Goal: Task Accomplishment & Management: Manage account settings

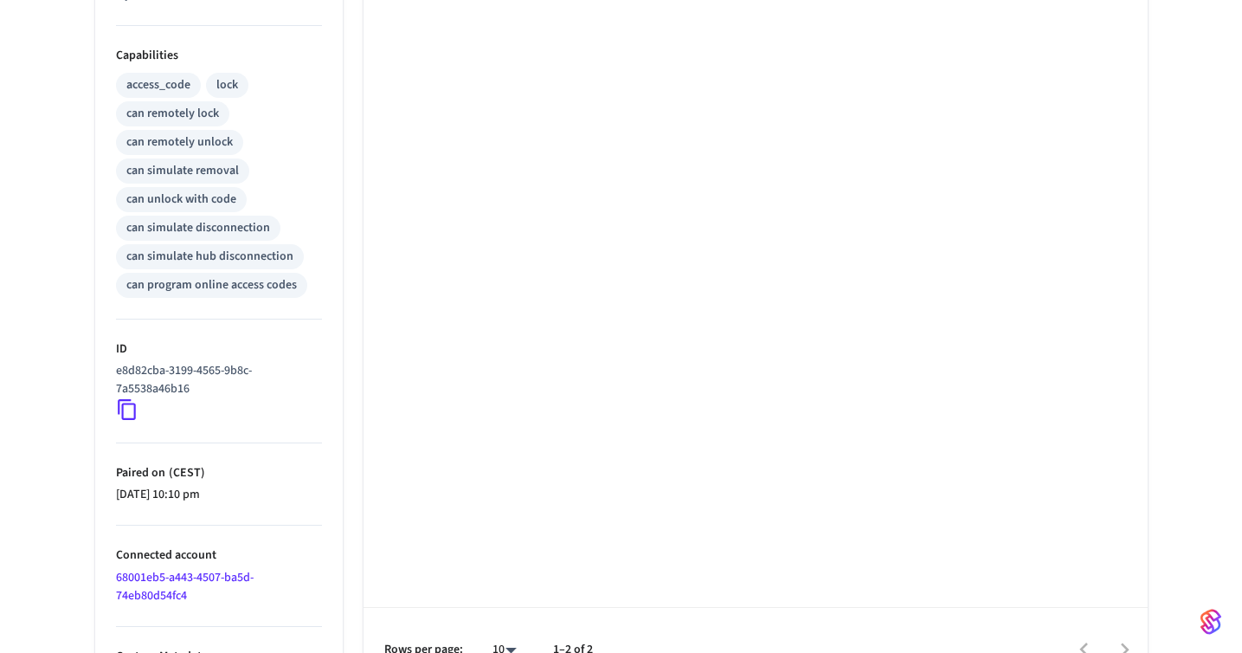
scroll to position [695, 0]
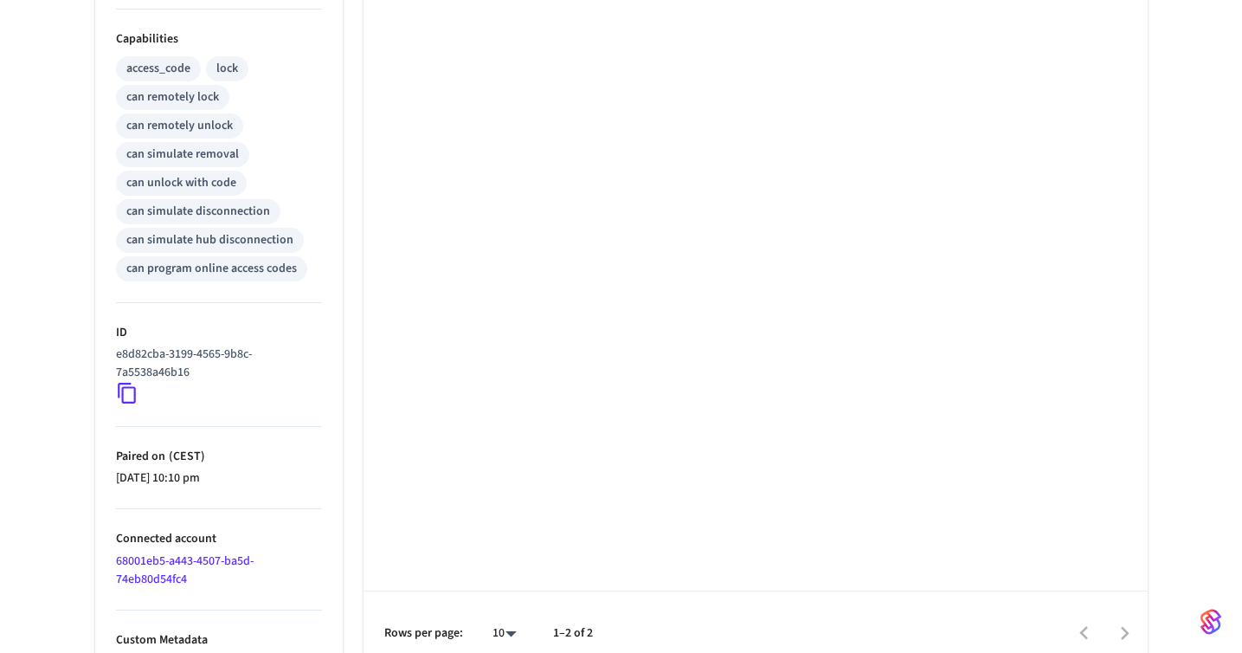
click at [126, 392] on icon at bounding box center [127, 393] width 23 height 23
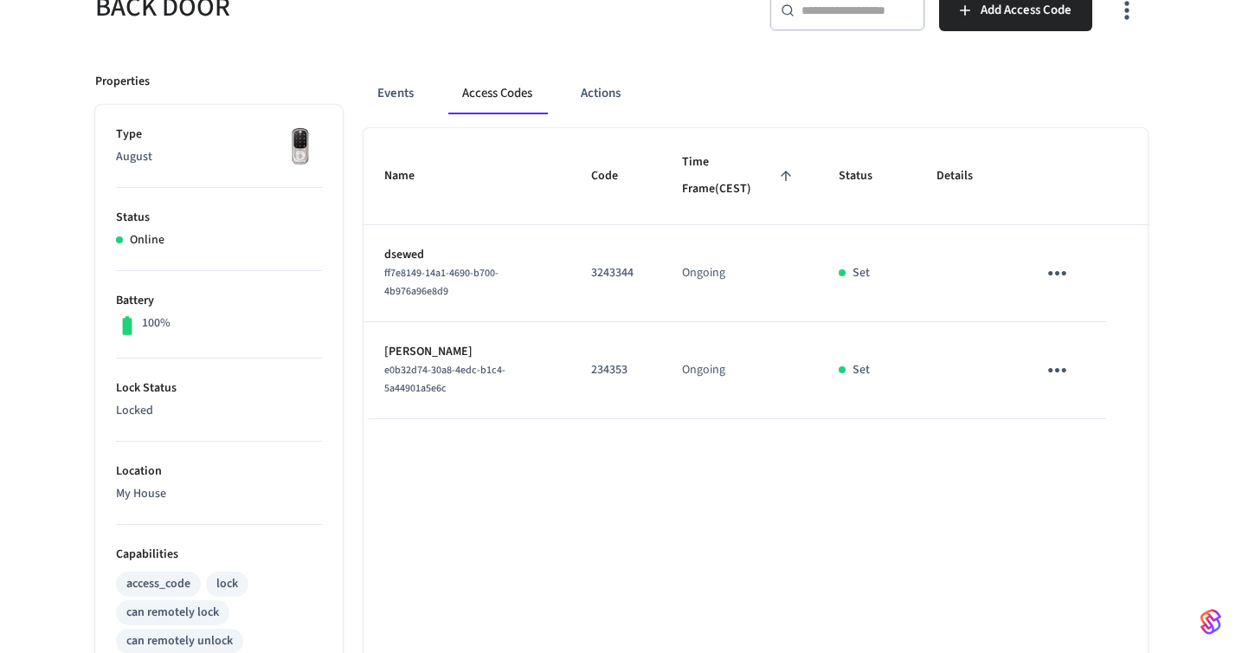
scroll to position [0, 0]
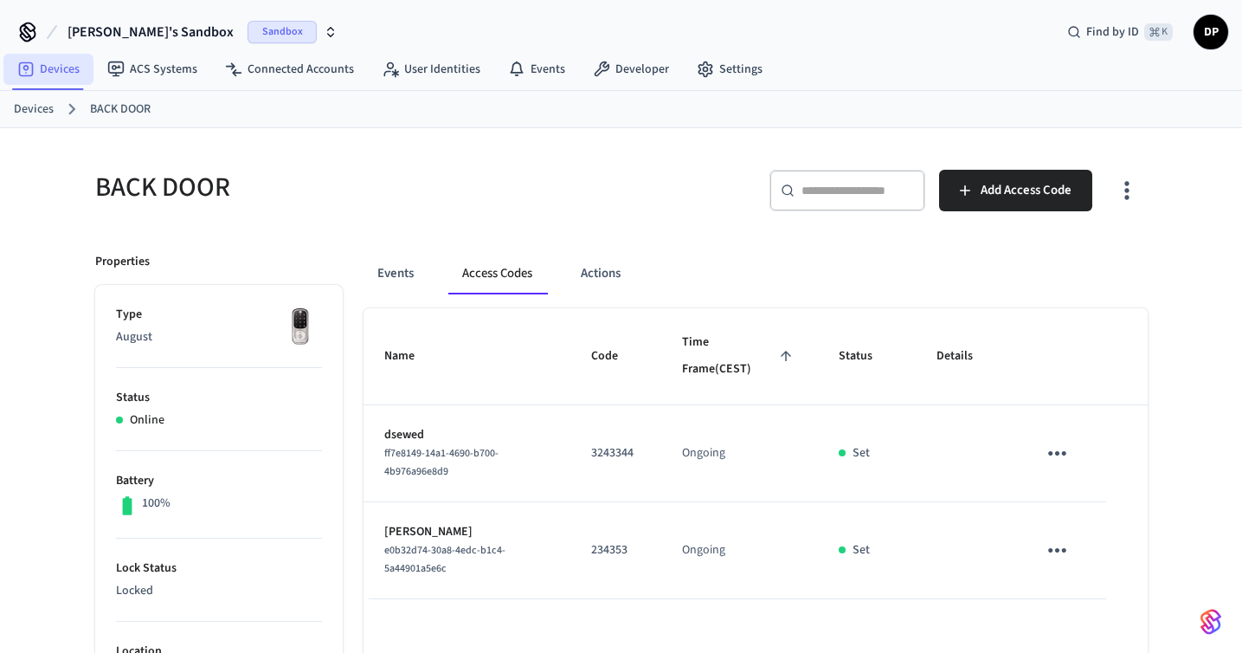
click at [79, 76] on link "Devices" at bounding box center [48, 69] width 90 height 31
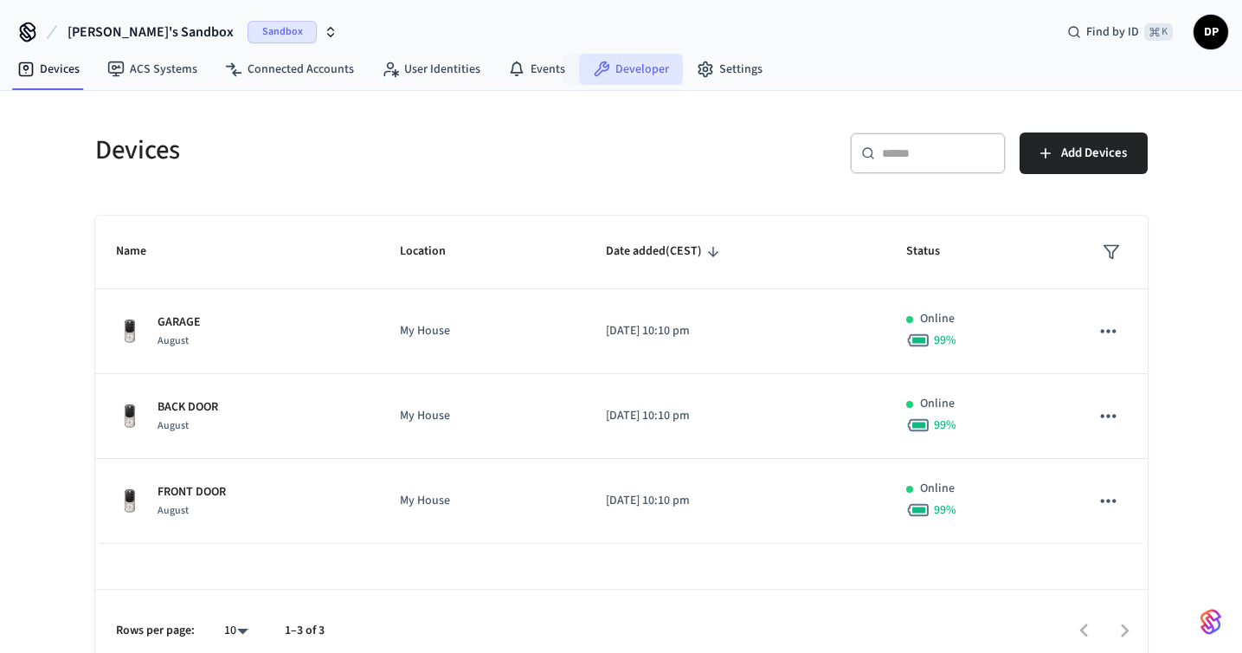
click at [629, 73] on link "Developer" at bounding box center [631, 69] width 104 height 31
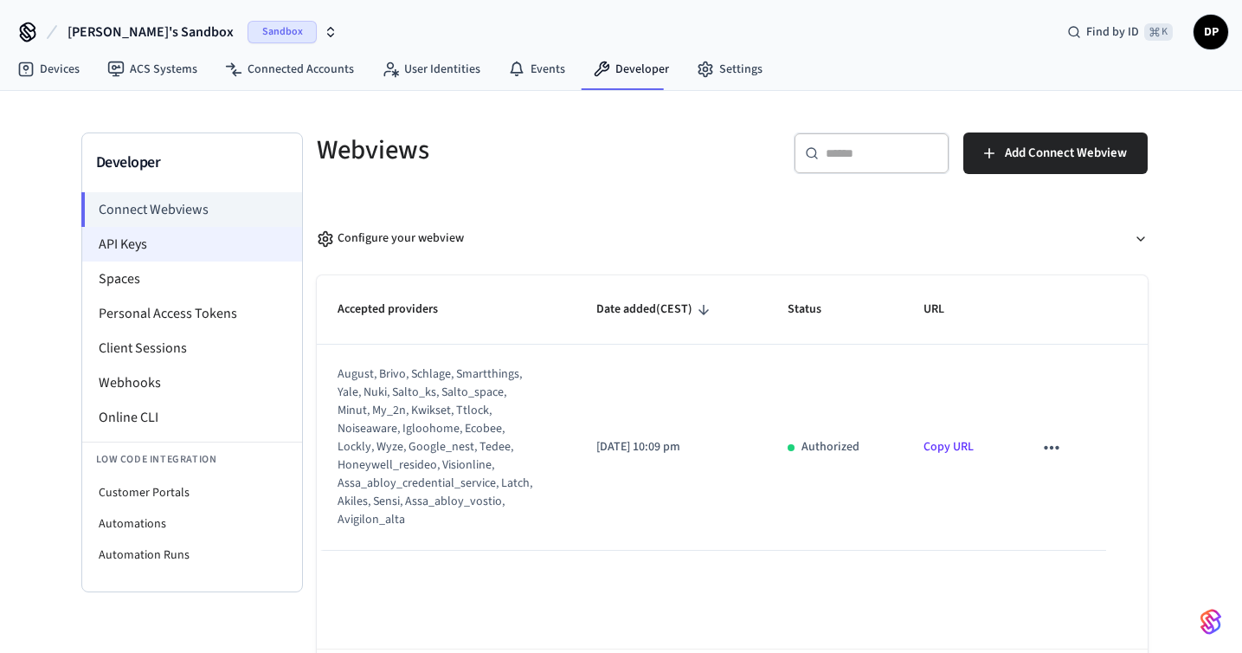
click at [151, 254] on li "API Keys" at bounding box center [192, 244] width 220 height 35
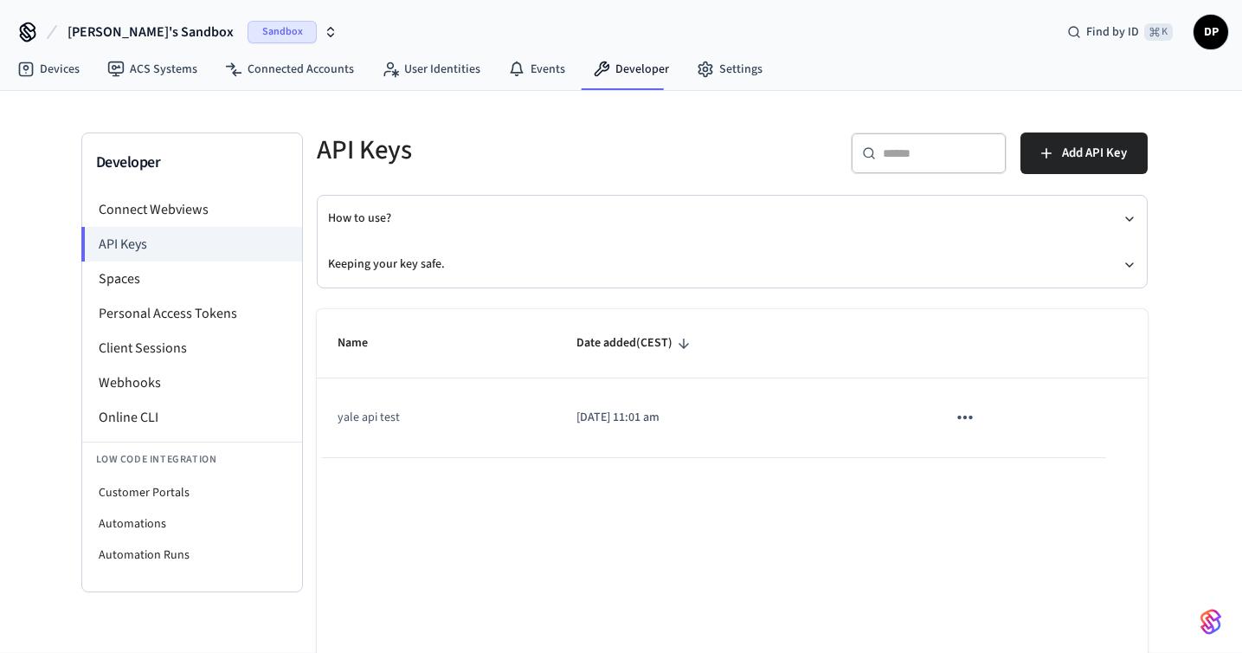
scroll to position [93, 0]
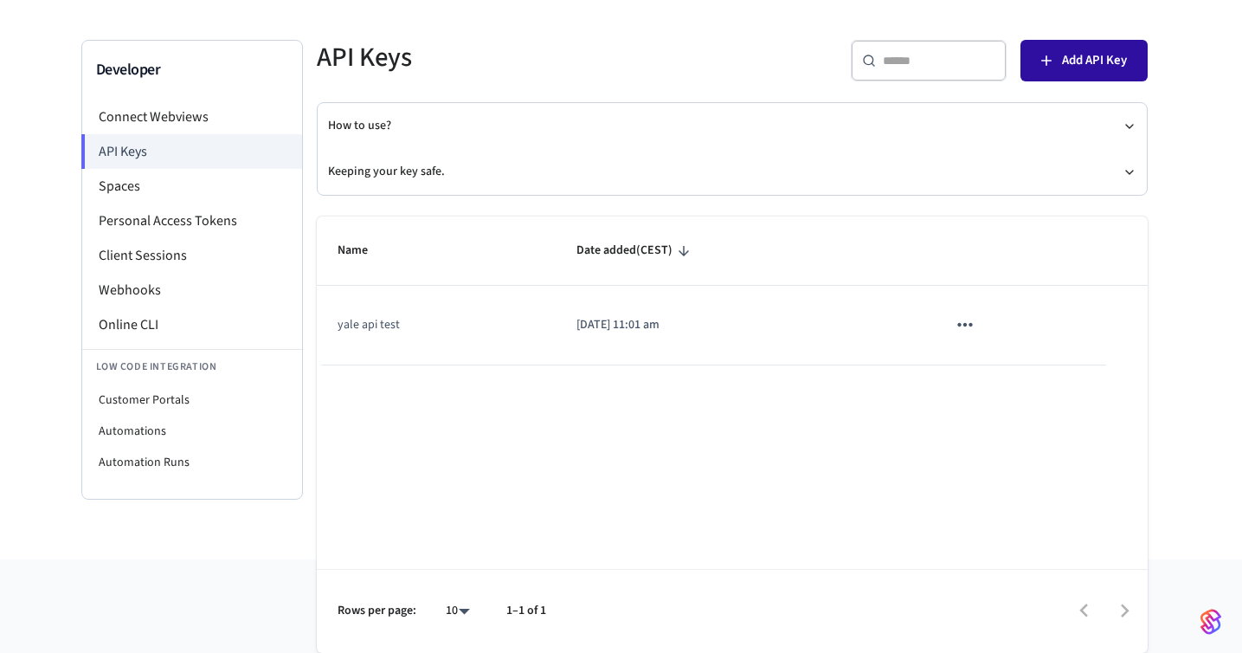
click at [1073, 41] on button "Add API Key" at bounding box center [1084, 61] width 127 height 42
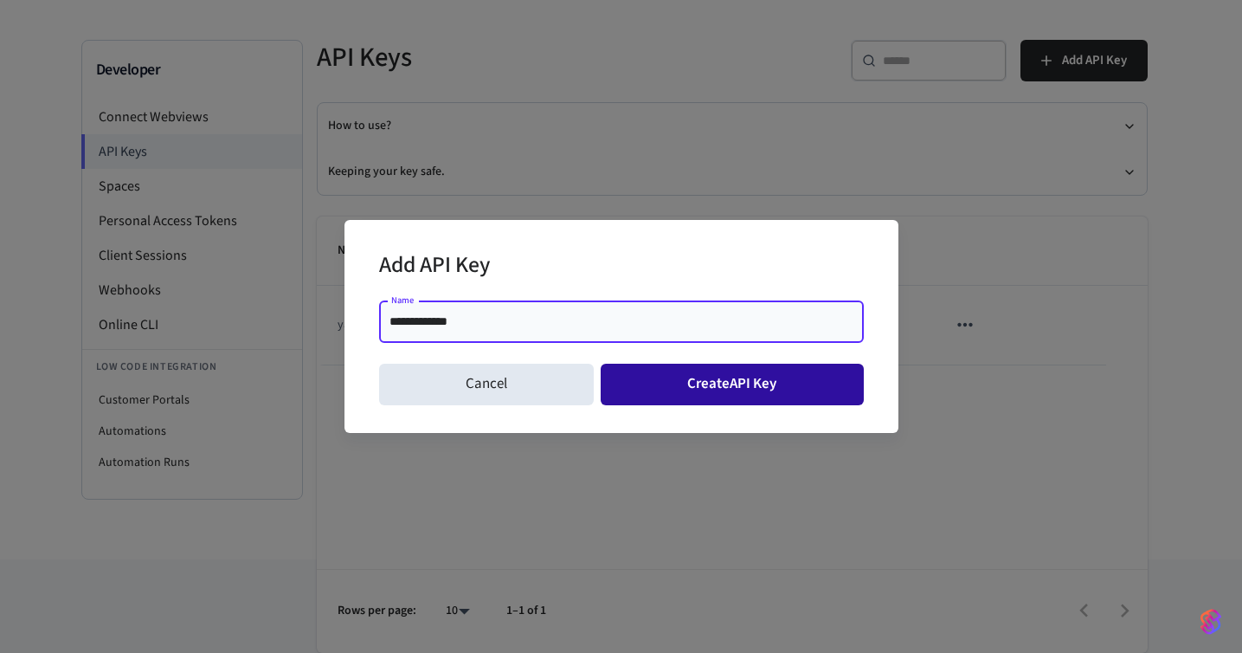
type input "**********"
click at [706, 374] on button "Create API Key" at bounding box center [732, 385] width 263 height 42
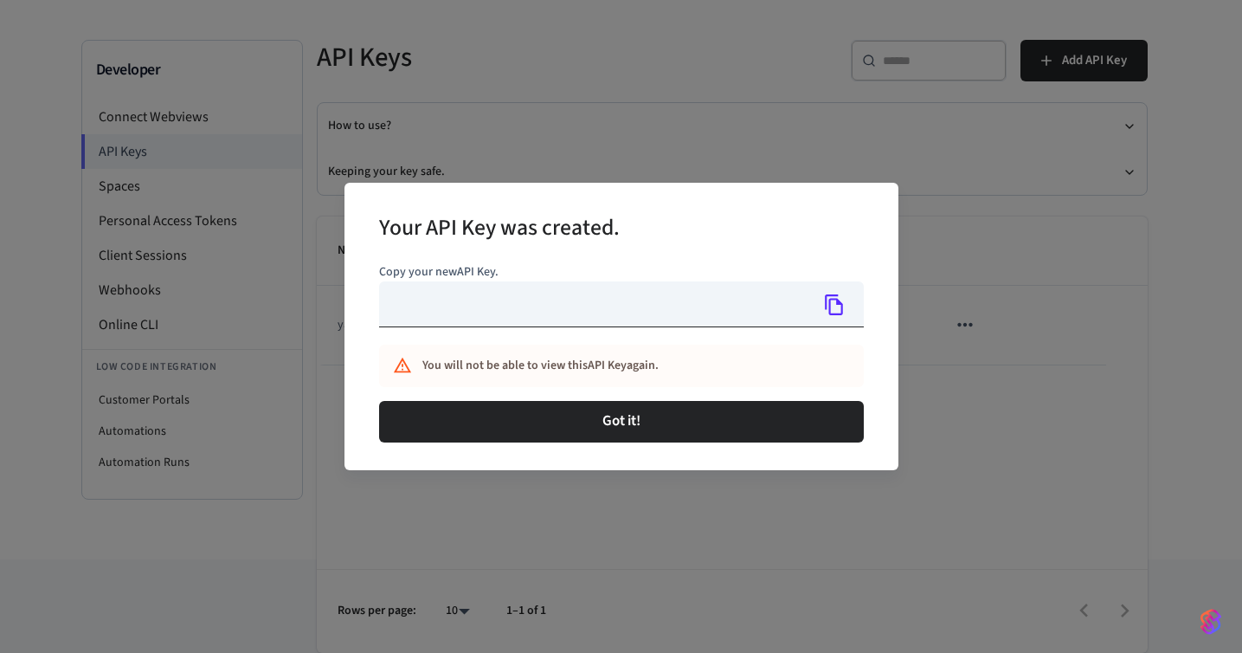
type input "**********"
click at [833, 310] on icon "Copy" at bounding box center [834, 304] width 23 height 23
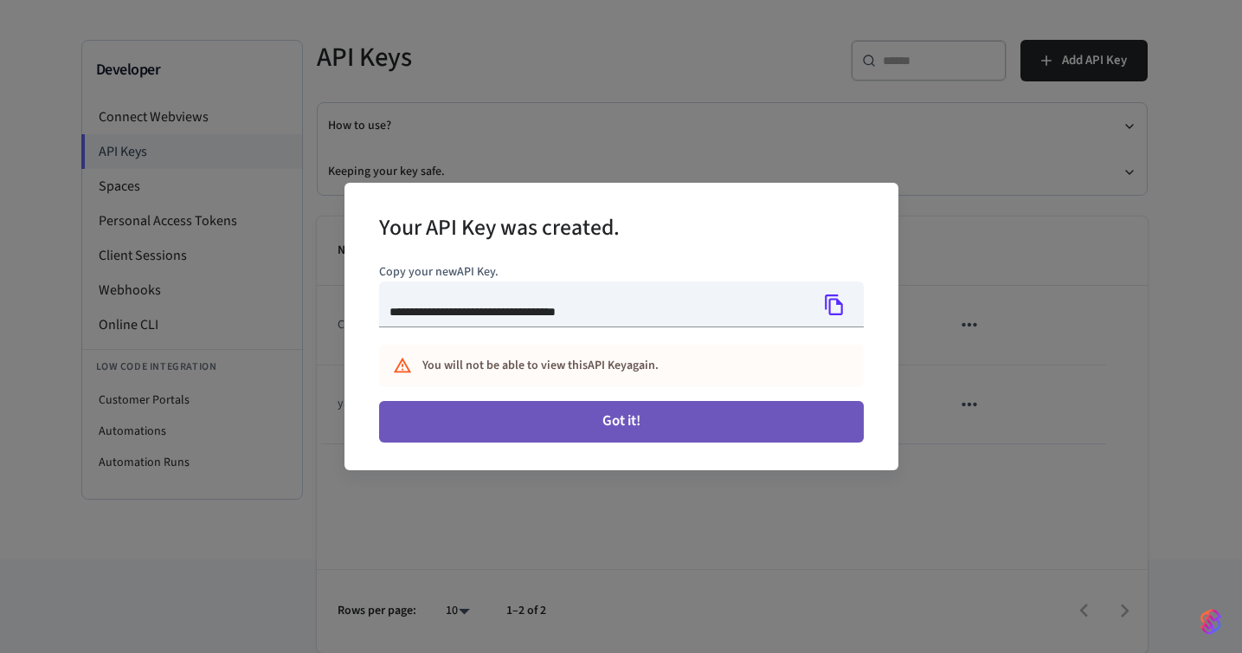
click at [717, 413] on button "Got it!" at bounding box center [621, 422] width 485 height 42
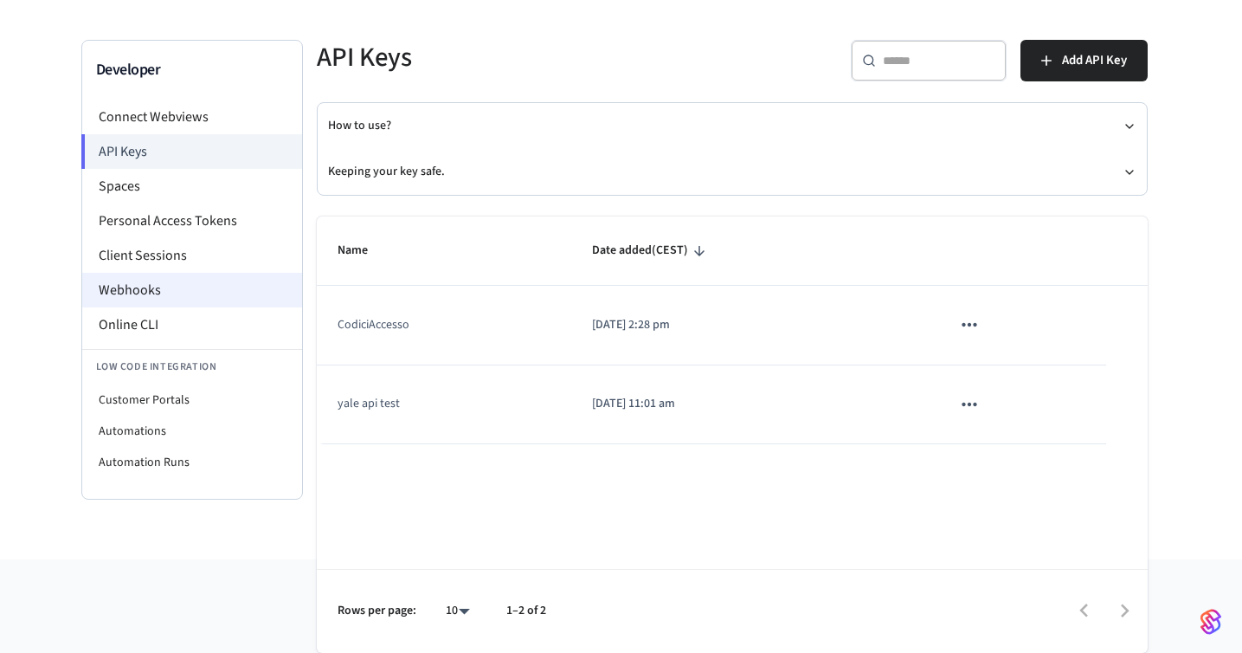
scroll to position [0, 0]
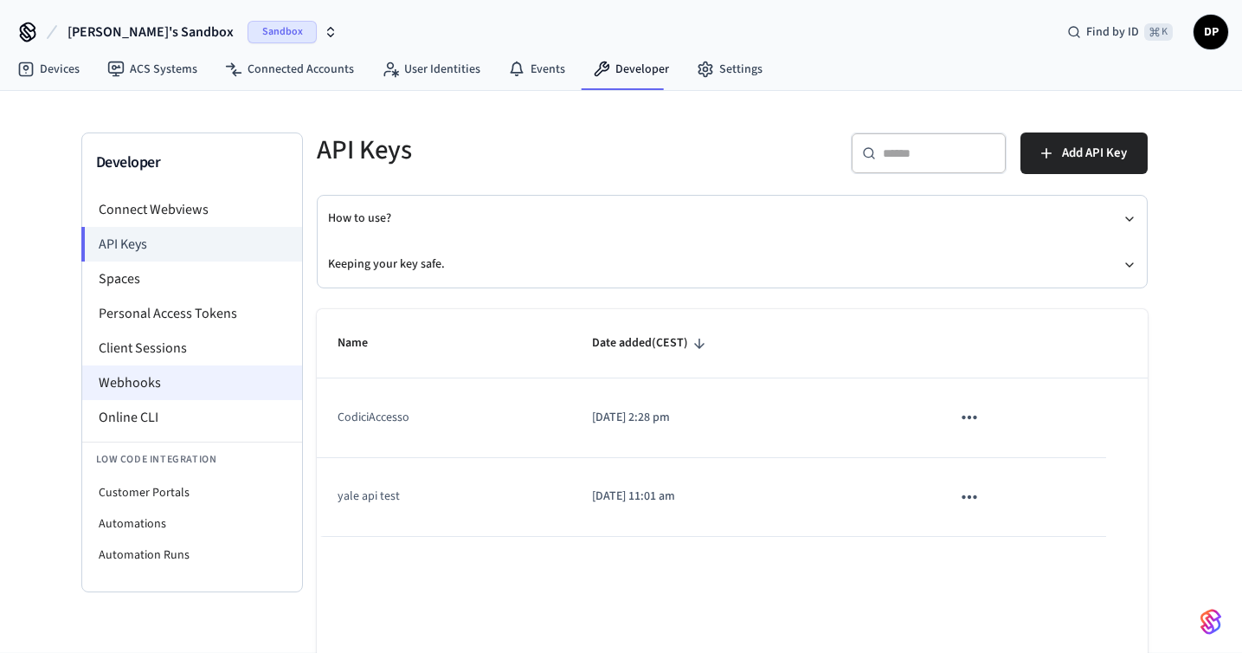
click at [221, 382] on li "Webhooks" at bounding box center [192, 382] width 220 height 35
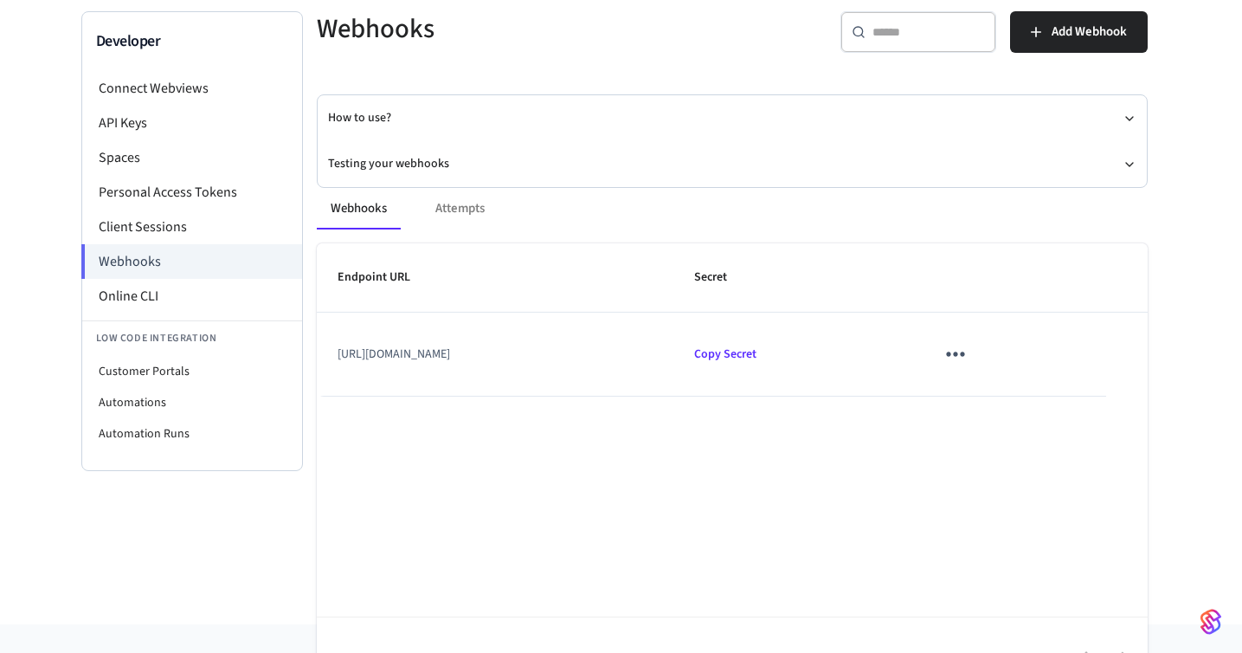
scroll to position [115, 0]
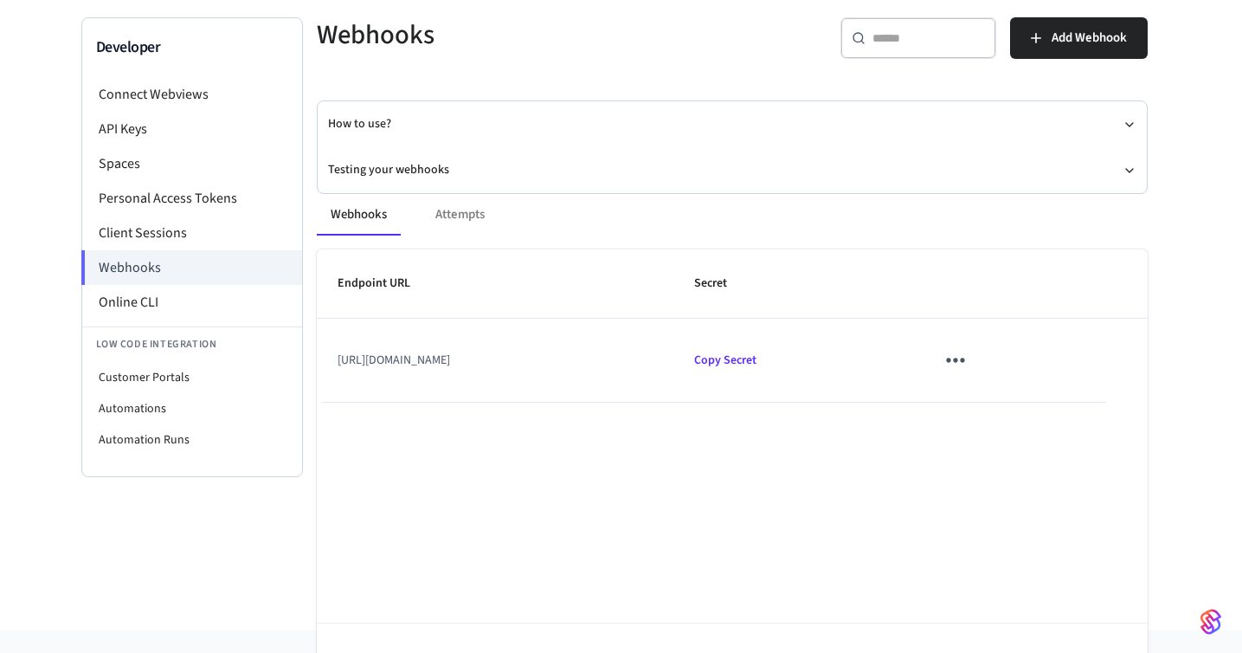
click at [463, 214] on div "Webhooks Attempts" at bounding box center [732, 215] width 831 height 42
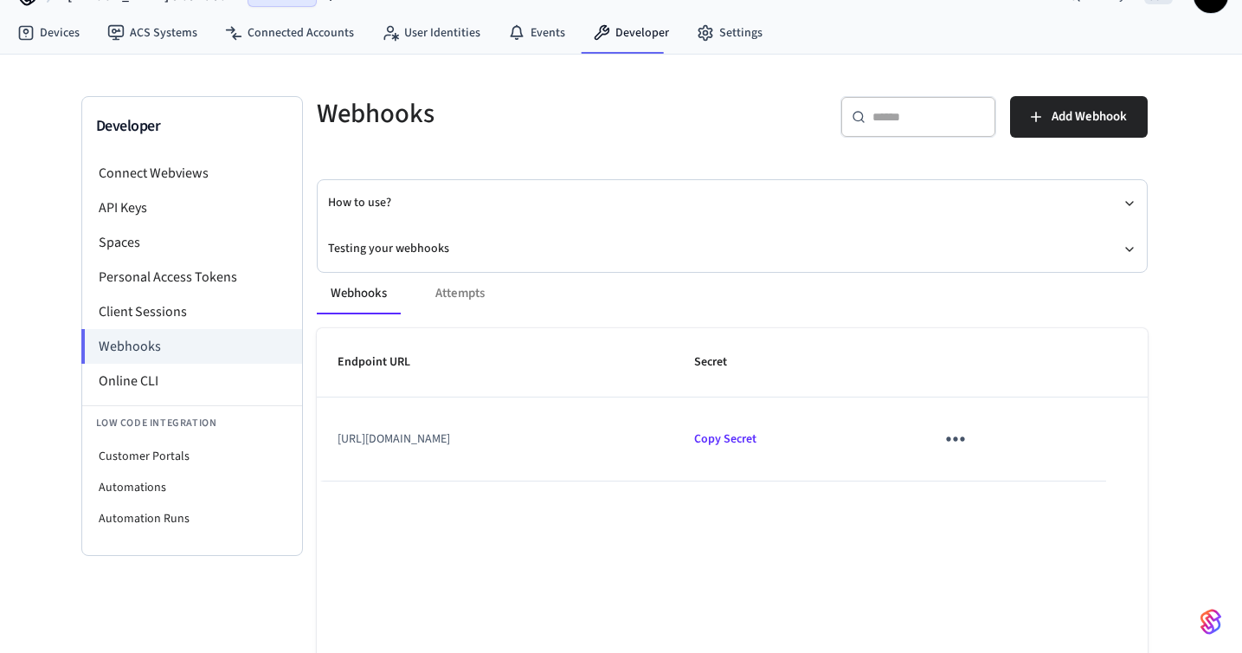
scroll to position [0, 0]
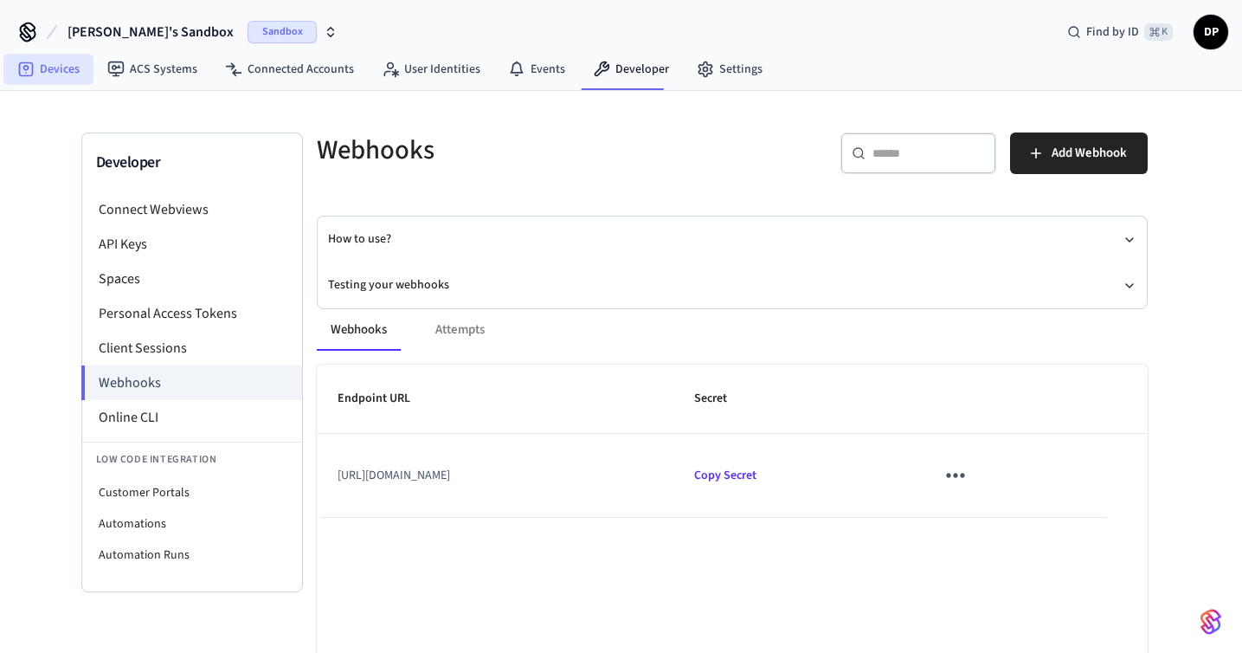
click at [65, 68] on link "Devices" at bounding box center [48, 69] width 90 height 31
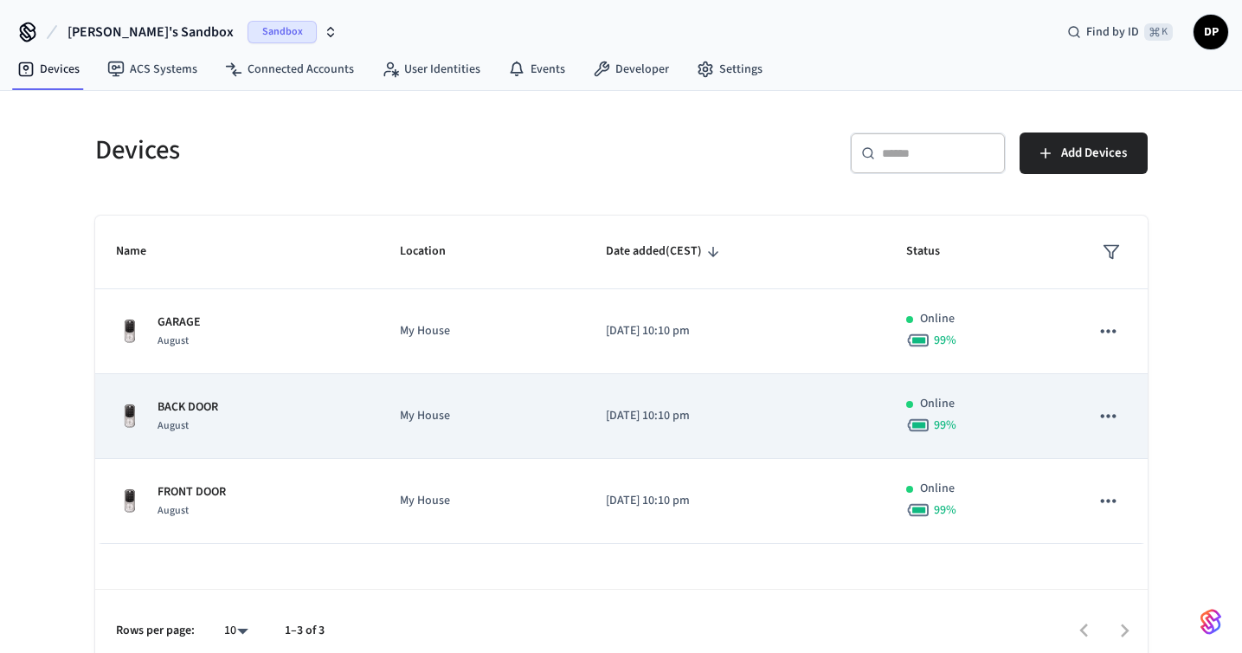
click at [580, 412] on td "My House" at bounding box center [482, 416] width 206 height 85
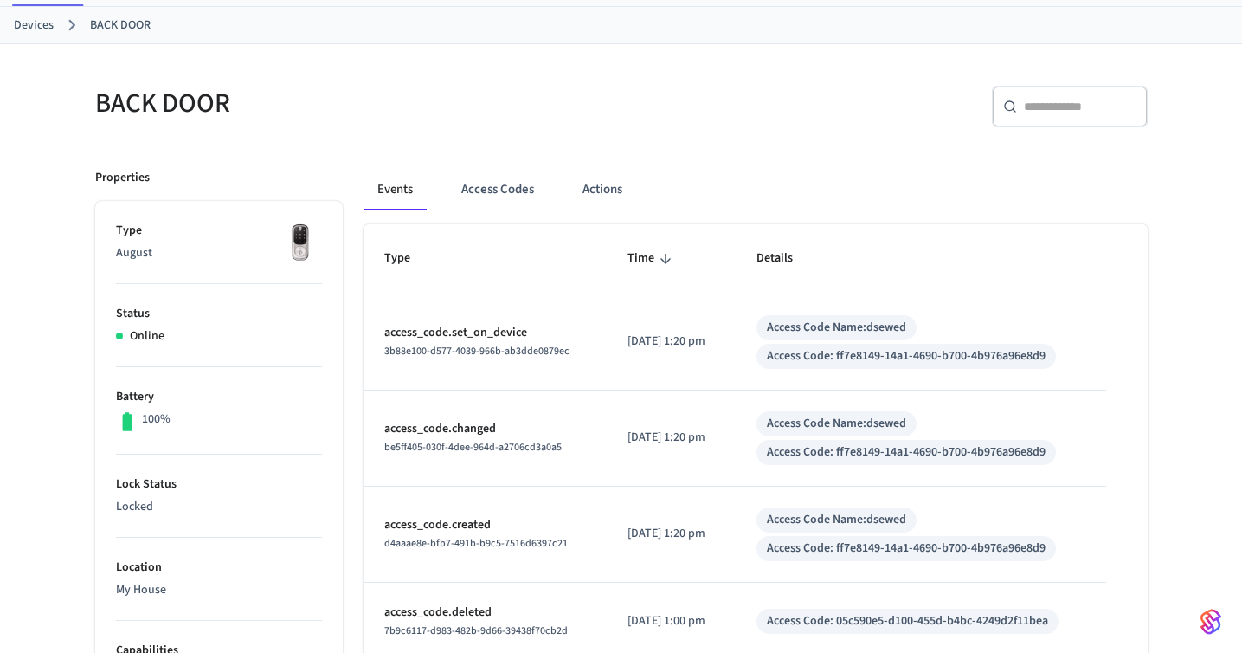
scroll to position [88, 0]
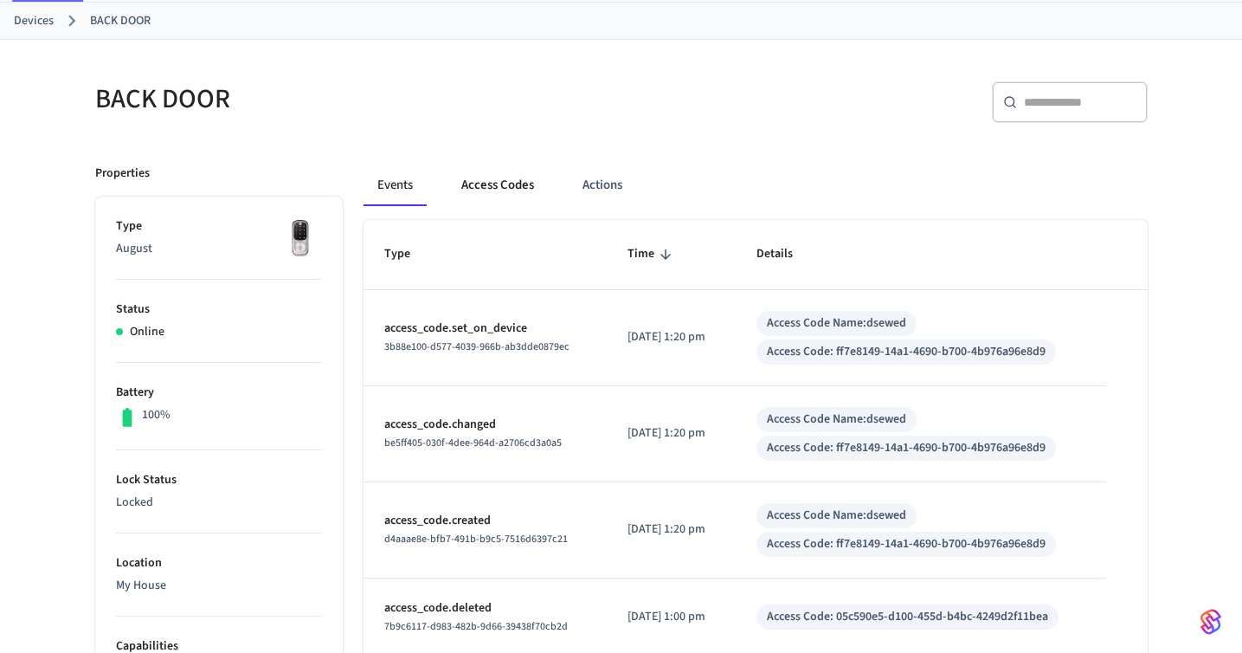
click at [505, 188] on button "Access Codes" at bounding box center [498, 185] width 100 height 42
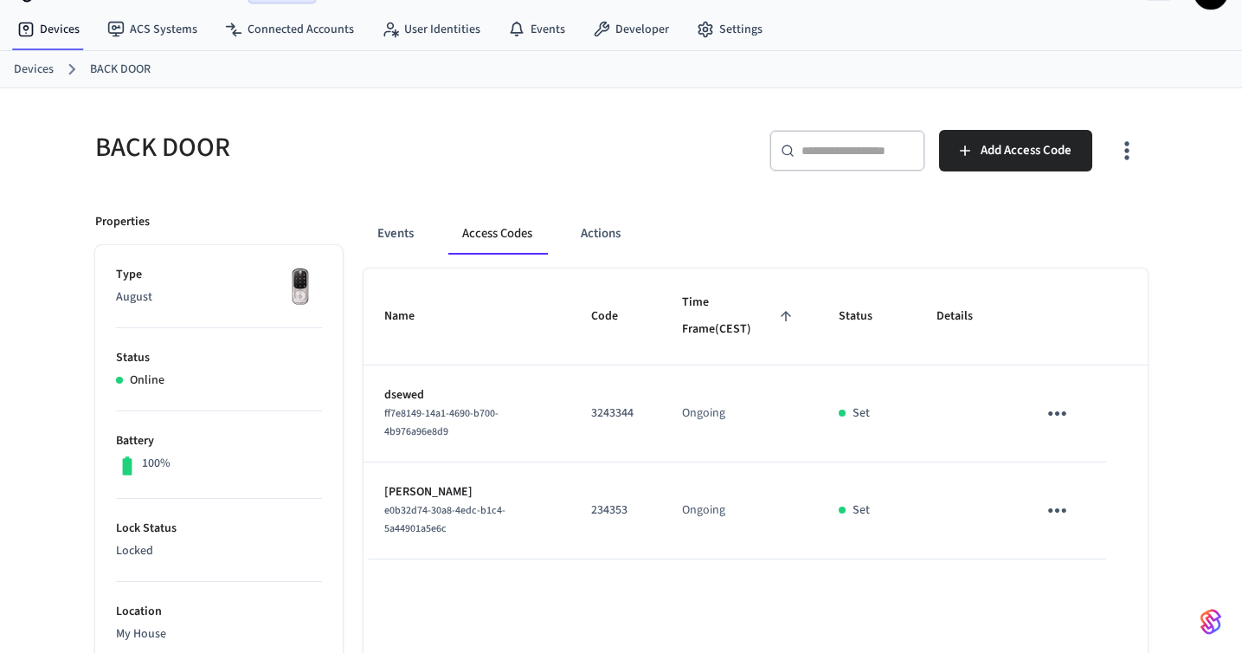
scroll to position [22, 0]
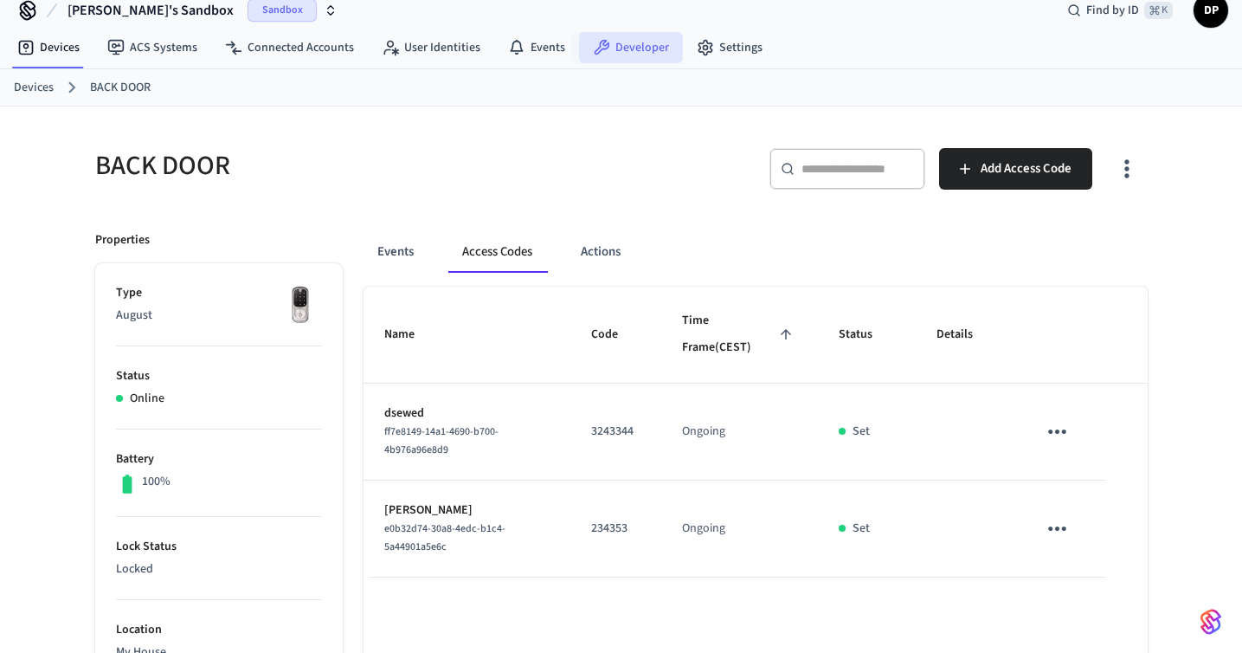
click at [632, 32] on link "Developer" at bounding box center [631, 47] width 104 height 31
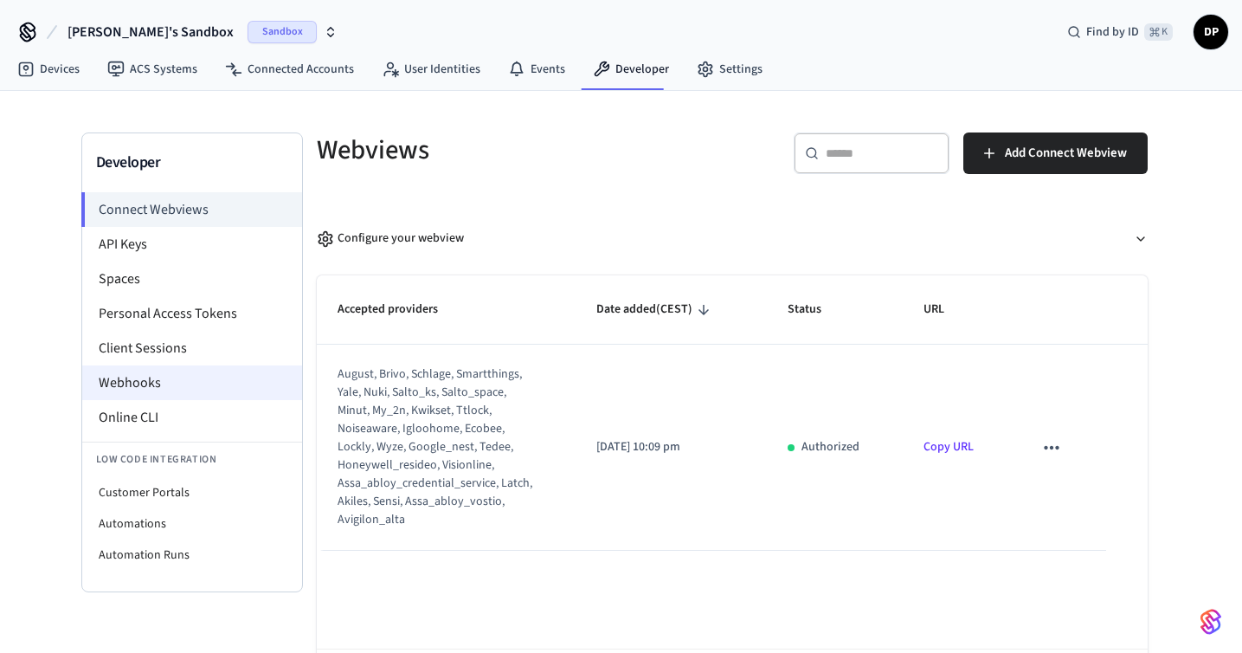
click at [195, 388] on li "Webhooks" at bounding box center [192, 382] width 220 height 35
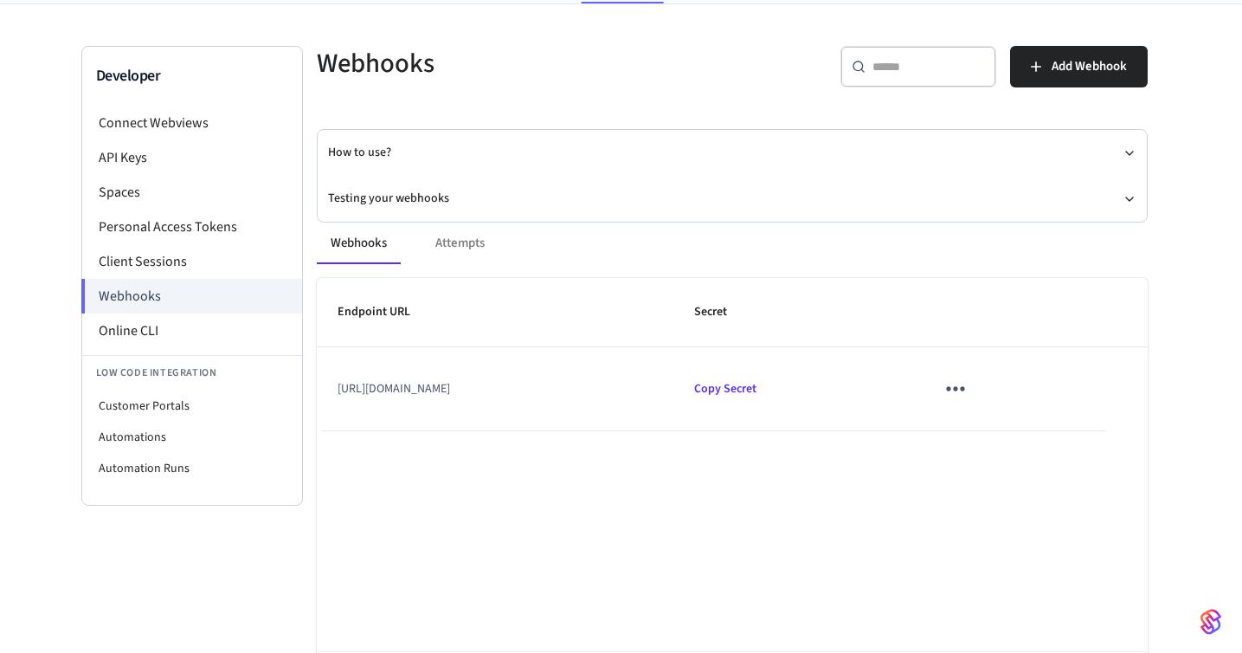
scroll to position [169, 0]
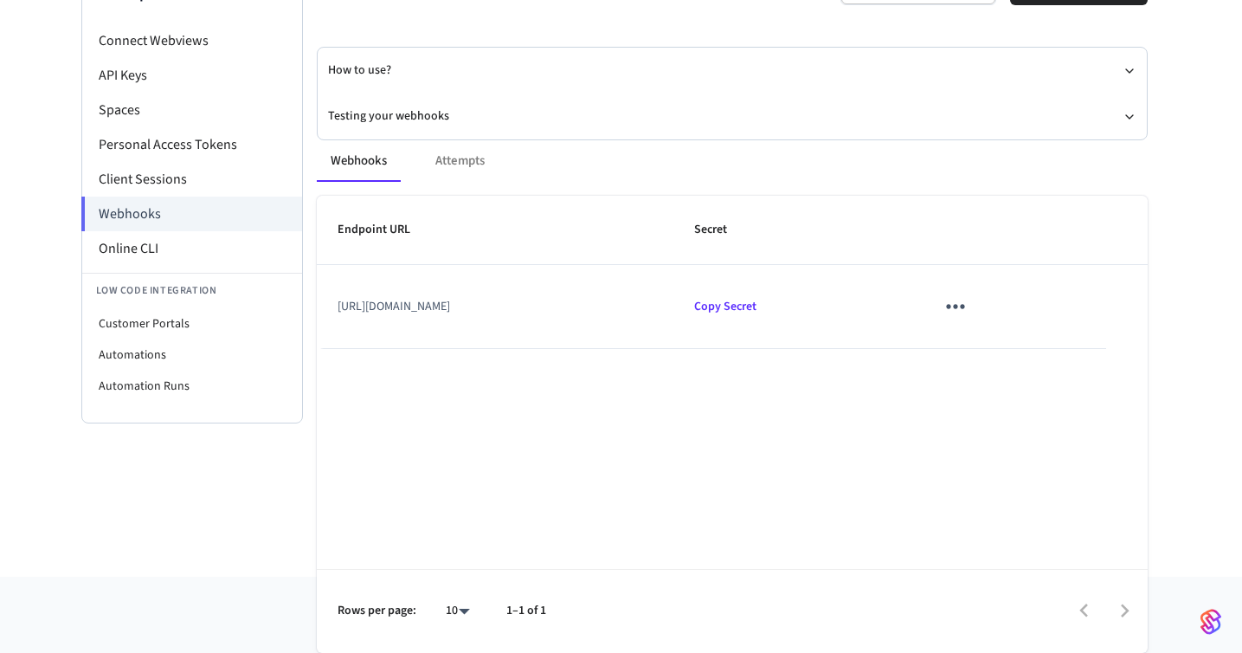
click at [969, 298] on icon "sticky table" at bounding box center [955, 306] width 27 height 27
click at [1160, 358] on icon at bounding box center [1154, 358] width 14 height 14
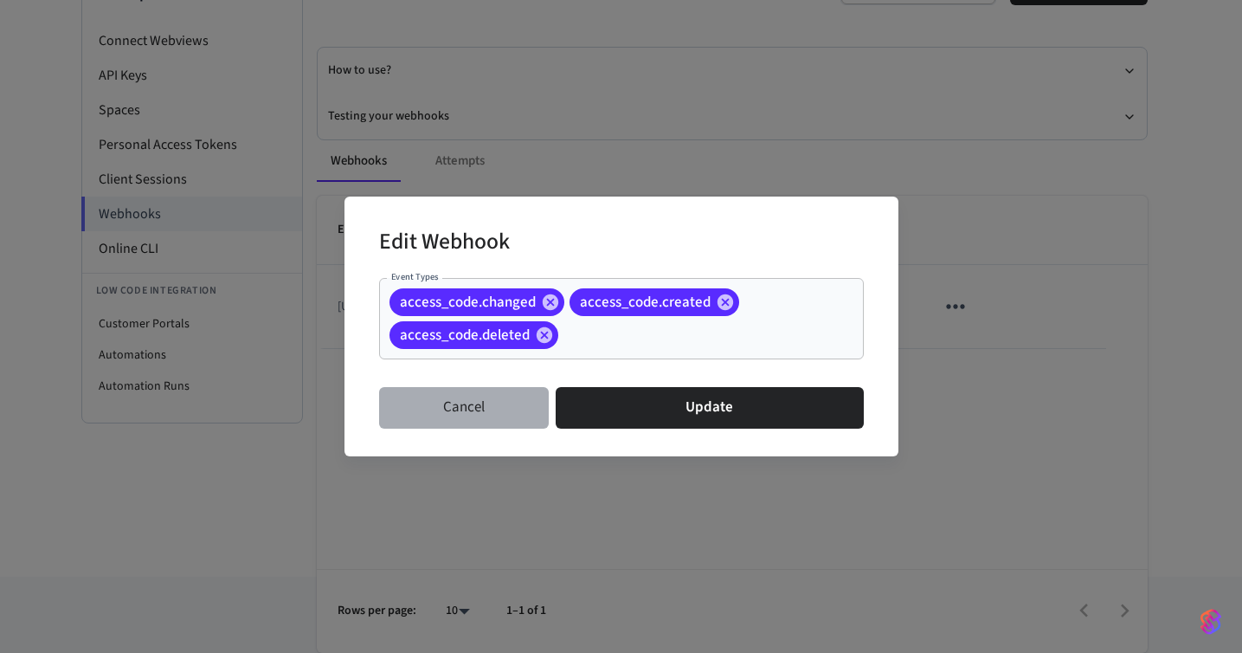
drag, startPoint x: 512, startPoint y: 403, endPoint x: 677, endPoint y: 380, distance: 166.9
click at [677, 380] on div "Cancel Update" at bounding box center [621, 407] width 485 height 55
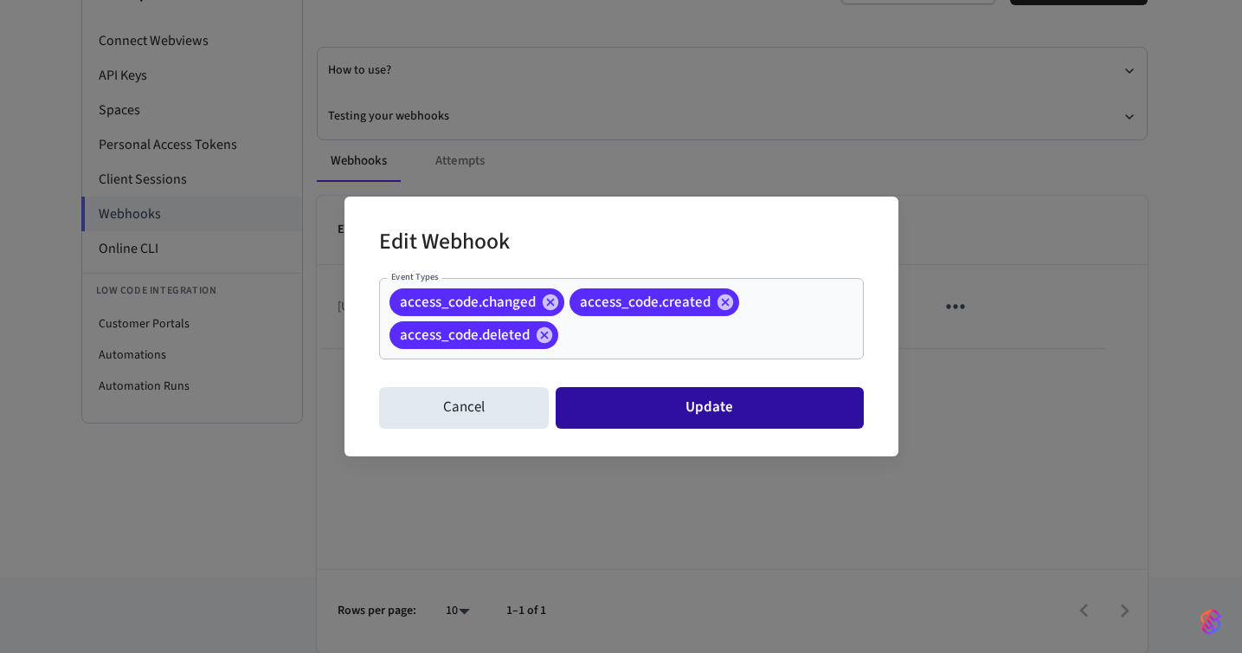
click at [669, 403] on button "Update" at bounding box center [709, 408] width 307 height 42
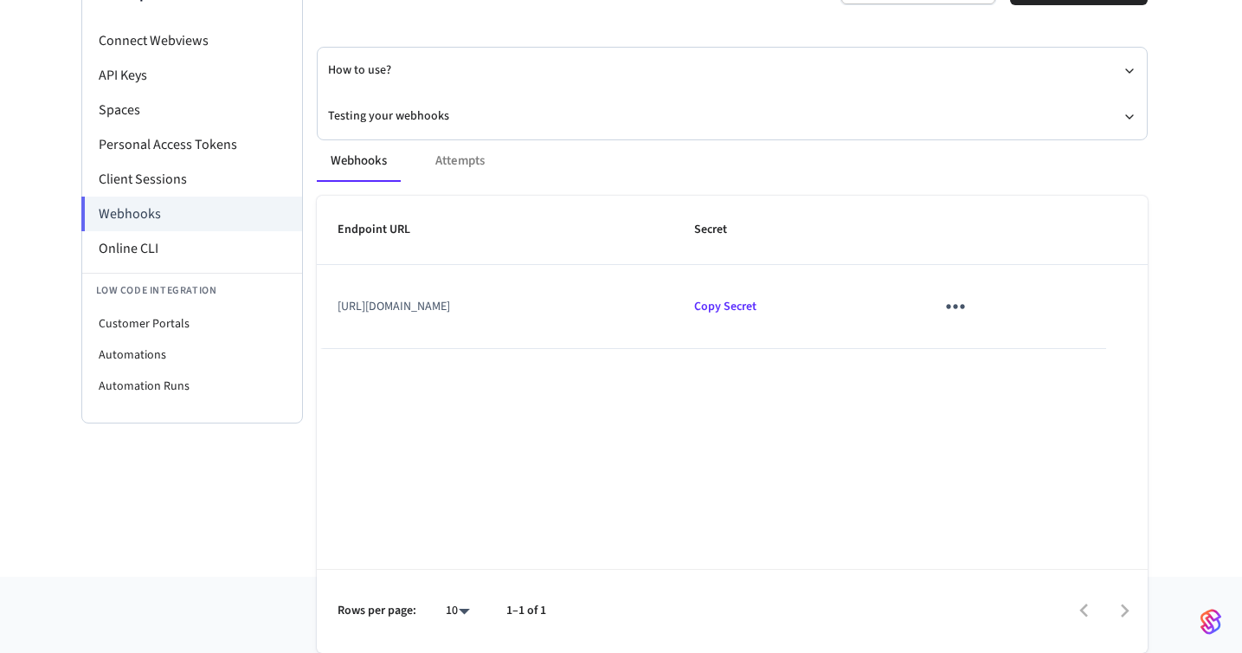
drag, startPoint x: 339, startPoint y: 309, endPoint x: 1015, endPoint y: 307, distance: 675.3
click at [674, 307] on td "[URL][DOMAIN_NAME]" at bounding box center [496, 306] width 358 height 83
copy td "[URL][DOMAIN_NAME]"
click at [590, 338] on td "[URL][DOMAIN_NAME]" at bounding box center [496, 306] width 358 height 83
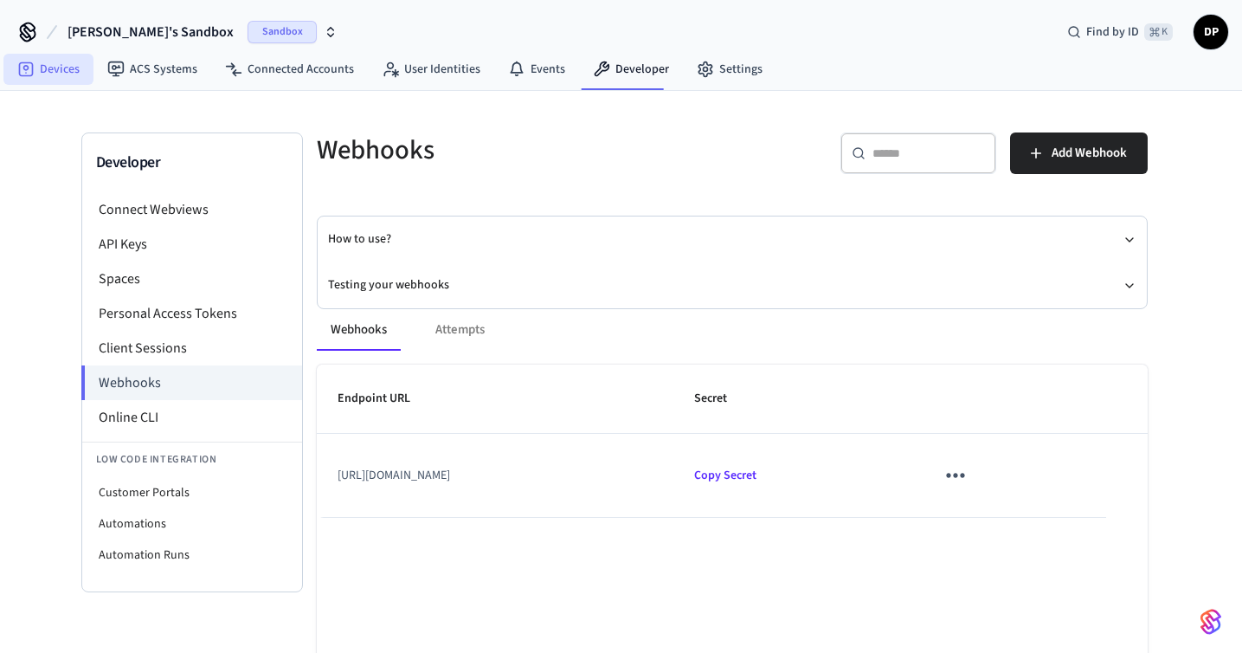
click at [47, 74] on link "Devices" at bounding box center [48, 69] width 90 height 31
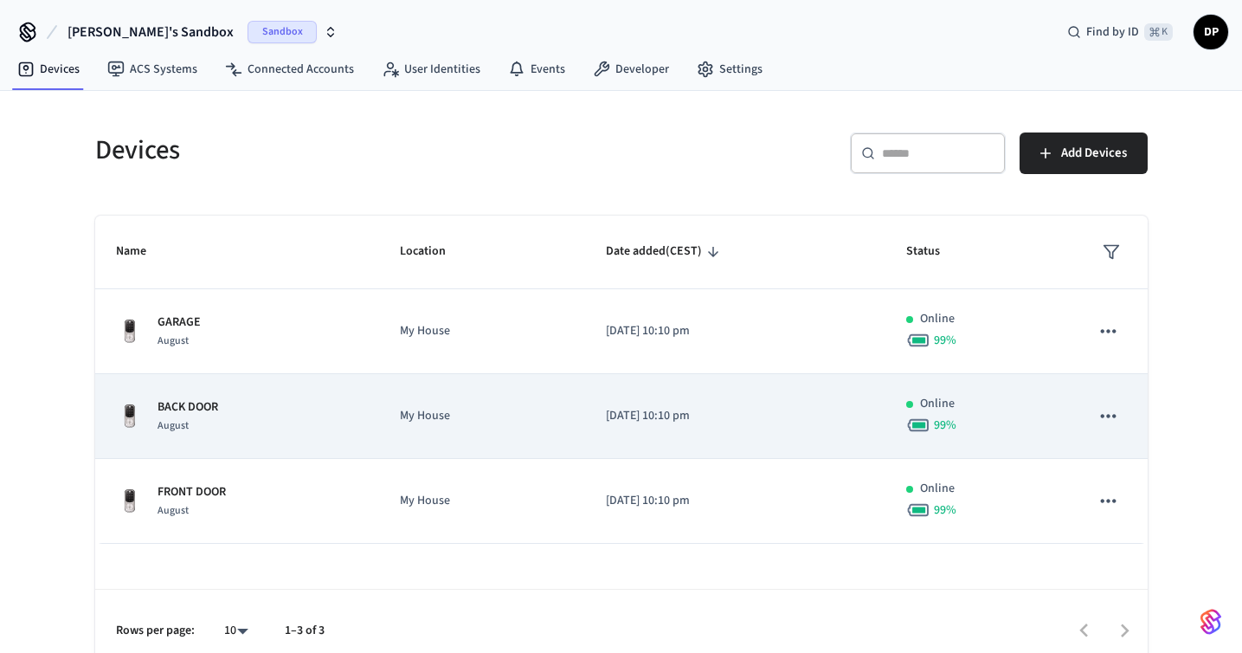
click at [577, 405] on td "My House" at bounding box center [482, 416] width 206 height 85
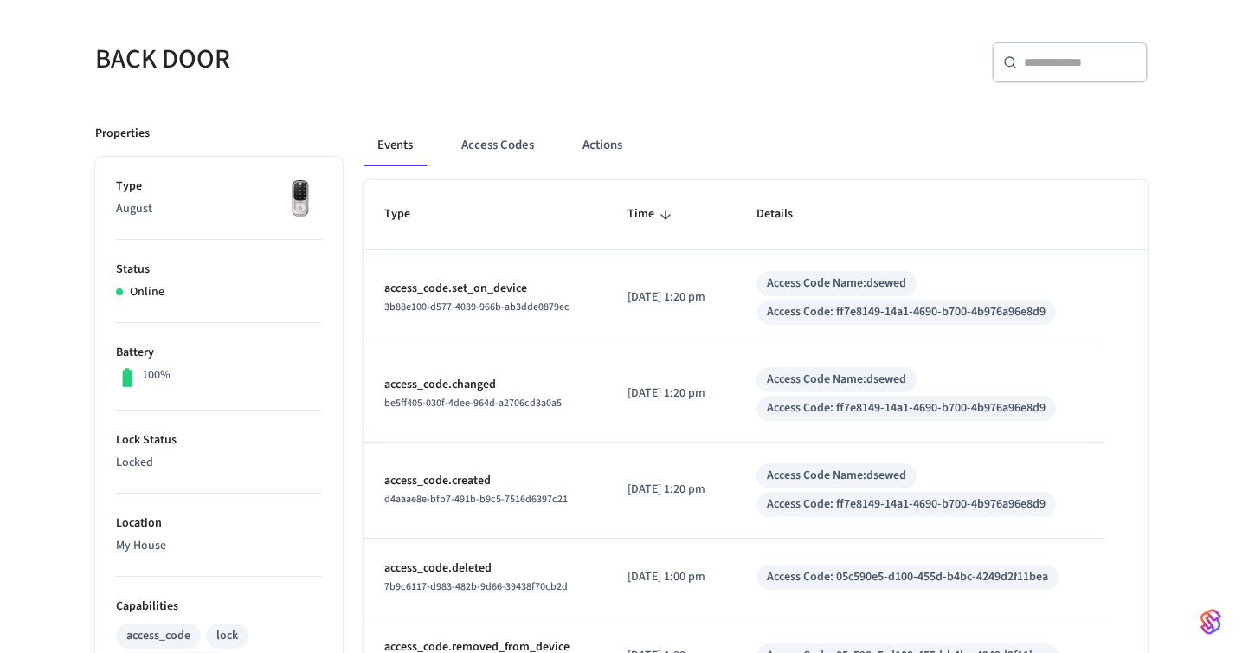
scroll to position [126, 0]
click at [497, 143] on button "Access Codes" at bounding box center [498, 147] width 100 height 42
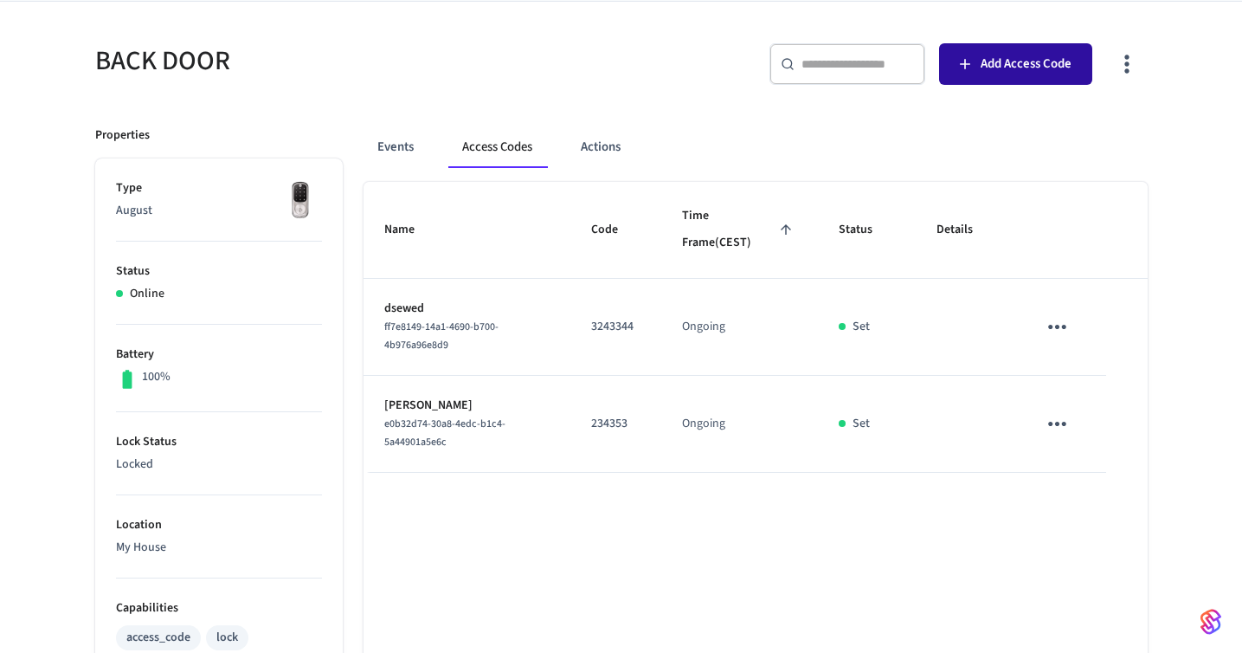
click at [1021, 75] on button "Add Access Code" at bounding box center [1015, 64] width 153 height 42
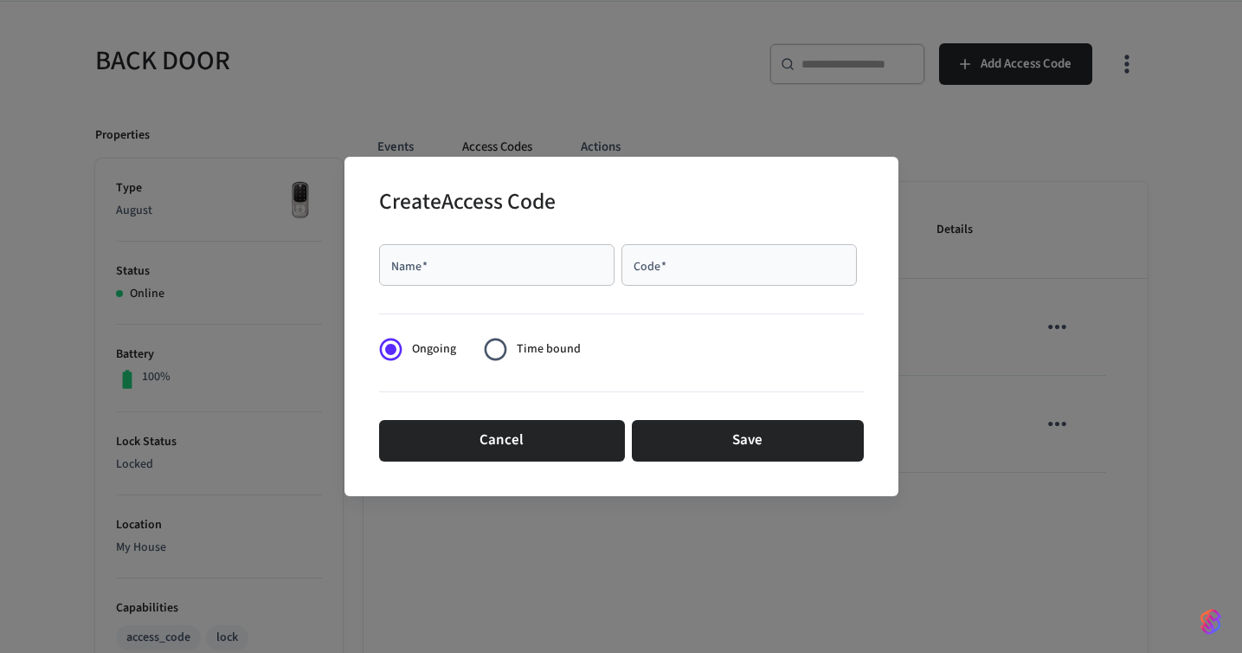
click at [504, 274] on div "Name   *" at bounding box center [496, 265] width 235 height 42
type input "*****"
click at [687, 268] on input "Code   *" at bounding box center [739, 264] width 215 height 17
click at [659, 308] on div at bounding box center [621, 310] width 485 height 35
click at [667, 274] on div "Code   *" at bounding box center [739, 265] width 235 height 42
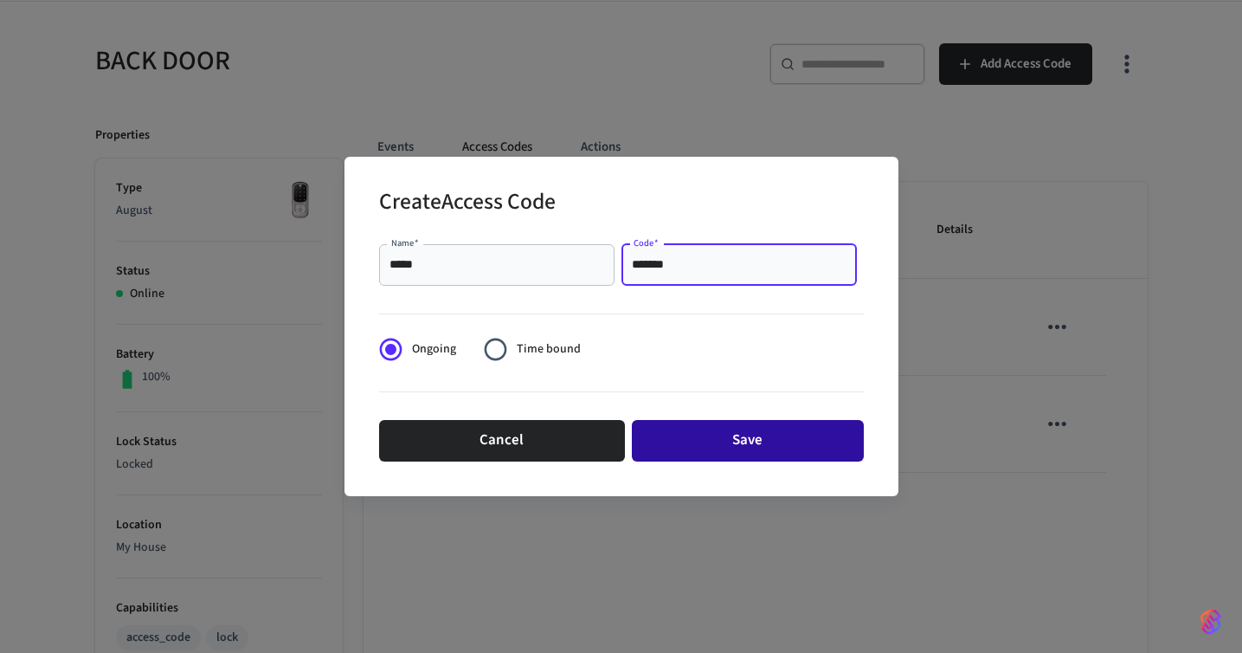
type input "*******"
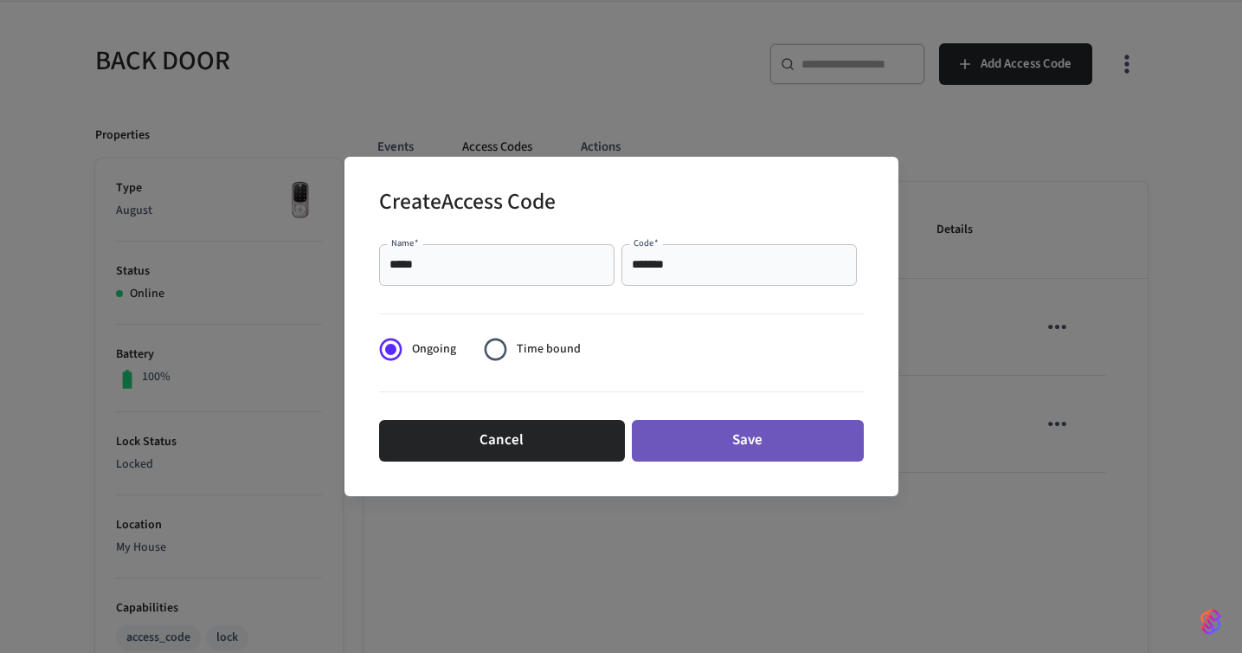
click at [712, 431] on button "Save" at bounding box center [748, 441] width 232 height 42
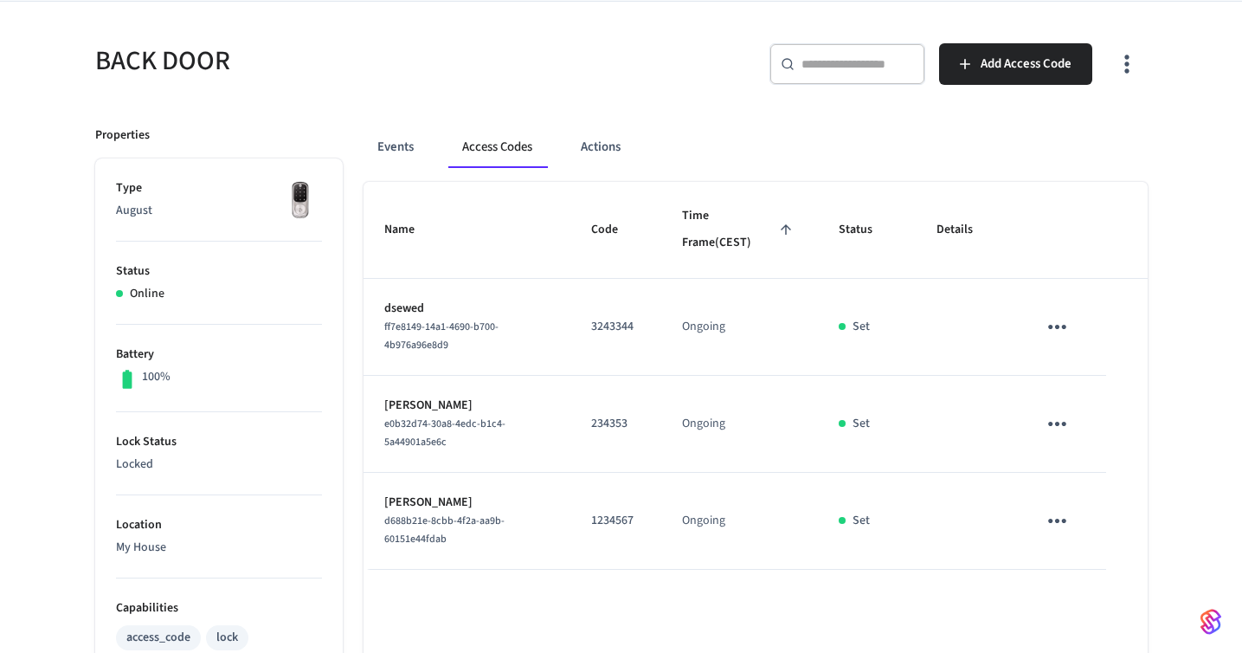
scroll to position [0, 0]
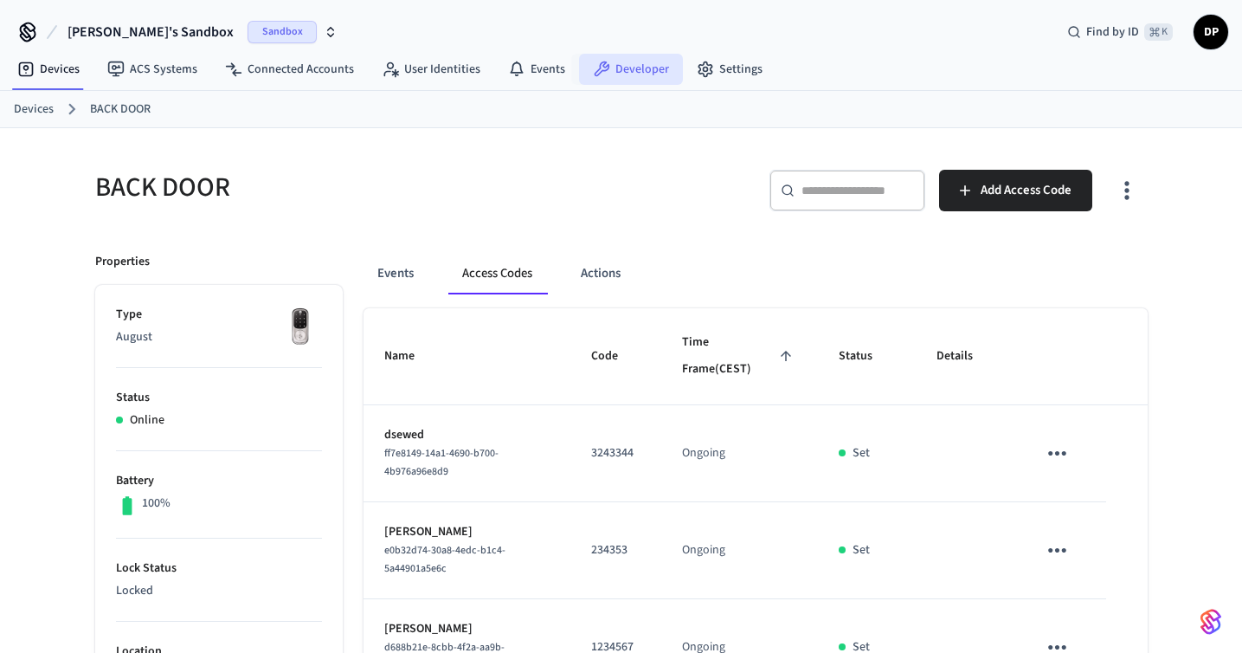
click at [603, 74] on link "Developer" at bounding box center [631, 69] width 104 height 31
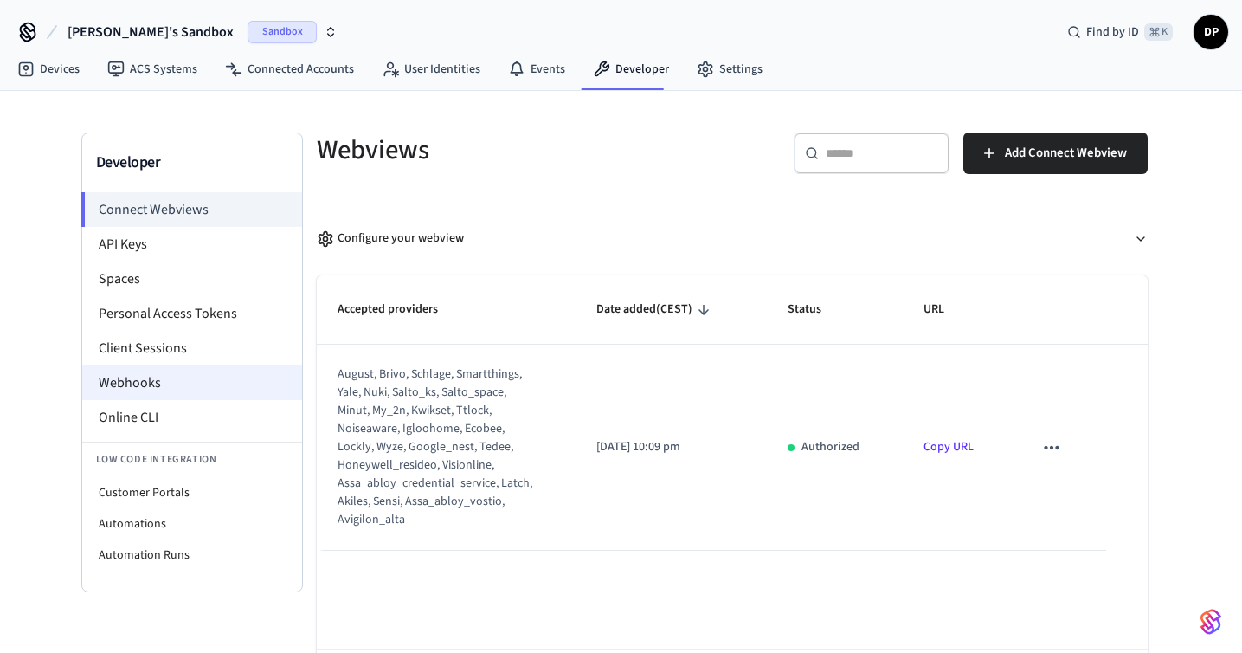
click at [158, 375] on li "Webhooks" at bounding box center [192, 382] width 220 height 35
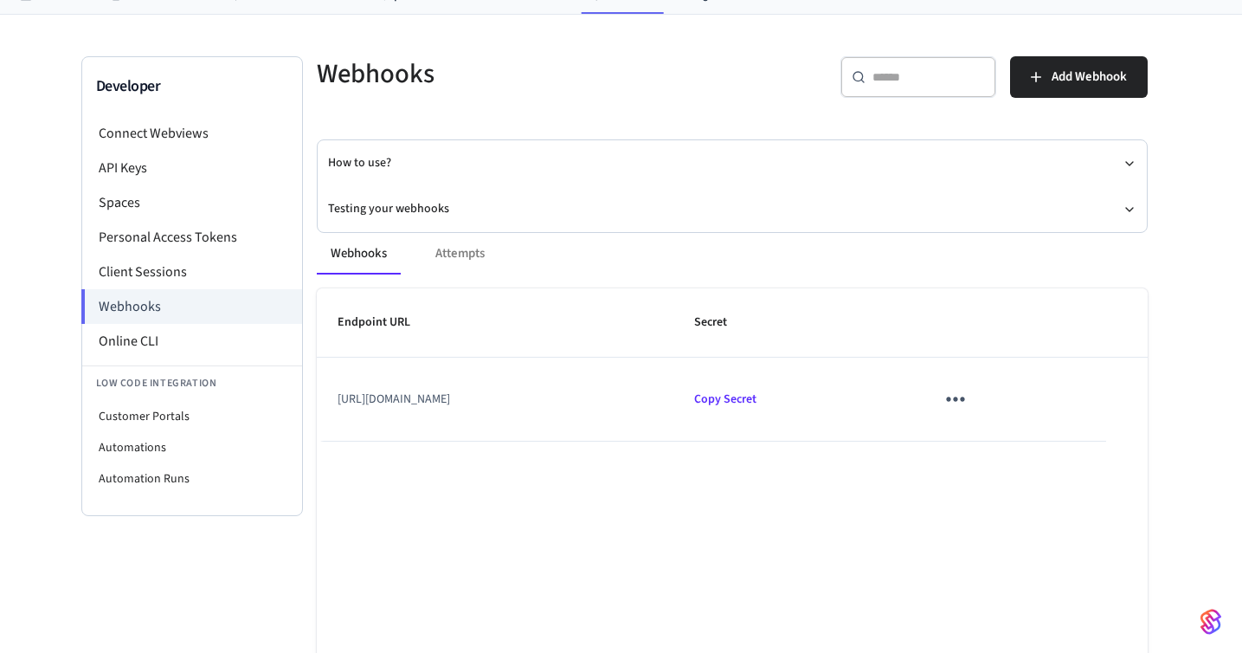
scroll to position [78, 0]
click at [642, 390] on td "[URL][DOMAIN_NAME]" at bounding box center [496, 397] width 358 height 83
click at [969, 386] on icon "sticky table" at bounding box center [955, 397] width 27 height 27
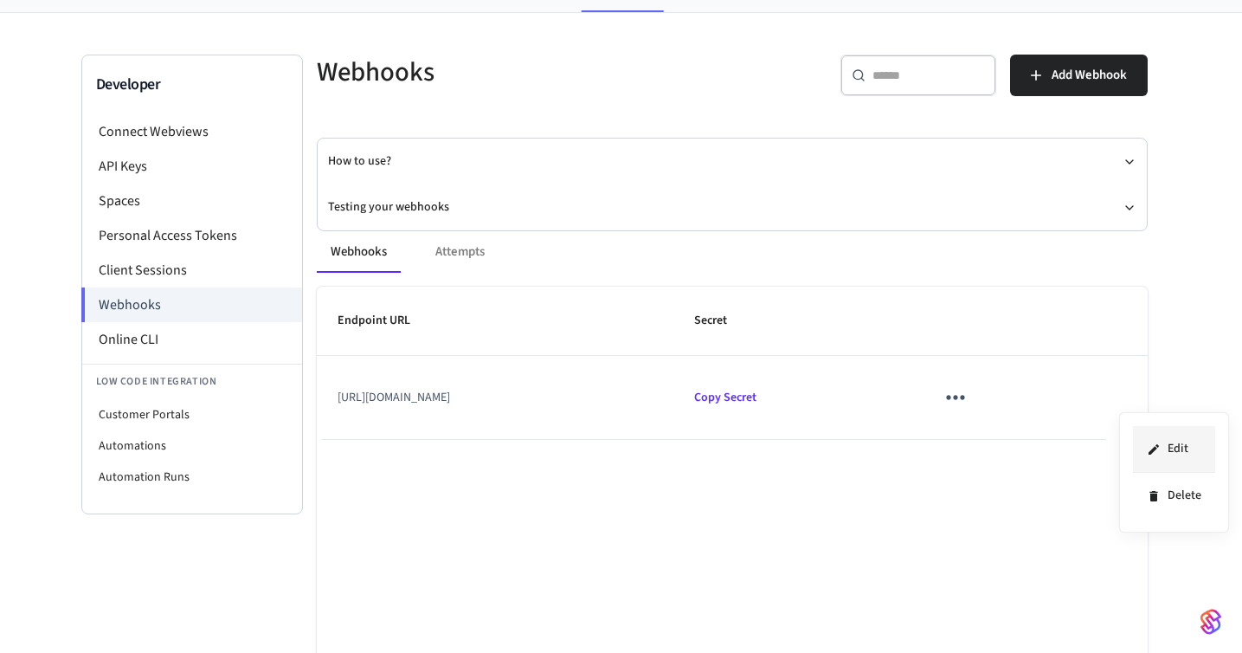
click at [1185, 444] on li "Edit" at bounding box center [1174, 449] width 82 height 47
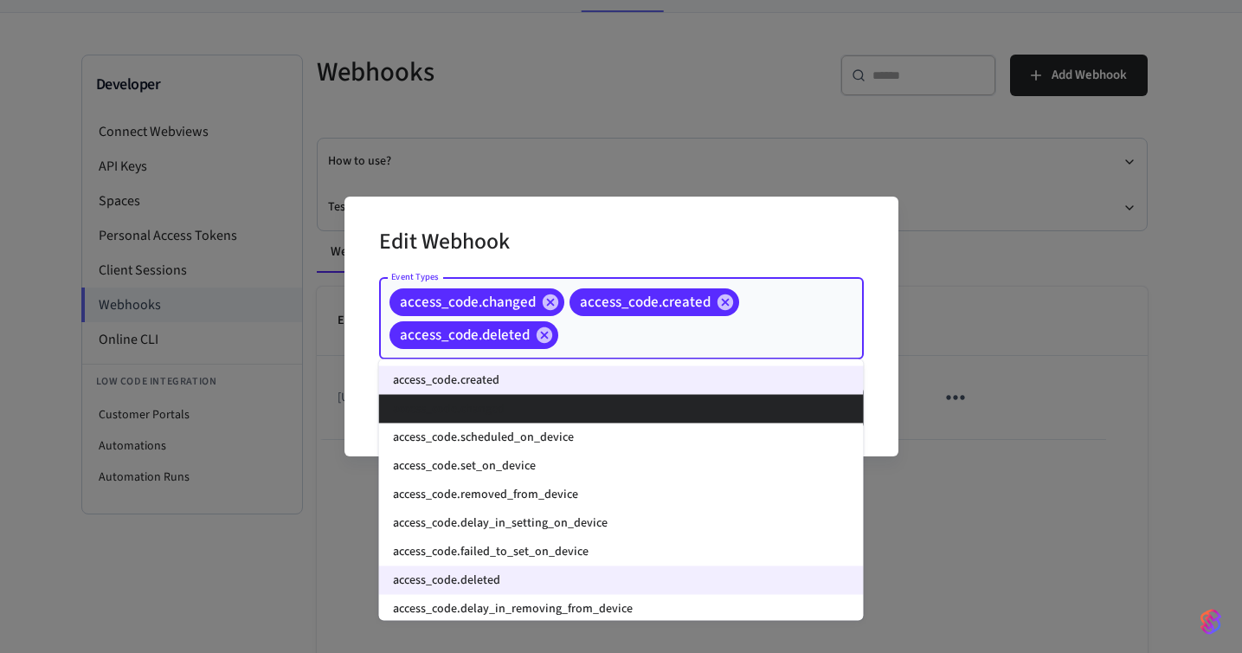
click at [622, 350] on input "Event Types" at bounding box center [684, 334] width 247 height 30
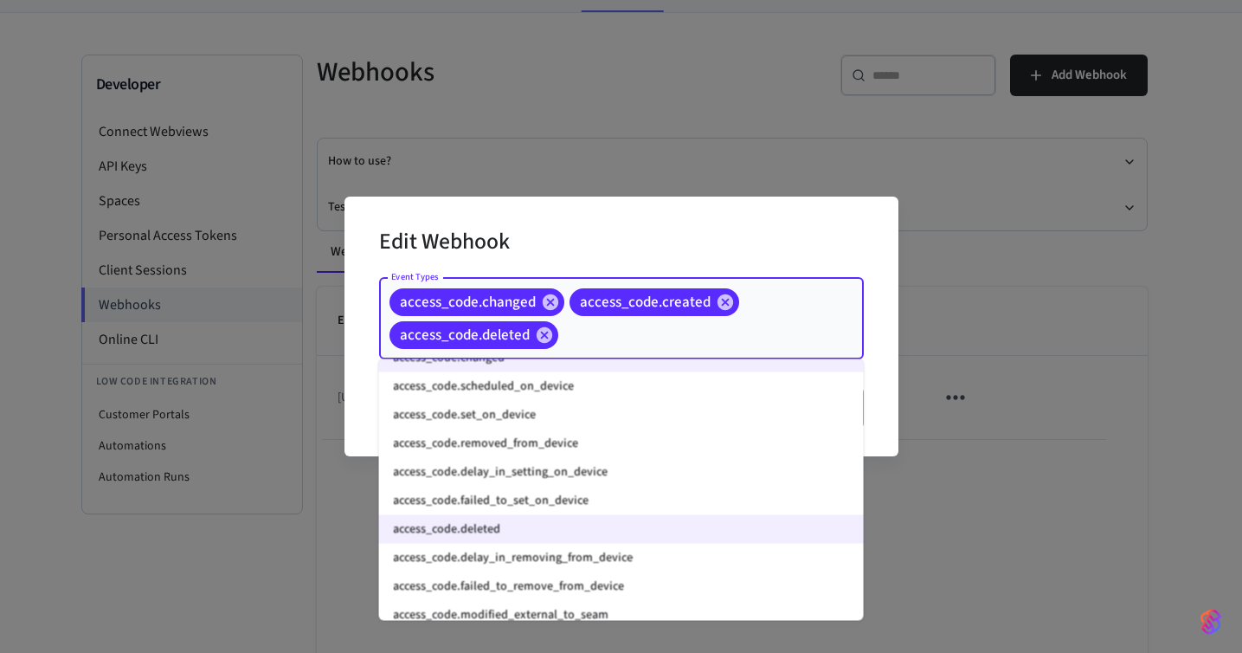
scroll to position [55, 0]
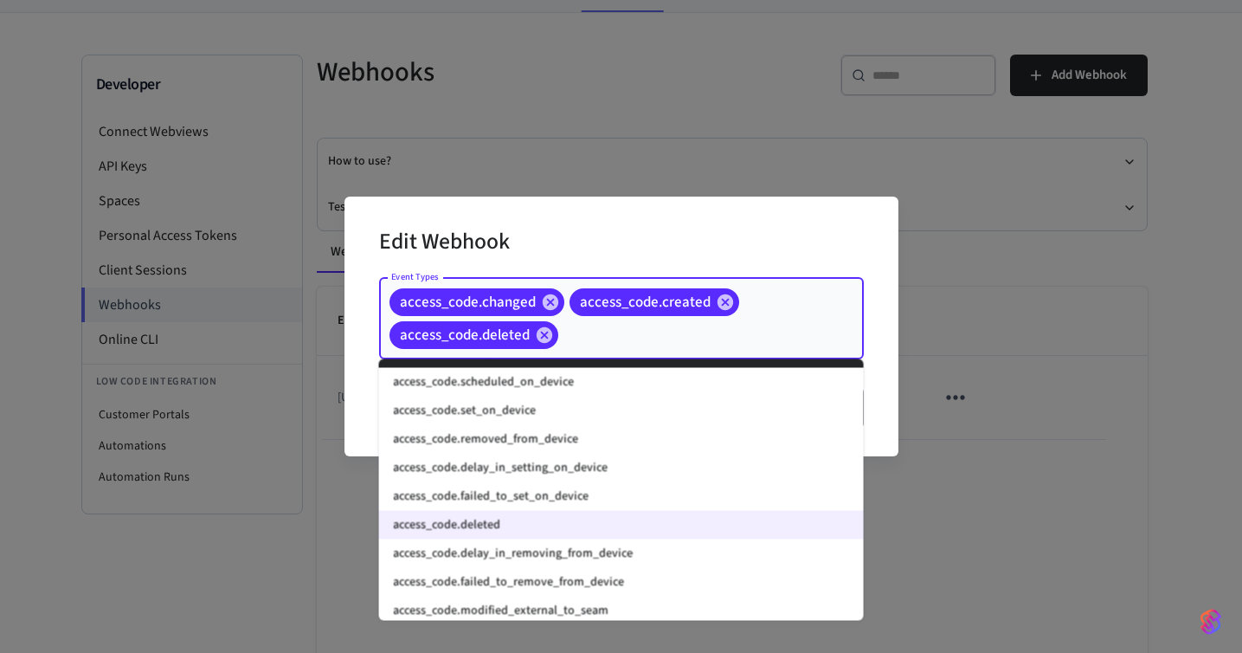
click at [785, 246] on div "Edit Webhook" at bounding box center [621, 243] width 485 height 53
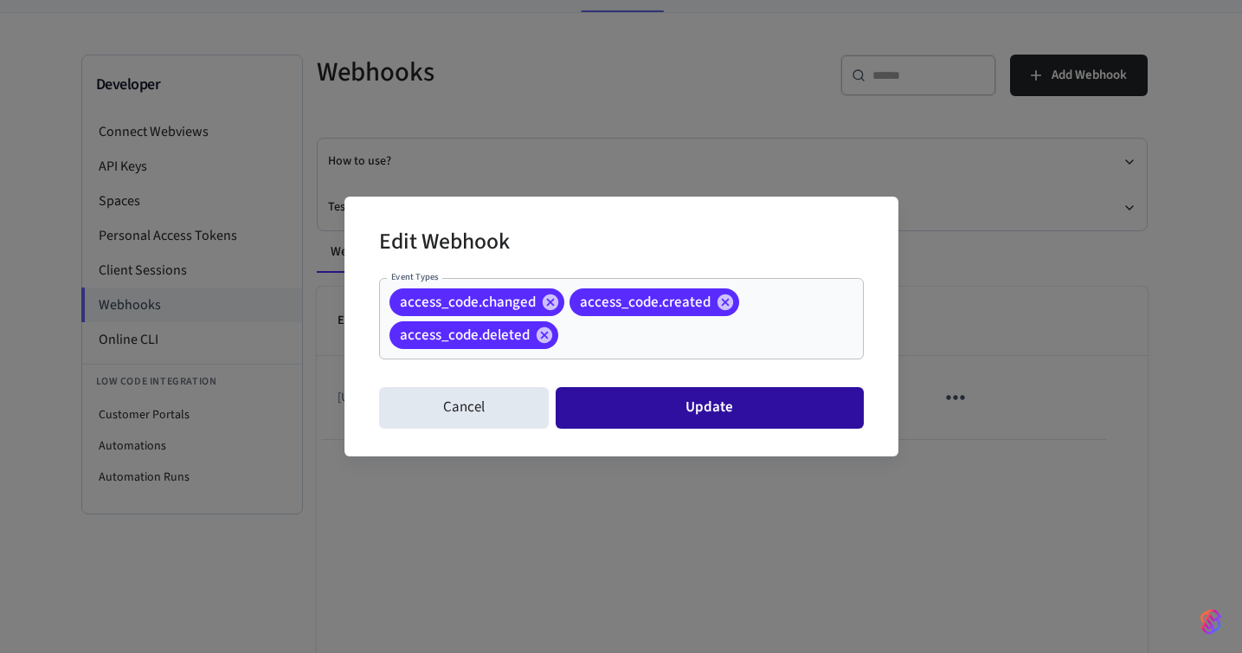
click at [740, 397] on button "Update" at bounding box center [709, 408] width 307 height 42
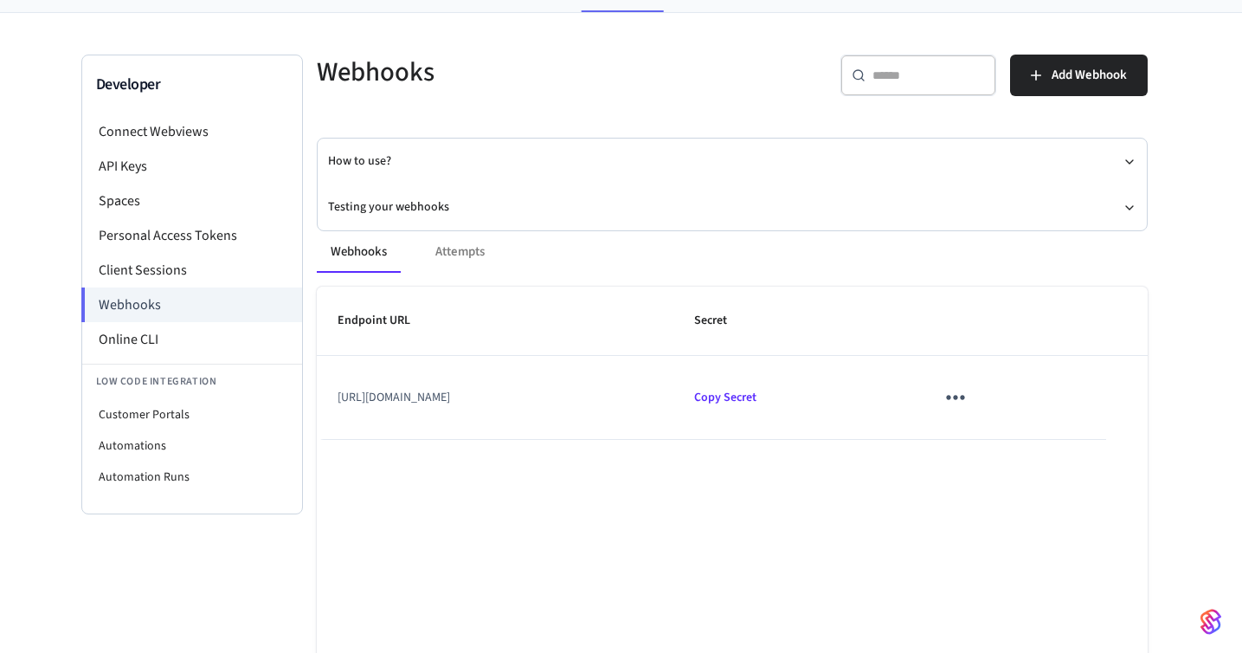
click at [969, 400] on icon "sticky table" at bounding box center [955, 397] width 27 height 27
click at [1183, 490] on li "Delete" at bounding box center [1174, 496] width 82 height 46
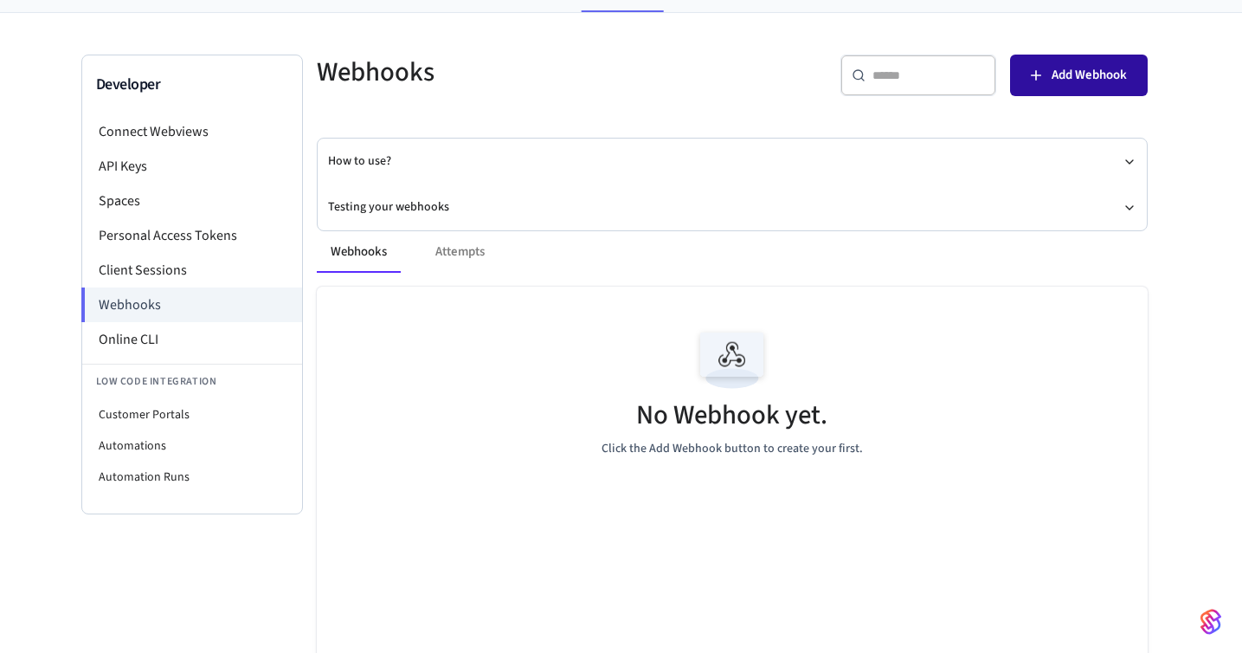
click at [1092, 74] on span "Add Webhook" at bounding box center [1089, 75] width 75 height 23
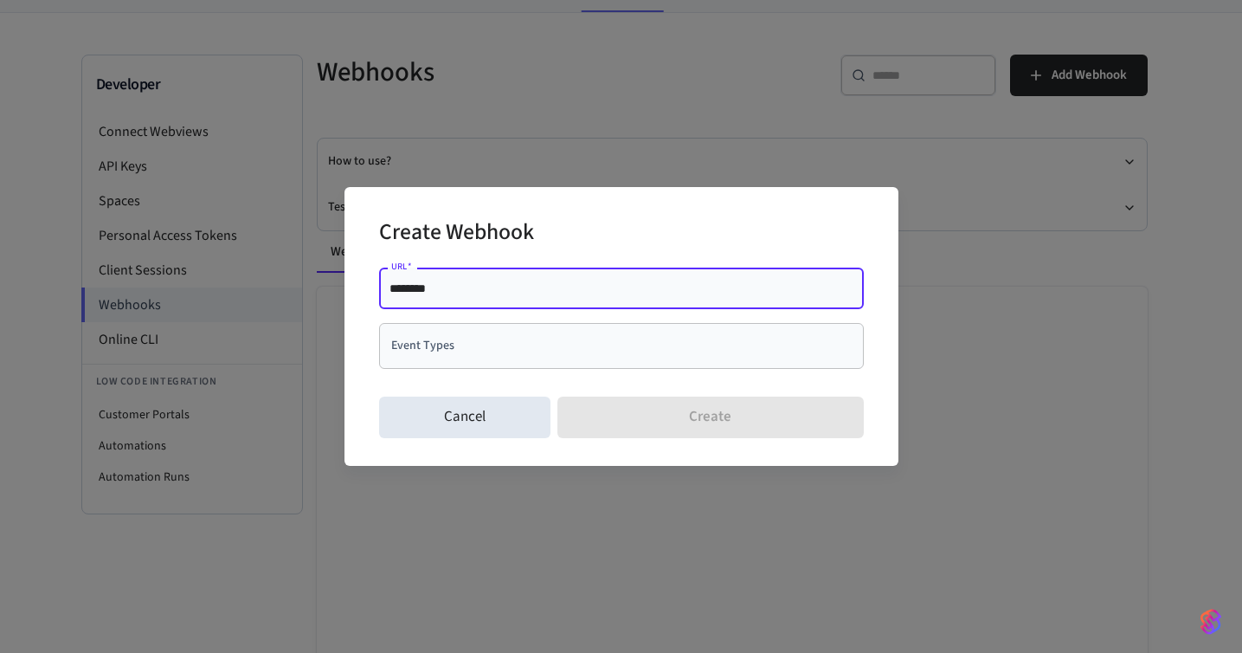
click at [664, 296] on input "********" at bounding box center [622, 288] width 464 height 17
drag, startPoint x: 458, startPoint y: 289, endPoint x: 329, endPoint y: 296, distance: 129.2
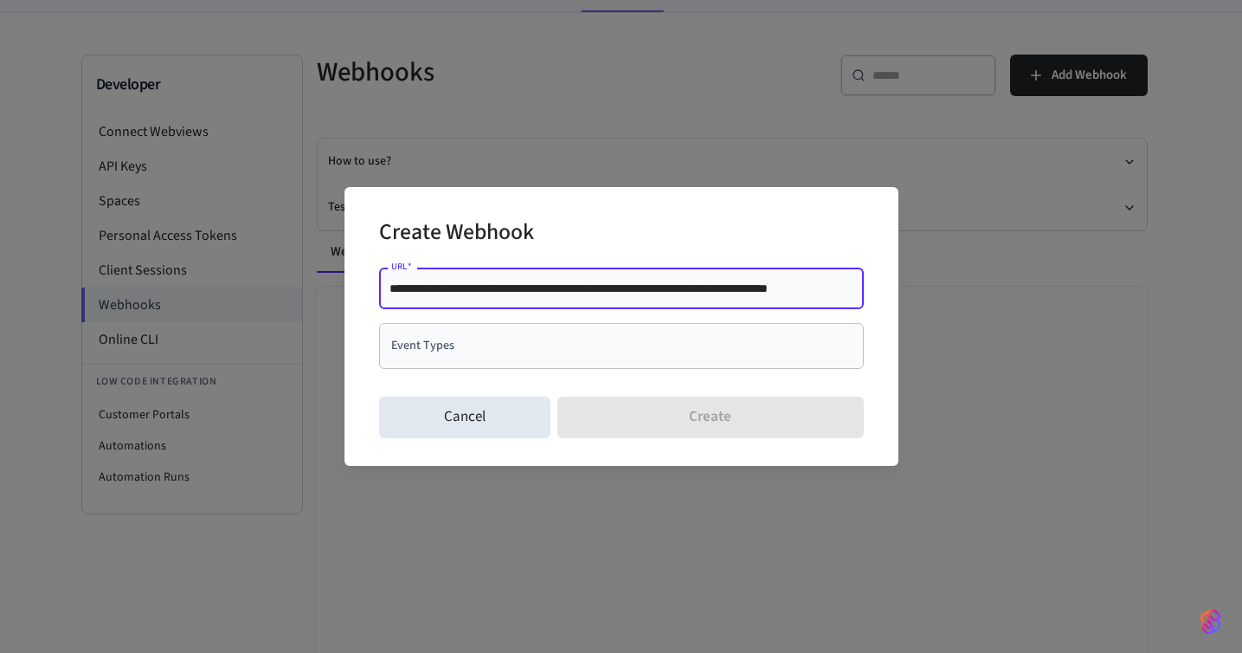
click at [329, 296] on div "**********" at bounding box center [621, 326] width 1242 height 653
type input "**********"
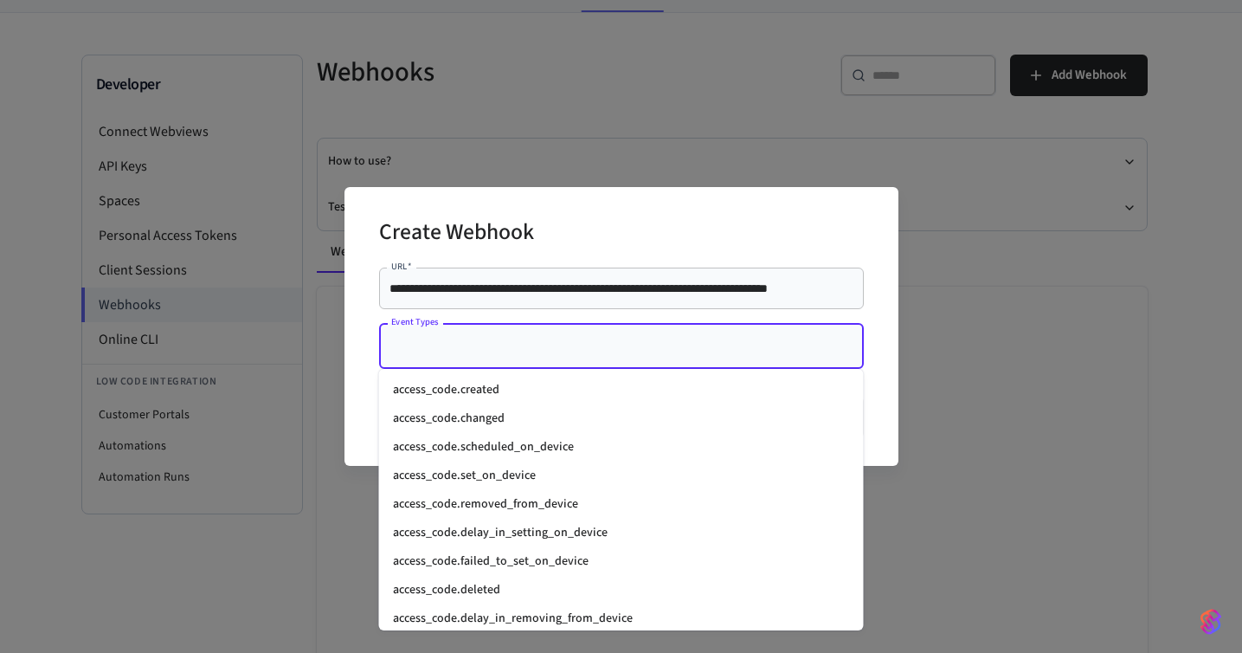
click at [464, 351] on input "Event Types" at bounding box center [608, 346] width 443 height 30
click at [479, 384] on li "access_code.created" at bounding box center [621, 390] width 485 height 29
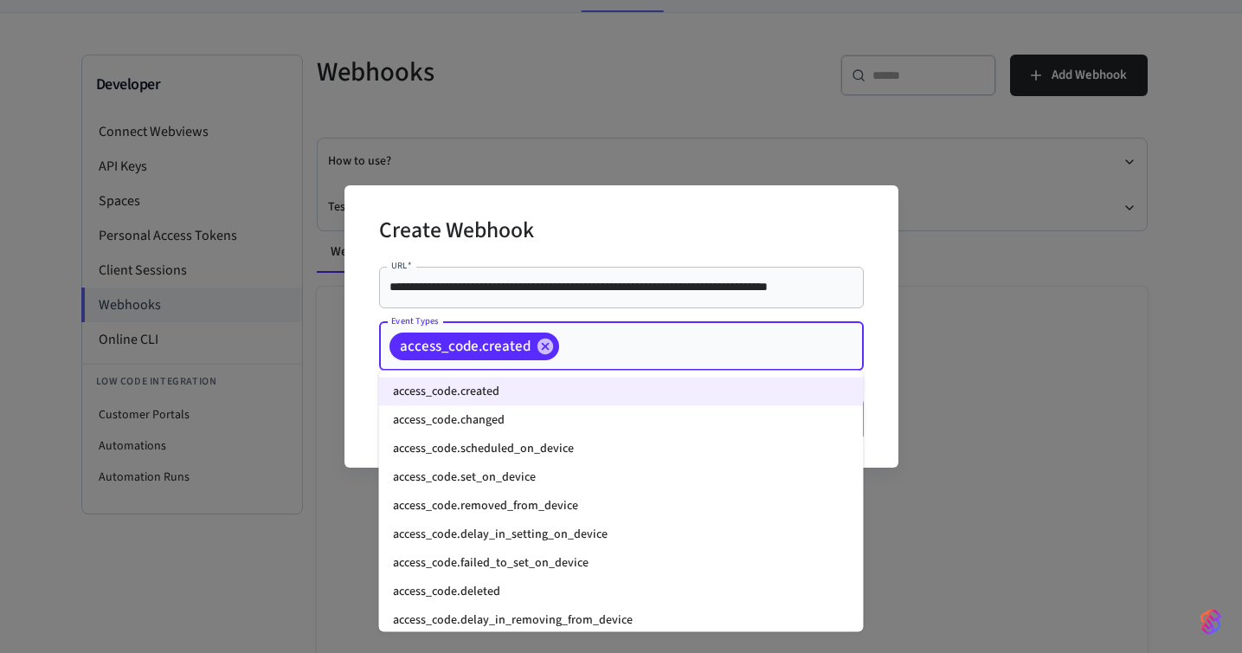
click at [609, 351] on input "Event Types" at bounding box center [685, 346] width 246 height 30
click at [573, 430] on li "access_code.changed" at bounding box center [621, 420] width 485 height 29
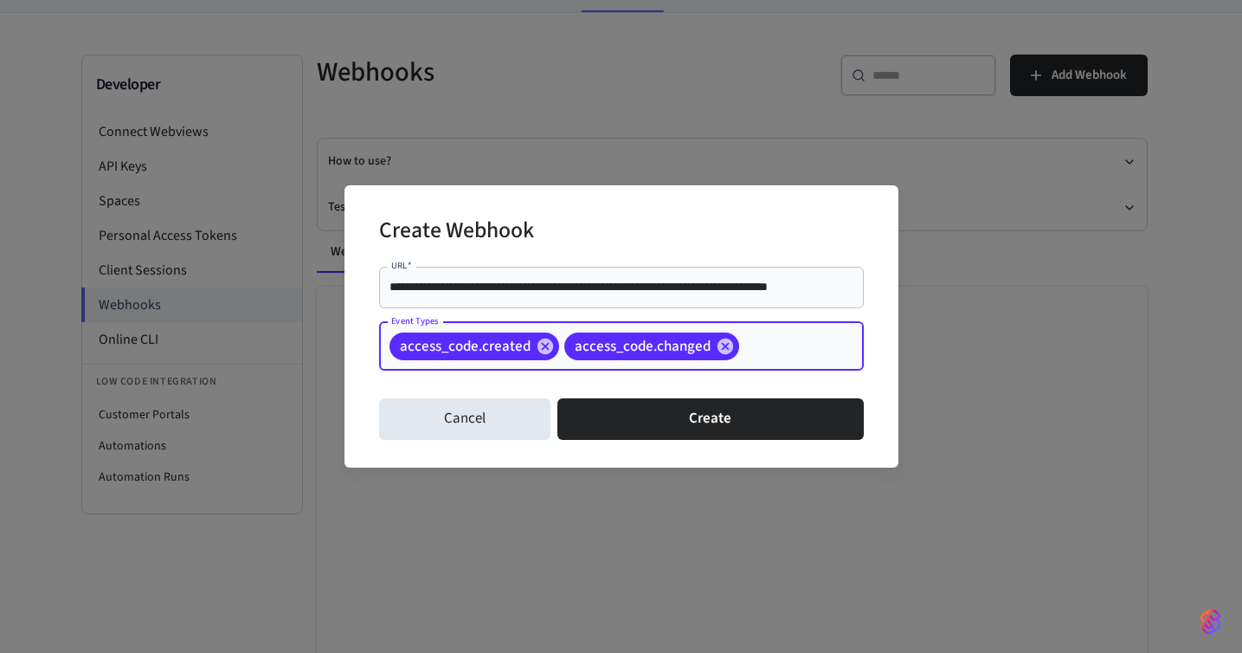
click at [758, 345] on input "Event Types" at bounding box center [775, 346] width 66 height 30
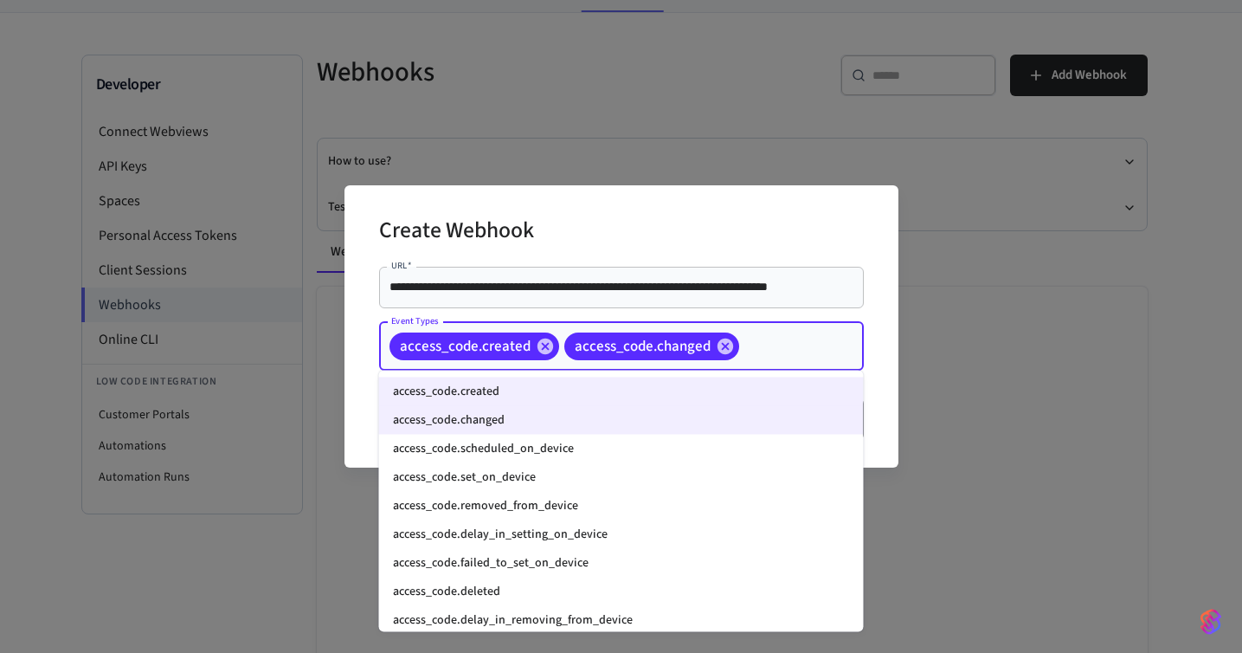
click at [738, 444] on li "access_code.scheduled_on_device" at bounding box center [621, 449] width 485 height 29
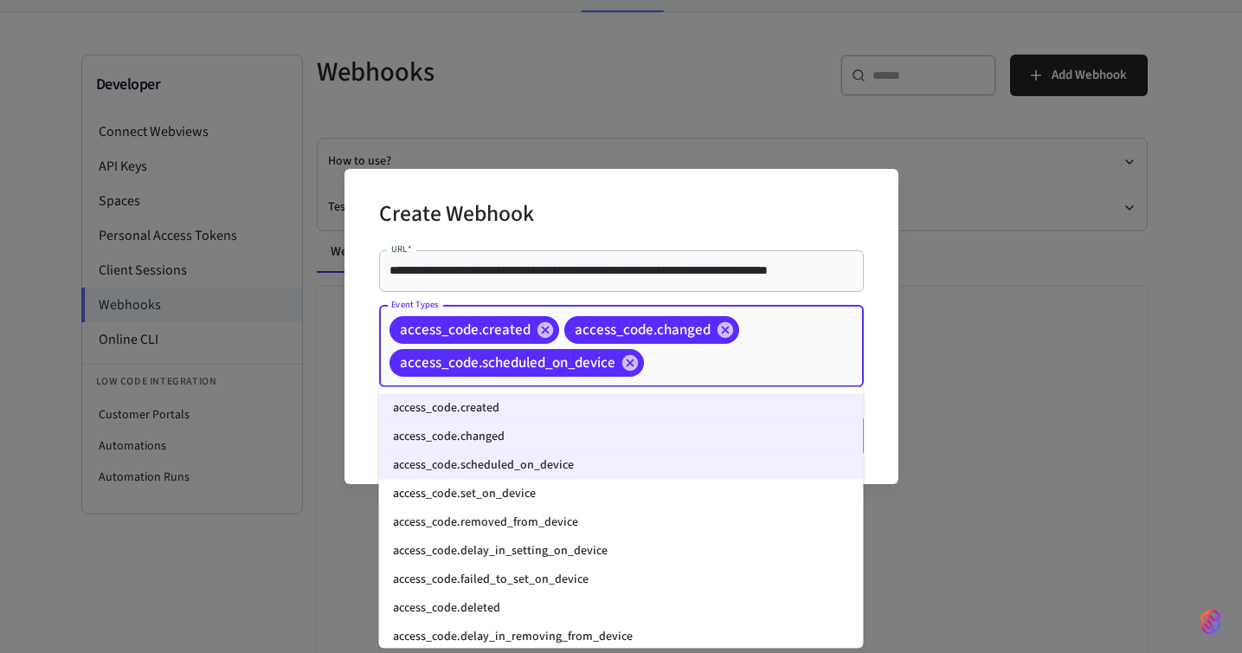
click at [762, 363] on input "Event Types" at bounding box center [727, 362] width 161 height 30
click at [701, 493] on li "access_code.set_on_device" at bounding box center [621, 494] width 485 height 29
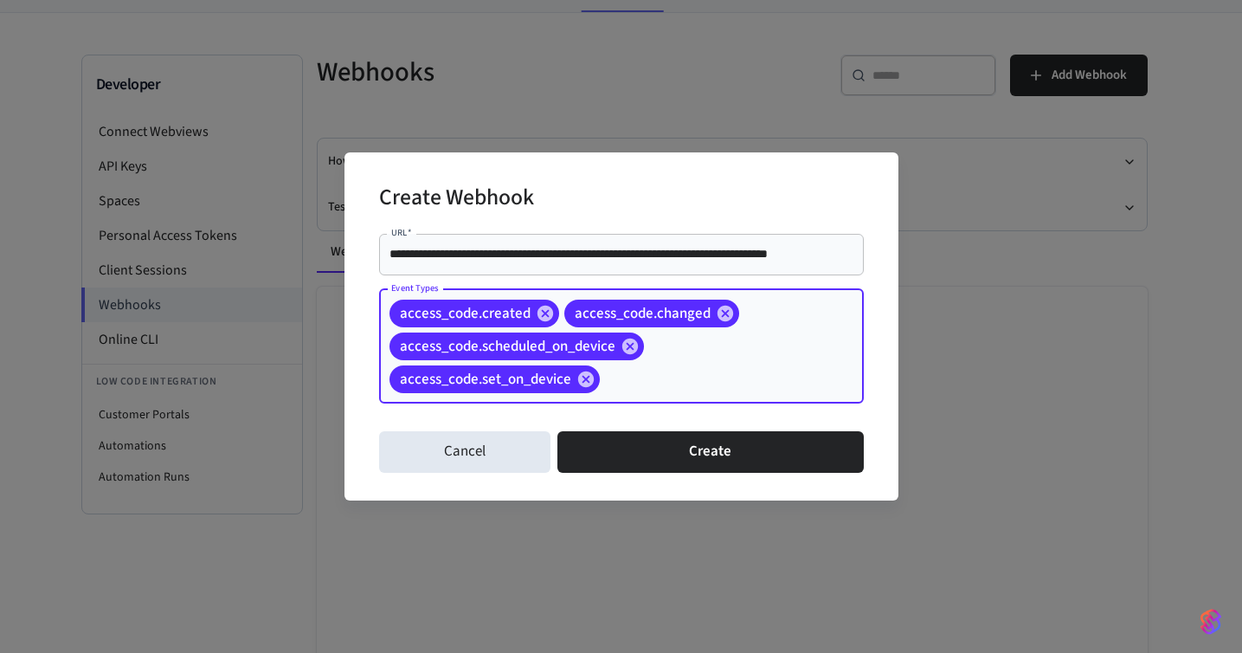
click at [725, 377] on input "Event Types" at bounding box center [705, 379] width 205 height 30
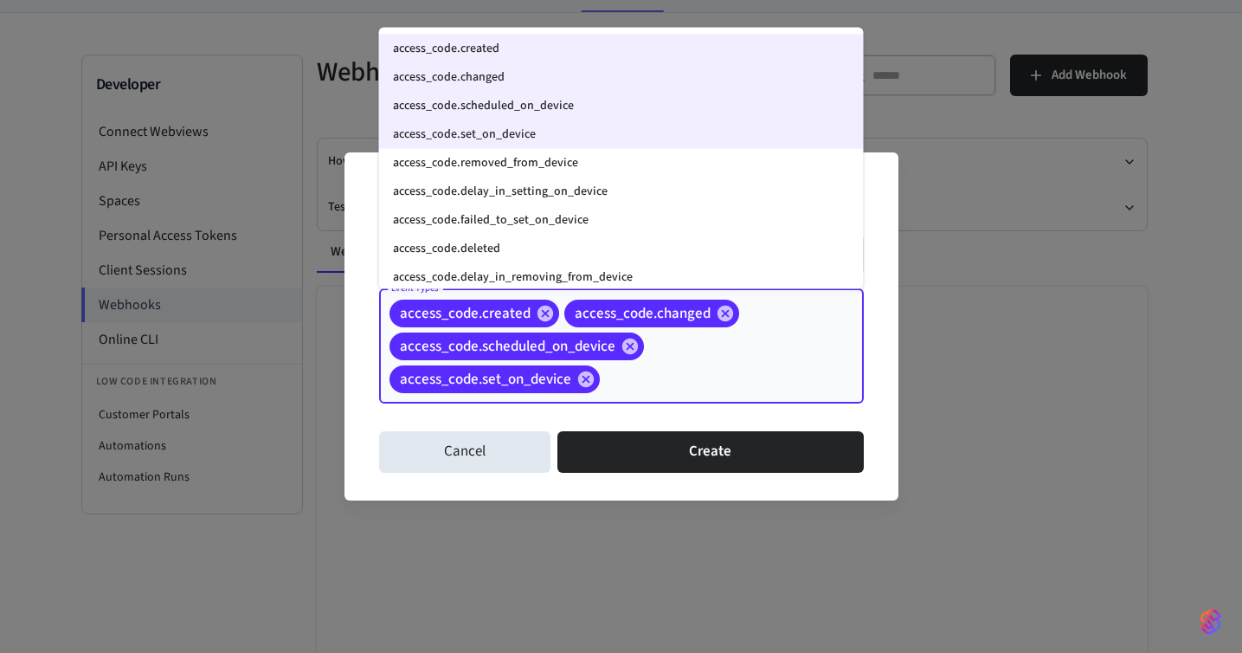
click at [679, 387] on input "Event Types" at bounding box center [705, 379] width 205 height 30
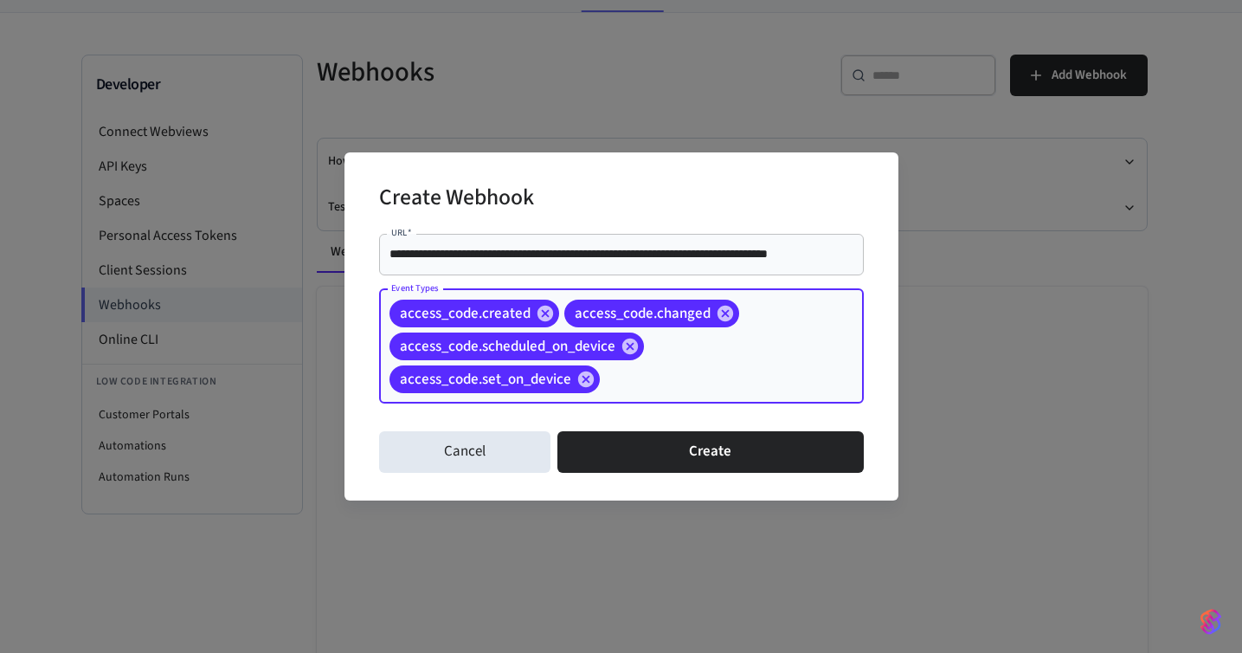
click at [678, 390] on input "Event Types" at bounding box center [705, 379] width 205 height 30
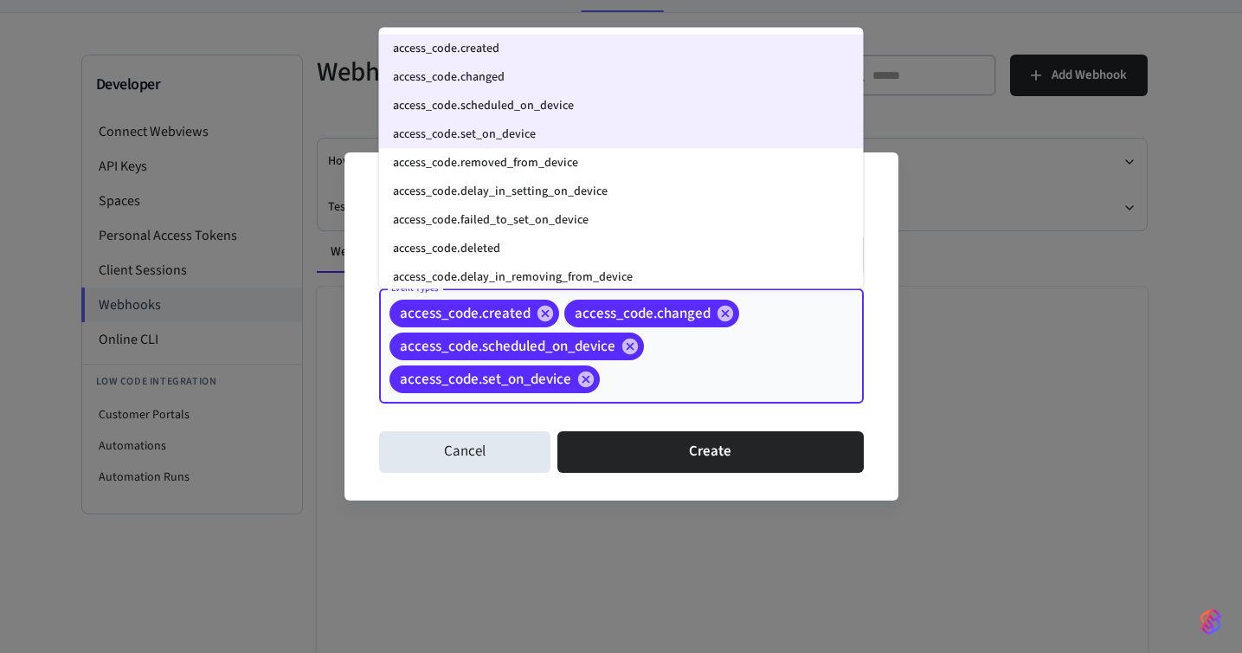
click at [642, 164] on li "access_code.removed_from_device" at bounding box center [621, 163] width 485 height 29
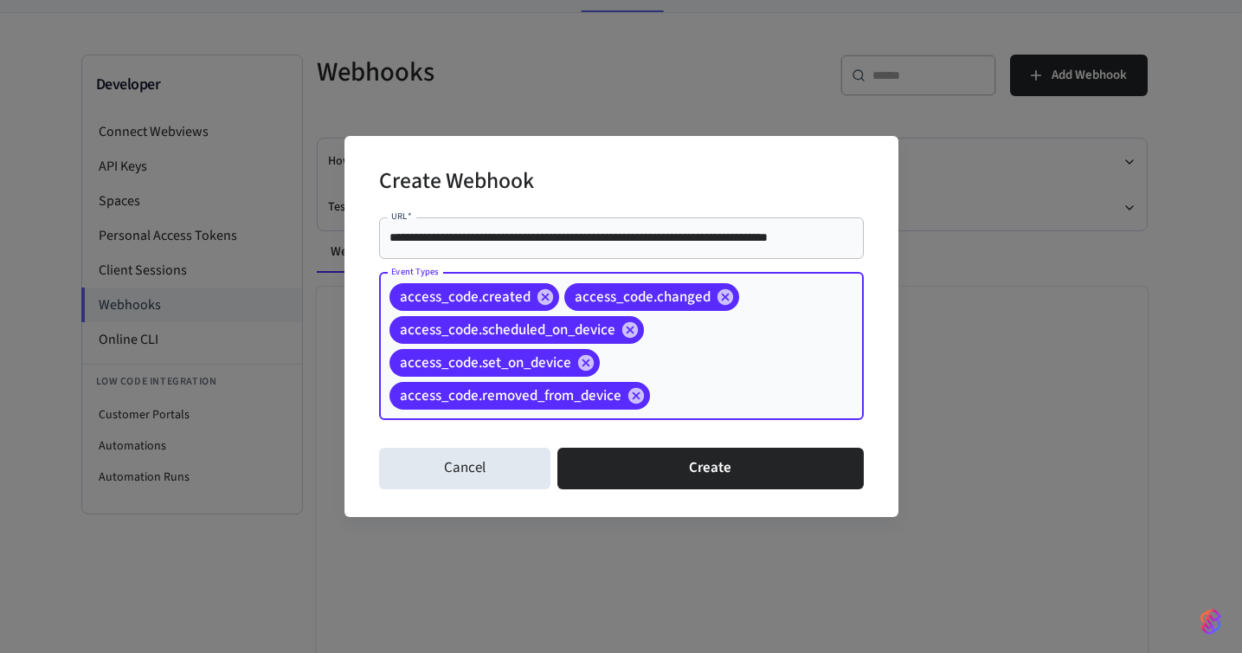
click at [680, 395] on input "Event Types" at bounding box center [730, 395] width 155 height 30
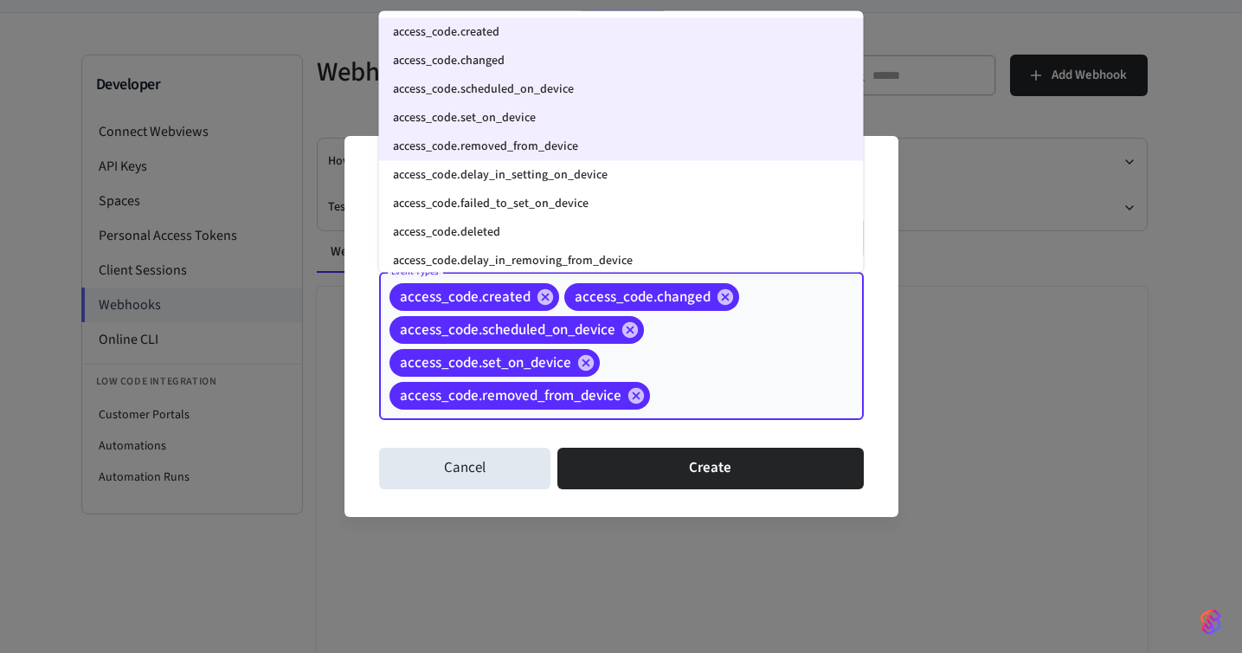
click at [637, 167] on li "access_code.delay_in_setting_on_device" at bounding box center [621, 175] width 485 height 29
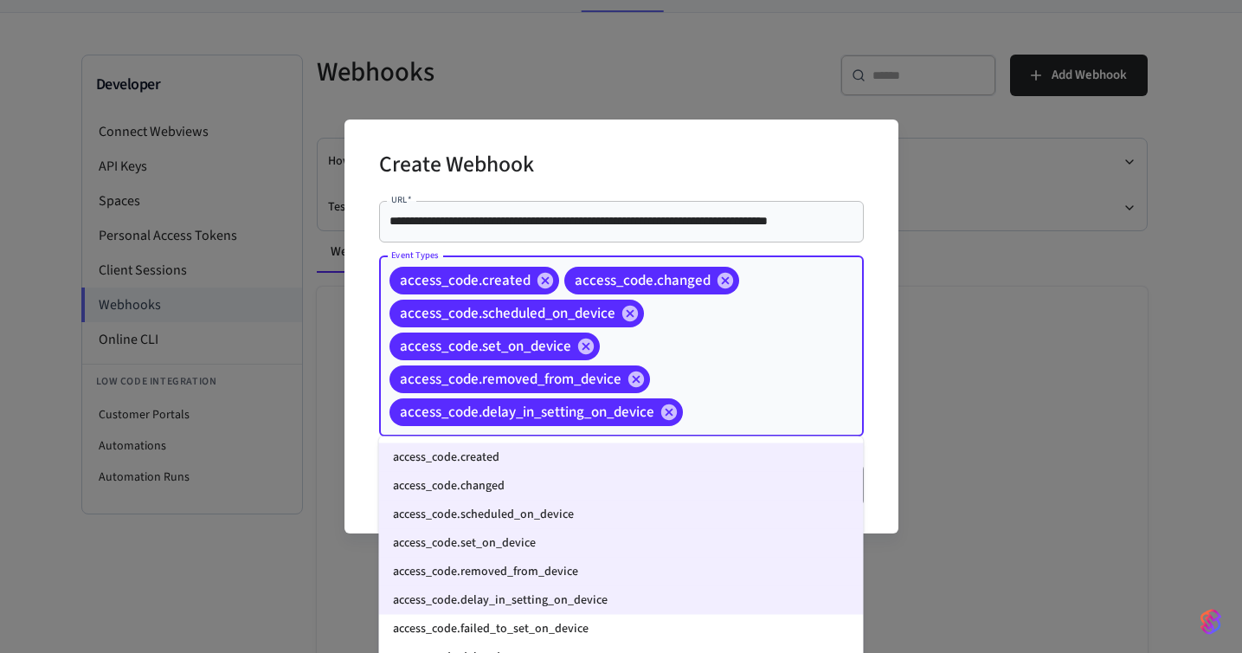
click at [725, 404] on input "Event Types" at bounding box center [747, 412] width 122 height 30
click at [671, 630] on li "access_code.failed_to_set_on_device" at bounding box center [621, 629] width 485 height 29
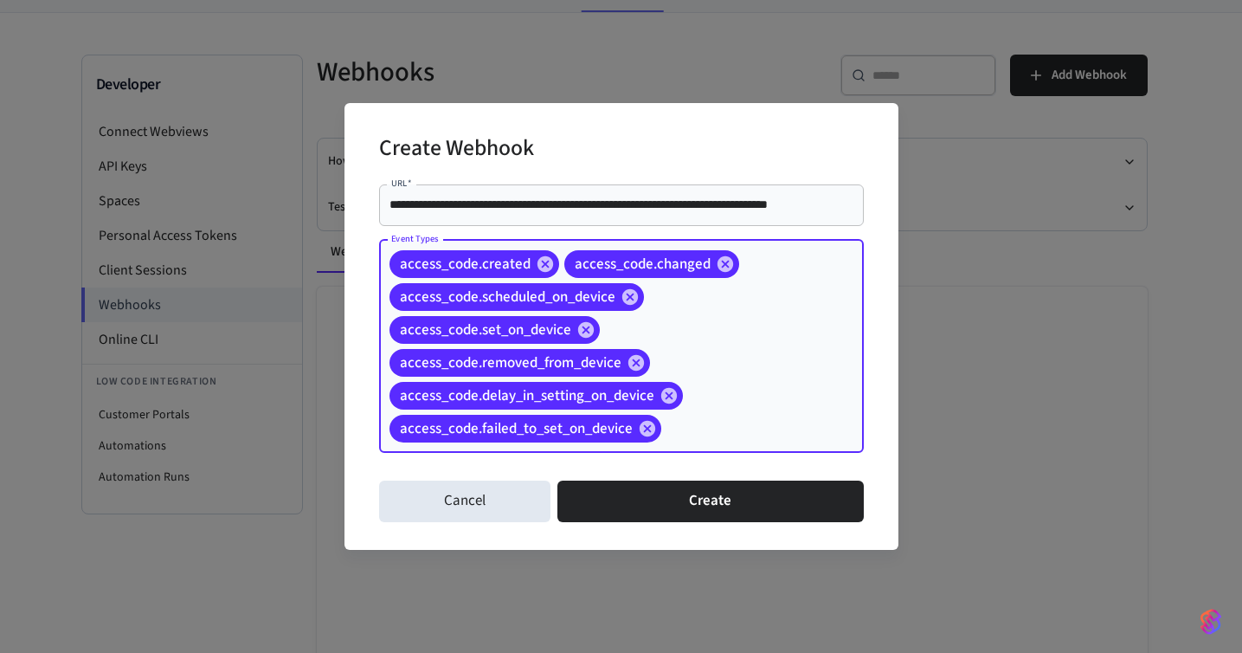
click at [733, 435] on input "Event Types" at bounding box center [736, 428] width 144 height 30
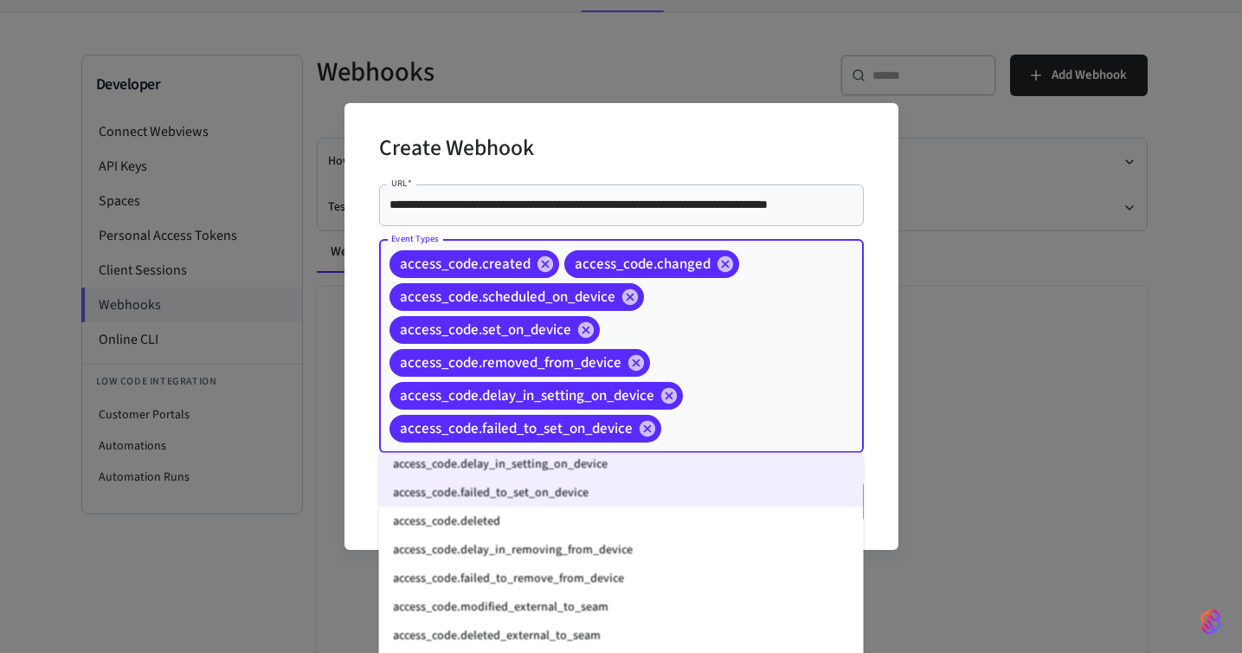
scroll to position [164, 0]
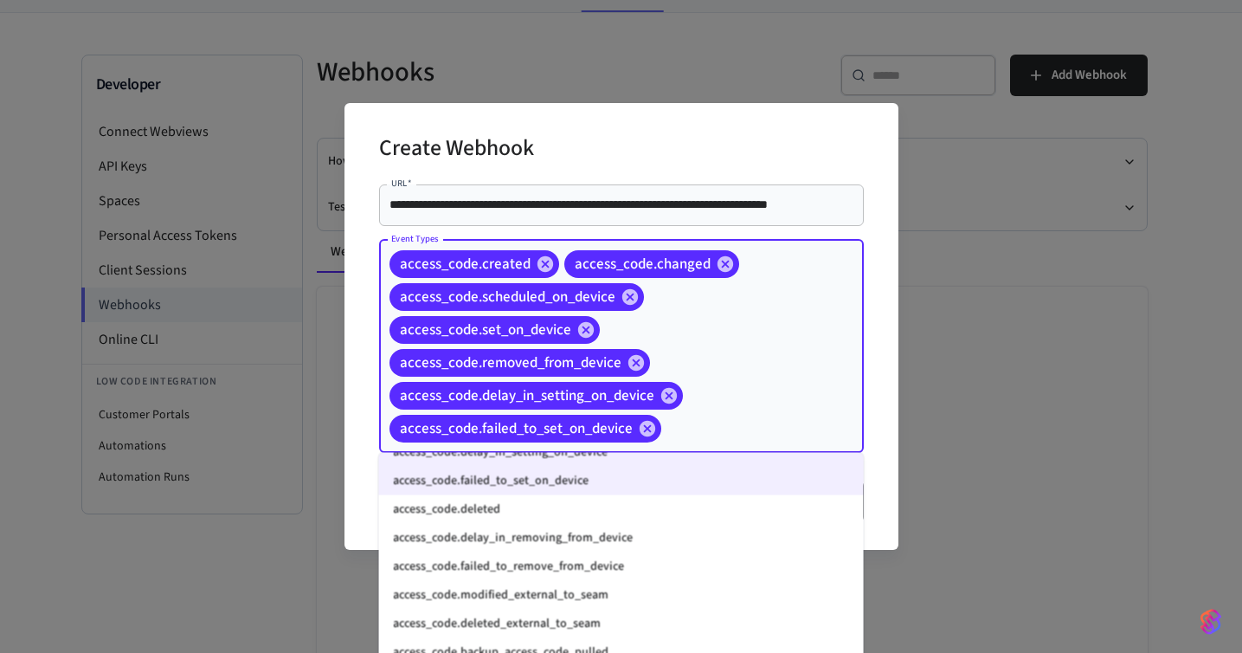
click at [707, 513] on li "access_code.deleted" at bounding box center [621, 509] width 485 height 29
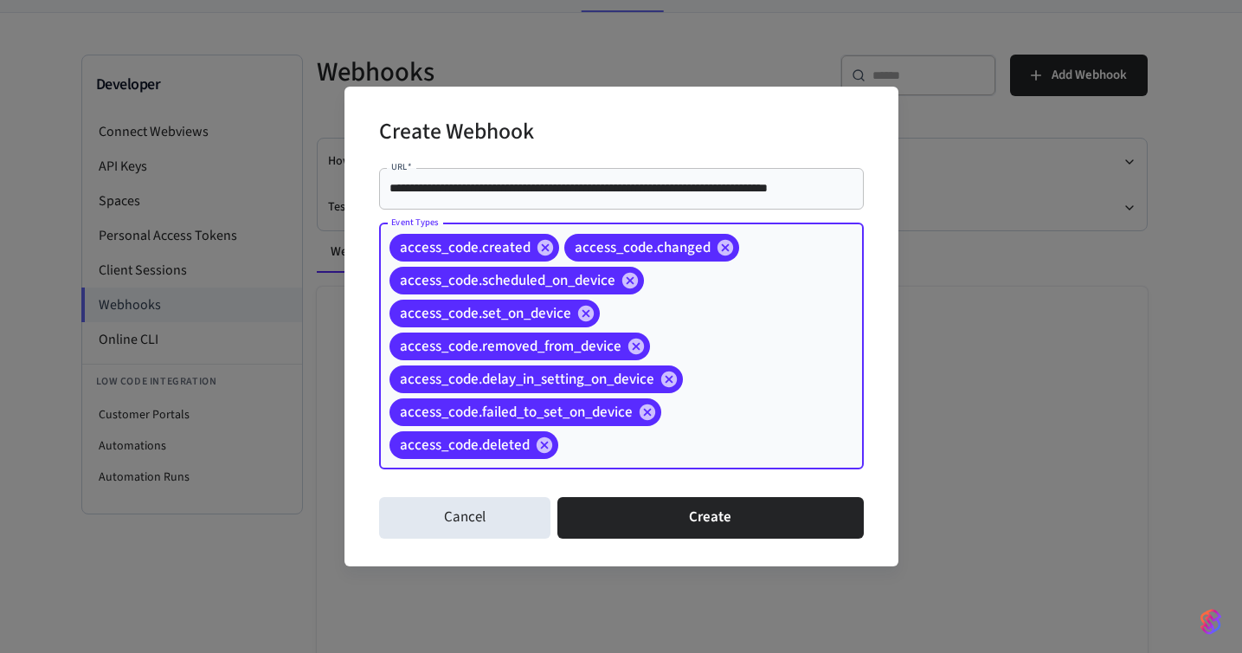
click at [692, 455] on input "Event Types" at bounding box center [684, 444] width 247 height 30
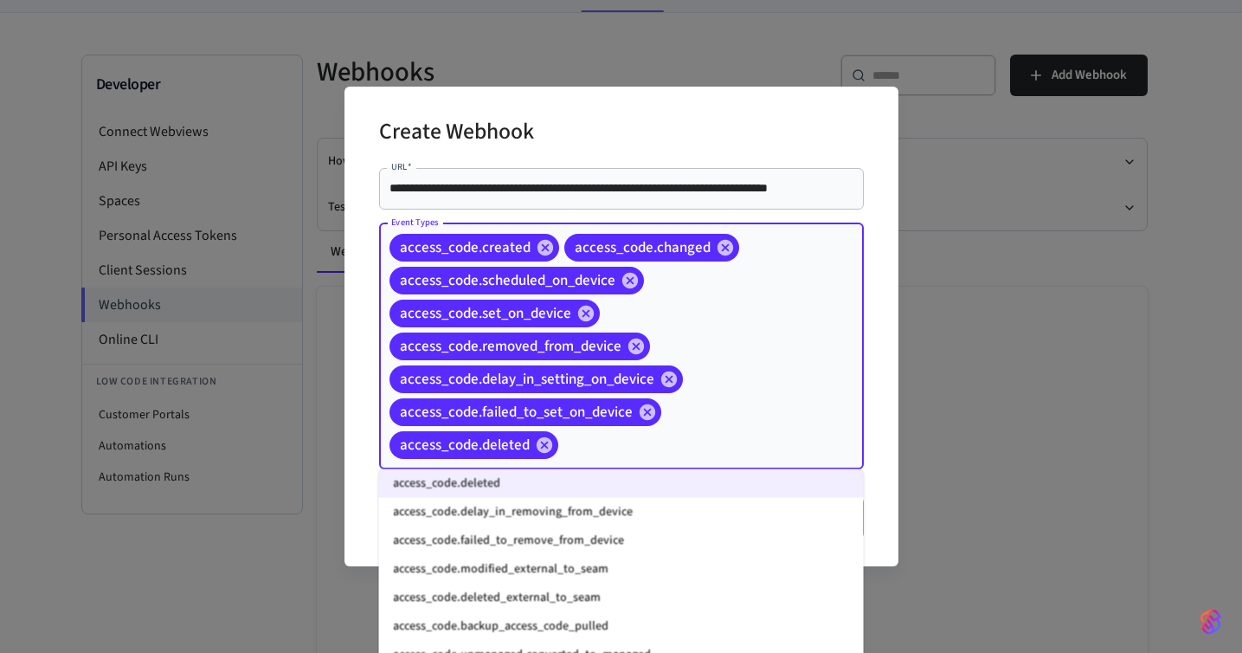
scroll to position [205, 0]
click at [684, 511] on li "access_code.delay_in_removing_from_device" at bounding box center [621, 514] width 485 height 29
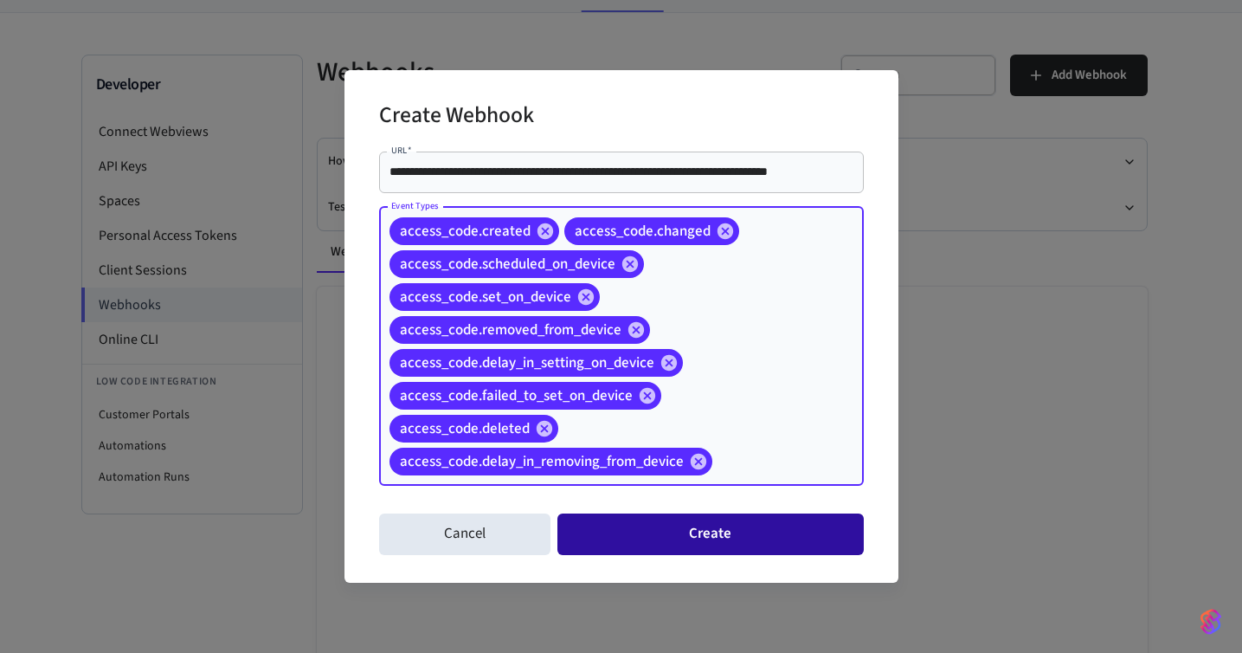
click at [695, 525] on button "Create" at bounding box center [711, 534] width 306 height 42
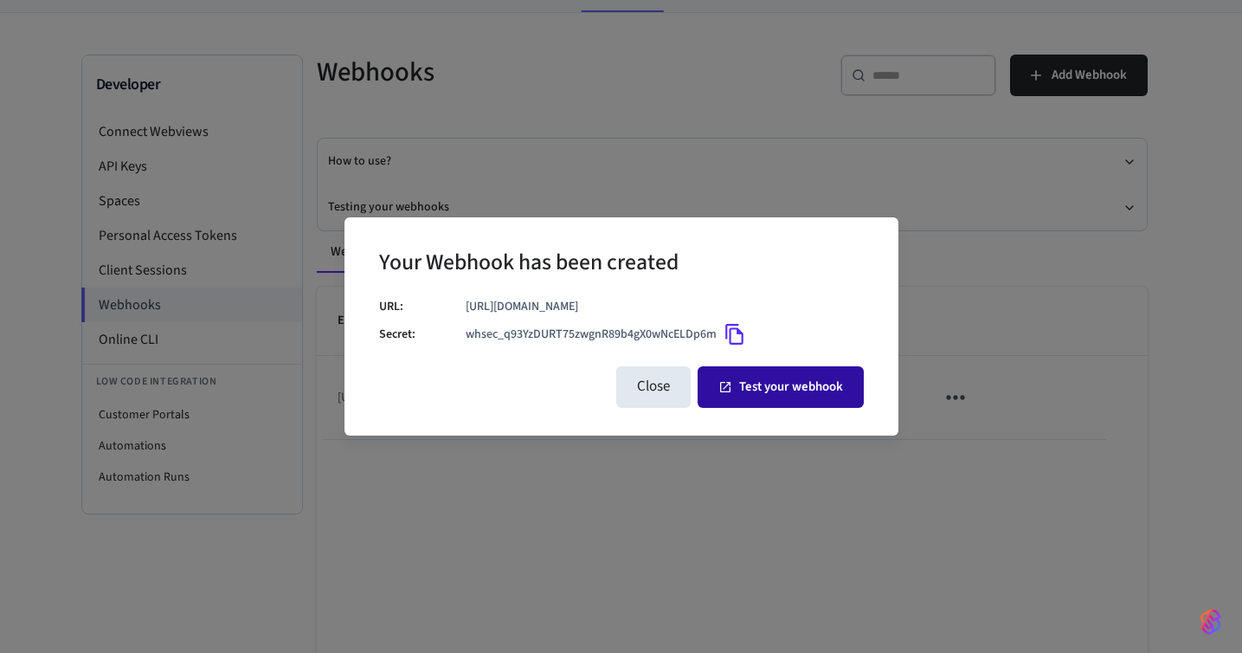
click at [761, 393] on button "Test your webhook" at bounding box center [781, 387] width 166 height 42
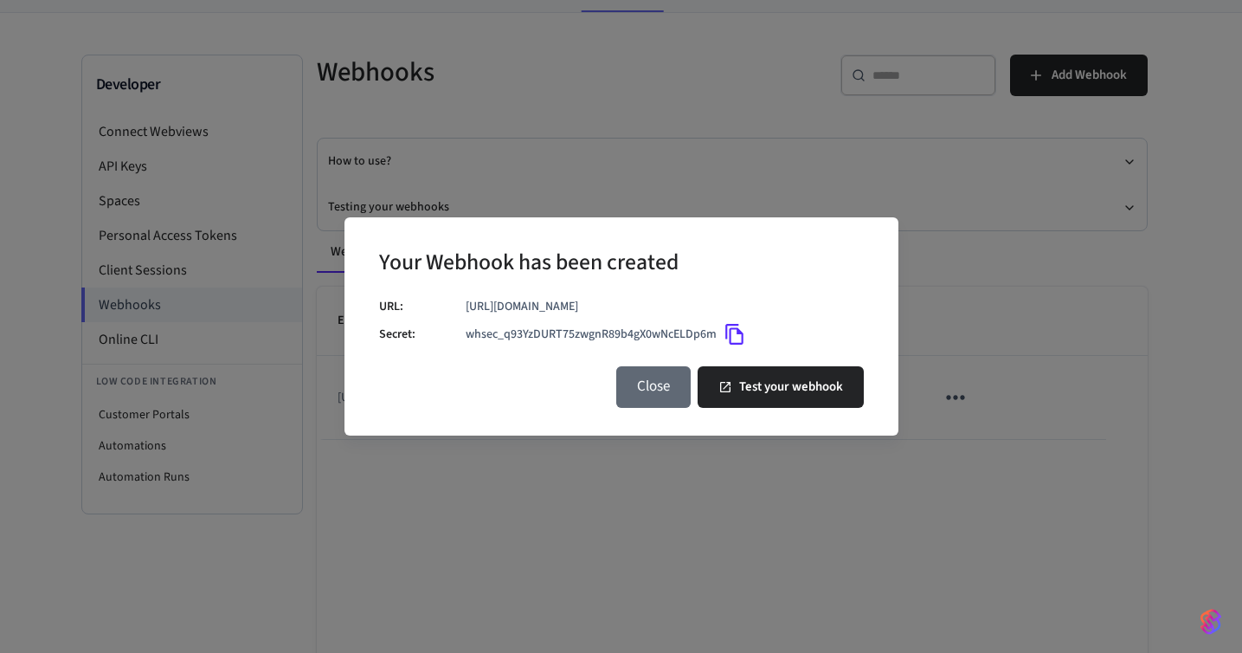
click at [651, 388] on button "Close" at bounding box center [653, 387] width 74 height 42
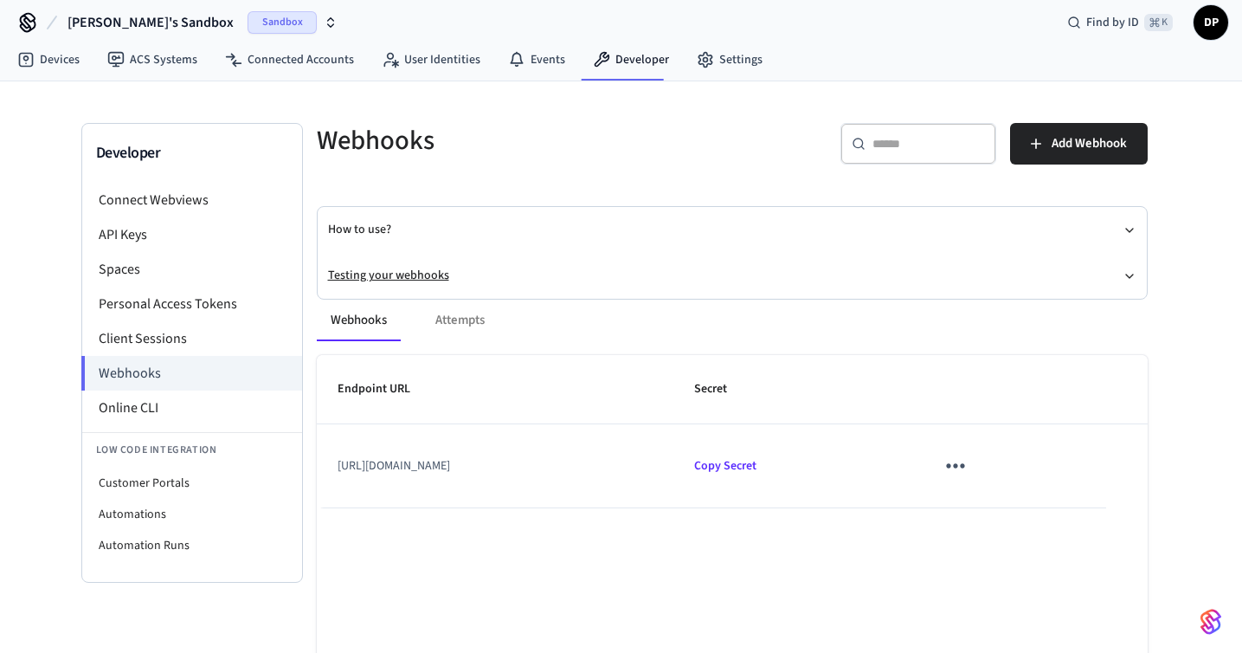
scroll to position [0, 0]
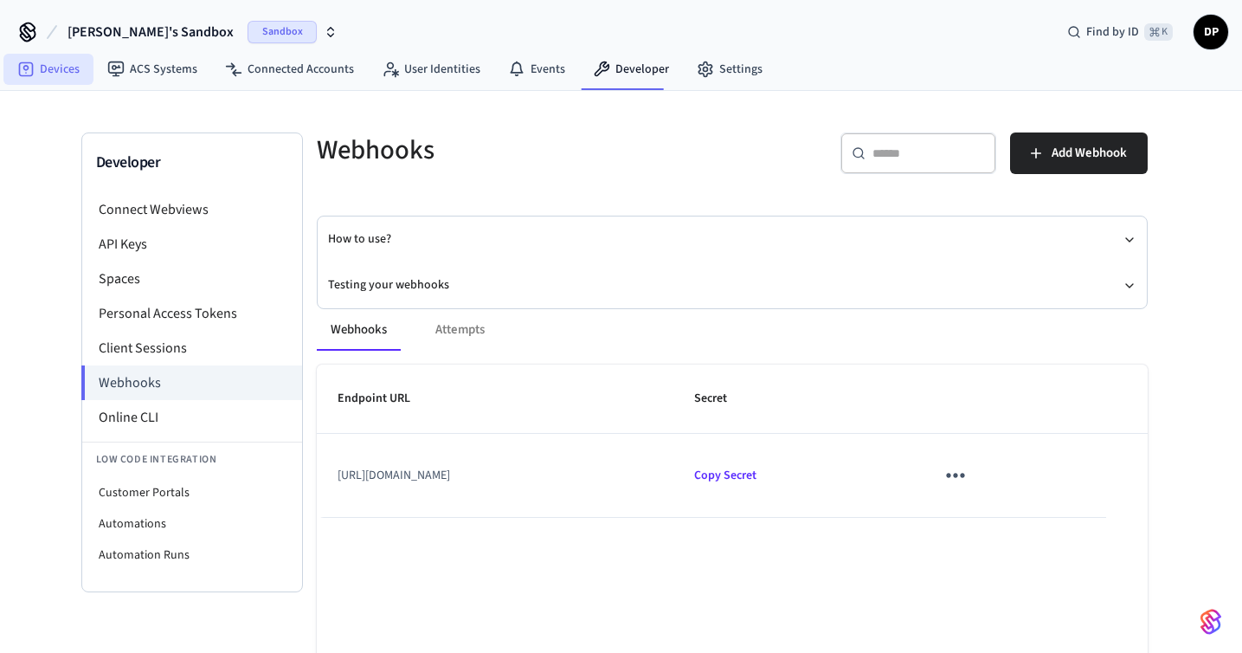
click at [54, 77] on link "Devices" at bounding box center [48, 69] width 90 height 31
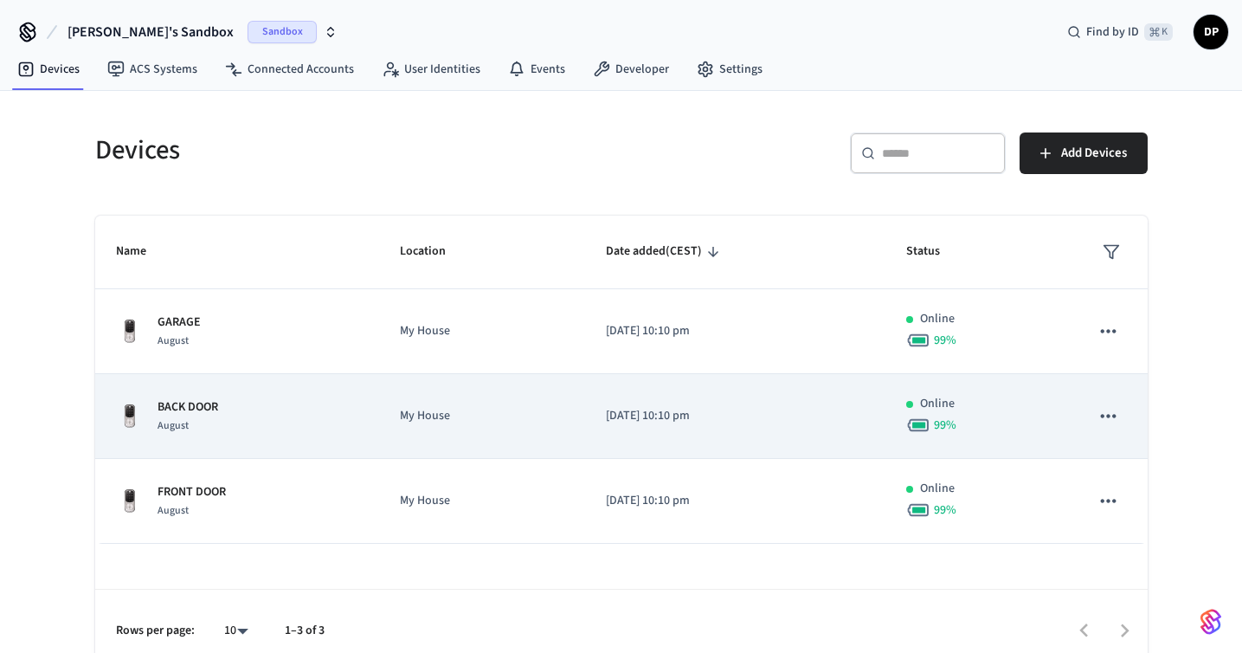
click at [585, 399] on td "[DATE] 10:10 pm" at bounding box center [735, 416] width 300 height 85
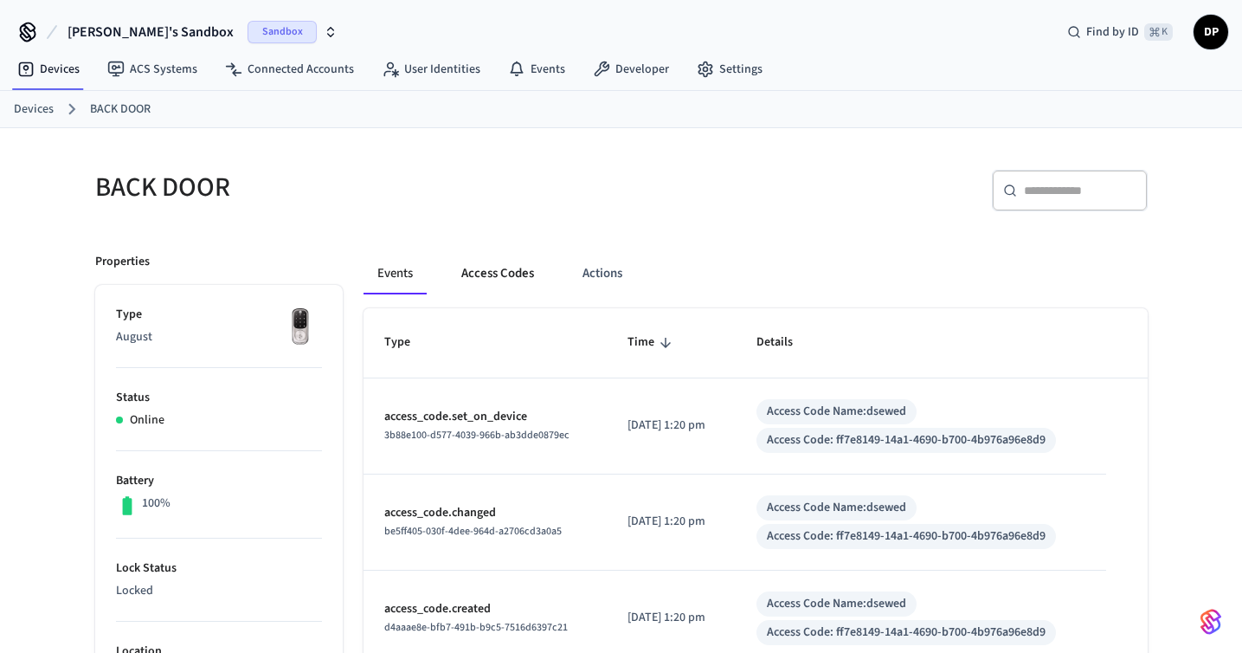
click at [514, 280] on button "Access Codes" at bounding box center [498, 274] width 100 height 42
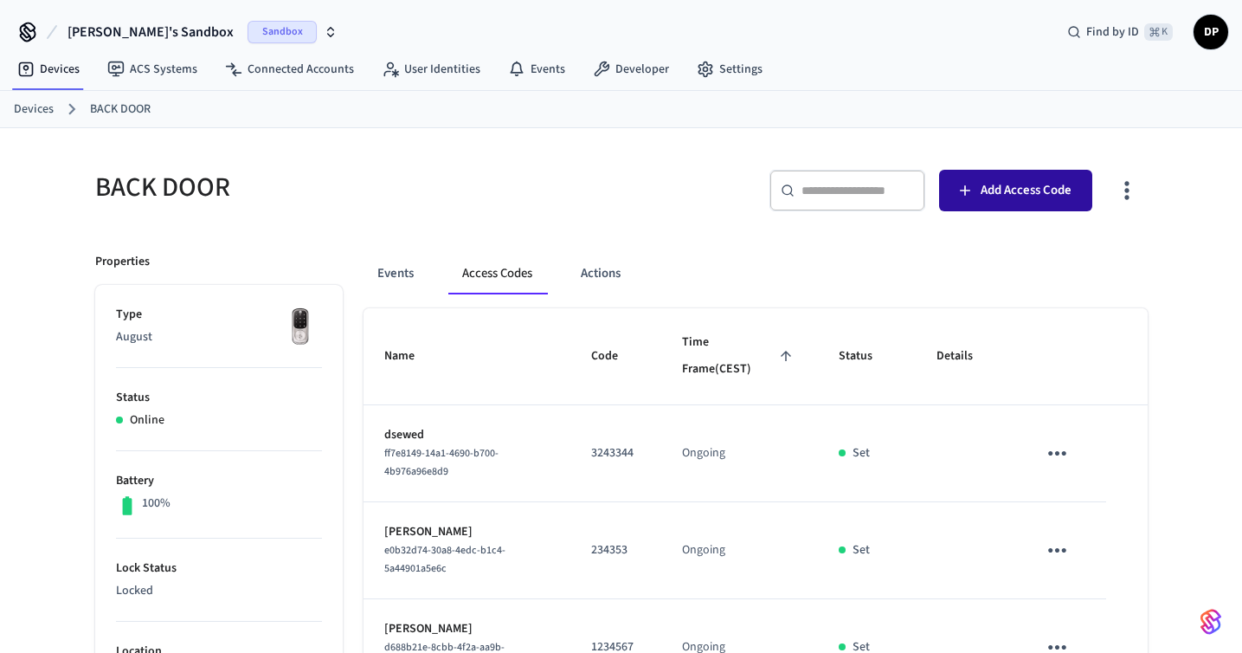
click at [1024, 185] on span "Add Access Code" at bounding box center [1026, 190] width 91 height 23
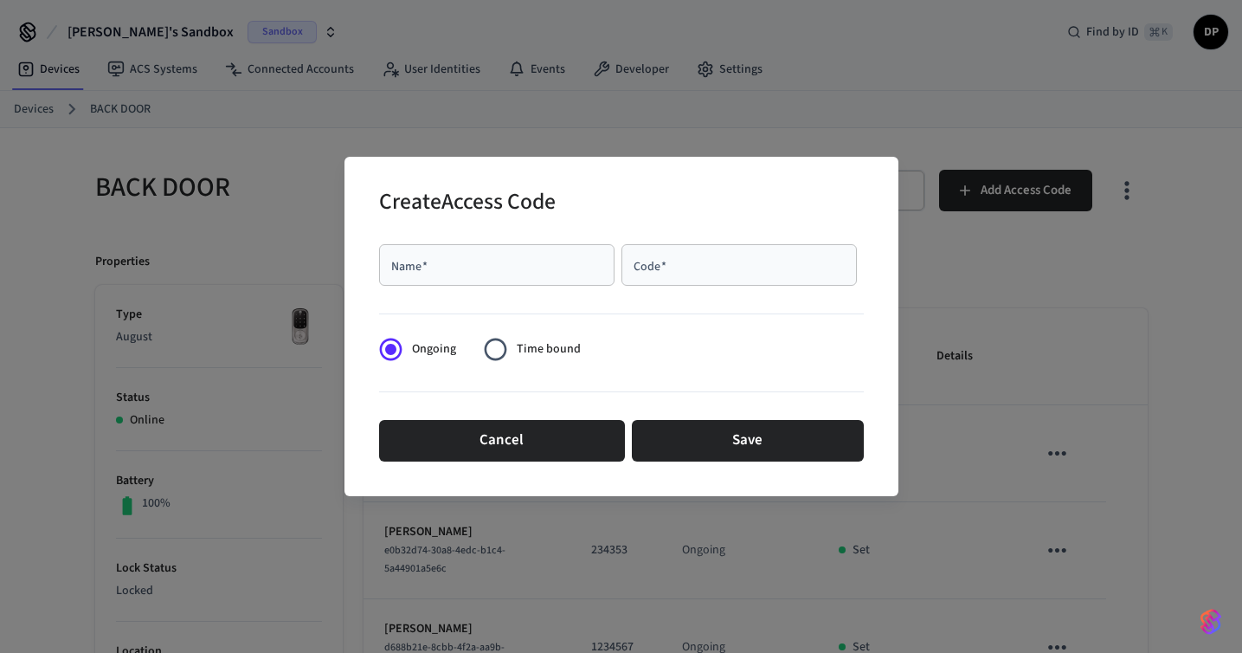
click at [513, 277] on div "Name   *" at bounding box center [496, 265] width 235 height 42
type input "*****"
click at [771, 276] on div "Code   *" at bounding box center [739, 265] width 235 height 42
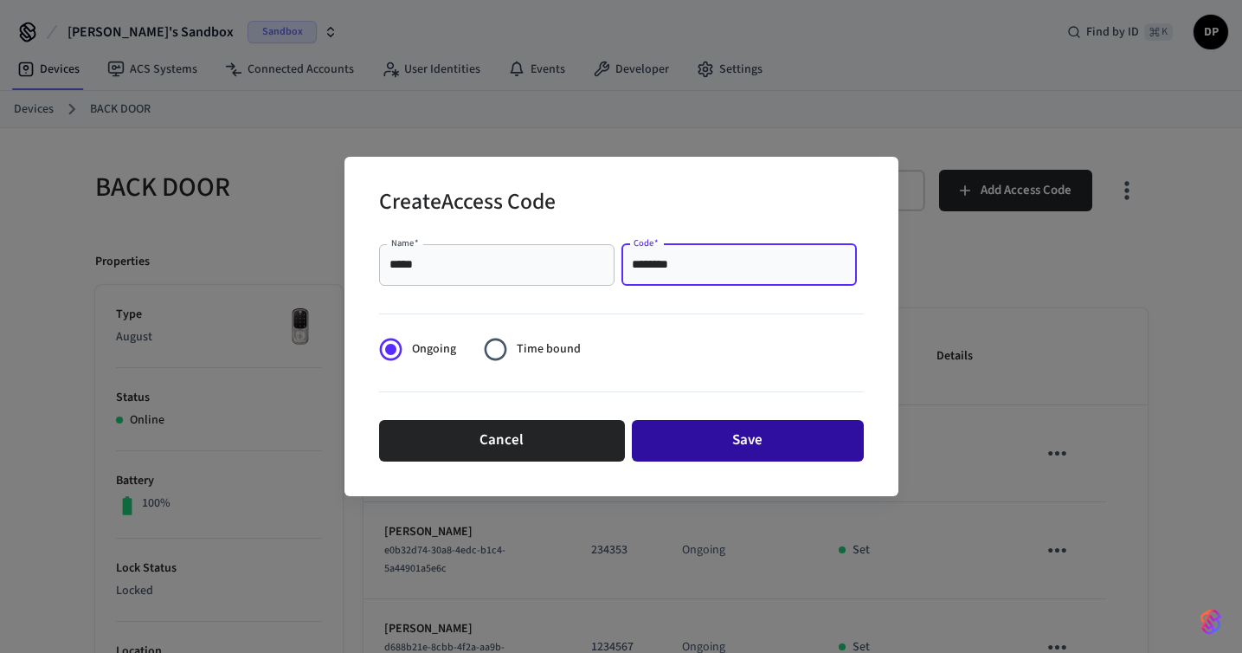
type input "********"
click at [737, 433] on button "Save" at bounding box center [748, 441] width 232 height 42
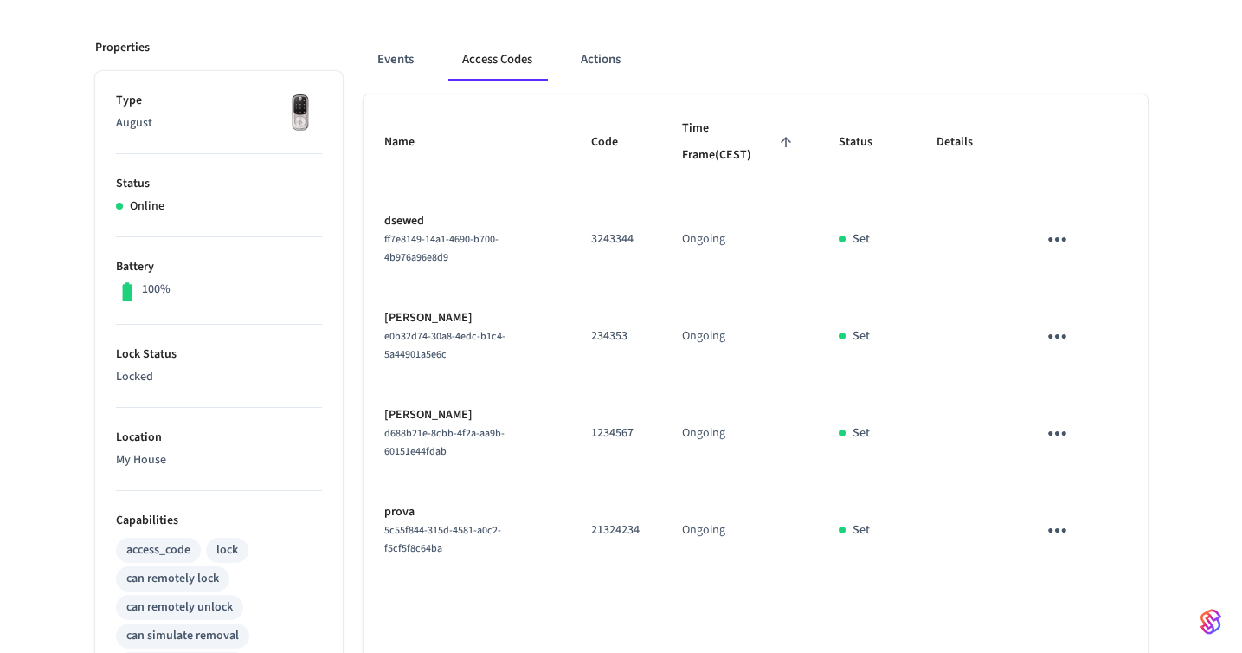
scroll to position [220, 0]
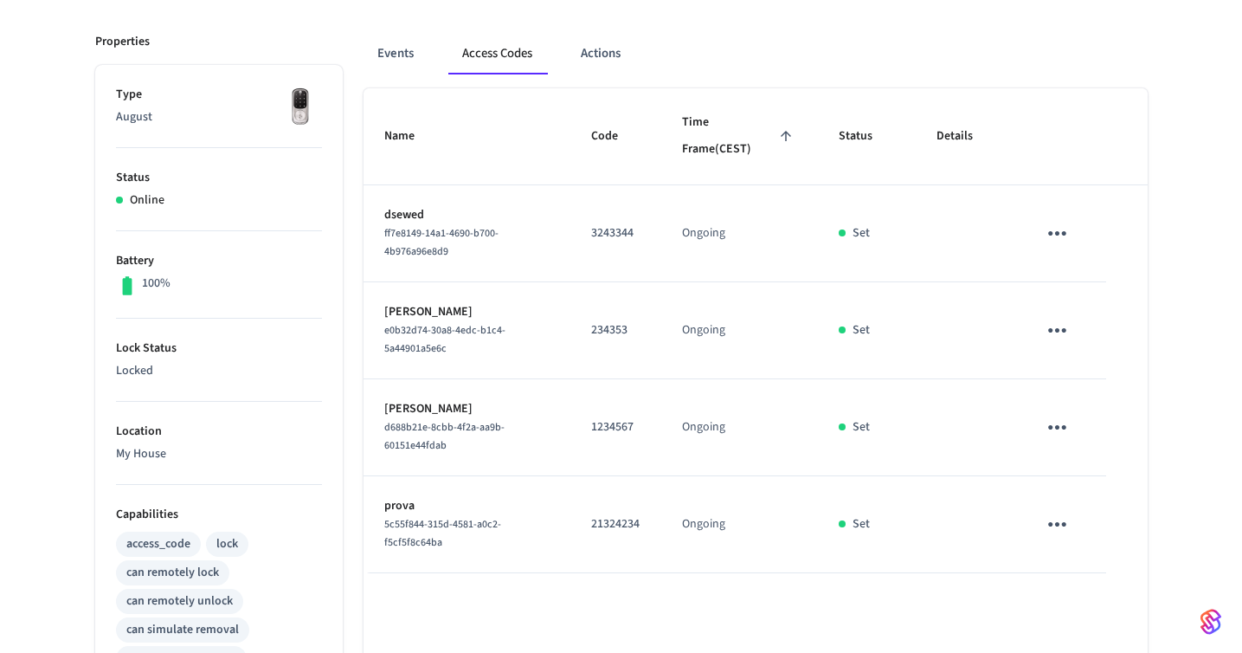
click at [1070, 530] on icon "sticky table" at bounding box center [1057, 524] width 27 height 27
click at [1098, 600] on li "Delete" at bounding box center [1099, 602] width 82 height 46
click at [1059, 437] on icon "sticky table" at bounding box center [1057, 427] width 27 height 27
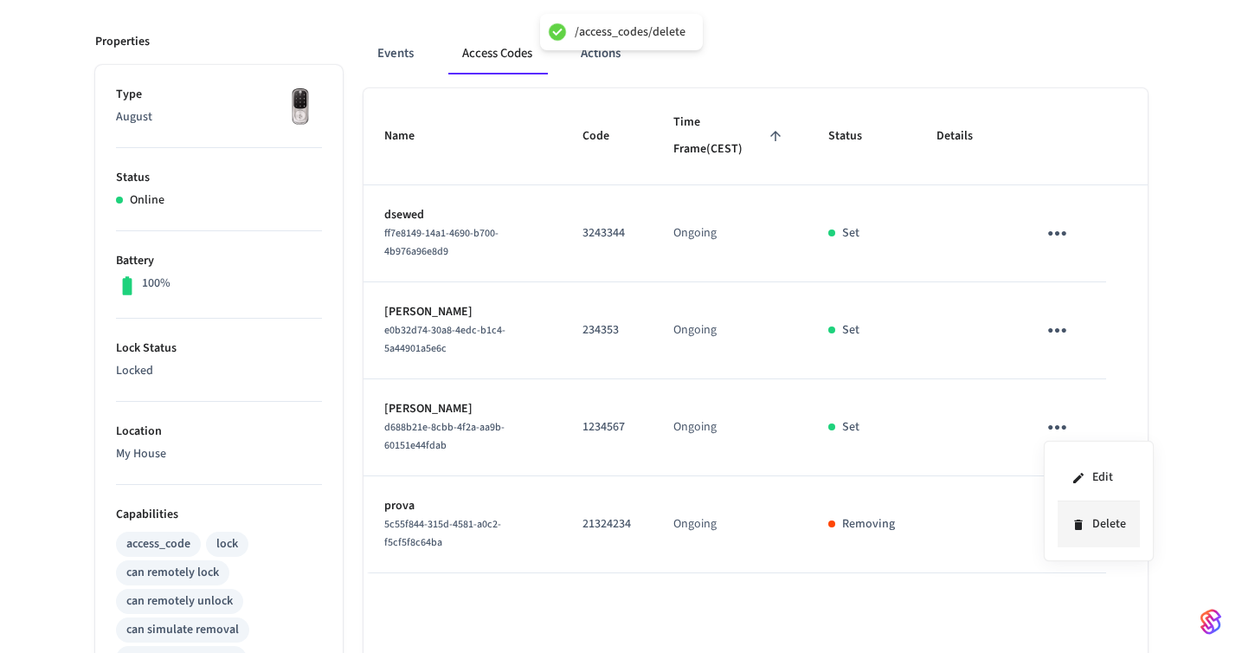
click at [1086, 523] on li "Delete" at bounding box center [1099, 524] width 82 height 46
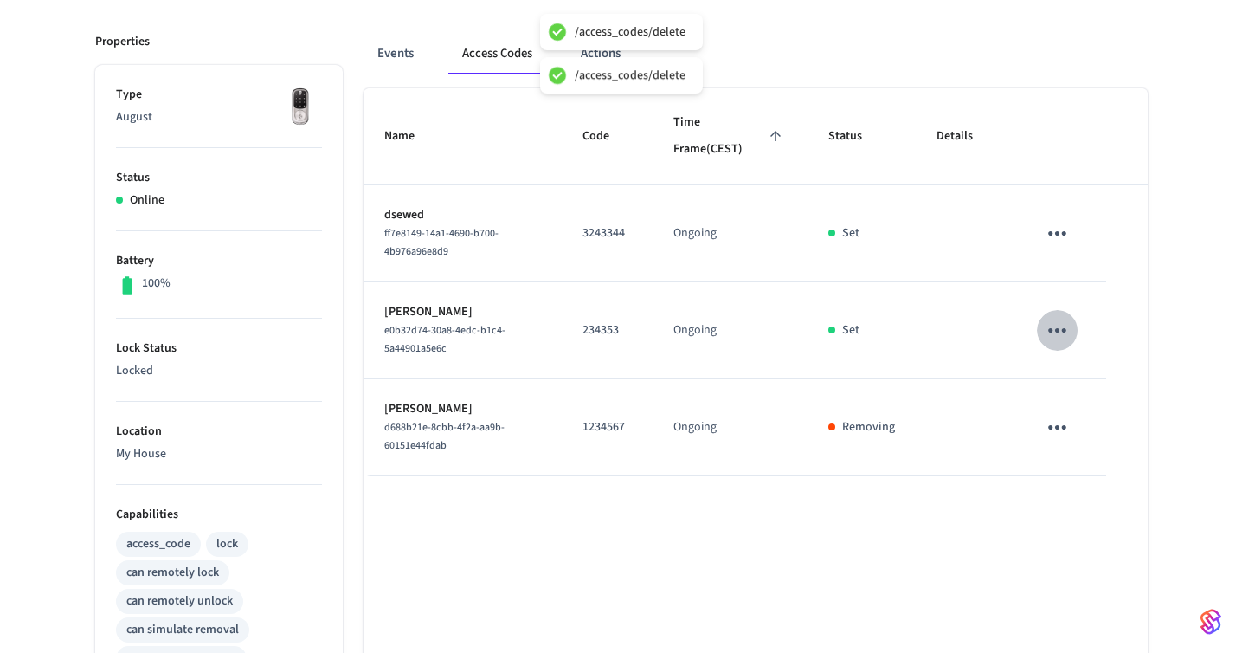
click at [1057, 326] on icon "sticky table" at bounding box center [1057, 330] width 27 height 27
click at [1087, 422] on li "Delete" at bounding box center [1099, 427] width 82 height 46
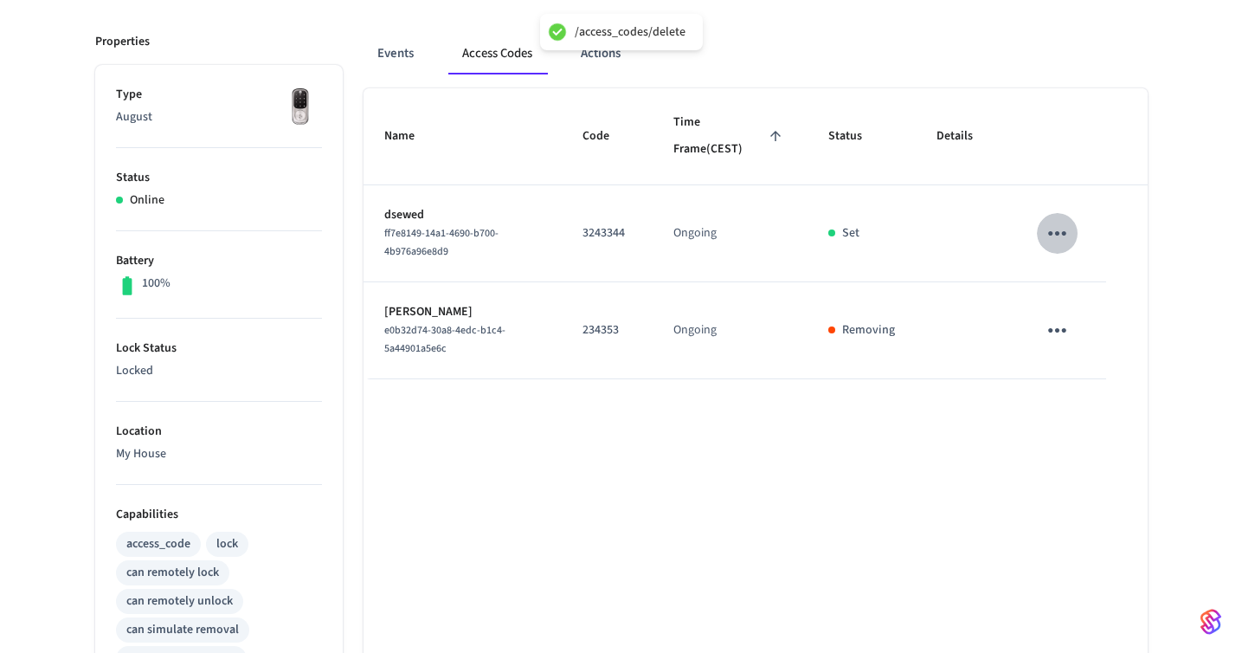
click at [1059, 238] on icon "sticky table" at bounding box center [1057, 233] width 27 height 27
click at [1068, 328] on li "Delete" at bounding box center [1099, 330] width 82 height 46
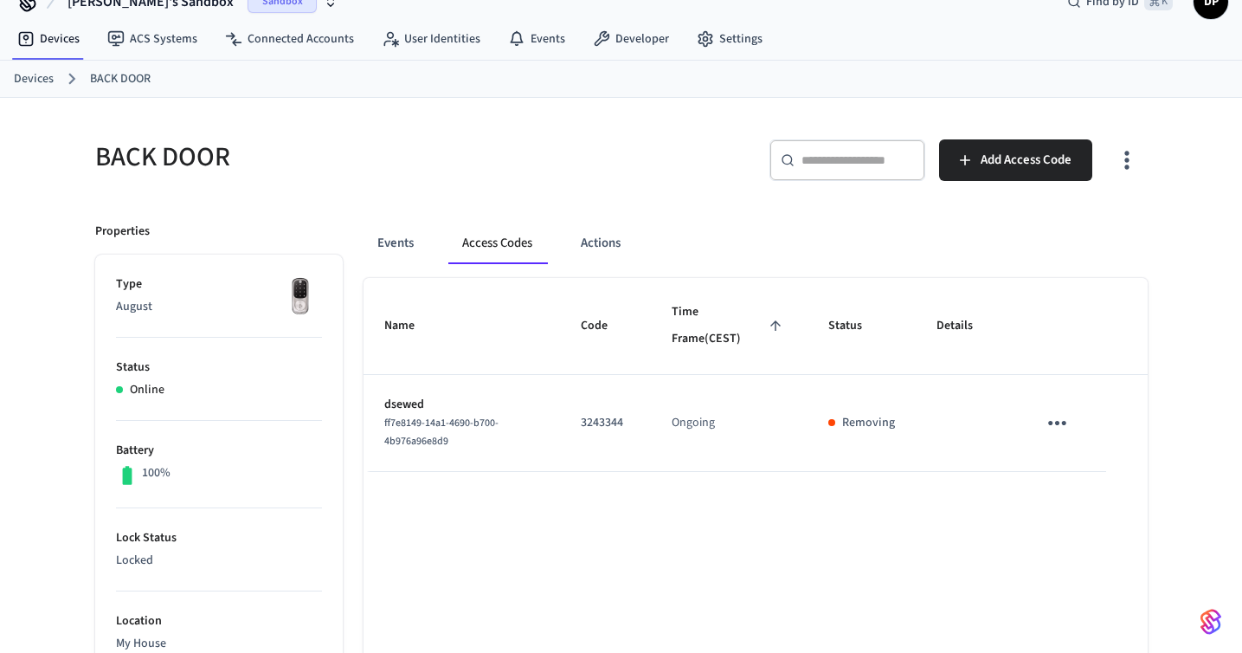
scroll to position [0, 0]
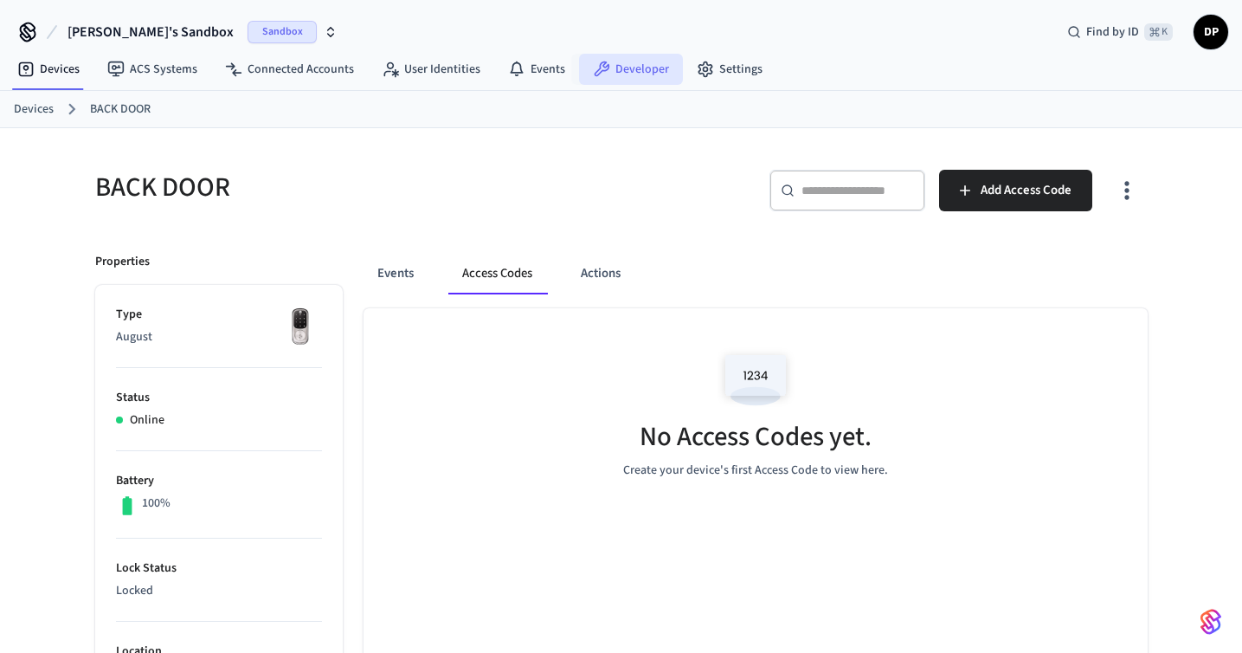
click at [620, 68] on link "Developer" at bounding box center [631, 69] width 104 height 31
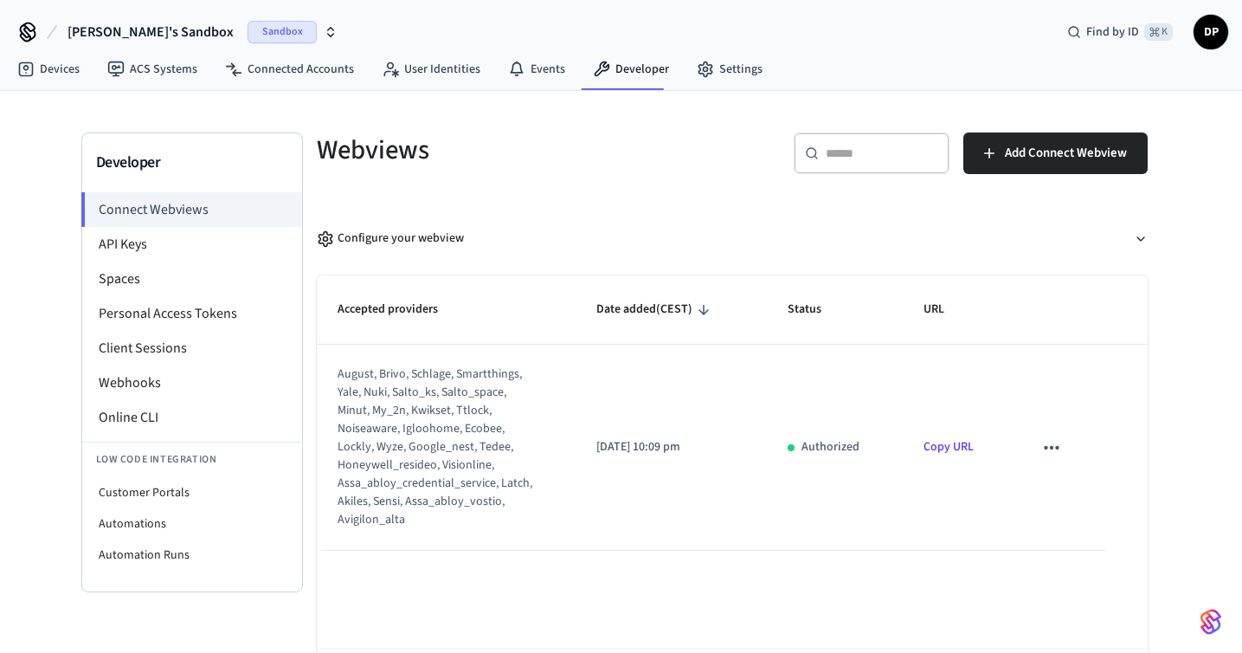
click at [205, 390] on li "Webhooks" at bounding box center [192, 382] width 220 height 35
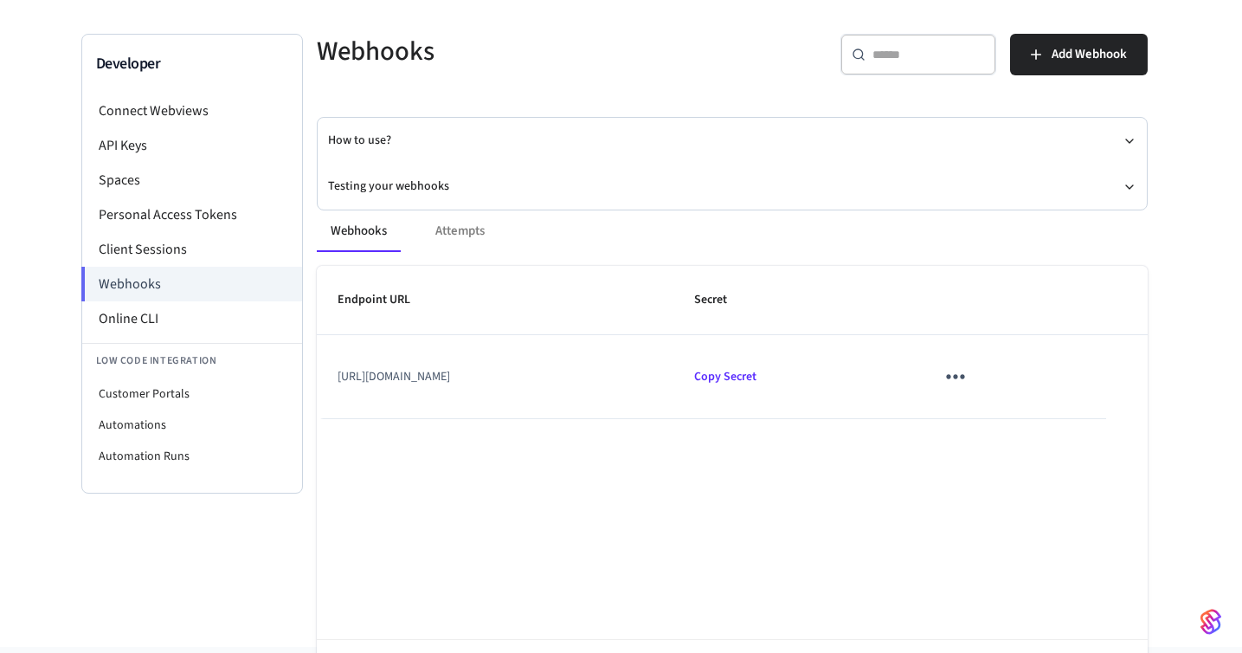
scroll to position [129, 0]
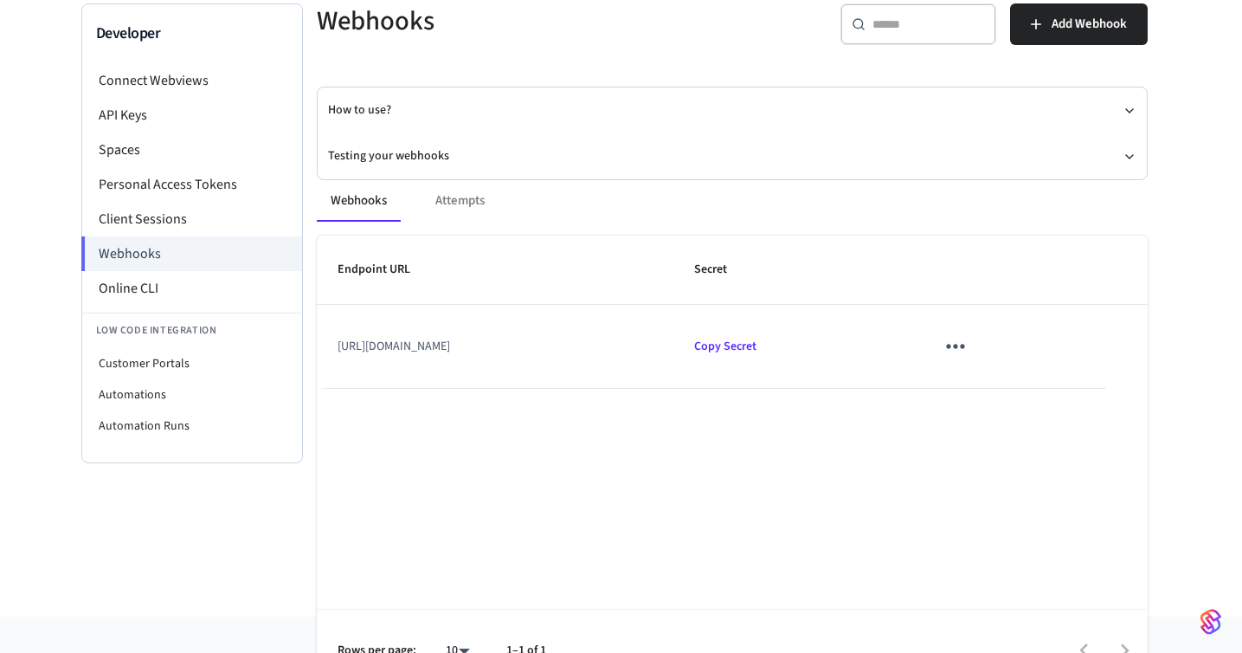
click at [595, 347] on td "https://script.google.com/macros/s/AKfycbwQ3bMGJqReCDqWtjEX55Xij978S4OLFEHUAfTX…" at bounding box center [496, 346] width 358 height 83
click at [969, 347] on icon "sticky table" at bounding box center [955, 345] width 27 height 27
click at [1077, 391] on icon at bounding box center [1080, 398] width 14 height 14
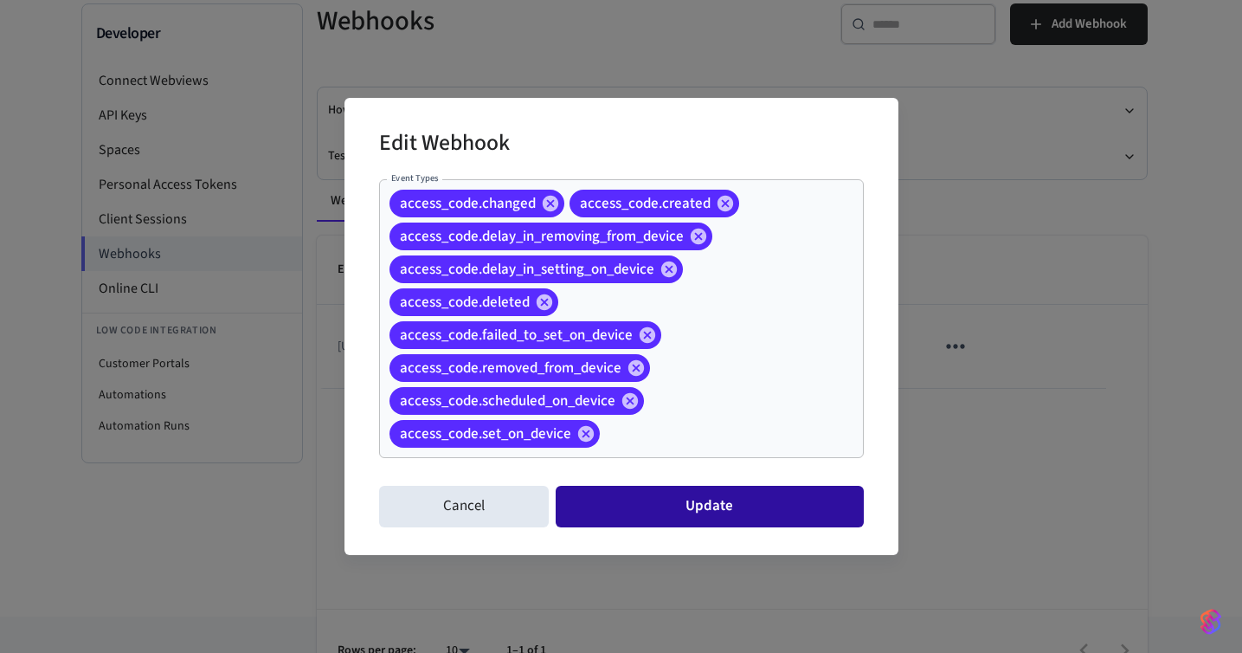
click at [753, 497] on button "Update" at bounding box center [709, 507] width 307 height 42
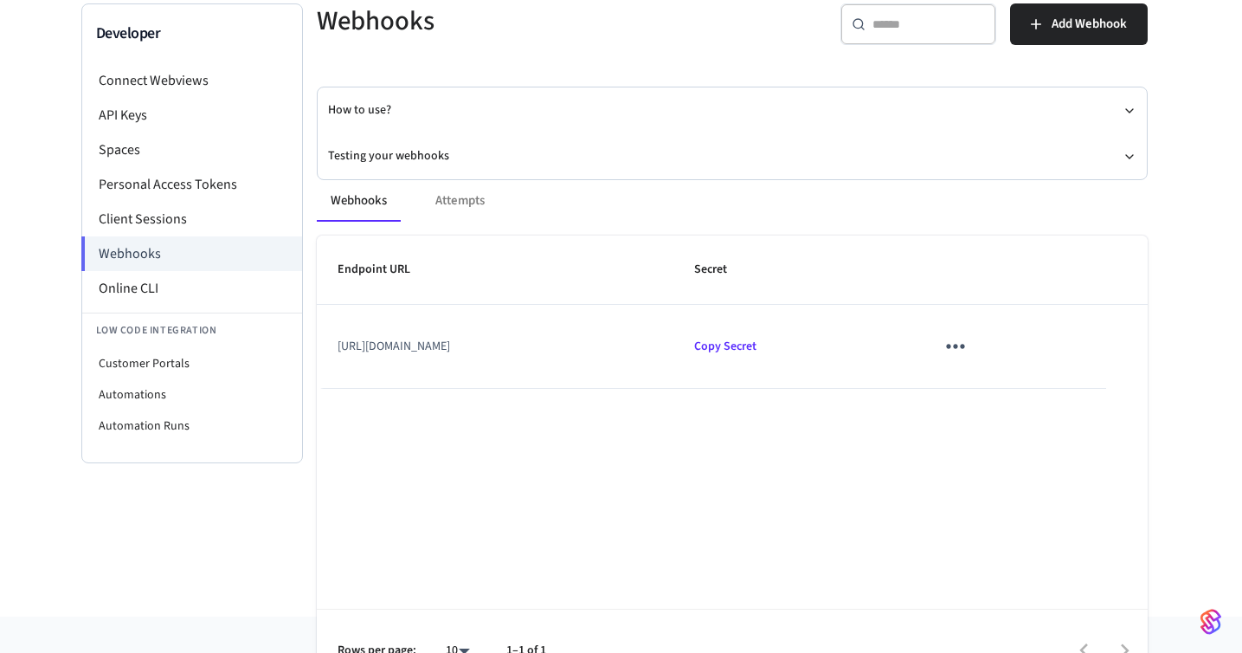
click at [452, 338] on td "https://script.google.com/macros/s/AKfycbwQ3bMGJqReCDqWtjEX55Xij978S4OLFEHUAfTX…" at bounding box center [496, 346] width 358 height 83
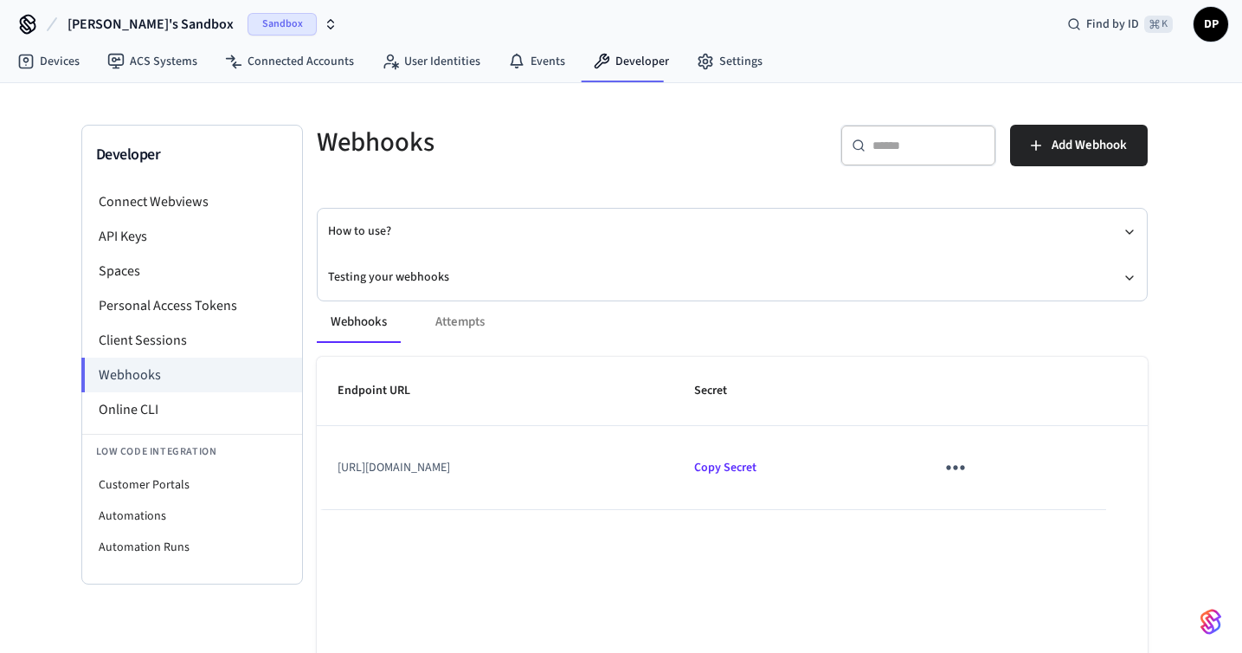
scroll to position [17, 0]
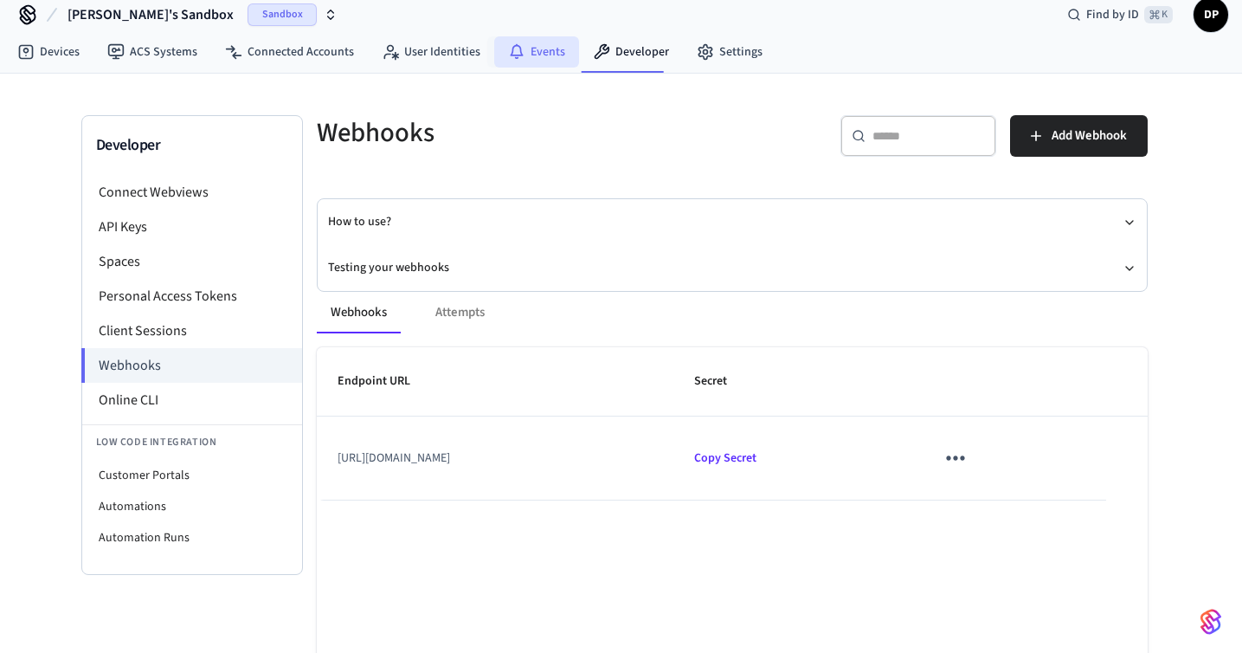
click at [532, 50] on link "Events" at bounding box center [536, 51] width 85 height 31
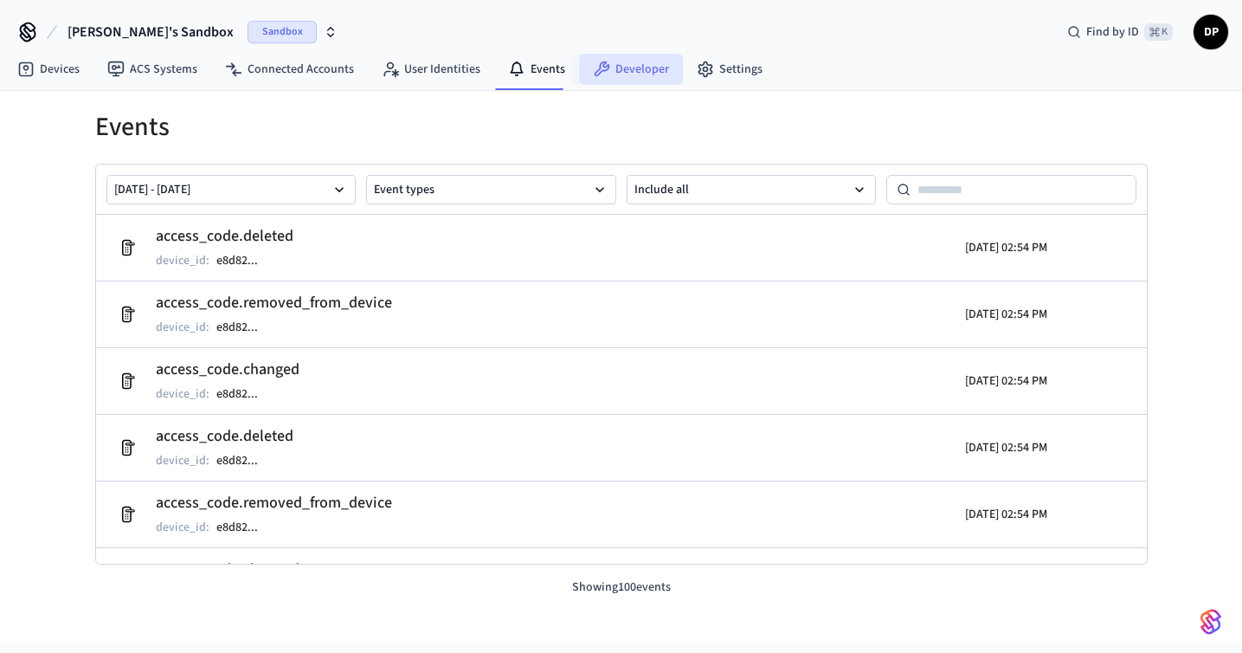
click at [622, 68] on link "Developer" at bounding box center [631, 69] width 104 height 31
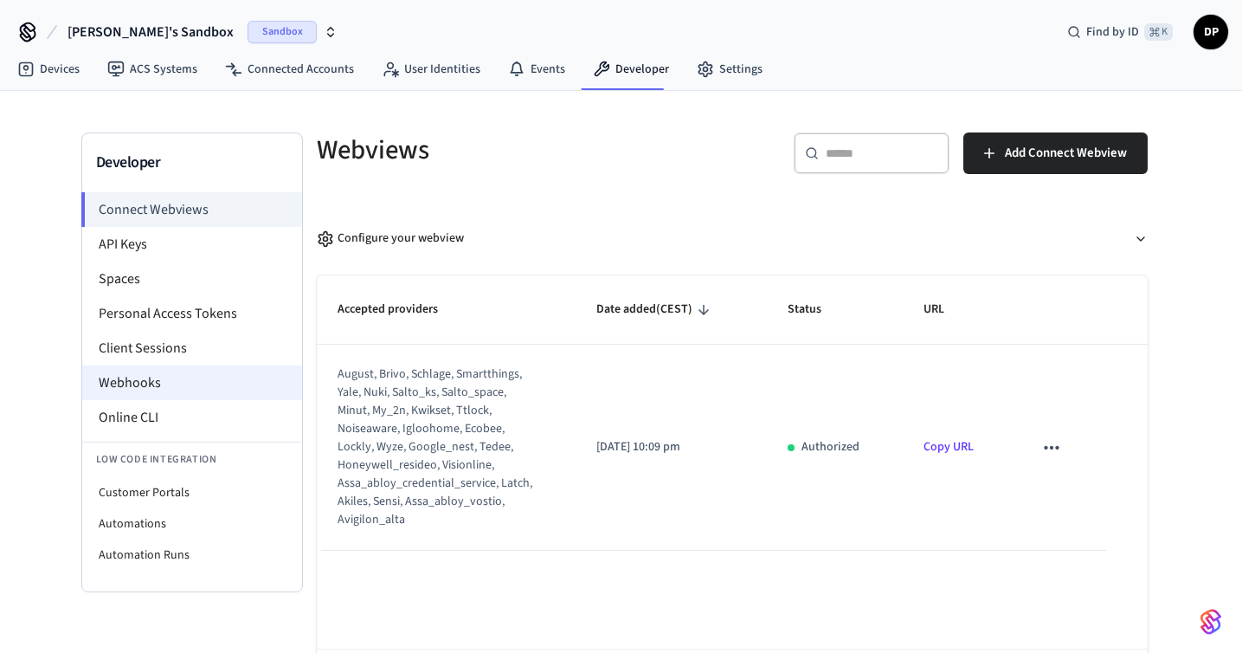
click at [228, 377] on li "Webhooks" at bounding box center [192, 382] width 220 height 35
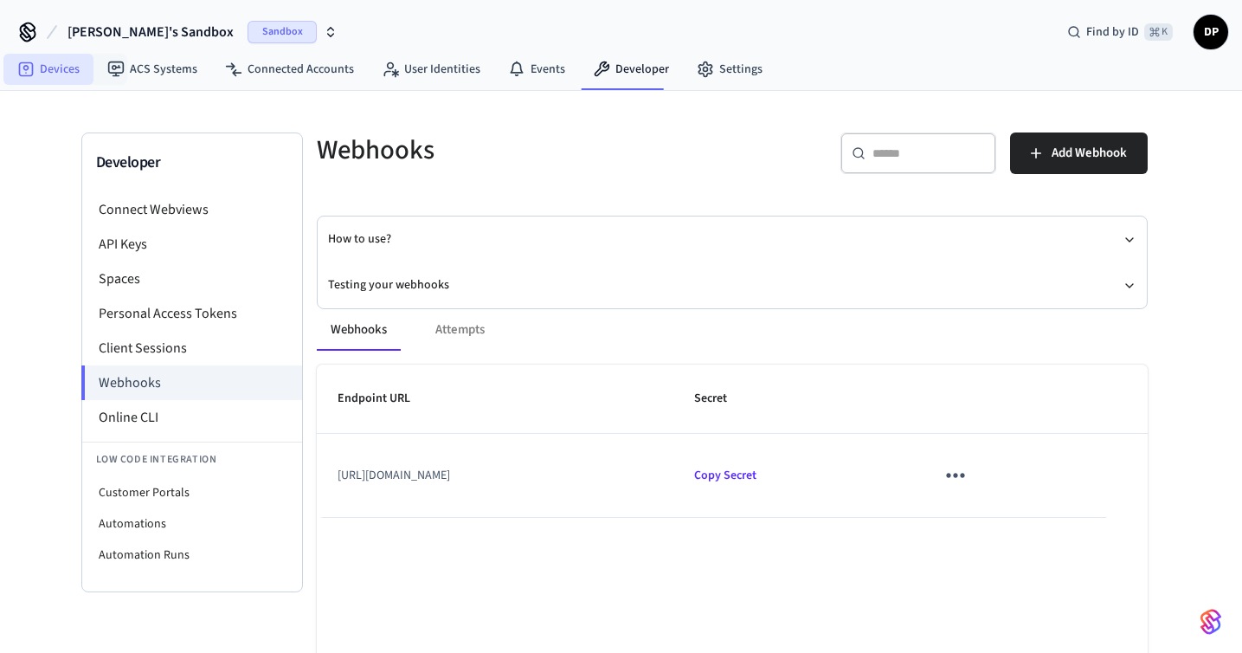
click at [71, 70] on link "Devices" at bounding box center [48, 69] width 90 height 31
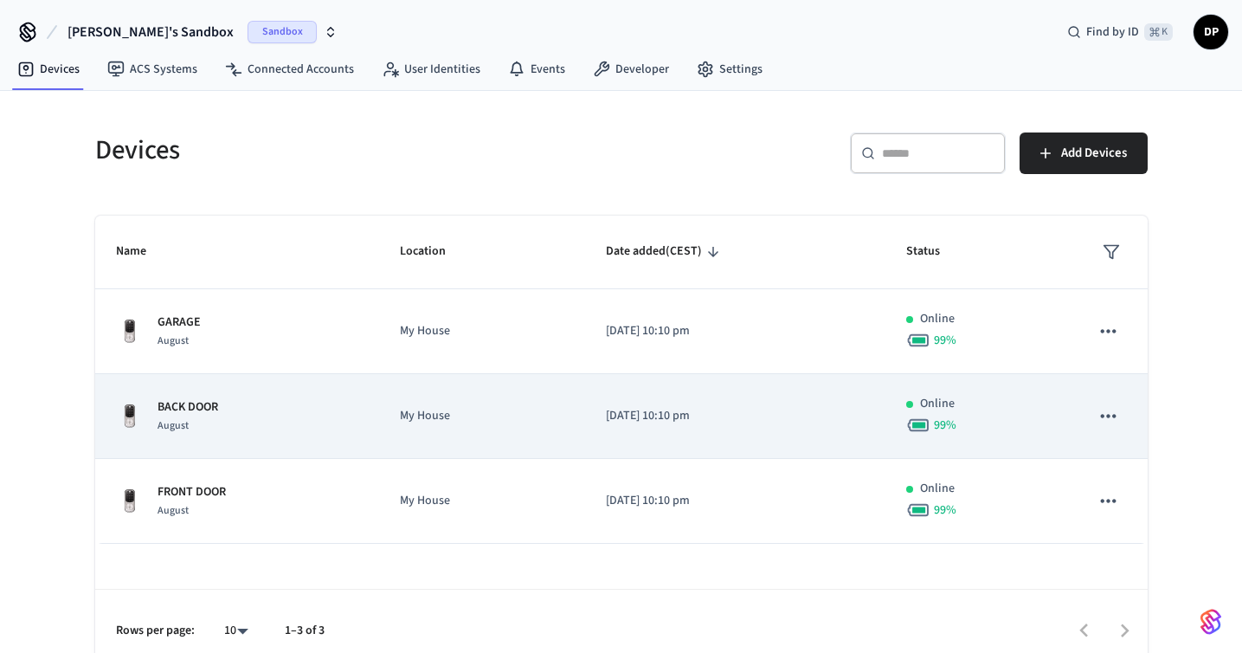
click at [506, 395] on td "My House" at bounding box center [482, 416] width 206 height 85
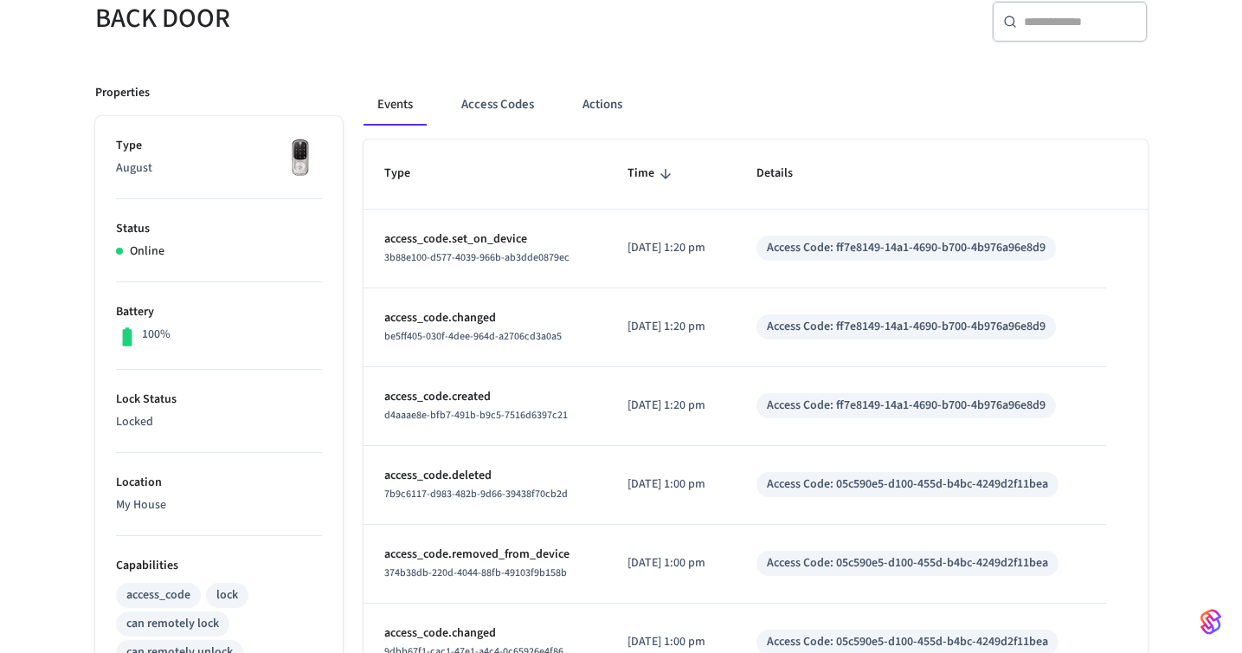
scroll to position [79, 0]
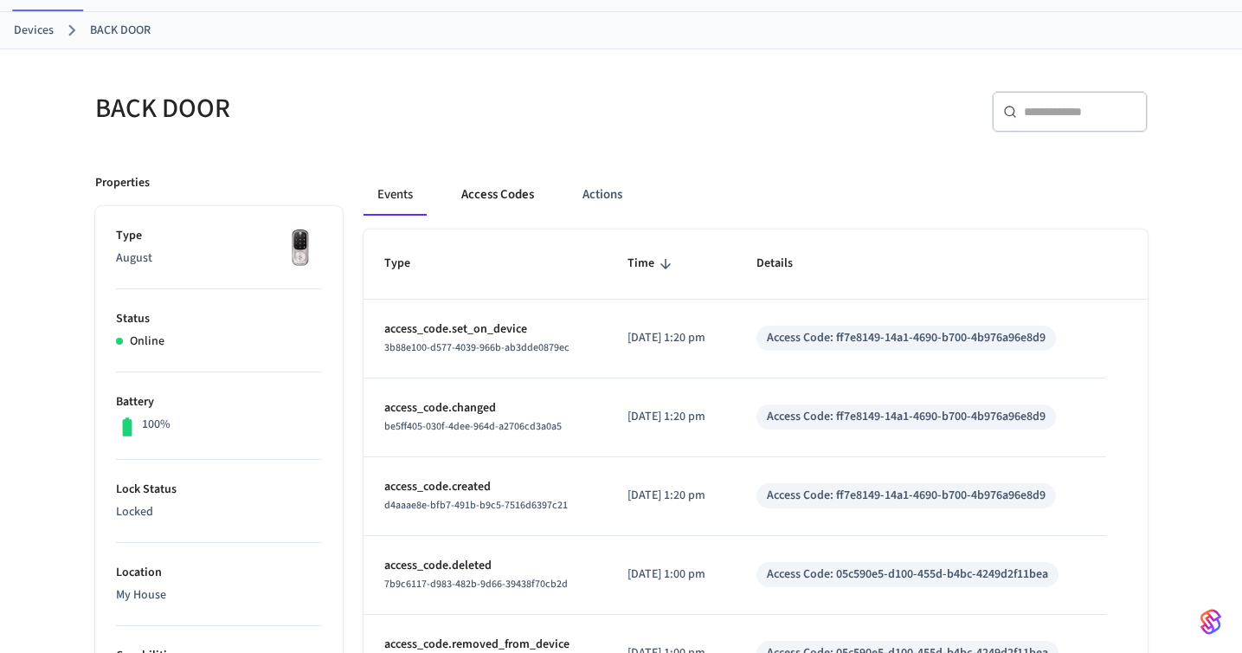
click at [500, 198] on button "Access Codes" at bounding box center [498, 195] width 100 height 42
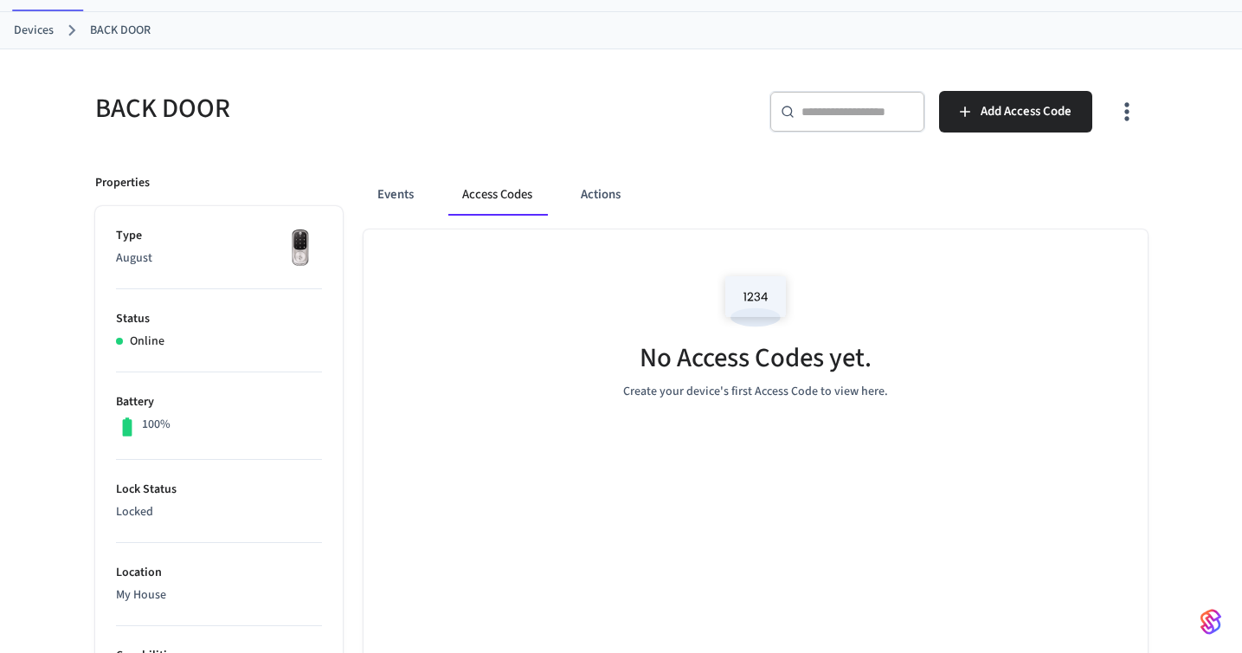
scroll to position [102, 0]
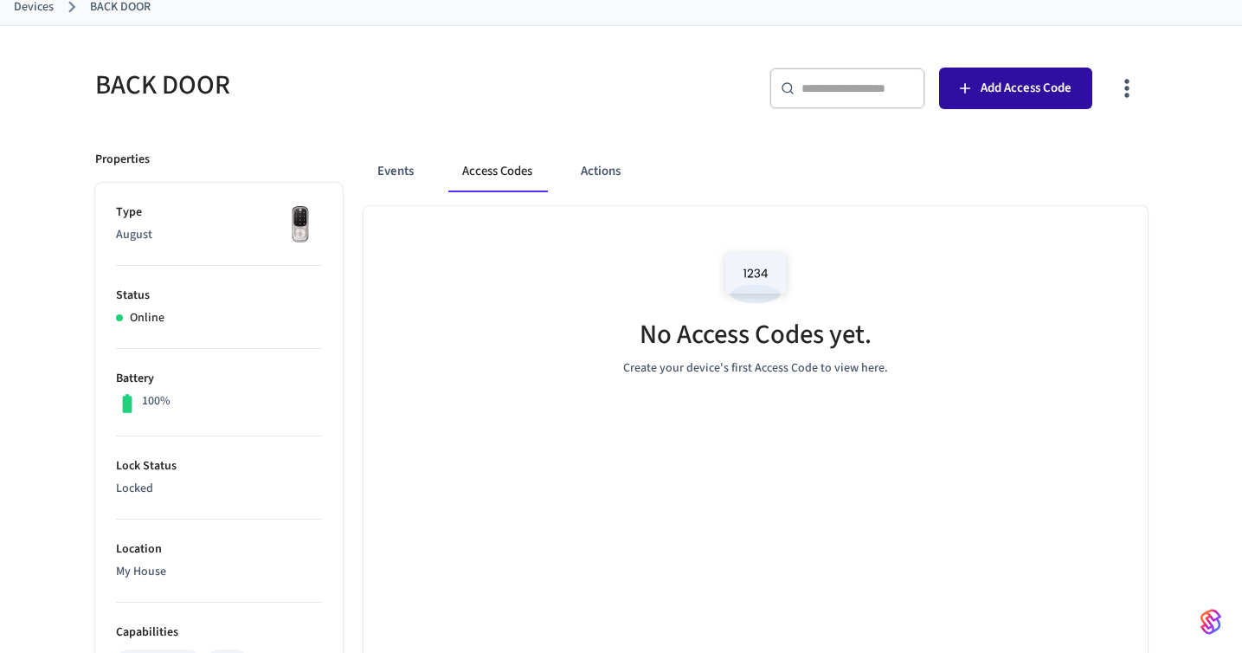
click at [987, 79] on span "Add Access Code" at bounding box center [1026, 88] width 91 height 23
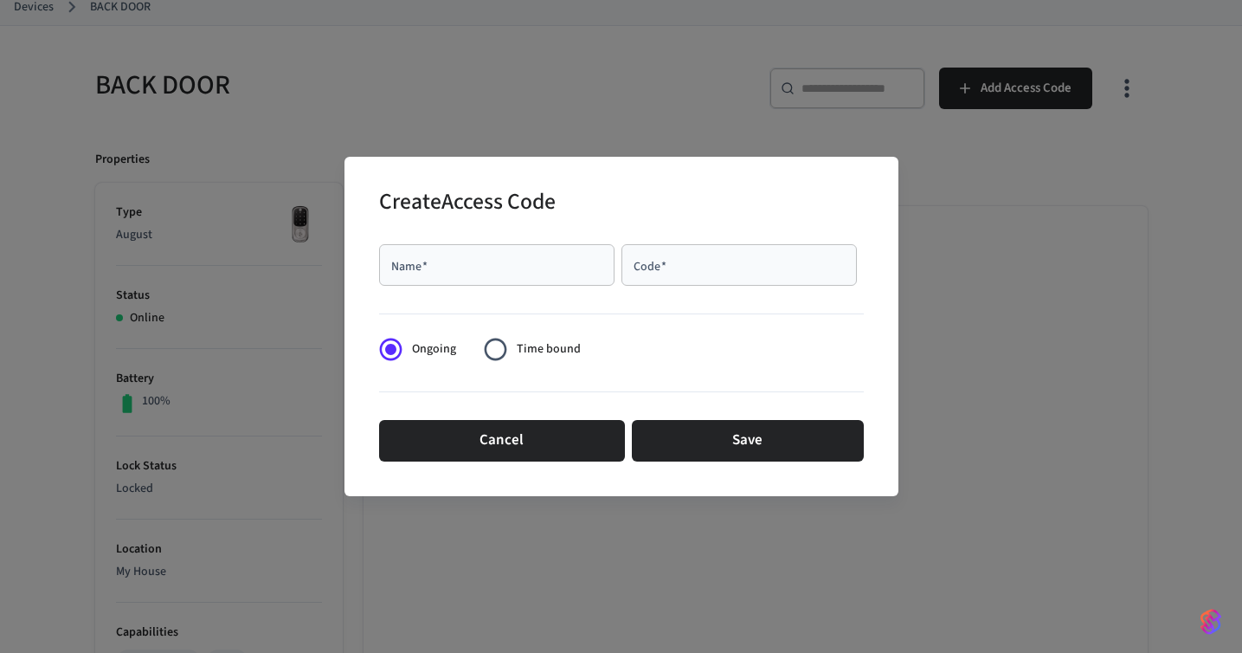
click at [557, 283] on div "Name   *" at bounding box center [496, 265] width 235 height 42
type input "****"
click at [719, 280] on div "Code   *" at bounding box center [739, 265] width 235 height 42
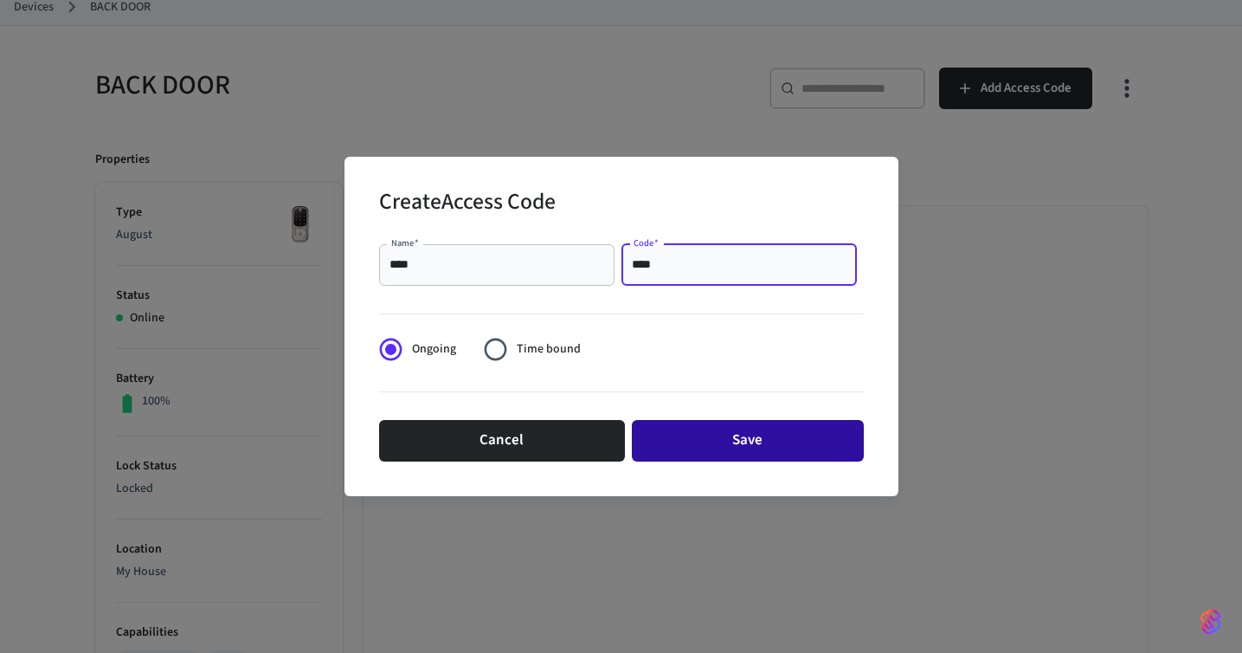
type input "****"
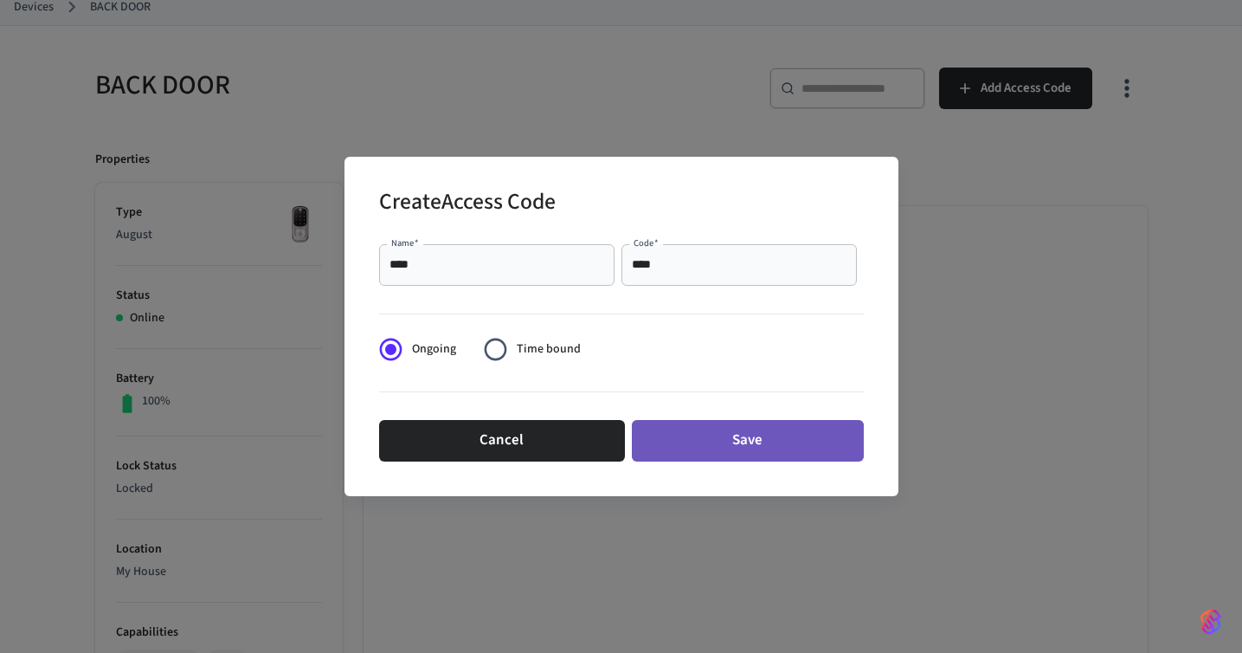
click at [783, 442] on button "Save" at bounding box center [748, 441] width 232 height 42
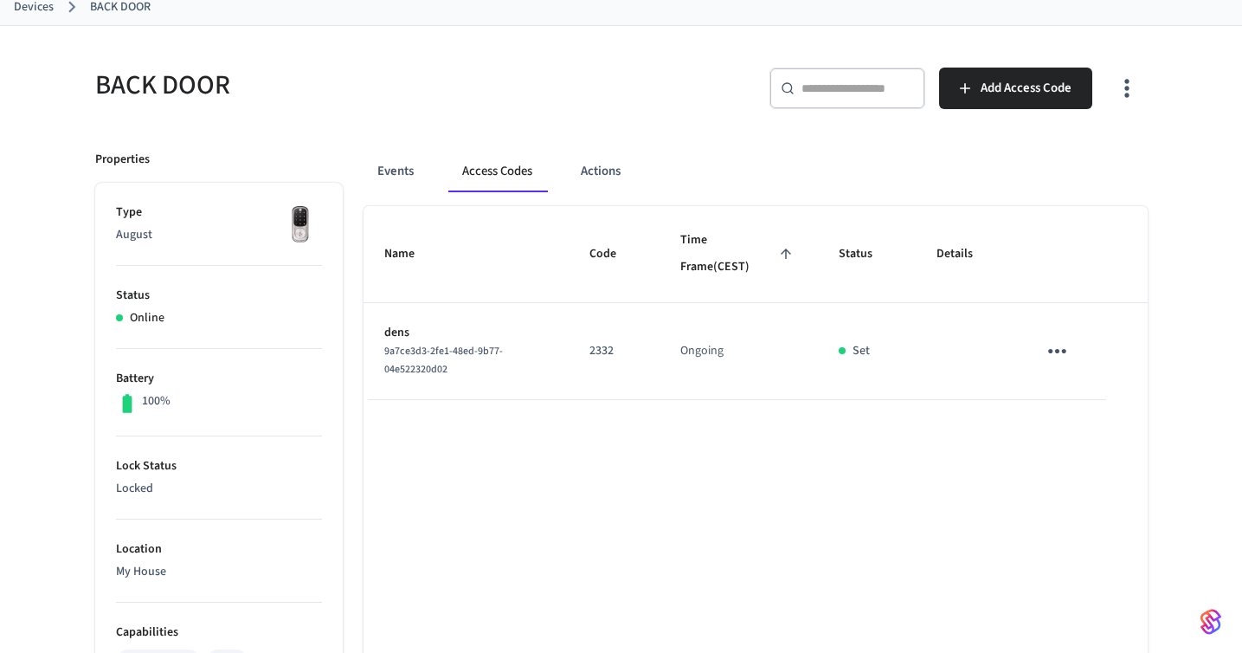
scroll to position [0, 0]
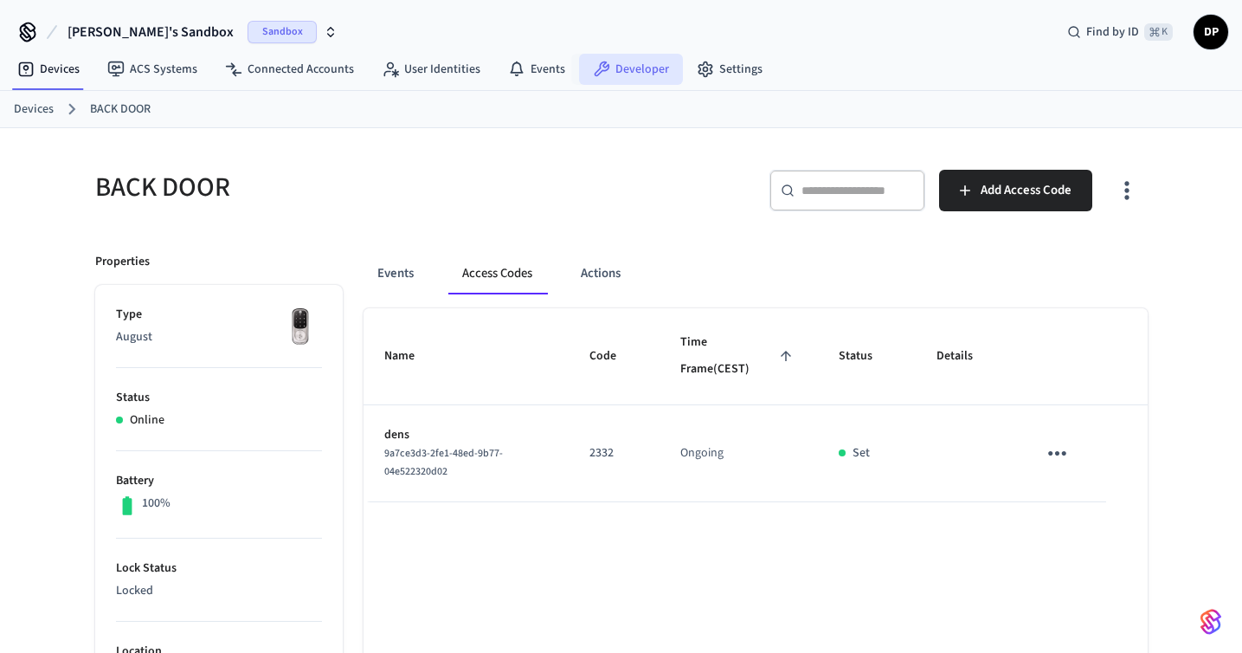
click at [618, 68] on link "Developer" at bounding box center [631, 69] width 104 height 31
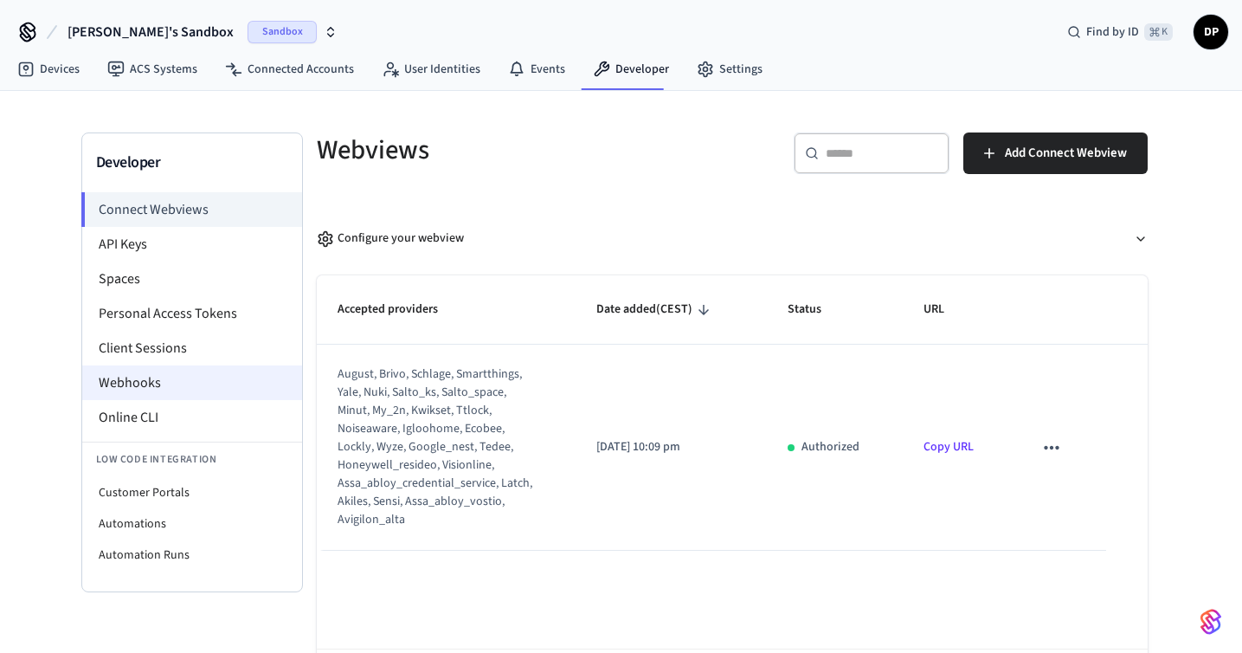
click at [194, 394] on li "Webhooks" at bounding box center [192, 382] width 220 height 35
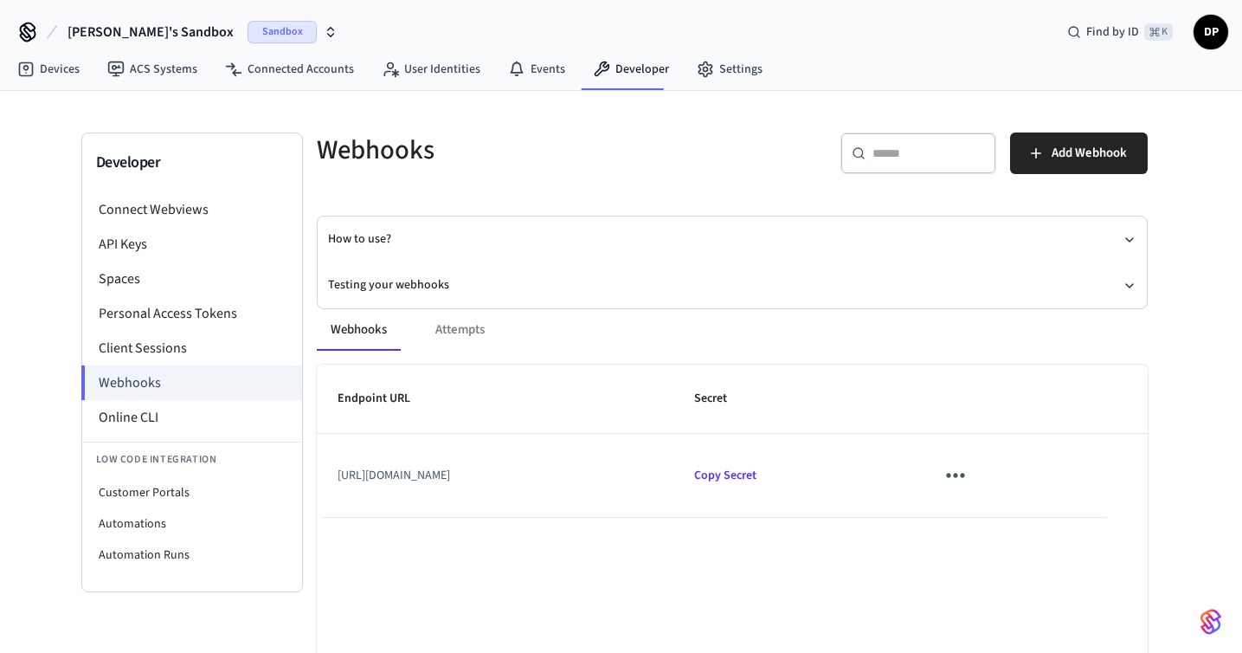
click at [969, 465] on icon "sticky table" at bounding box center [955, 474] width 27 height 27
click at [1167, 563] on li "Delete" at bounding box center [1174, 574] width 82 height 46
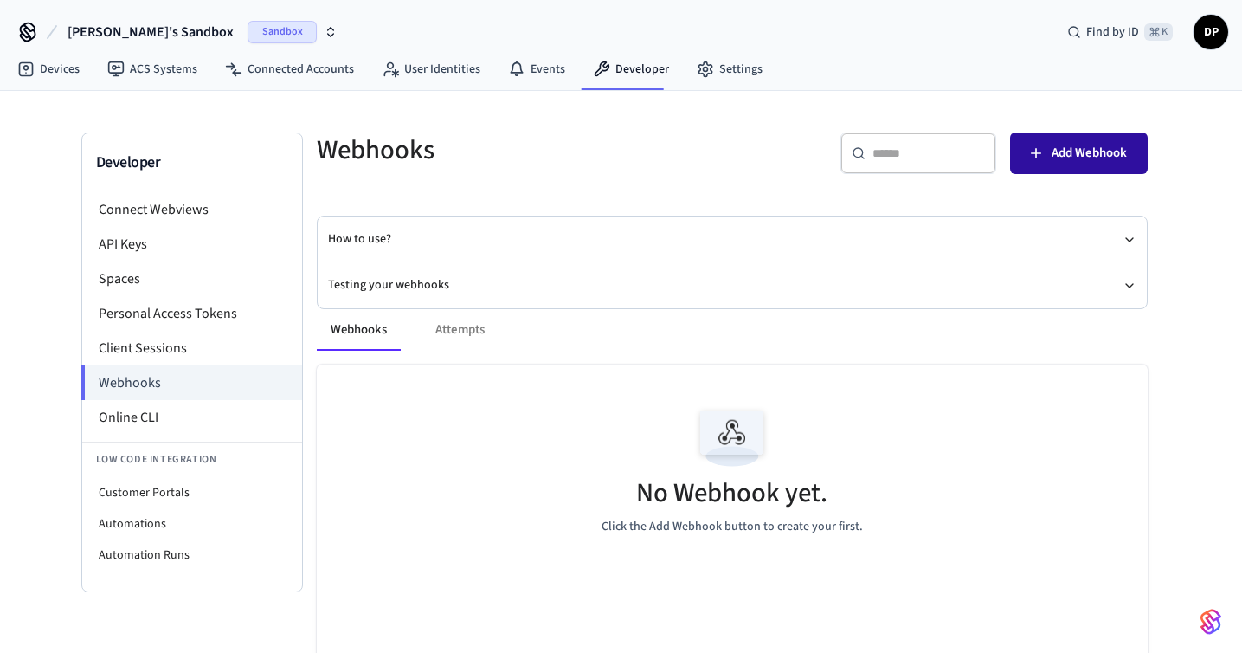
click at [1132, 152] on button "Add Webhook" at bounding box center [1079, 153] width 138 height 42
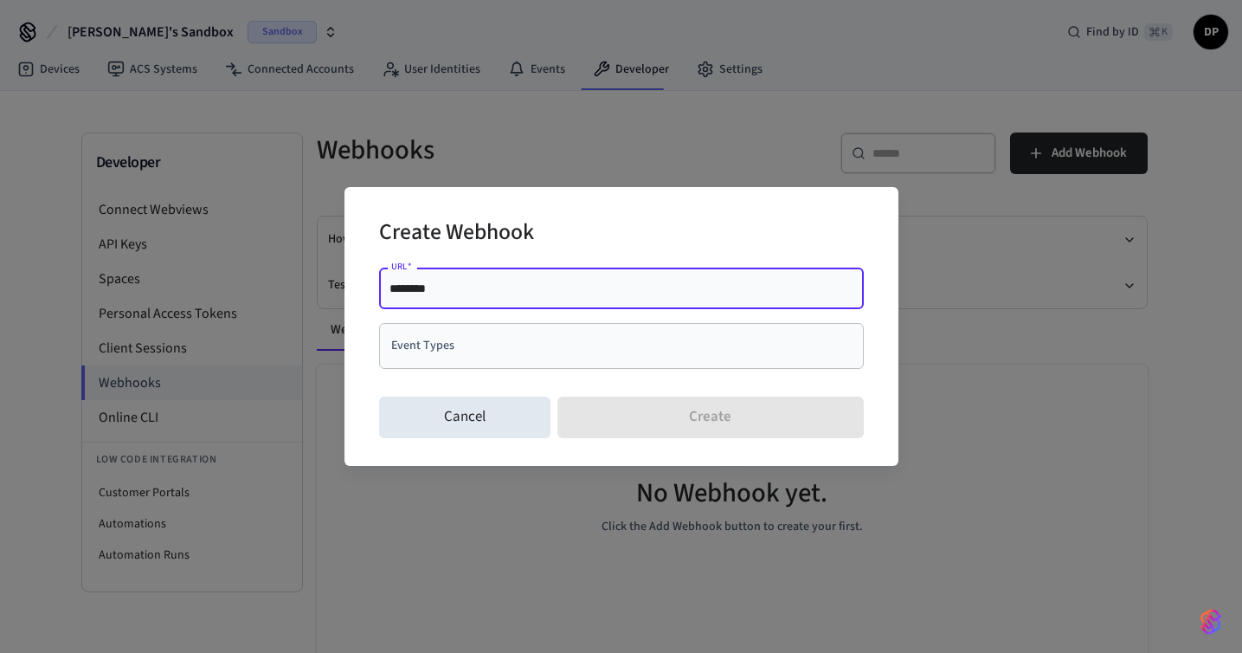
click at [590, 295] on input "********" at bounding box center [622, 288] width 464 height 17
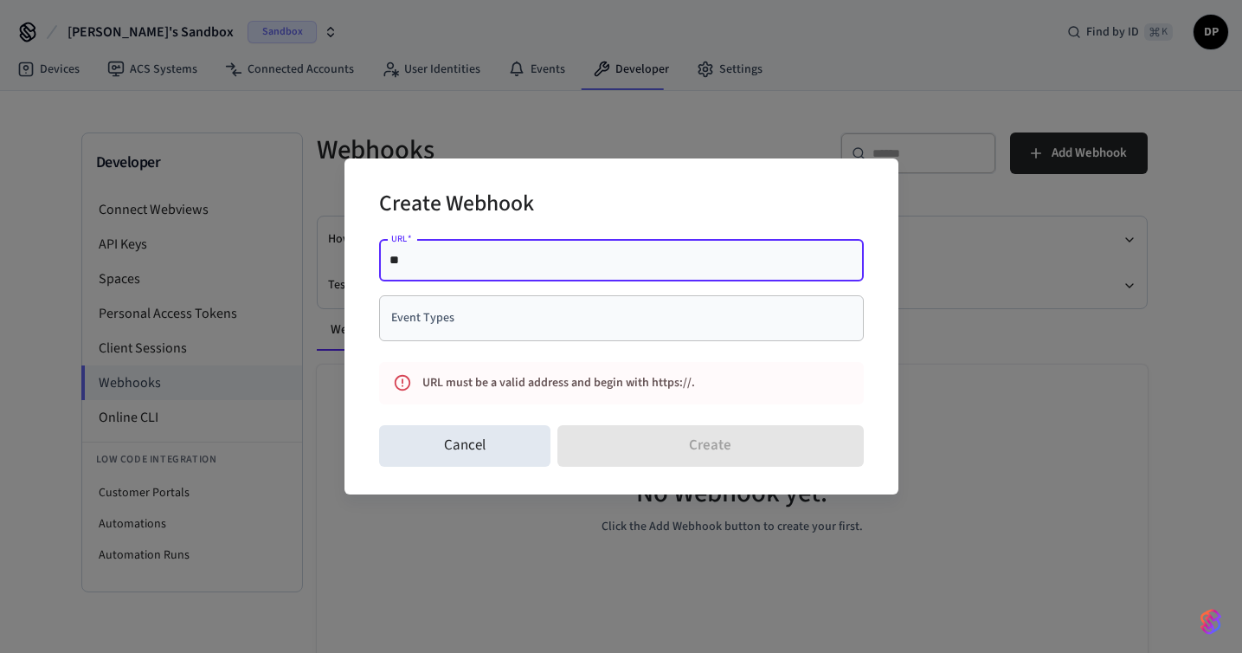
type input "*"
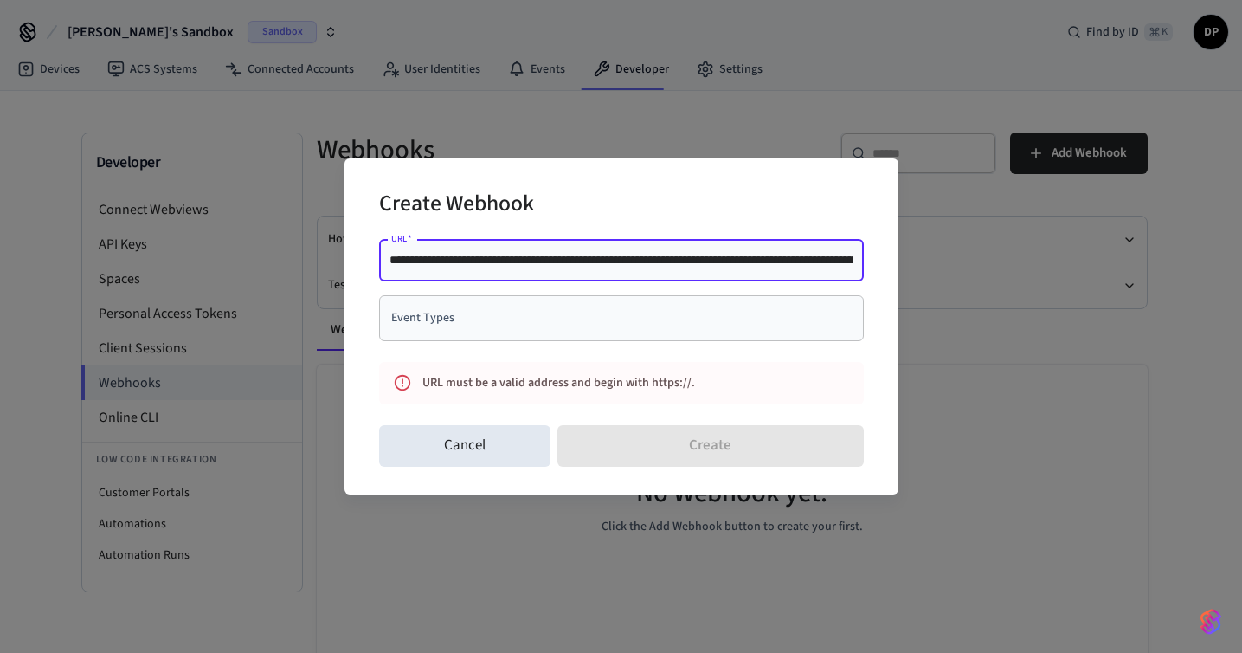
scroll to position [0, 207]
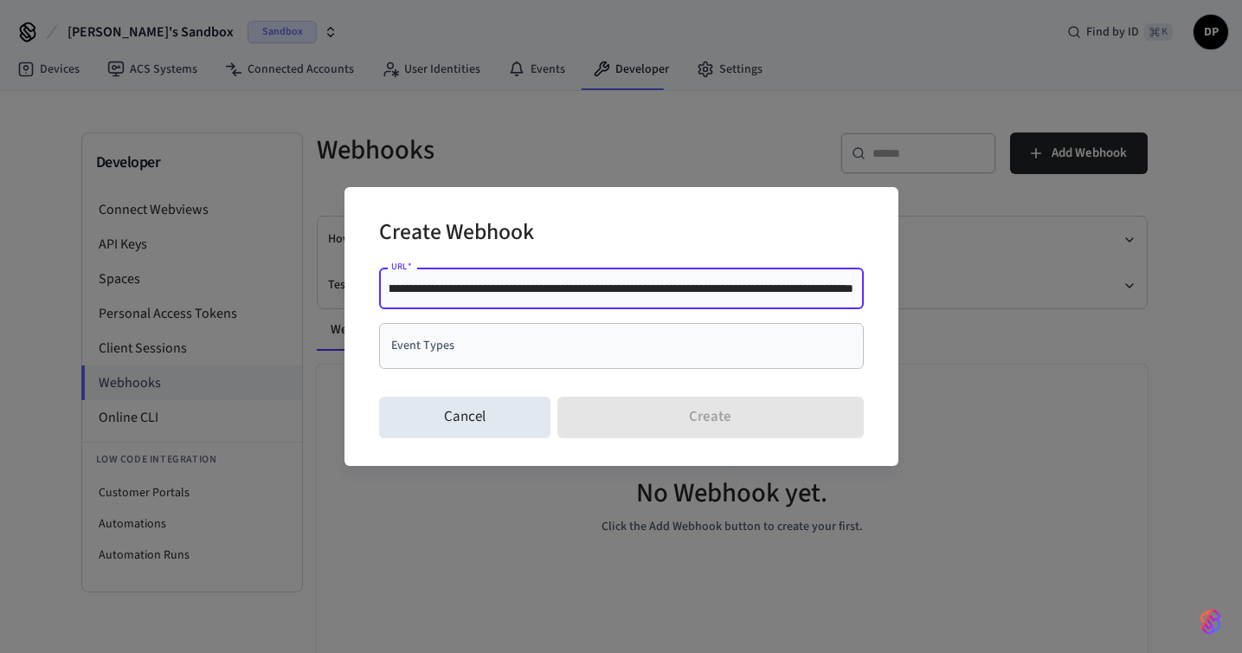
click at [505, 294] on input "**********" at bounding box center [622, 288] width 464 height 17
drag, startPoint x: 505, startPoint y: 294, endPoint x: 313, endPoint y: 287, distance: 192.3
click at [313, 287] on div "**********" at bounding box center [621, 326] width 1242 height 653
click at [435, 367] on div "Event Types" at bounding box center [621, 346] width 485 height 46
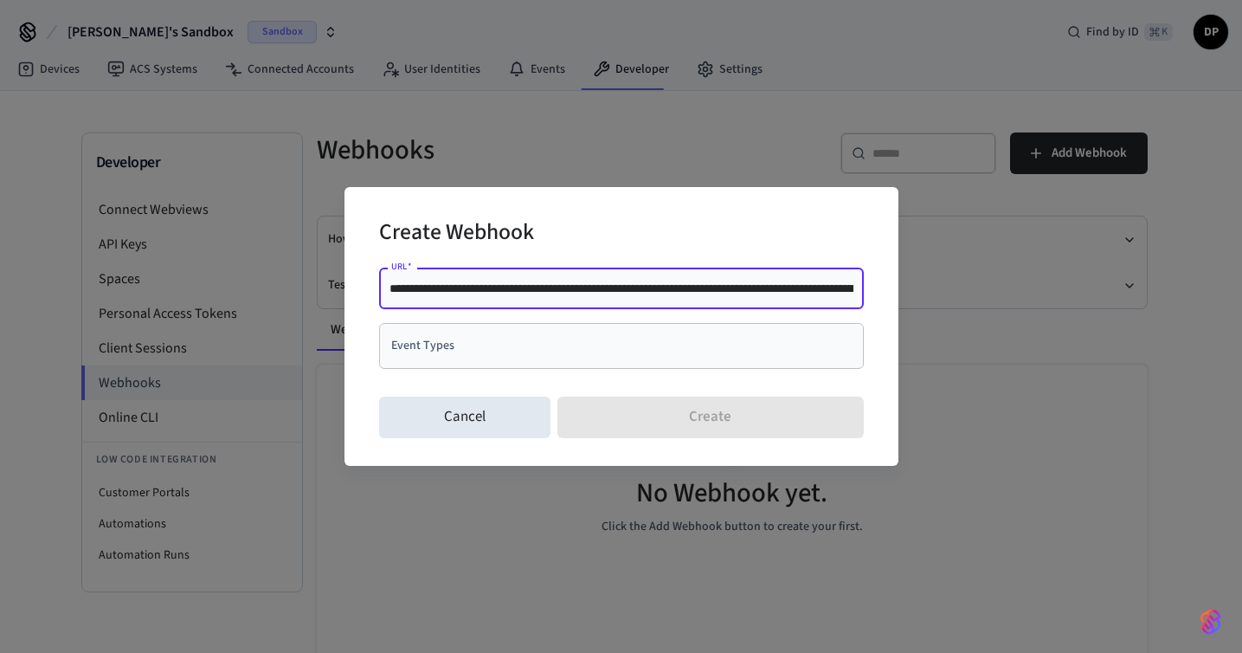
type input "**********"
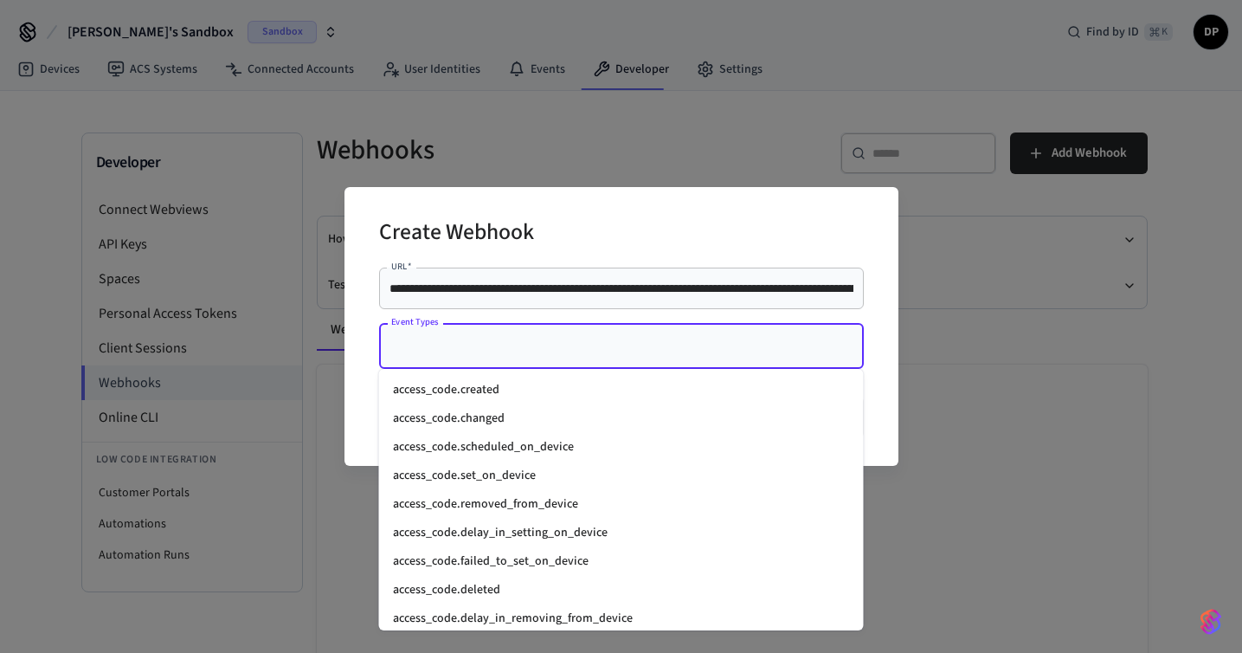
click at [457, 389] on li "access_code.created" at bounding box center [621, 390] width 485 height 29
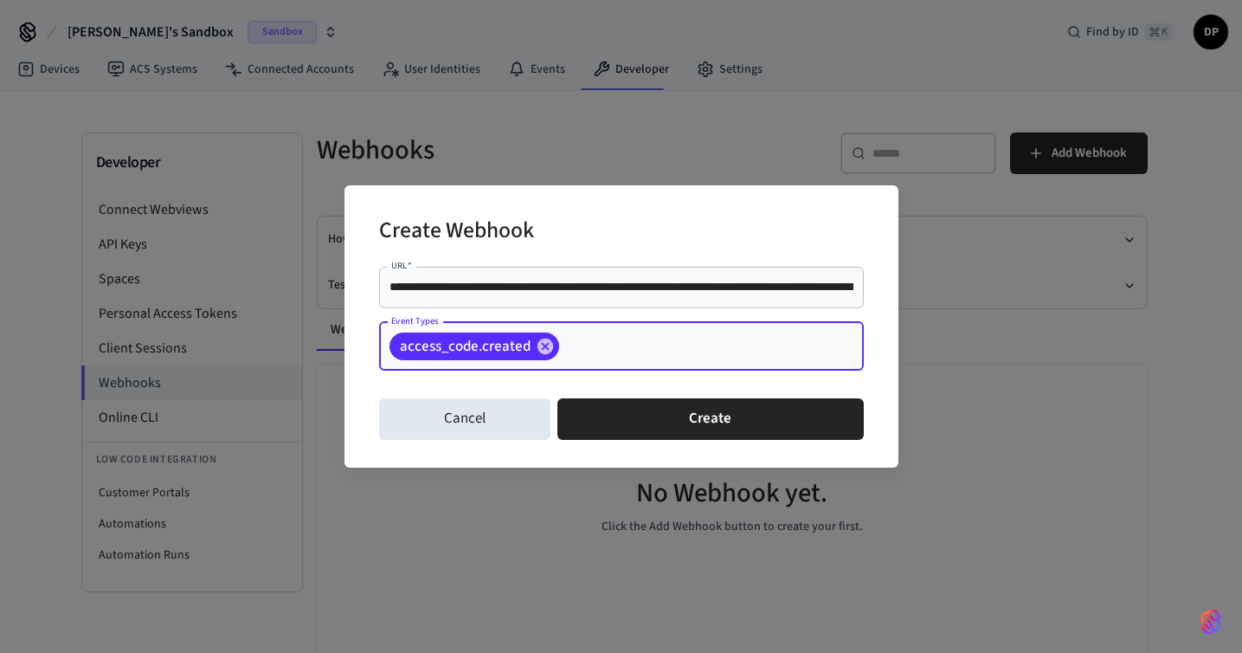
click at [586, 350] on input "Event Types" at bounding box center [685, 346] width 246 height 30
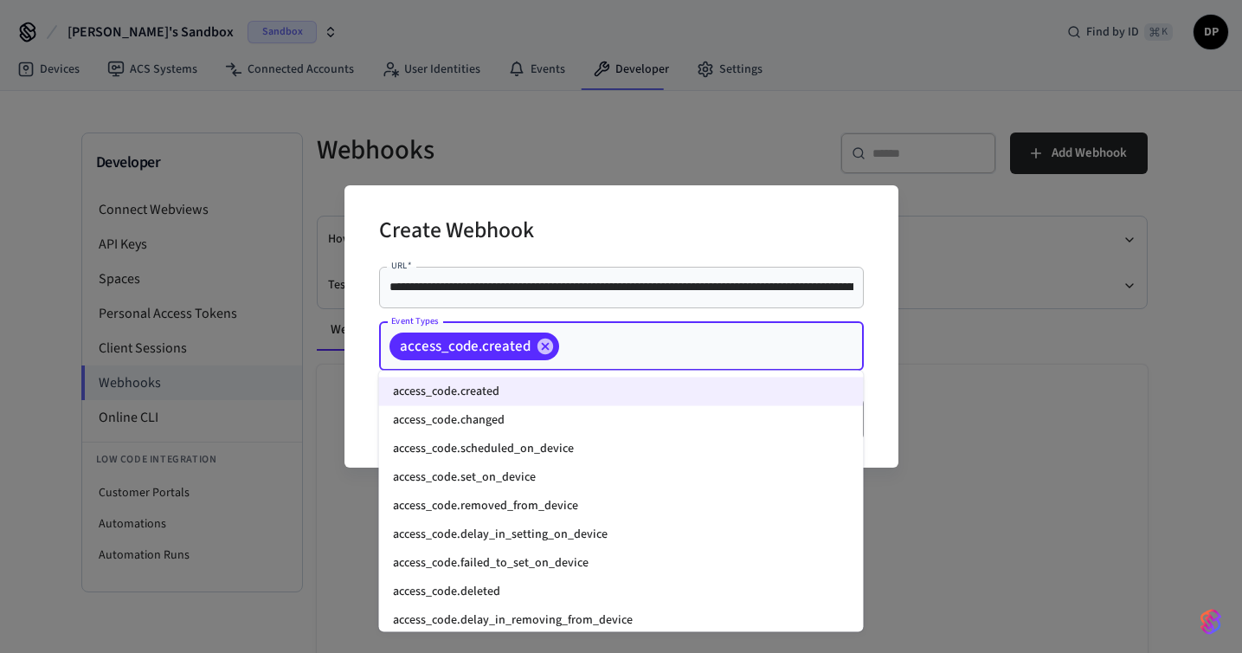
click at [585, 416] on li "access_code.changed" at bounding box center [621, 420] width 485 height 29
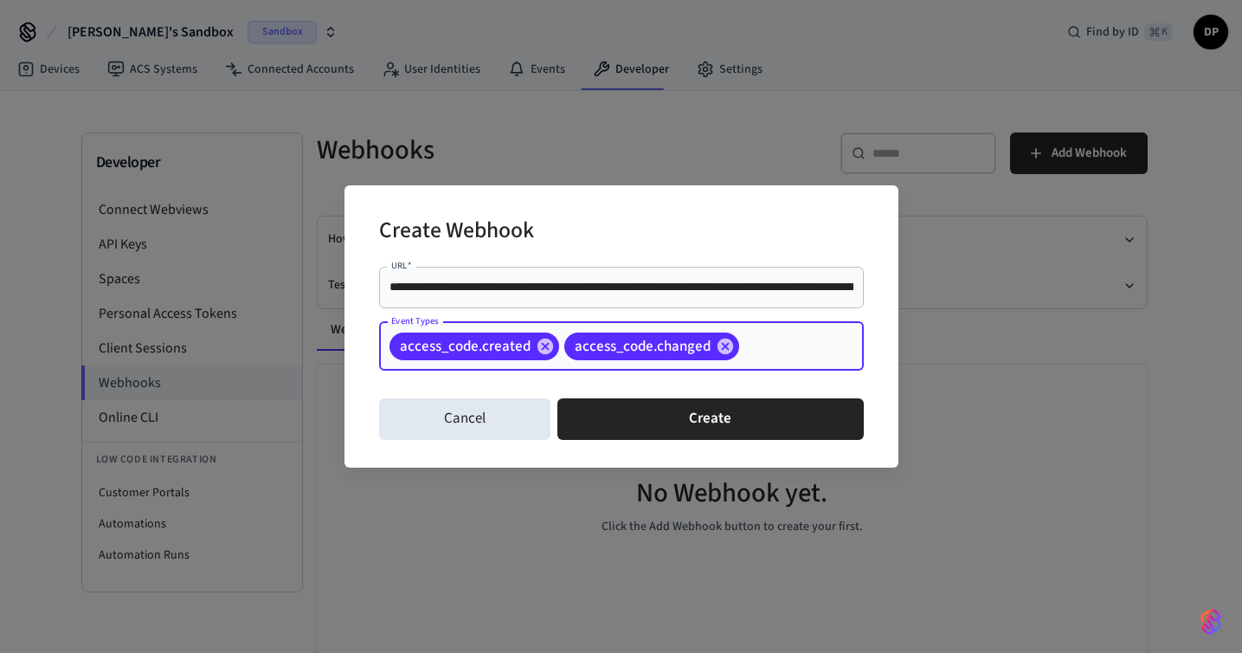
click at [764, 335] on input "Event Types" at bounding box center [775, 346] width 66 height 30
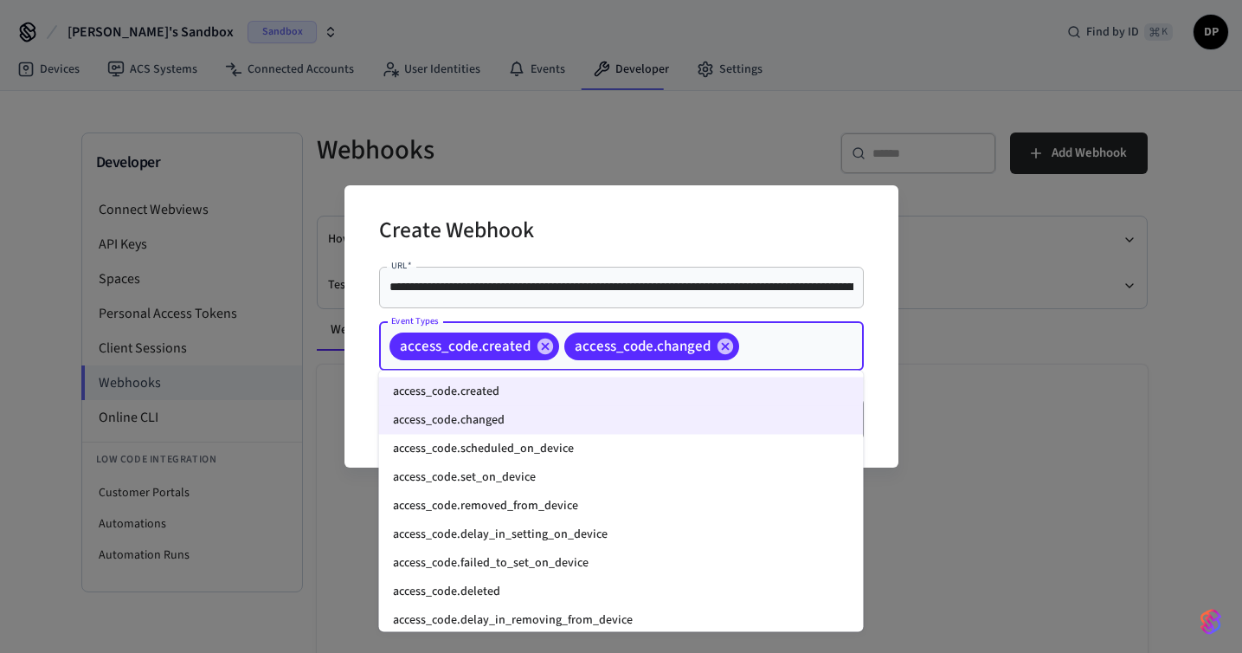
click at [735, 481] on li "access_code.set_on_device" at bounding box center [621, 477] width 485 height 29
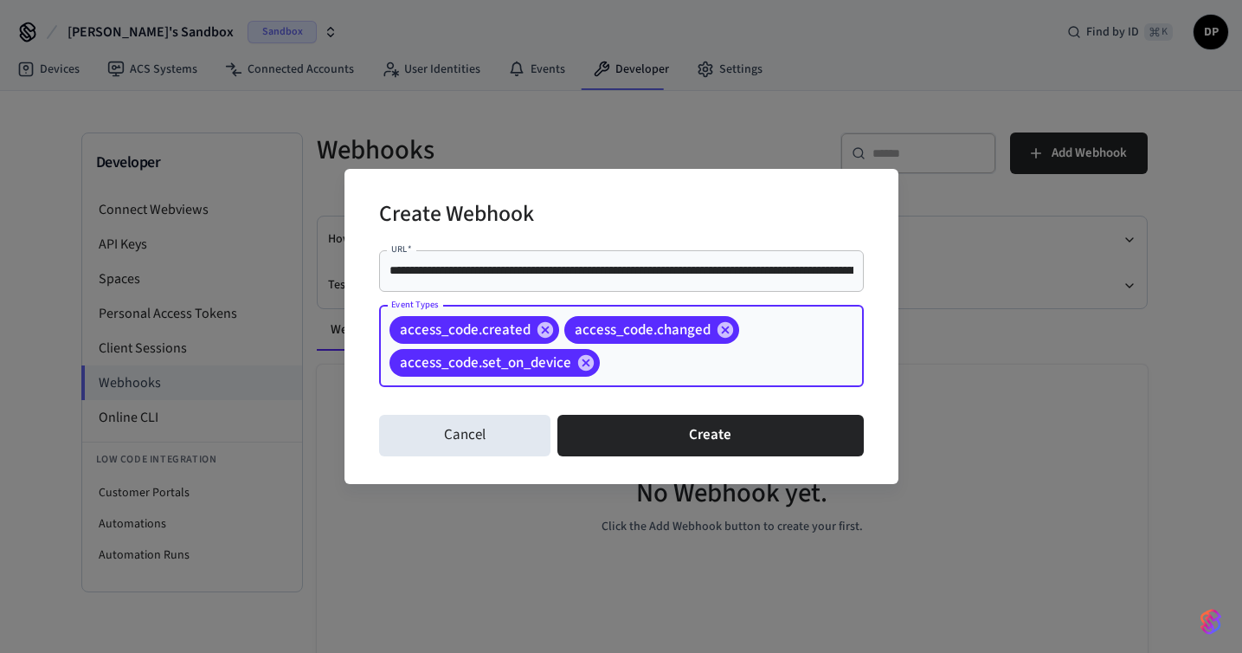
click at [783, 373] on input "Event Types" at bounding box center [705, 362] width 205 height 30
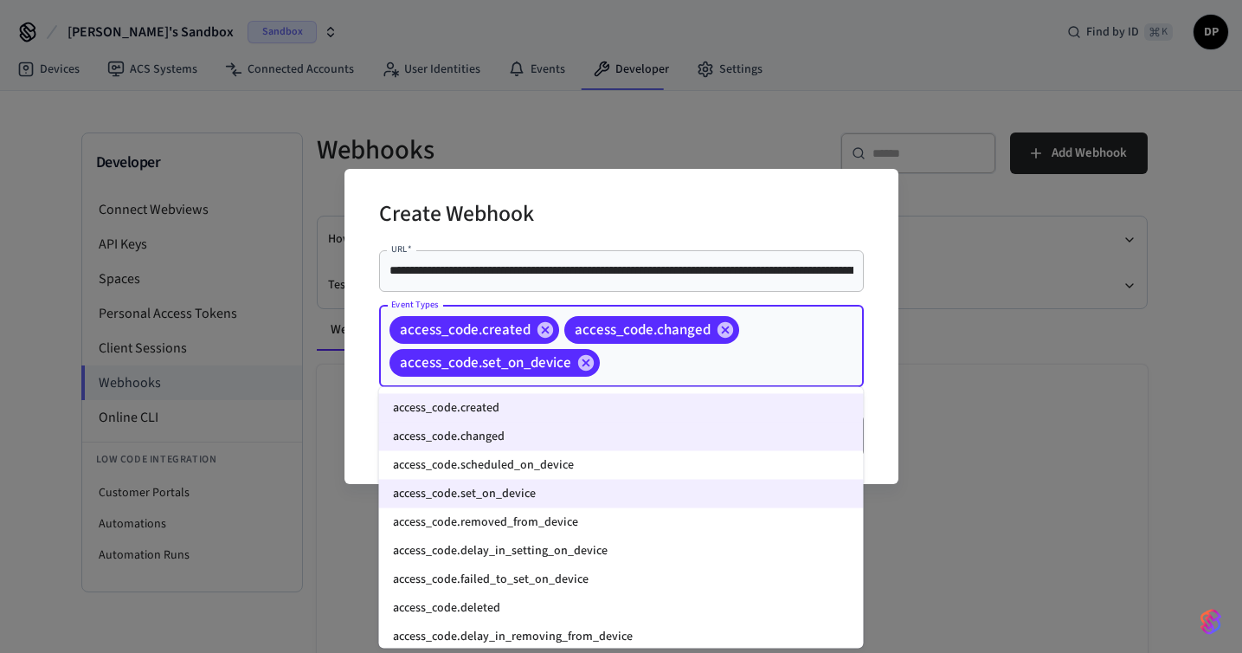
click at [755, 521] on li "access_code.removed_from_device" at bounding box center [621, 522] width 485 height 29
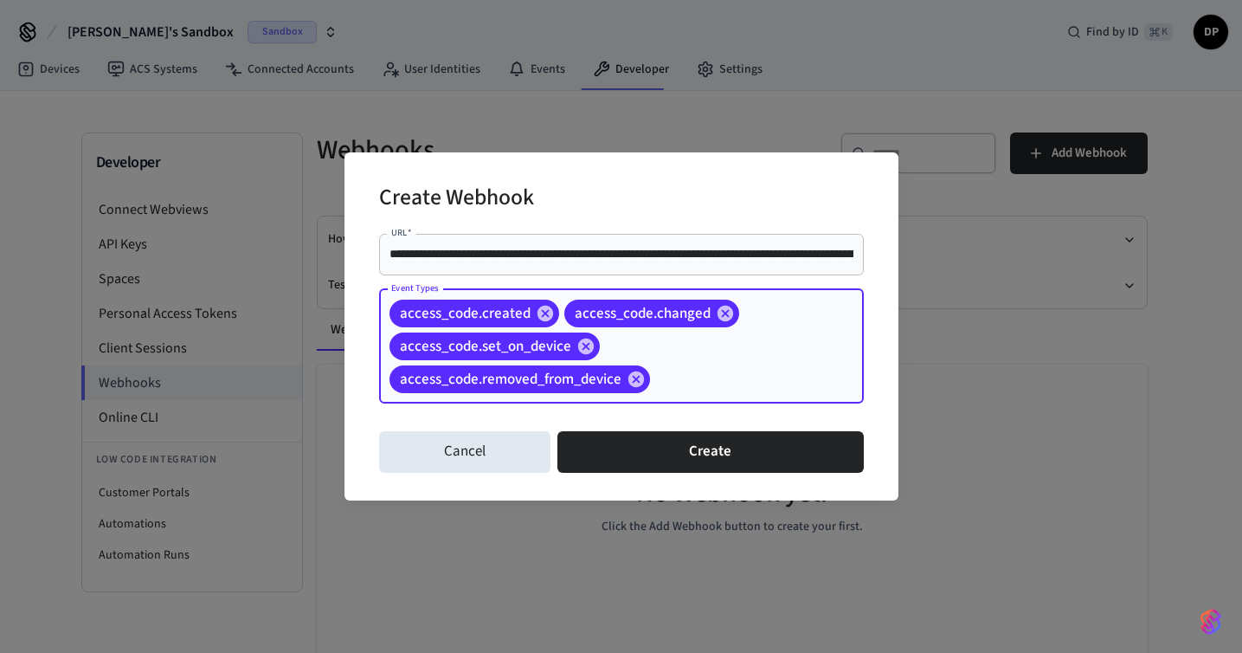
click at [730, 390] on input "Event Types" at bounding box center [730, 379] width 155 height 30
click at [718, 381] on input "Event Types" at bounding box center [730, 379] width 155 height 30
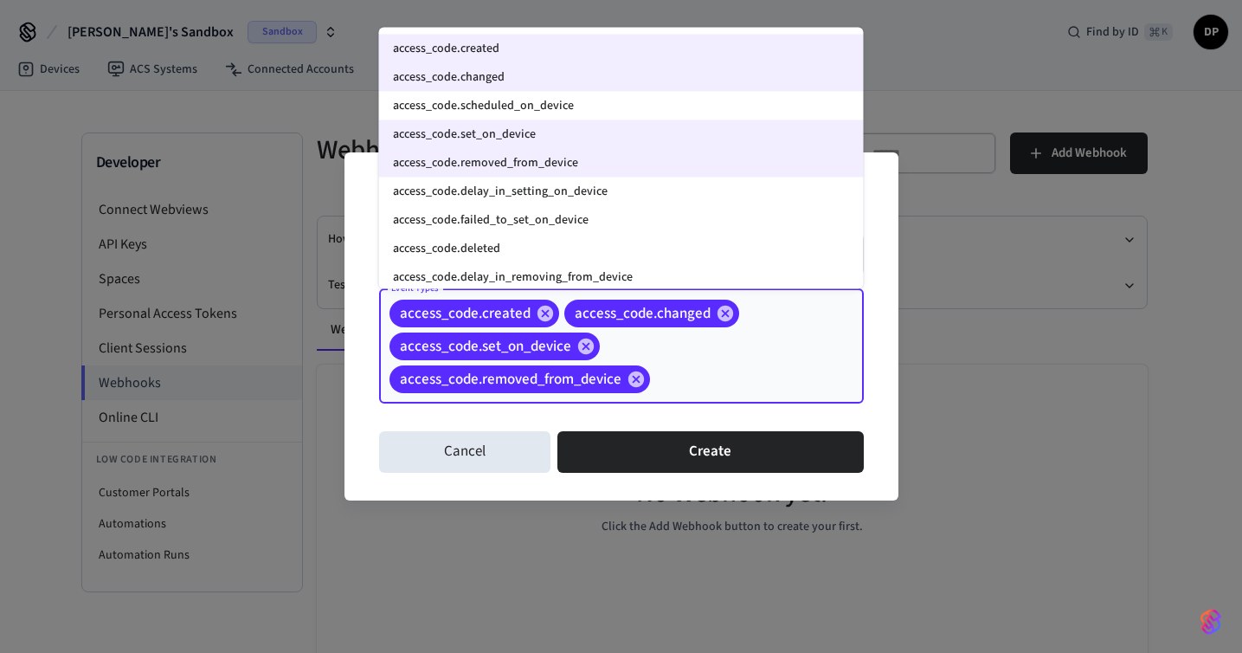
click at [673, 246] on li "access_code.deleted" at bounding box center [621, 249] width 485 height 29
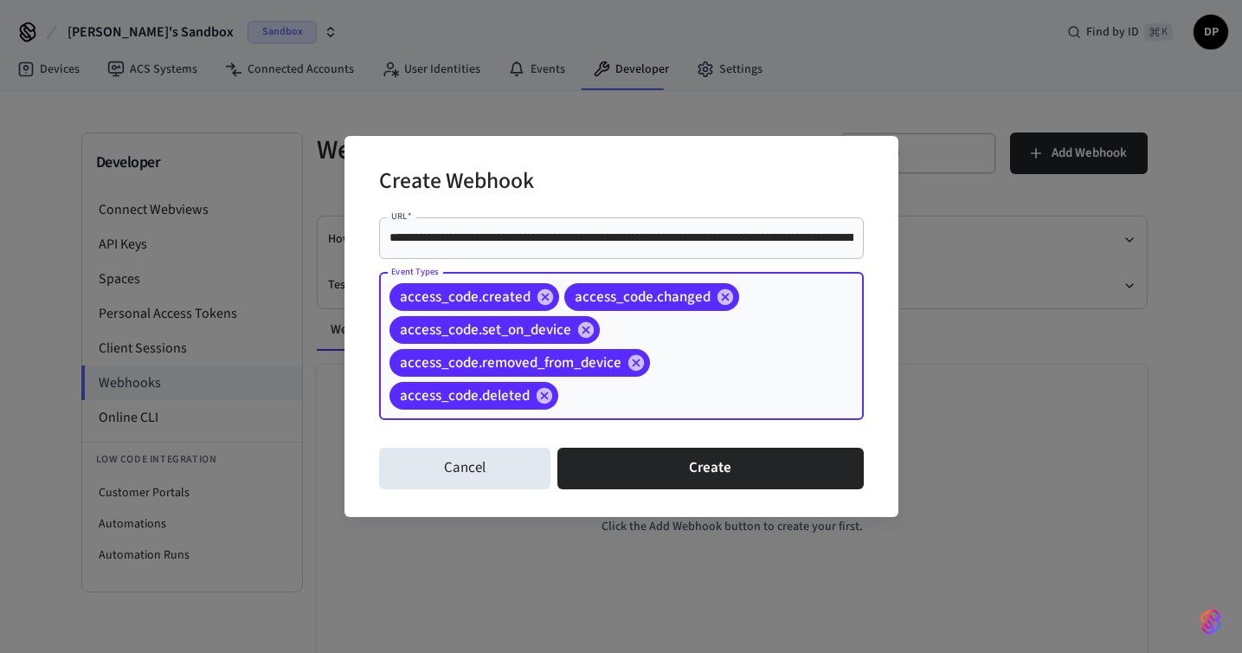
click at [703, 403] on input "Event Types" at bounding box center [684, 395] width 247 height 30
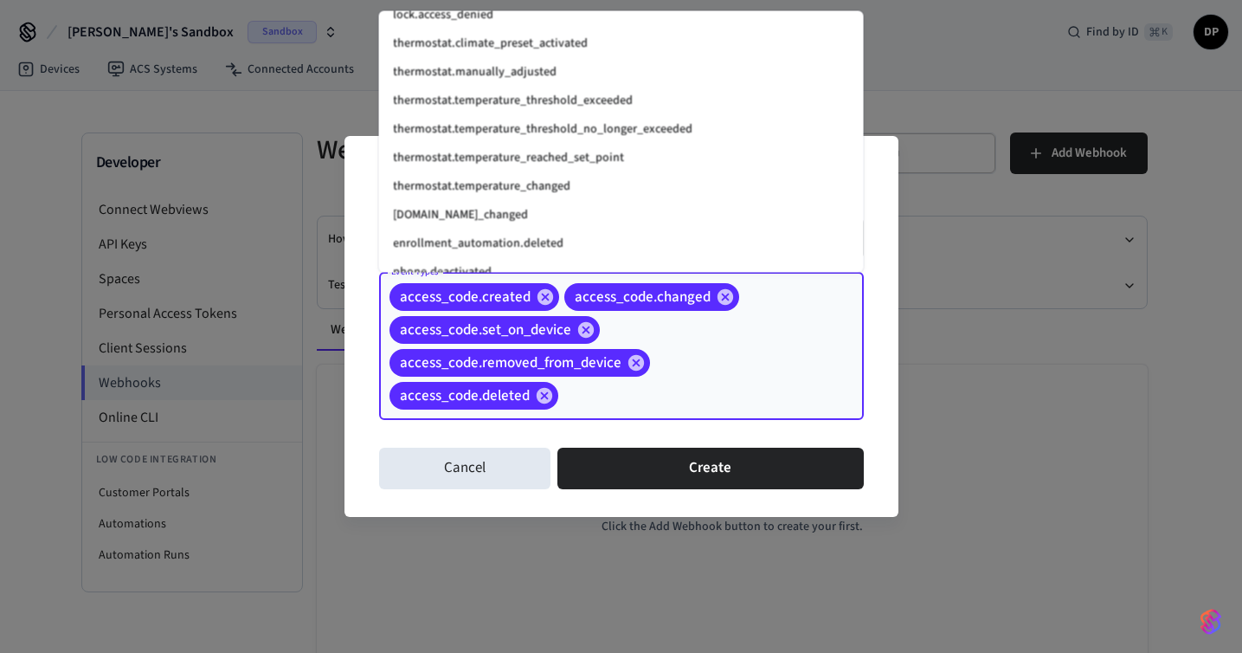
scroll to position [2324, 0]
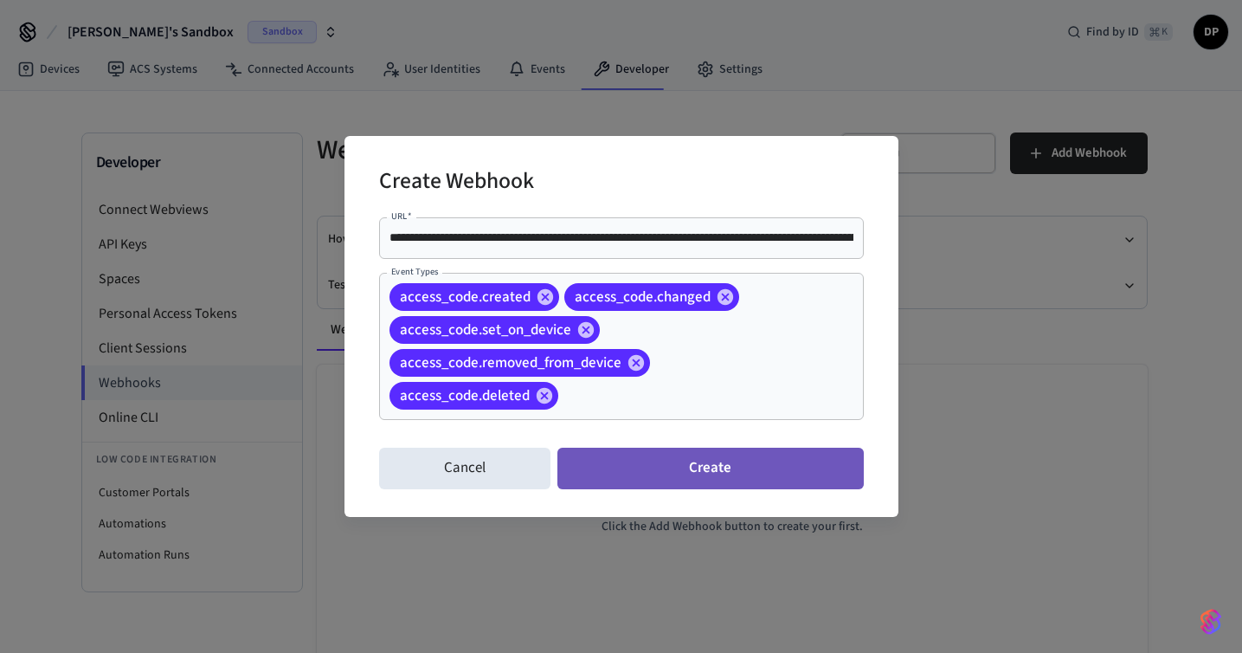
click at [691, 473] on button "Create" at bounding box center [711, 469] width 306 height 42
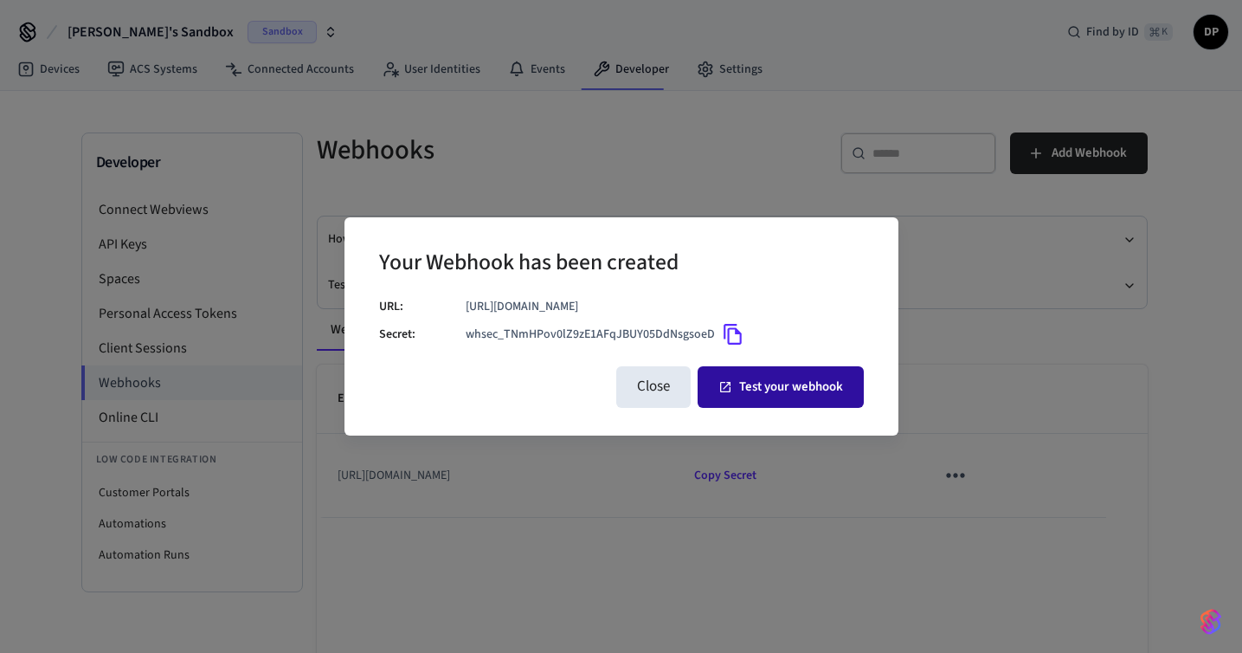
click at [741, 400] on button "Test your webhook" at bounding box center [781, 387] width 166 height 42
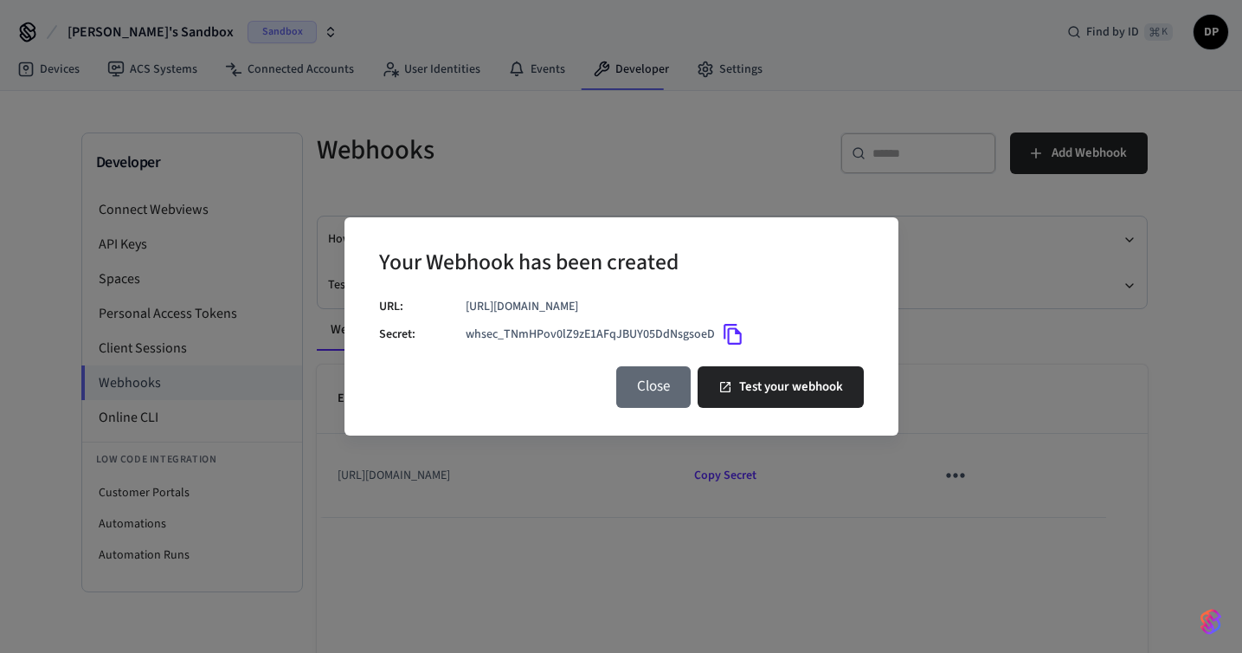
click at [680, 399] on button "Close" at bounding box center [653, 387] width 74 height 42
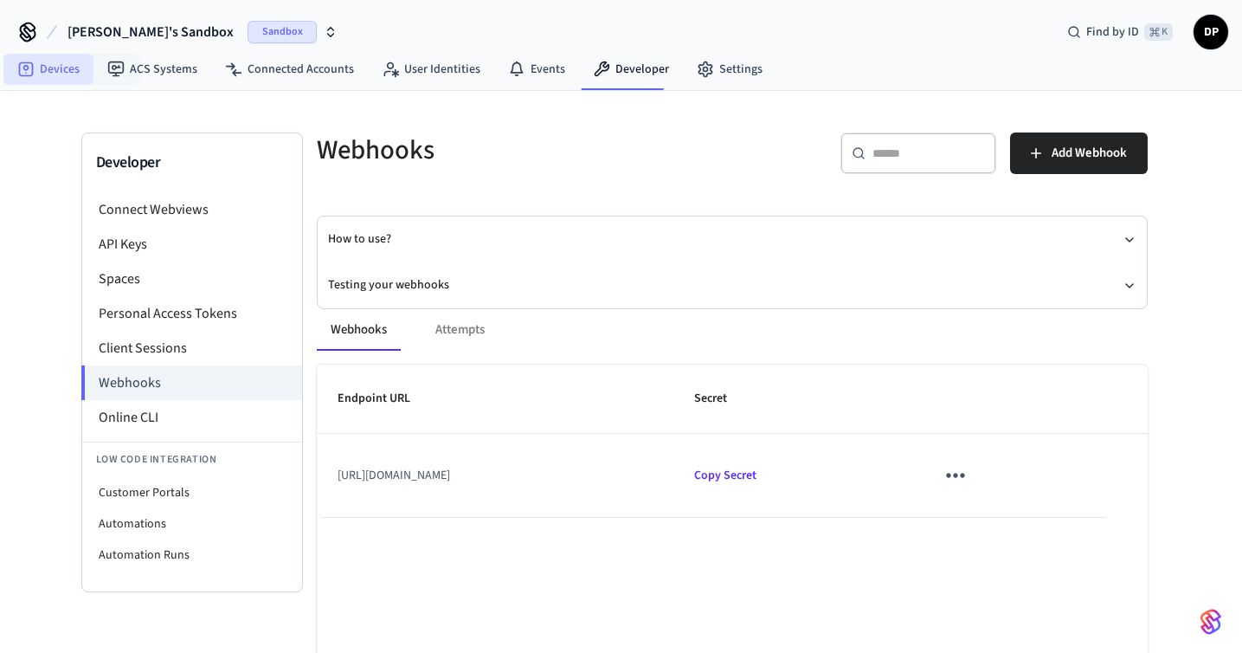
click at [63, 62] on link "Devices" at bounding box center [48, 69] width 90 height 31
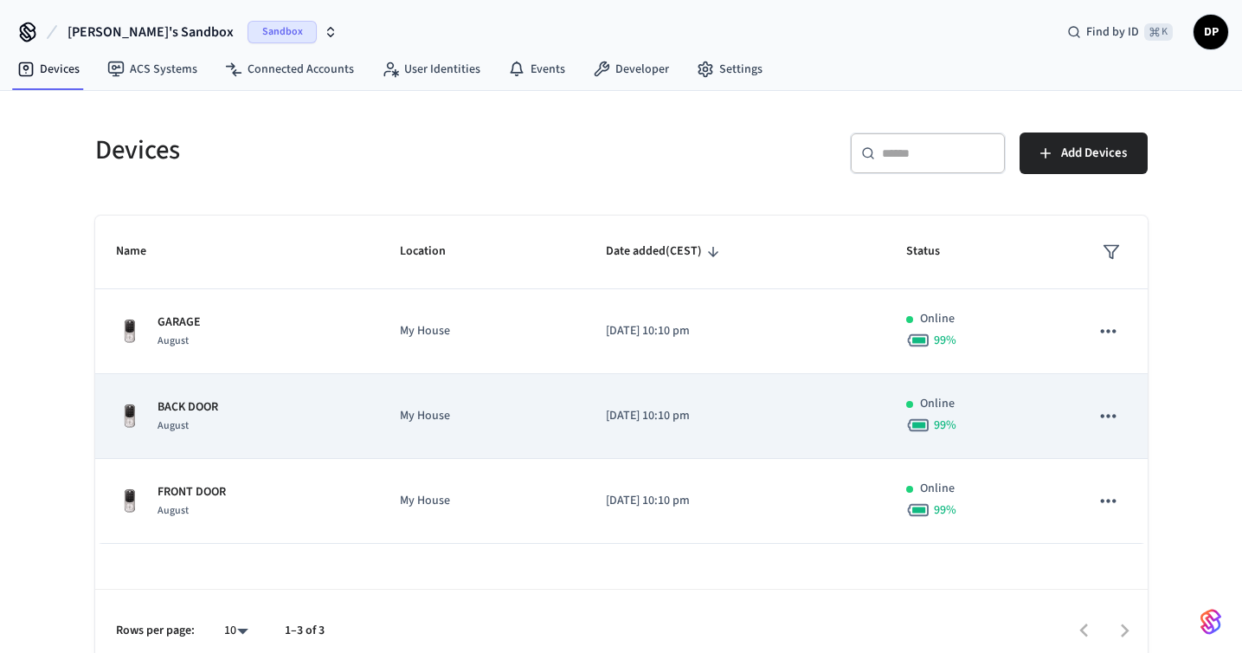
click at [634, 426] on td "[DATE] 10:10 pm" at bounding box center [735, 416] width 300 height 85
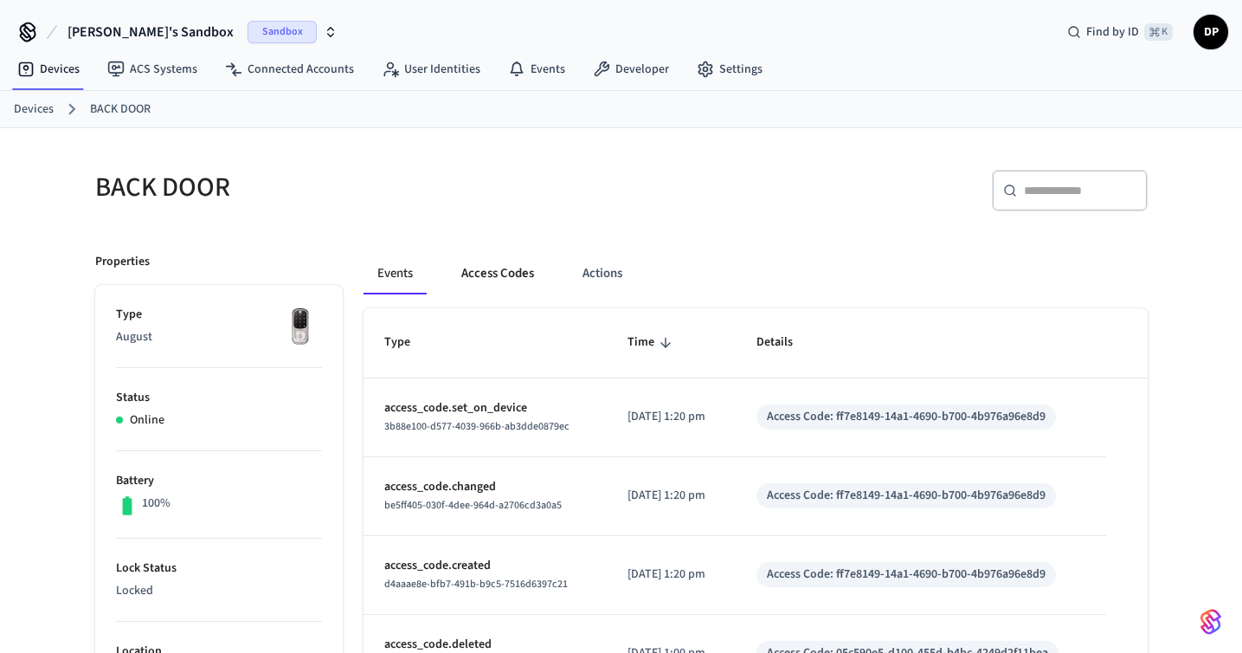
click at [514, 276] on button "Access Codes" at bounding box center [498, 274] width 100 height 42
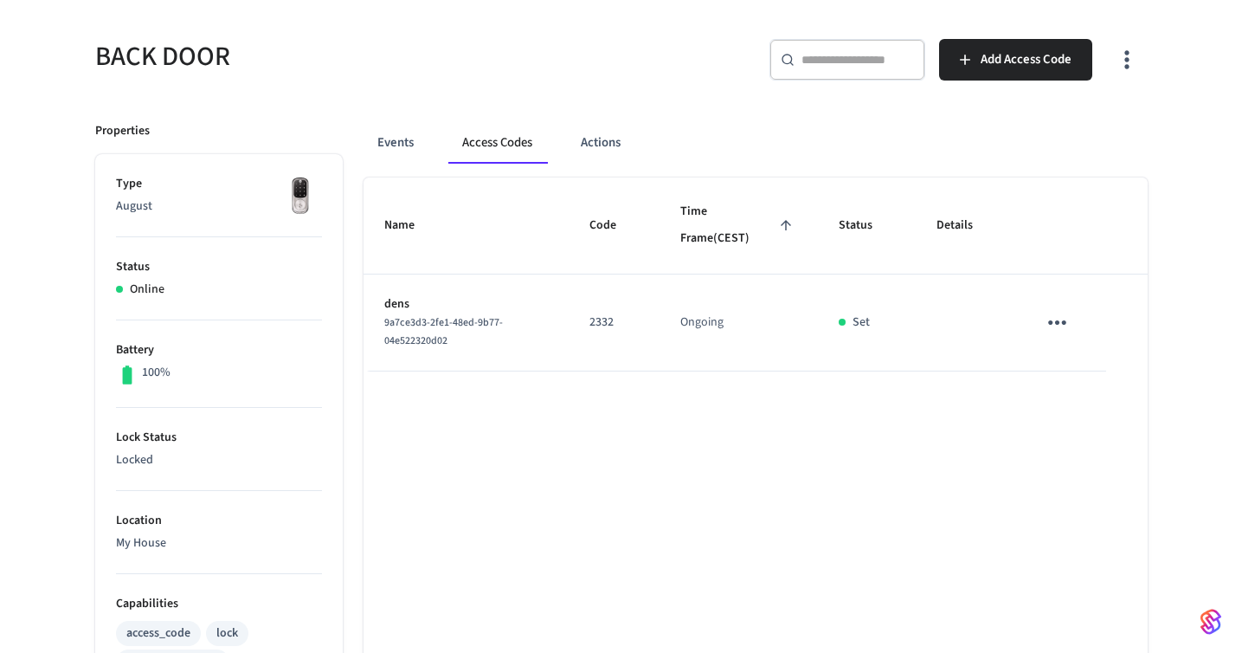
scroll to position [142, 0]
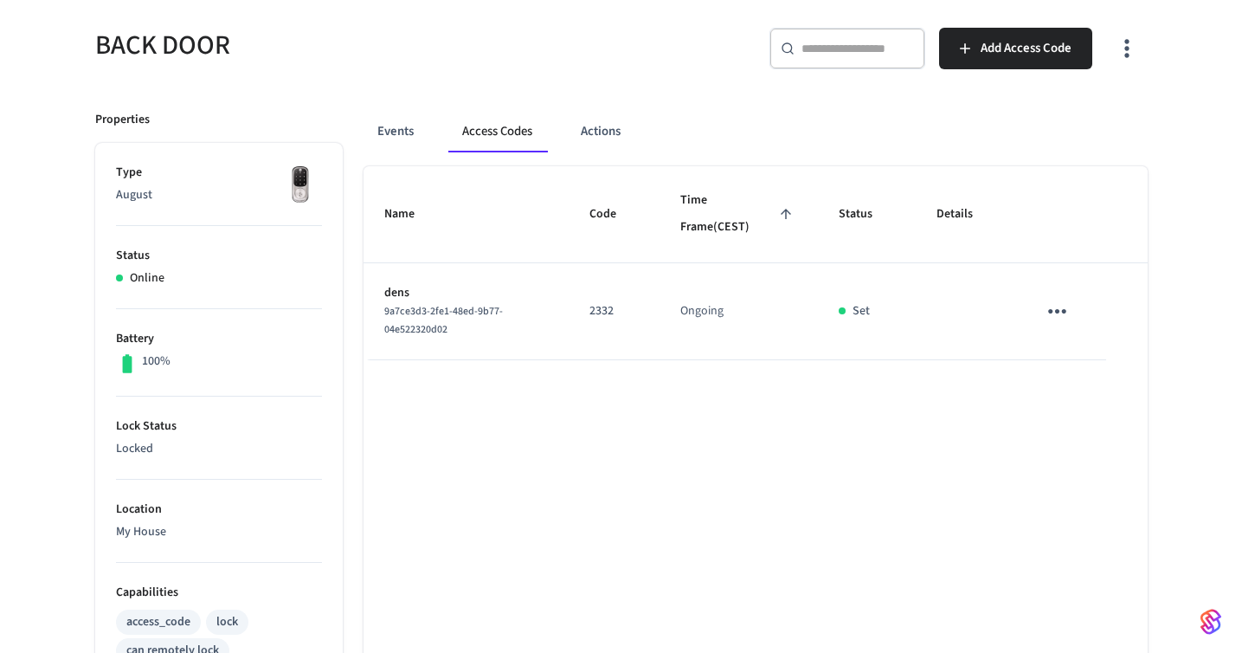
click at [1057, 319] on icon "sticky table" at bounding box center [1057, 311] width 27 height 27
click at [1085, 402] on icon at bounding box center [1079, 409] width 14 height 14
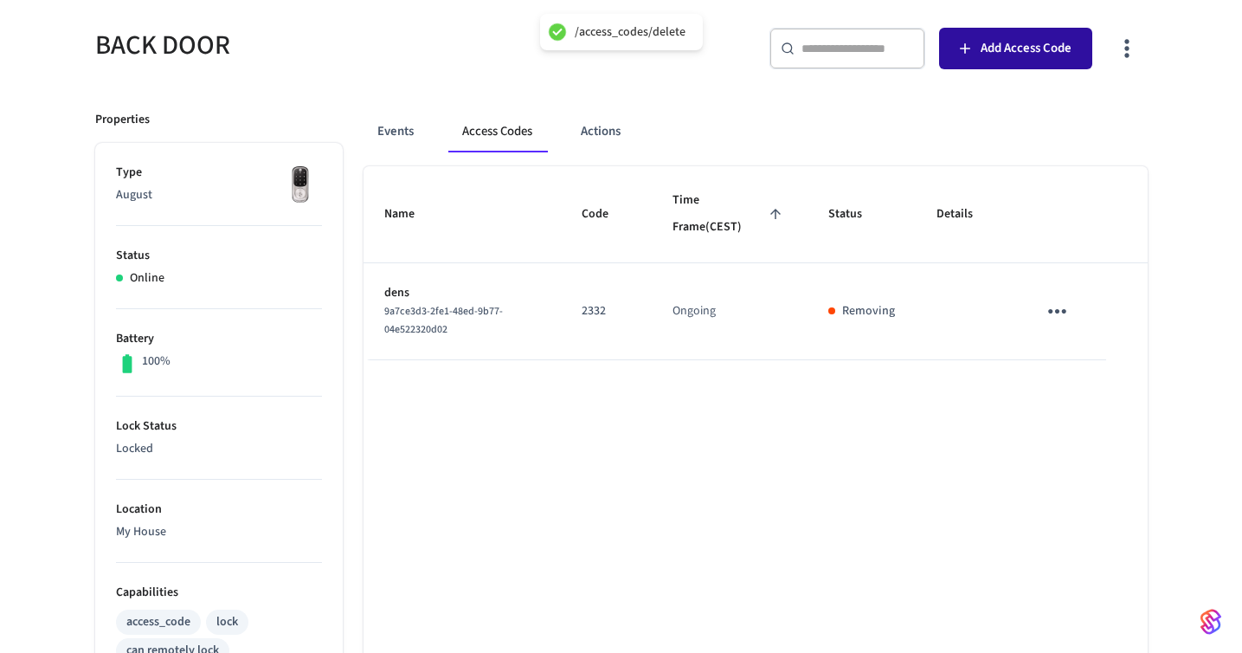
click at [1014, 61] on button "Add Access Code" at bounding box center [1015, 49] width 153 height 42
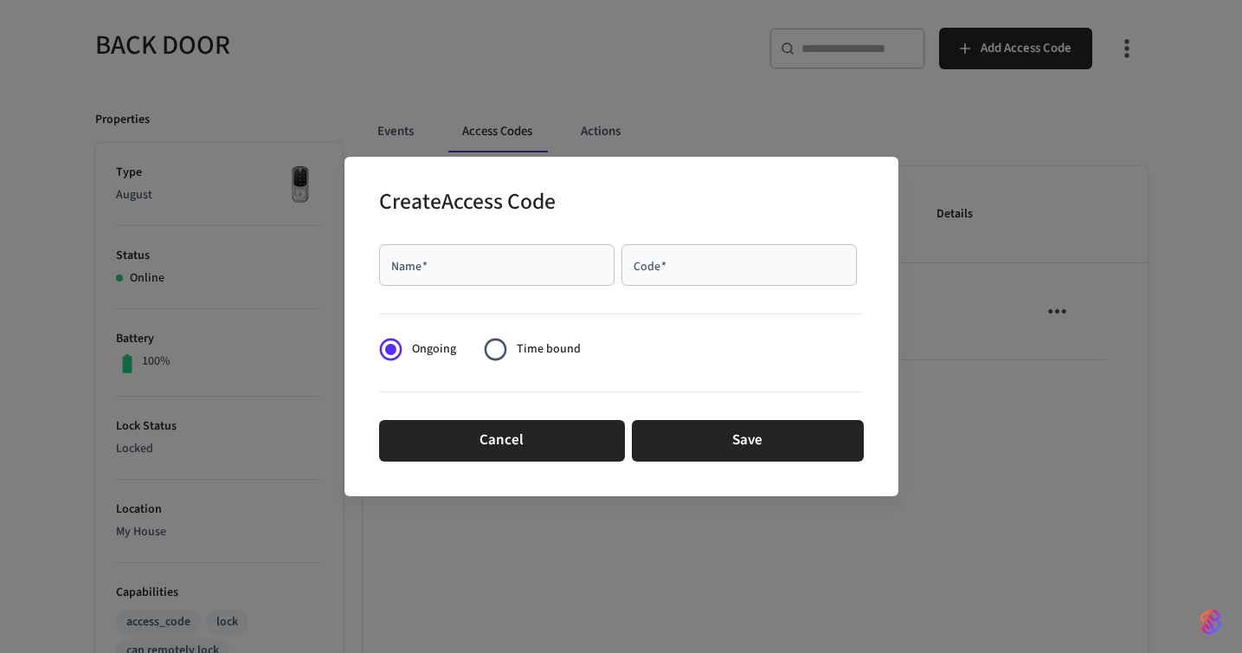
click at [555, 261] on input "Name   *" at bounding box center [497, 264] width 215 height 17
type input "*****"
click at [689, 276] on div "Code   *" at bounding box center [739, 265] width 235 height 42
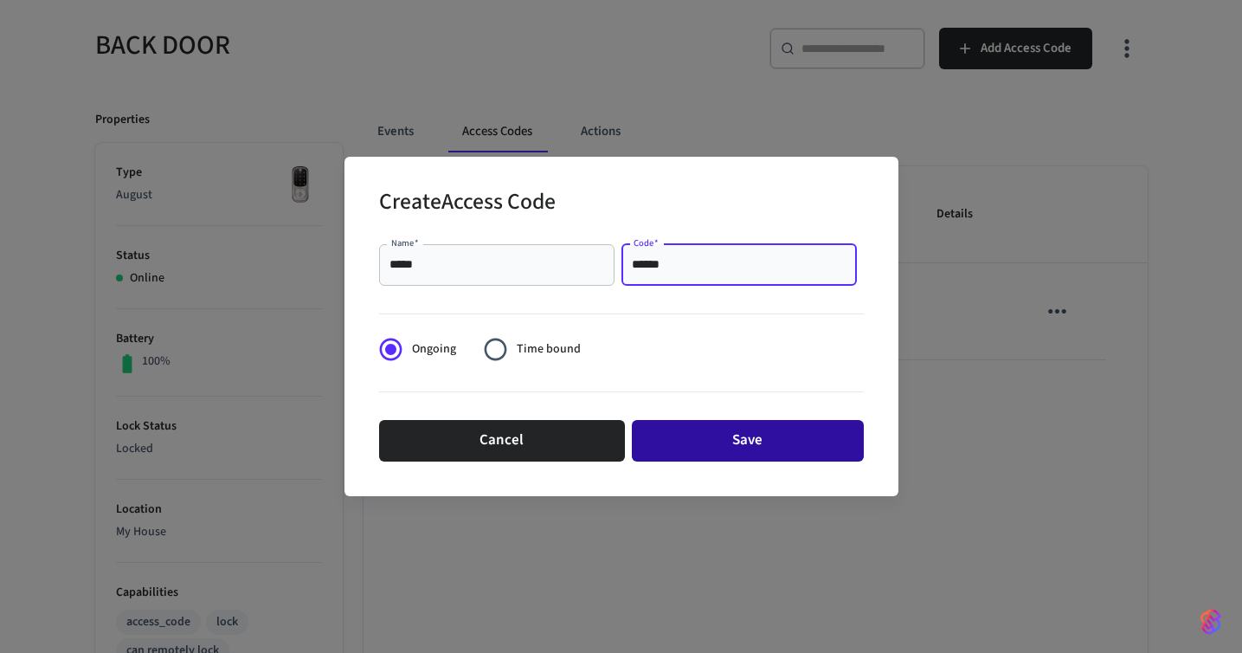
type input "******"
click at [751, 435] on button "Save" at bounding box center [748, 441] width 232 height 42
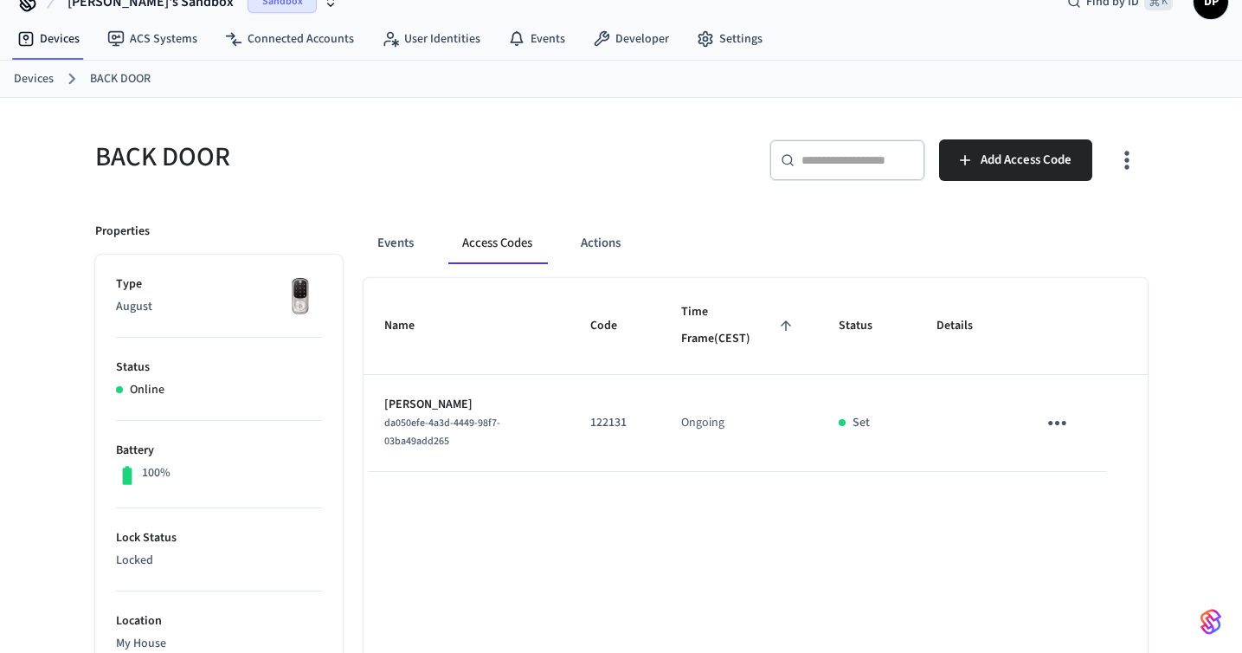
scroll to position [0, 0]
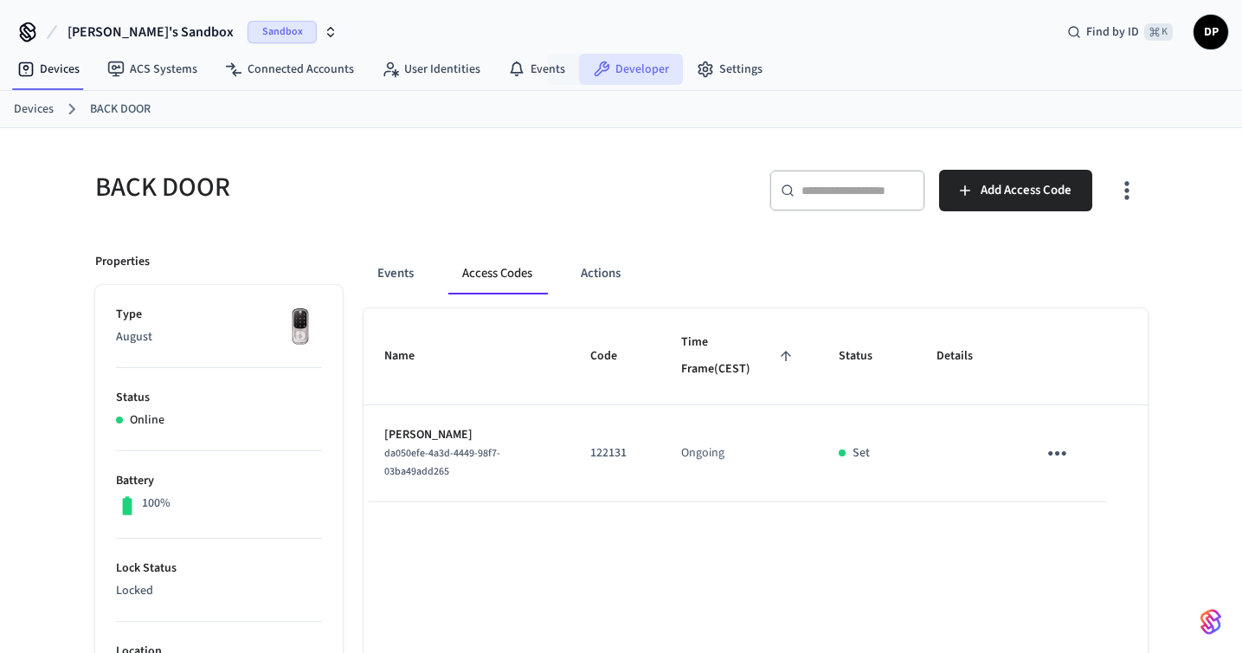
click at [608, 72] on link "Developer" at bounding box center [631, 69] width 104 height 31
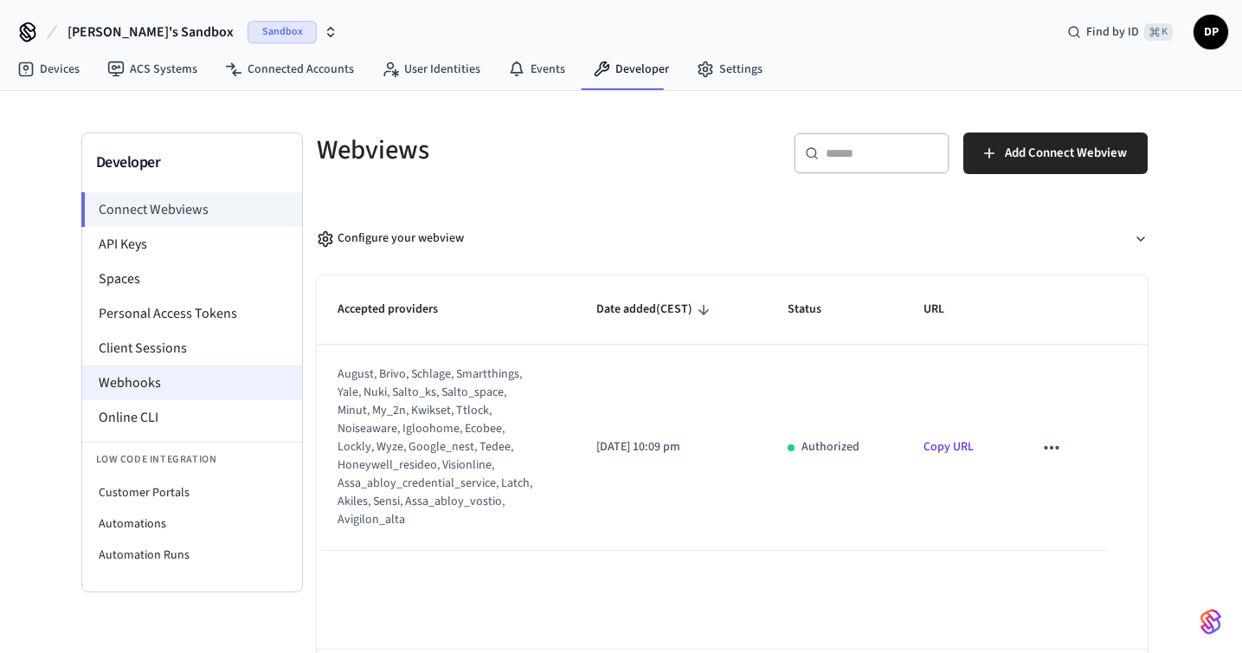
click at [192, 378] on li "Webhooks" at bounding box center [192, 382] width 220 height 35
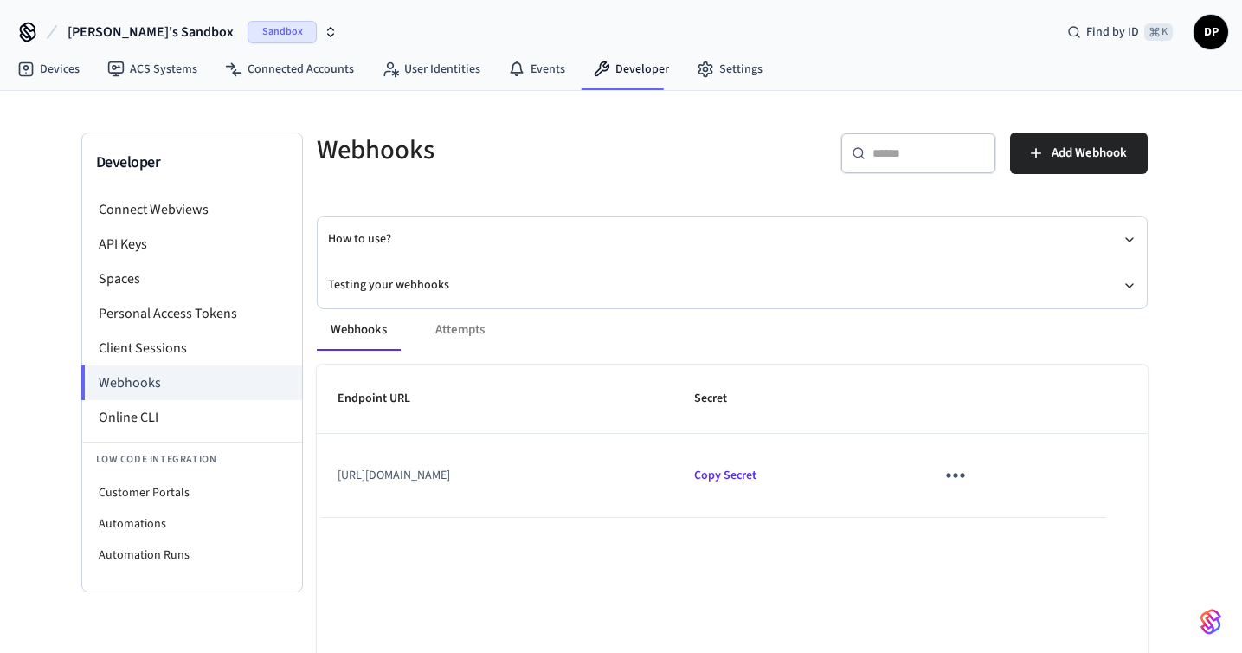
click at [969, 479] on icon "sticky table" at bounding box center [955, 474] width 27 height 27
click at [1086, 534] on li "Edit" at bounding box center [1106, 527] width 82 height 47
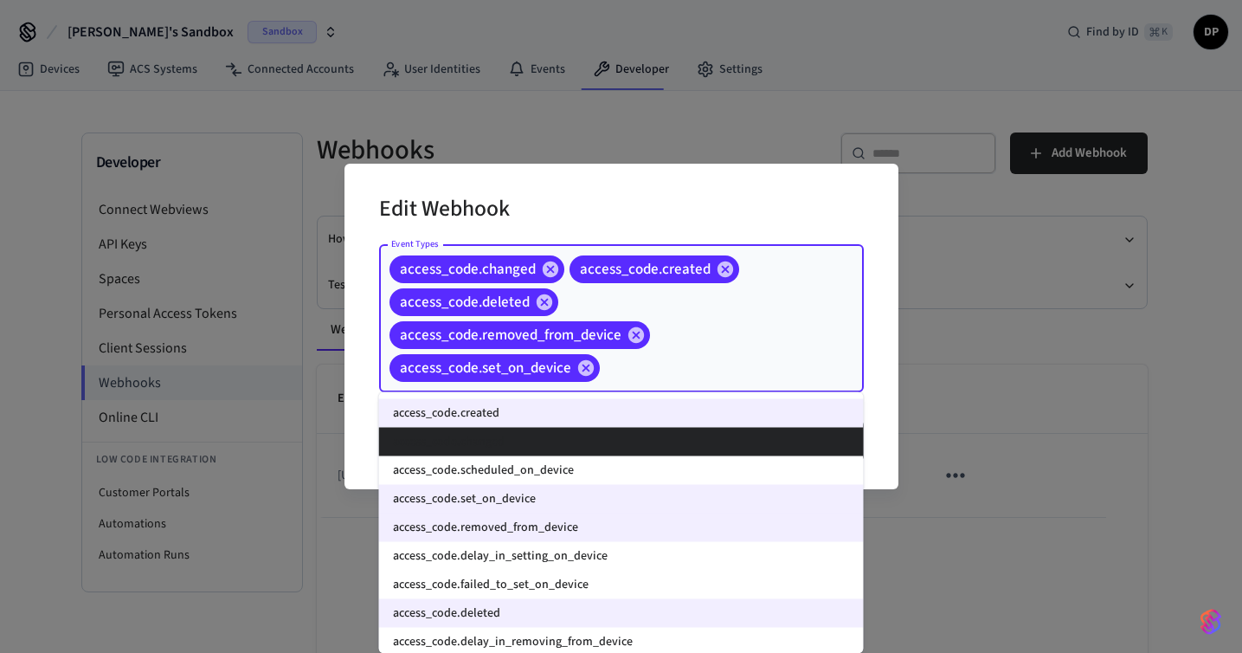
click at [700, 376] on input "Event Types" at bounding box center [705, 367] width 205 height 30
click at [584, 368] on icon at bounding box center [586, 367] width 19 height 19
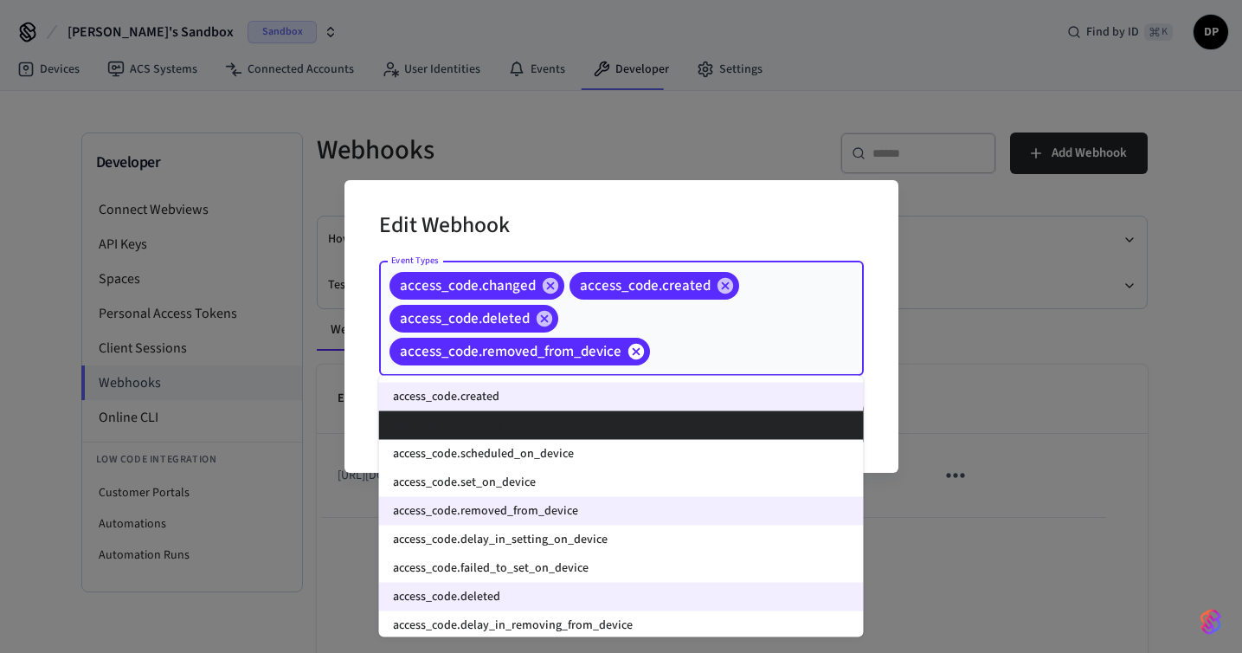
click at [634, 349] on icon at bounding box center [636, 351] width 19 height 19
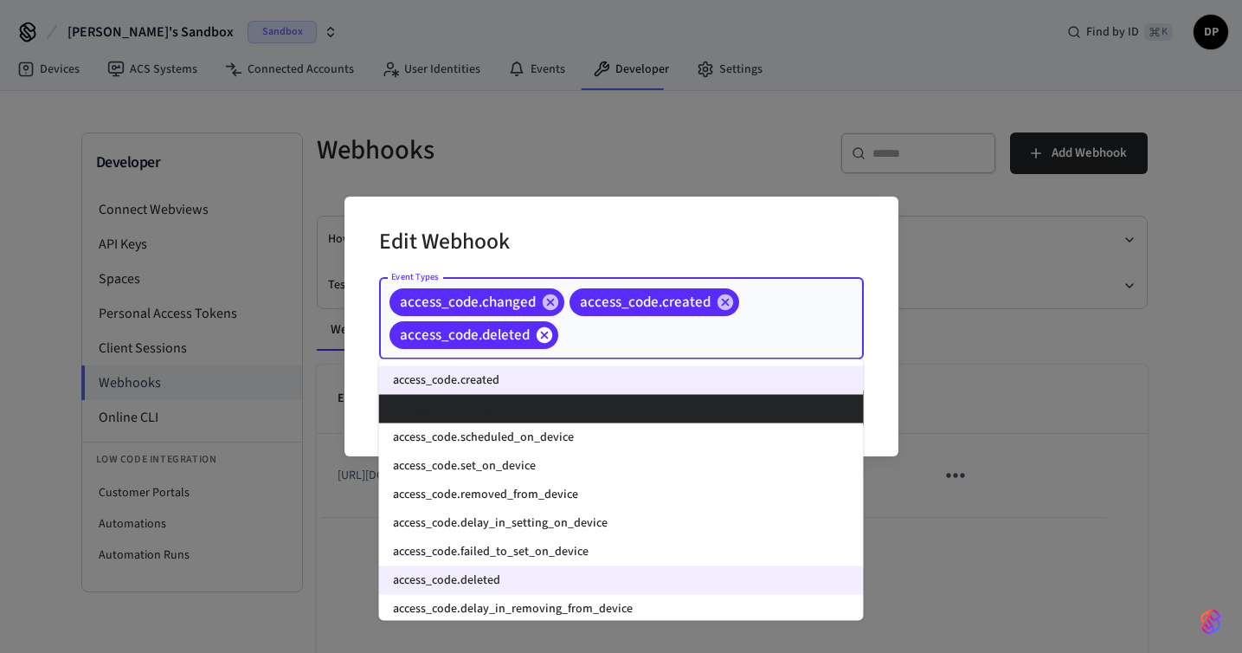
click at [547, 332] on icon at bounding box center [544, 334] width 16 height 16
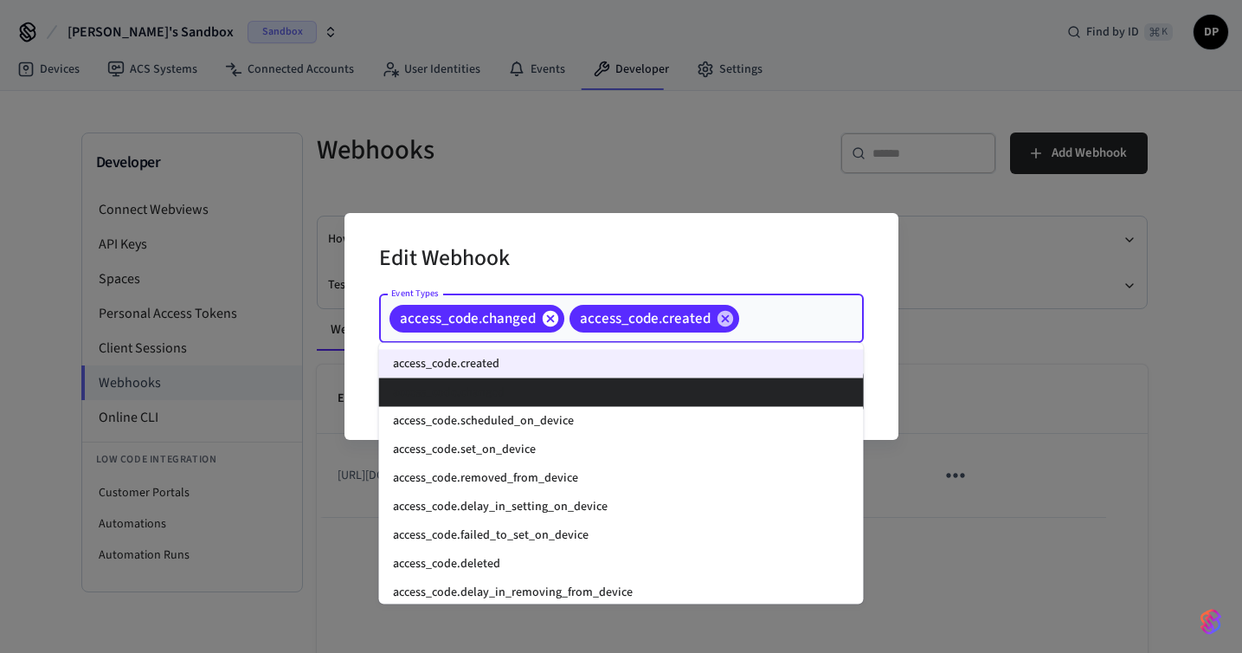
click at [551, 319] on icon at bounding box center [550, 318] width 16 height 16
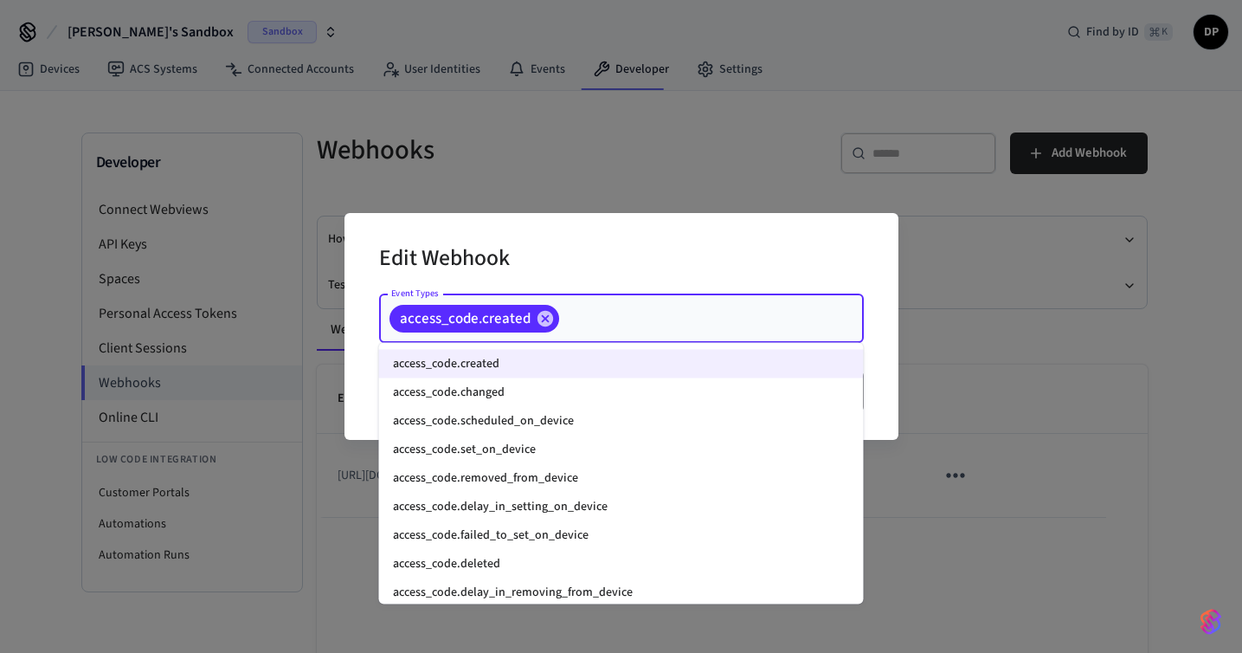
click at [629, 248] on div "Edit Webhook" at bounding box center [621, 260] width 485 height 53
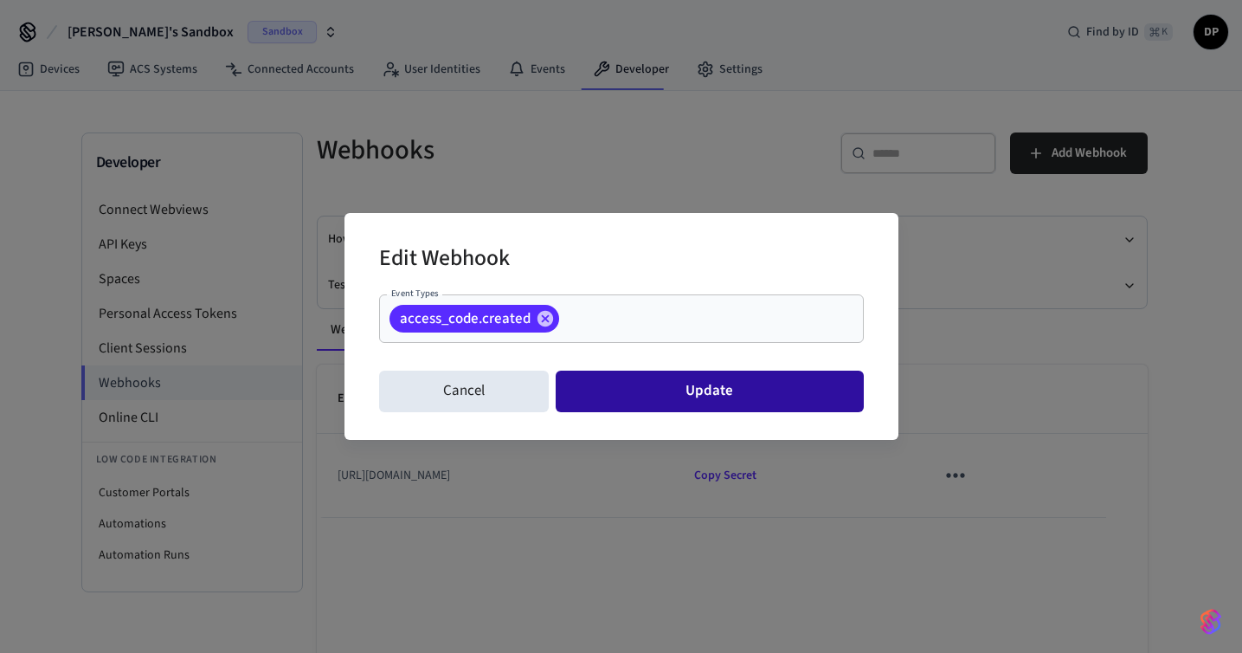
click at [670, 384] on button "Update" at bounding box center [709, 392] width 307 height 42
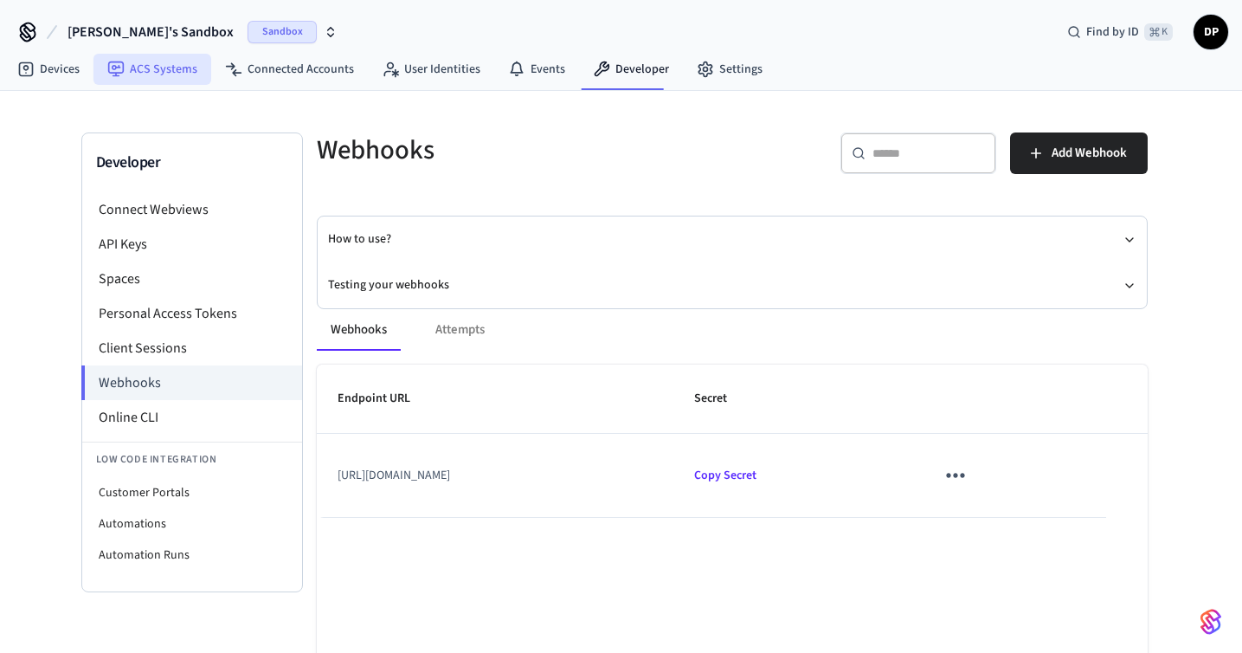
click at [143, 77] on link "ACS Systems" at bounding box center [152, 69] width 118 height 31
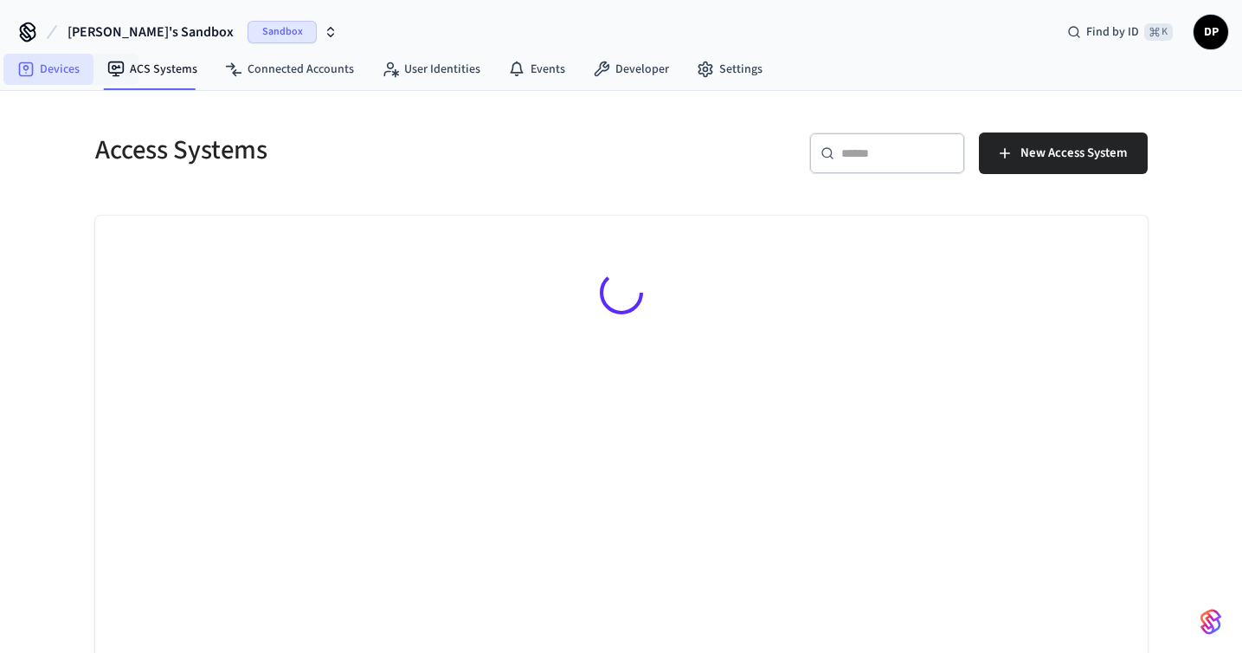
click at [66, 70] on link "Devices" at bounding box center [48, 69] width 90 height 31
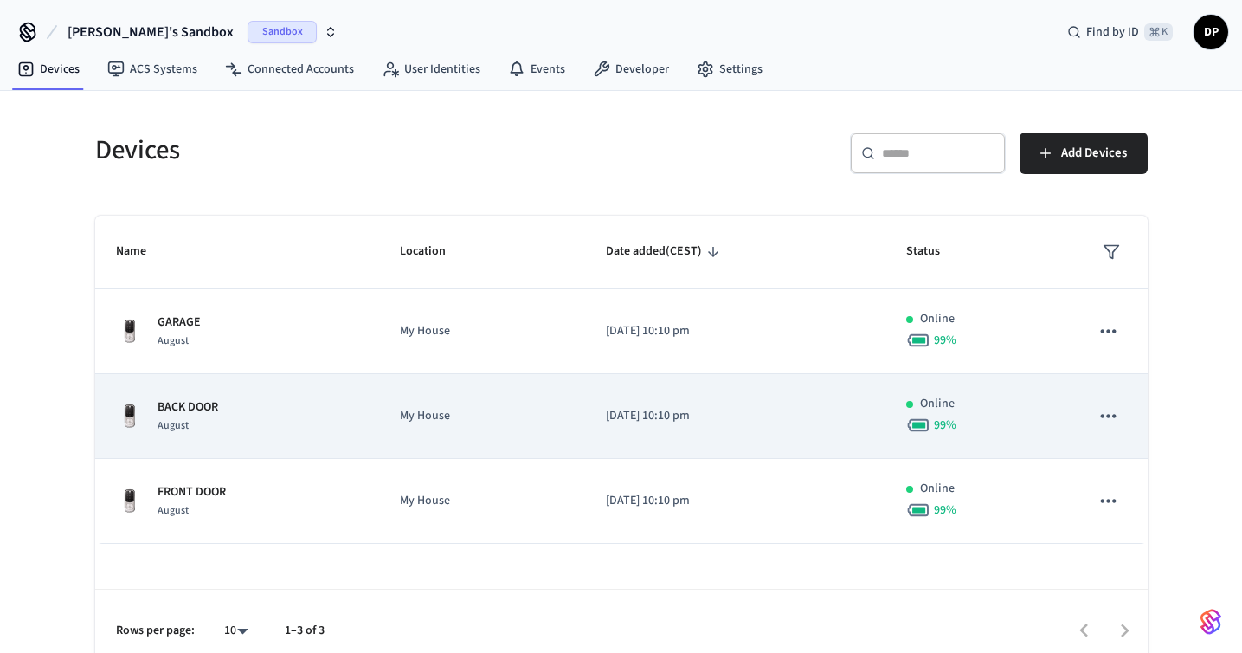
click at [566, 425] on td "My House" at bounding box center [482, 416] width 206 height 85
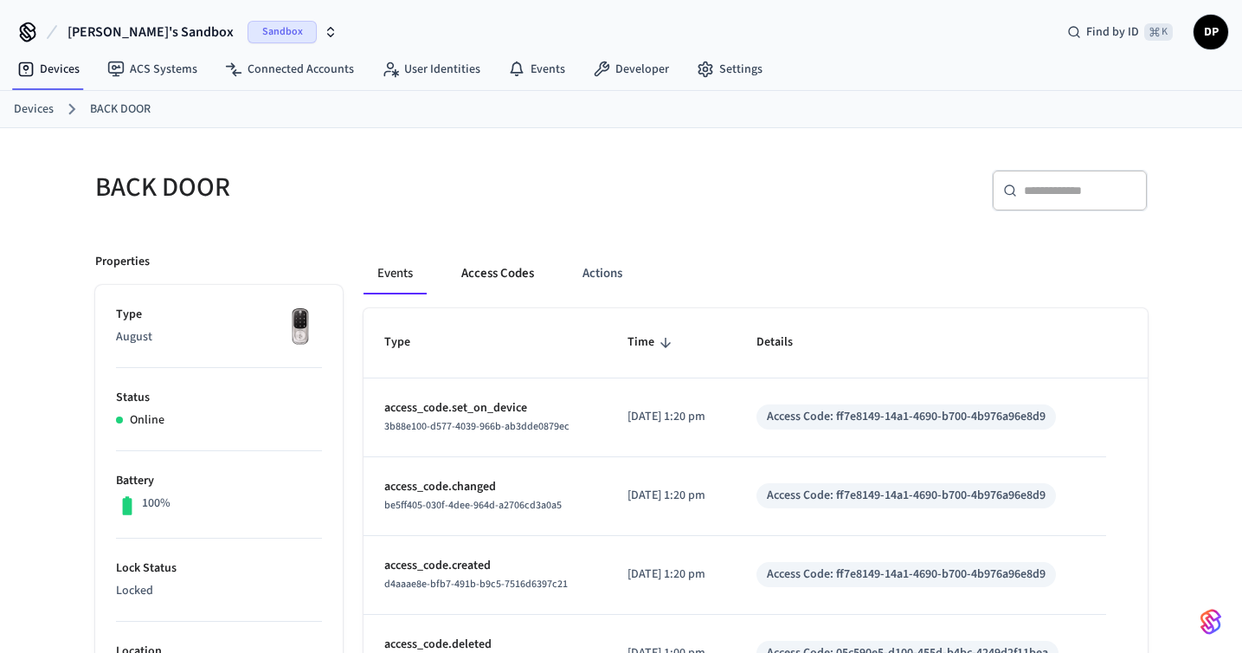
click at [499, 267] on button "Access Codes" at bounding box center [498, 274] width 100 height 42
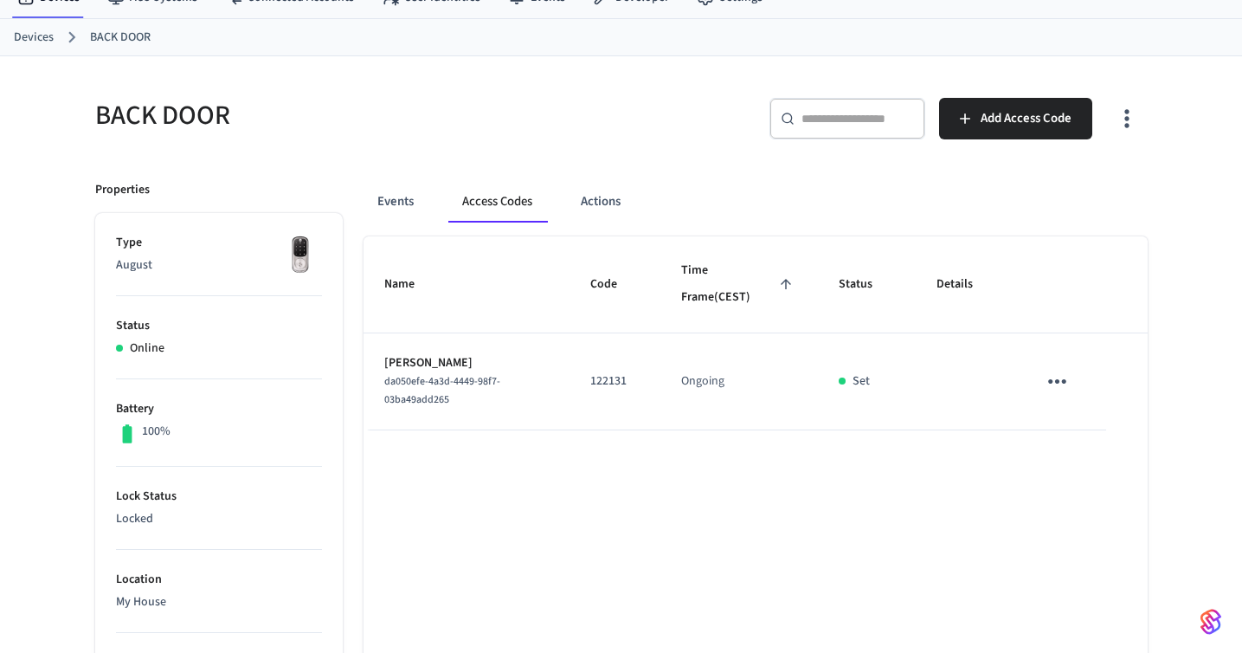
scroll to position [119, 0]
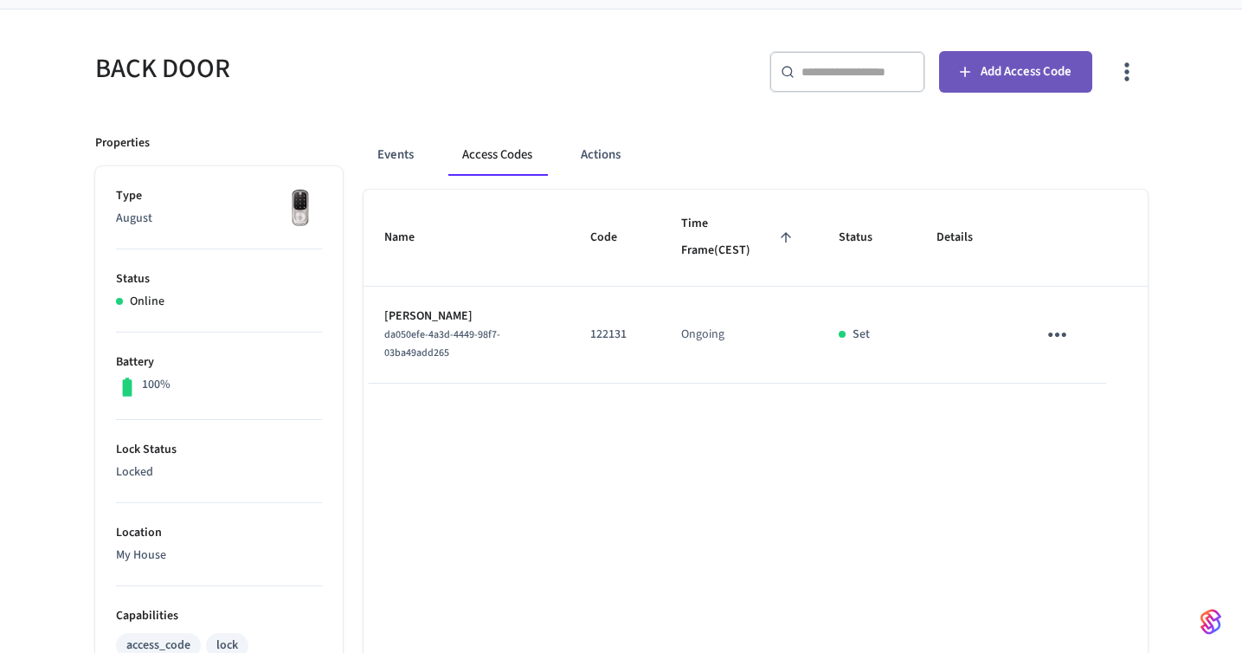
click at [994, 62] on span "Add Access Code" at bounding box center [1026, 72] width 91 height 23
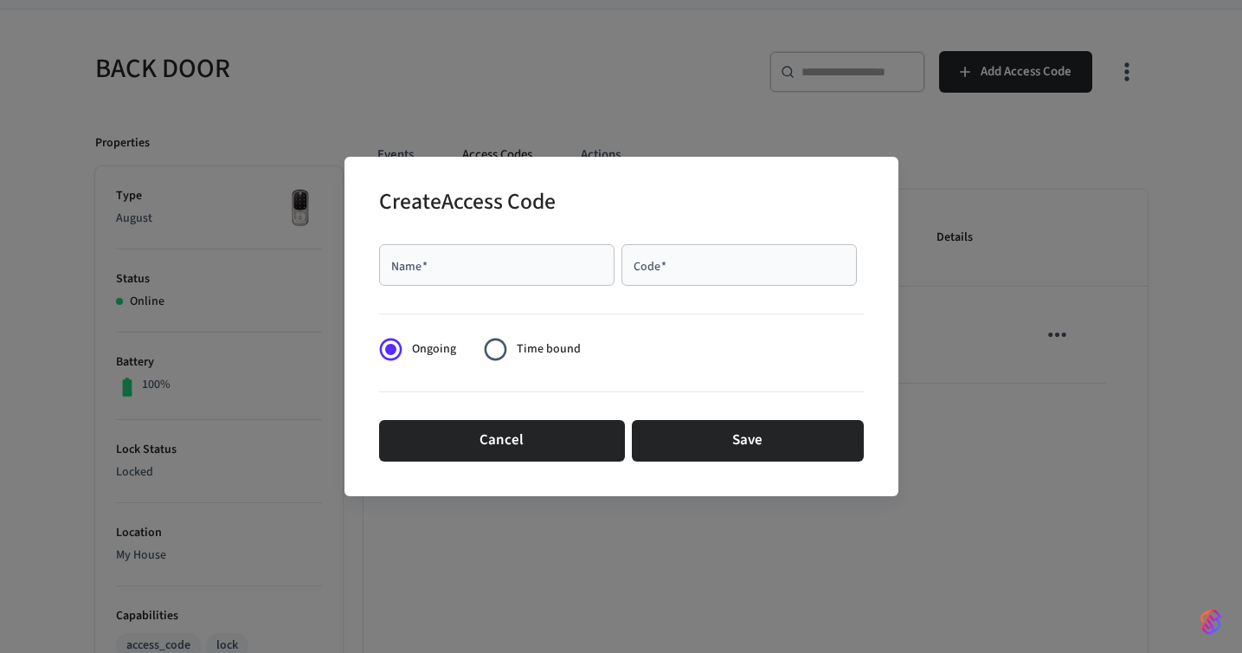
click at [543, 272] on input "Name   *" at bounding box center [497, 264] width 215 height 17
type input "********"
click at [725, 272] on input "Code   *" at bounding box center [739, 264] width 215 height 17
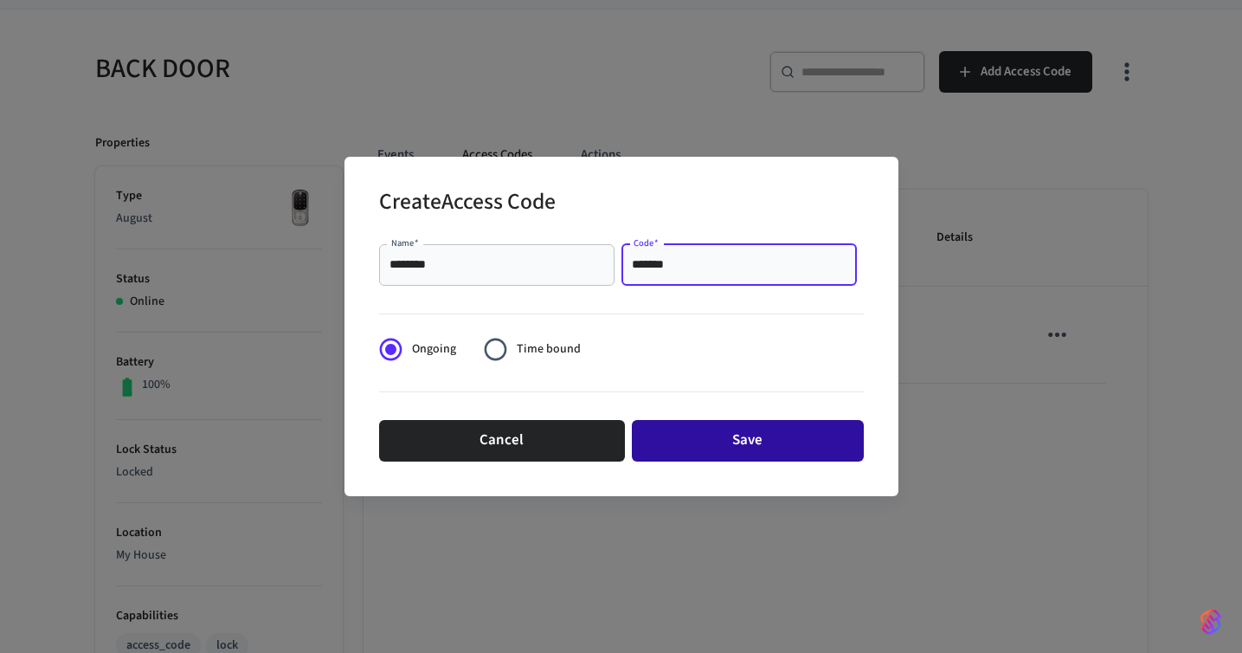
type input "*******"
click at [735, 448] on button "Save" at bounding box center [748, 441] width 232 height 42
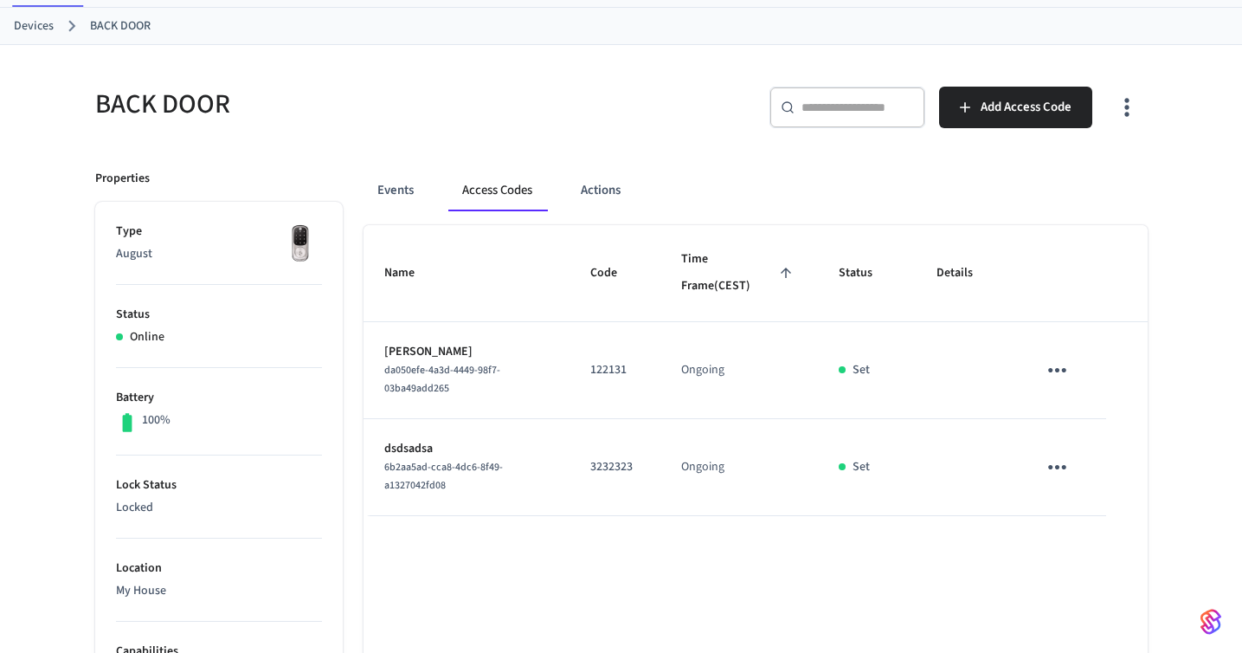
scroll to position [72, 0]
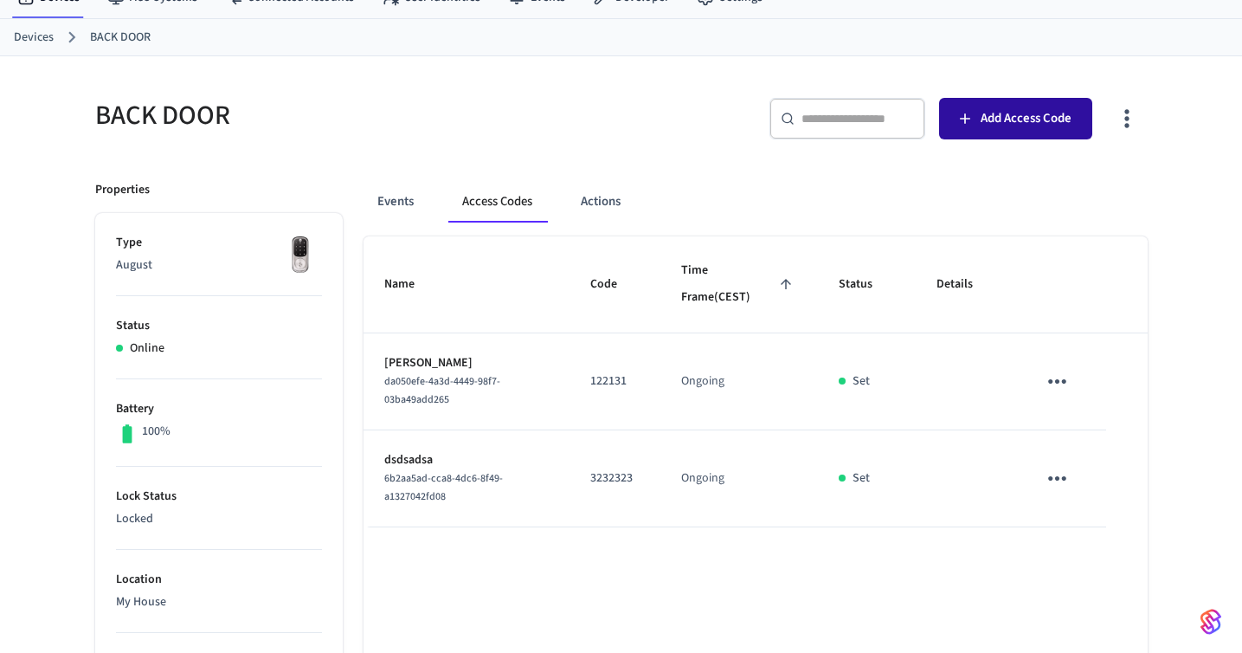
click at [1005, 105] on button "Add Access Code" at bounding box center [1015, 119] width 153 height 42
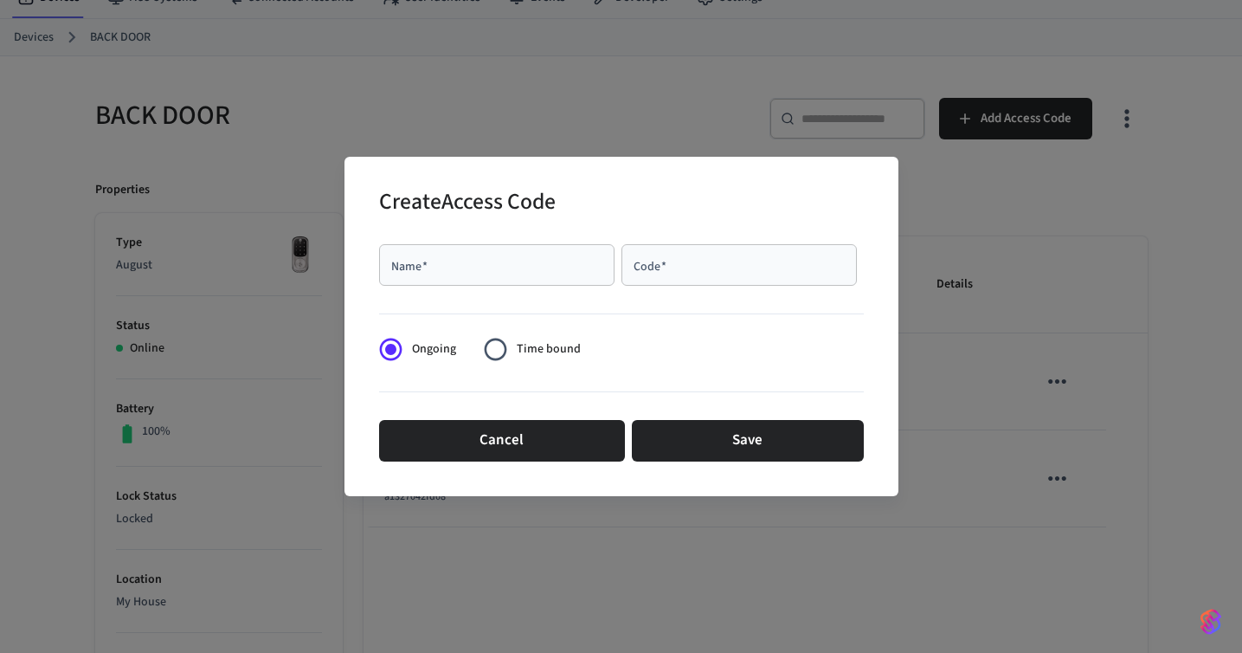
click at [523, 264] on input "Name   *" at bounding box center [497, 264] width 215 height 17
type input "*******"
click at [728, 263] on input "Code   *" at bounding box center [739, 264] width 215 height 17
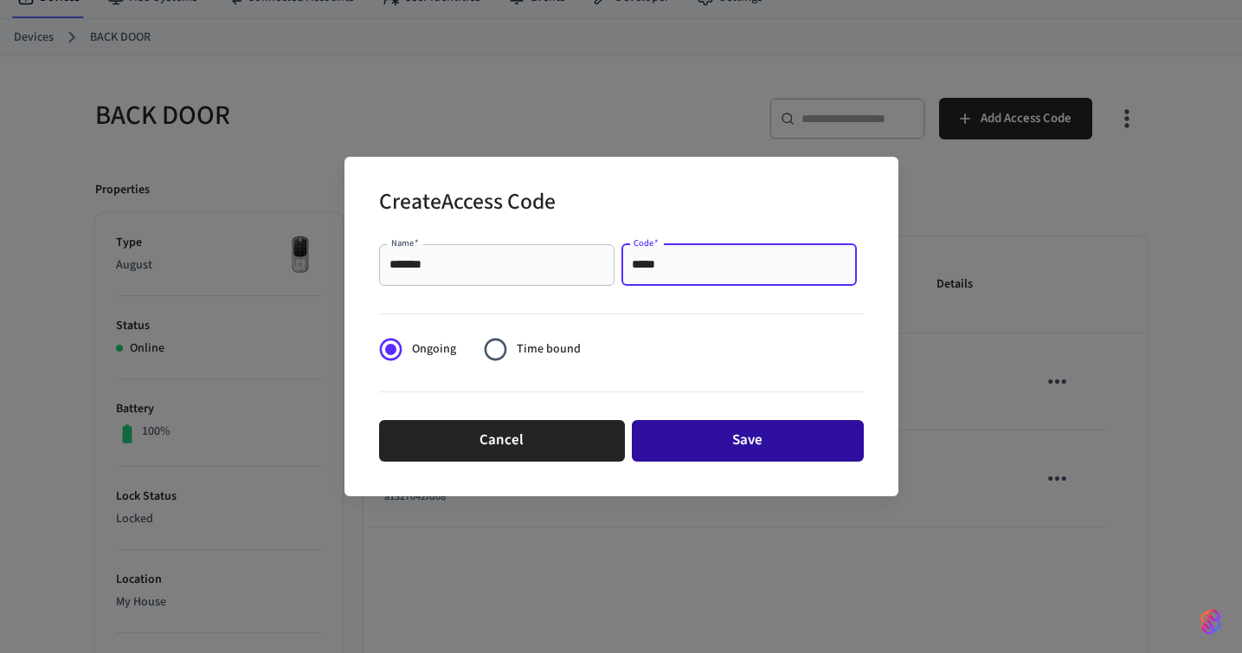
type input "*****"
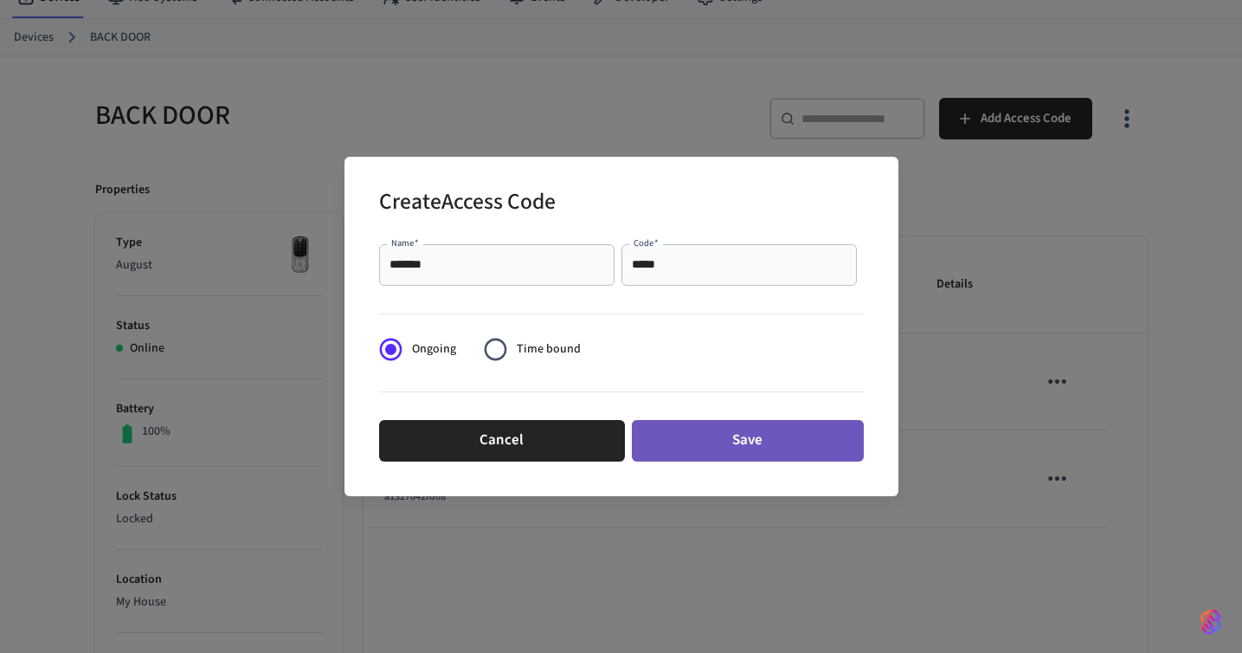
click at [770, 427] on button "Save" at bounding box center [748, 441] width 232 height 42
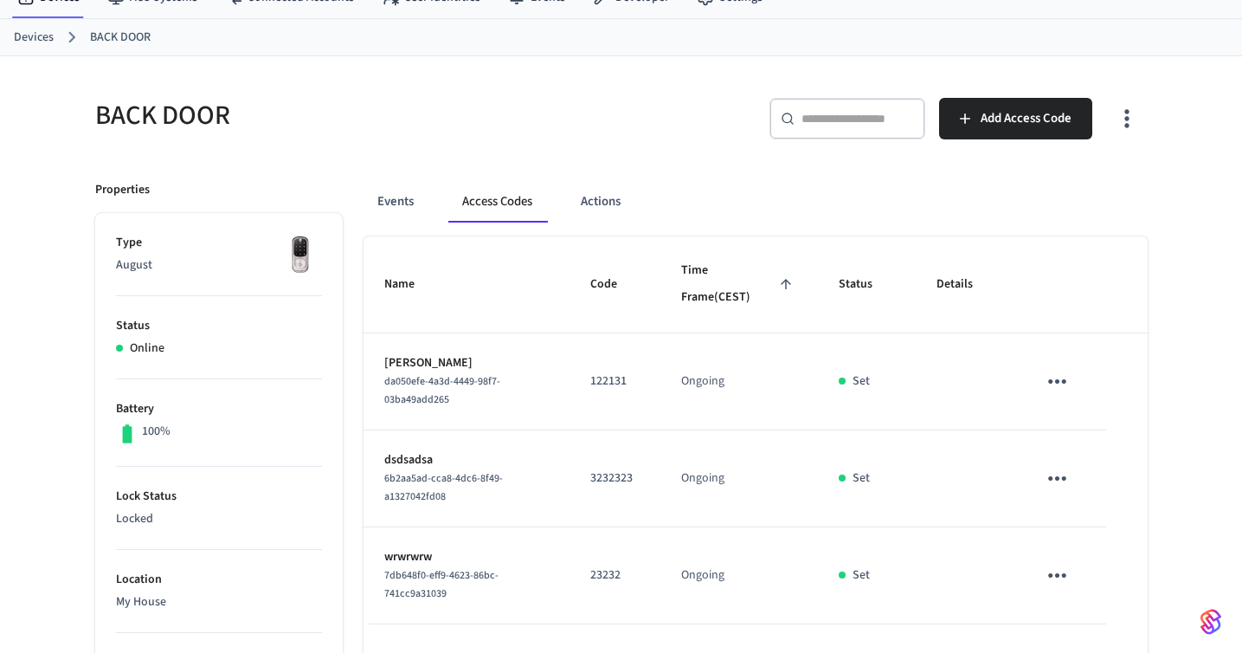
scroll to position [0, 0]
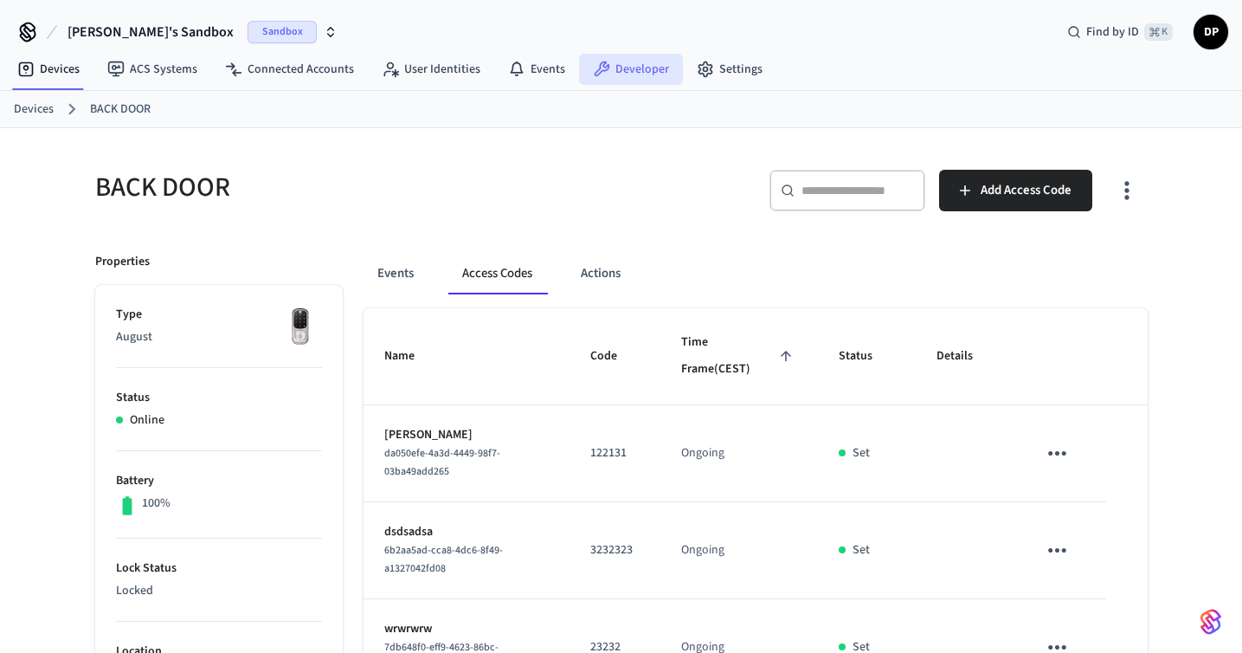
click at [613, 71] on link "Developer" at bounding box center [631, 69] width 104 height 31
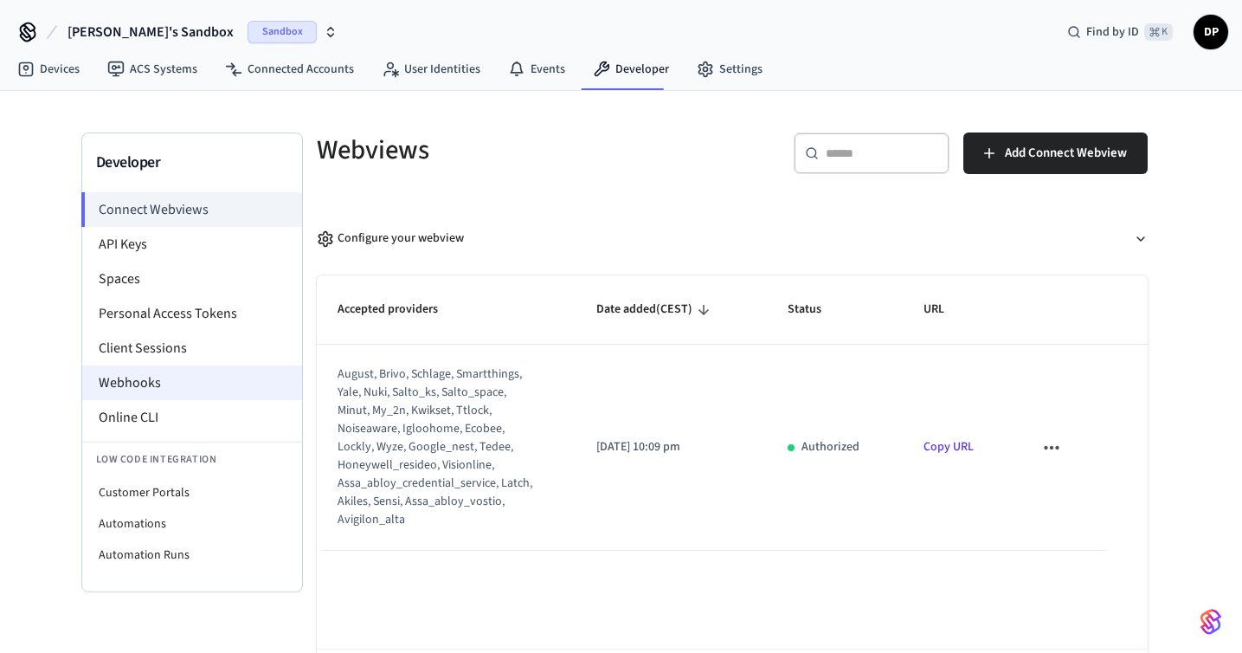
click at [191, 383] on li "Webhooks" at bounding box center [192, 382] width 220 height 35
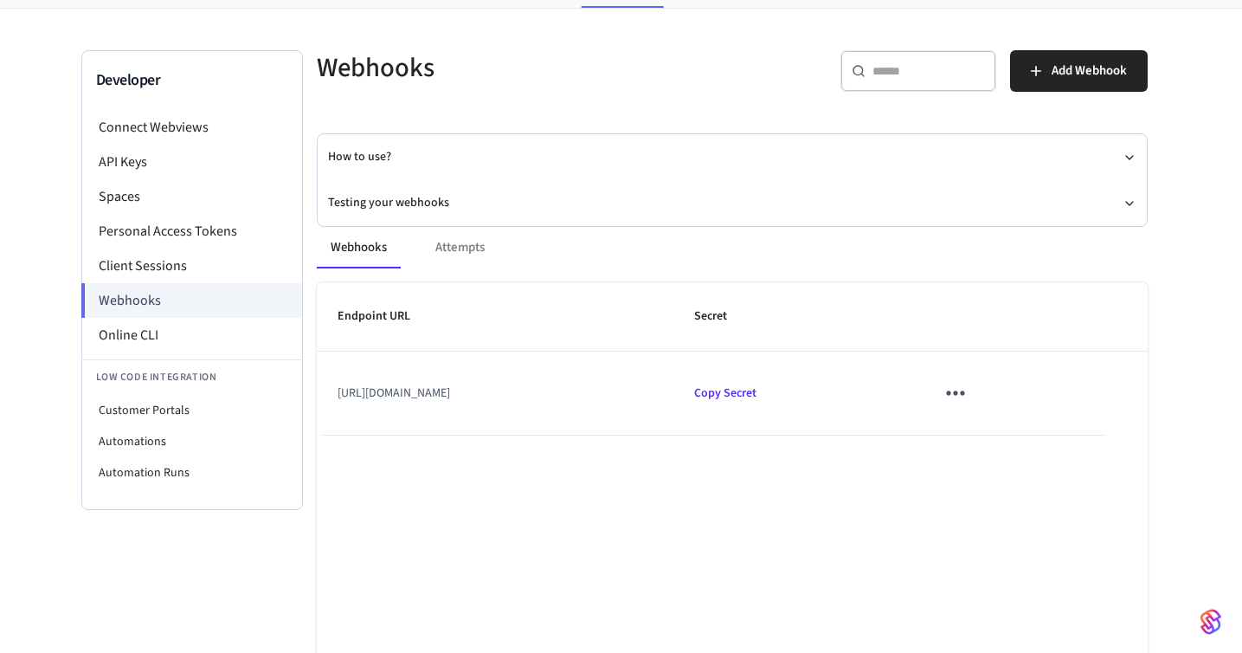
scroll to position [95, 0]
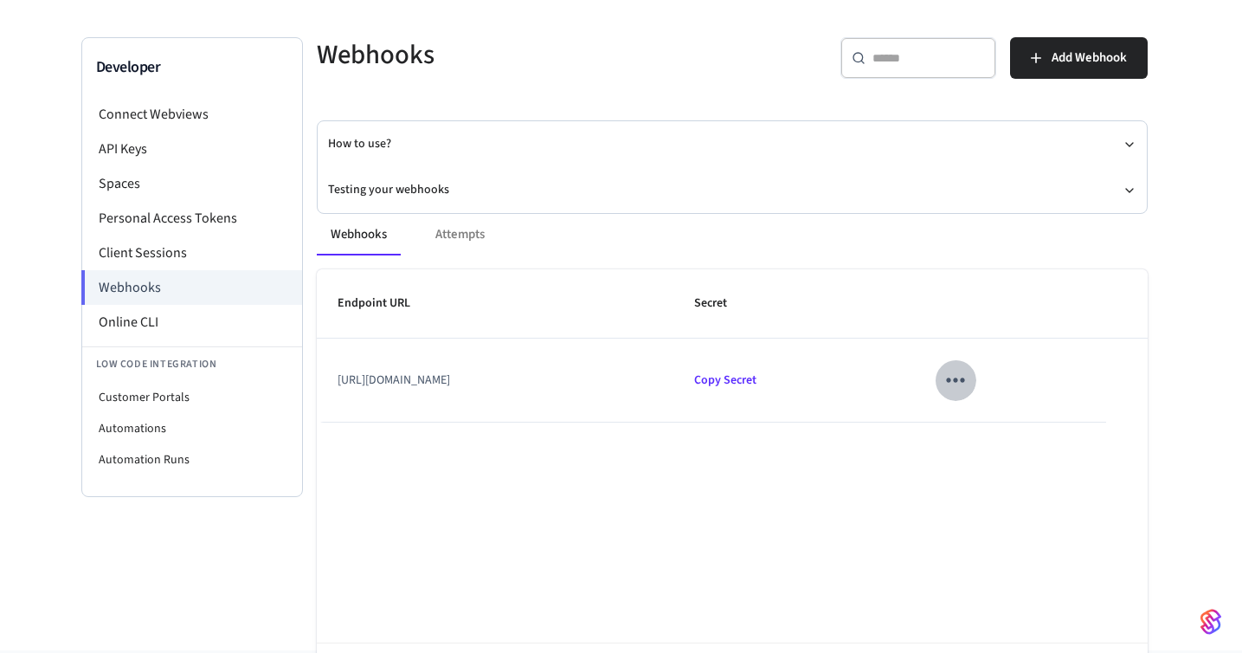
click at [969, 387] on icon "sticky table" at bounding box center [955, 379] width 27 height 27
click at [1080, 434] on icon at bounding box center [1086, 432] width 14 height 14
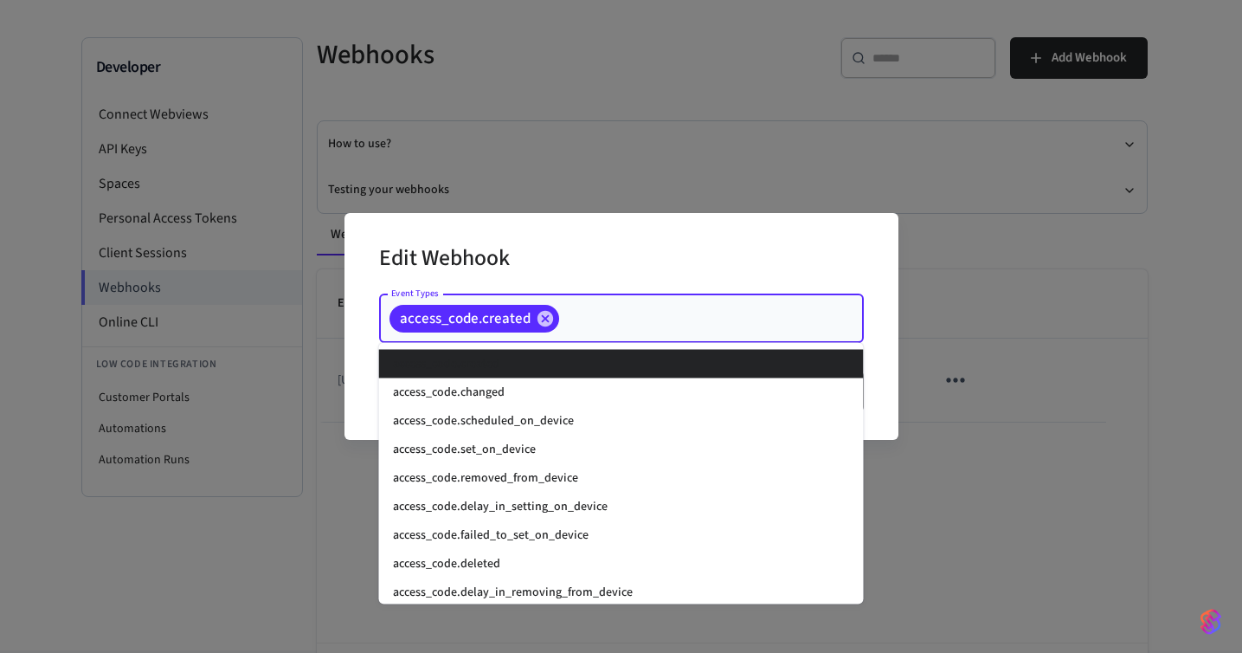
click at [696, 317] on input "Event Types" at bounding box center [685, 318] width 246 height 30
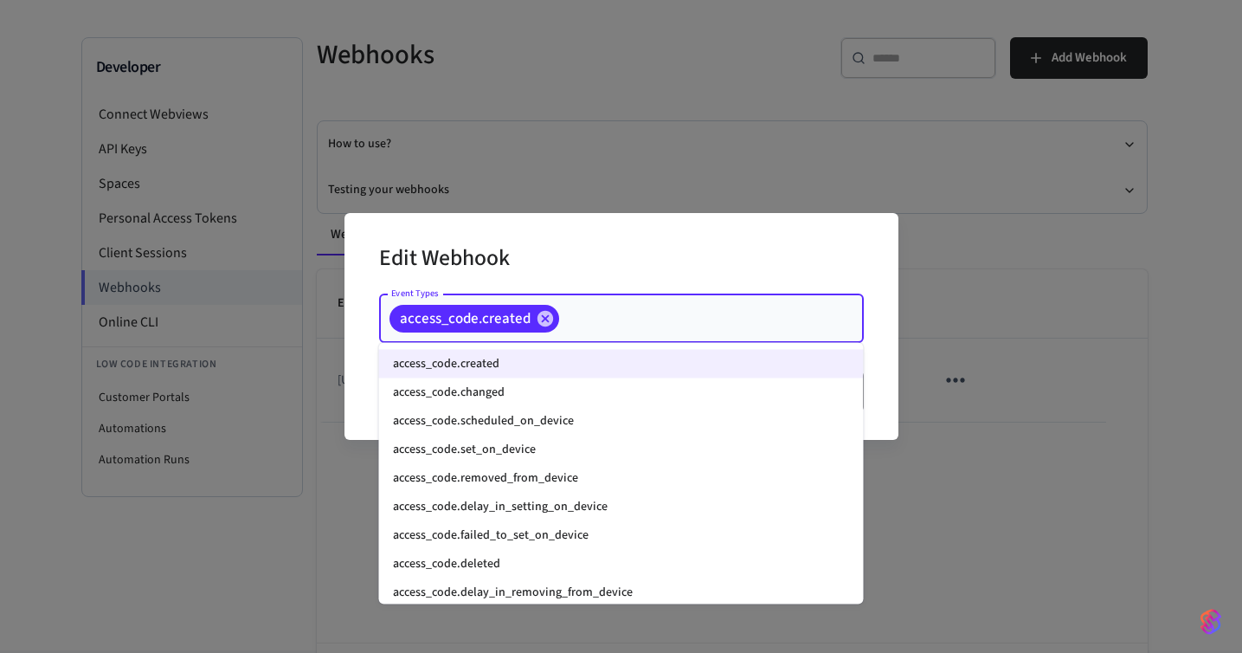
click at [668, 450] on li "access_code.set_on_device" at bounding box center [621, 449] width 485 height 29
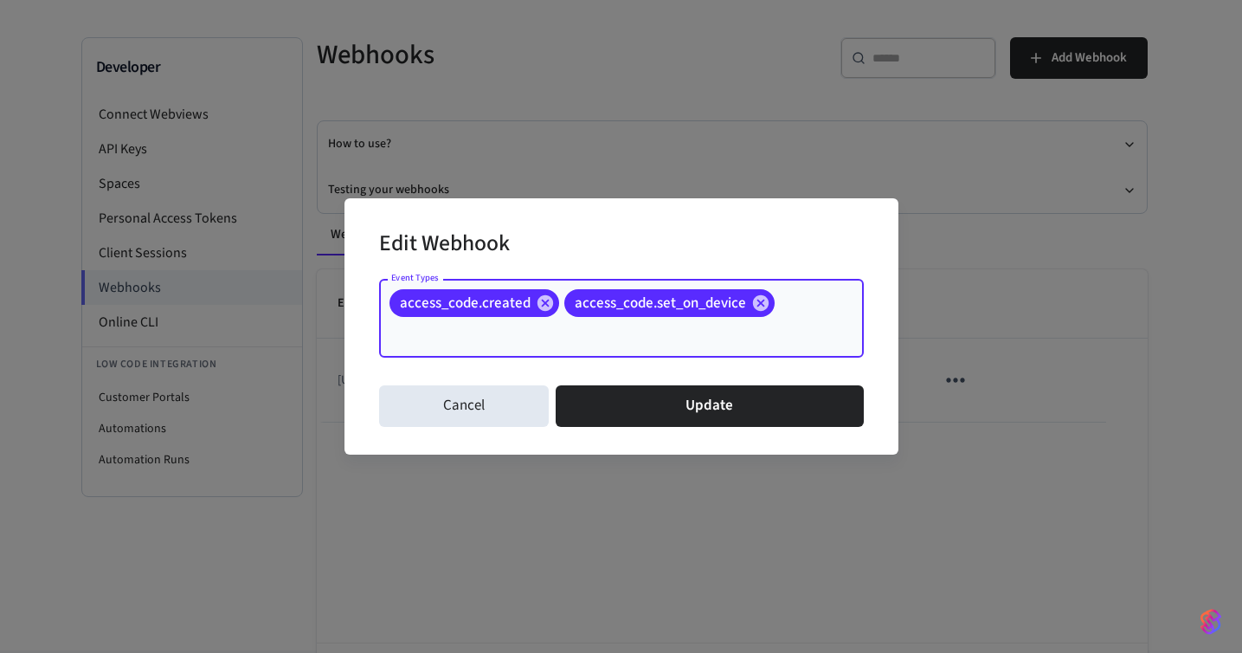
click at [802, 313] on div "access_code.created access_code.set_on_device Event Types" at bounding box center [621, 318] width 485 height 79
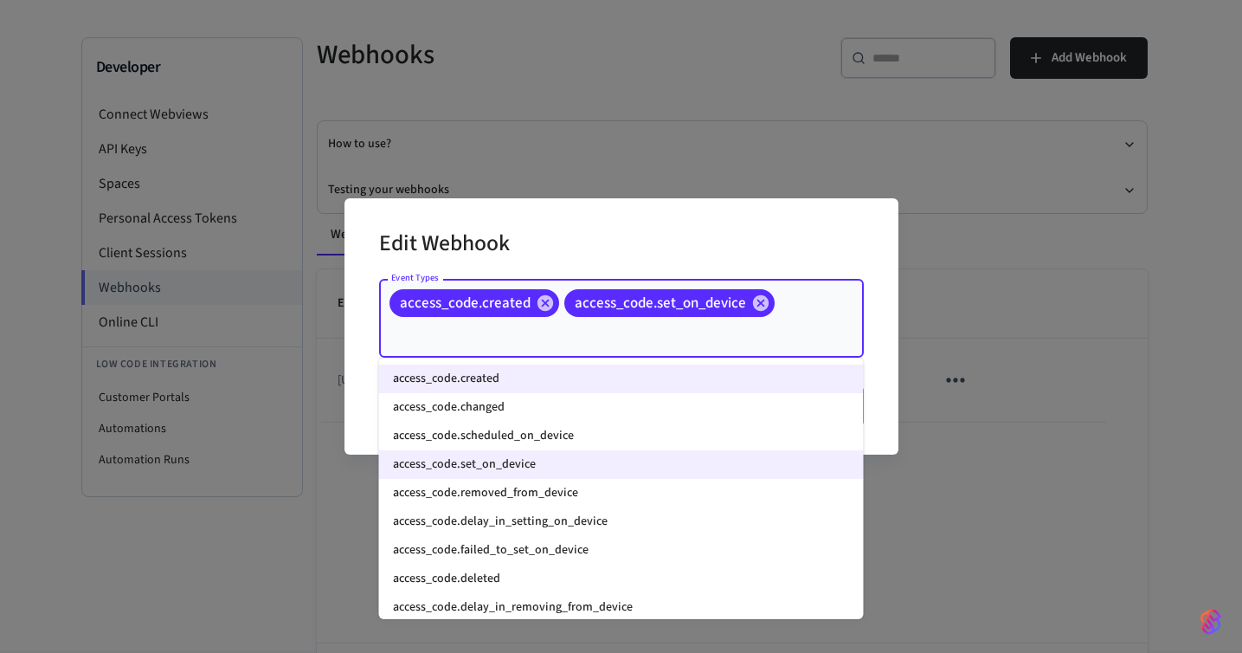
click at [684, 433] on li "access_code.scheduled_on_device" at bounding box center [621, 436] width 485 height 29
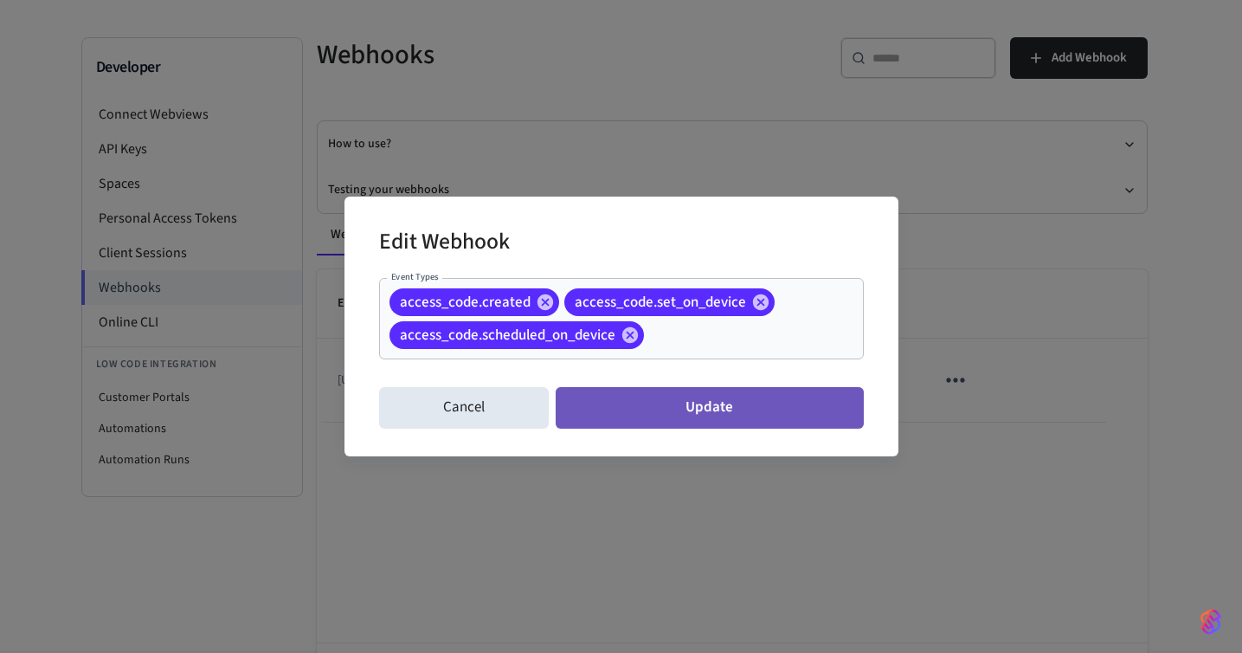
click at [673, 412] on button "Update" at bounding box center [709, 408] width 307 height 42
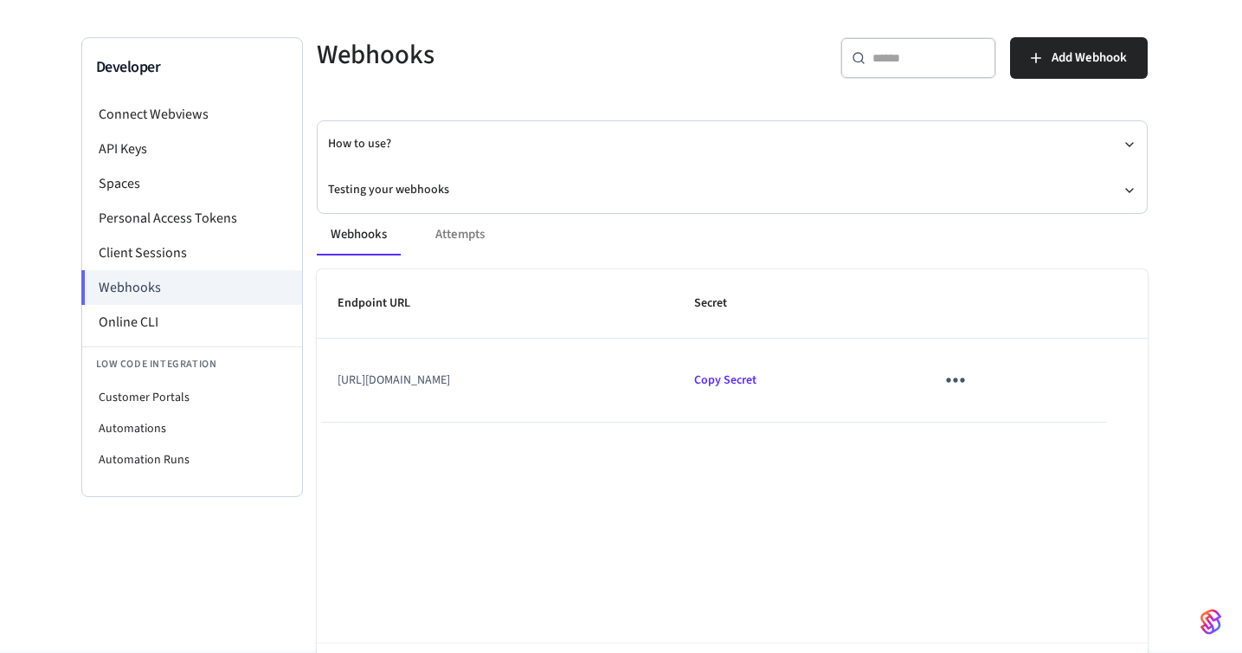
scroll to position [0, 0]
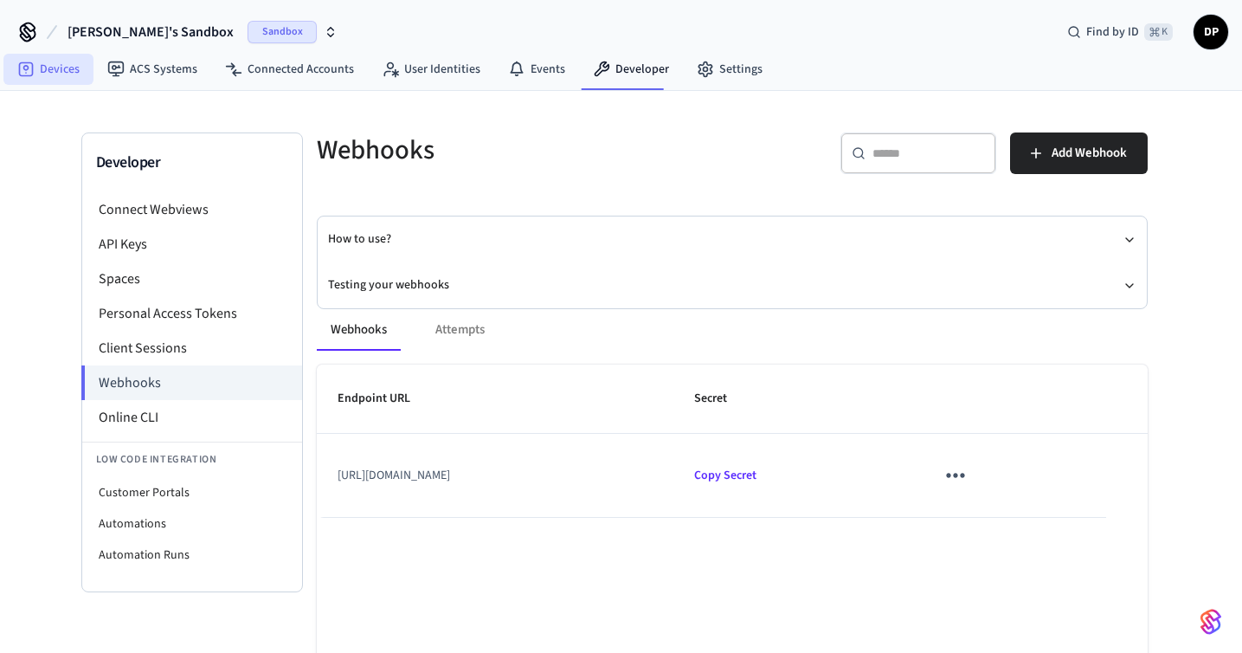
click at [70, 78] on link "Devices" at bounding box center [48, 69] width 90 height 31
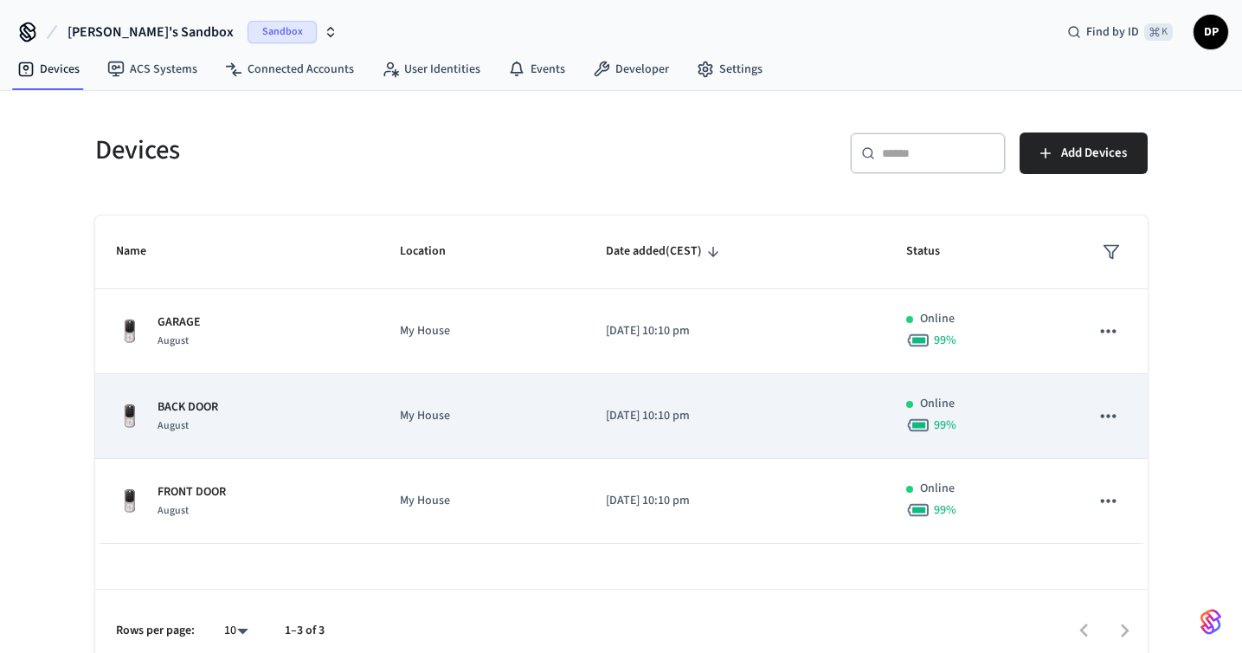
click at [679, 442] on td "[DATE] 10:10 pm" at bounding box center [735, 416] width 300 height 85
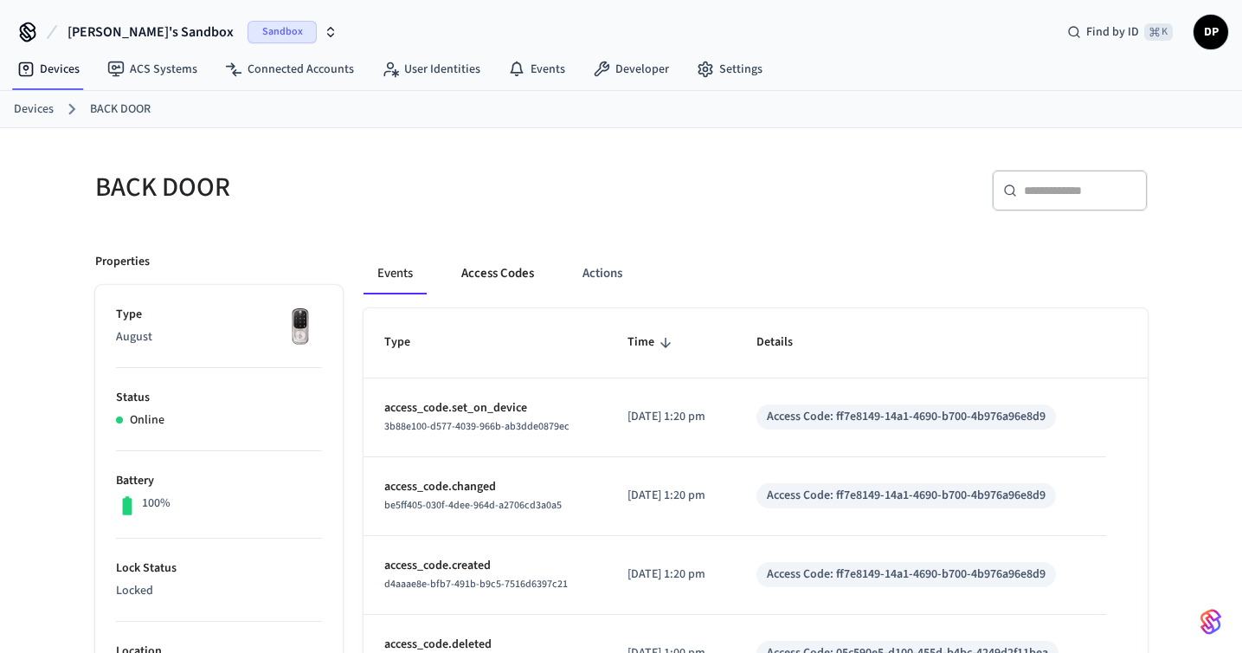
click at [500, 272] on button "Access Codes" at bounding box center [498, 274] width 100 height 42
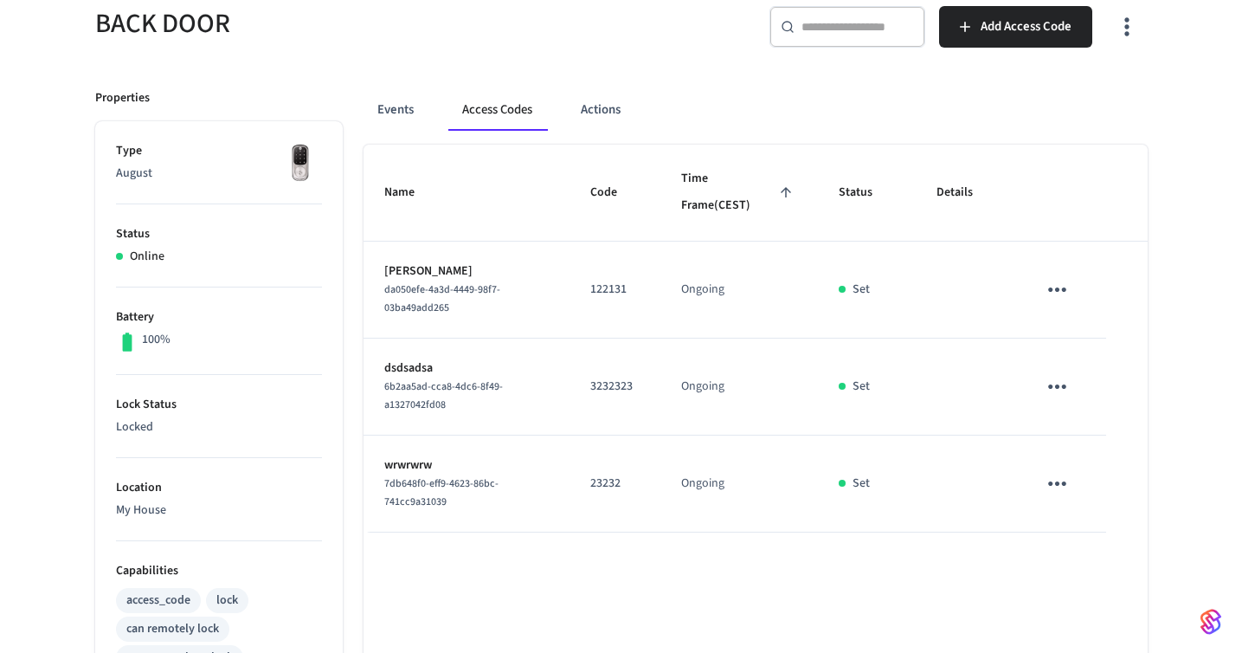
scroll to position [259, 0]
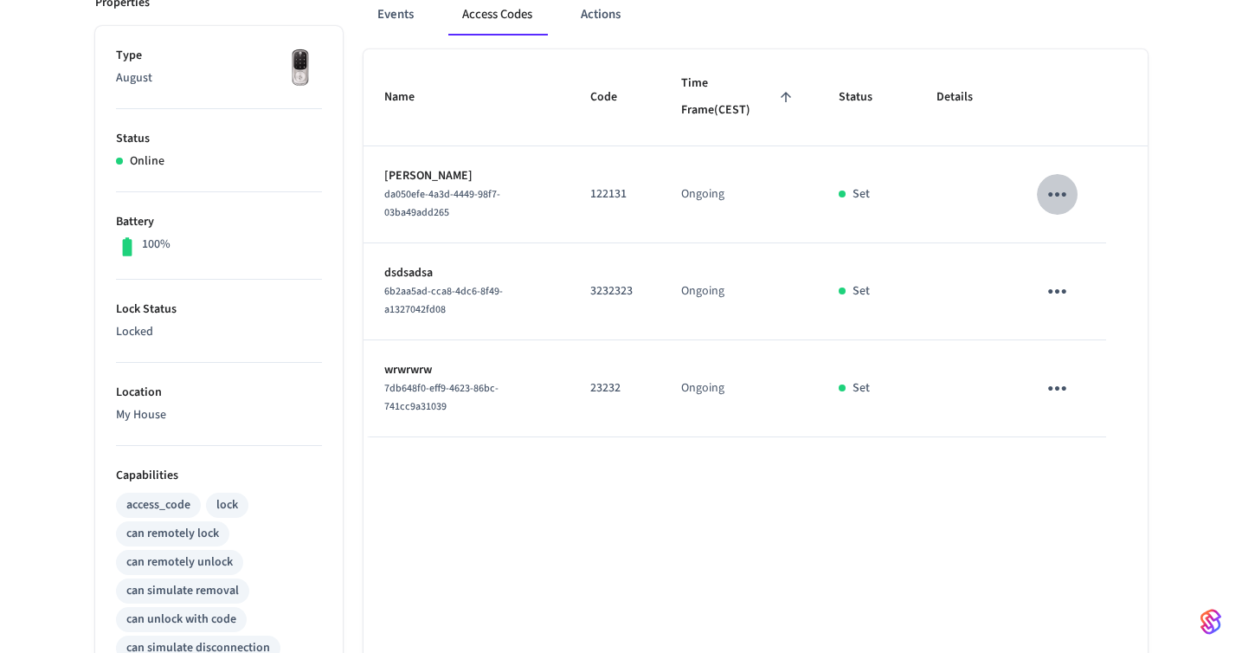
click at [1053, 190] on icon "sticky table" at bounding box center [1057, 194] width 27 height 27
click at [1096, 298] on li "Delete" at bounding box center [1099, 291] width 82 height 46
click at [1080, 287] on td "sticky table" at bounding box center [1060, 291] width 89 height 97
click at [1069, 288] on icon "sticky table" at bounding box center [1057, 291] width 27 height 27
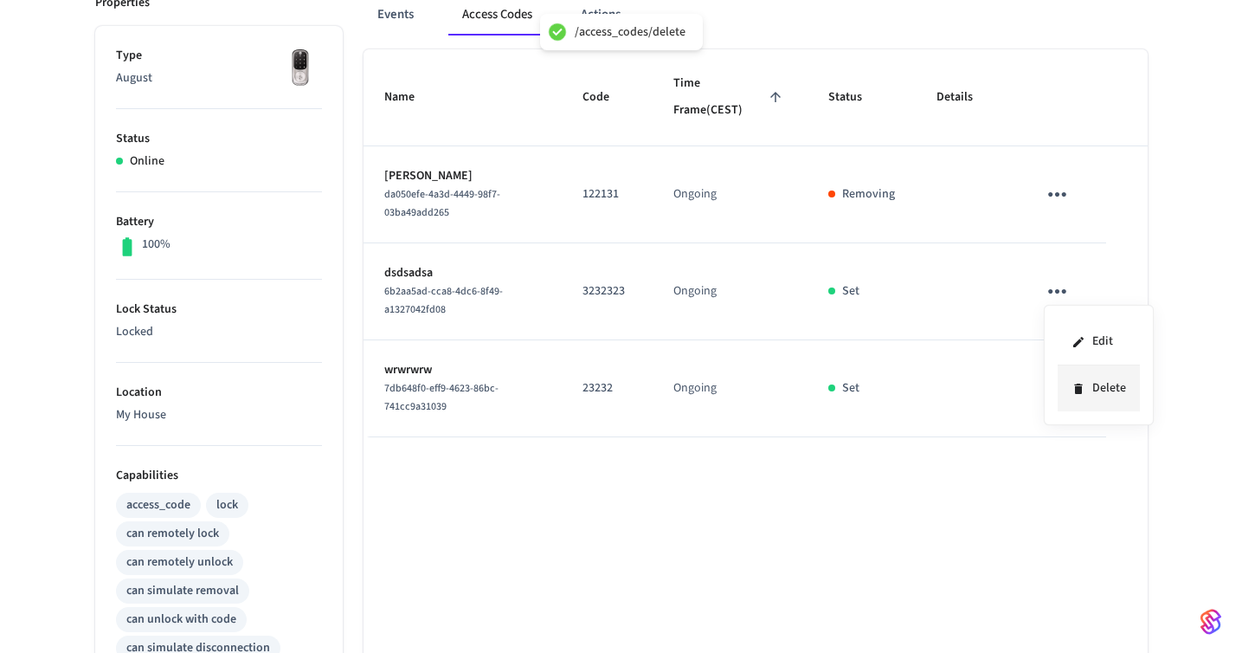
click at [1095, 385] on li "Delete" at bounding box center [1099, 388] width 82 height 46
click at [1056, 389] on icon "sticky table" at bounding box center [1057, 388] width 18 height 4
click at [1097, 471] on div at bounding box center [621, 326] width 1242 height 653
click at [1055, 281] on icon "sticky table" at bounding box center [1057, 291] width 27 height 27
click at [1089, 385] on li "Delete" at bounding box center [1099, 388] width 82 height 46
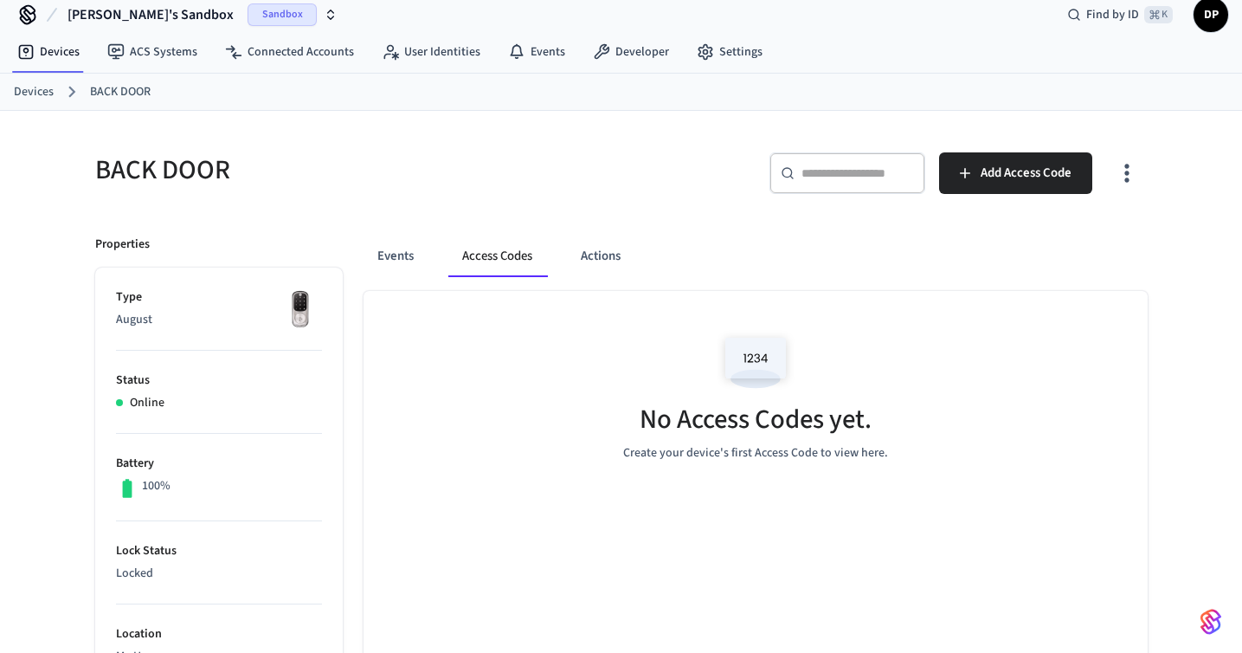
scroll to position [0, 0]
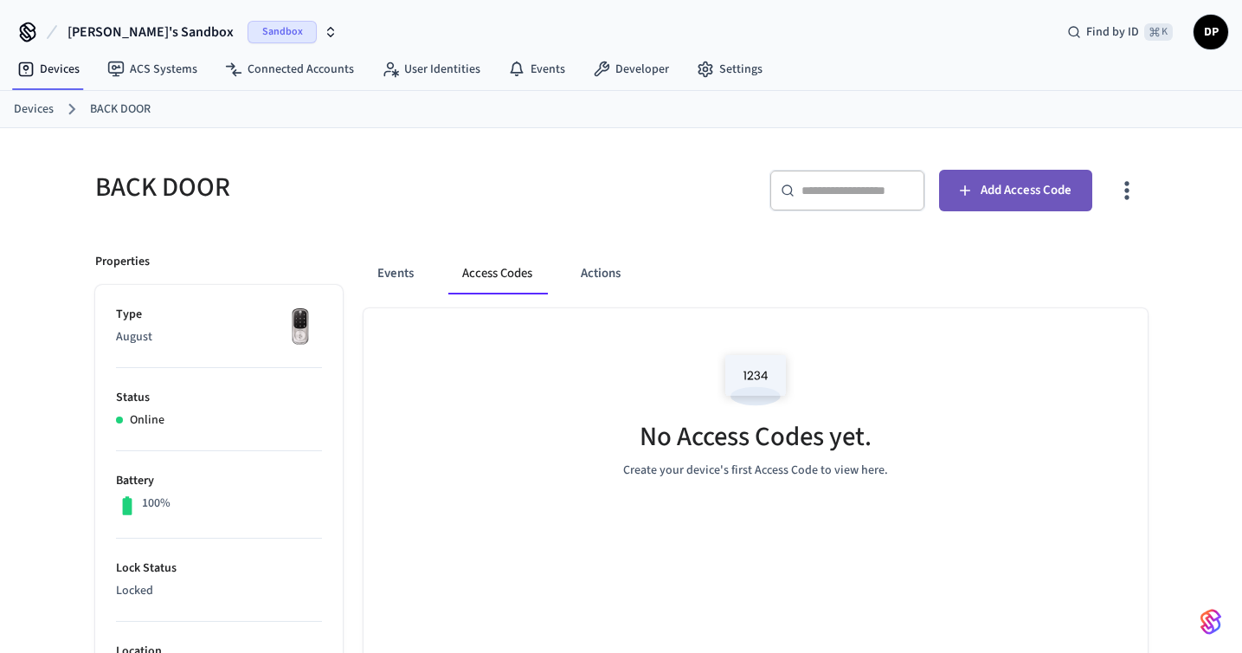
click at [1058, 207] on button "Add Access Code" at bounding box center [1015, 191] width 153 height 42
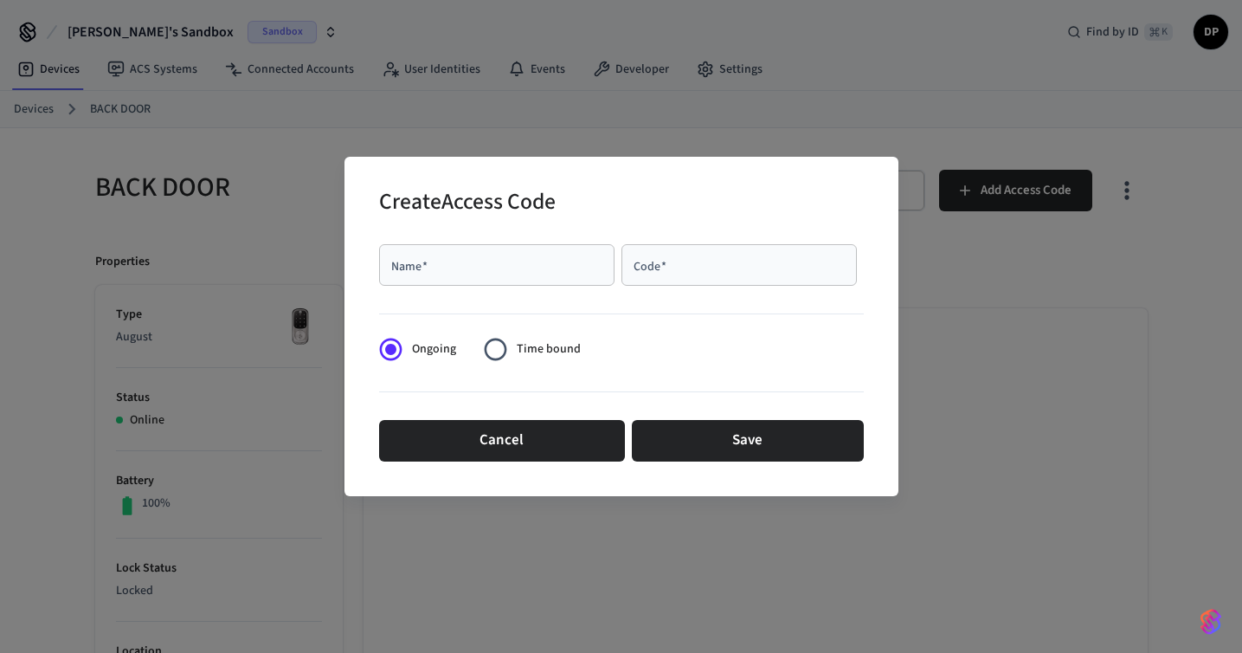
click at [551, 260] on input "Name   *" at bounding box center [497, 264] width 215 height 17
type input "********"
click at [692, 274] on div "Code   *" at bounding box center [739, 265] width 235 height 42
type input "**********"
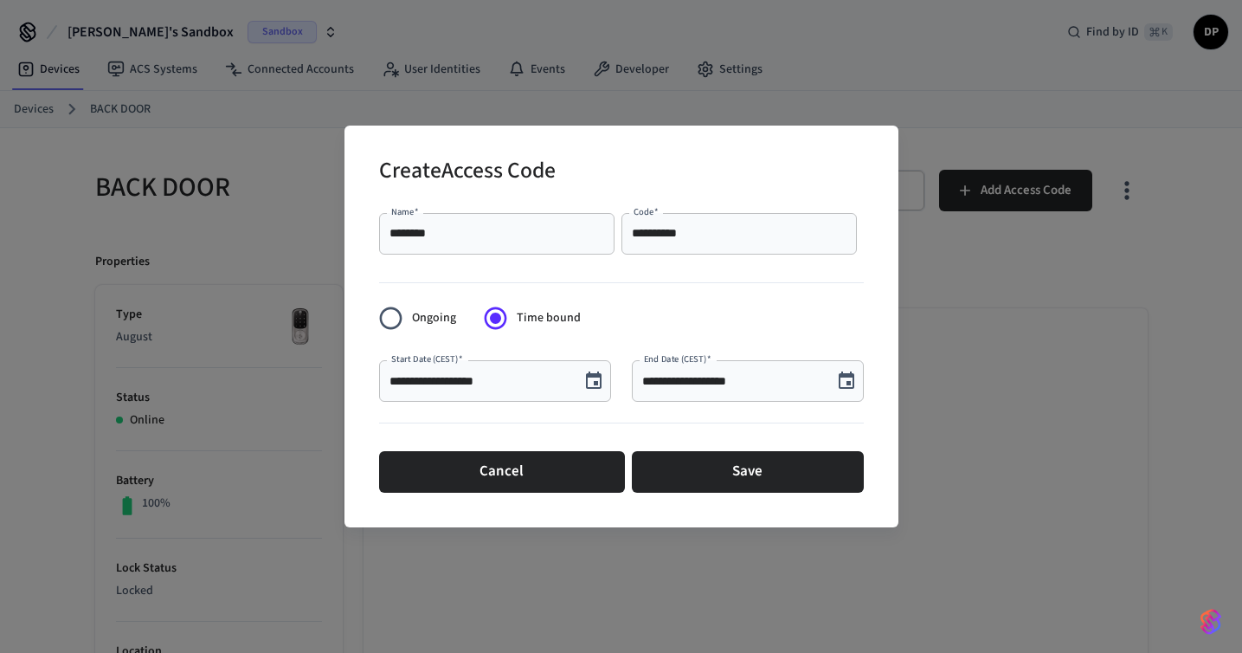
click at [843, 383] on icon "Choose date, selected date is Aug 23, 2025" at bounding box center [846, 381] width 21 height 21
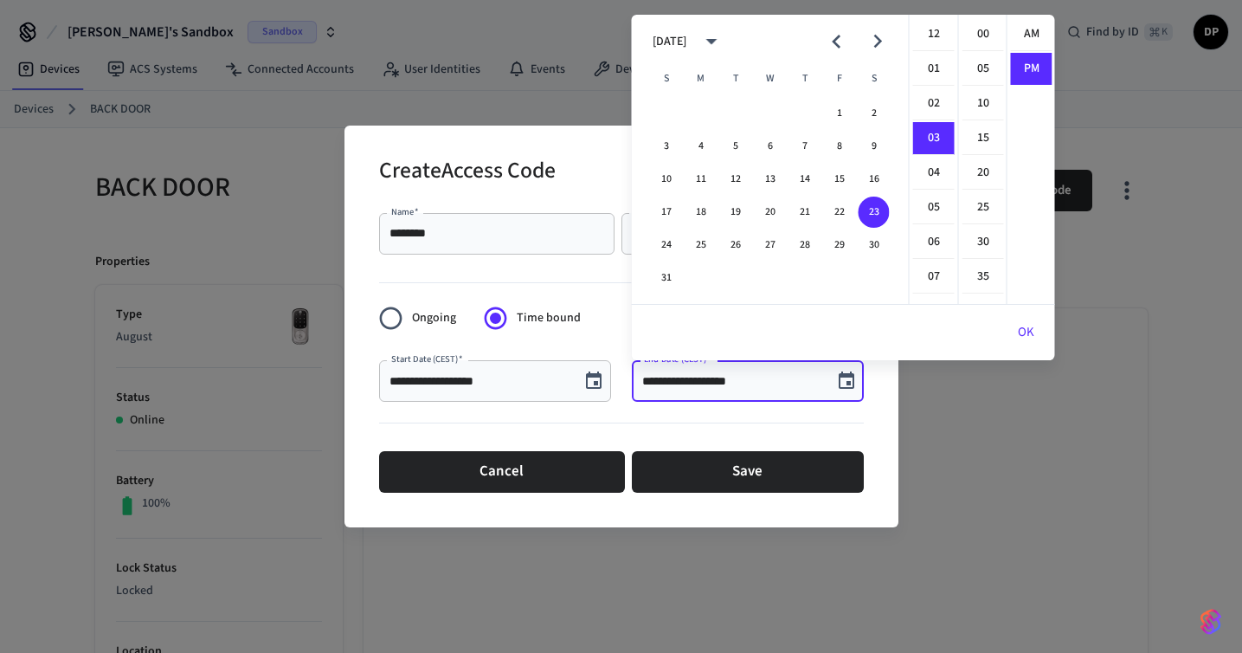
scroll to position [32, 0]
click at [666, 242] on button "24" at bounding box center [666, 244] width 31 height 31
type input "**********"
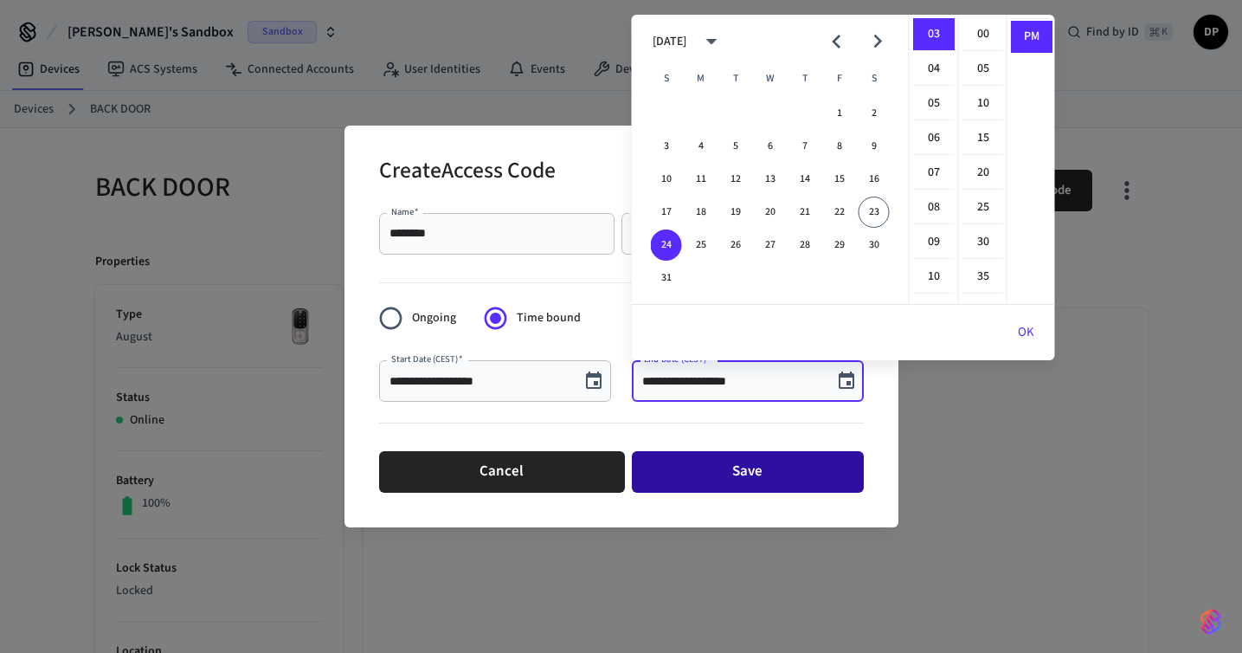
click at [735, 468] on button "Save" at bounding box center [748, 472] width 232 height 42
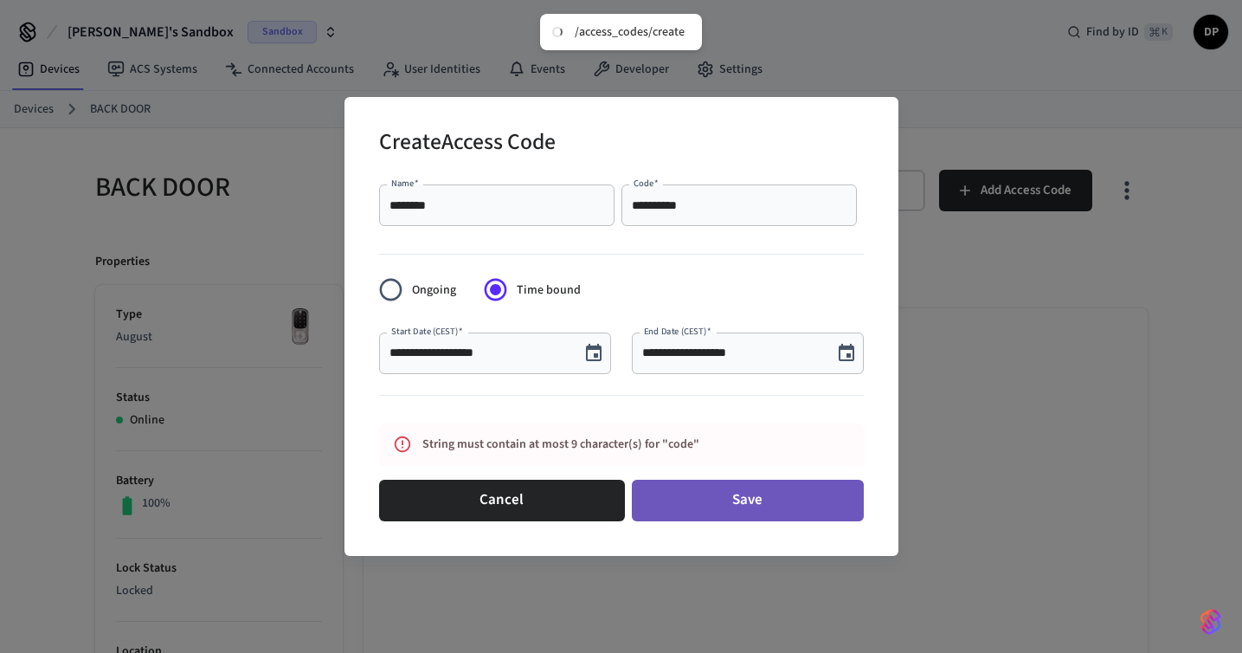
click at [735, 507] on button "Save" at bounding box center [748, 501] width 232 height 42
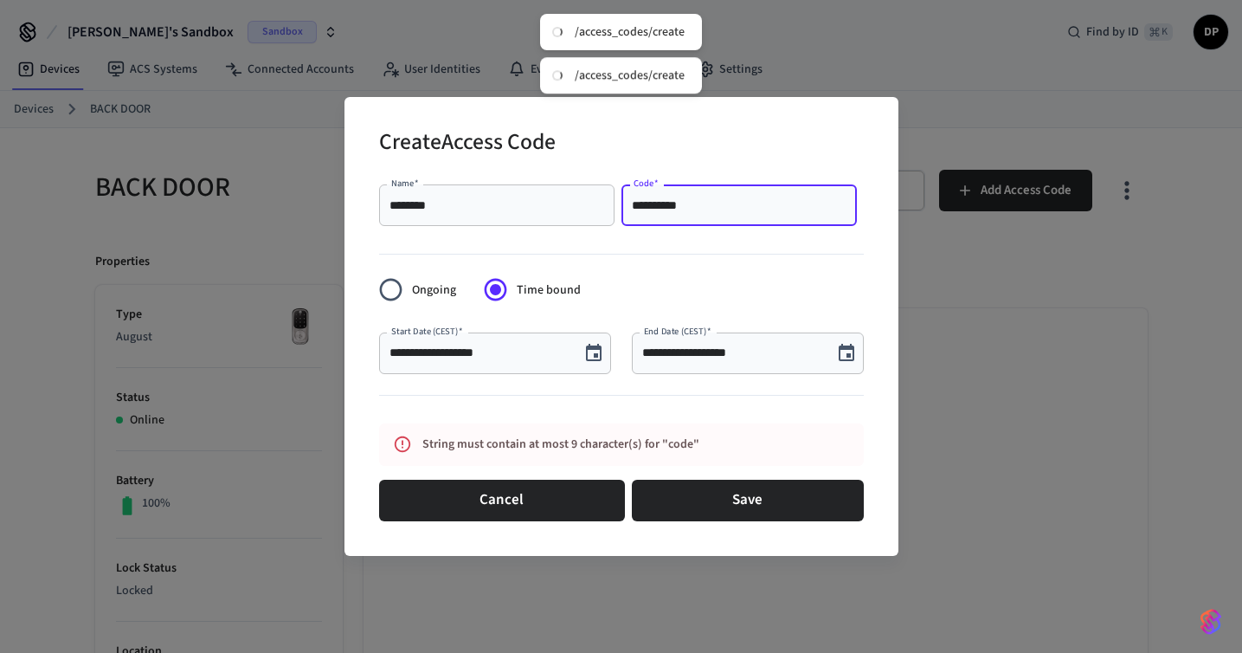
click at [687, 210] on input "**********" at bounding box center [739, 205] width 215 height 17
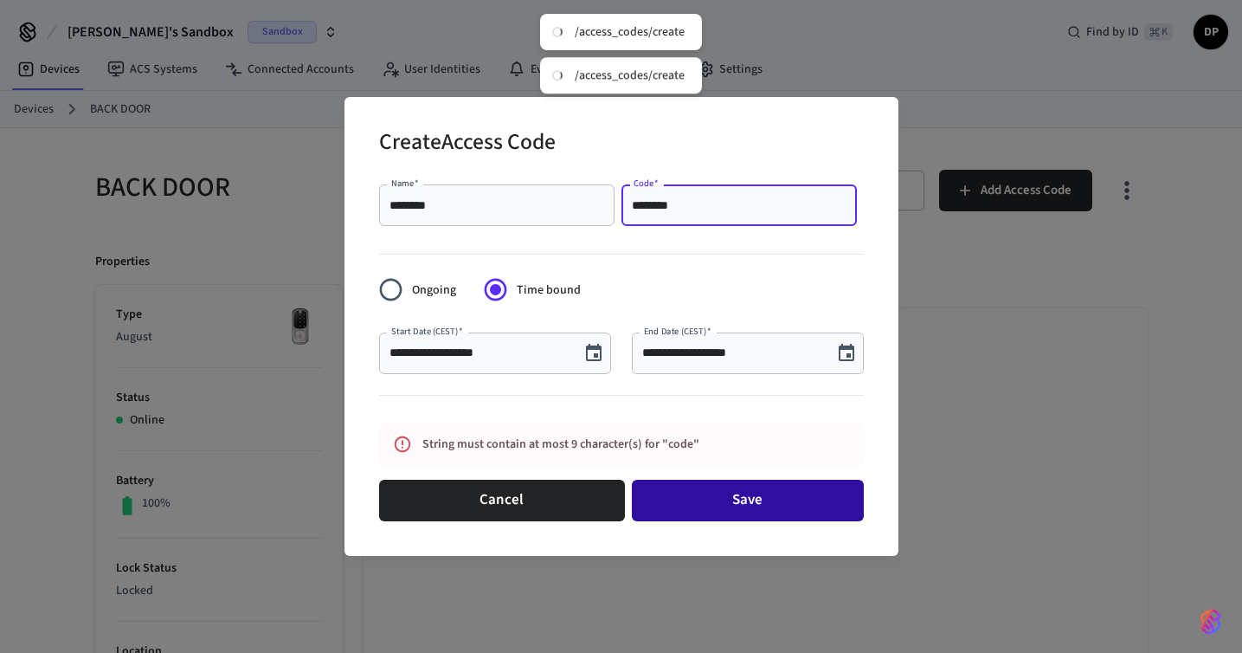
type input "********"
click at [732, 495] on button "Save" at bounding box center [748, 501] width 232 height 42
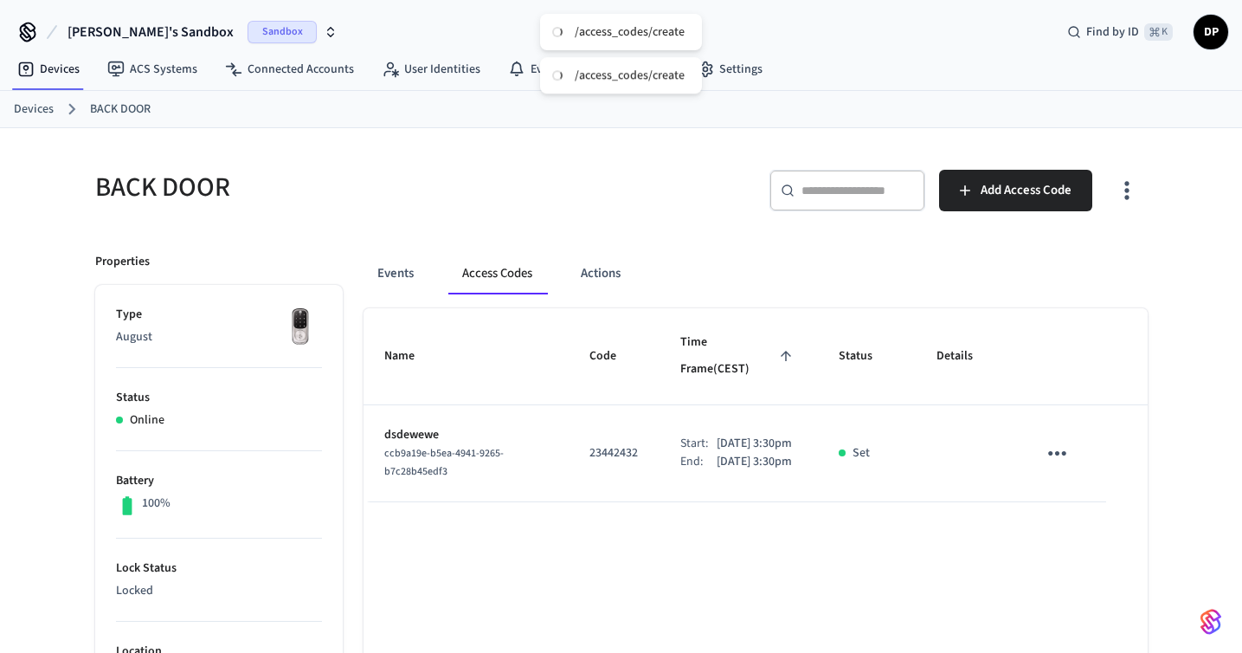
click at [1055, 440] on icon "sticky table" at bounding box center [1057, 453] width 27 height 27
click at [1094, 492] on li "Edit" at bounding box center [1099, 486] width 82 height 47
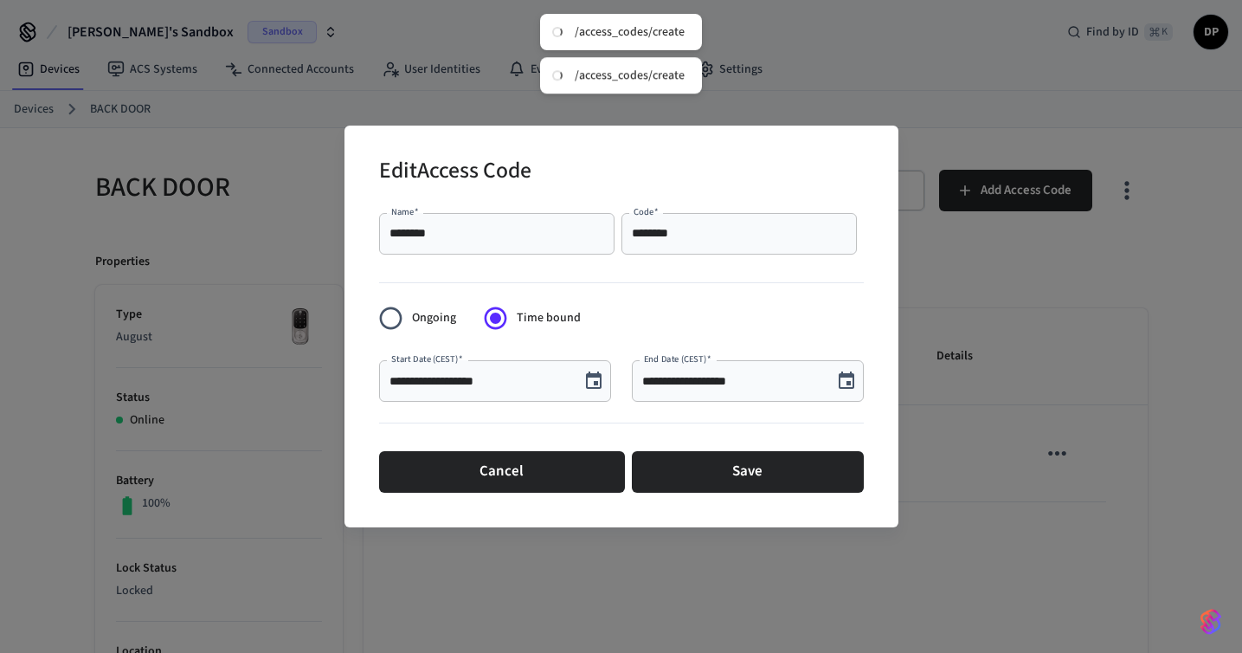
click at [695, 242] on input "********" at bounding box center [739, 233] width 215 height 17
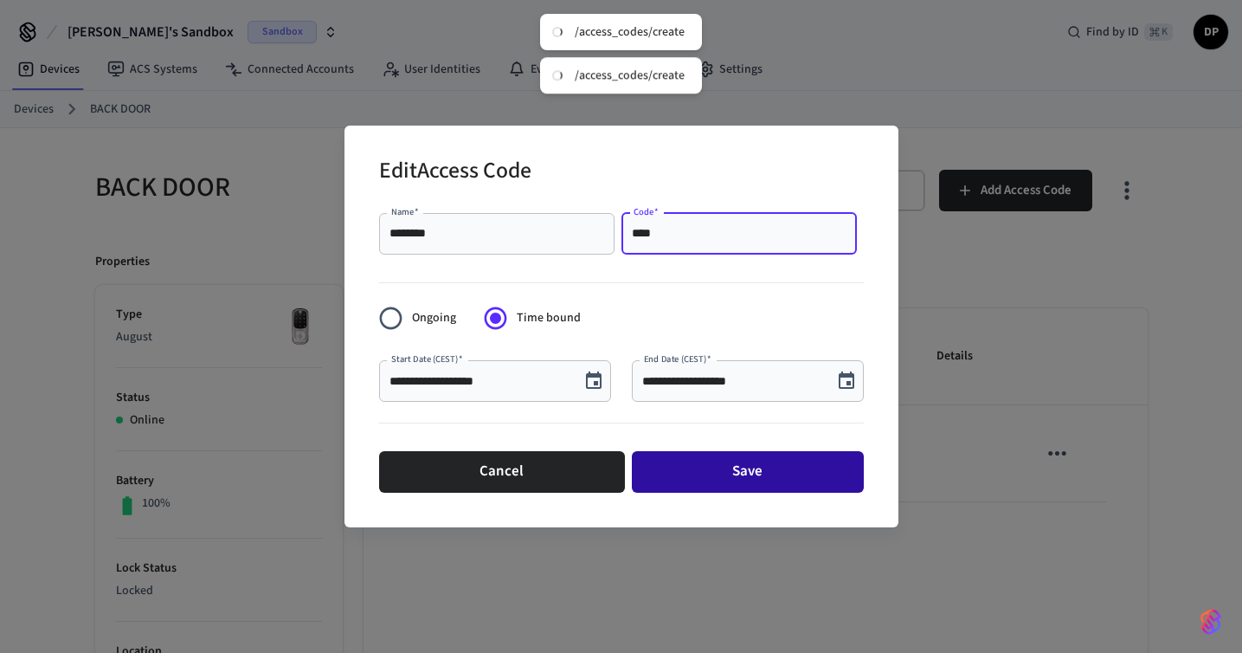
type input "****"
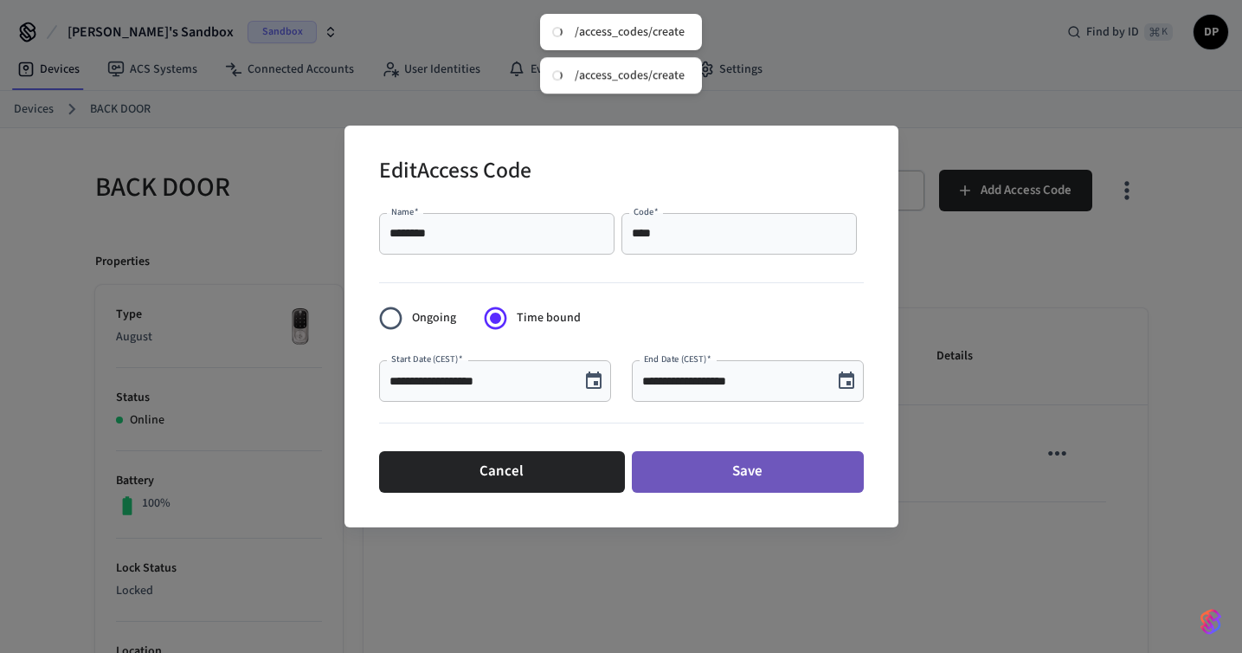
click at [760, 472] on button "Save" at bounding box center [748, 472] width 232 height 42
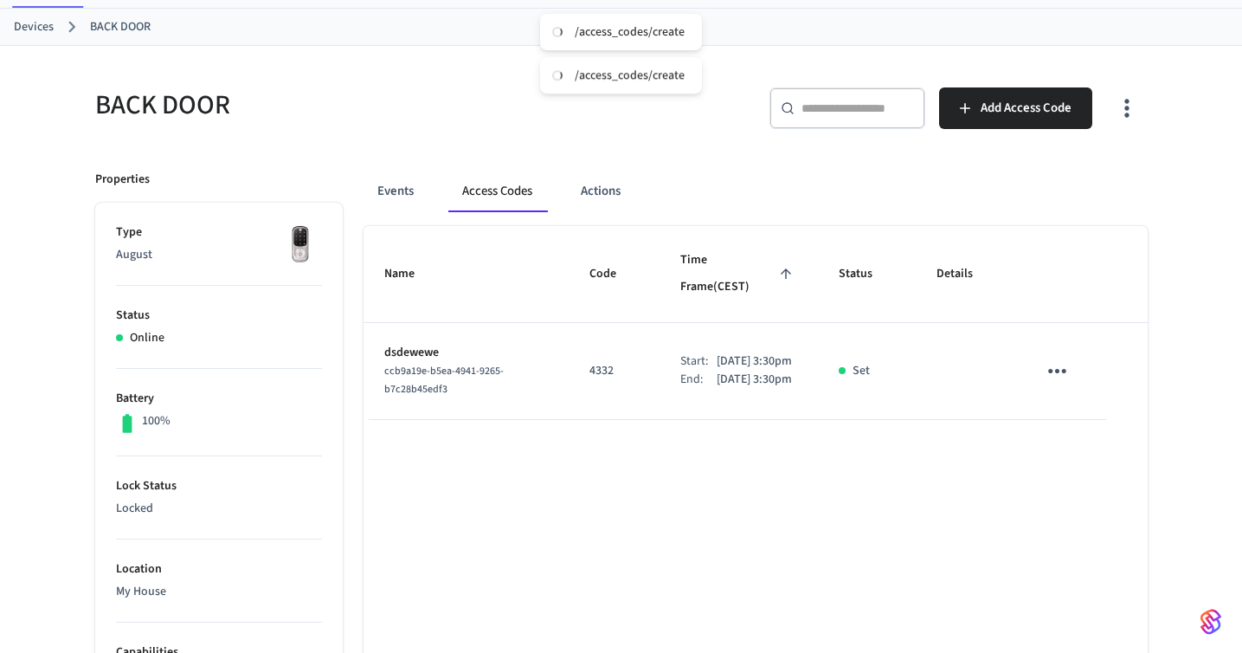
scroll to position [119, 0]
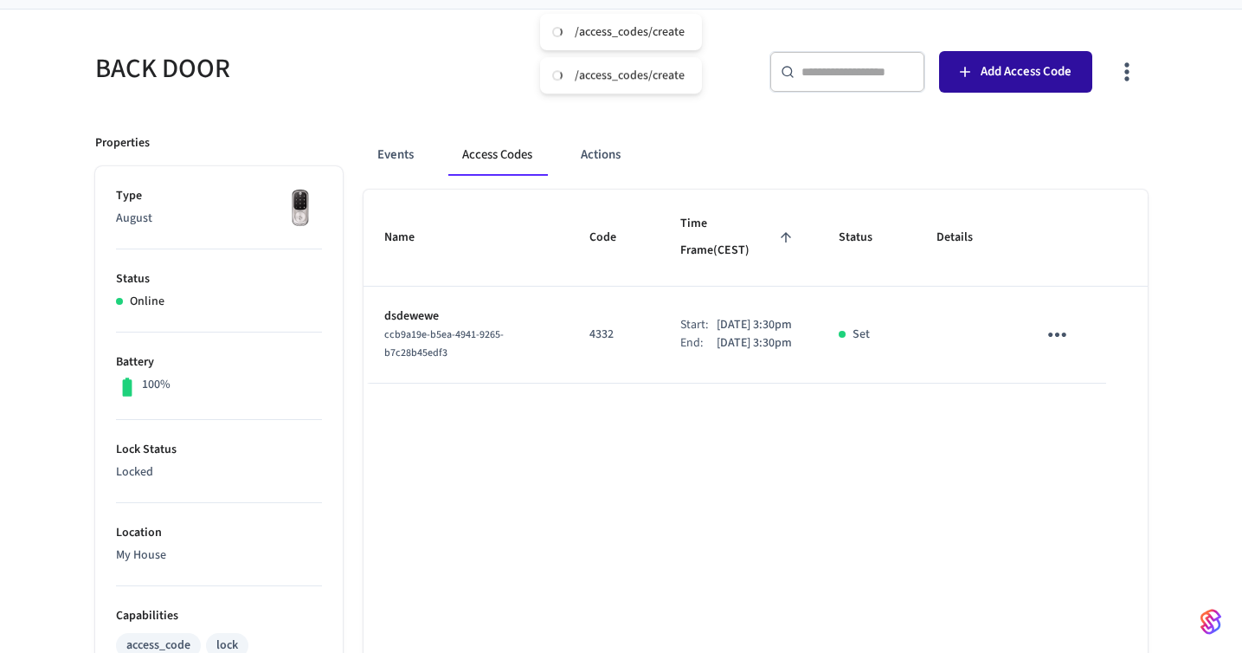
click at [964, 74] on icon "button" at bounding box center [965, 71] width 17 height 17
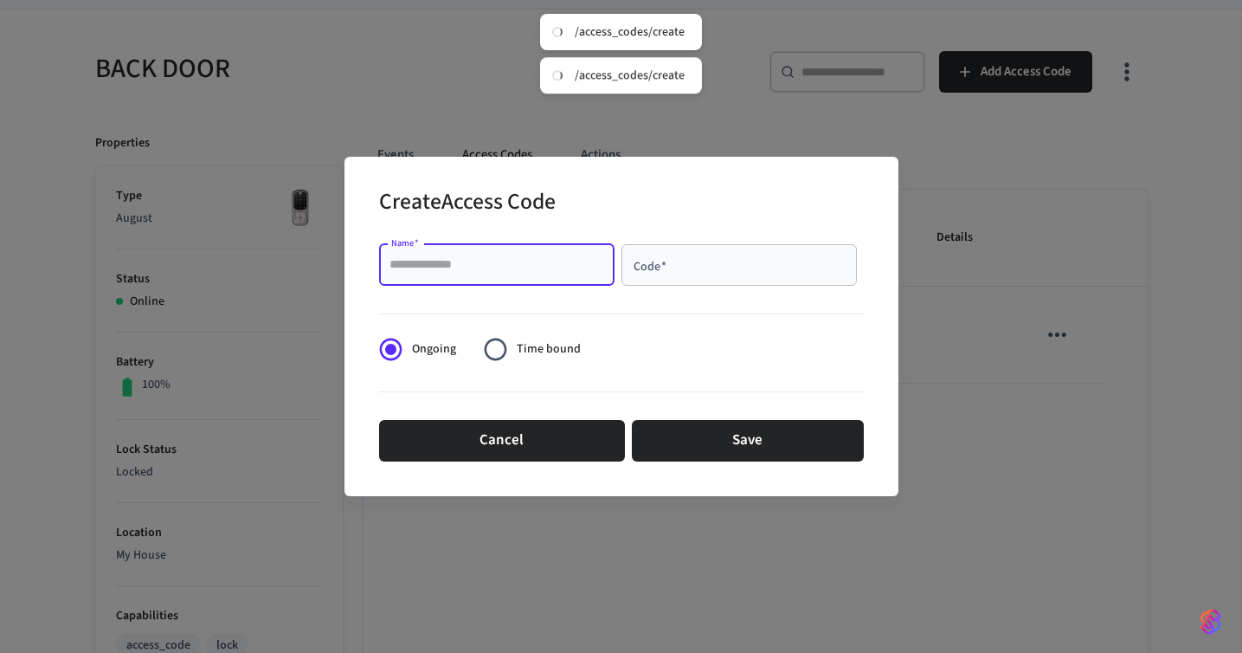
click at [555, 267] on input "Name   *" at bounding box center [497, 264] width 215 height 17
type input "****"
click at [700, 268] on input "Code   *" at bounding box center [739, 264] width 215 height 17
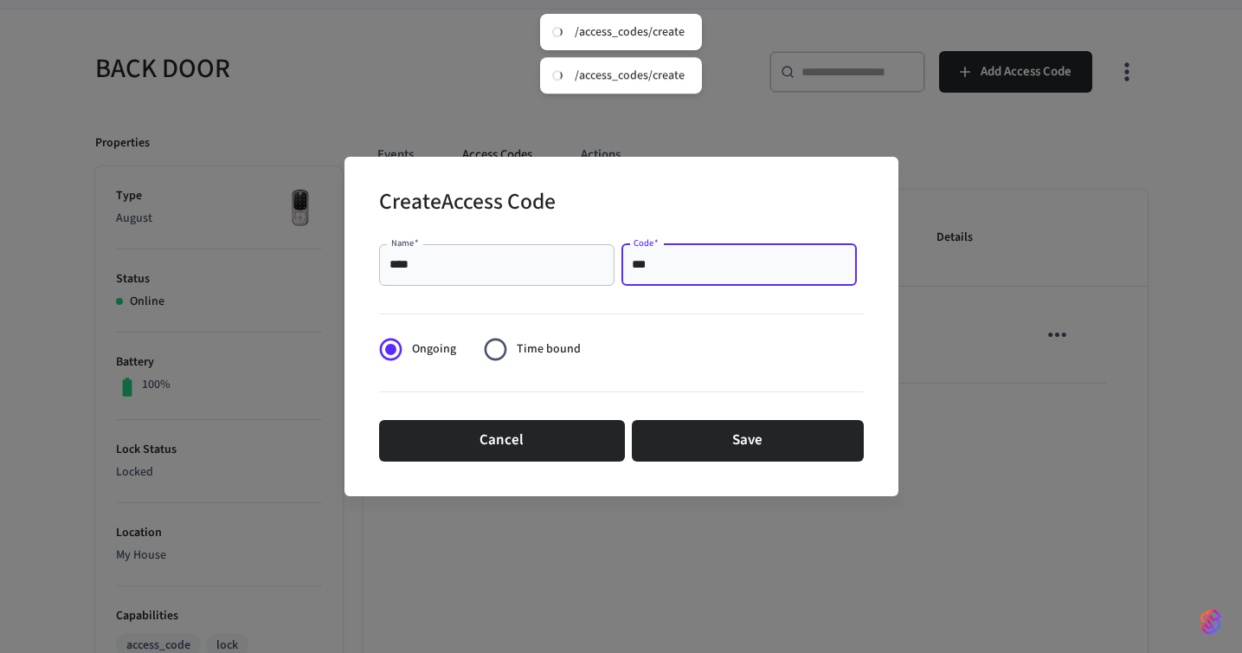
type input "***"
click at [534, 351] on span "Time bound" at bounding box center [549, 349] width 64 height 18
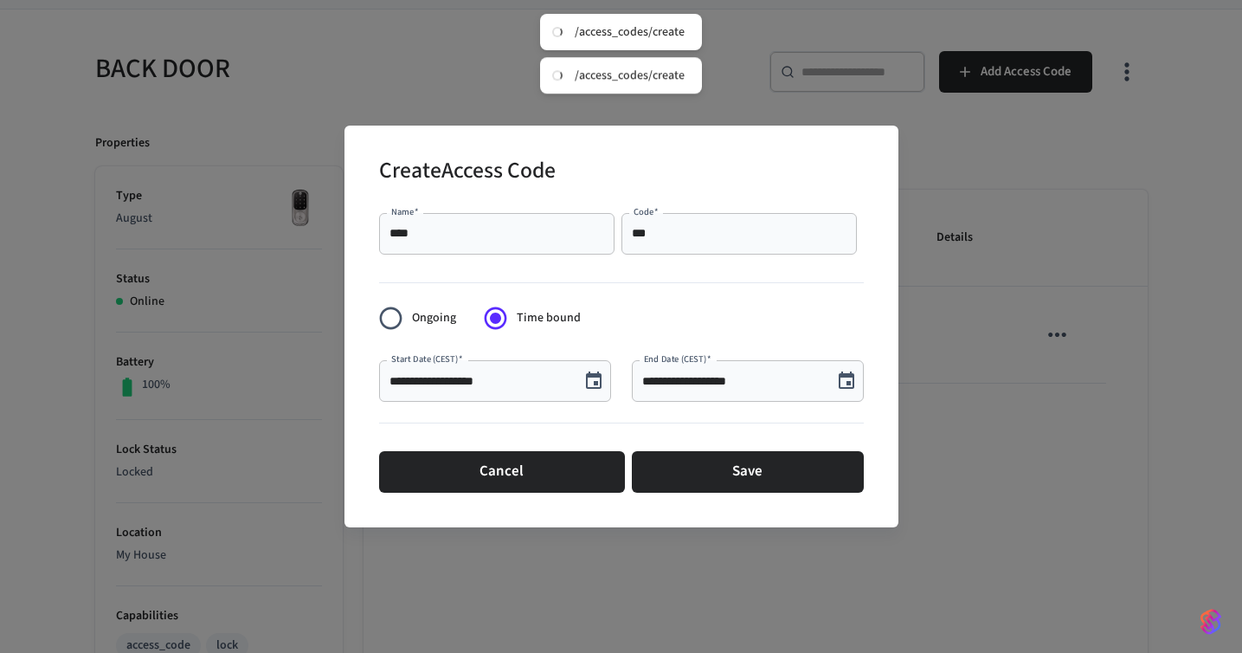
click at [597, 389] on icon "Choose date, selected date is Aug 23, 2025" at bounding box center [593, 381] width 21 height 21
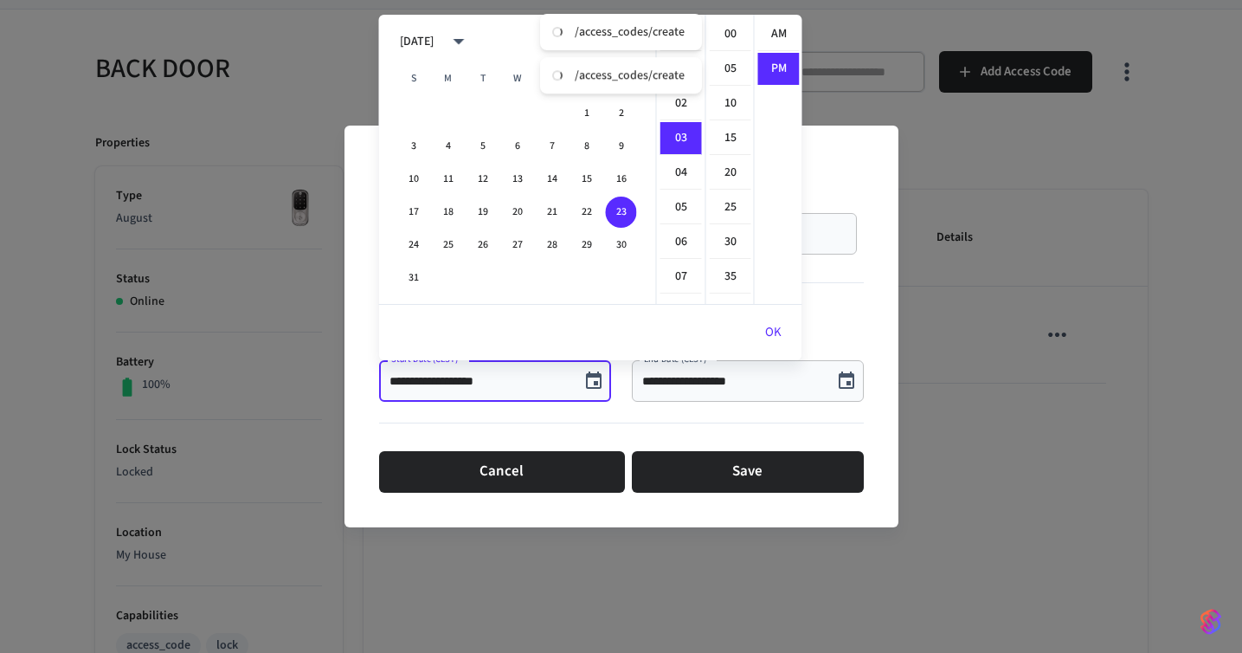
scroll to position [32, 0]
click at [625, 217] on button "23" at bounding box center [621, 212] width 31 height 31
click at [841, 379] on icon "Choose date, selected date is Aug 23, 2025" at bounding box center [846, 381] width 21 height 21
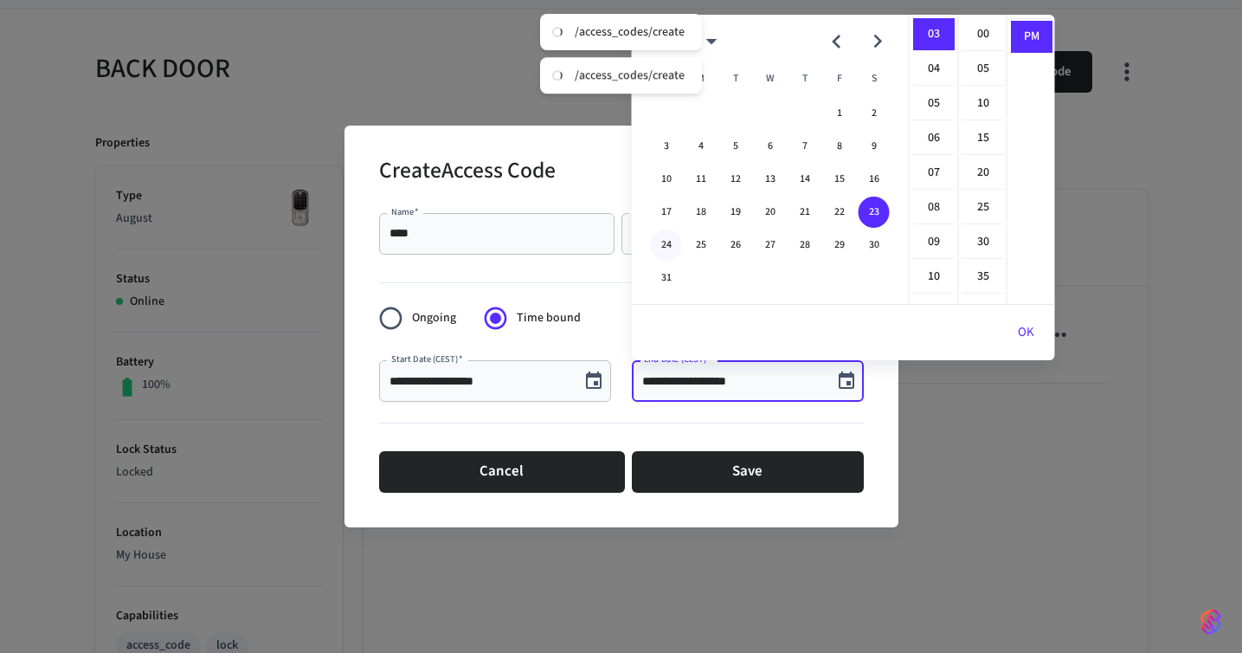
click at [664, 248] on button "24" at bounding box center [666, 244] width 31 height 31
type input "**********"
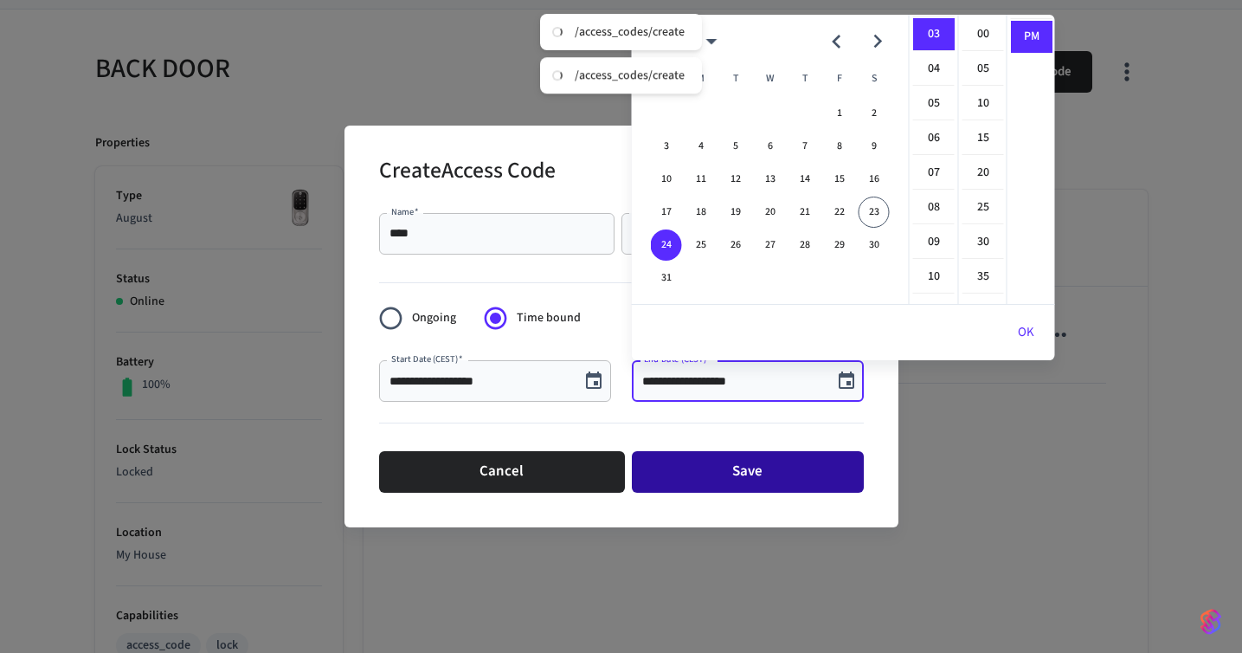
click at [710, 466] on button "Save" at bounding box center [748, 472] width 232 height 42
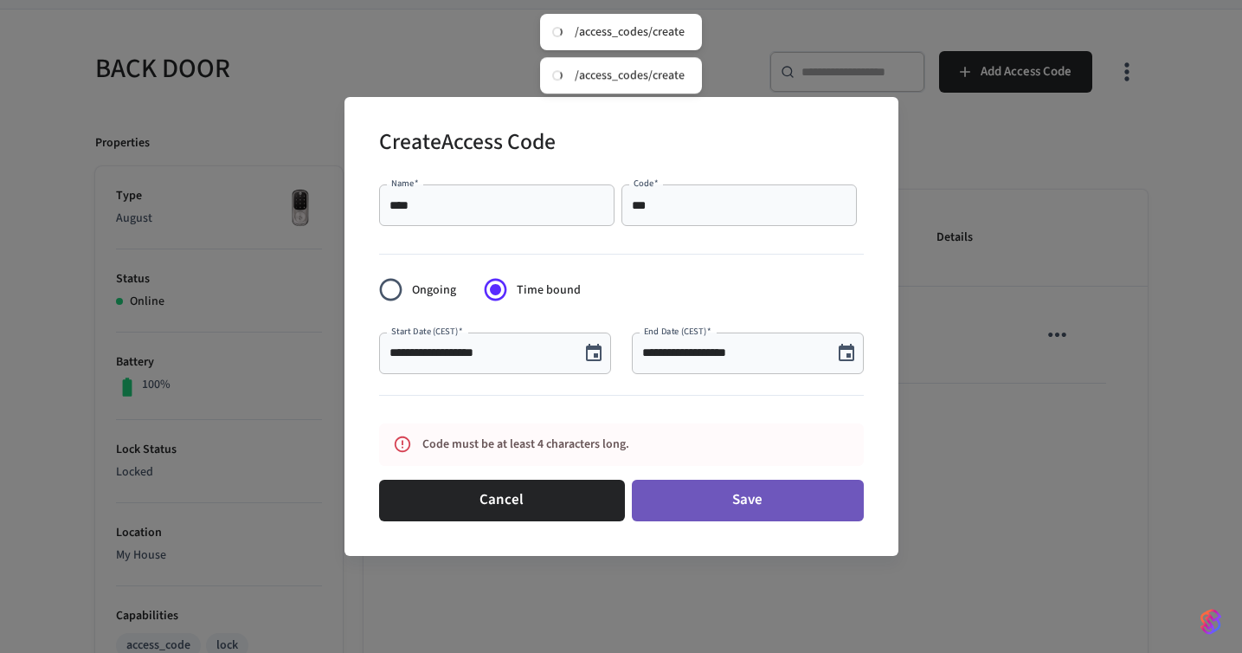
click at [723, 495] on button "Save" at bounding box center [748, 501] width 232 height 42
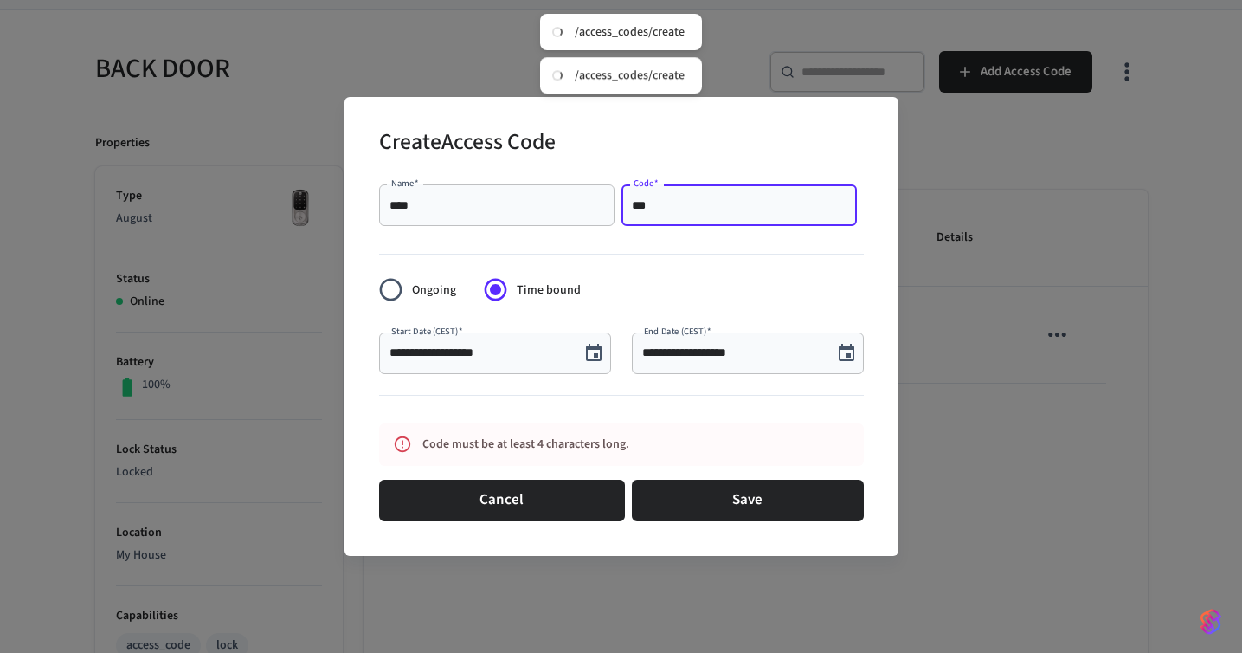
click at [697, 207] on input "***" at bounding box center [739, 205] width 215 height 17
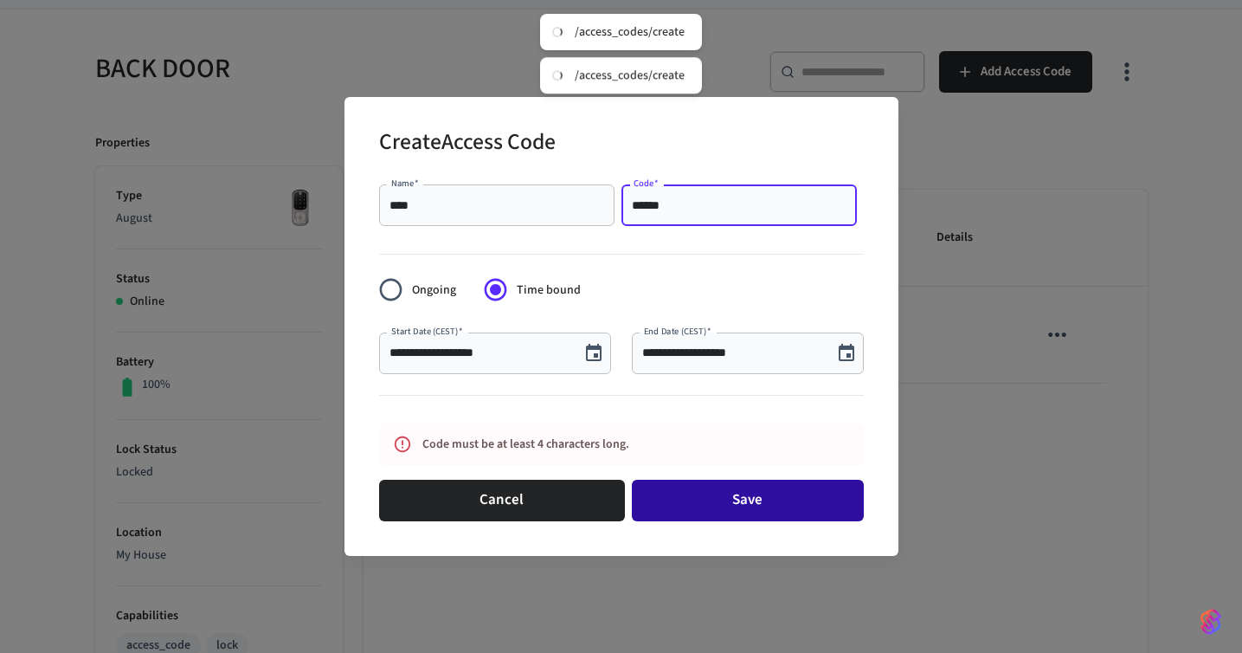
type input "******"
click at [743, 493] on button "Save" at bounding box center [748, 501] width 232 height 42
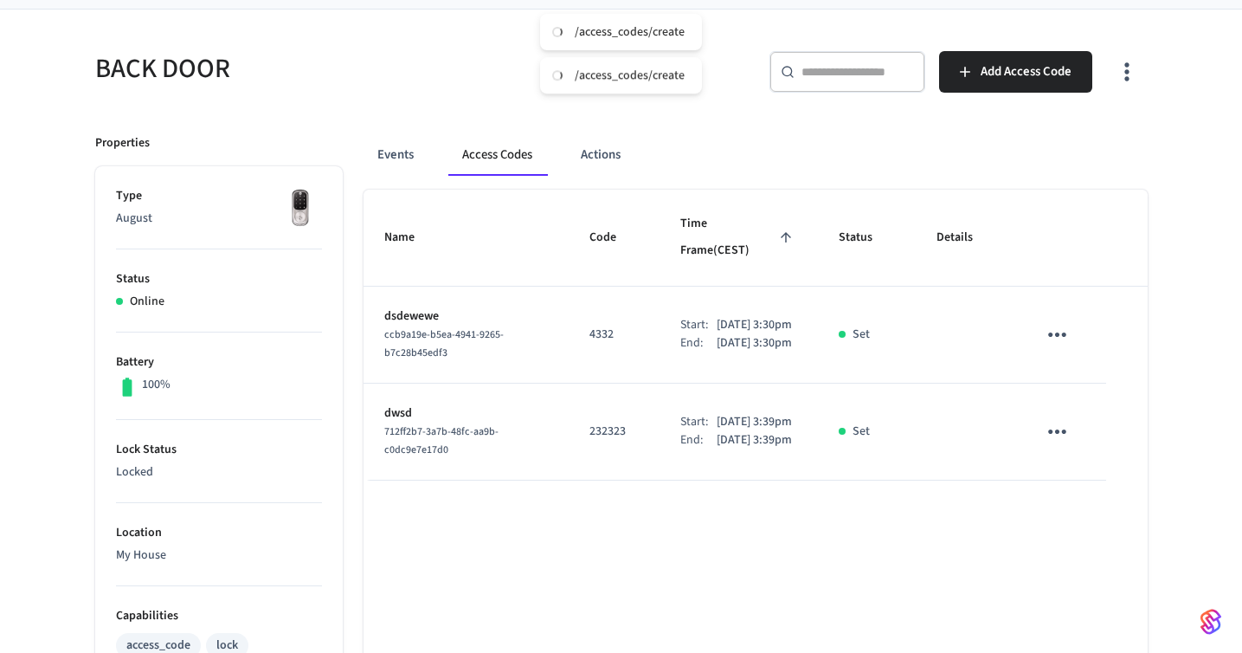
click at [572, 30] on div "/access_codes/create" at bounding box center [621, 32] width 162 height 36
click at [590, 73] on div "/access_codes/create" at bounding box center [630, 76] width 110 height 16
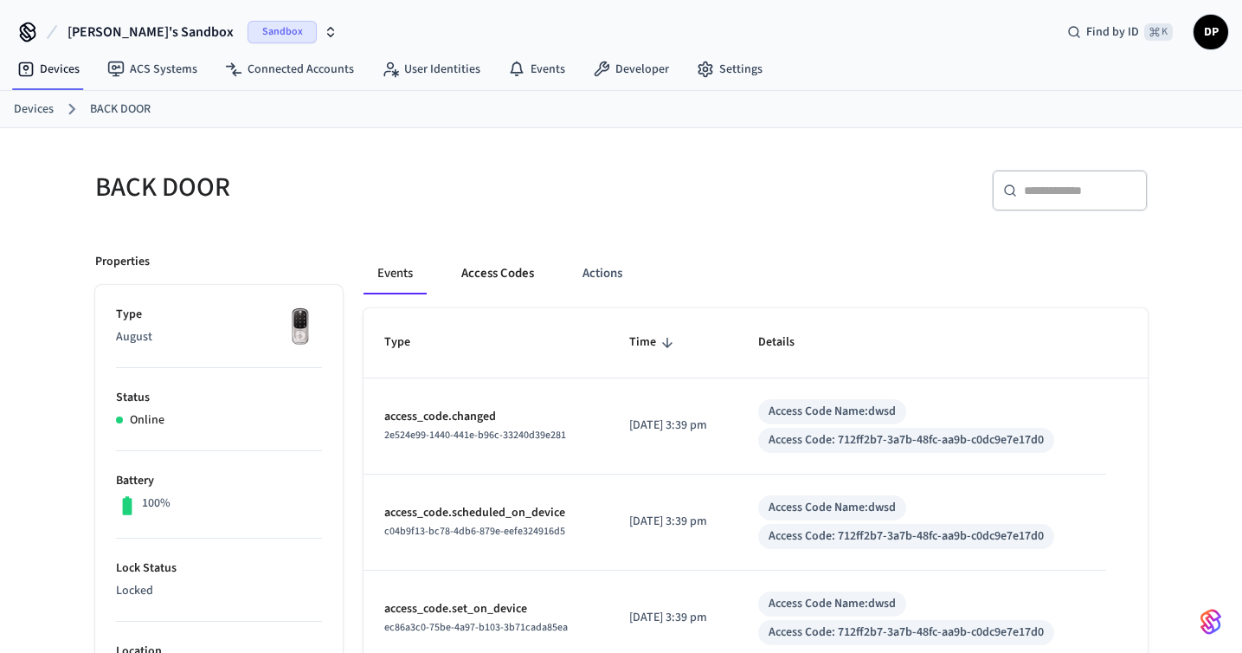
click at [502, 263] on button "Access Codes" at bounding box center [498, 274] width 100 height 42
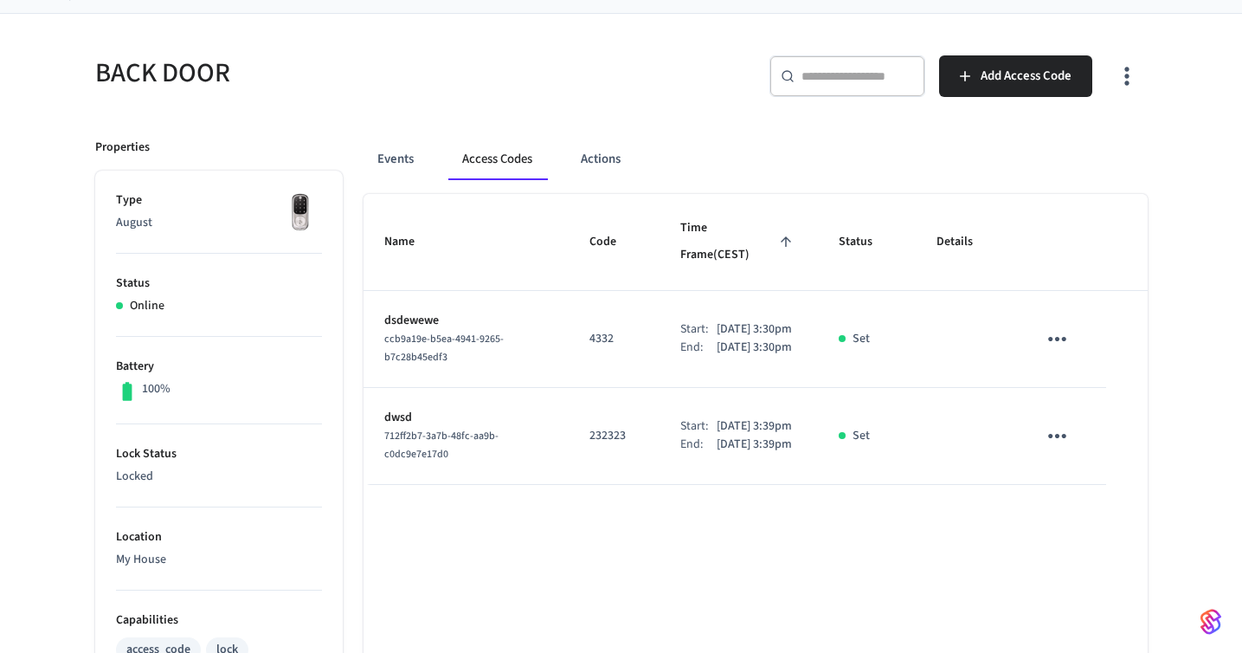
scroll to position [113, 0]
click at [1004, 79] on span "Add Access Code" at bounding box center [1026, 77] width 91 height 23
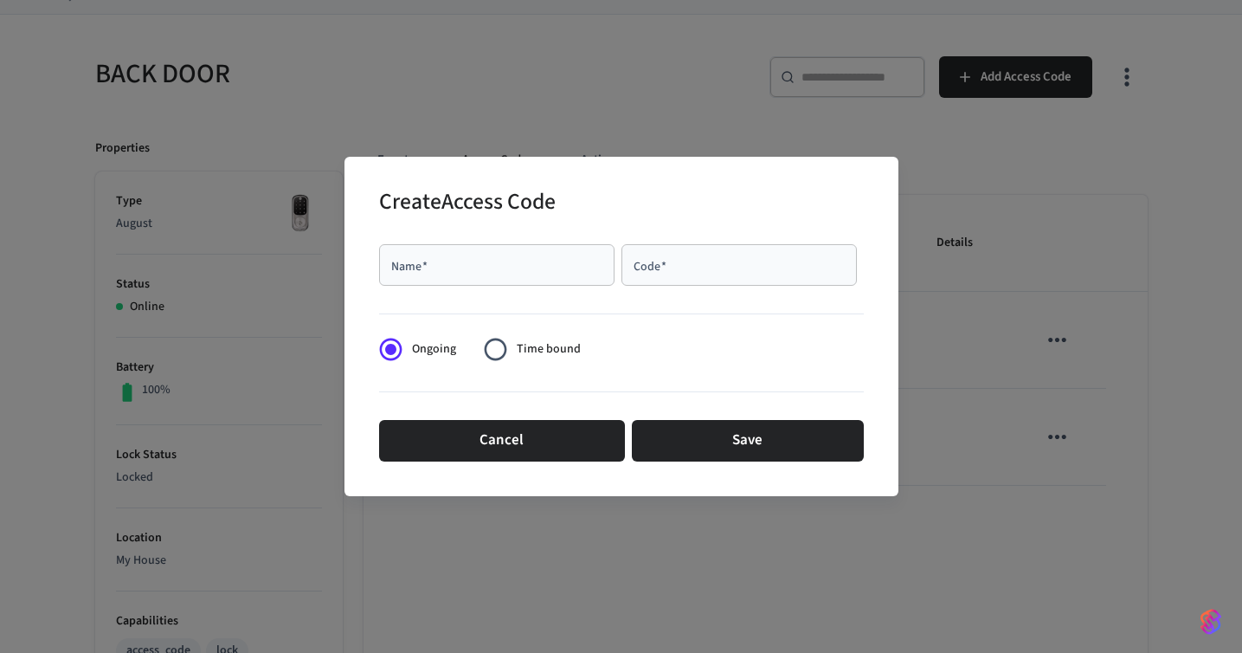
click at [529, 272] on input "Name   *" at bounding box center [497, 264] width 215 height 17
type input "*******"
click at [761, 268] on input "Code   *" at bounding box center [739, 264] width 215 height 17
type input "********"
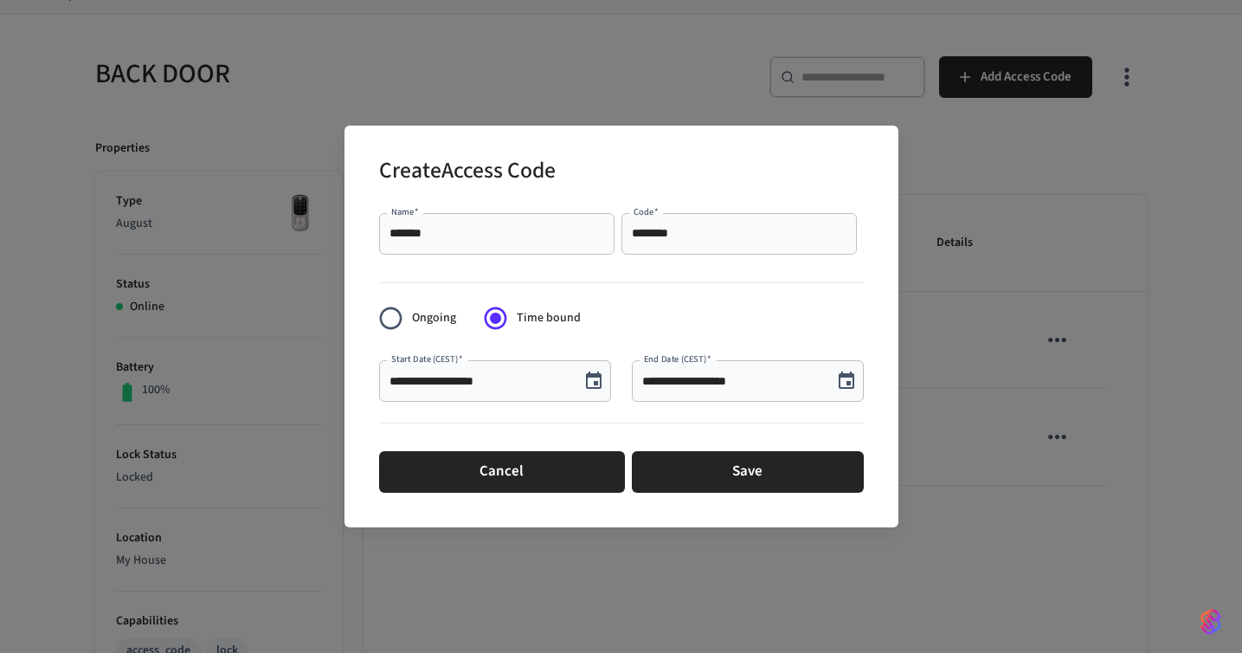
click at [590, 388] on icon "Choose date, selected date is Aug 23, 2025" at bounding box center [594, 379] width 16 height 17
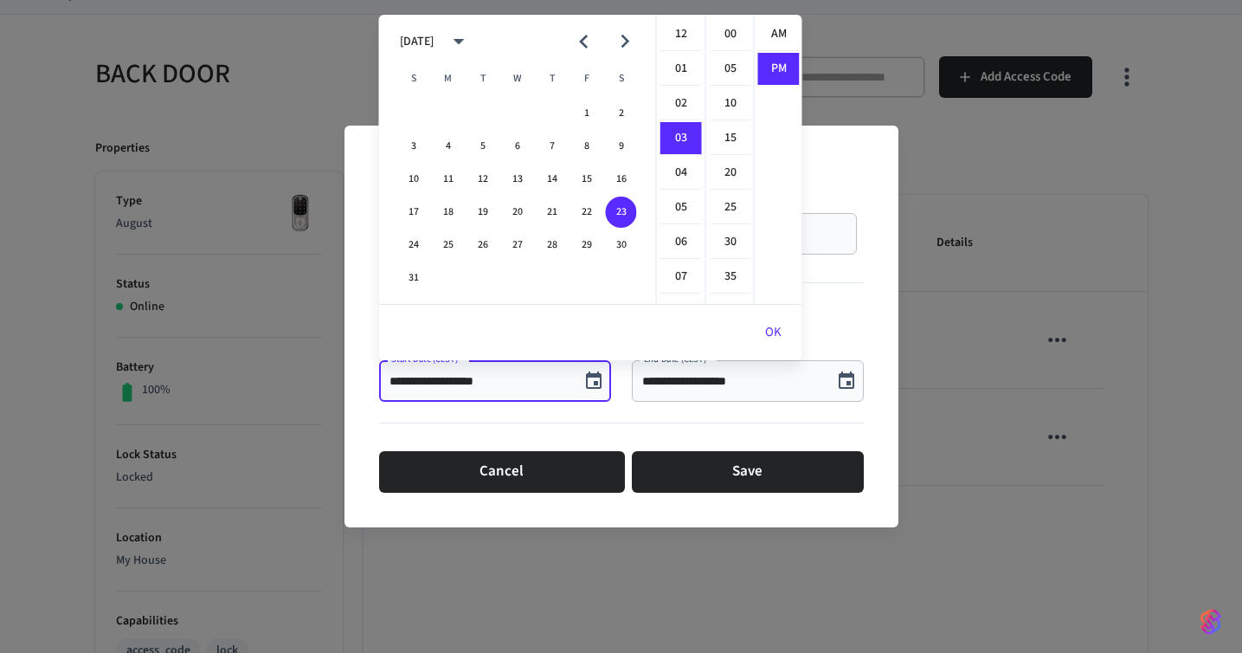
scroll to position [32, 0]
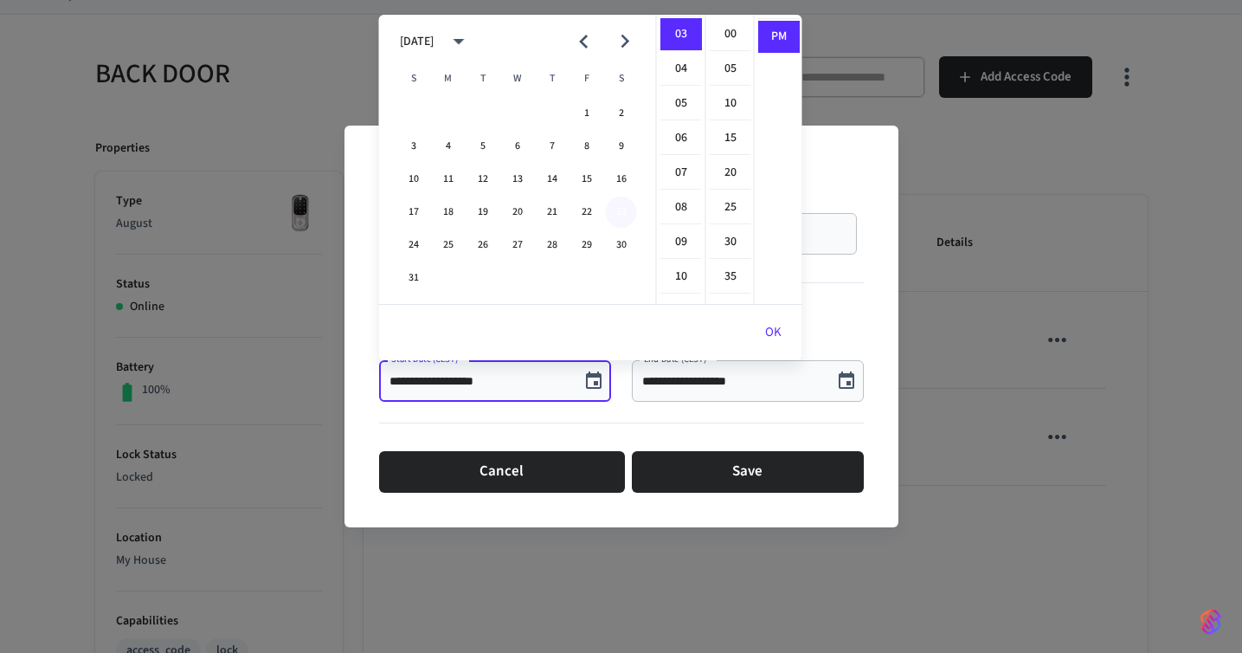
click at [628, 203] on button "23" at bounding box center [621, 212] width 31 height 31
click at [855, 381] on icon "Choose date, selected date is Aug 23, 2025" at bounding box center [846, 381] width 21 height 21
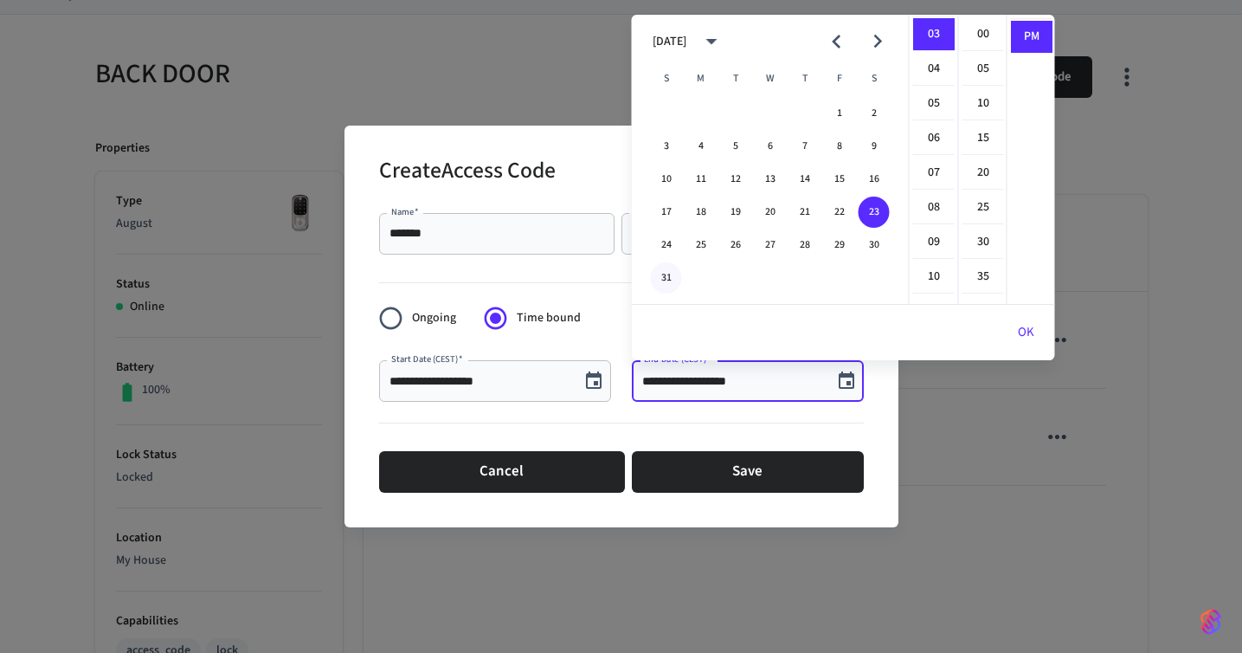
click at [663, 279] on button "31" at bounding box center [666, 277] width 31 height 31
type input "**********"
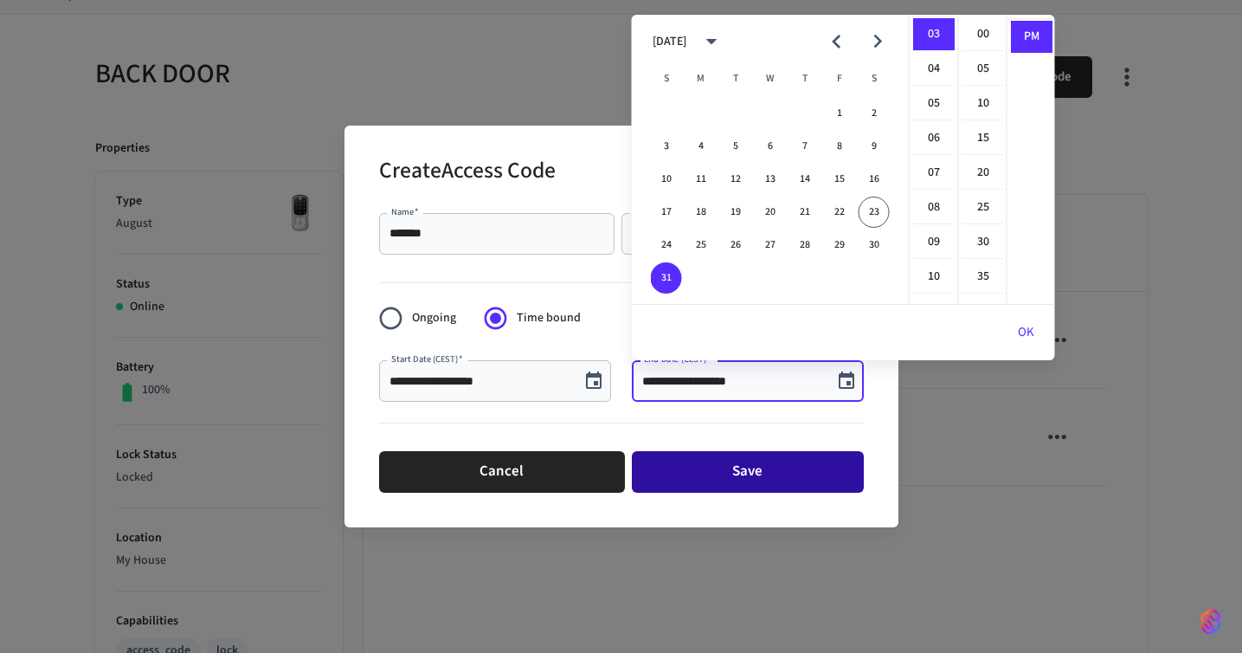
click at [704, 476] on button "Save" at bounding box center [748, 472] width 232 height 42
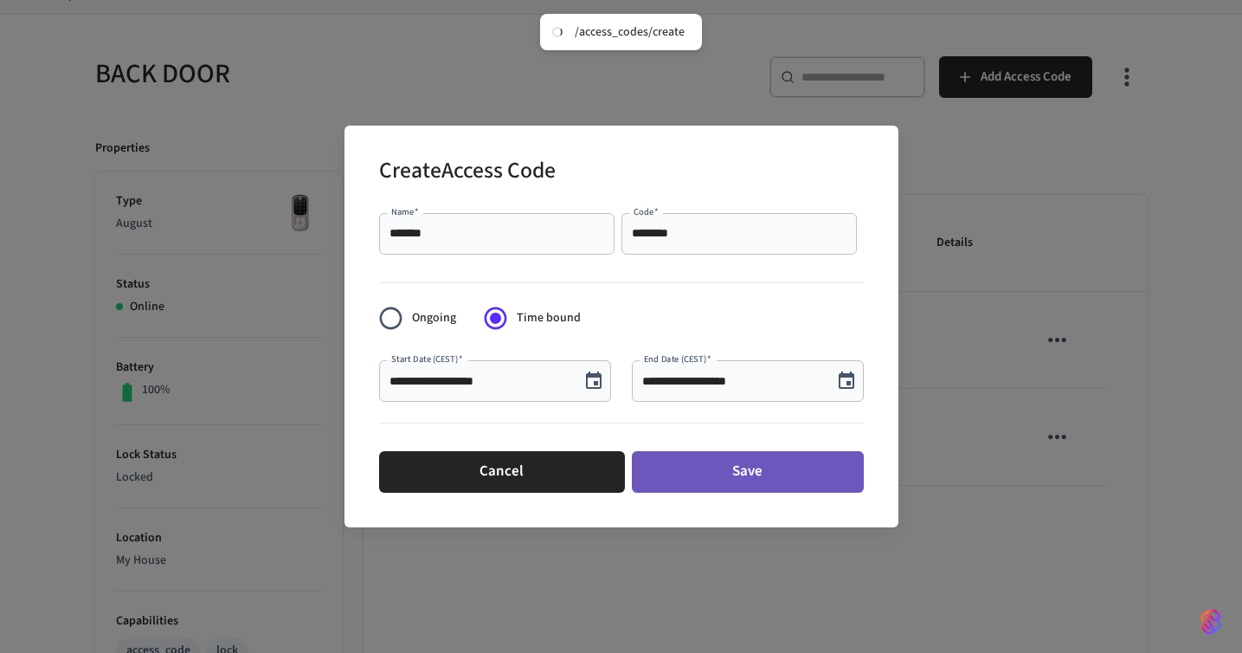
click at [704, 476] on button "Save" at bounding box center [748, 472] width 232 height 42
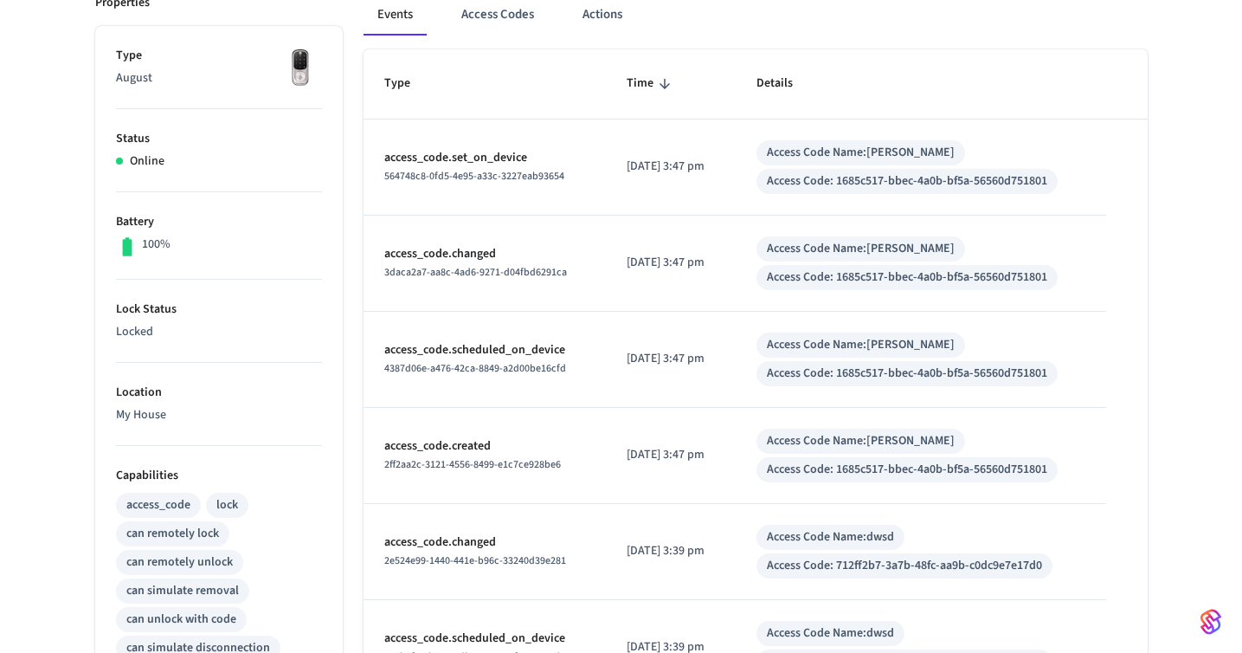
scroll to position [6, 0]
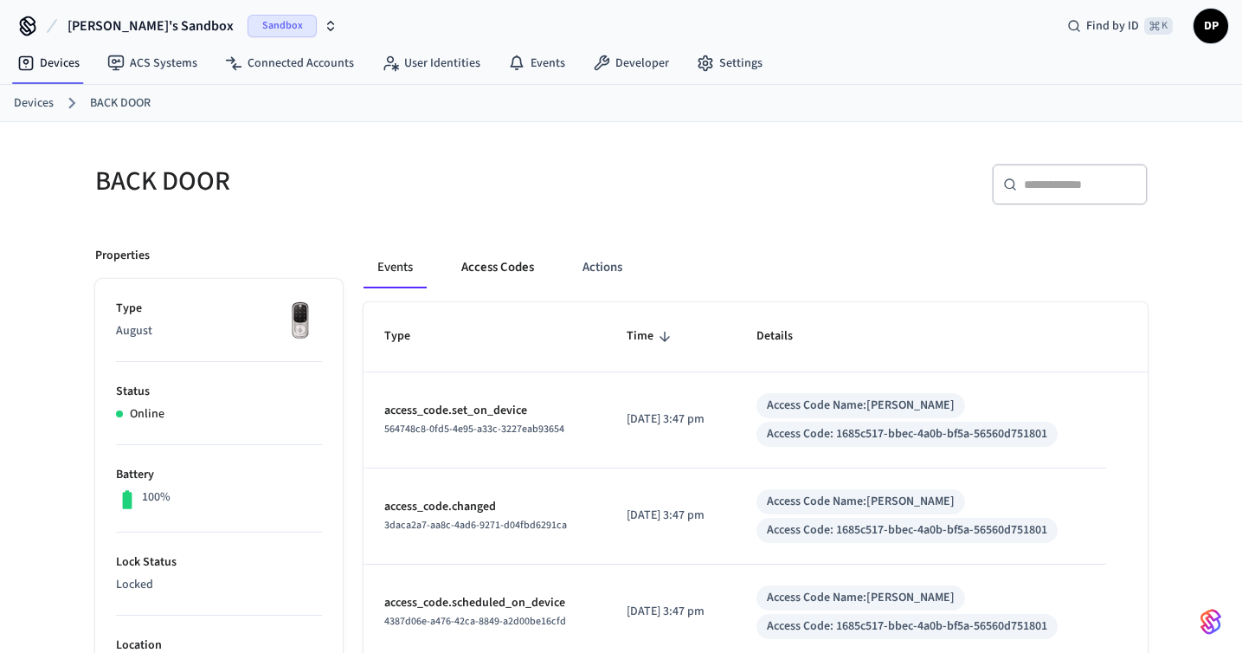
click at [502, 255] on button "Access Codes" at bounding box center [498, 268] width 100 height 42
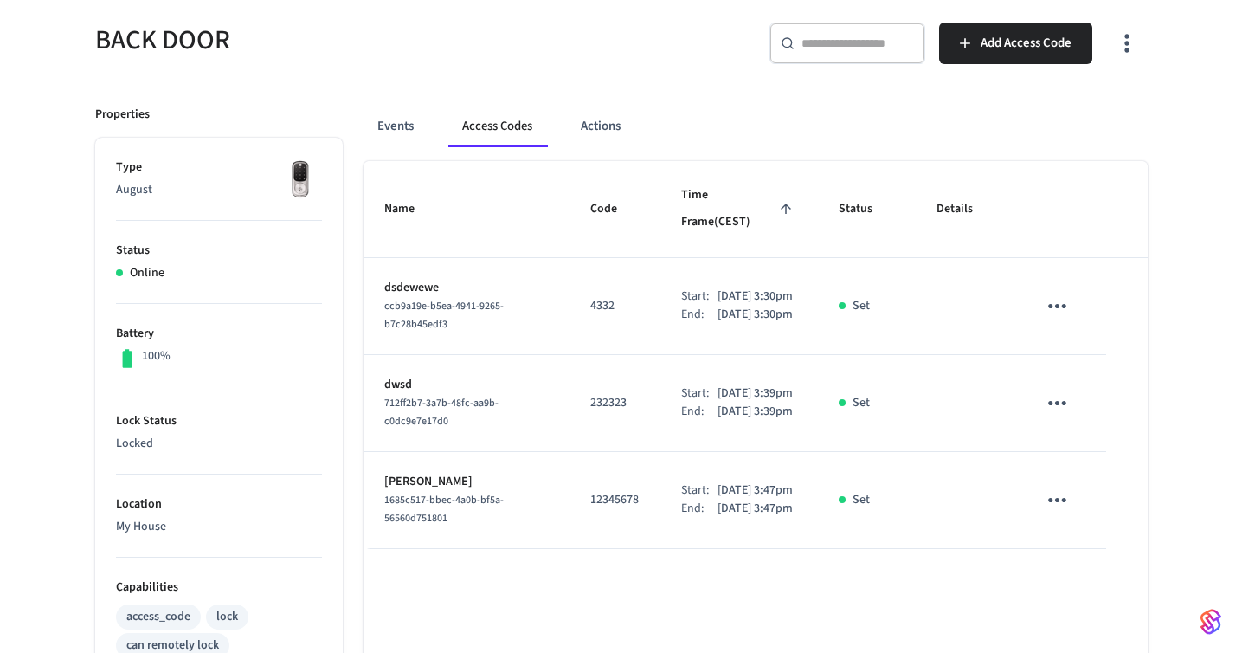
scroll to position [285, 0]
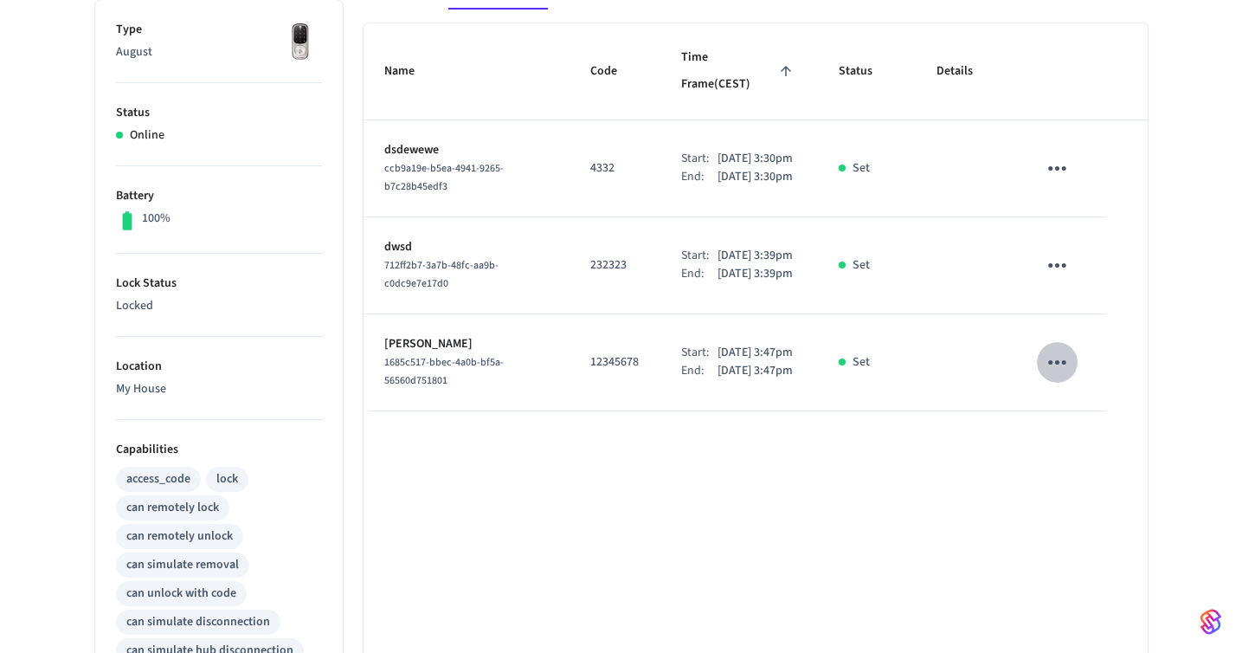
click at [1054, 374] on icon "sticky table" at bounding box center [1057, 362] width 27 height 27
click at [1086, 430] on li "Edit" at bounding box center [1099, 432] width 82 height 47
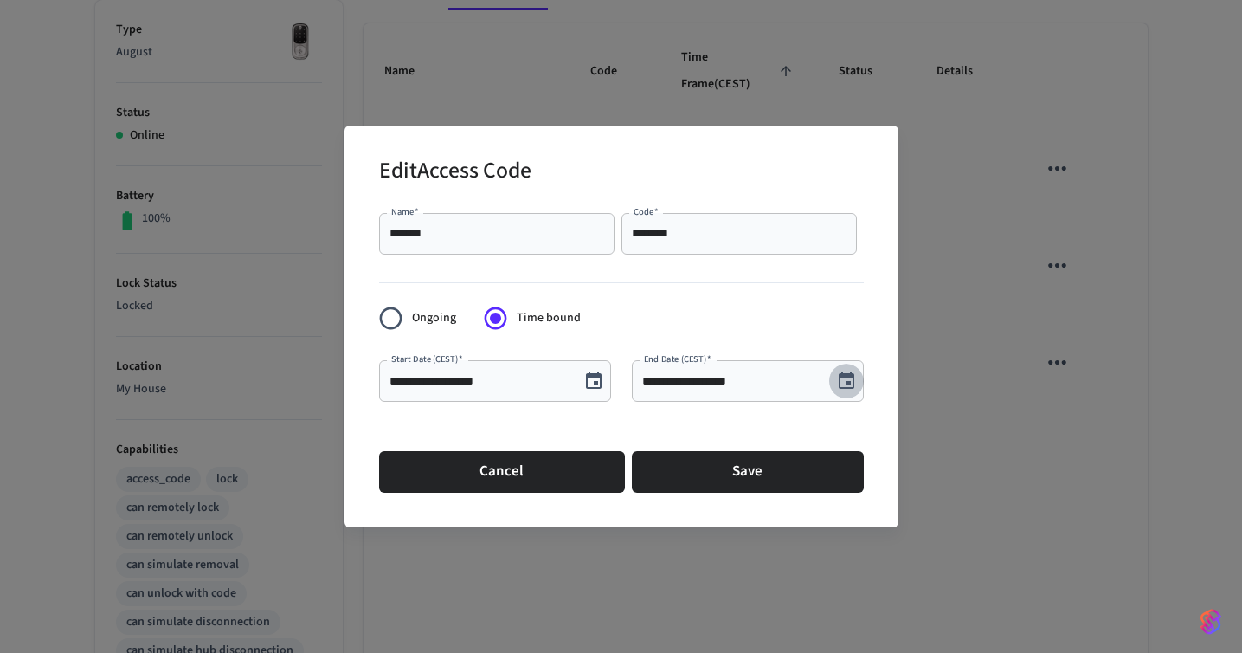
click at [853, 385] on icon "Choose date, selected date is Aug 31, 2025" at bounding box center [847, 379] width 16 height 17
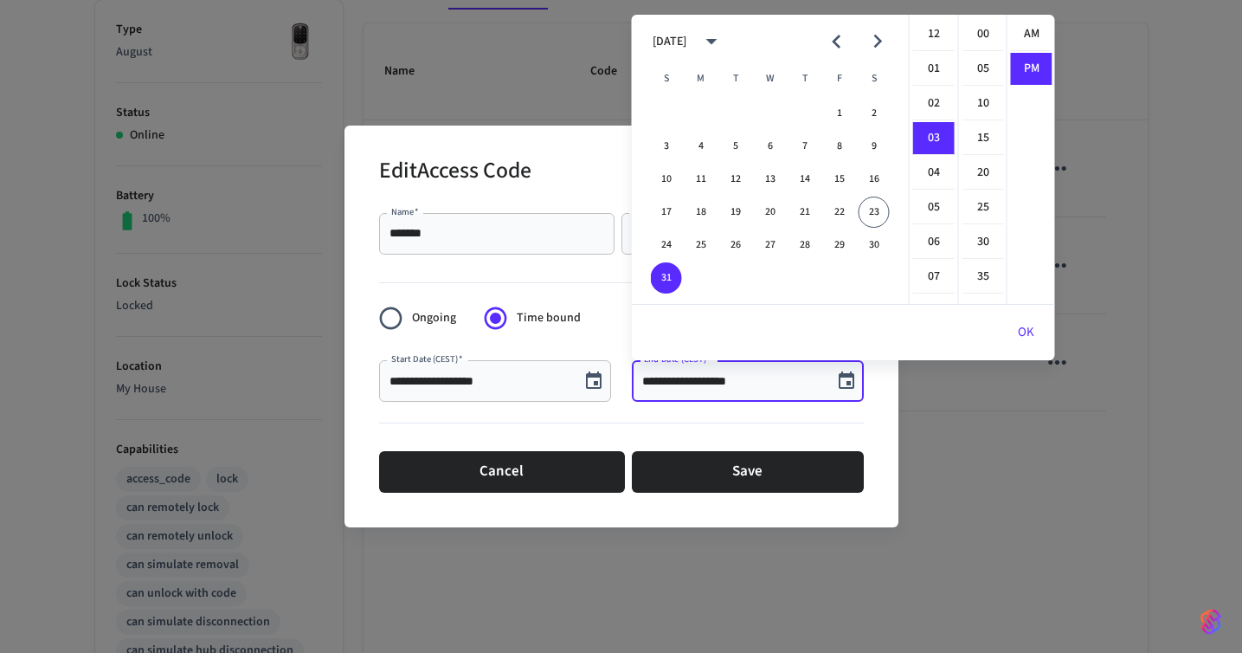
scroll to position [32, 0]
click at [874, 246] on button "30" at bounding box center [874, 244] width 31 height 31
type input "**********"
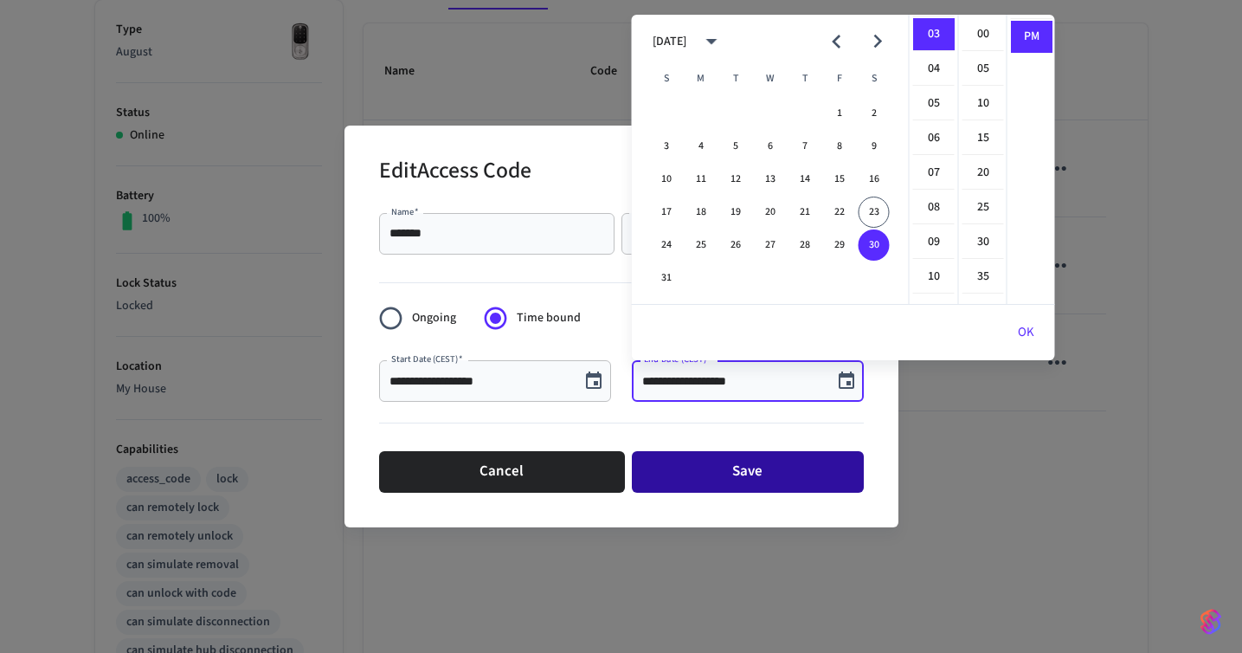
click at [784, 461] on button "Save" at bounding box center [748, 472] width 232 height 42
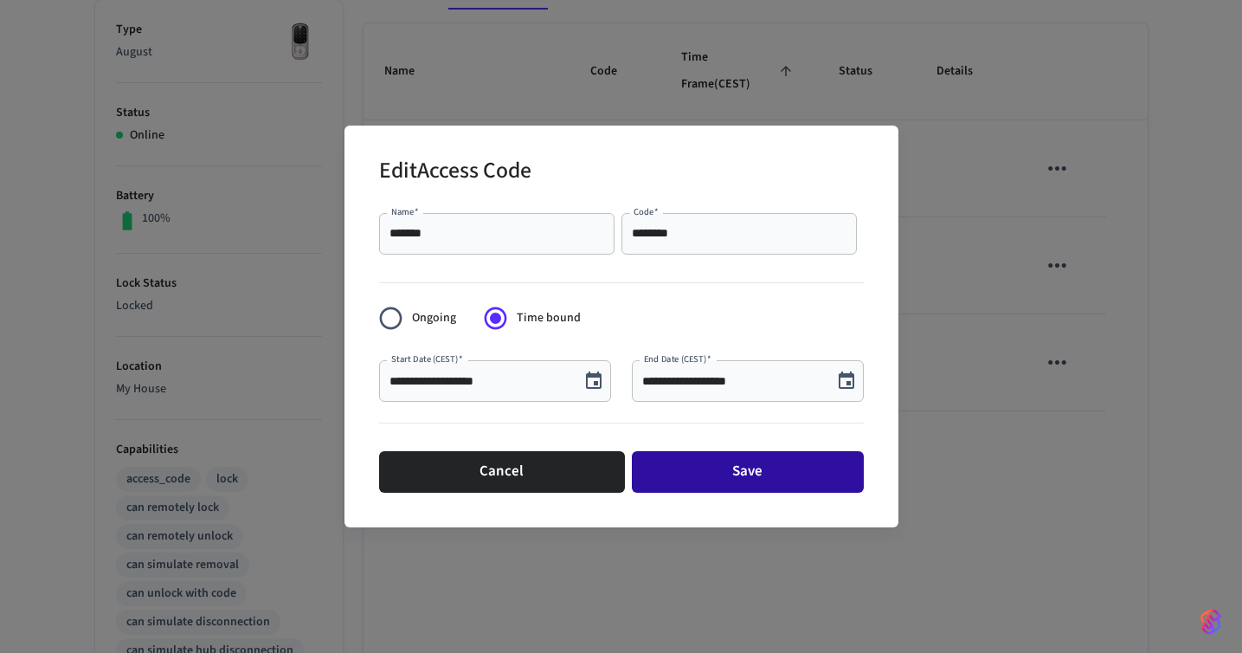
click at [784, 461] on button "Save" at bounding box center [748, 472] width 232 height 42
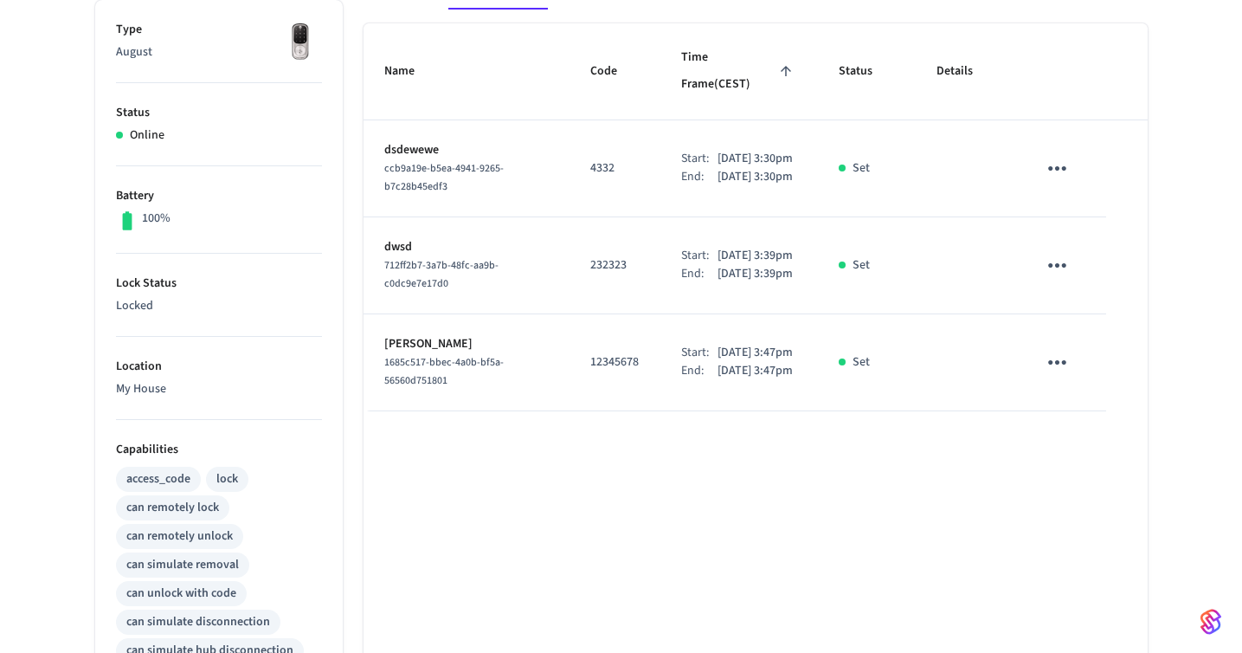
scroll to position [0, 0]
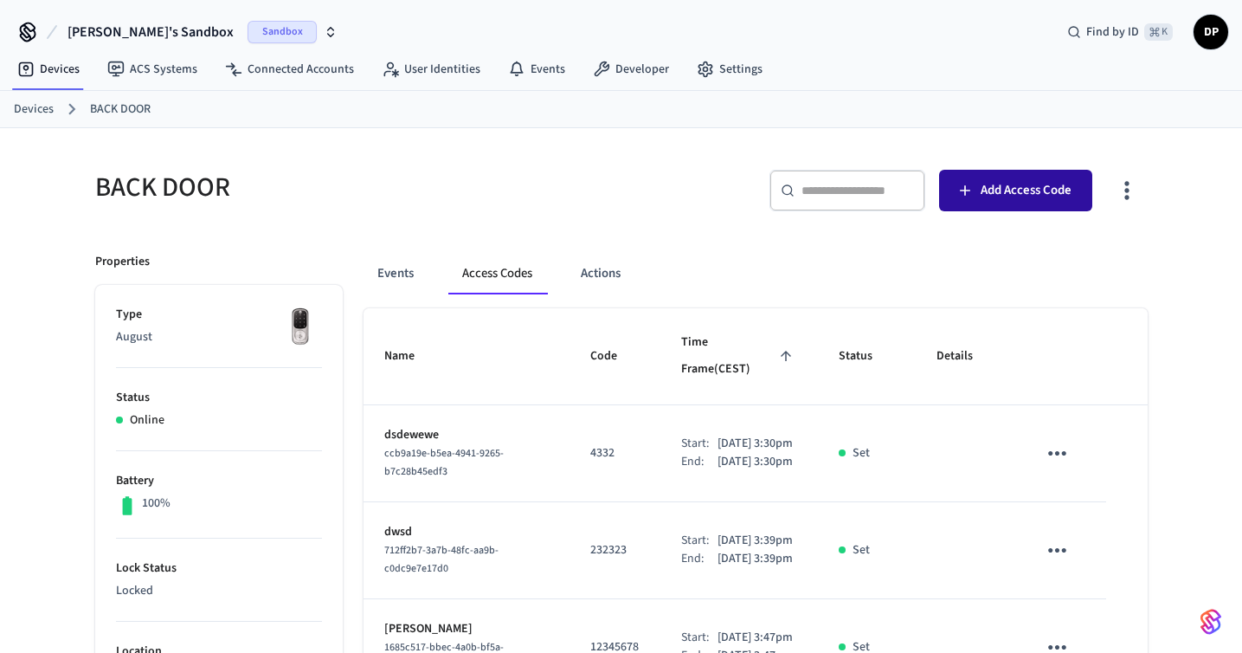
click at [973, 200] on button "Add Access Code" at bounding box center [1015, 191] width 153 height 42
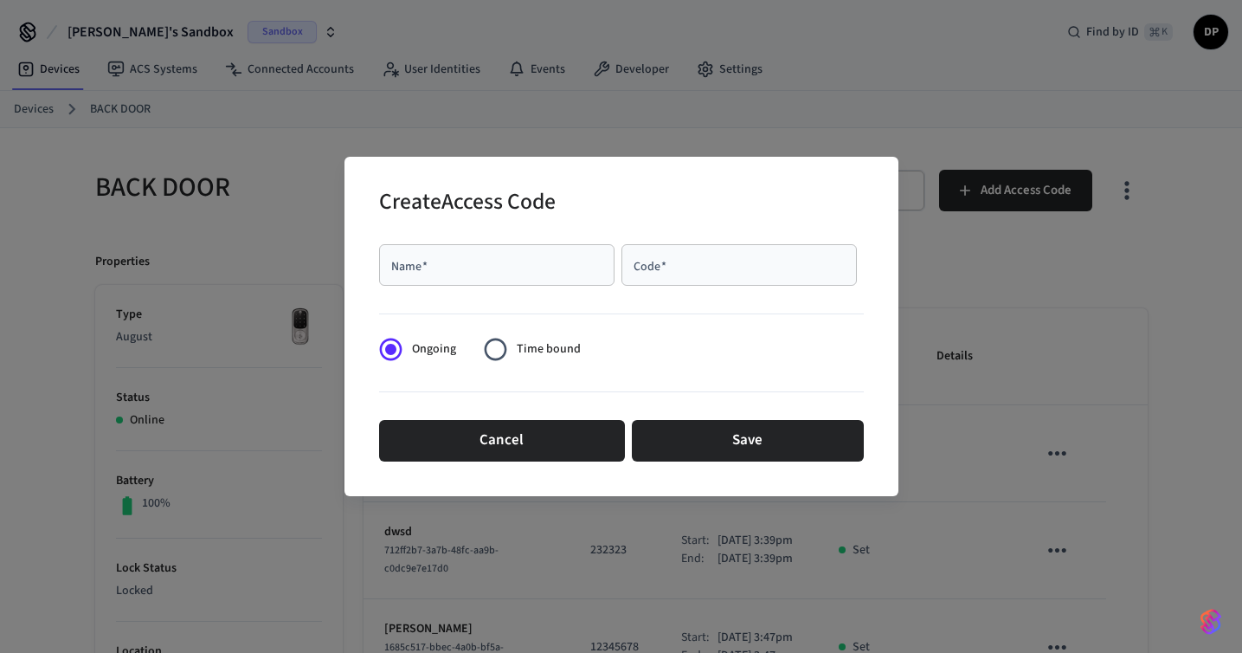
click at [502, 281] on div "Name   *" at bounding box center [496, 265] width 235 height 42
type input "*****"
click at [700, 269] on input "Code   *" at bounding box center [739, 264] width 215 height 17
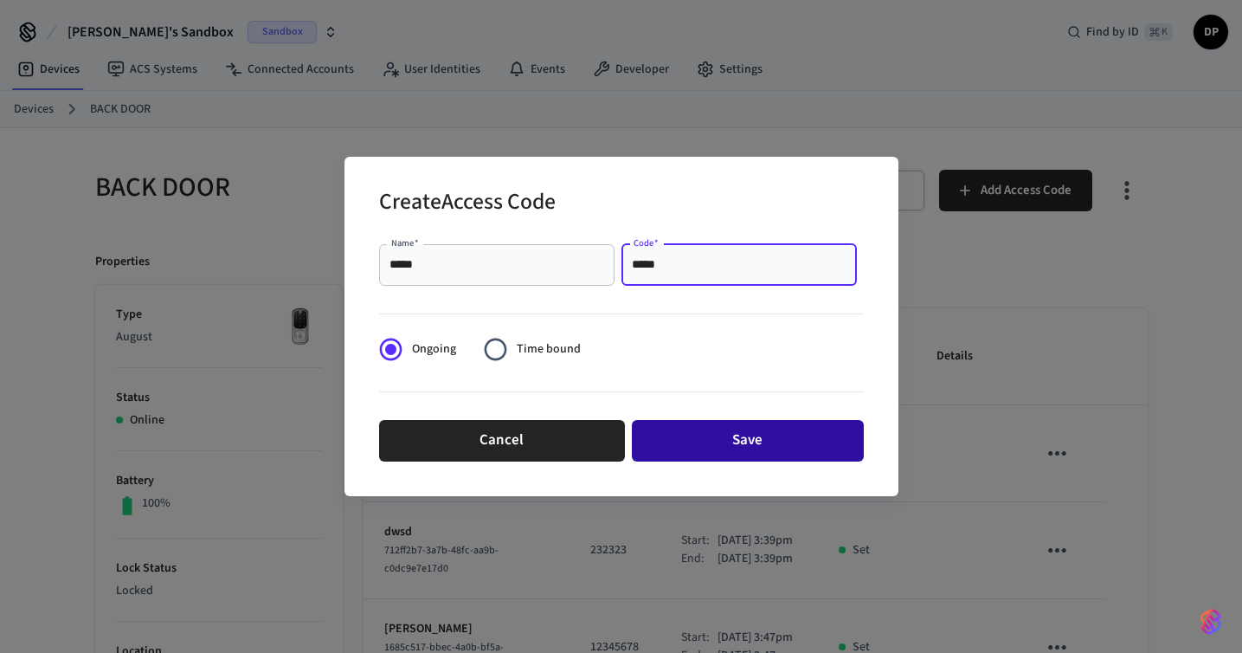
type input "*****"
click at [748, 446] on button "Save" at bounding box center [748, 441] width 232 height 42
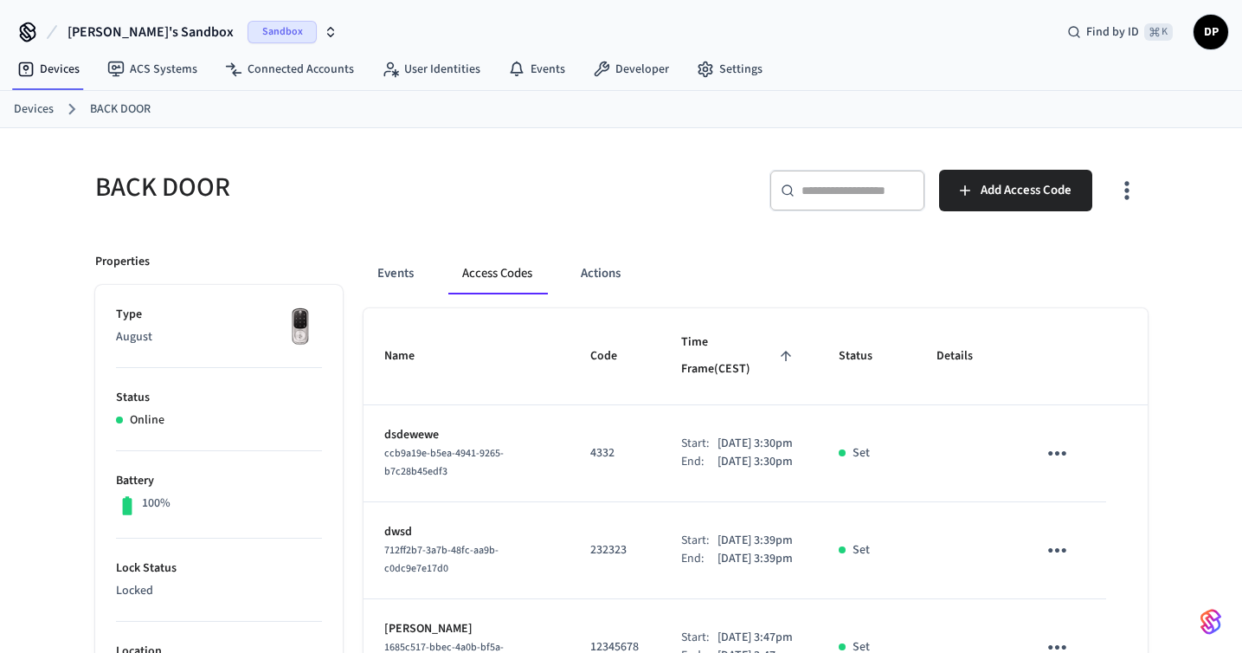
scroll to position [291, 0]
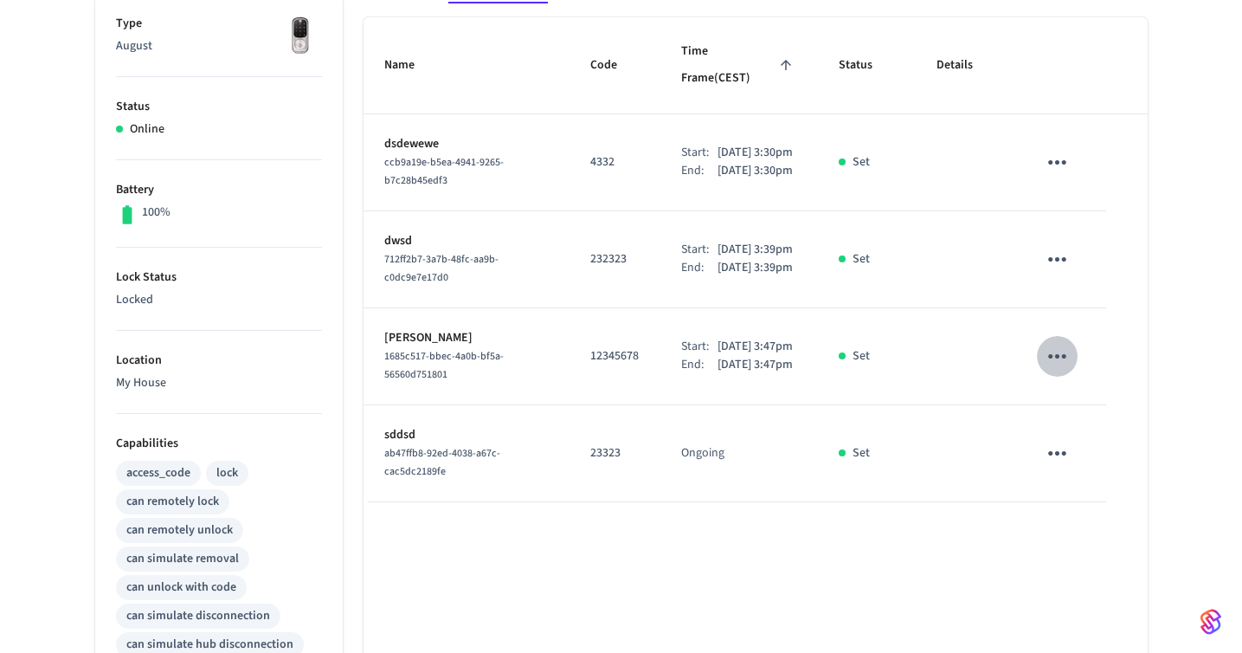
click at [1057, 362] on icon "sticky table" at bounding box center [1057, 356] width 27 height 27
click at [1091, 463] on li "Delete" at bounding box center [1099, 472] width 82 height 46
click at [1064, 455] on icon "sticky table" at bounding box center [1057, 453] width 18 height 4
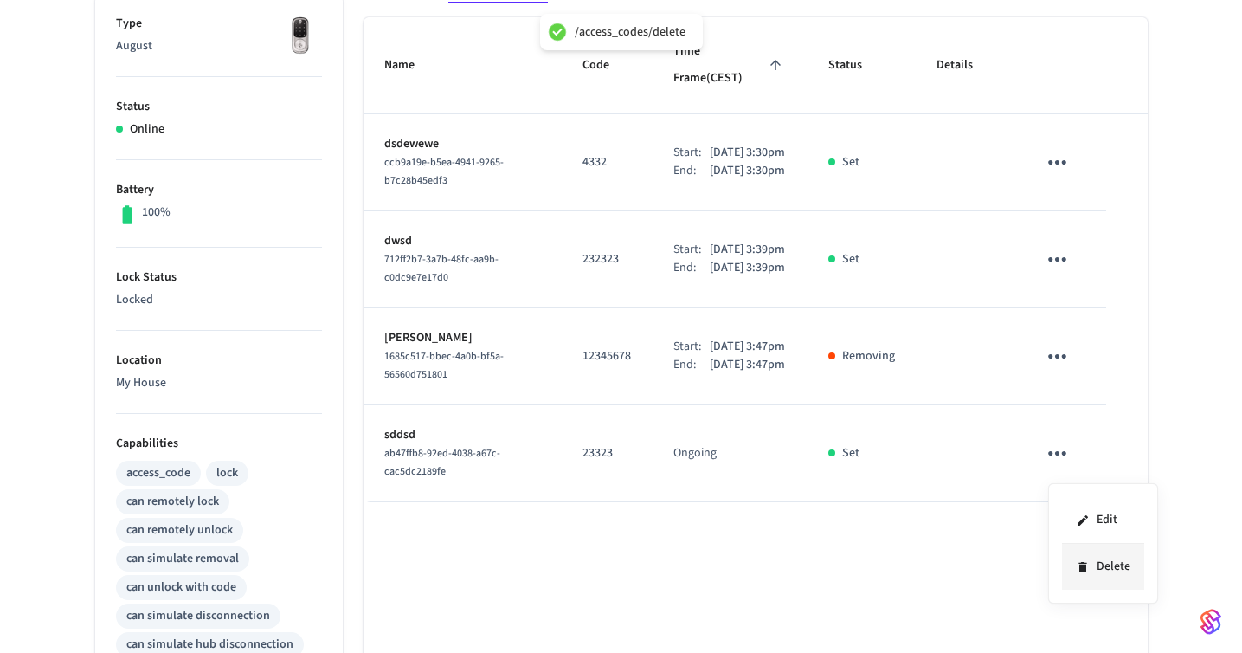
click at [1097, 562] on li "Delete" at bounding box center [1103, 567] width 82 height 46
click at [1054, 265] on icon "sticky table" at bounding box center [1057, 259] width 27 height 27
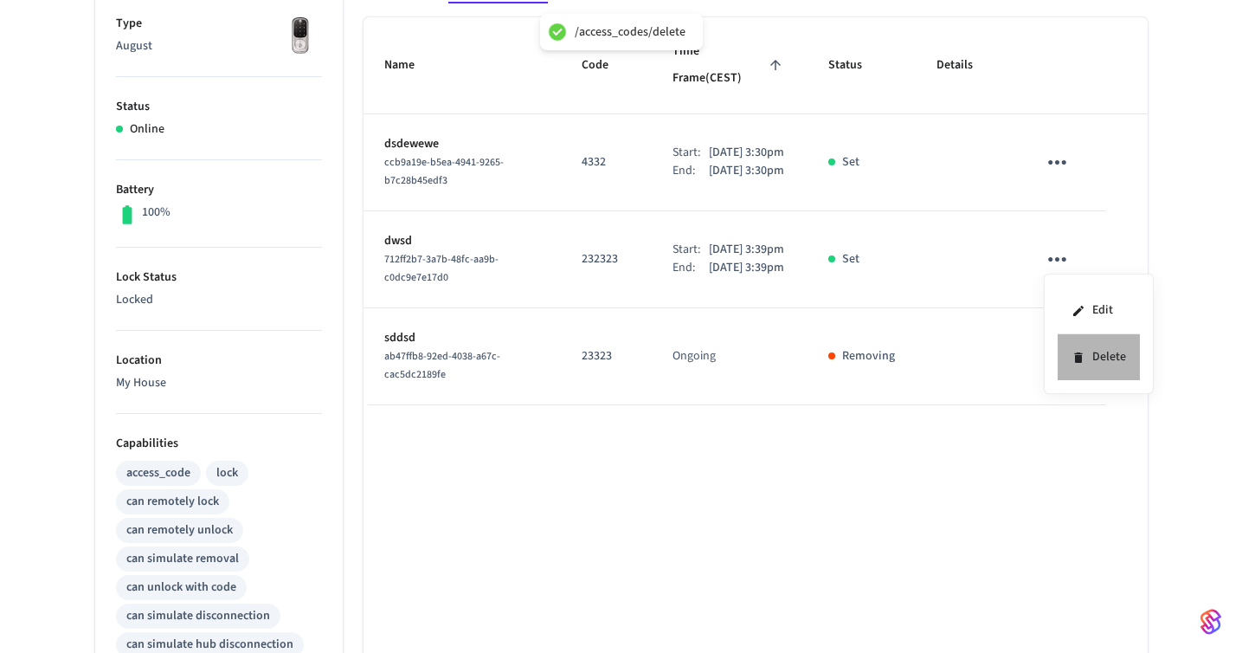
click at [1075, 351] on icon at bounding box center [1079, 358] width 14 height 14
click at [1058, 149] on icon "sticky table" at bounding box center [1057, 162] width 27 height 27
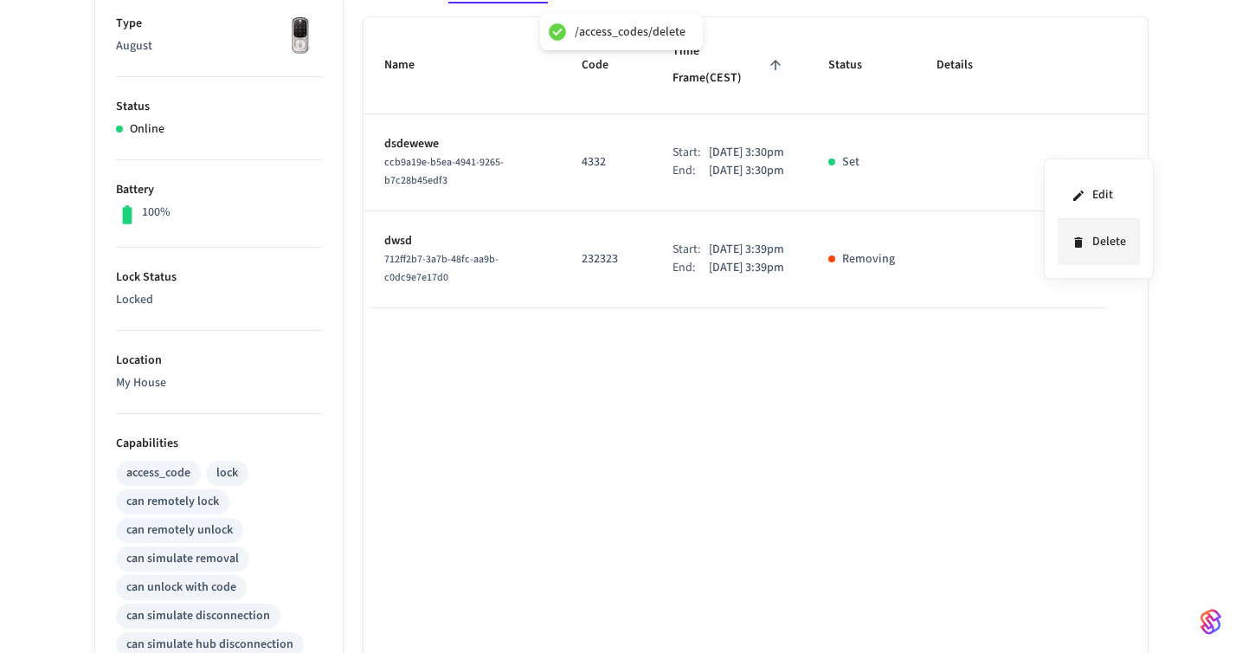
click at [1070, 235] on li "Delete" at bounding box center [1099, 242] width 82 height 46
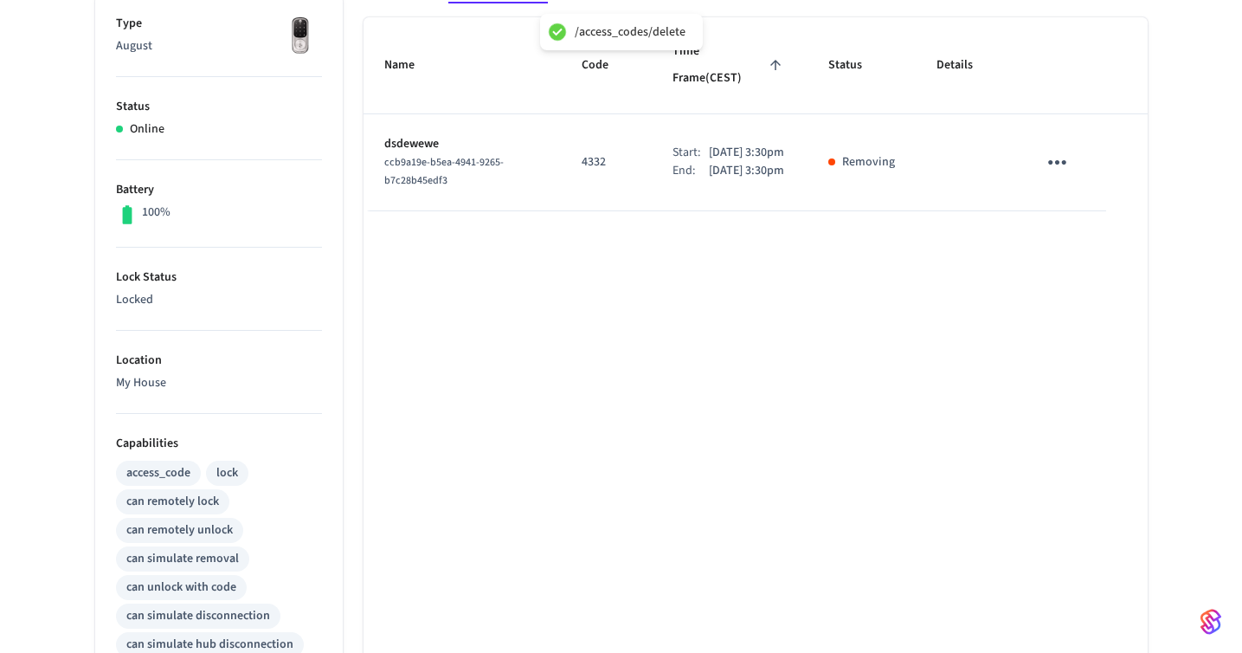
scroll to position [0, 0]
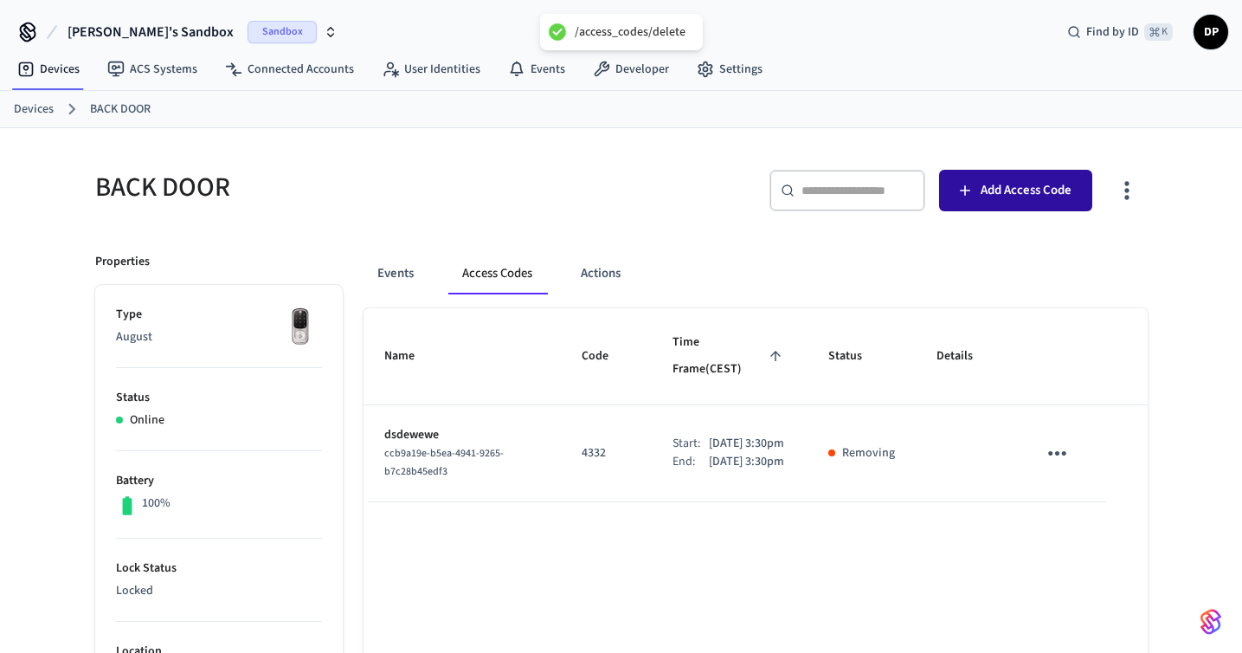
click at [988, 195] on span "Add Access Code" at bounding box center [1026, 190] width 91 height 23
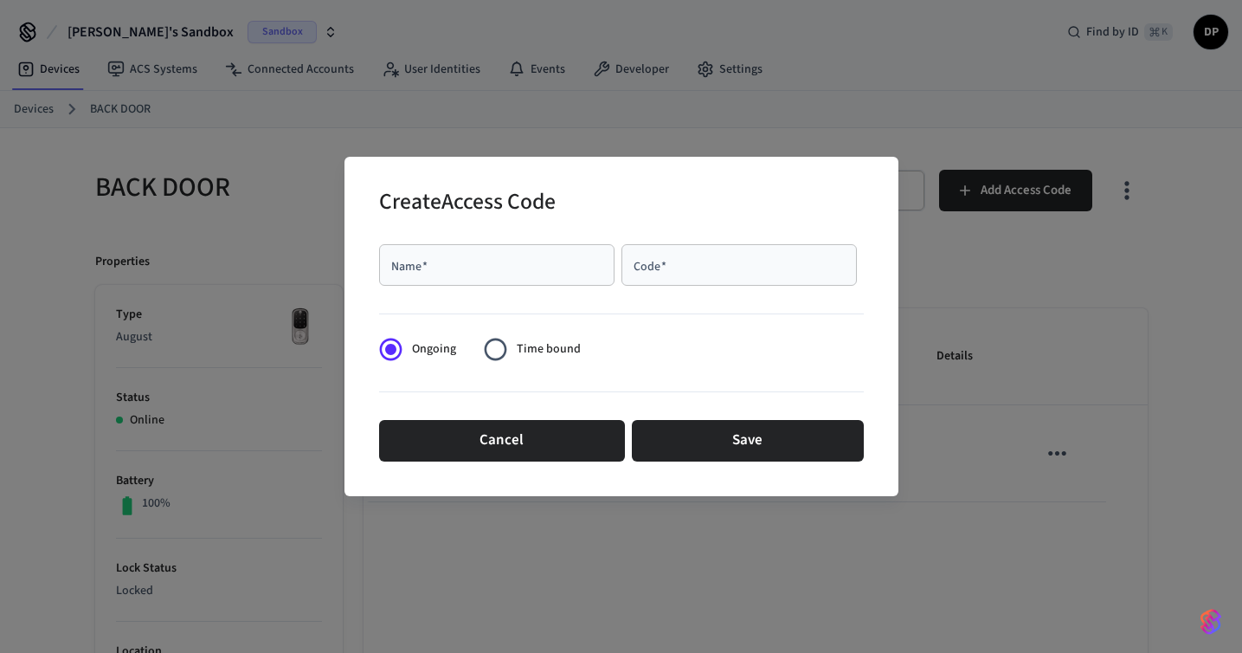
click at [543, 255] on div "Name   *" at bounding box center [496, 265] width 235 height 42
type input "*****"
click at [704, 269] on input "Code   *" at bounding box center [739, 264] width 215 height 17
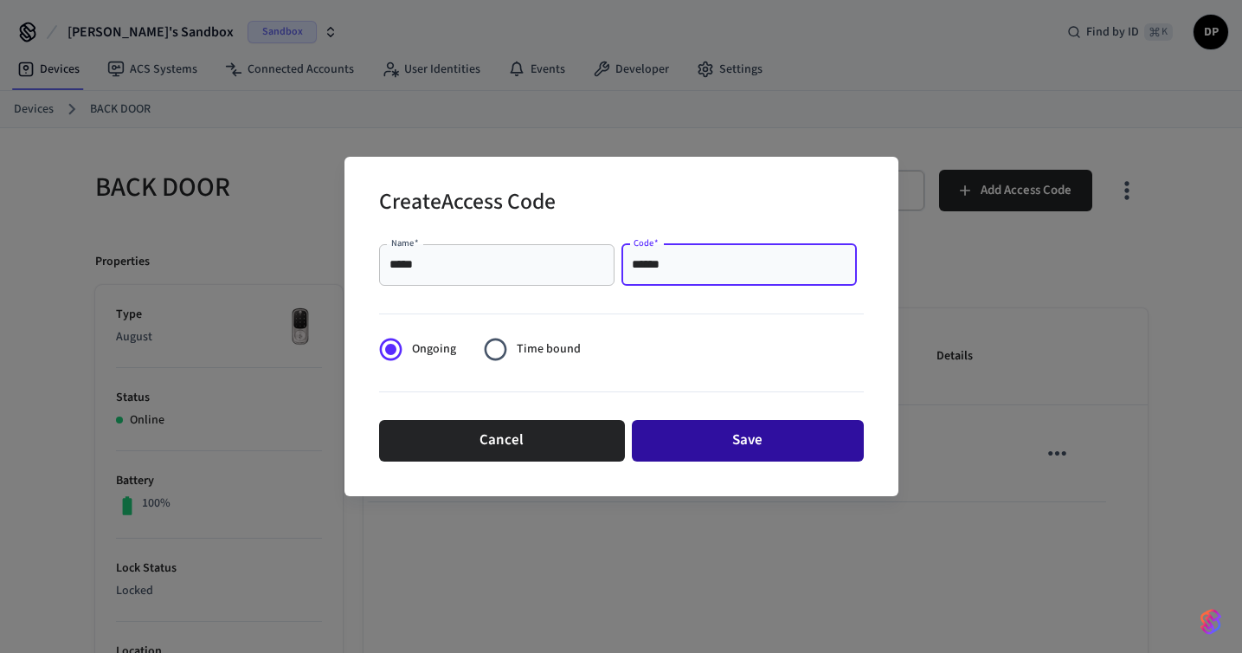
type input "******"
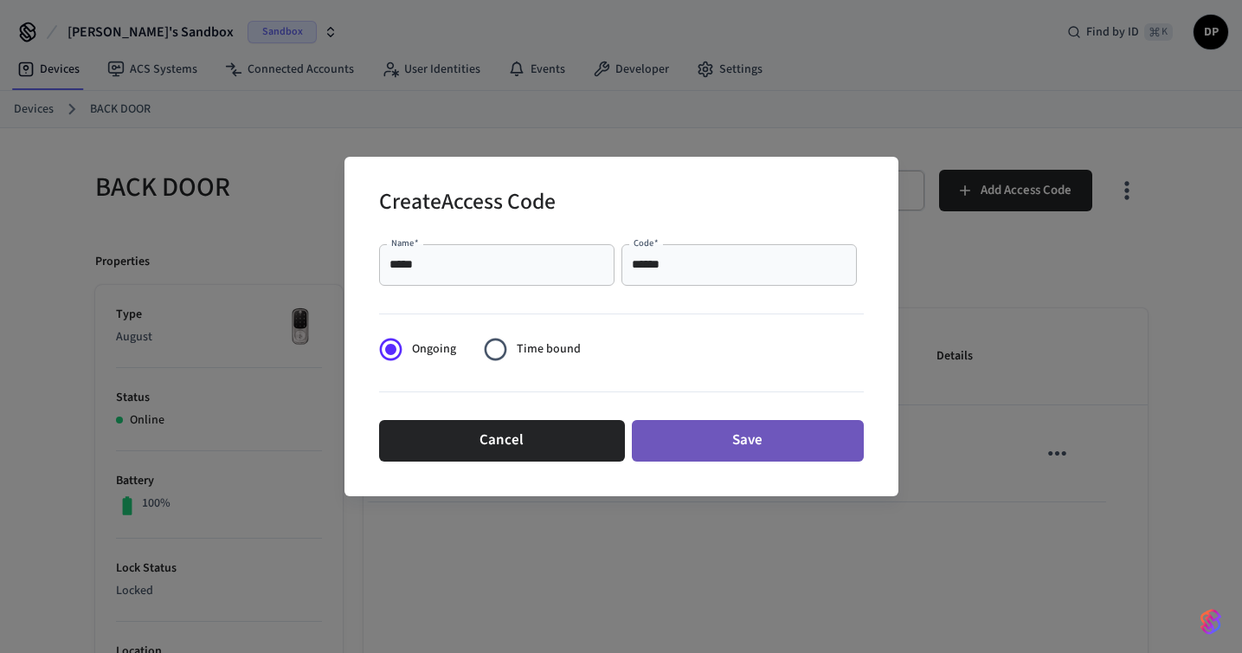
click at [731, 438] on button "Save" at bounding box center [748, 441] width 232 height 42
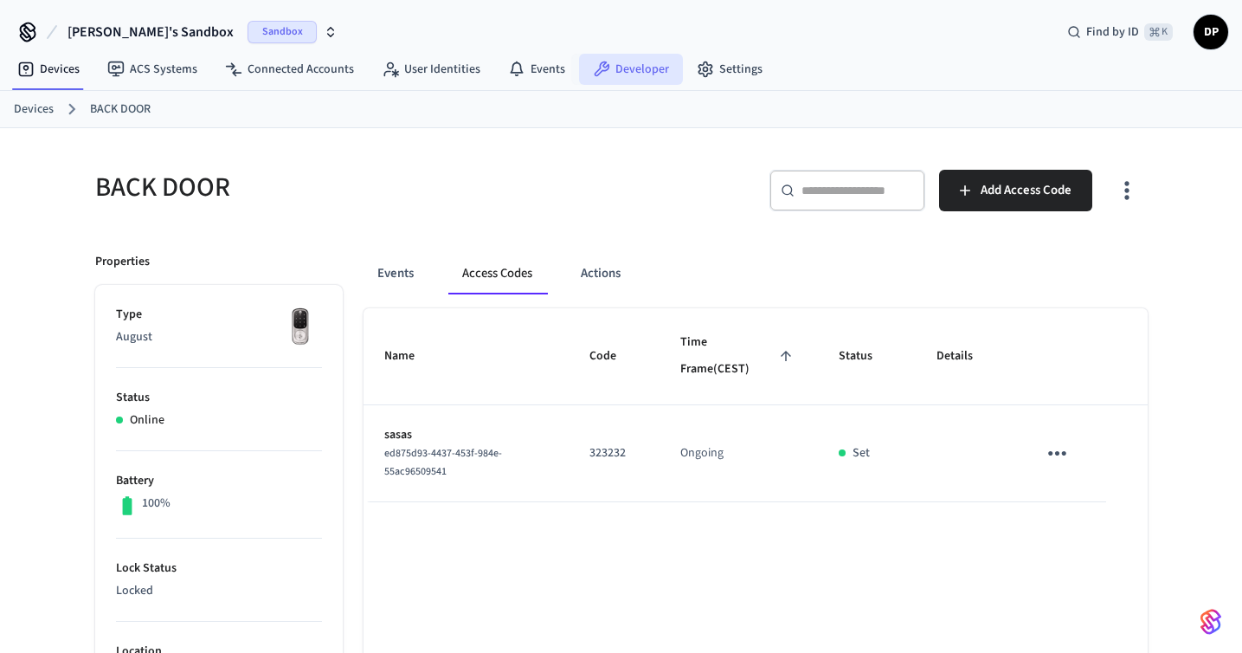
click at [591, 78] on link "Developer" at bounding box center [631, 69] width 104 height 31
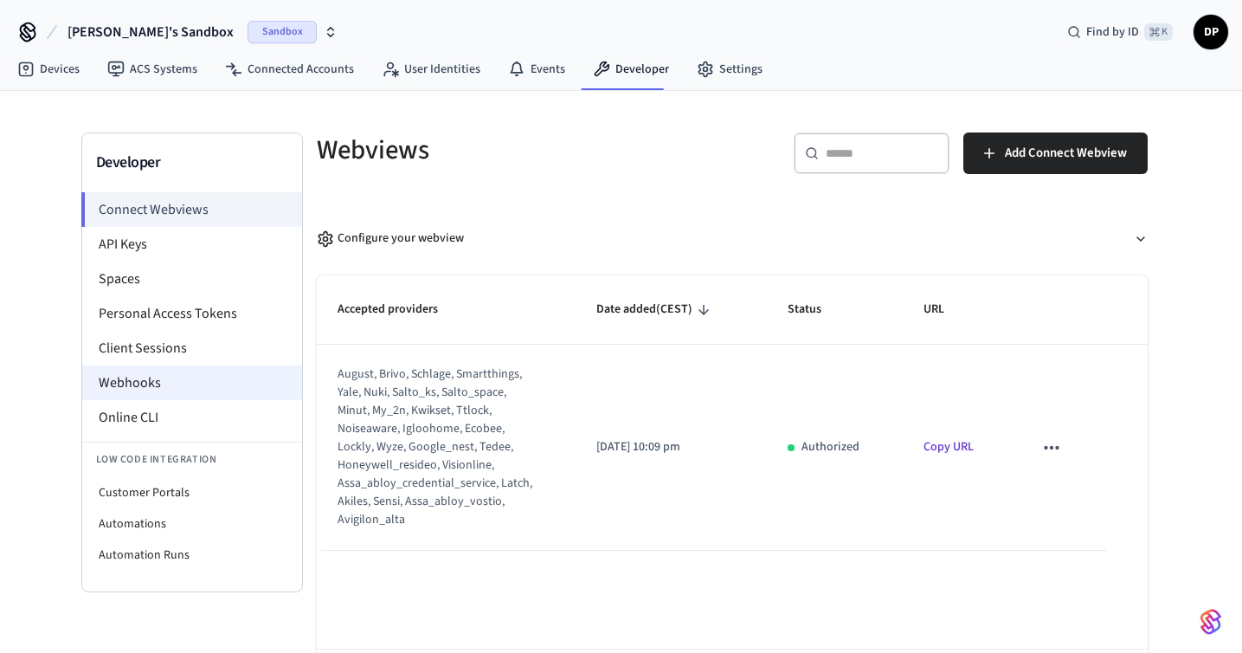
click at [196, 383] on li "Webhooks" at bounding box center [192, 382] width 220 height 35
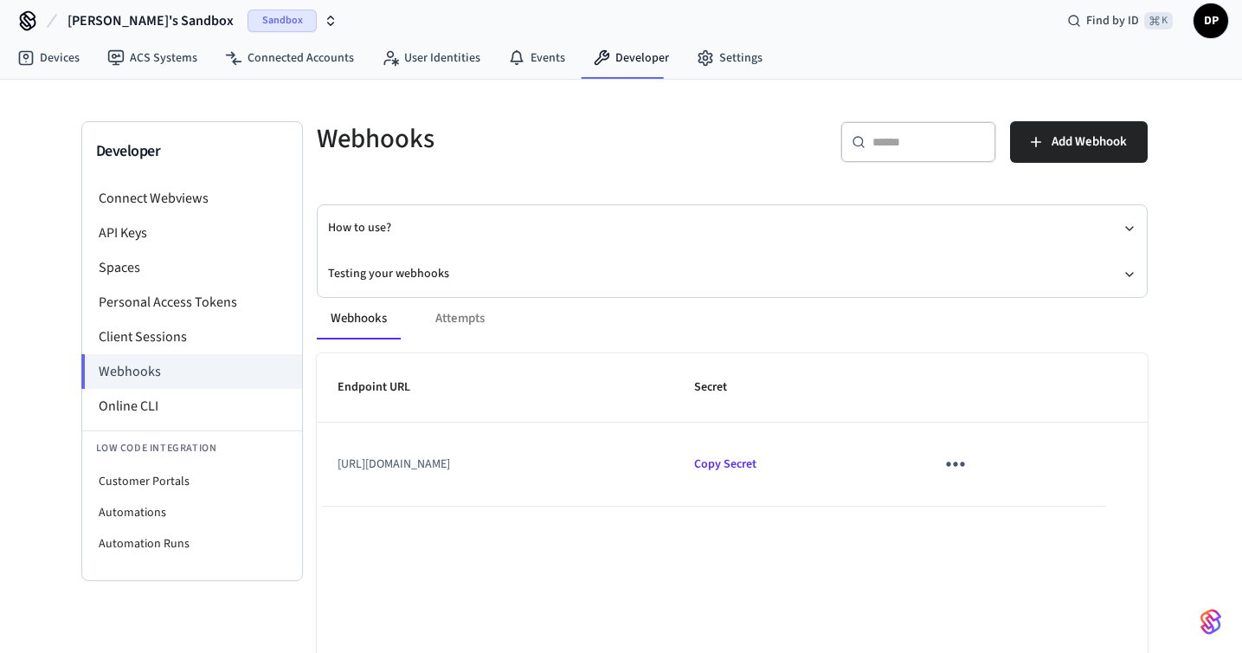
scroll to position [12, 0]
click at [965, 464] on icon "sticky table" at bounding box center [956, 463] width 18 height 4
click at [1151, 499] on icon at bounding box center [1154, 503] width 14 height 14
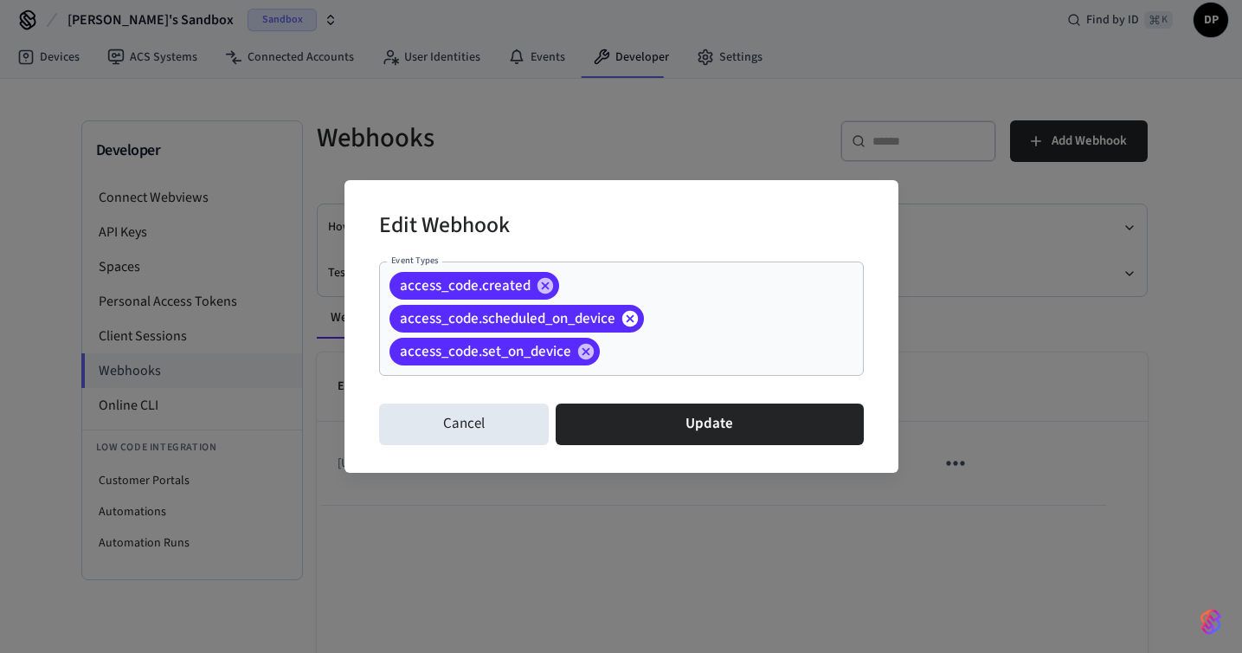
click at [634, 321] on icon at bounding box center [630, 318] width 16 height 16
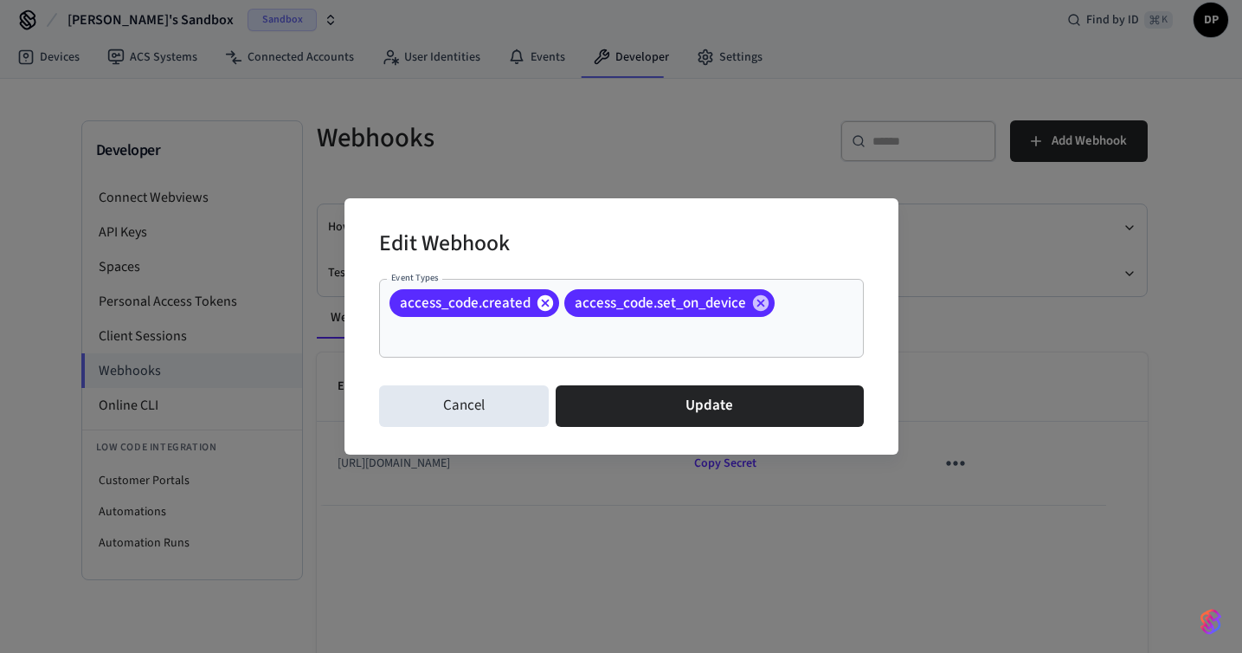
click at [540, 301] on icon at bounding box center [545, 302] width 19 height 19
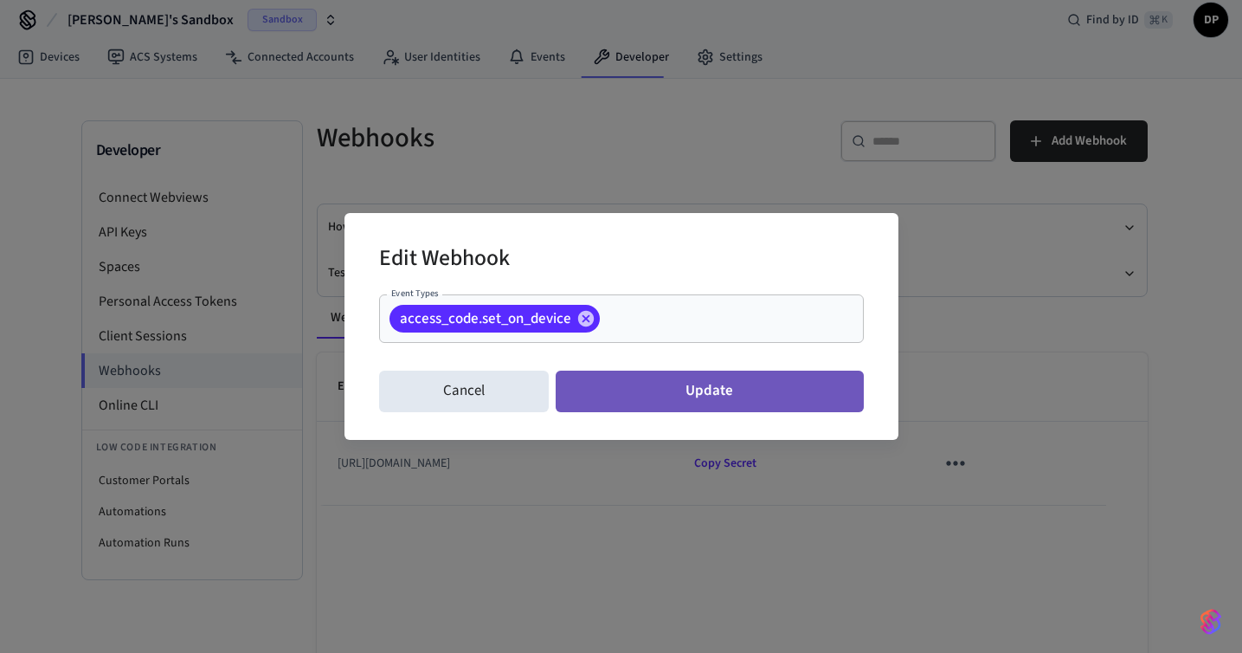
click at [678, 397] on button "Update" at bounding box center [709, 392] width 307 height 42
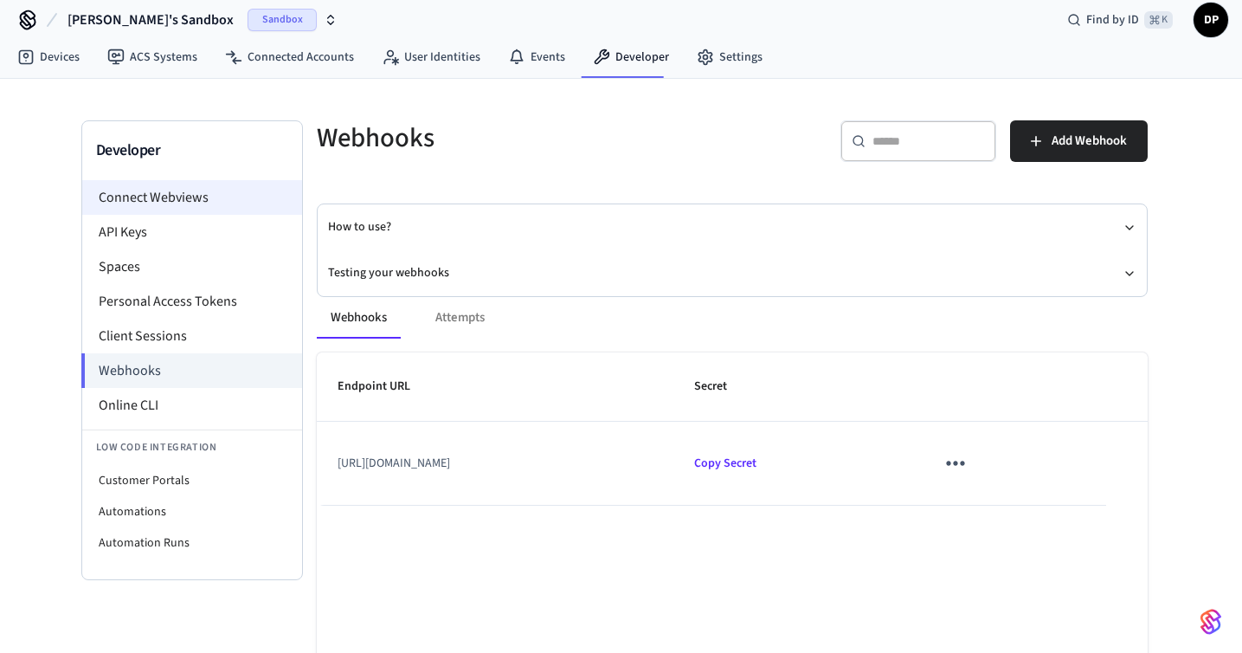
scroll to position [0, 0]
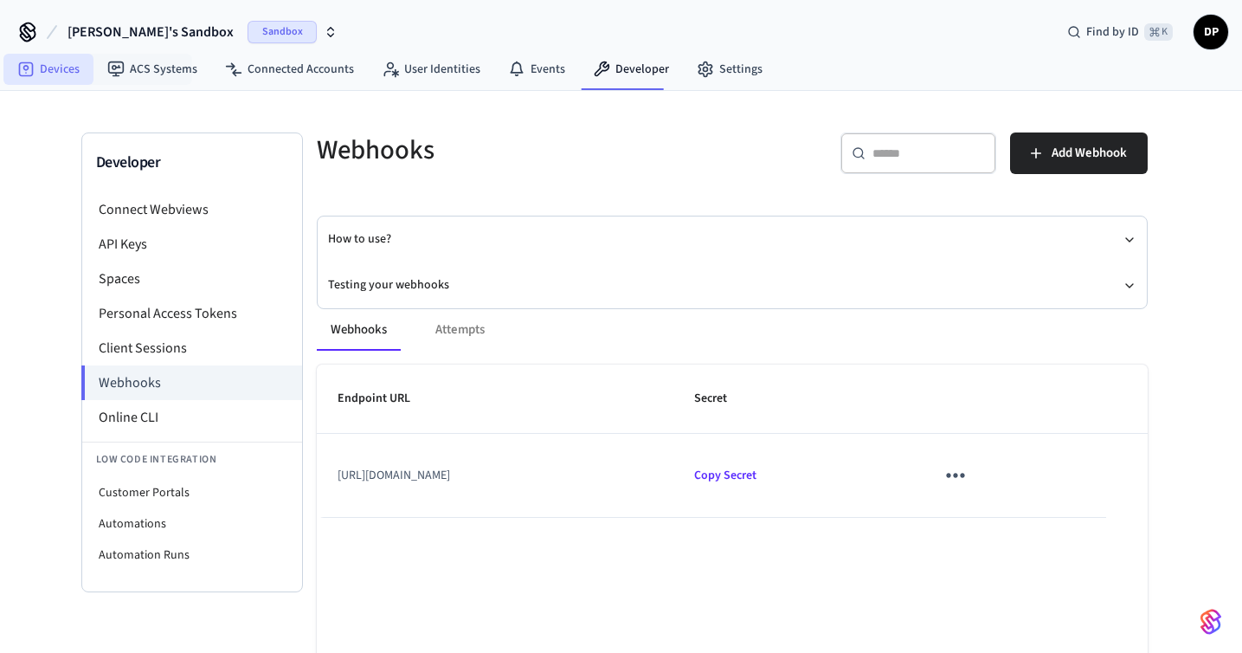
click at [70, 78] on link "Devices" at bounding box center [48, 69] width 90 height 31
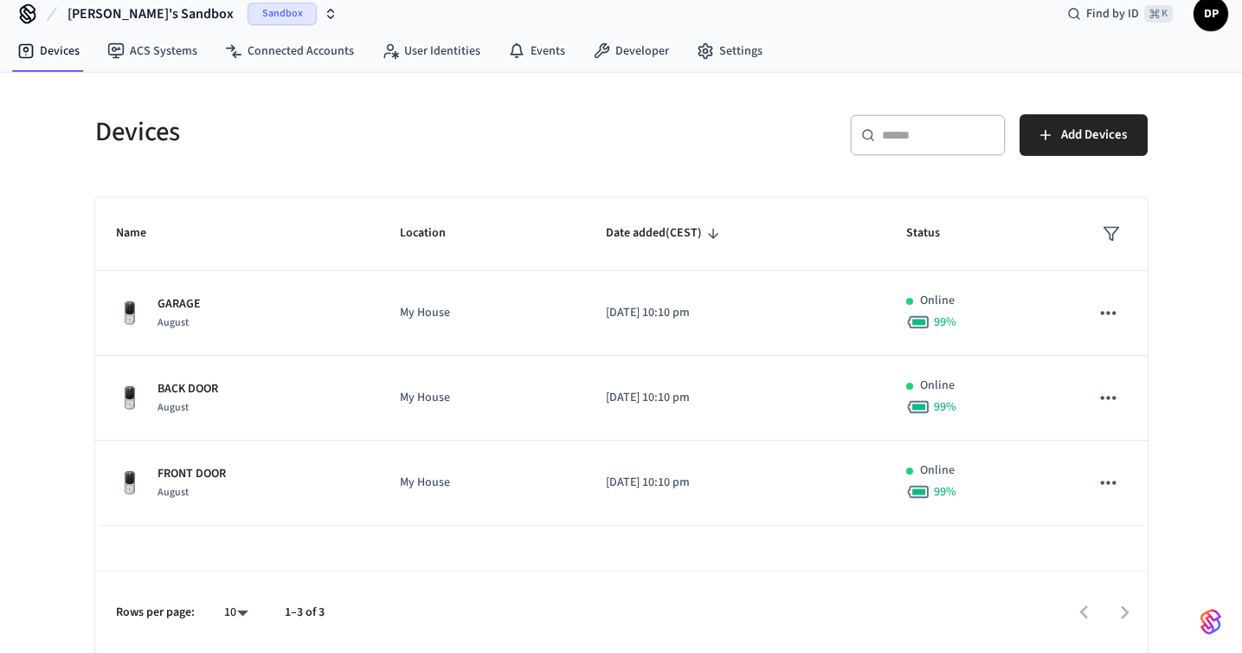
scroll to position [20, 0]
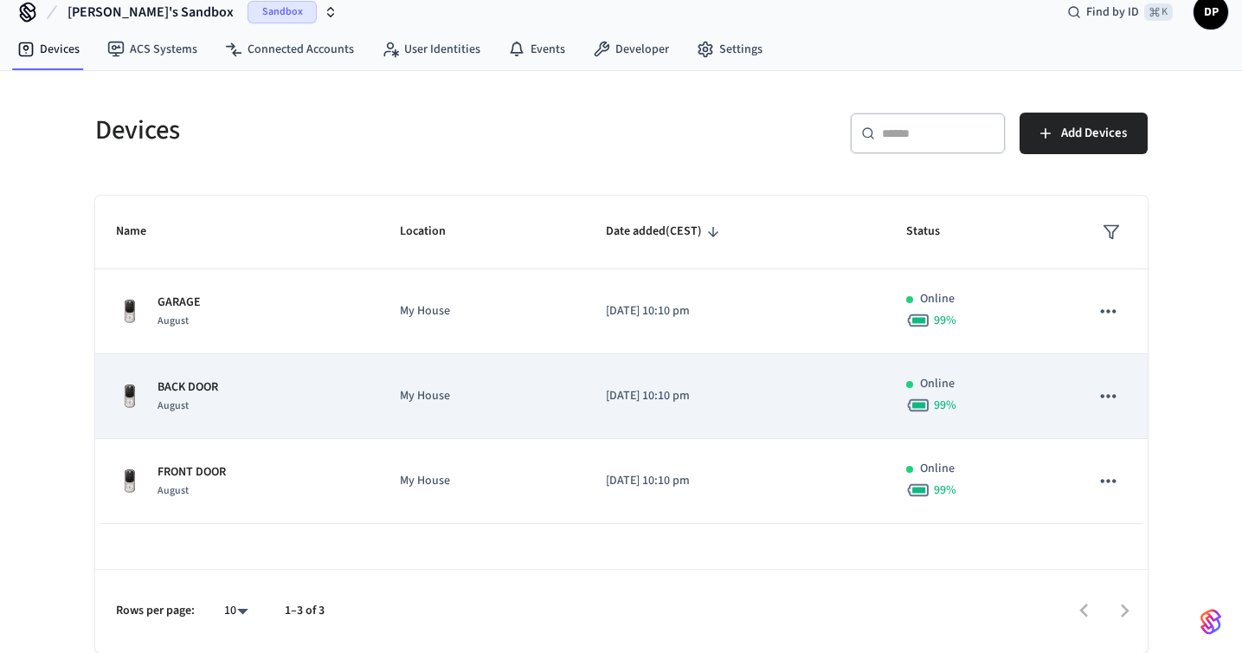
click at [829, 416] on td "[DATE] 10:10 pm" at bounding box center [735, 396] width 300 height 85
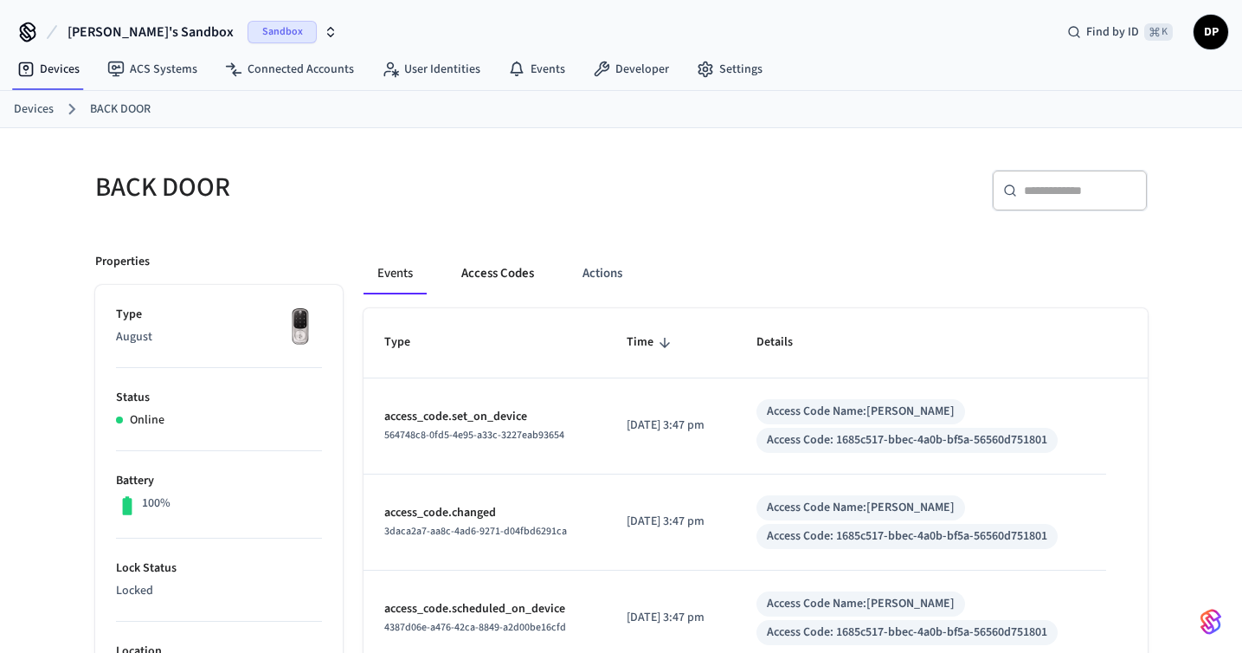
click at [477, 270] on button "Access Codes" at bounding box center [498, 274] width 100 height 42
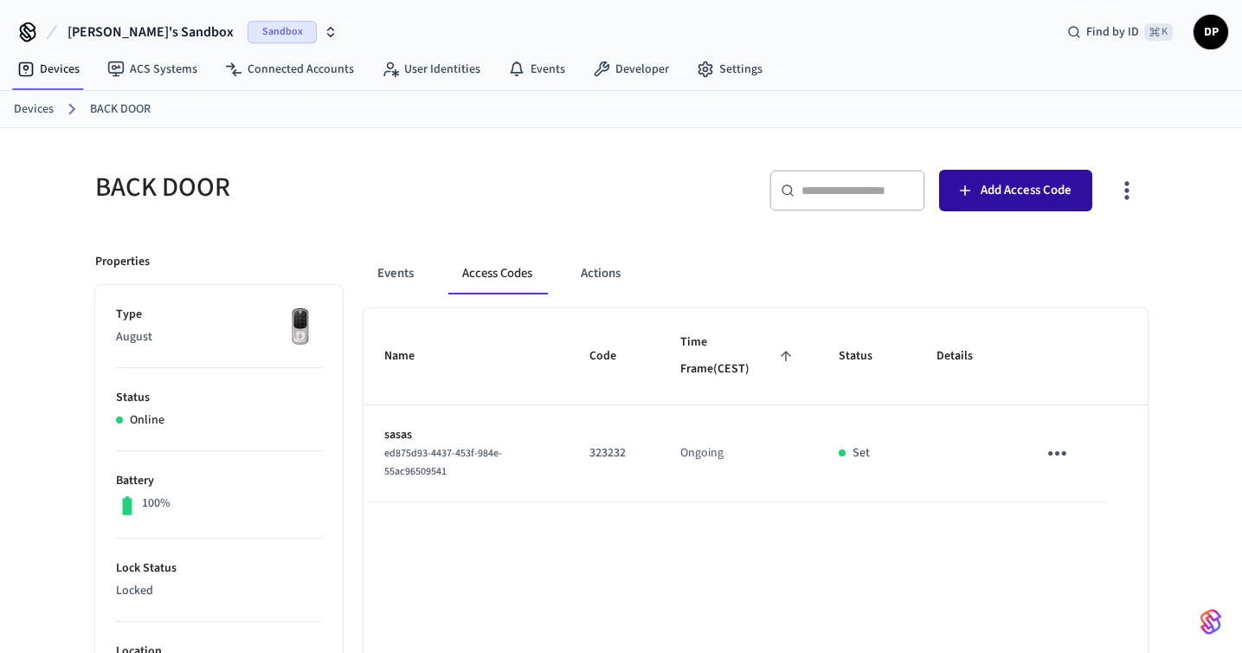
click at [990, 183] on span "Add Access Code" at bounding box center [1026, 190] width 91 height 23
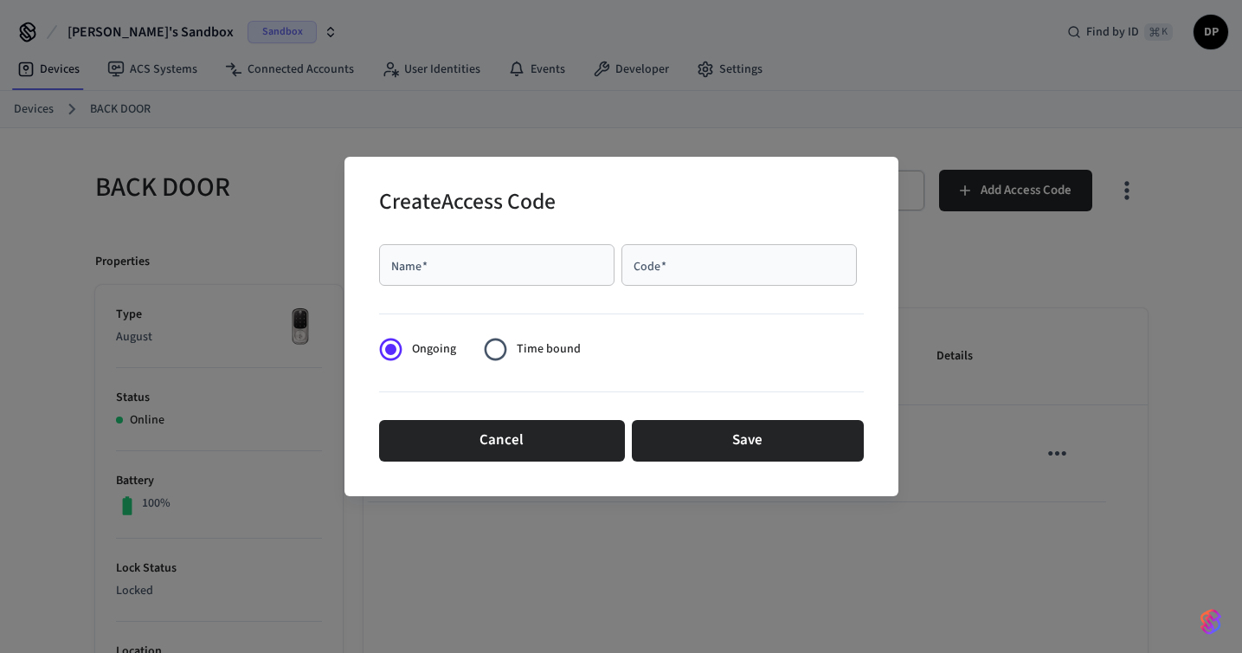
click at [521, 276] on div "Name   *" at bounding box center [496, 265] width 235 height 42
type input "********"
click at [740, 268] on input "Code   *" at bounding box center [739, 264] width 215 height 17
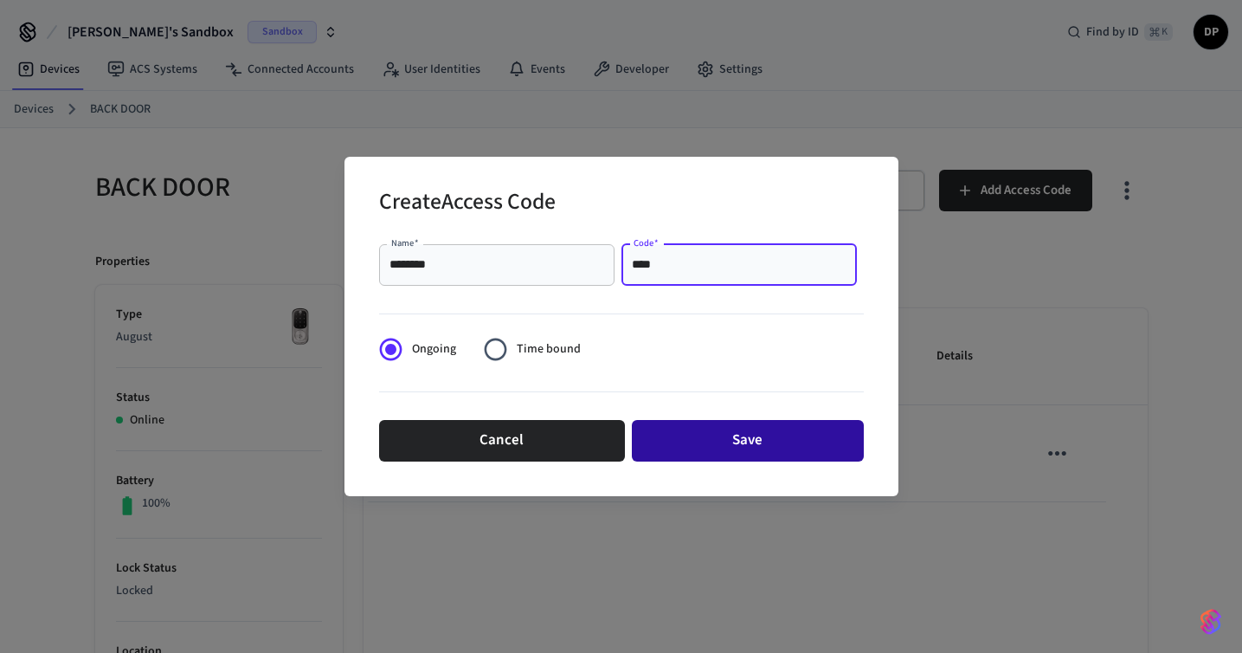
type input "****"
click at [726, 435] on button "Save" at bounding box center [748, 441] width 232 height 42
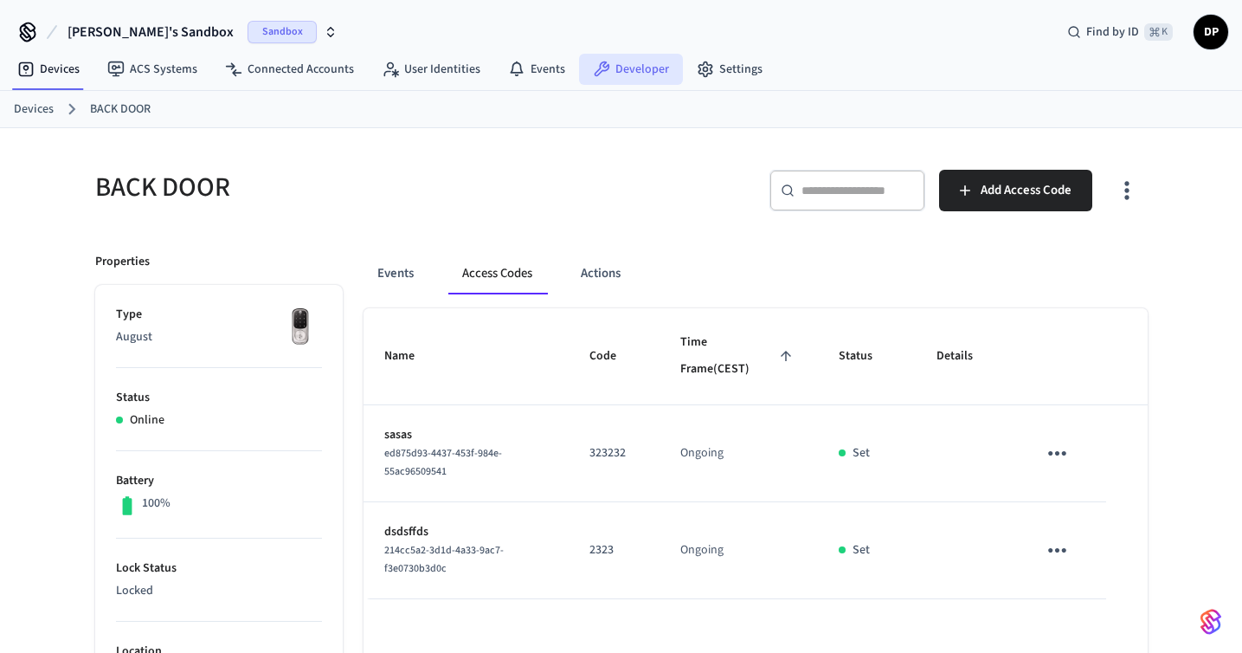
click at [638, 55] on link "Developer" at bounding box center [631, 69] width 104 height 31
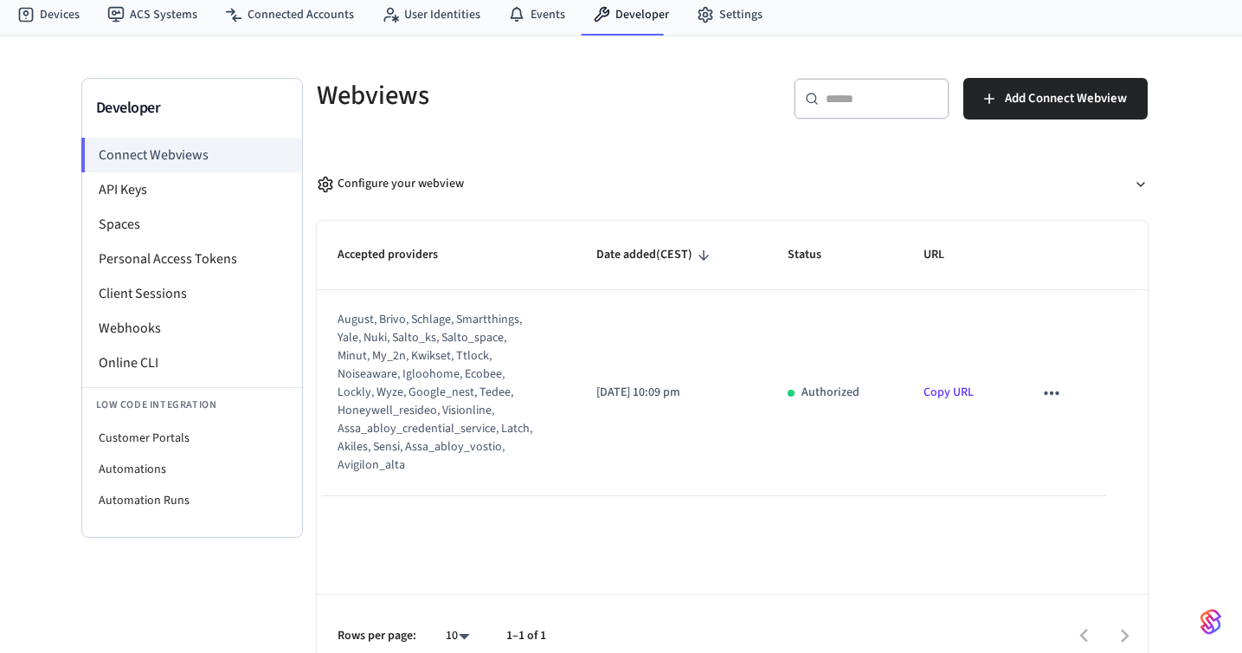
scroll to position [54, 0]
click at [210, 326] on li "Webhooks" at bounding box center [192, 329] width 220 height 35
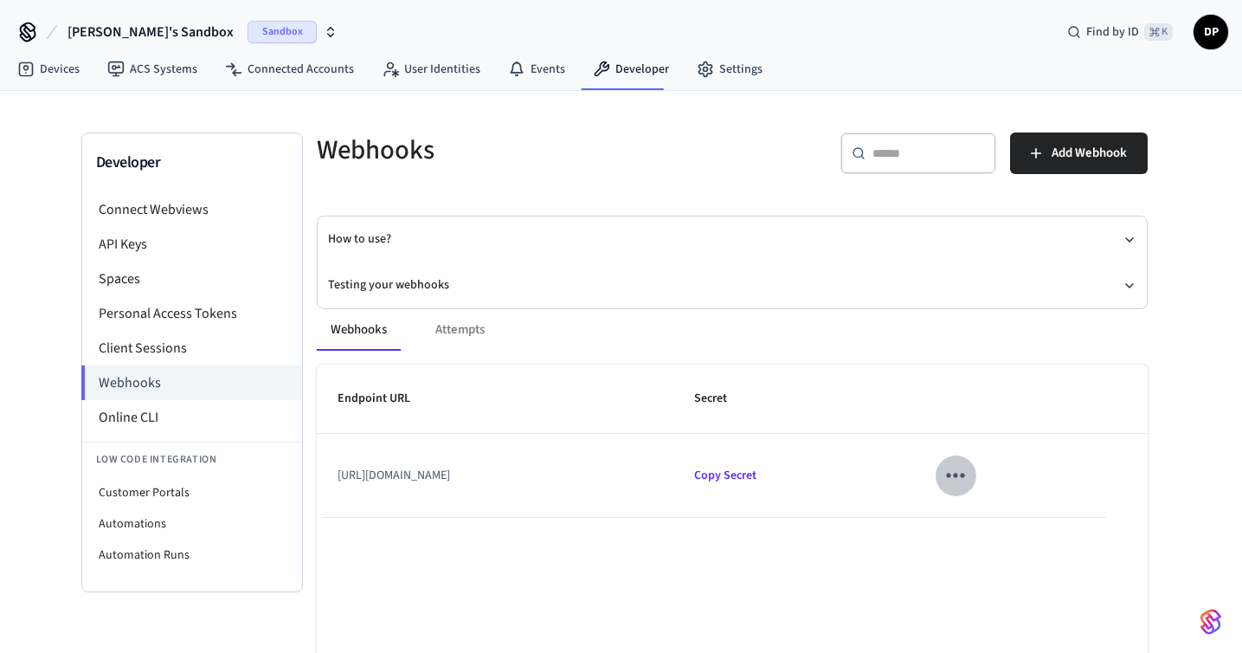
click at [969, 470] on icon "sticky table" at bounding box center [955, 474] width 27 height 27
drag, startPoint x: 1169, startPoint y: 538, endPoint x: 1173, endPoint y: 588, distance: 50.4
click at [1173, 588] on ul "Edit Delete" at bounding box center [1174, 550] width 82 height 93
click at [1173, 588] on li "Delete" at bounding box center [1174, 574] width 82 height 46
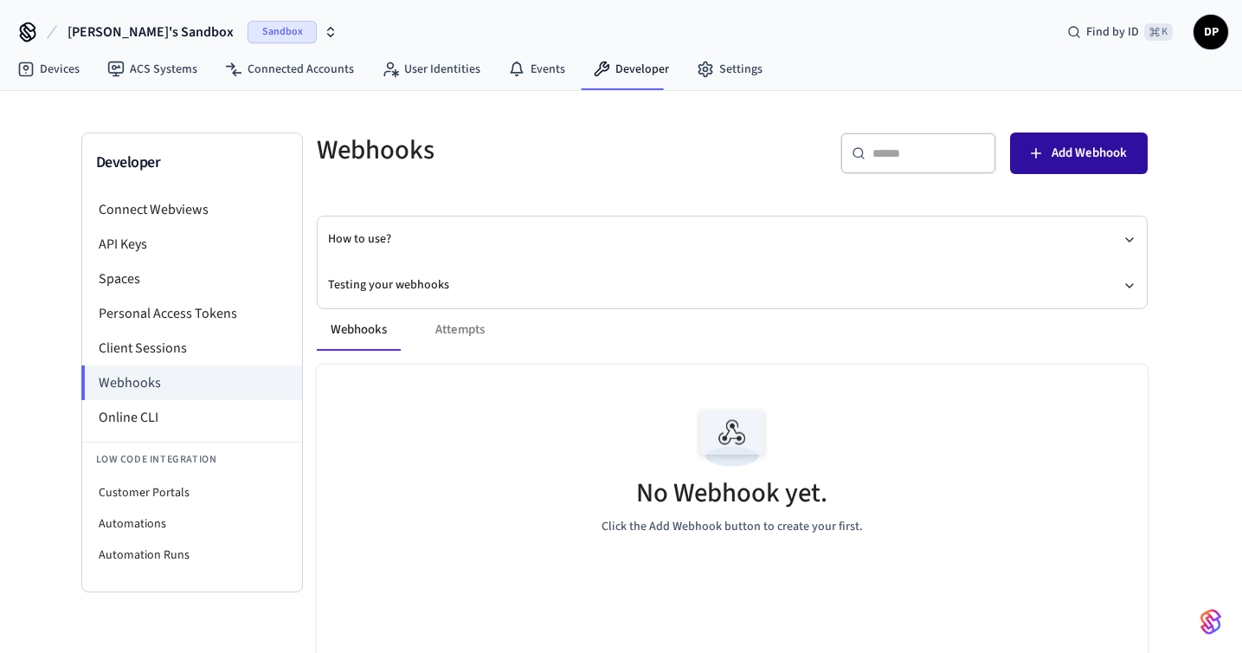
click at [1138, 152] on button "Add Webhook" at bounding box center [1079, 153] width 138 height 42
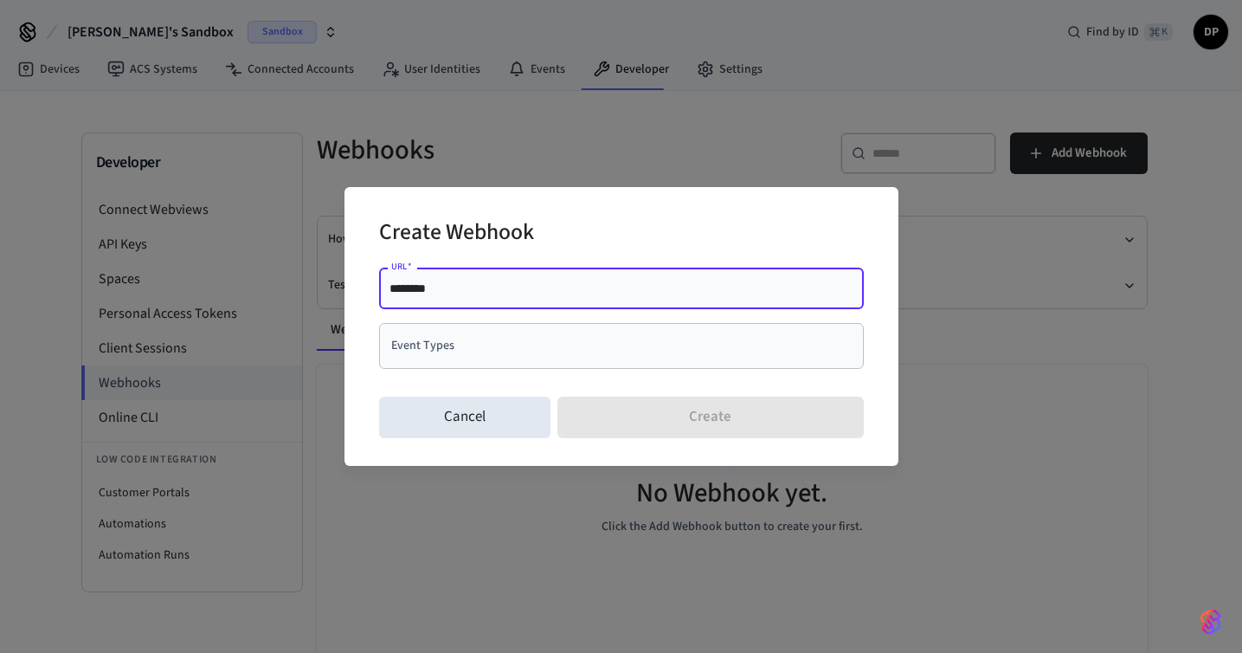
click at [667, 291] on input "********" at bounding box center [622, 288] width 464 height 17
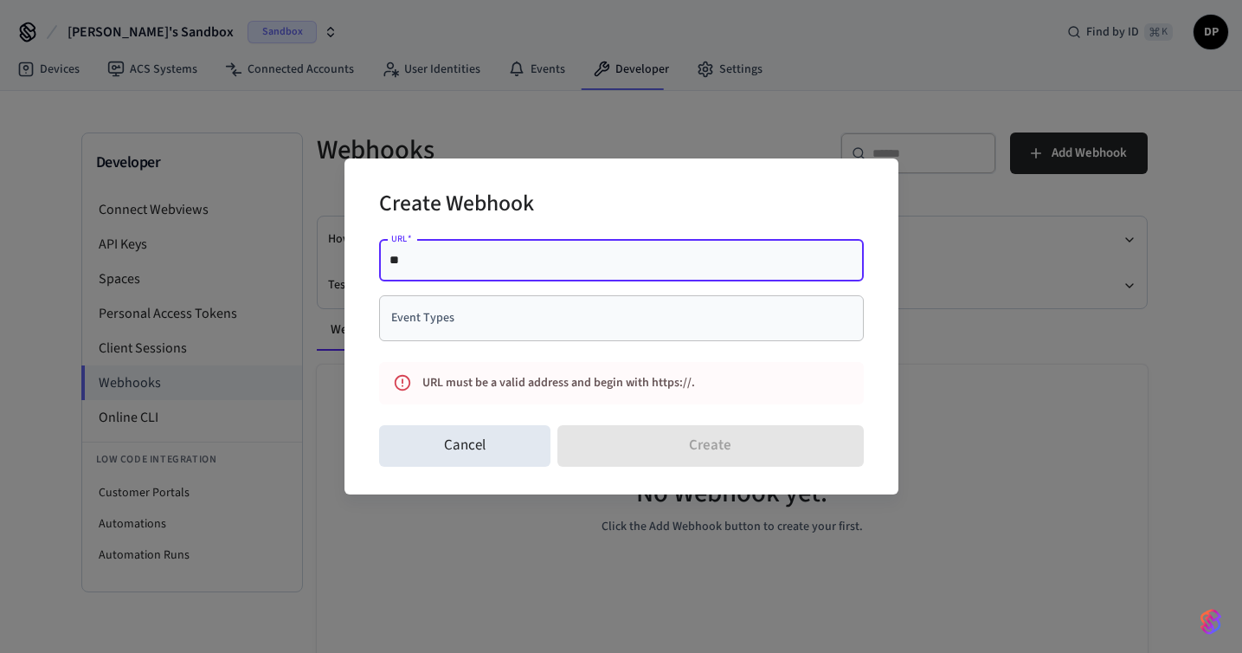
type input "*"
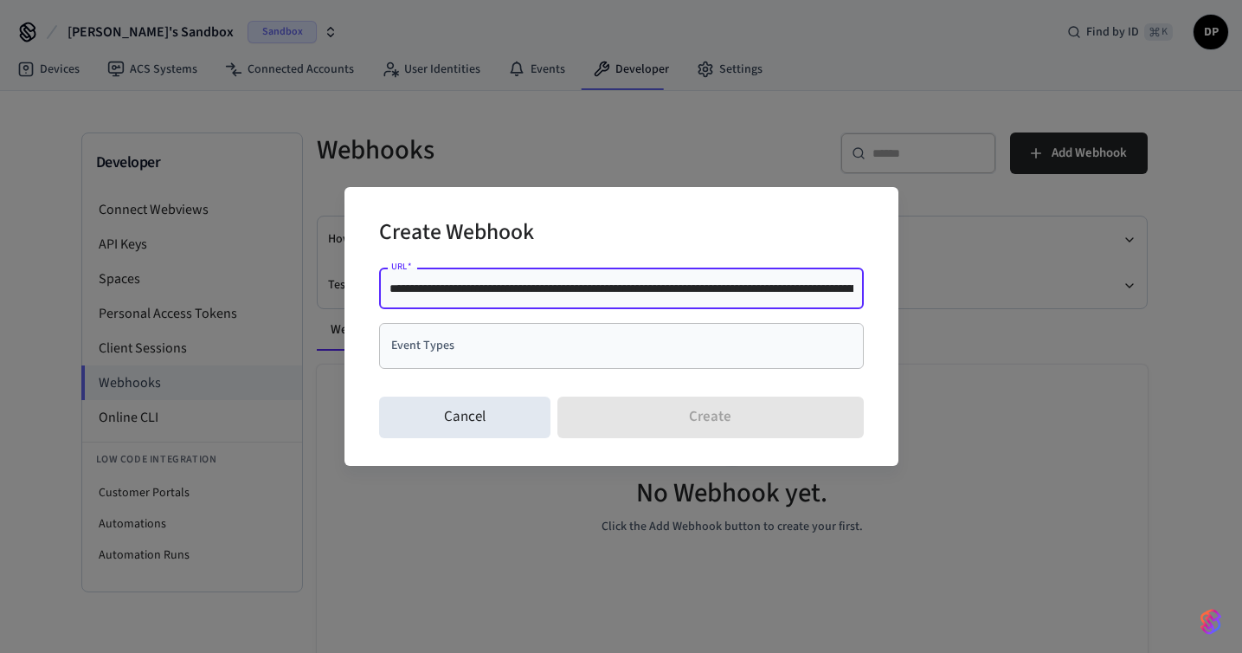
scroll to position [0, 202]
type input "**********"
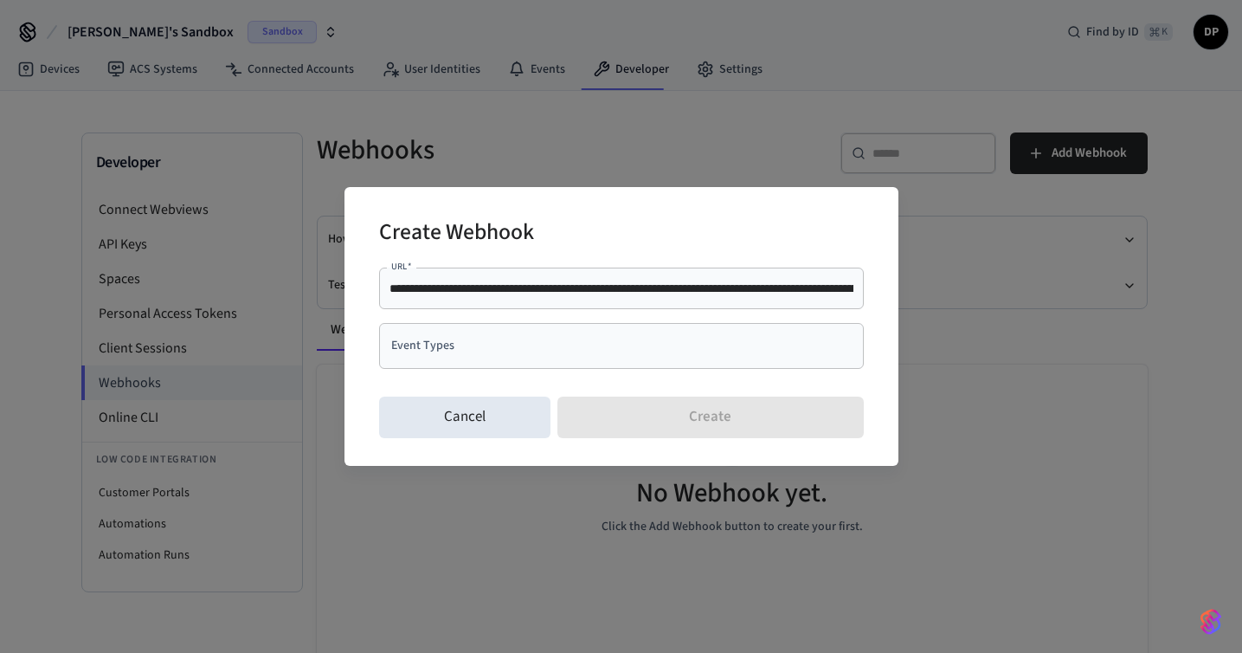
drag, startPoint x: 583, startPoint y: 301, endPoint x: 302, endPoint y: 308, distance: 281.4
click at [302, 308] on div "**********" at bounding box center [621, 326] width 1242 height 653
click at [512, 342] on input "Event Types" at bounding box center [608, 346] width 443 height 30
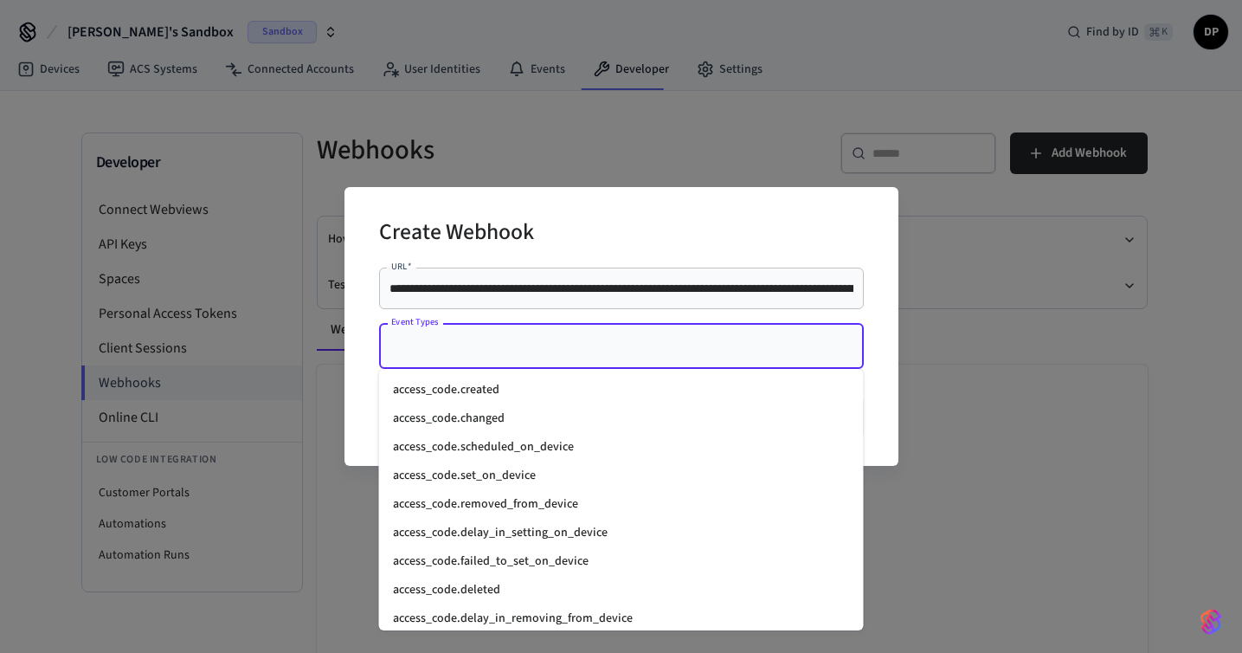
click at [551, 474] on li "access_code.set_on_device" at bounding box center [621, 475] width 485 height 29
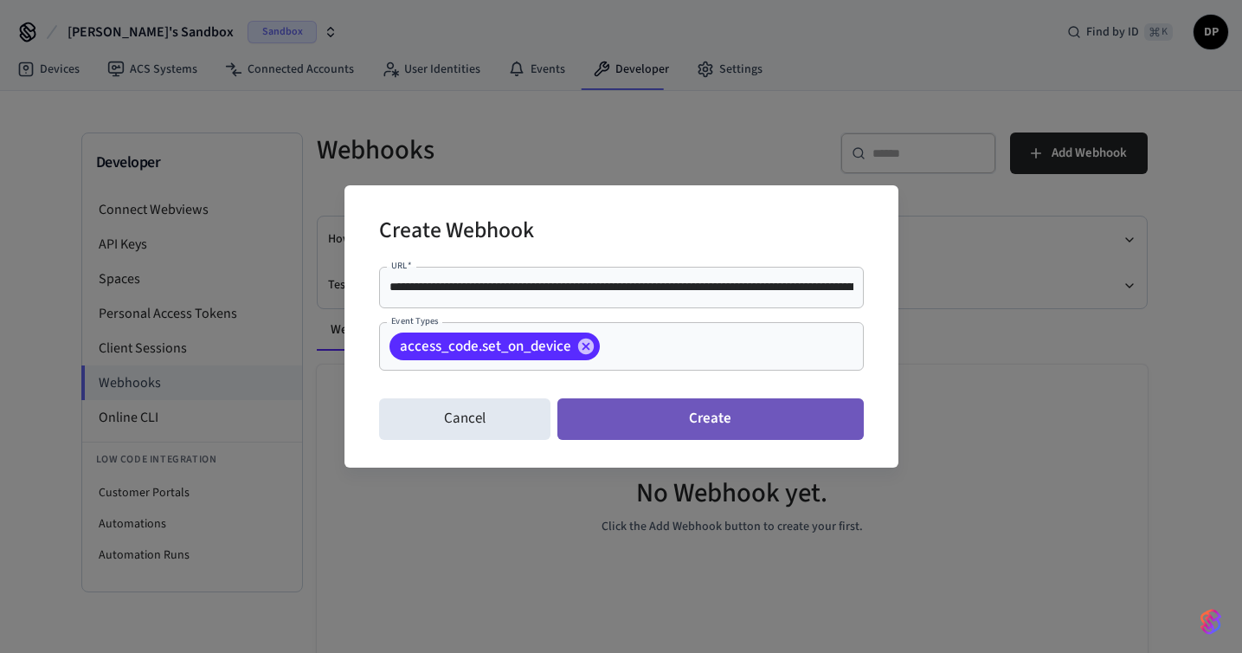
click at [679, 418] on button "Create" at bounding box center [711, 419] width 306 height 42
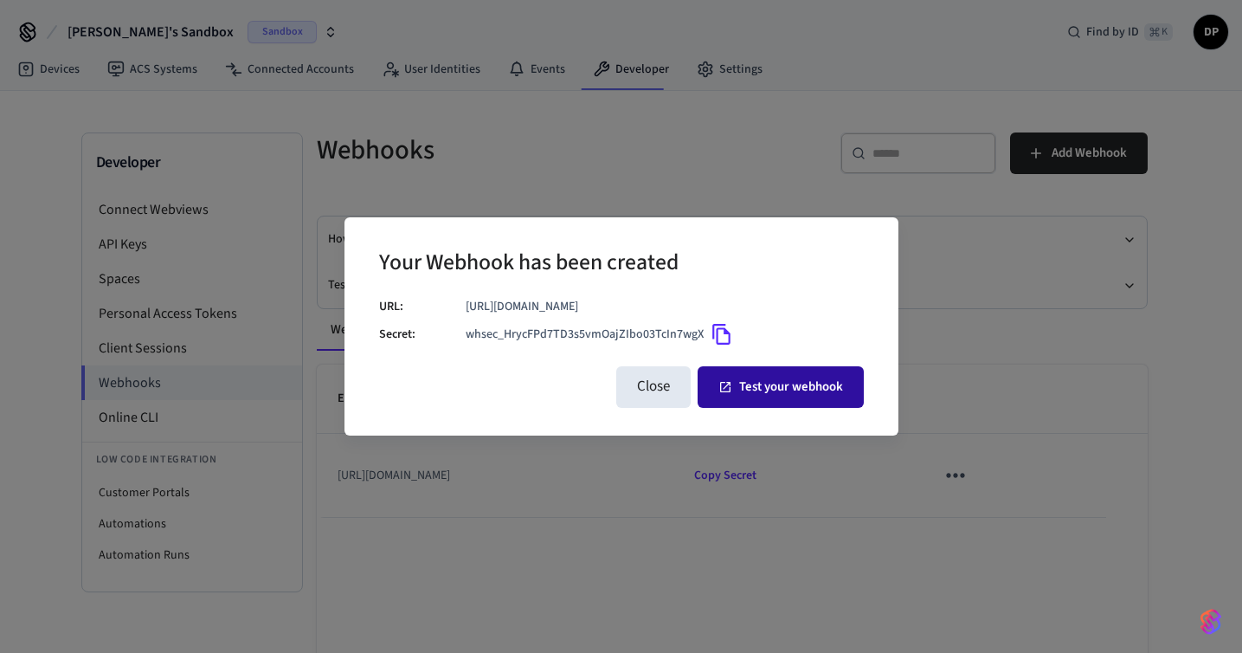
click at [727, 394] on icon "button" at bounding box center [726, 387] width 14 height 14
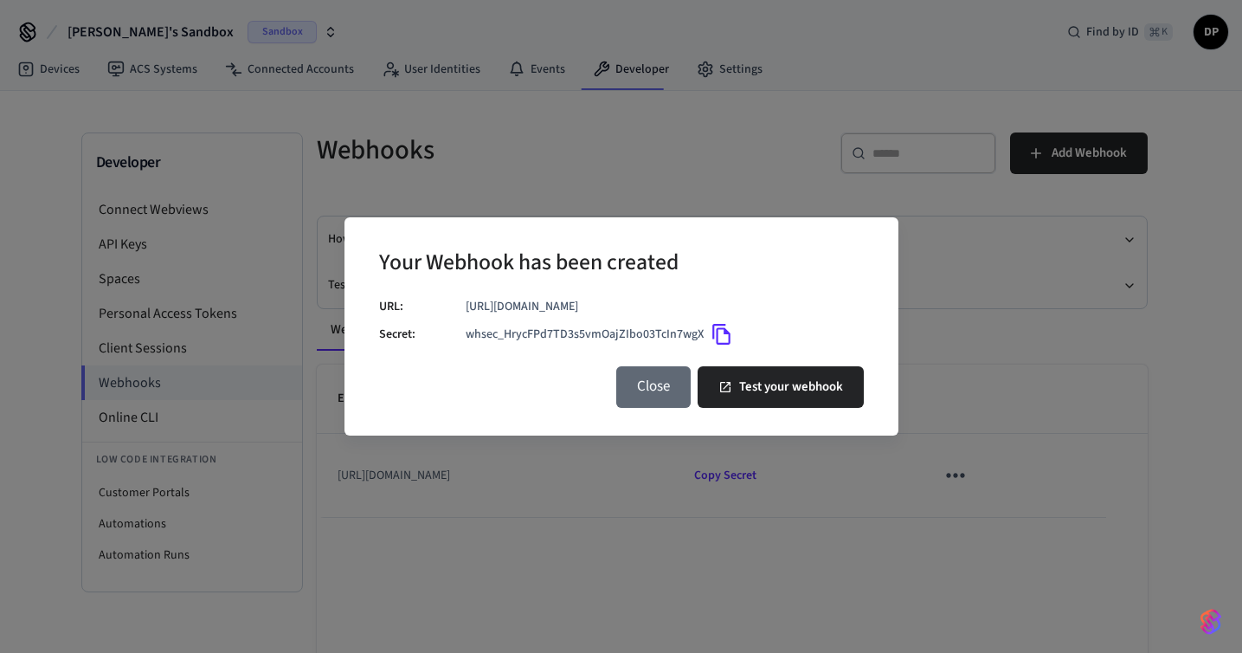
click at [654, 395] on button "Close" at bounding box center [653, 387] width 74 height 42
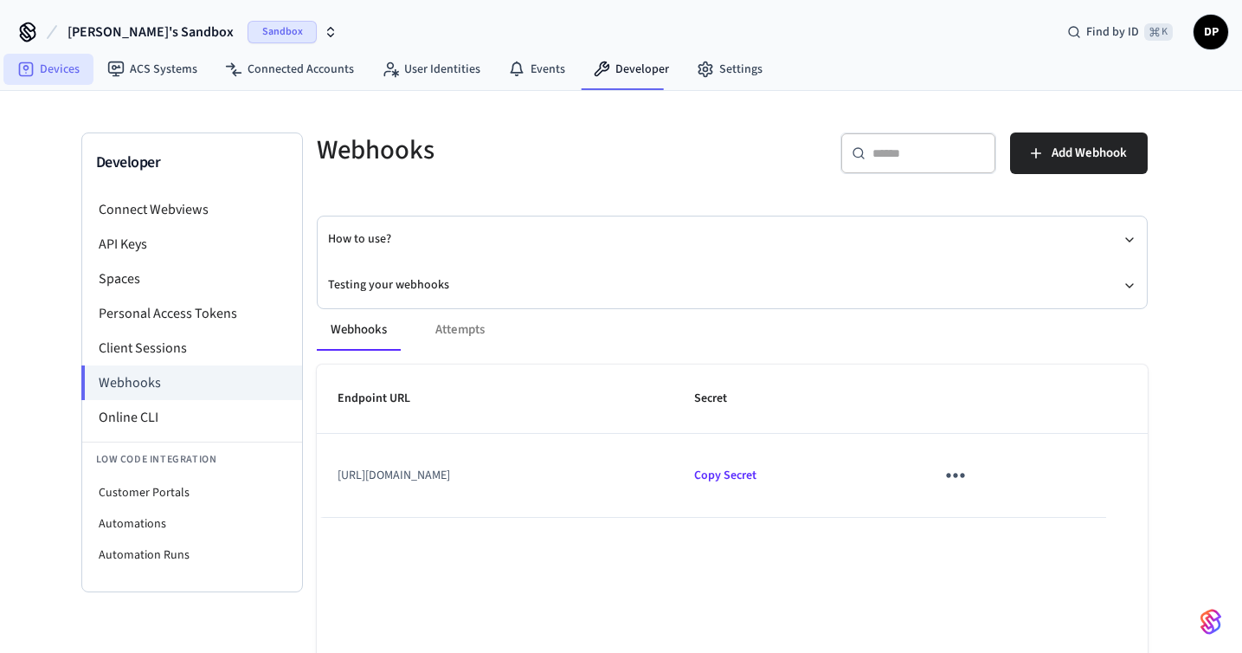
click at [23, 56] on link "Devices" at bounding box center [48, 69] width 90 height 31
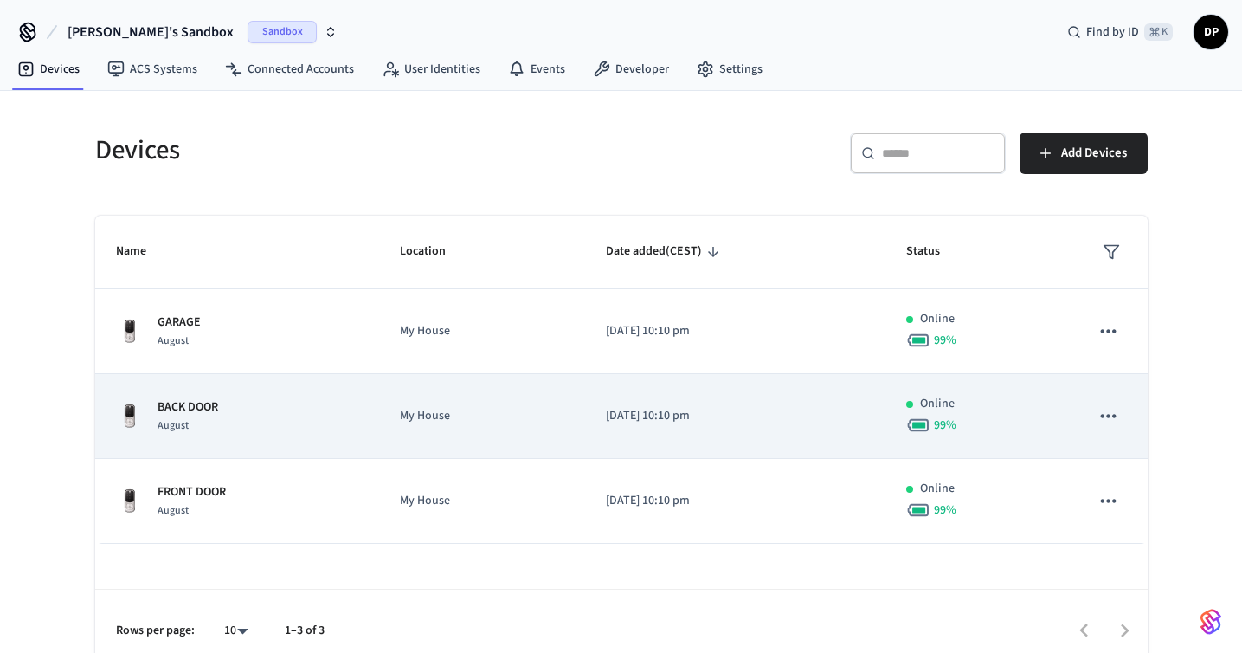
click at [630, 401] on td "[DATE] 10:10 pm" at bounding box center [735, 416] width 300 height 85
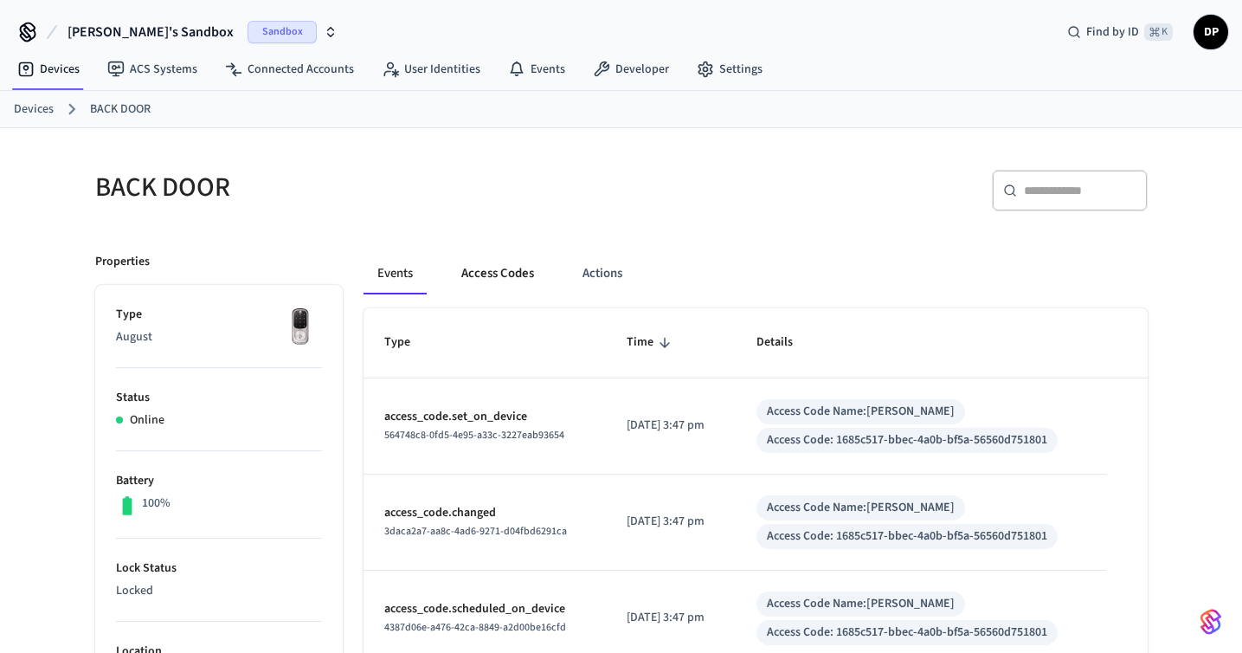
click at [477, 268] on button "Access Codes" at bounding box center [498, 274] width 100 height 42
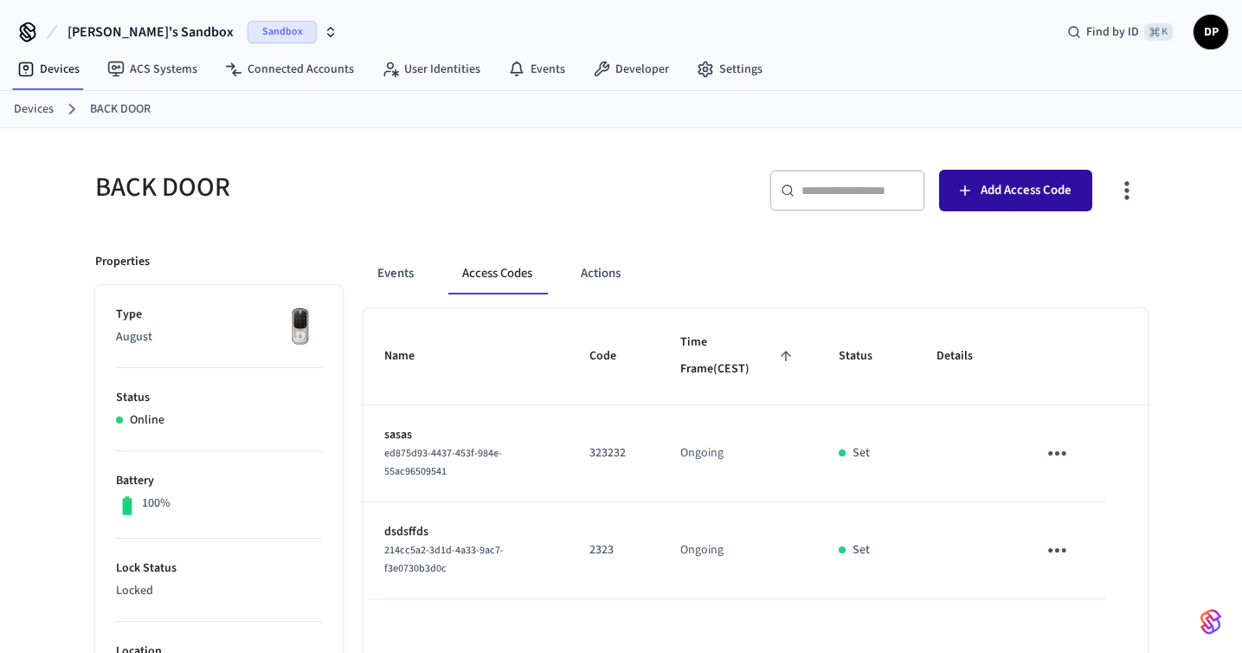
click at [957, 208] on button "Add Access Code" at bounding box center [1015, 191] width 153 height 42
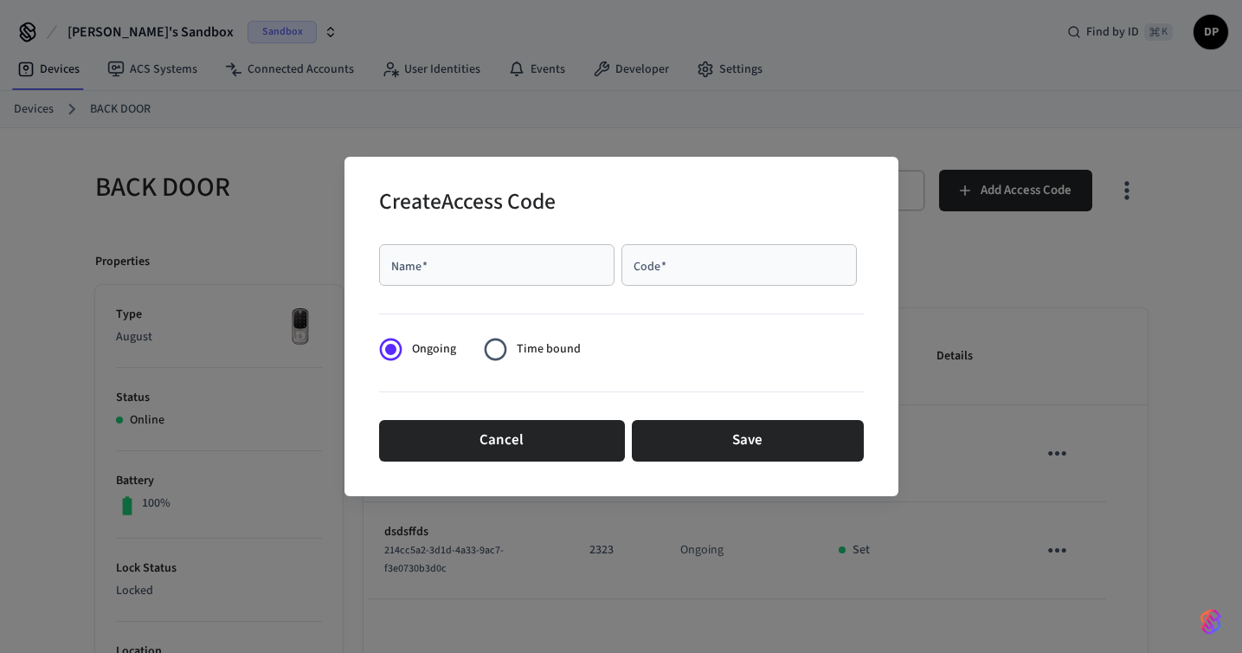
click at [535, 259] on input "Name   *" at bounding box center [497, 264] width 215 height 17
type input "********"
click at [730, 266] on input "Code   *" at bounding box center [739, 264] width 215 height 17
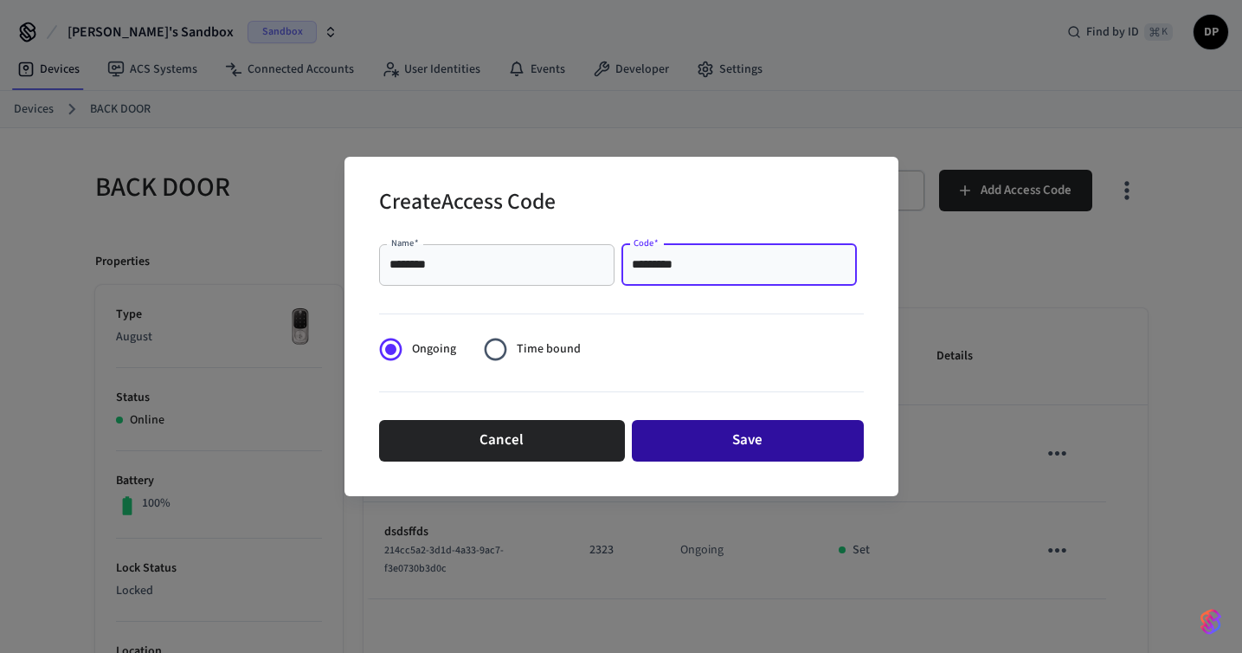
type input "*********"
click at [774, 438] on button "Save" at bounding box center [748, 441] width 232 height 42
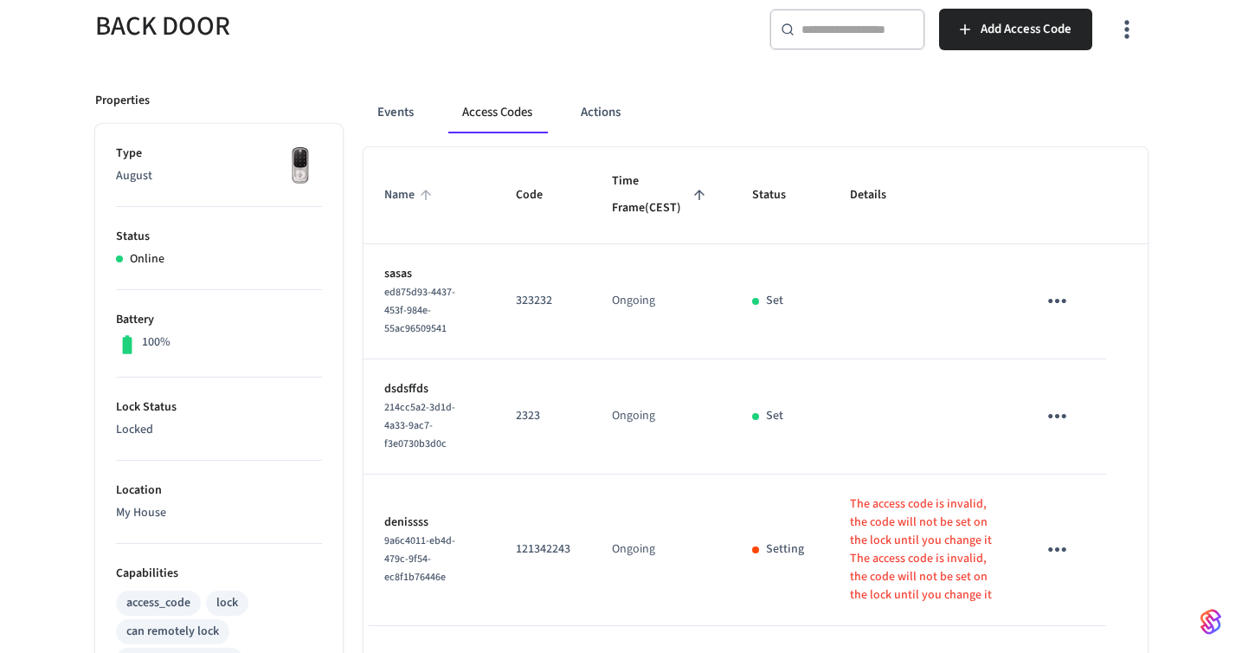
scroll to position [238, 0]
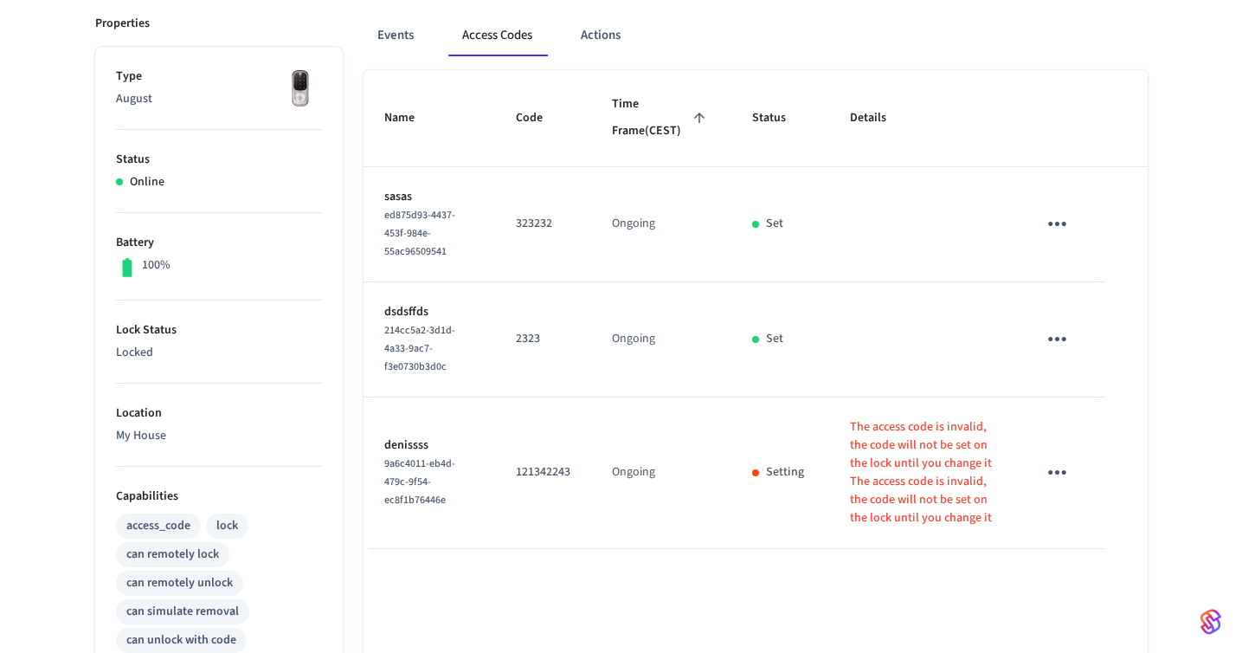
click at [1054, 459] on icon "sticky table" at bounding box center [1057, 472] width 27 height 27
click at [1081, 513] on icon at bounding box center [1078, 513] width 10 height 10
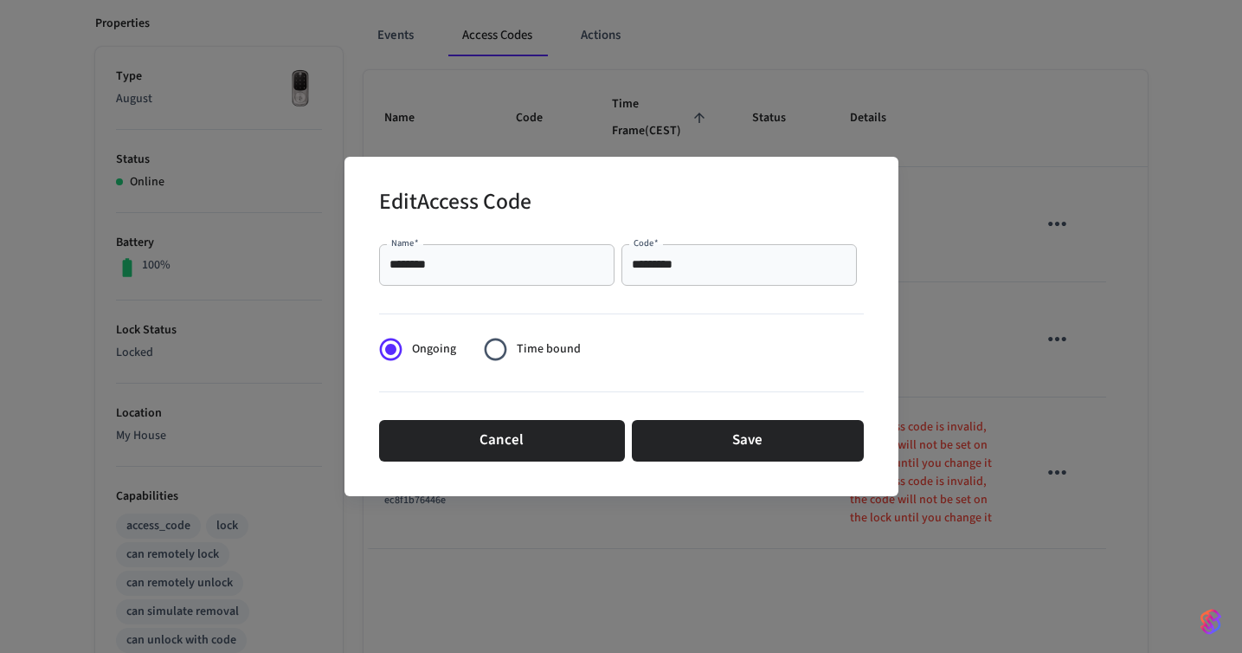
click at [719, 272] on input "*********" at bounding box center [739, 264] width 215 height 17
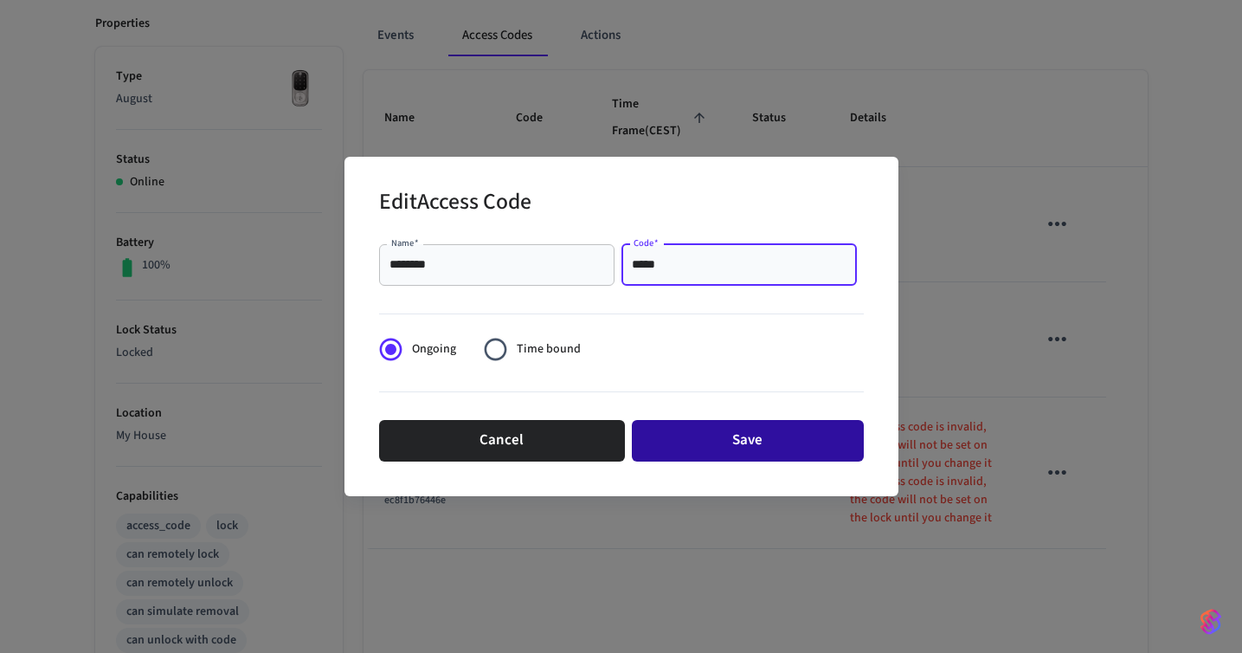
type input "*****"
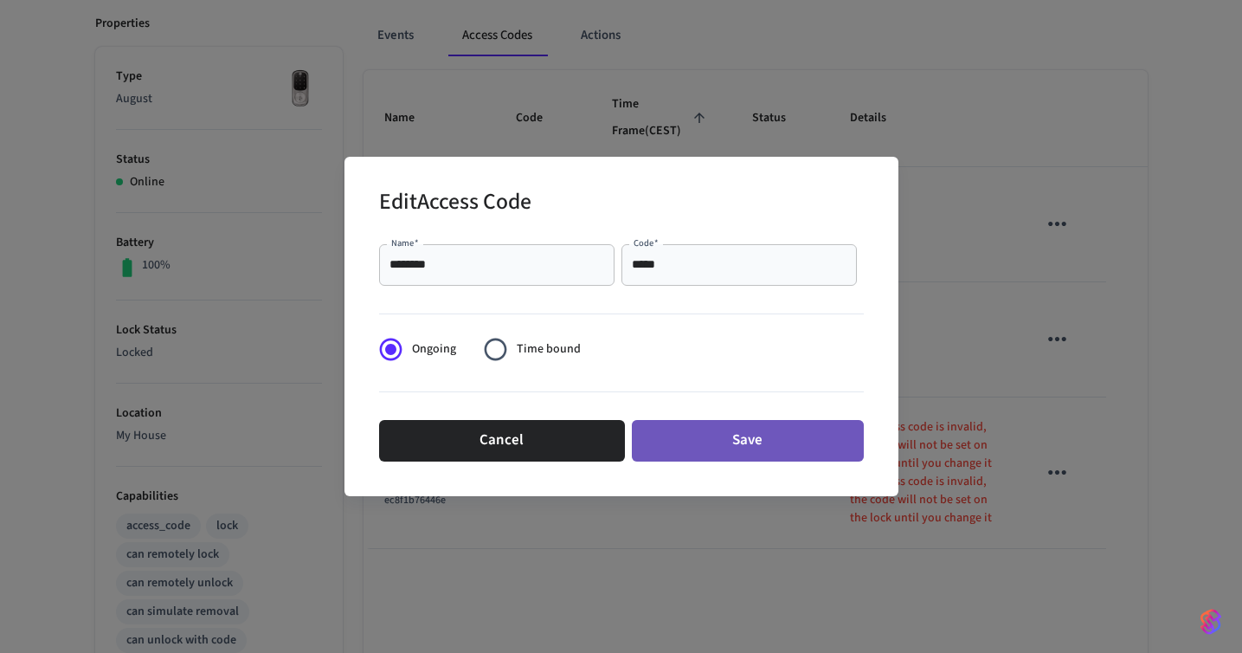
click at [730, 447] on button "Save" at bounding box center [748, 441] width 232 height 42
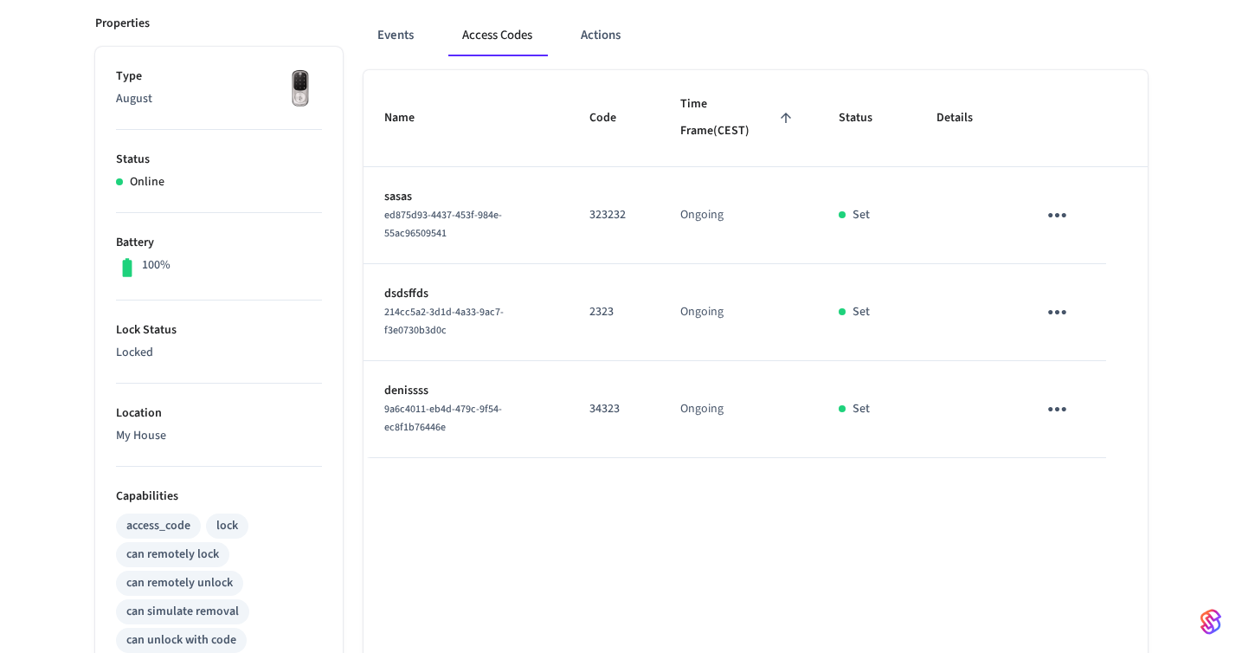
scroll to position [0, 0]
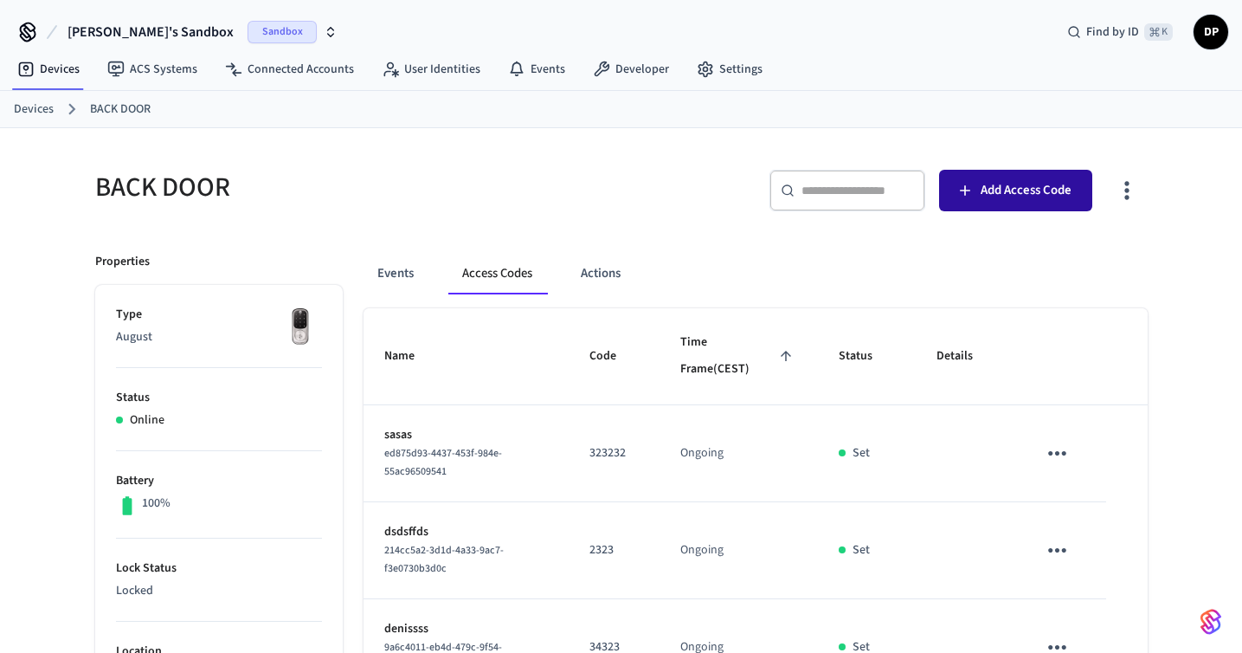
click at [1026, 191] on span "Add Access Code" at bounding box center [1026, 190] width 91 height 23
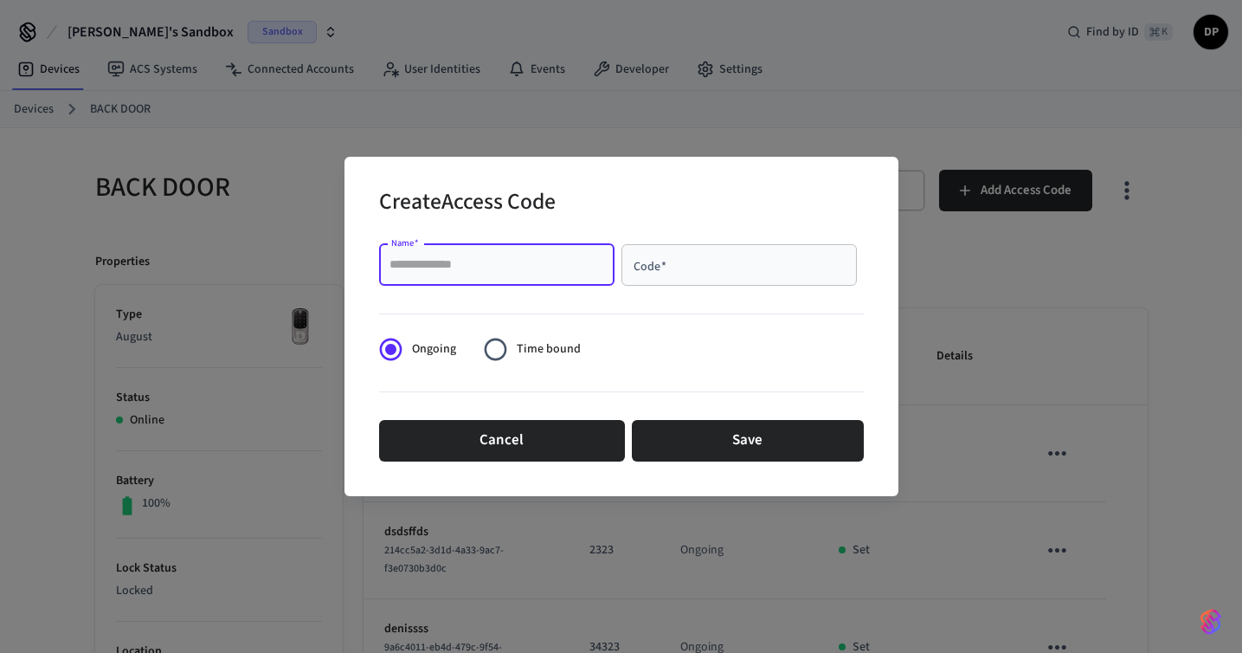
click at [523, 273] on input "Name   *" at bounding box center [497, 264] width 215 height 17
type input "********"
click at [719, 254] on div "Code   *" at bounding box center [739, 265] width 235 height 42
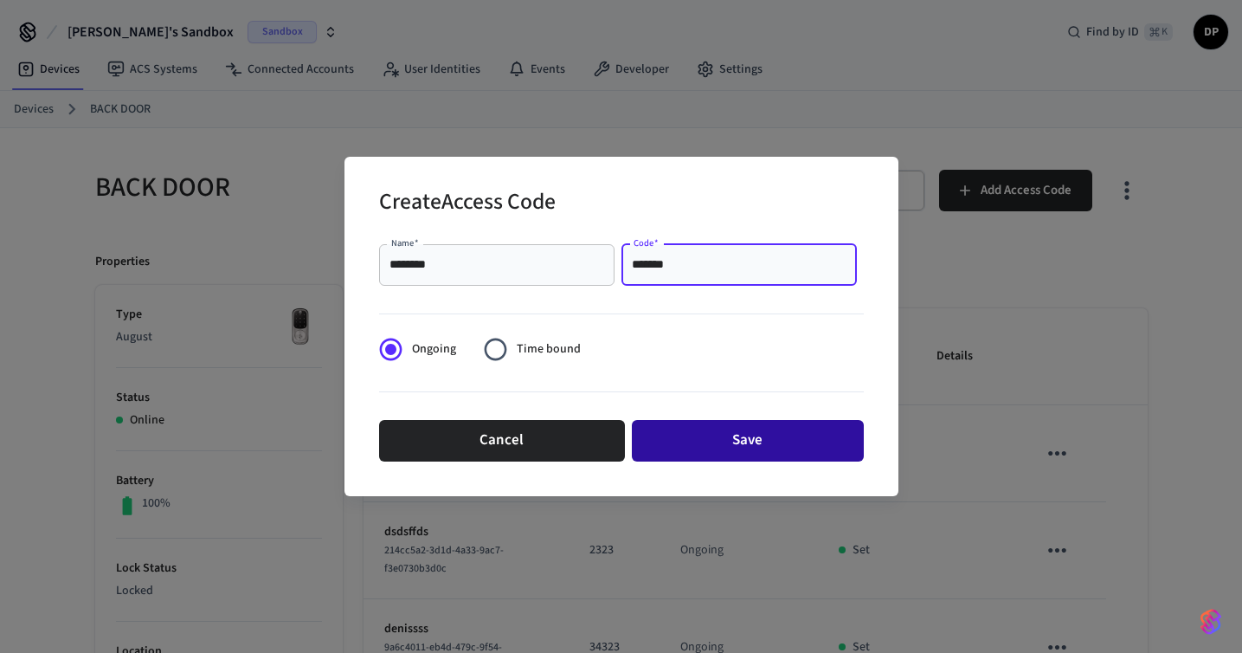
type input "*******"
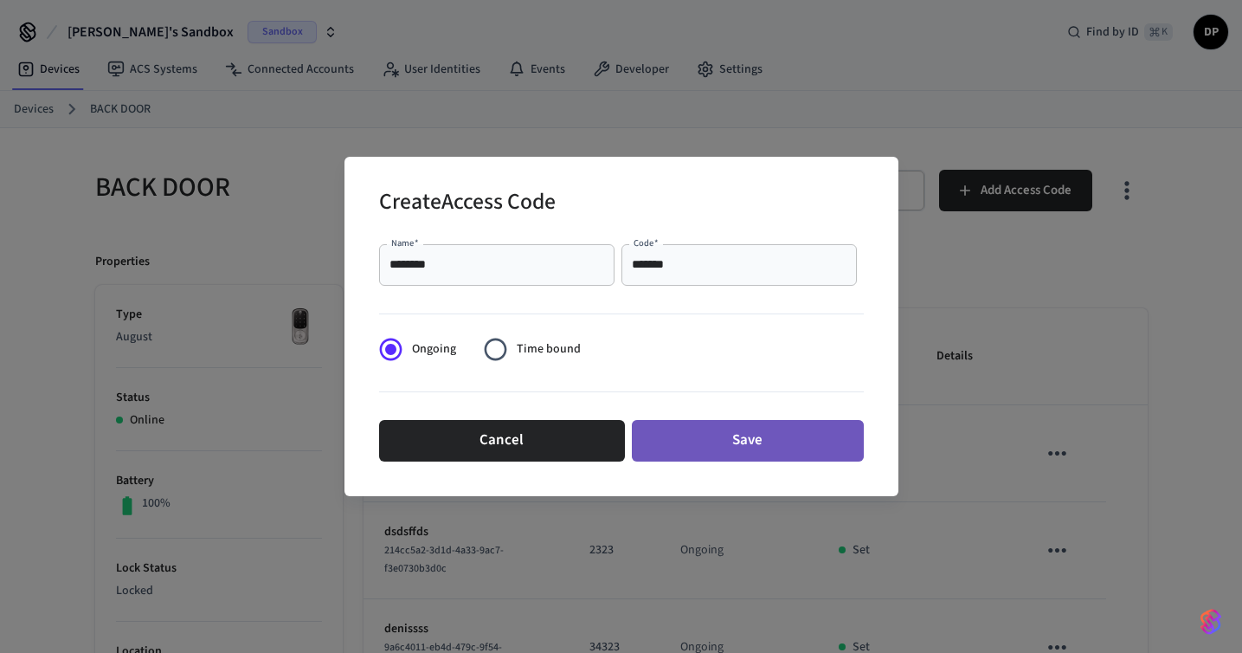
click at [749, 437] on button "Save" at bounding box center [748, 441] width 232 height 42
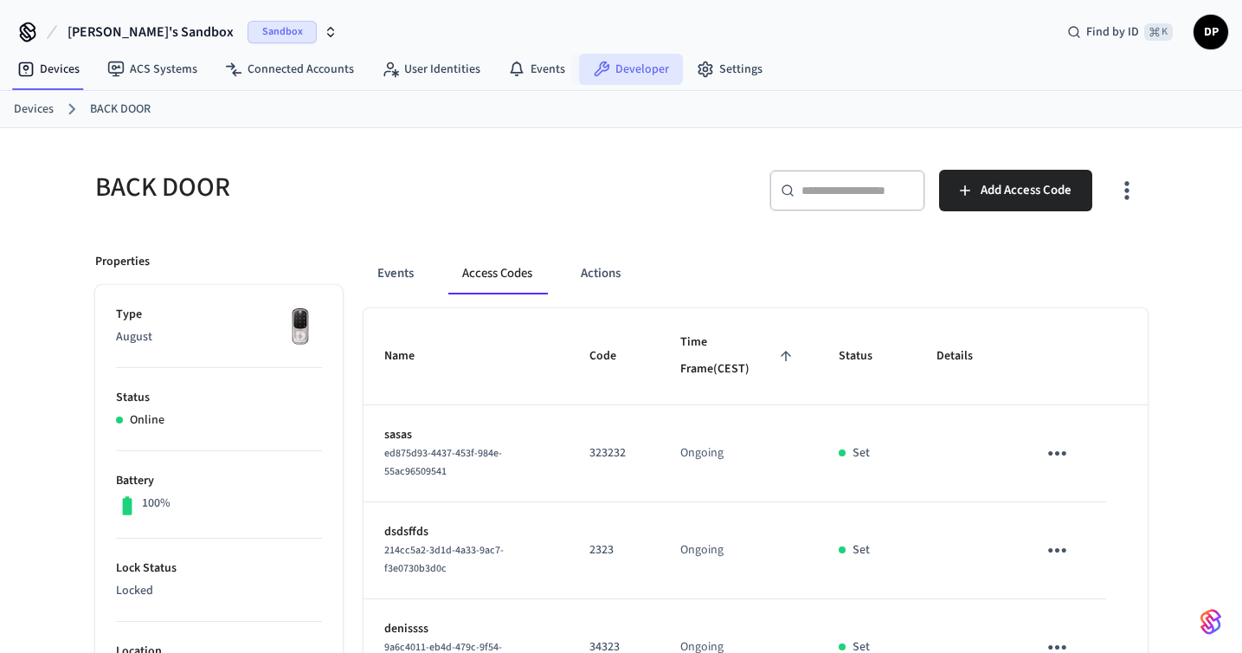
click at [609, 77] on link "Developer" at bounding box center [631, 69] width 104 height 31
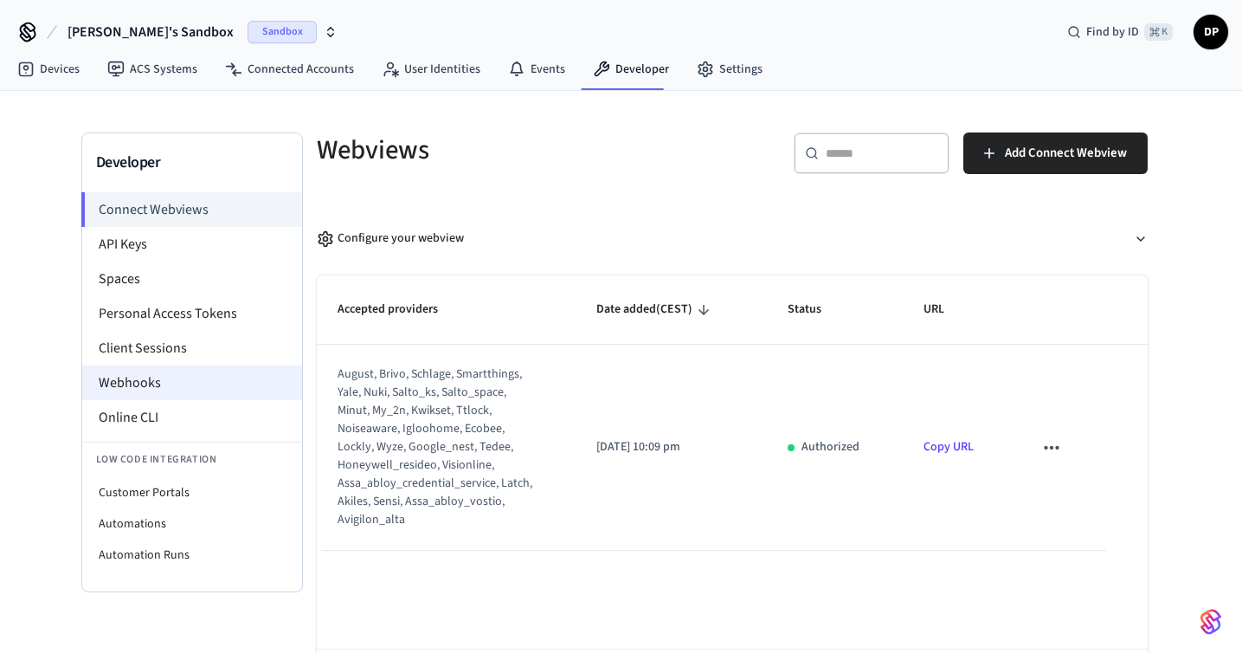
click at [198, 387] on li "Webhooks" at bounding box center [192, 382] width 220 height 35
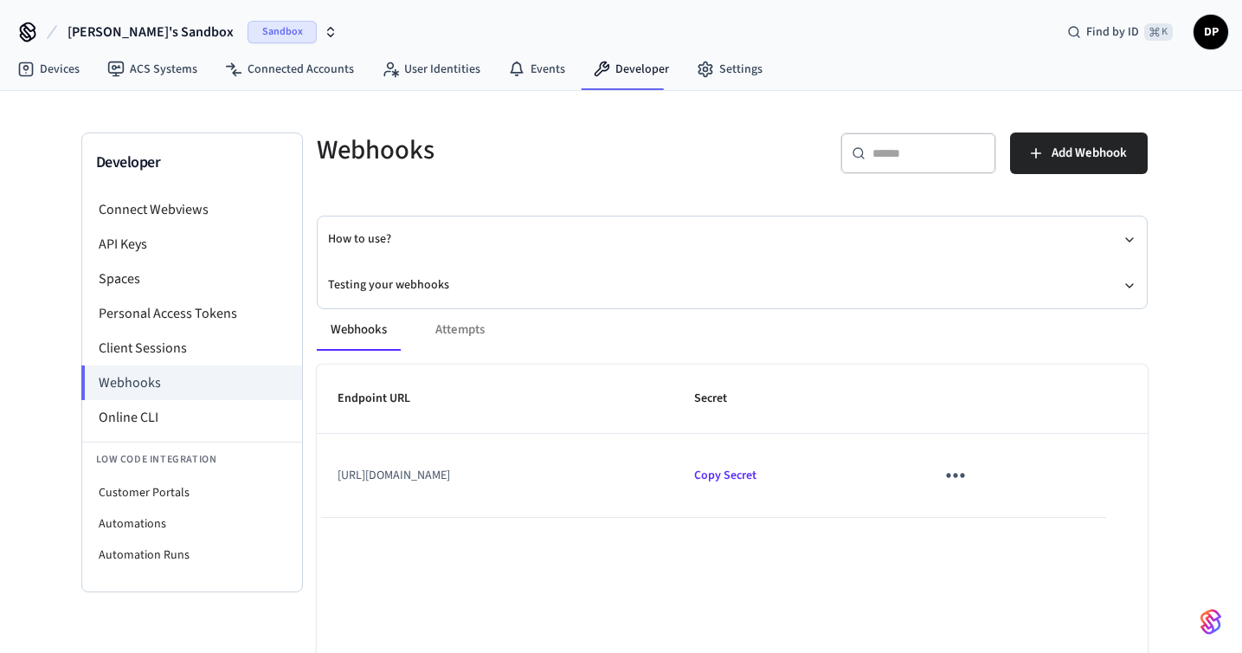
click at [969, 479] on icon "sticky table" at bounding box center [955, 474] width 27 height 27
click at [1102, 588] on li "Delete" at bounding box center [1106, 574] width 82 height 46
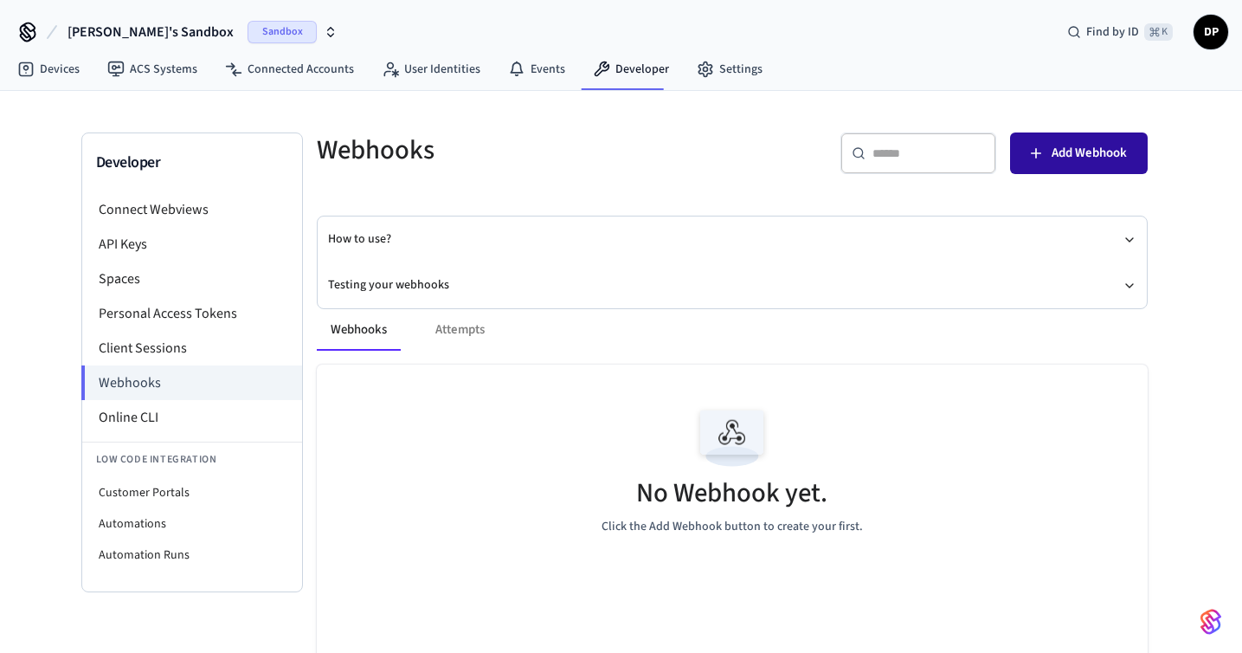
click at [1072, 148] on span "Add Webhook" at bounding box center [1089, 153] width 75 height 23
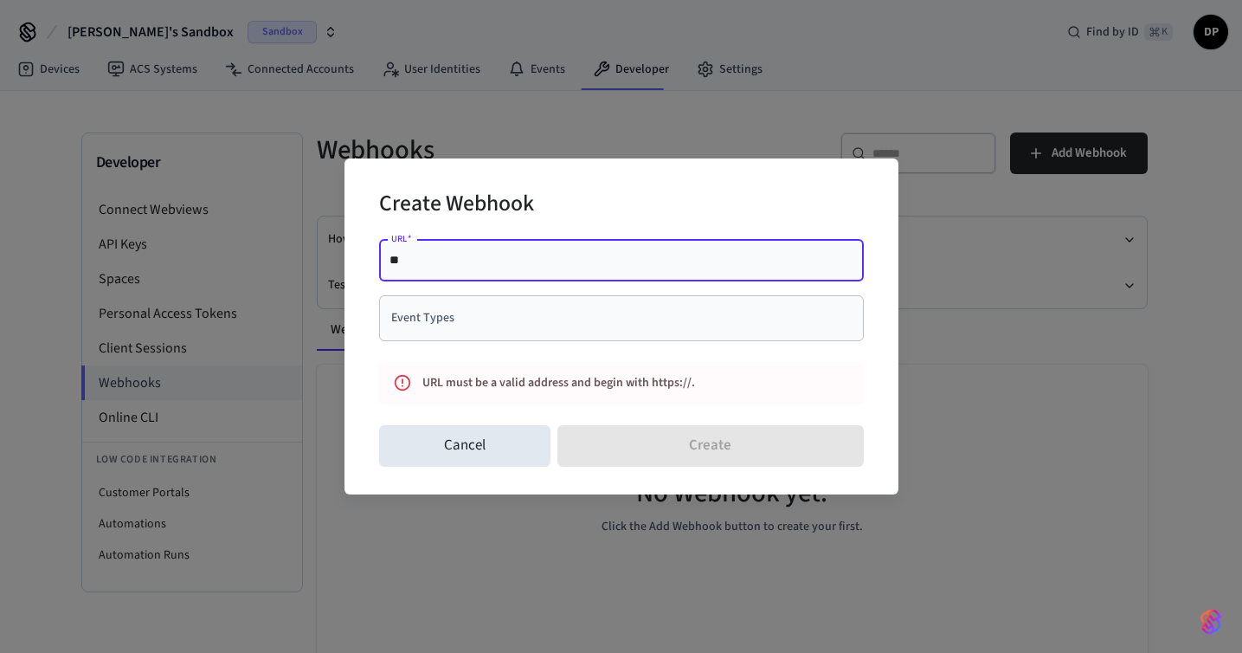
type input "*"
paste input "**********"
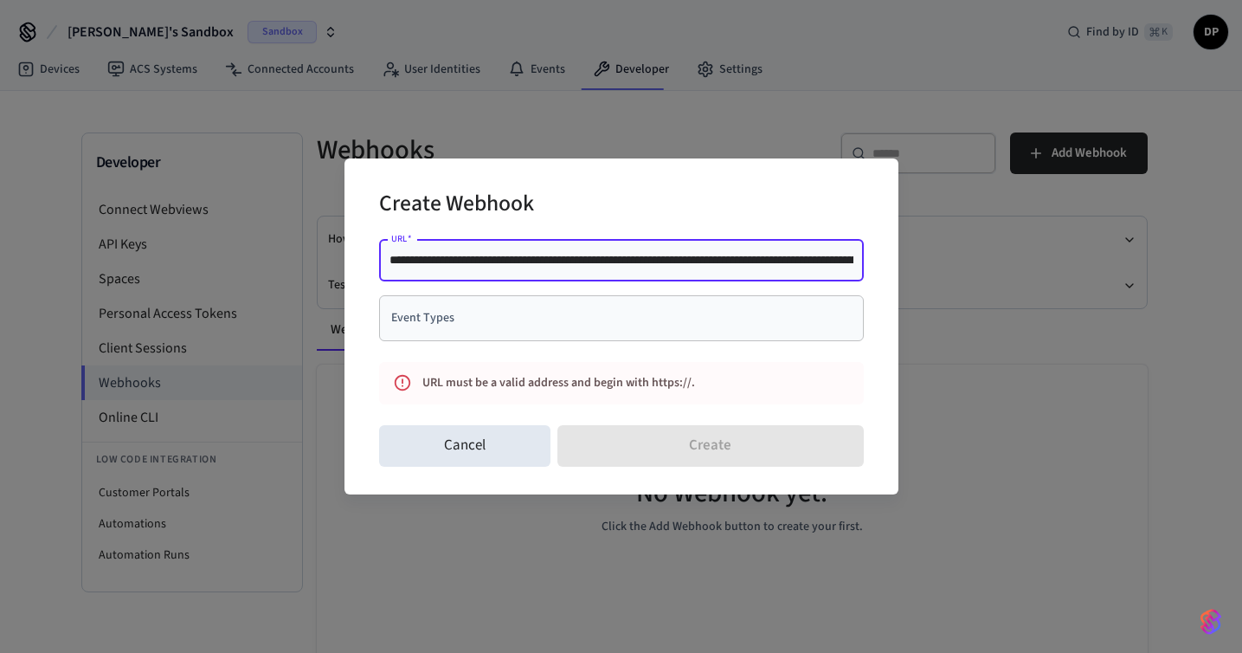
scroll to position [0, 232]
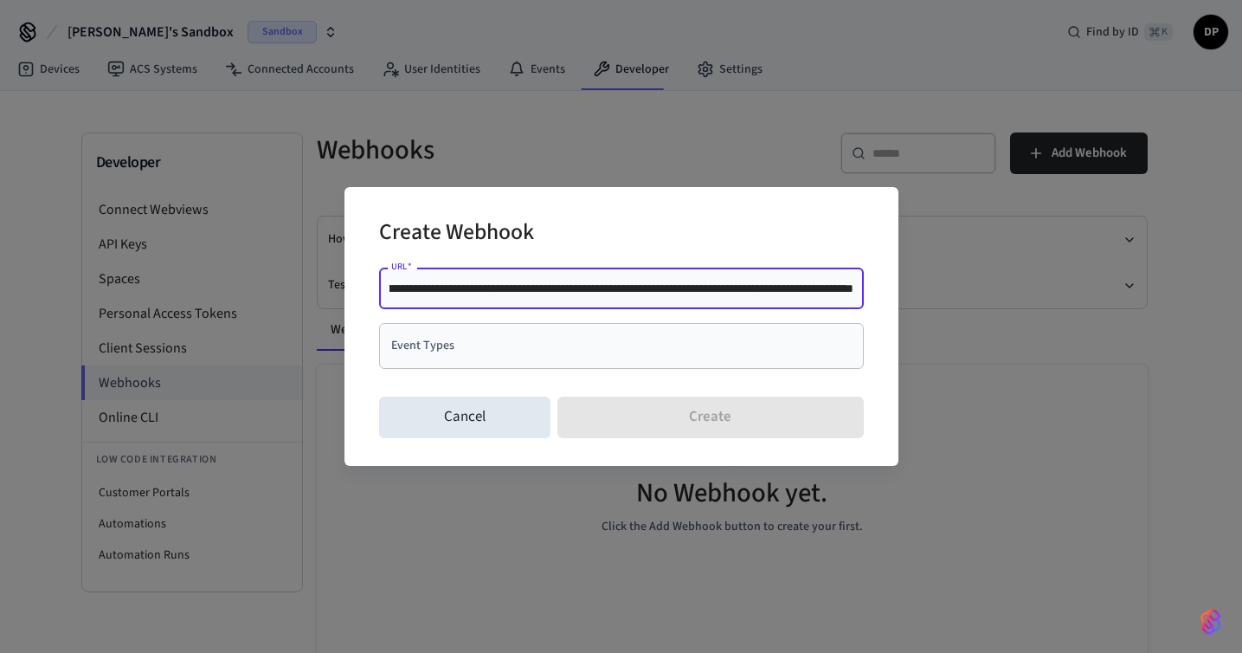
type input "**********"
click at [687, 347] on input "Event Types" at bounding box center [608, 346] width 443 height 30
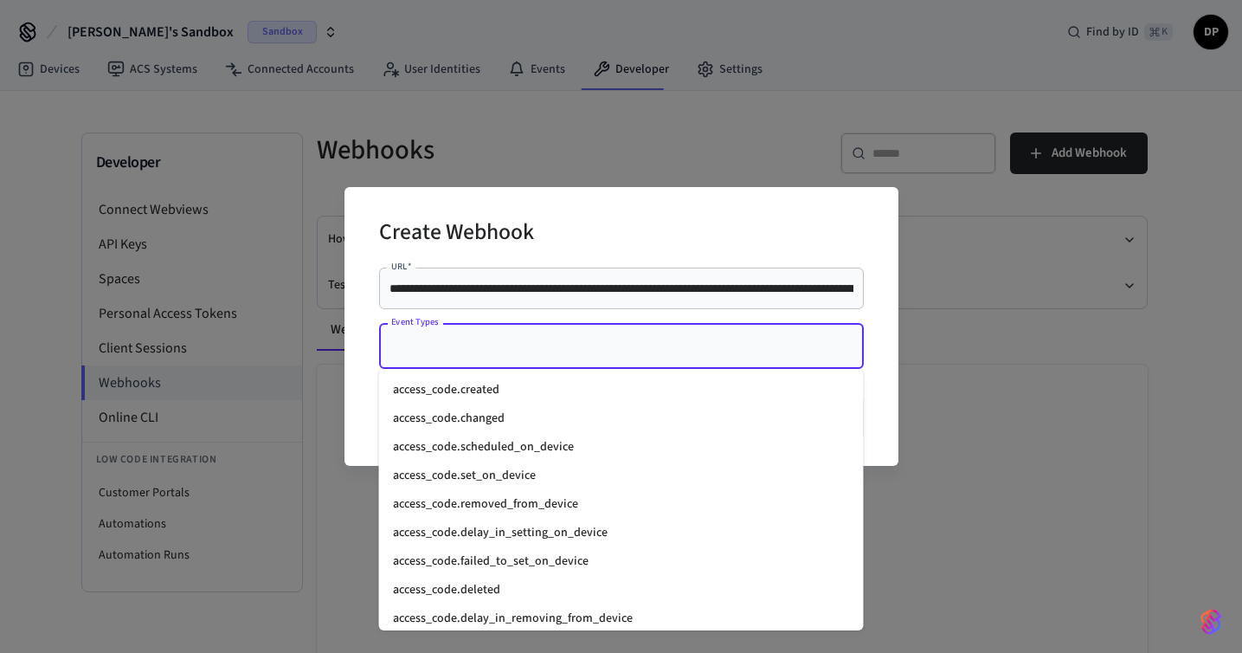
click at [673, 465] on li "access_code.set_on_device" at bounding box center [621, 475] width 485 height 29
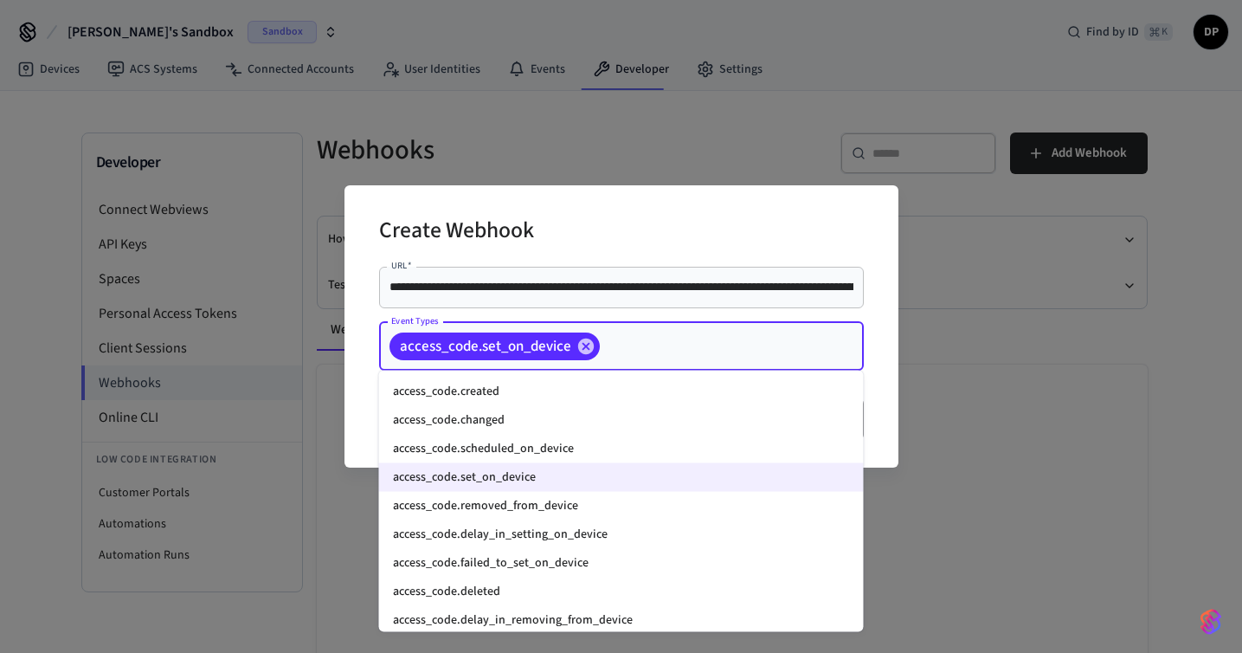
click at [679, 351] on input "Event Types" at bounding box center [705, 346] width 205 height 30
click at [651, 511] on li "access_code.removed_from_device" at bounding box center [621, 506] width 485 height 29
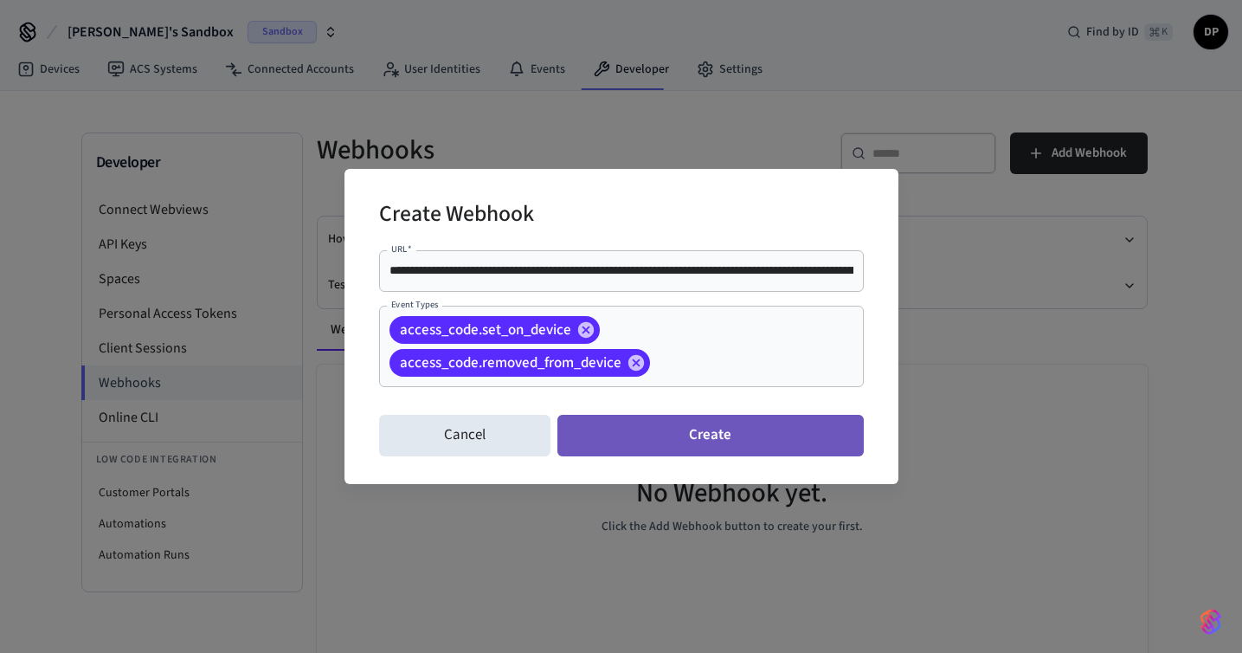
click at [742, 445] on button "Create" at bounding box center [711, 436] width 306 height 42
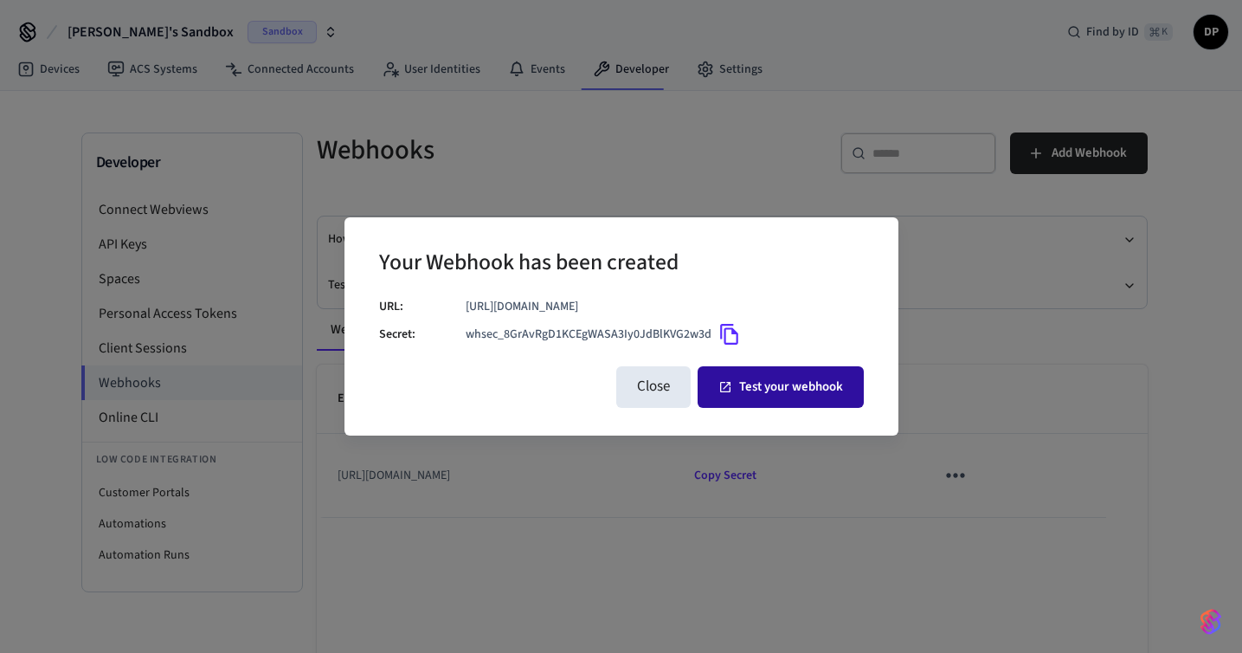
click at [735, 388] on button "Test your webhook" at bounding box center [781, 387] width 166 height 42
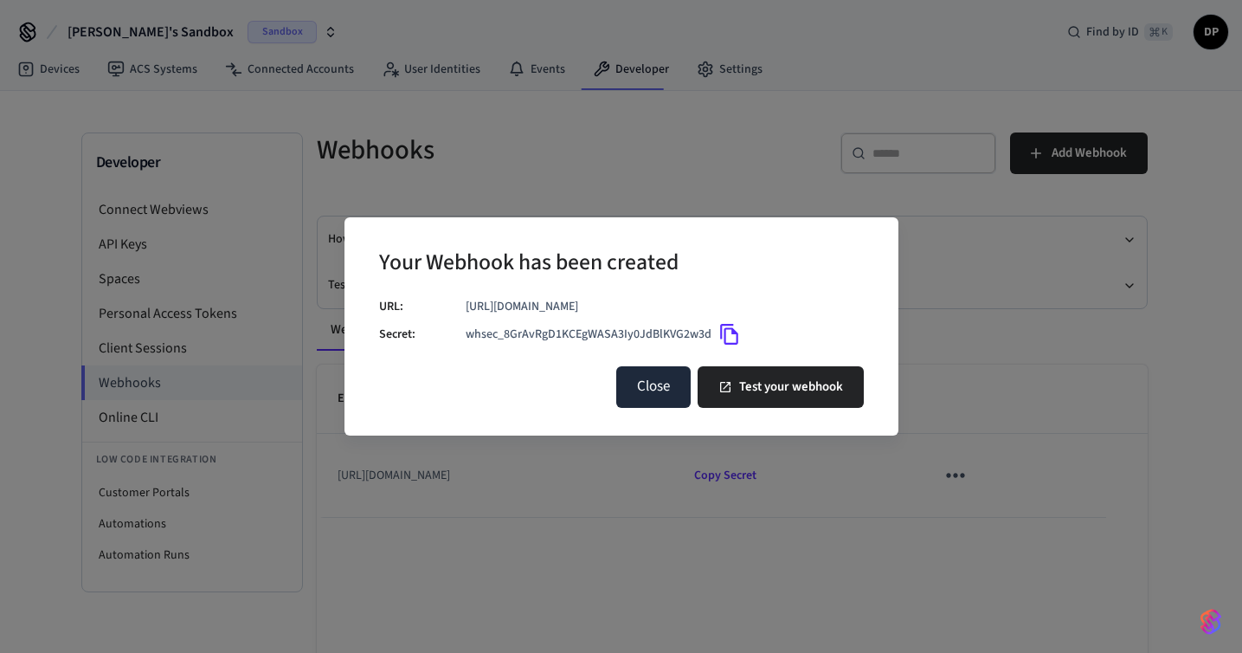
click at [661, 386] on button "Close" at bounding box center [653, 387] width 74 height 42
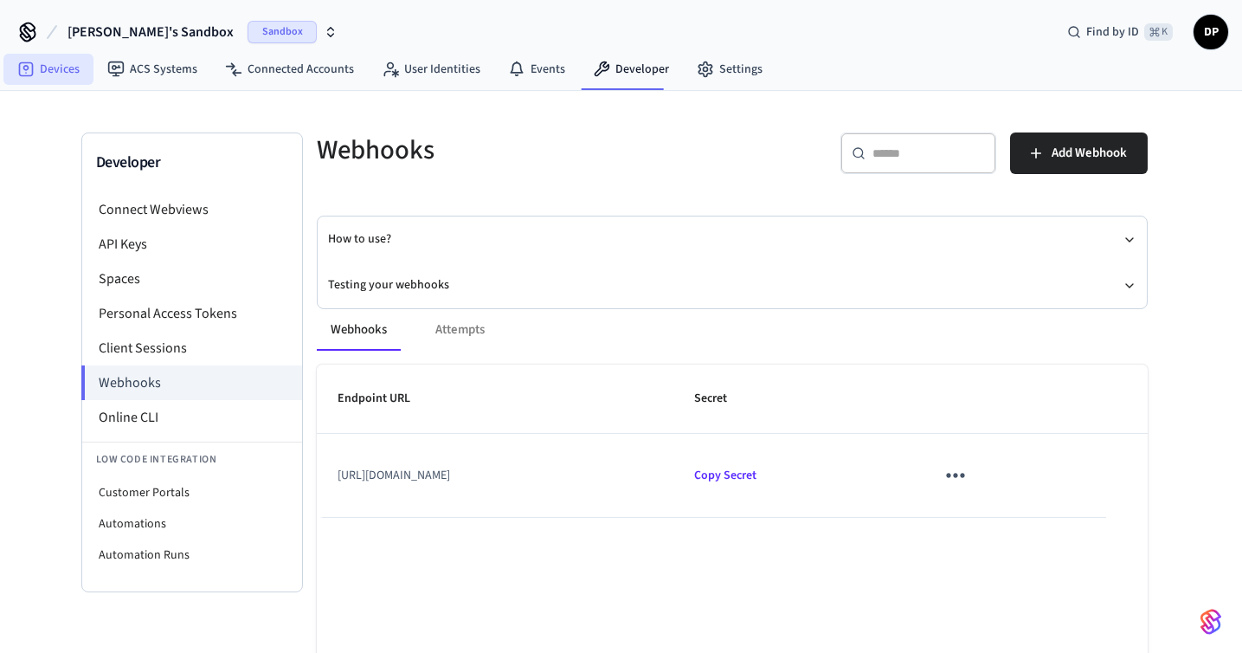
click at [61, 74] on link "Devices" at bounding box center [48, 69] width 90 height 31
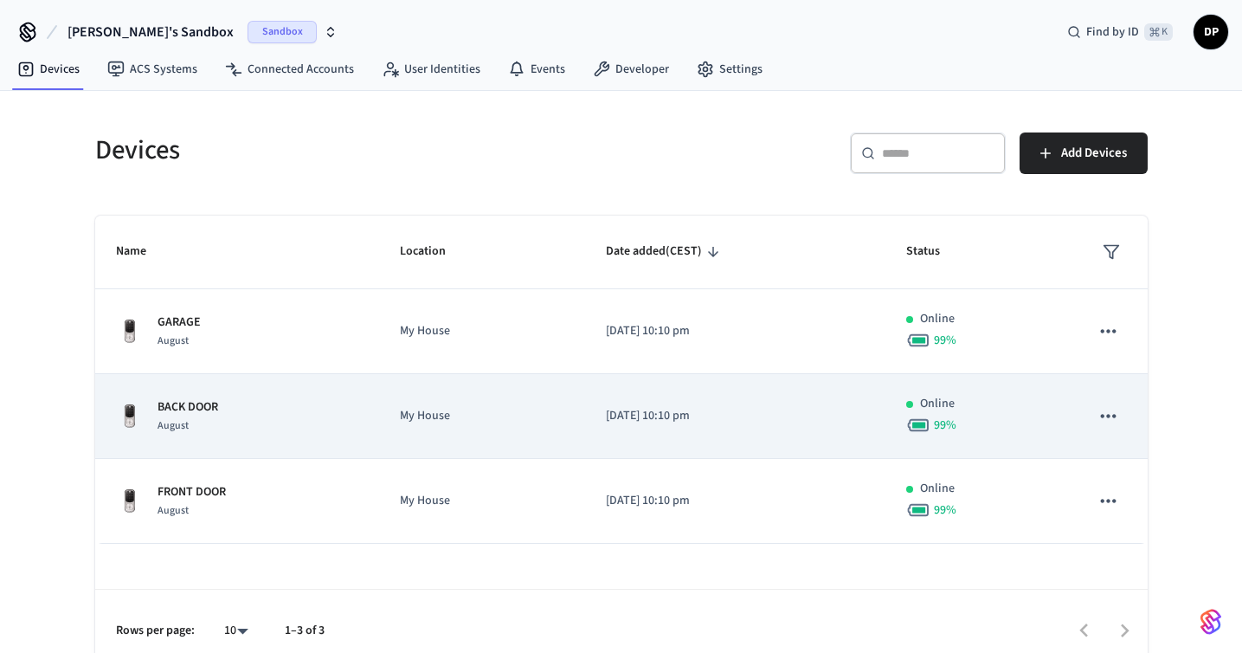
click at [726, 448] on td "[DATE] 10:10 pm" at bounding box center [735, 416] width 300 height 85
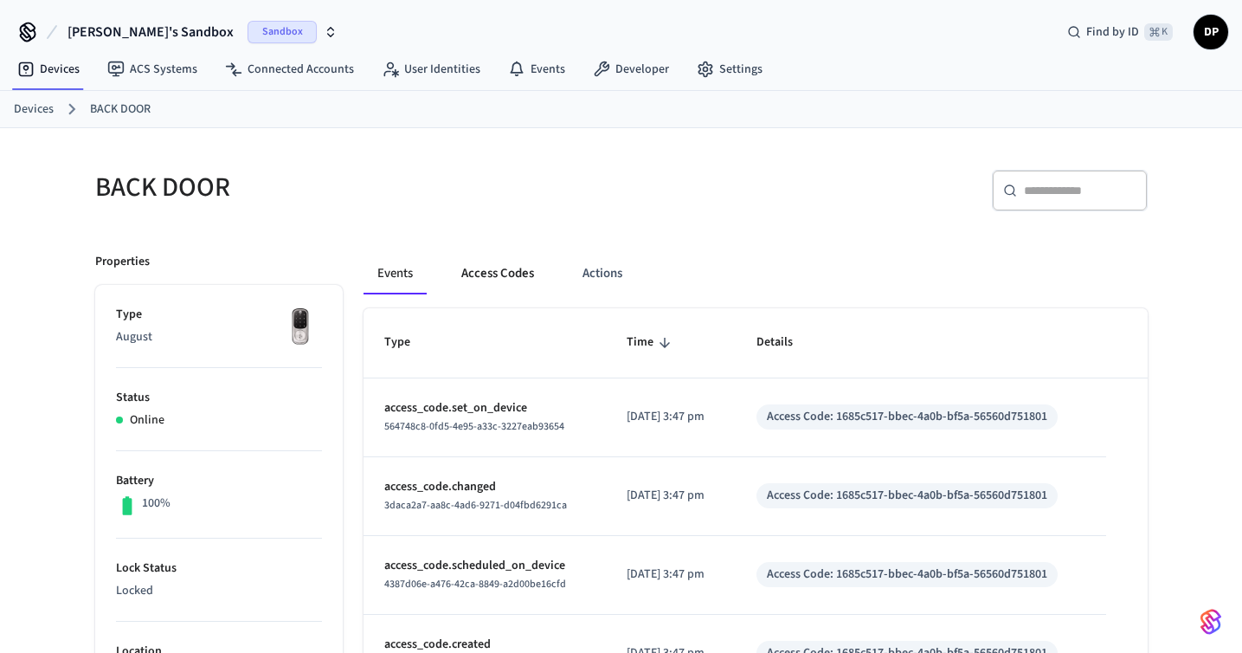
click at [488, 261] on button "Access Codes" at bounding box center [498, 274] width 100 height 42
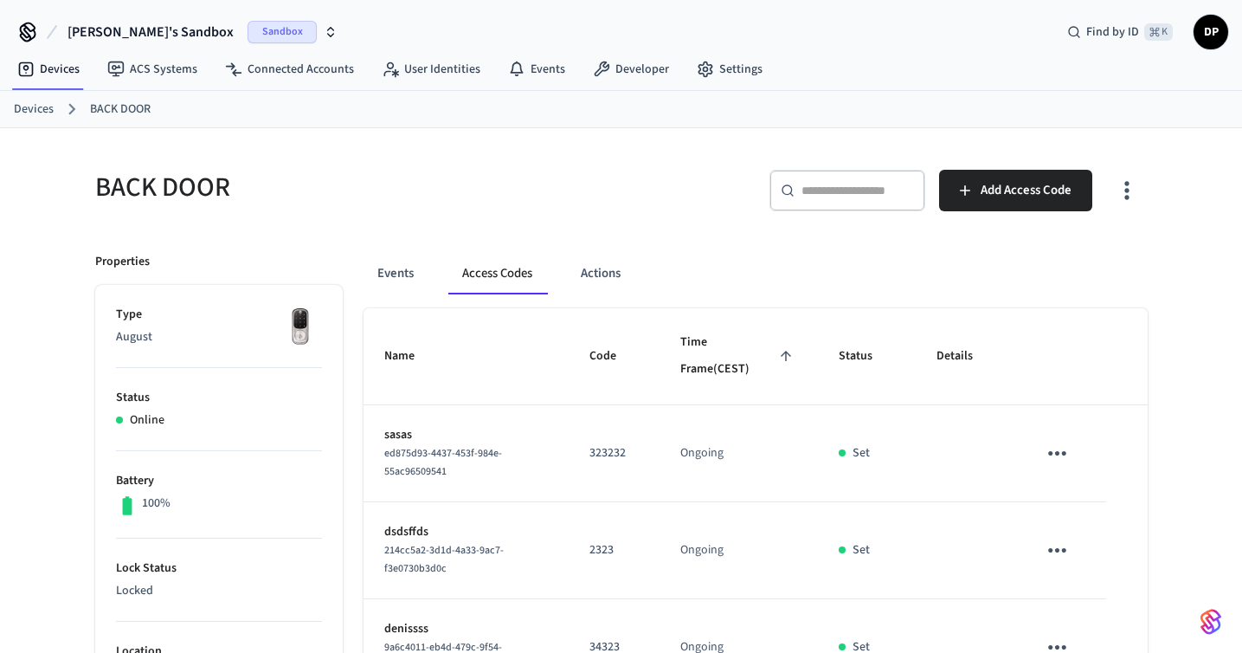
click at [1069, 462] on icon "sticky table" at bounding box center [1057, 453] width 27 height 27
click at [1088, 541] on li "Delete" at bounding box center [1099, 550] width 82 height 46
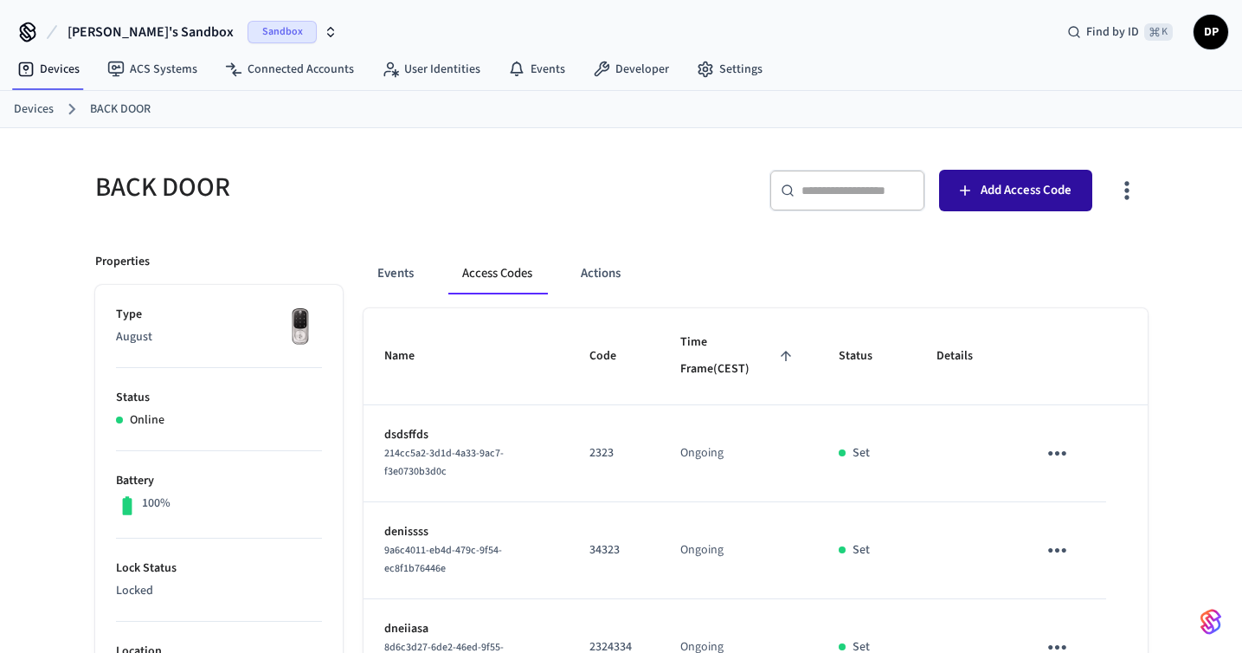
click at [979, 197] on button "Add Access Code" at bounding box center [1015, 191] width 153 height 42
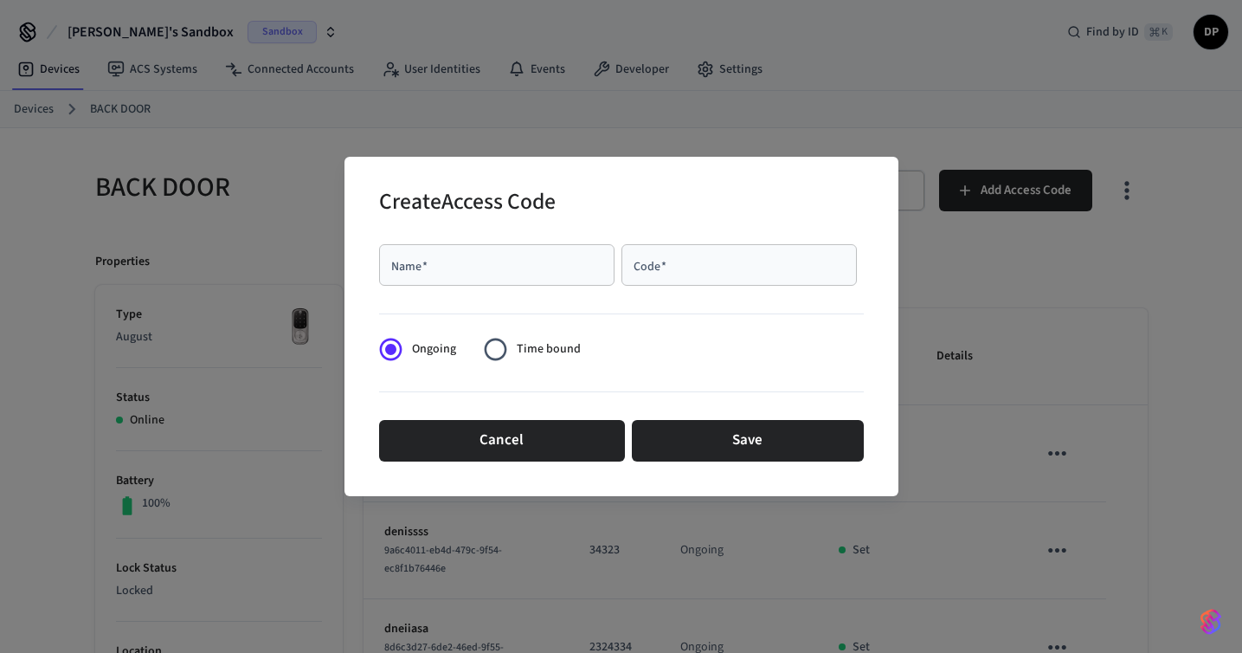
click at [537, 266] on input "Name   *" at bounding box center [497, 264] width 215 height 17
type input "*****"
click at [718, 273] on input "Code   *" at bounding box center [739, 264] width 215 height 17
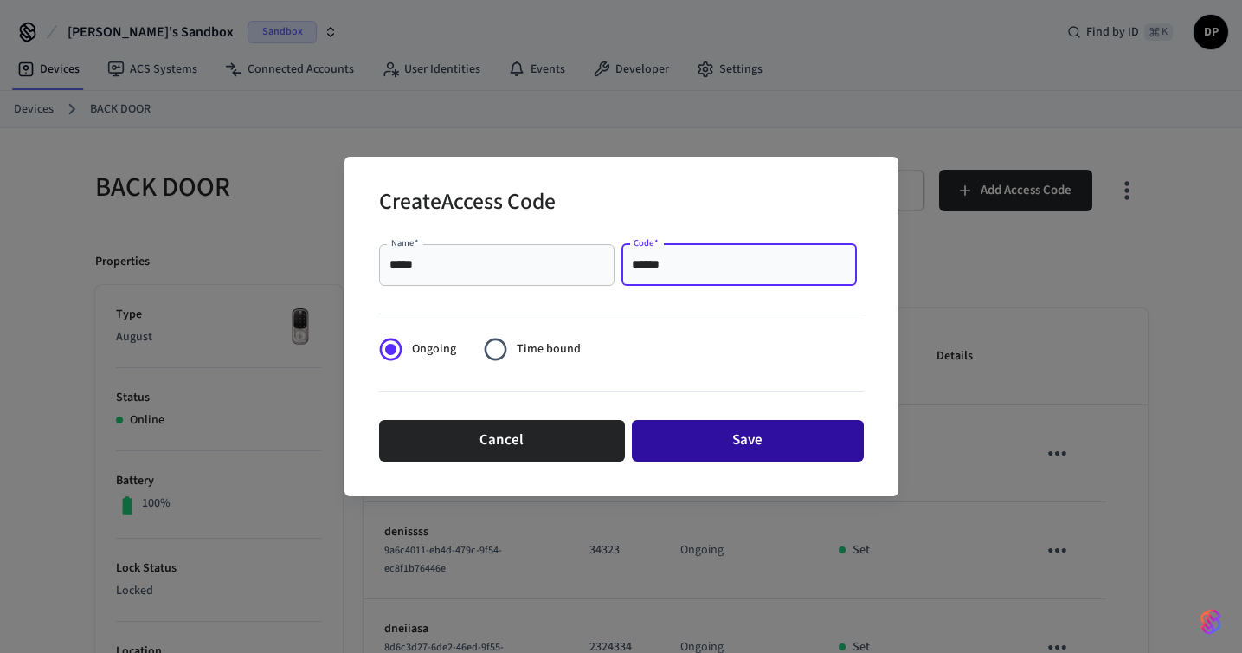
type input "******"
click at [788, 453] on button "Save" at bounding box center [748, 441] width 232 height 42
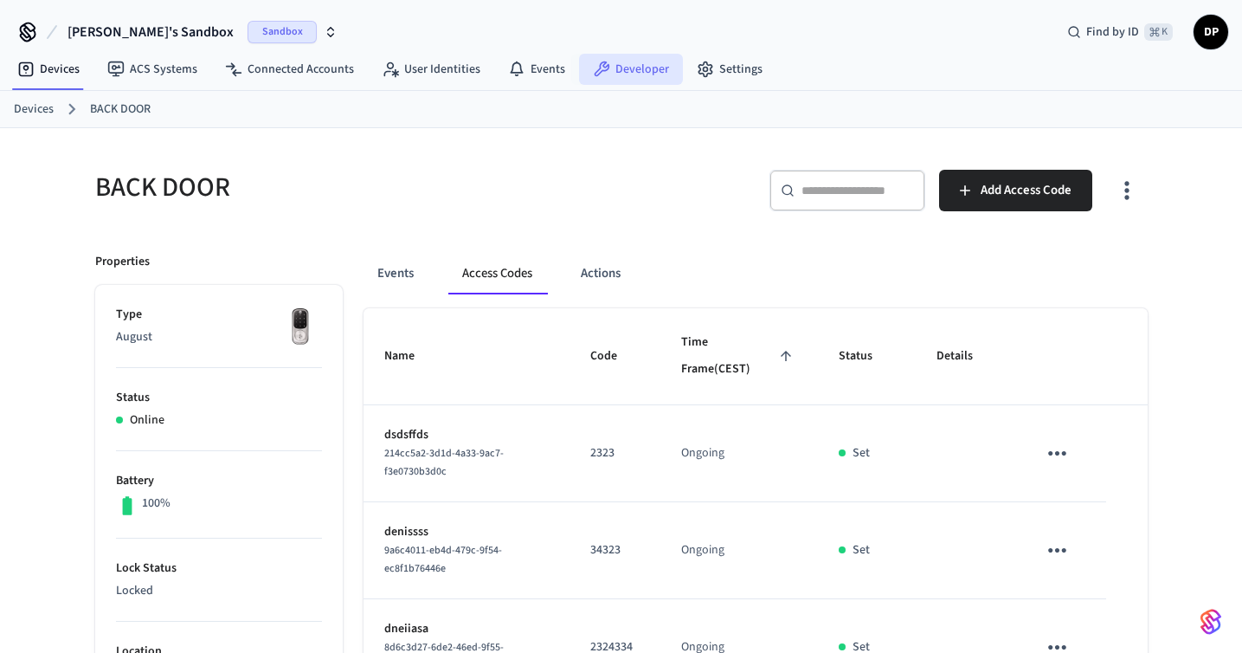
click at [616, 69] on link "Developer" at bounding box center [631, 69] width 104 height 31
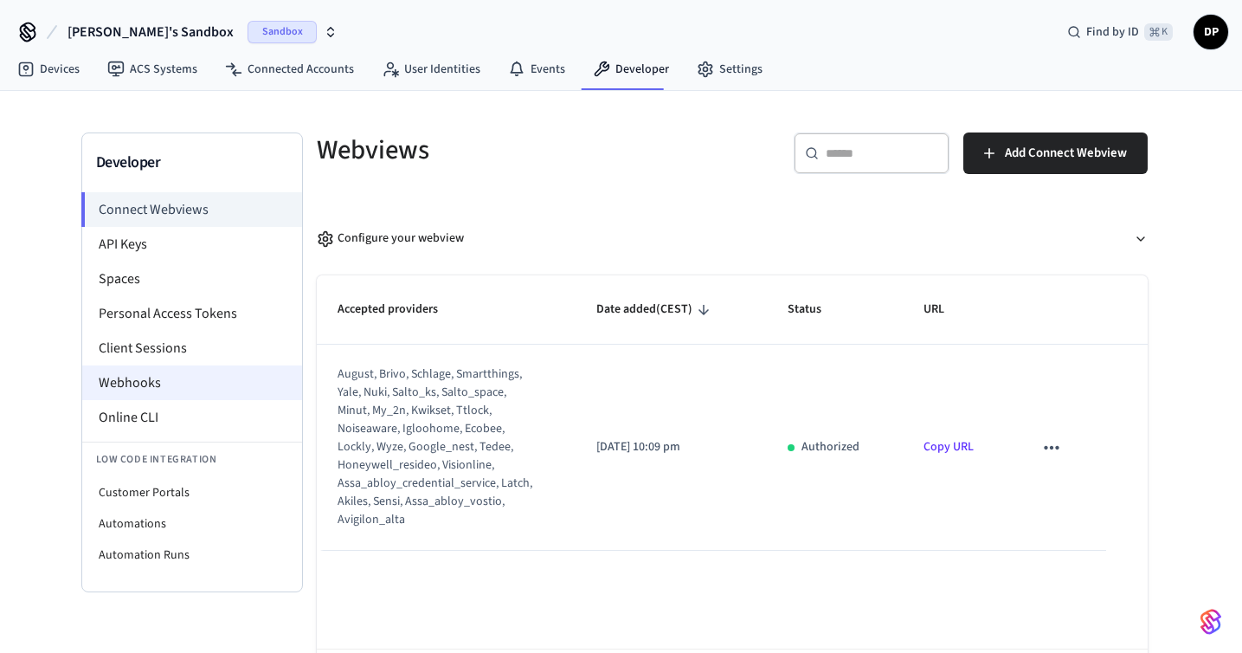
click at [210, 376] on li "Webhooks" at bounding box center [192, 382] width 220 height 35
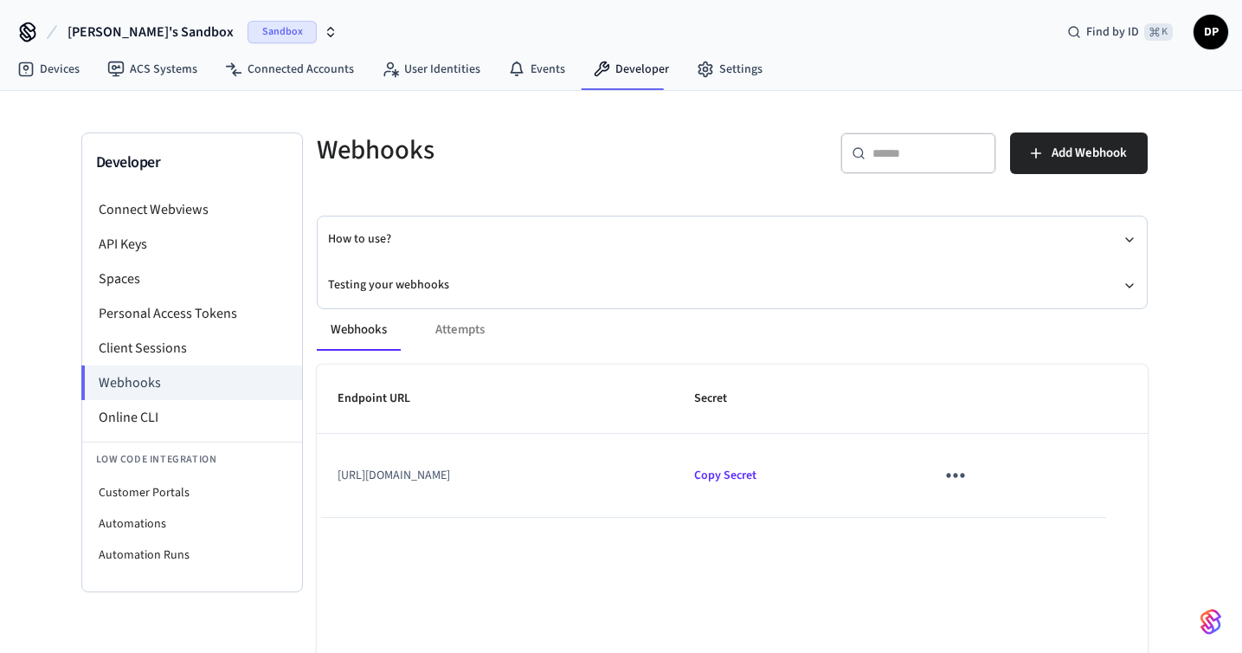
click at [976, 474] on button "sticky table" at bounding box center [955, 475] width 41 height 41
click at [1162, 577] on li "Delete" at bounding box center [1174, 581] width 82 height 46
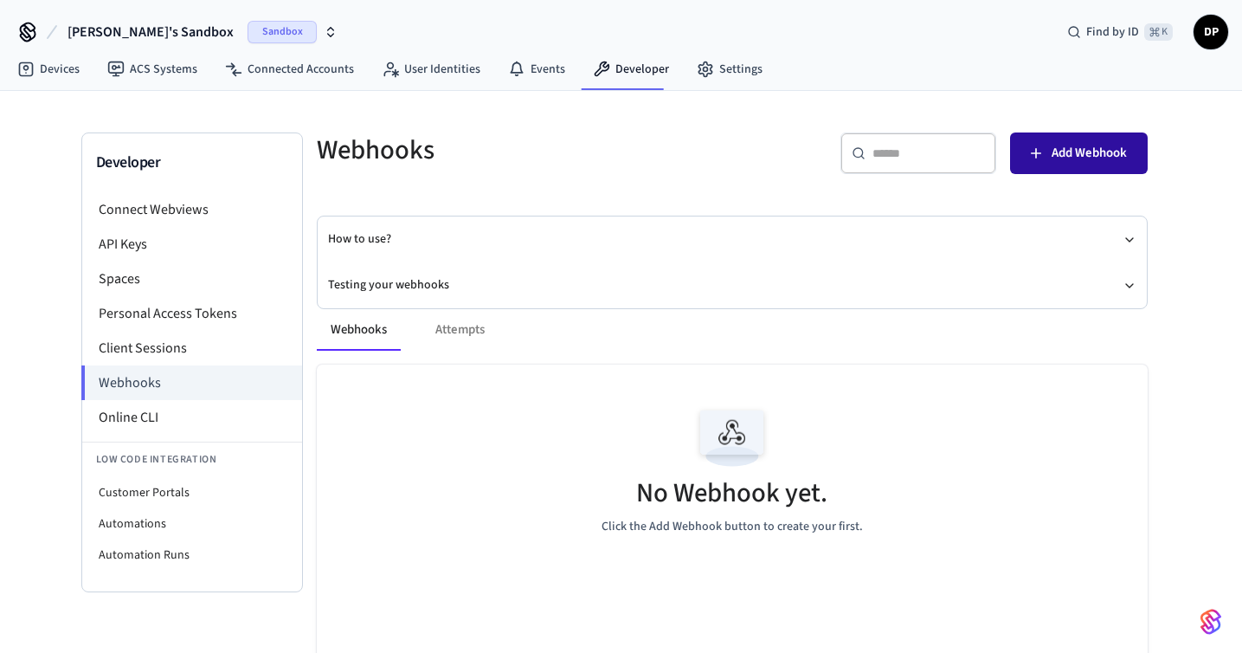
click at [1106, 153] on span "Add Webhook" at bounding box center [1089, 153] width 75 height 23
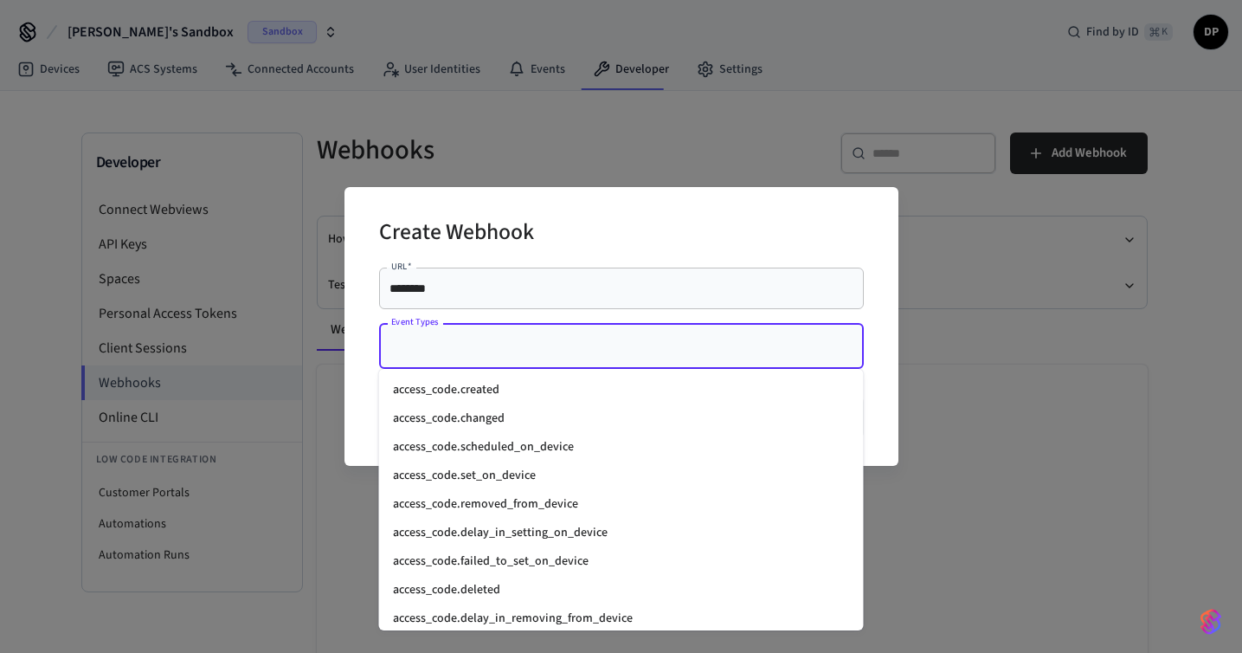
click at [550, 342] on input "Event Types" at bounding box center [608, 346] width 443 height 30
click at [589, 473] on li "access_code.set_on_device" at bounding box center [621, 475] width 485 height 29
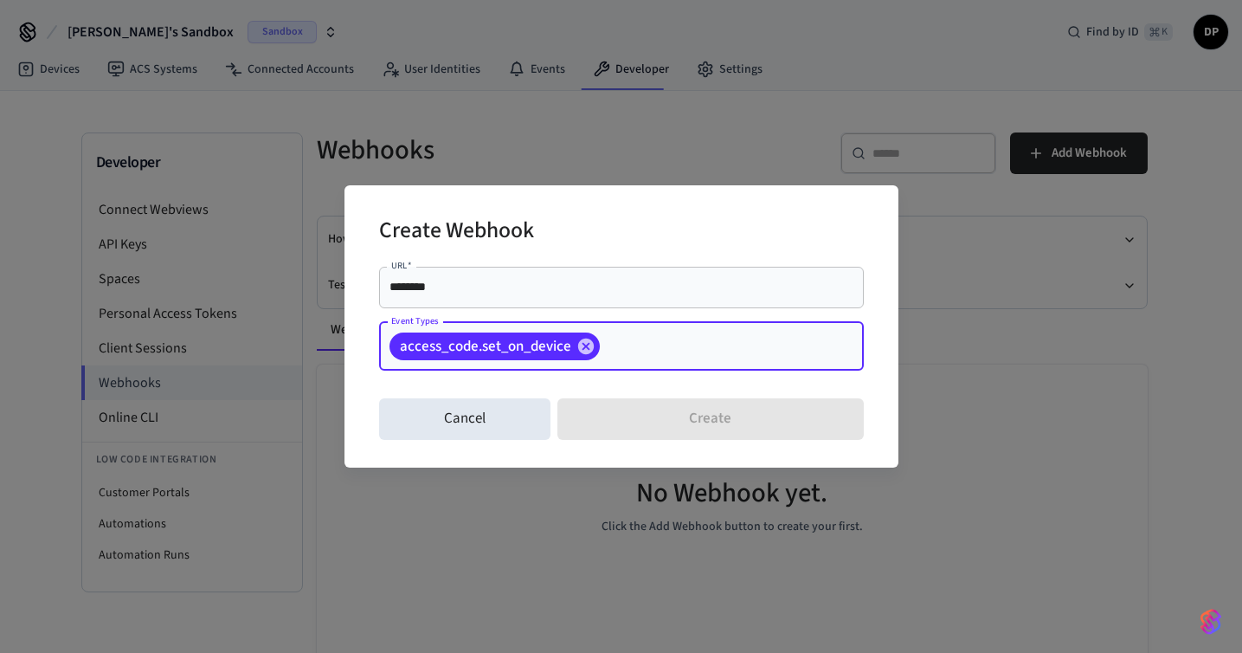
click at [658, 362] on div "access_code.set_on_device Event Types" at bounding box center [621, 346] width 485 height 48
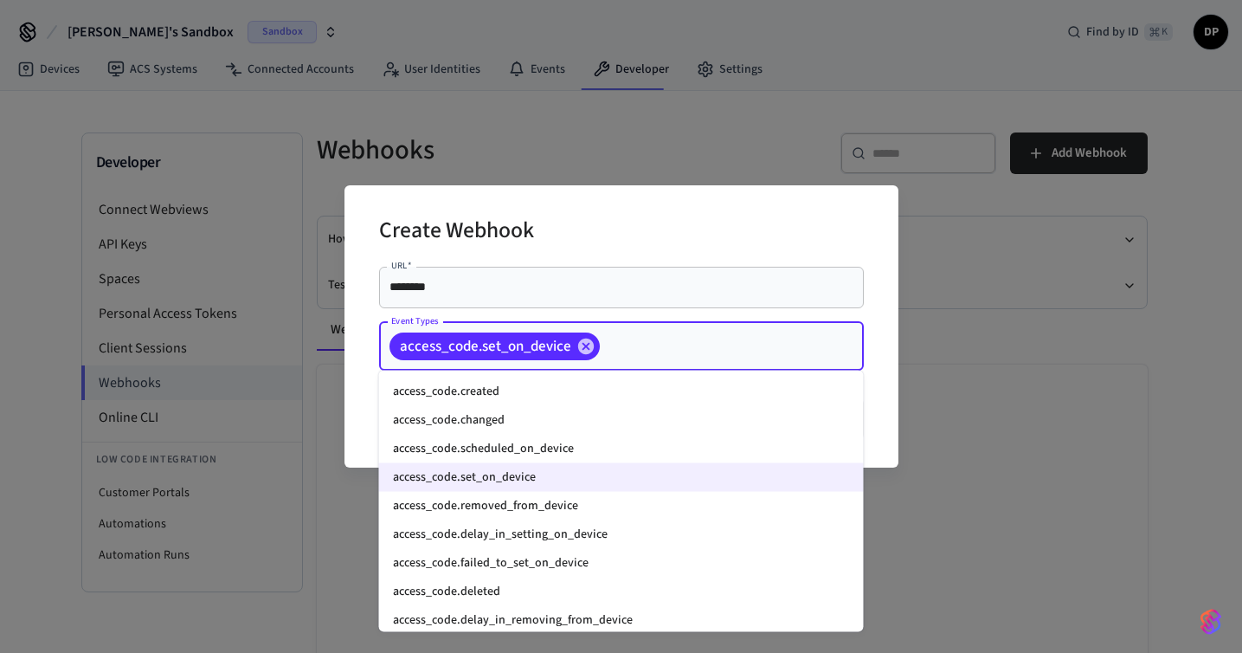
click at [655, 507] on li "access_code.removed_from_device" at bounding box center [621, 506] width 485 height 29
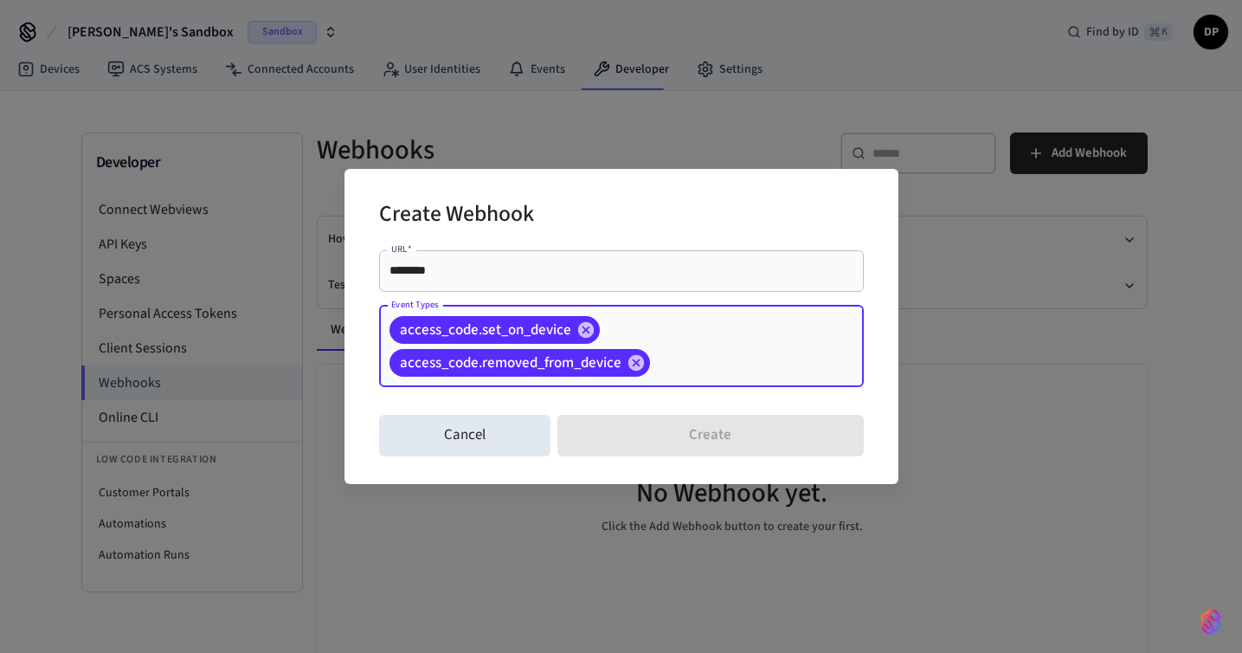
click at [552, 286] on div "******** URL   *" at bounding box center [621, 271] width 485 height 42
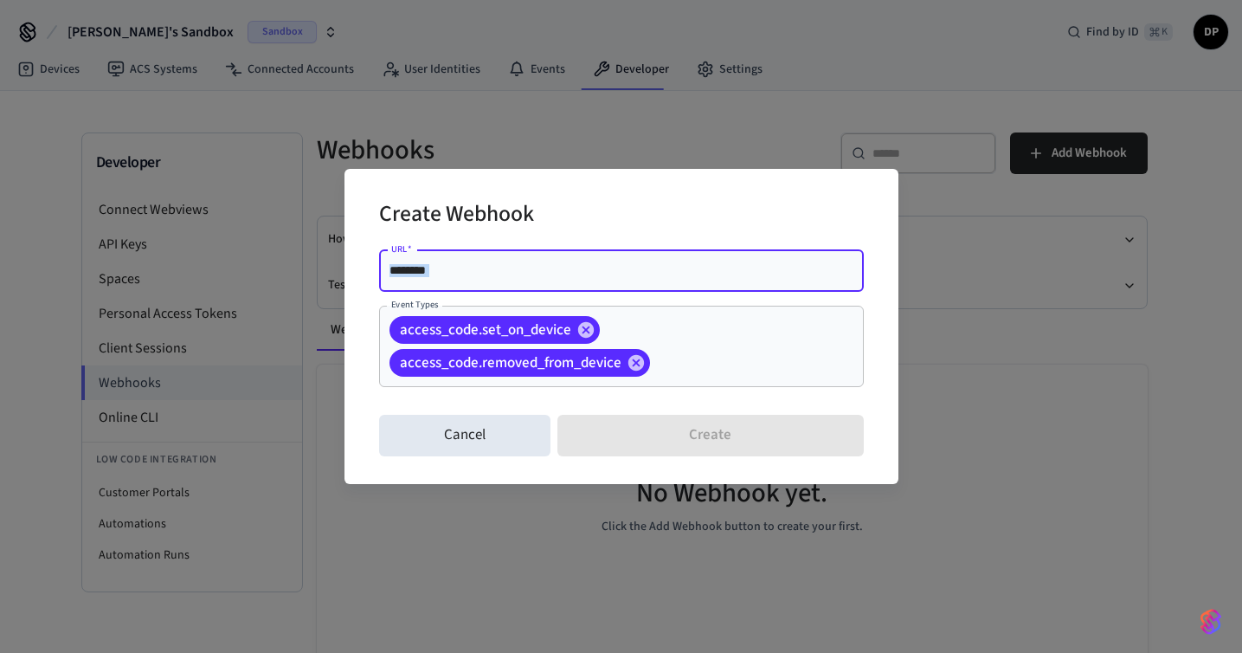
click at [552, 286] on div "******** URL   *" at bounding box center [621, 271] width 485 height 42
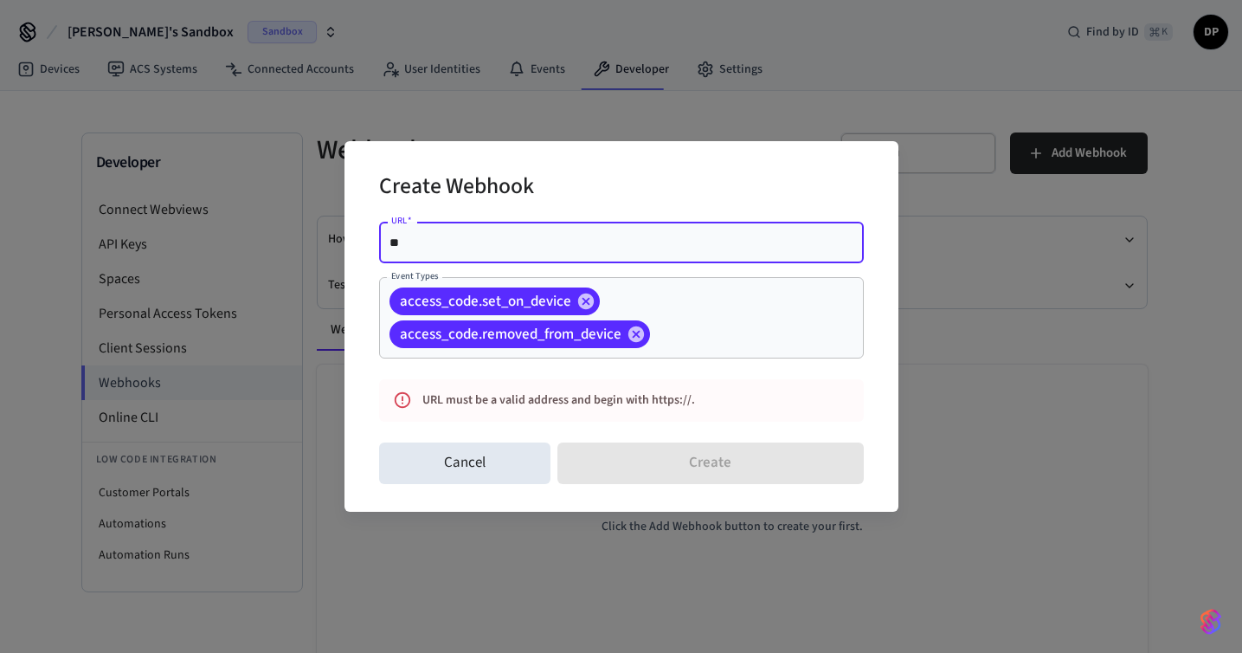
type input "*"
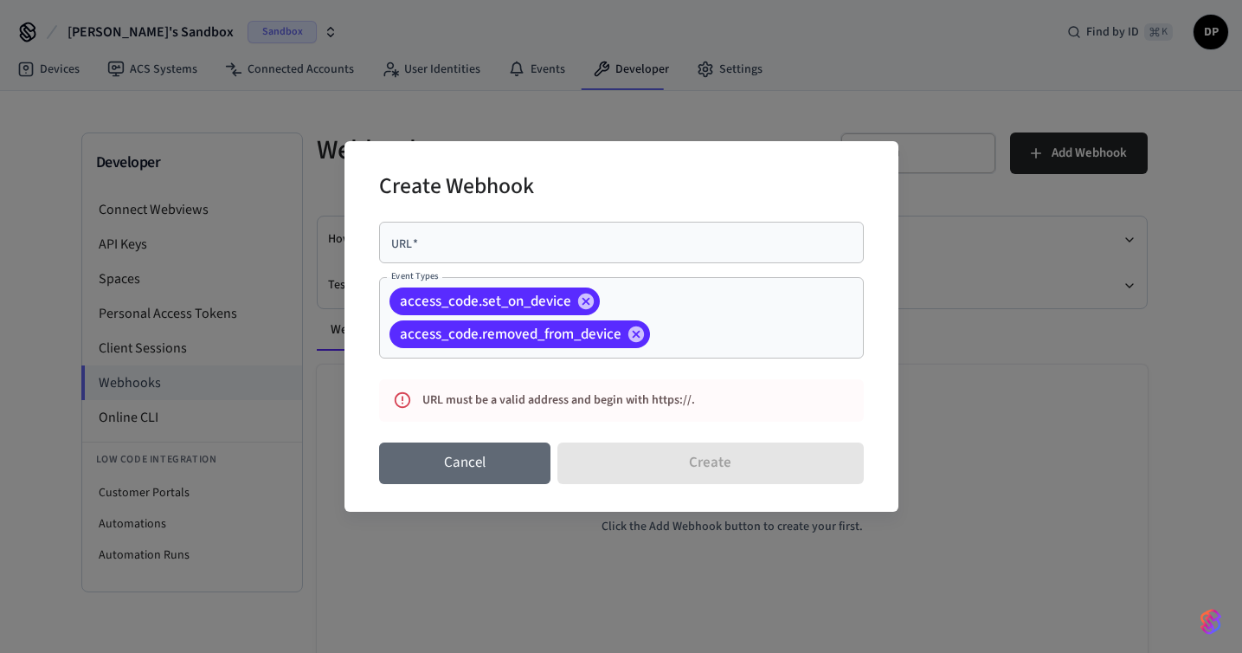
click at [524, 461] on button "Cancel" at bounding box center [465, 463] width 172 height 42
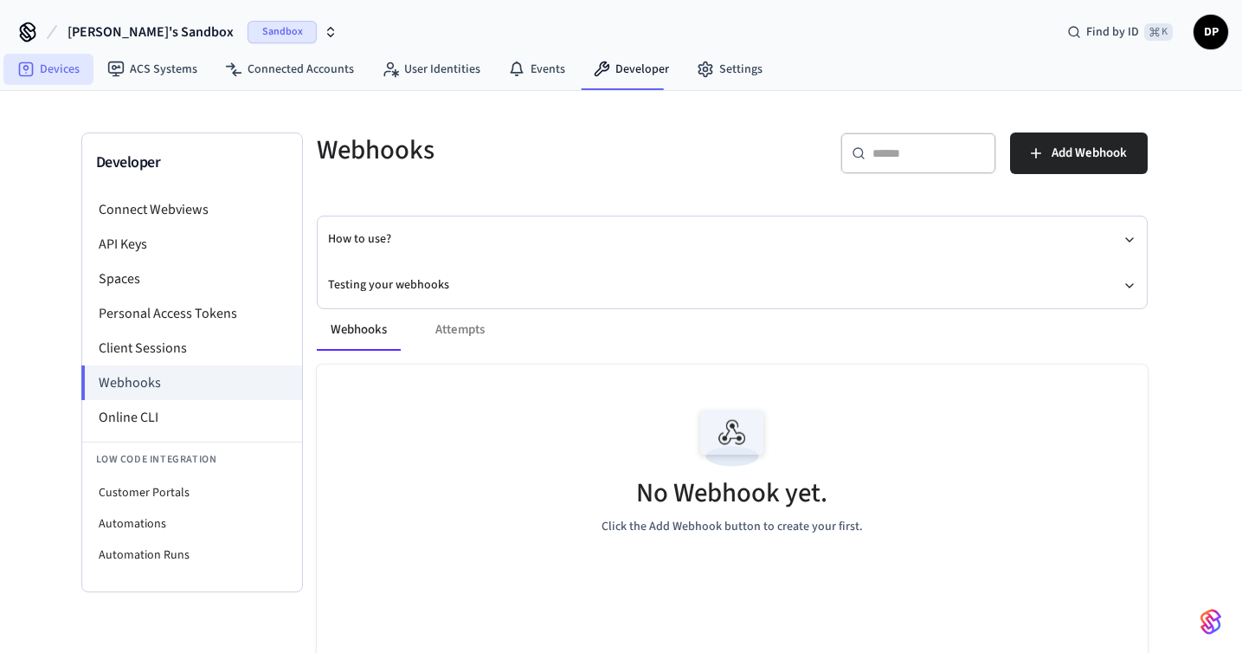
click at [39, 56] on link "Devices" at bounding box center [48, 69] width 90 height 31
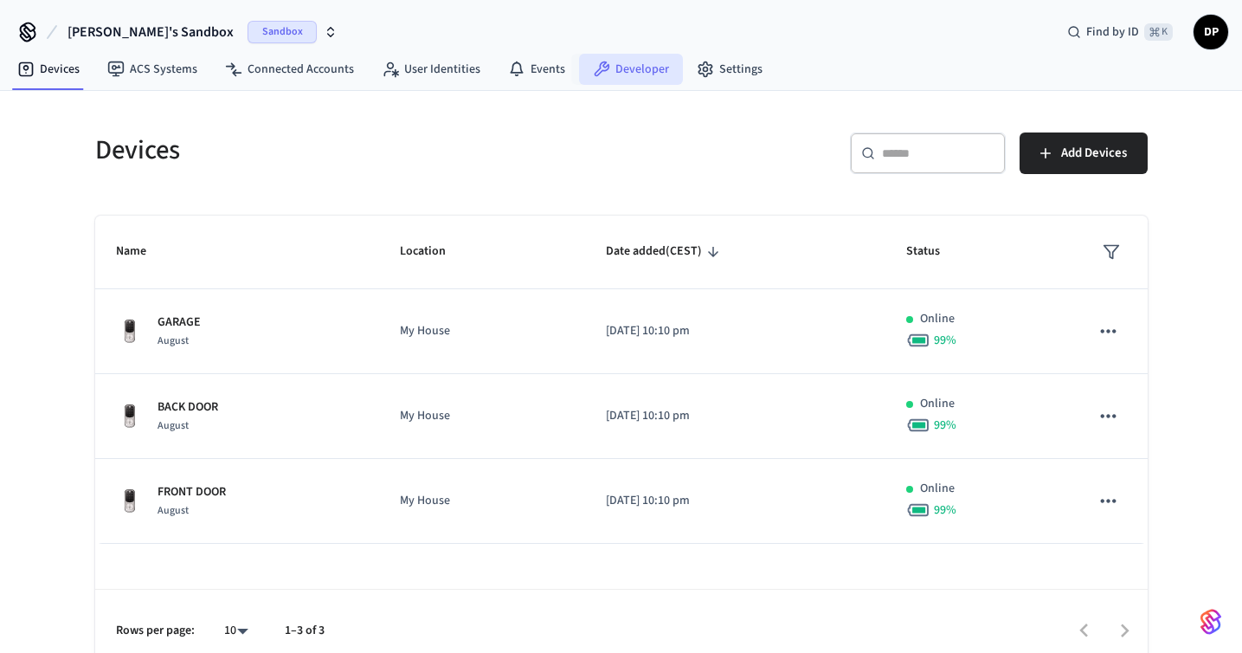
click at [596, 81] on link "Developer" at bounding box center [631, 69] width 104 height 31
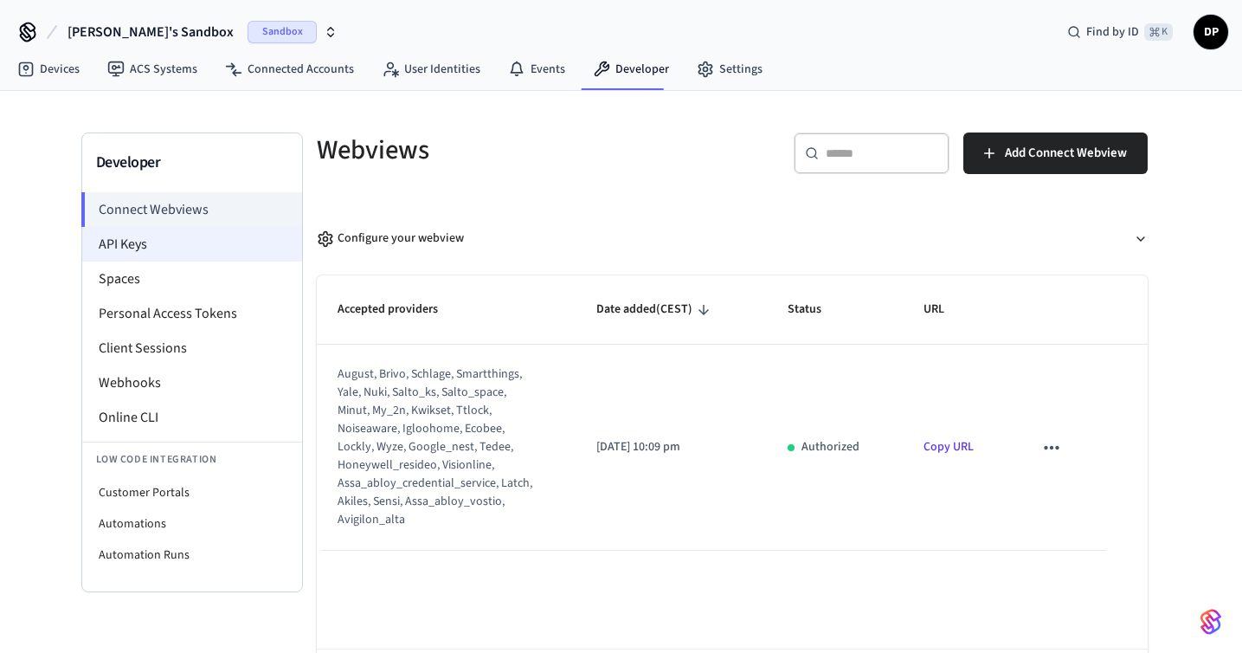
click at [238, 251] on li "API Keys" at bounding box center [192, 244] width 220 height 35
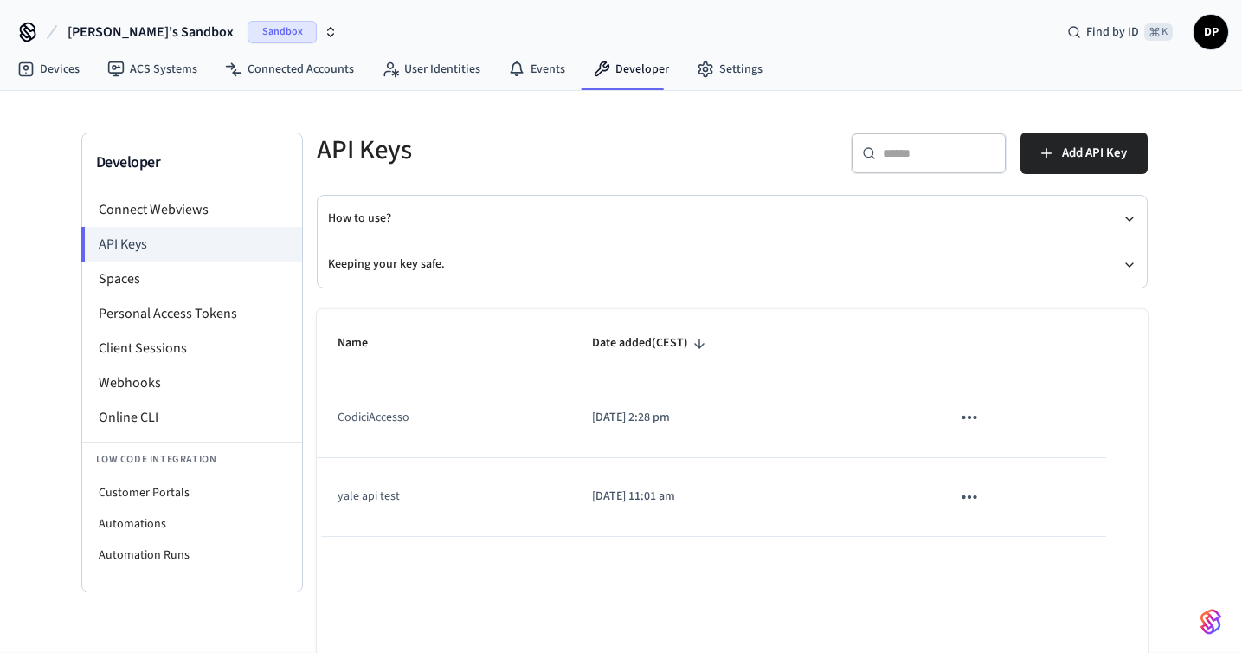
scroll to position [93, 0]
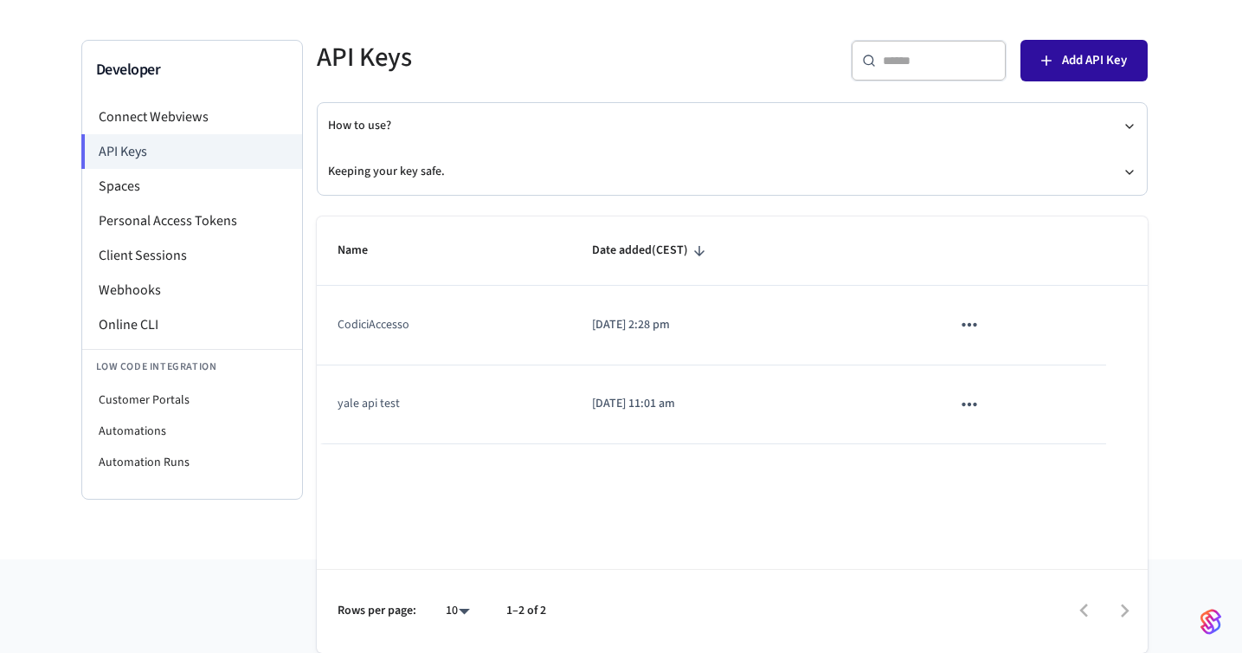
click at [1066, 70] on span "Add API Key" at bounding box center [1094, 60] width 65 height 23
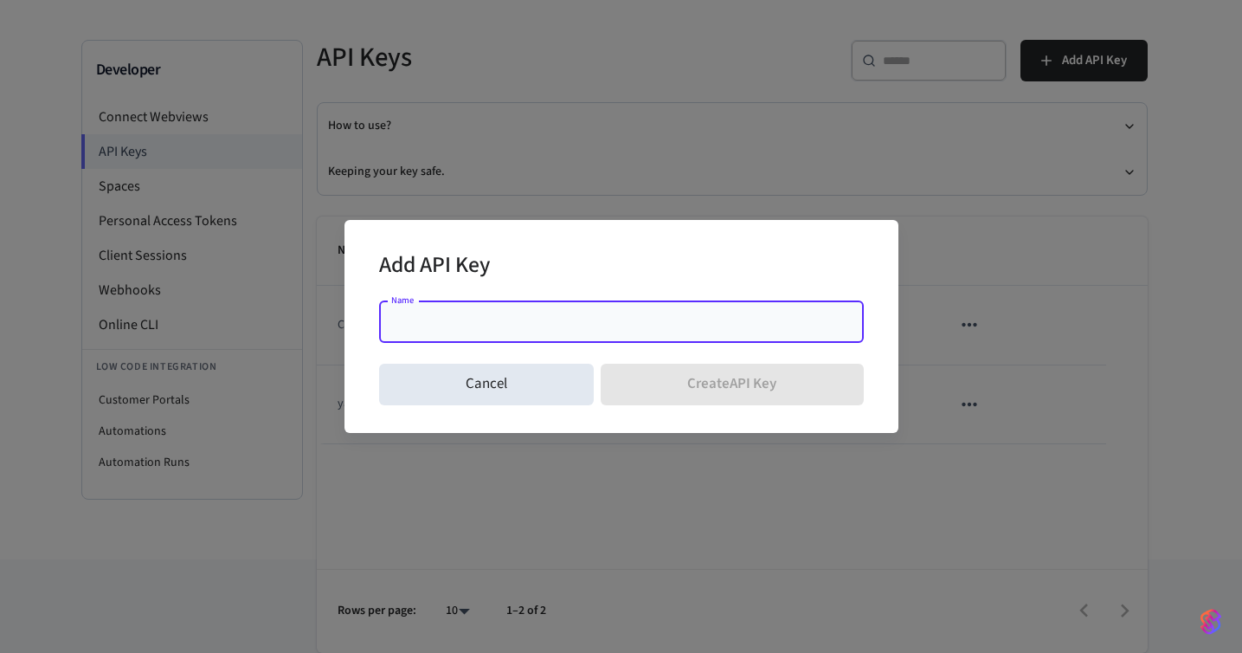
click at [603, 317] on input "Name" at bounding box center [622, 321] width 464 height 17
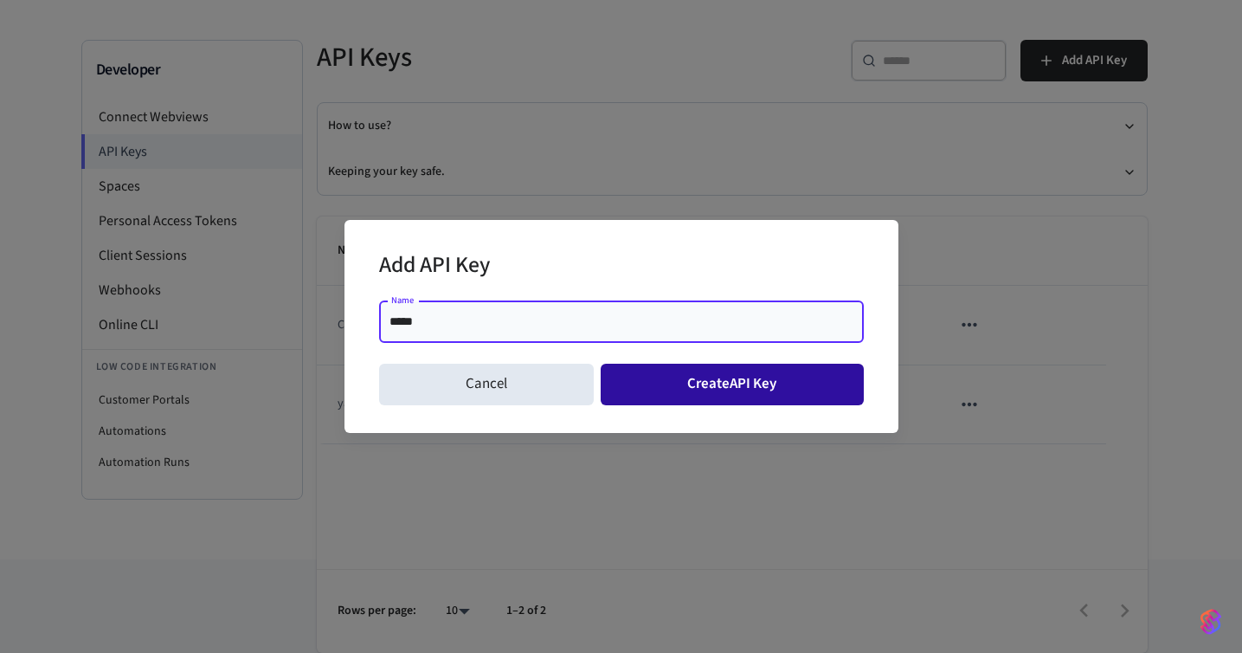
type input "*****"
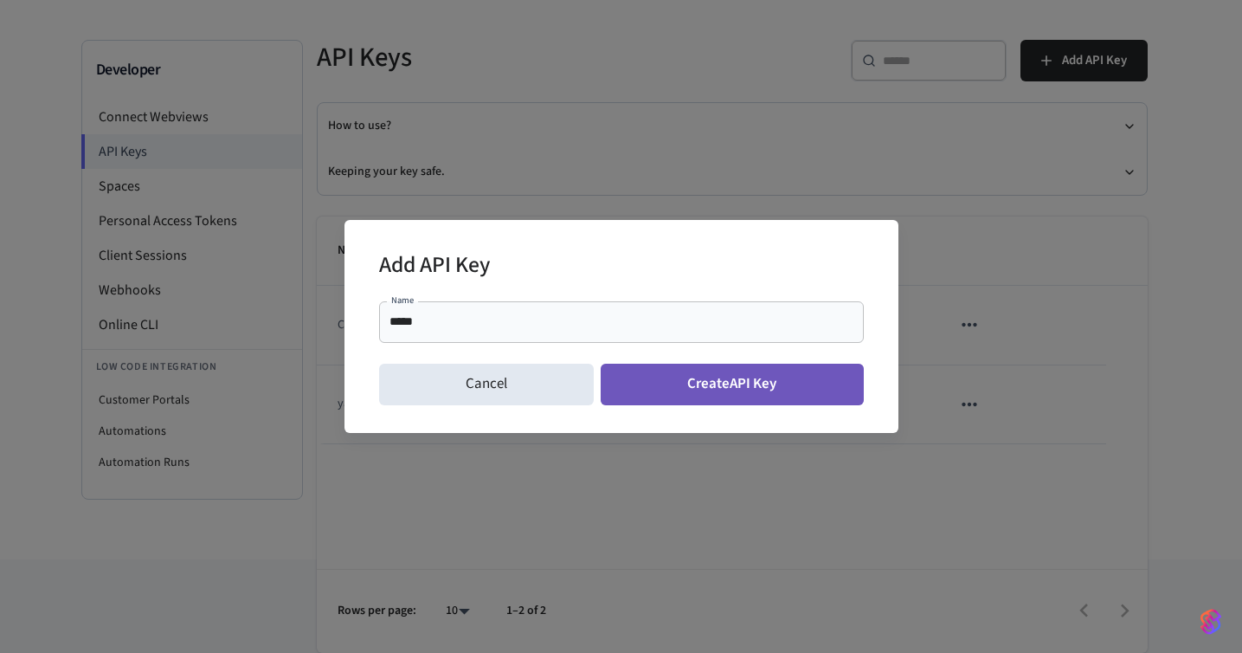
click at [783, 388] on button "Create API Key" at bounding box center [732, 385] width 263 height 42
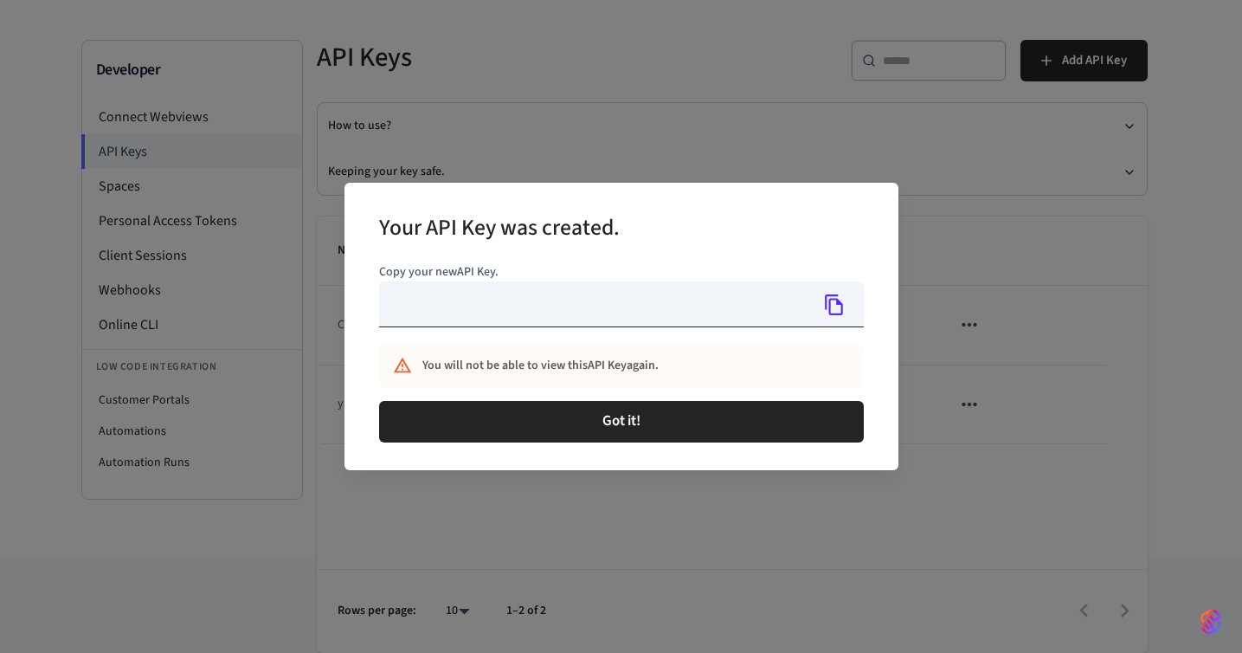
type input "**********"
click at [834, 309] on icon "Copy" at bounding box center [834, 304] width 23 height 23
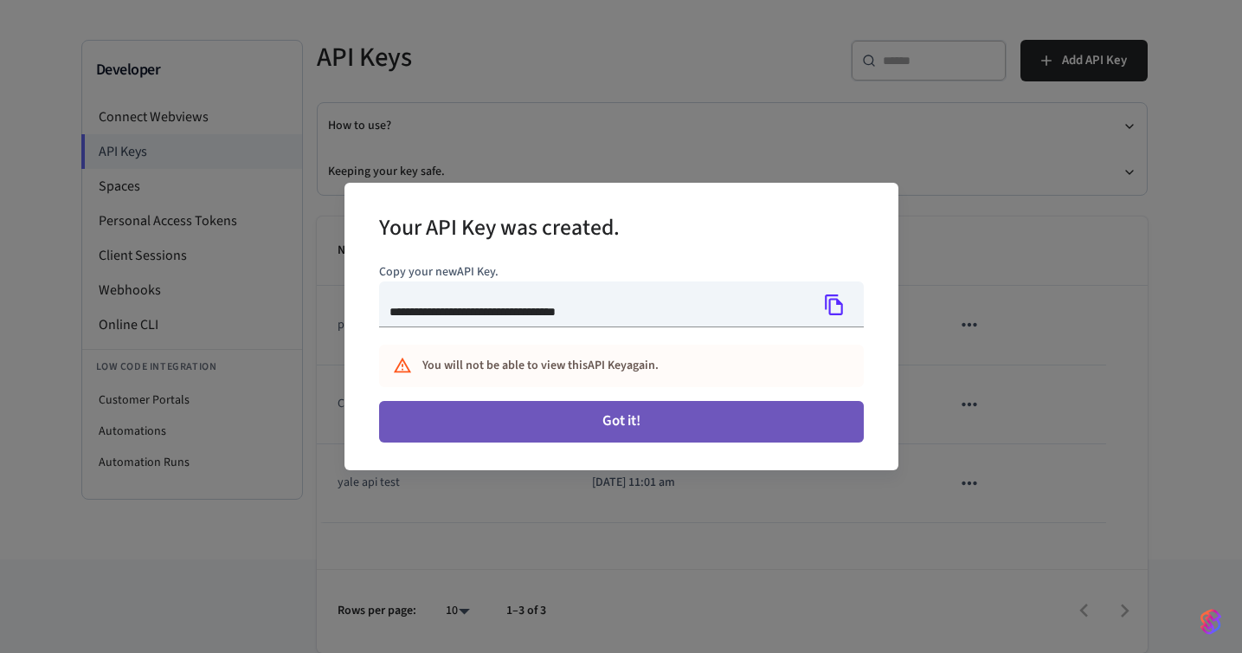
click at [749, 425] on button "Got it!" at bounding box center [621, 422] width 485 height 42
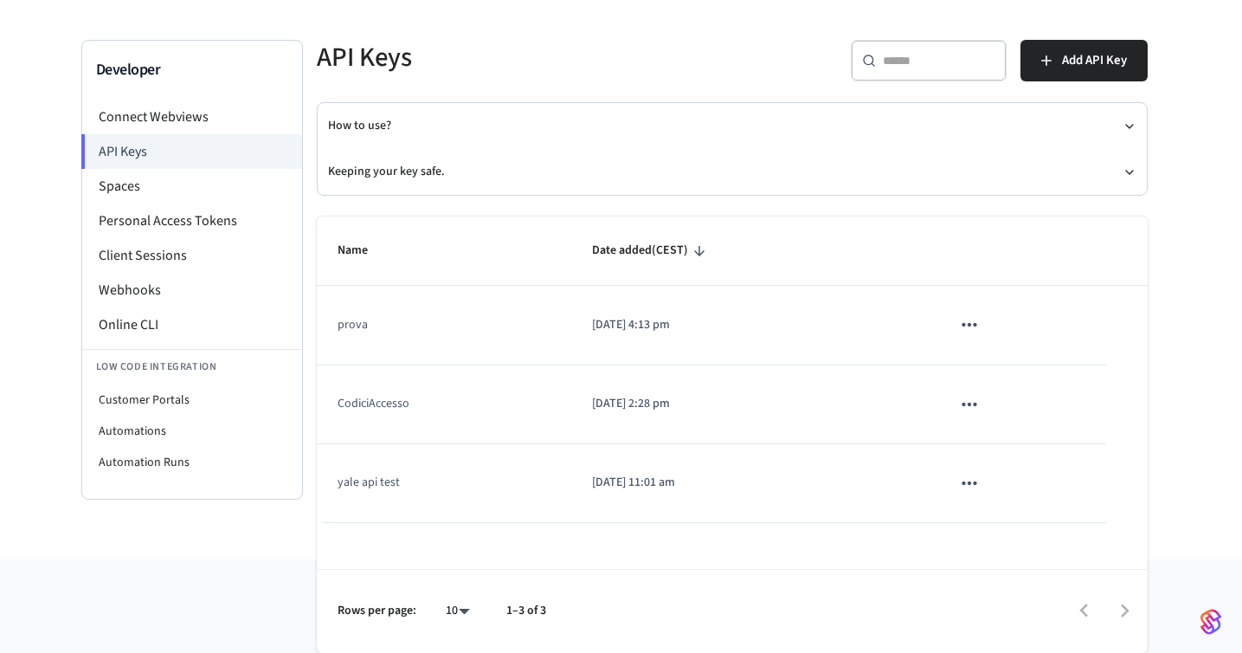
scroll to position [0, 0]
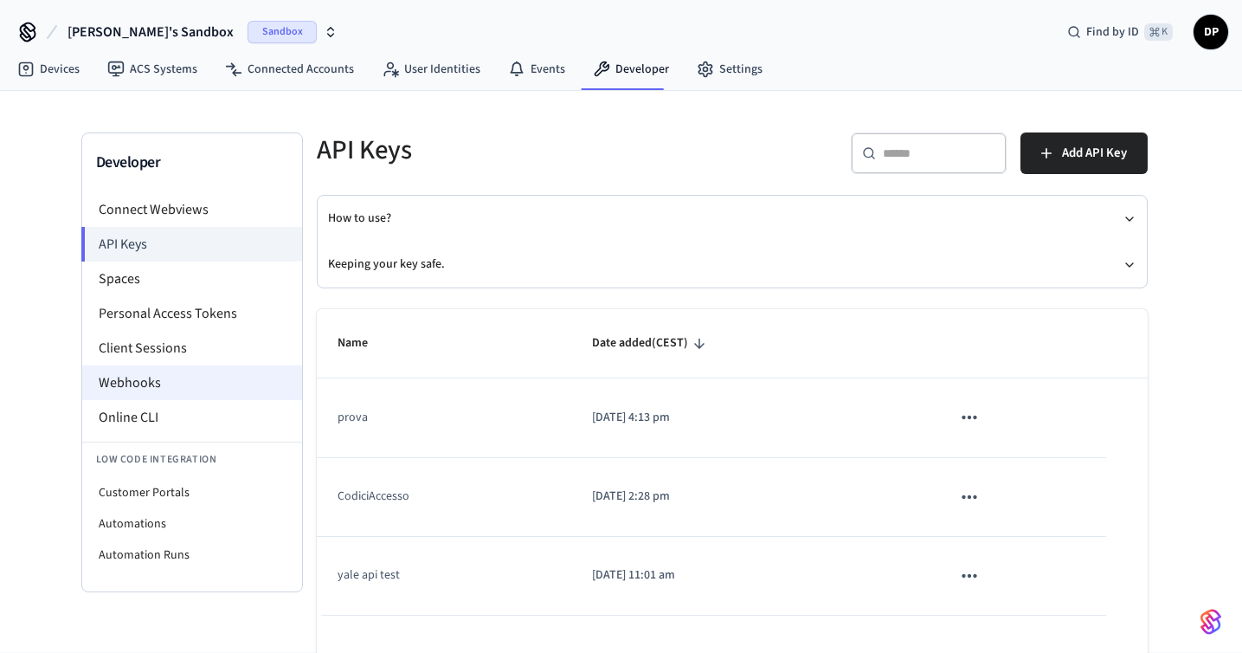
click at [197, 378] on li "Webhooks" at bounding box center [192, 382] width 220 height 35
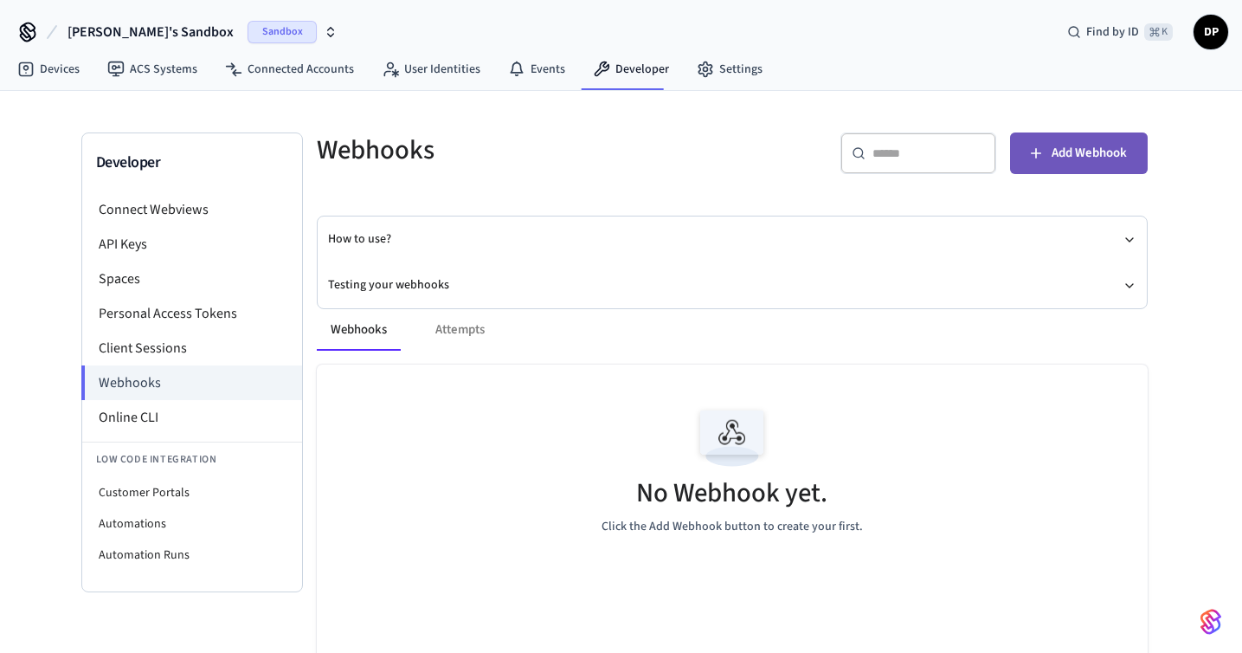
click at [1025, 160] on button "Add Webhook" at bounding box center [1079, 153] width 138 height 42
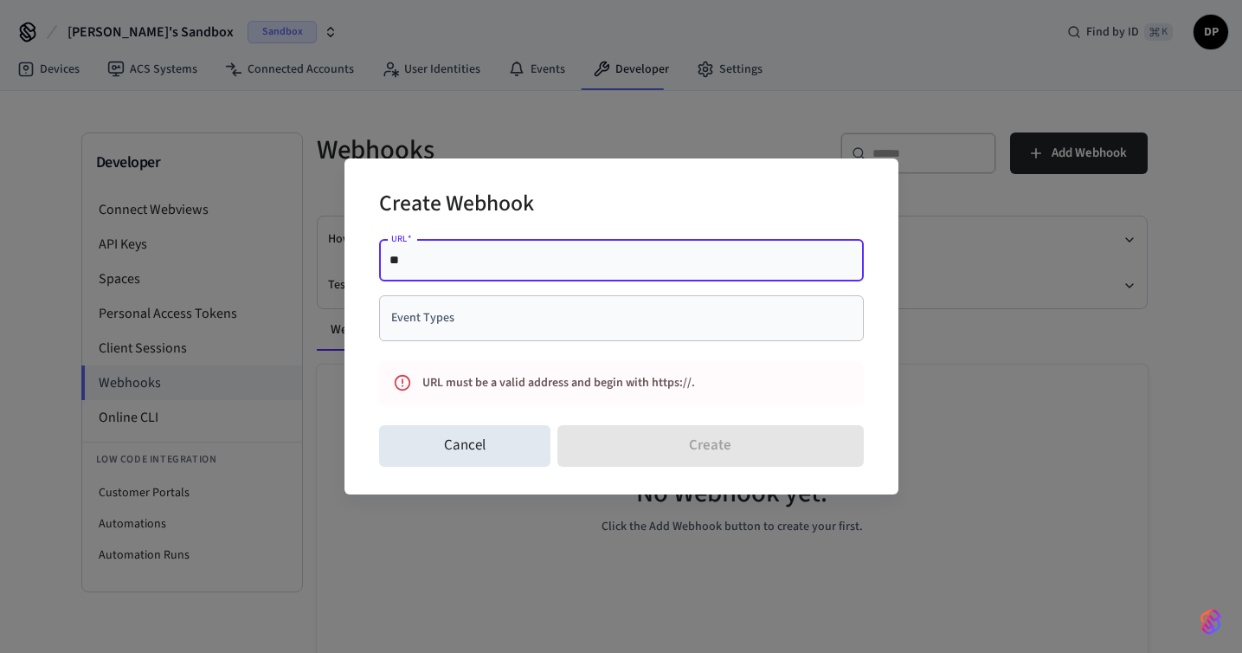
type input "*"
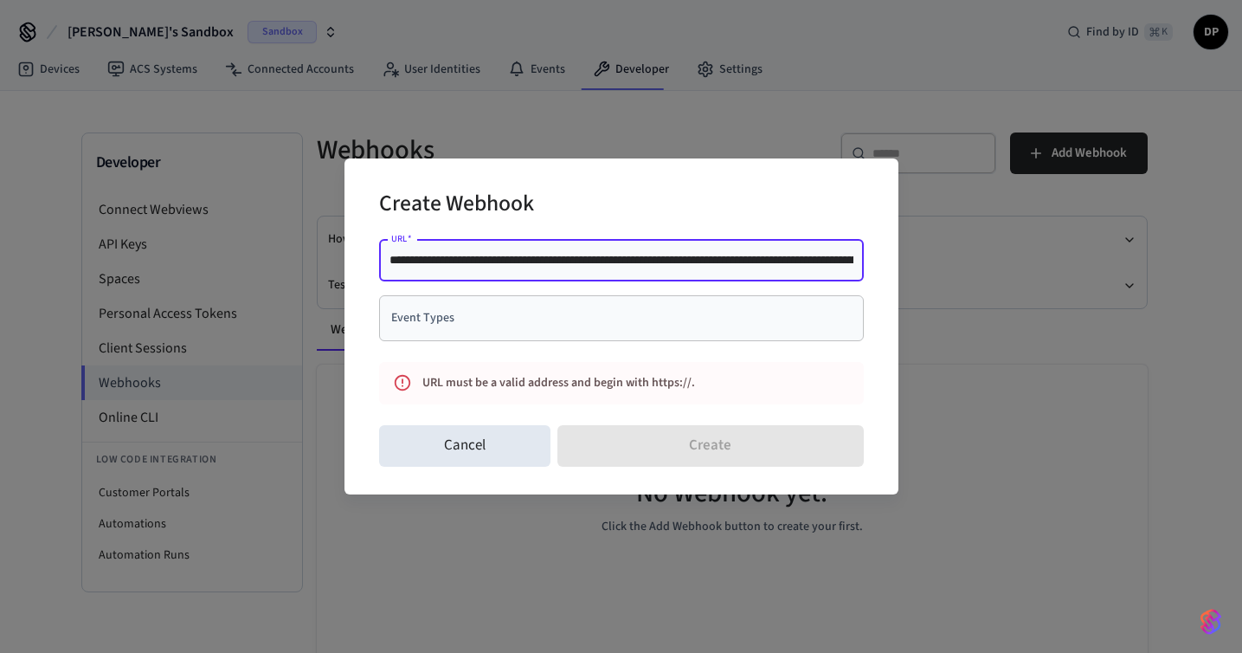
scroll to position [0, 235]
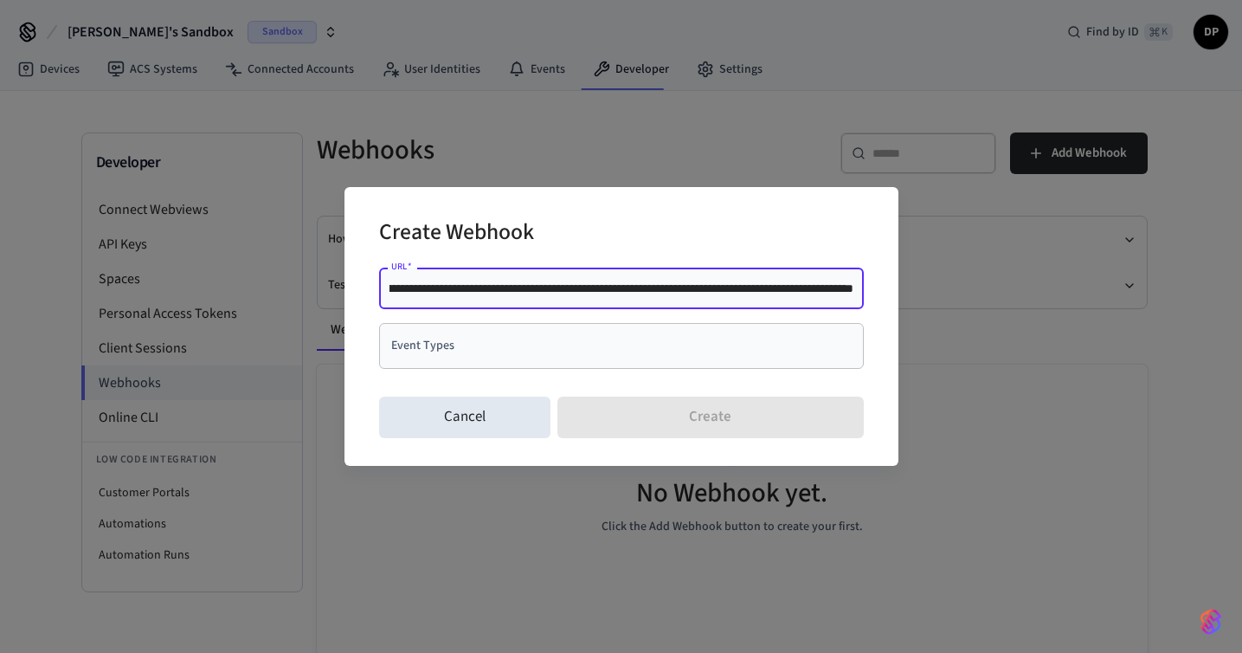
type input "**********"
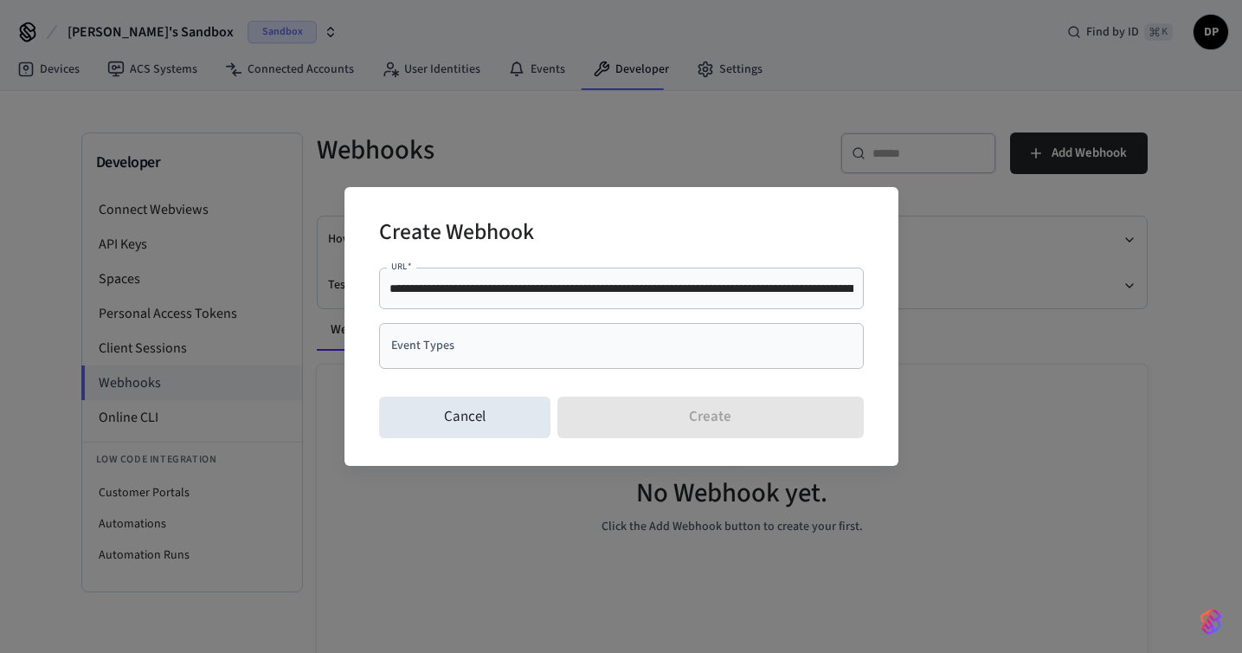
drag, startPoint x: 589, startPoint y: 298, endPoint x: 338, endPoint y: 304, distance: 251.1
click at [338, 304] on div "**********" at bounding box center [621, 326] width 1242 height 653
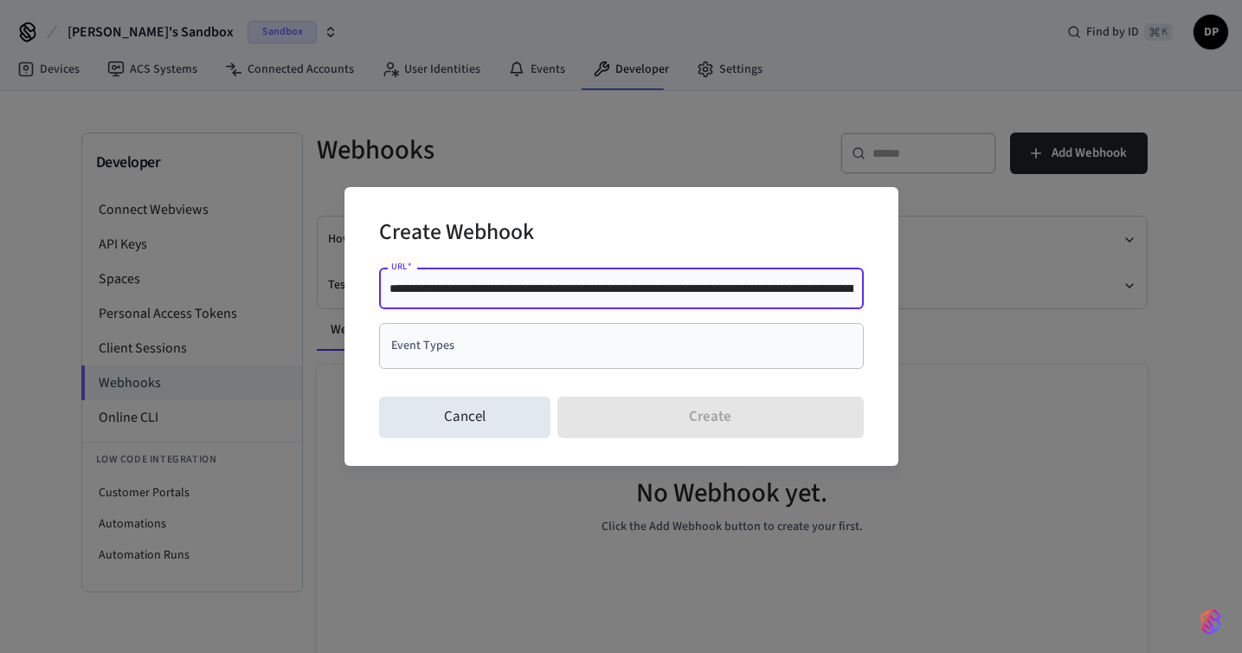
click at [432, 295] on input "**********" at bounding box center [622, 288] width 464 height 17
click at [622, 347] on input "Event Types" at bounding box center [608, 346] width 443 height 30
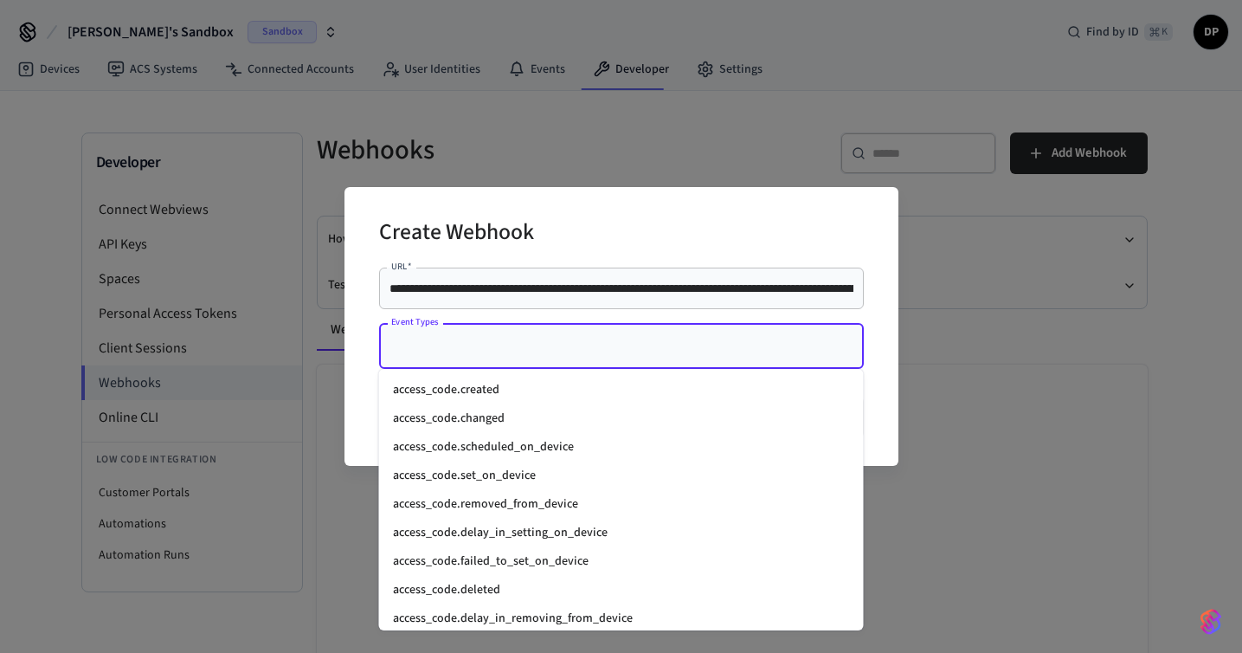
click at [629, 403] on li "access_code.created" at bounding box center [621, 390] width 485 height 29
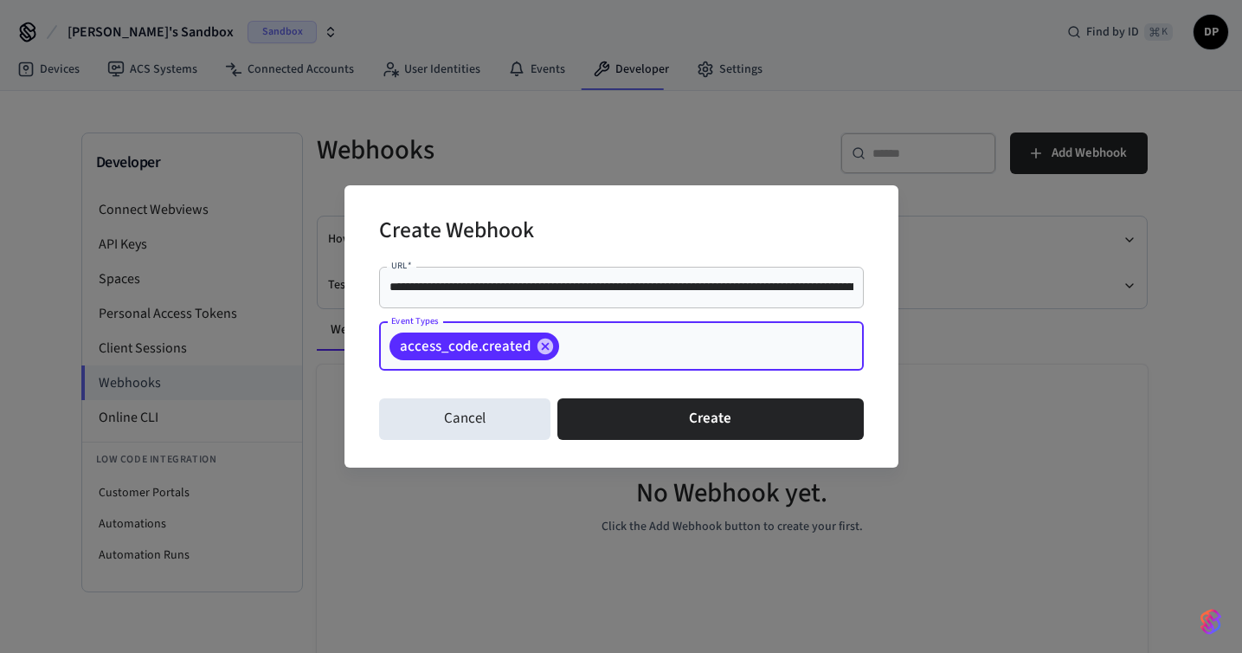
click at [635, 349] on input "Event Types" at bounding box center [685, 346] width 246 height 30
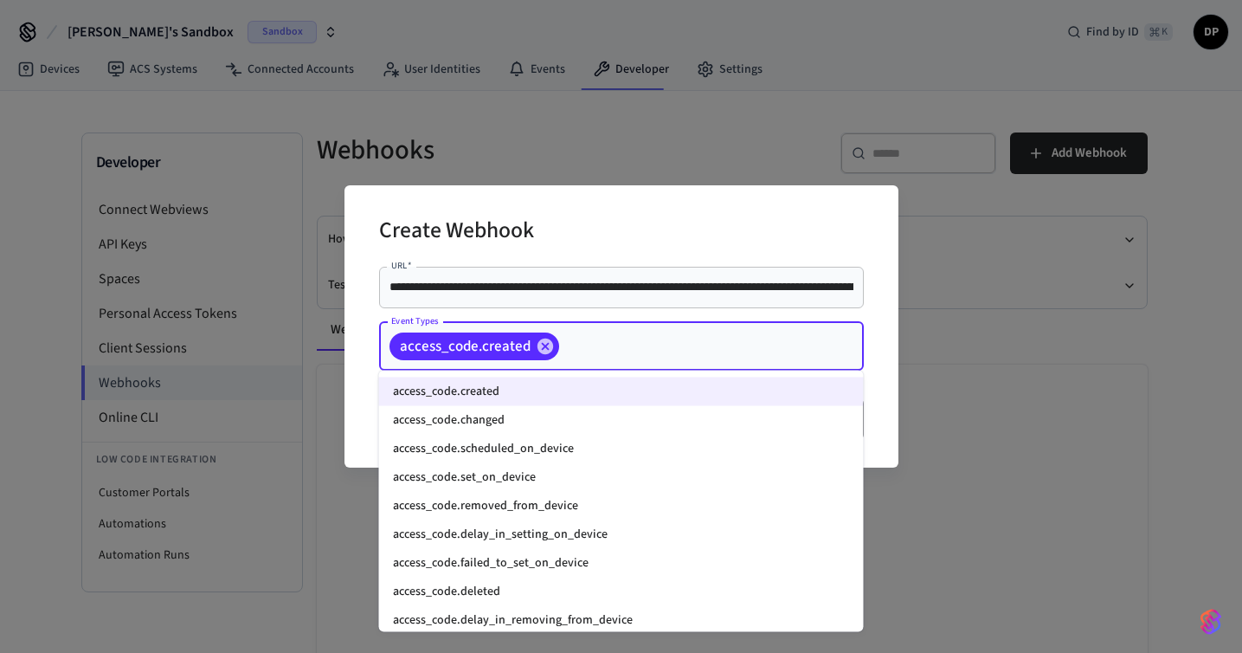
click at [632, 474] on li "access_code.set_on_device" at bounding box center [621, 477] width 485 height 29
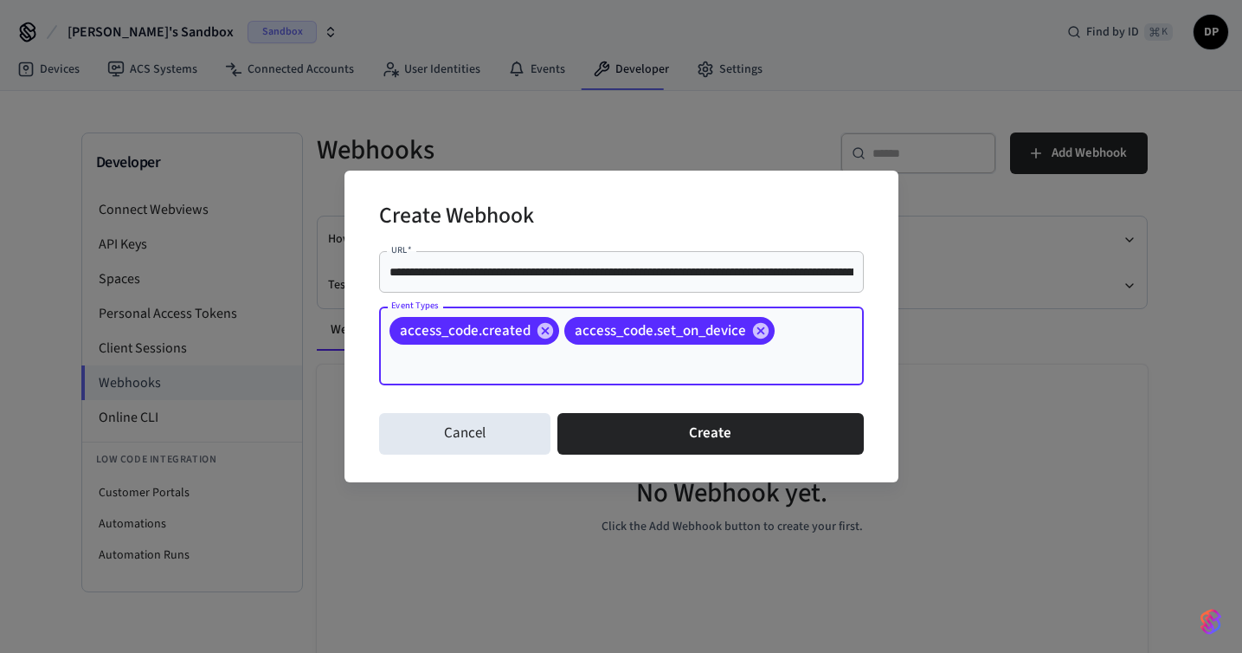
click at [785, 360] on input "Event Types" at bounding box center [597, 362] width 421 height 30
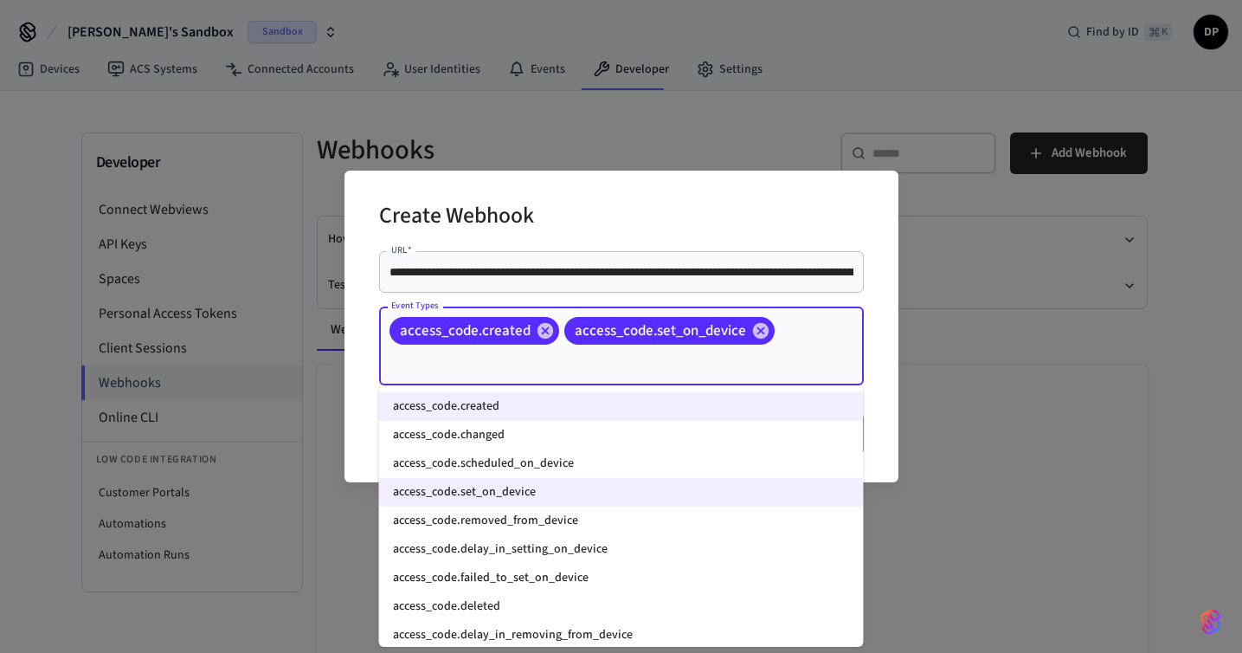
click at [714, 525] on li "access_code.removed_from_device" at bounding box center [621, 520] width 485 height 29
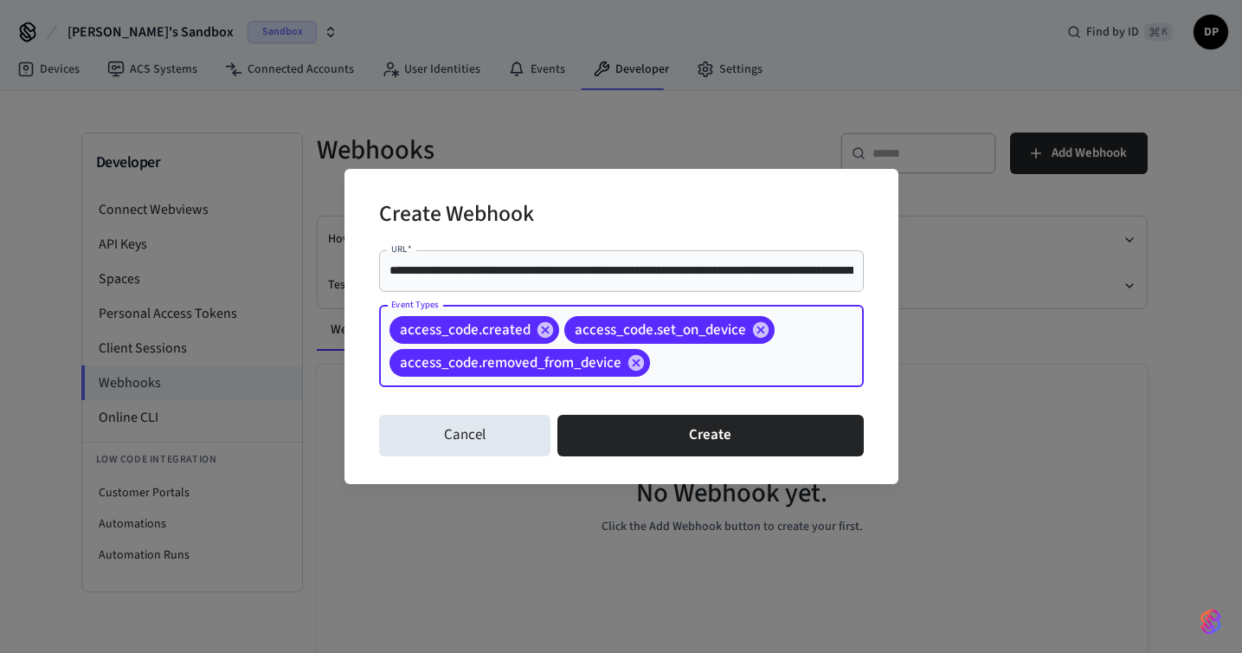
click at [731, 370] on input "Event Types" at bounding box center [730, 362] width 155 height 30
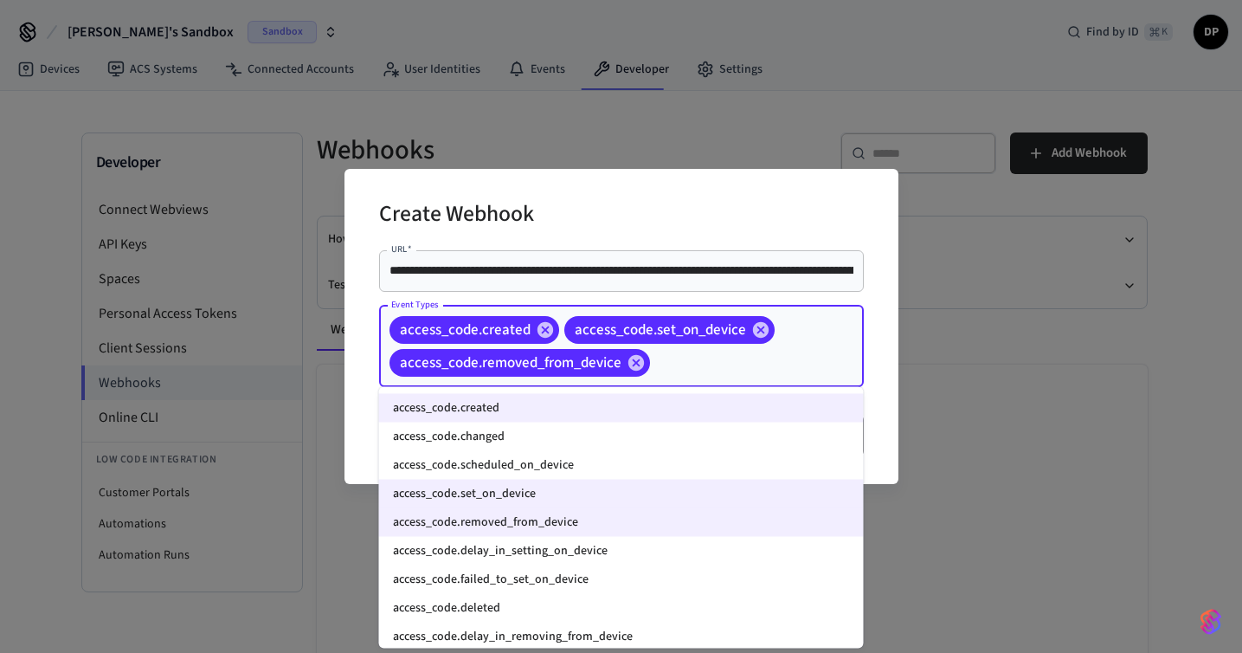
click at [707, 601] on li "access_code.deleted" at bounding box center [621, 608] width 485 height 29
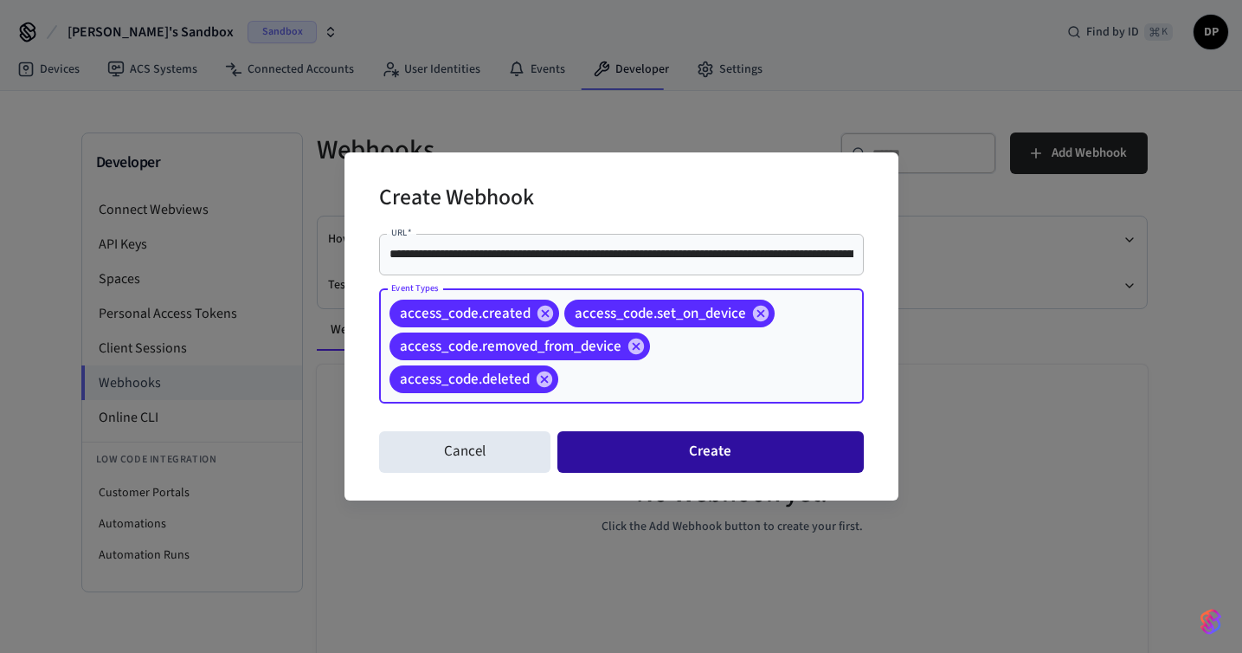
click at [744, 457] on button "Create" at bounding box center [711, 452] width 306 height 42
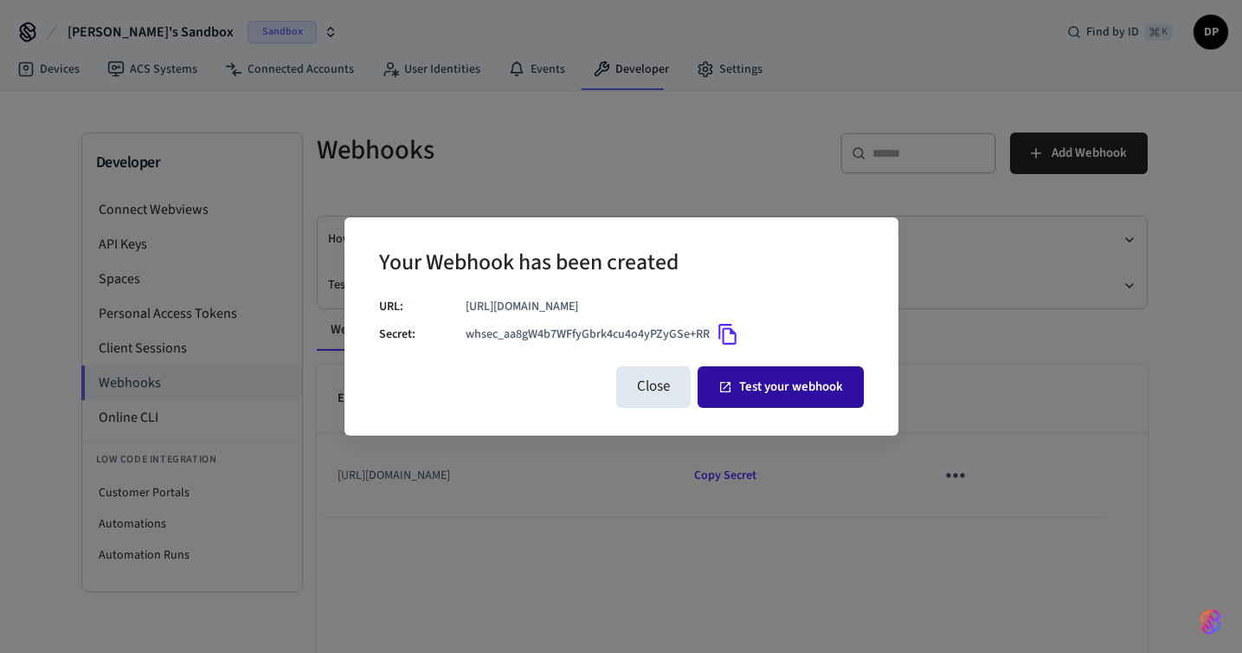
click at [745, 397] on button "Test your webhook" at bounding box center [781, 387] width 166 height 42
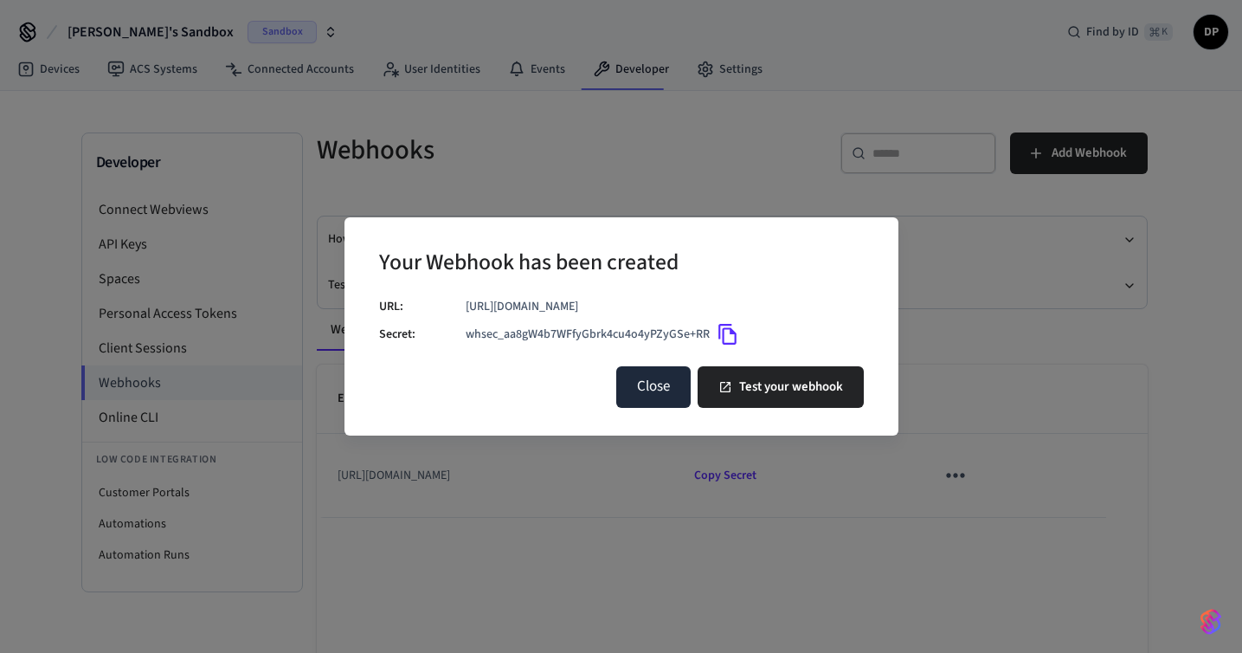
click at [642, 388] on button "Close" at bounding box center [653, 387] width 74 height 42
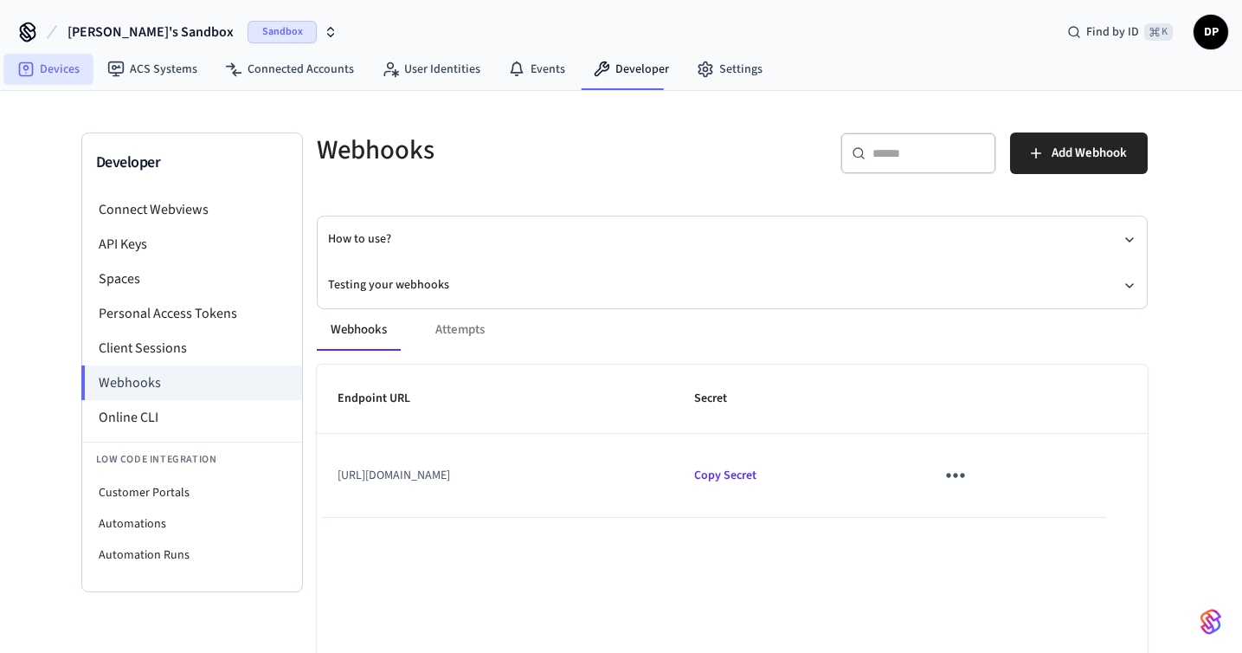
click at [61, 81] on link "Devices" at bounding box center [48, 69] width 90 height 31
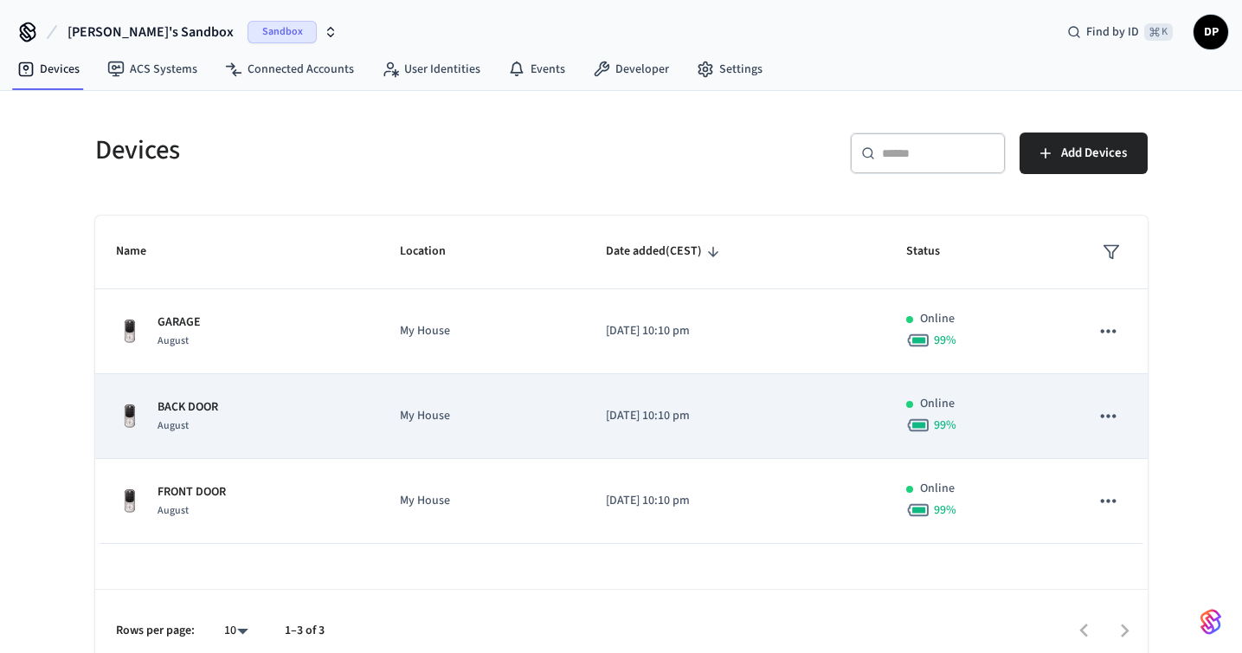
click at [524, 419] on p "My House" at bounding box center [482, 416] width 164 height 18
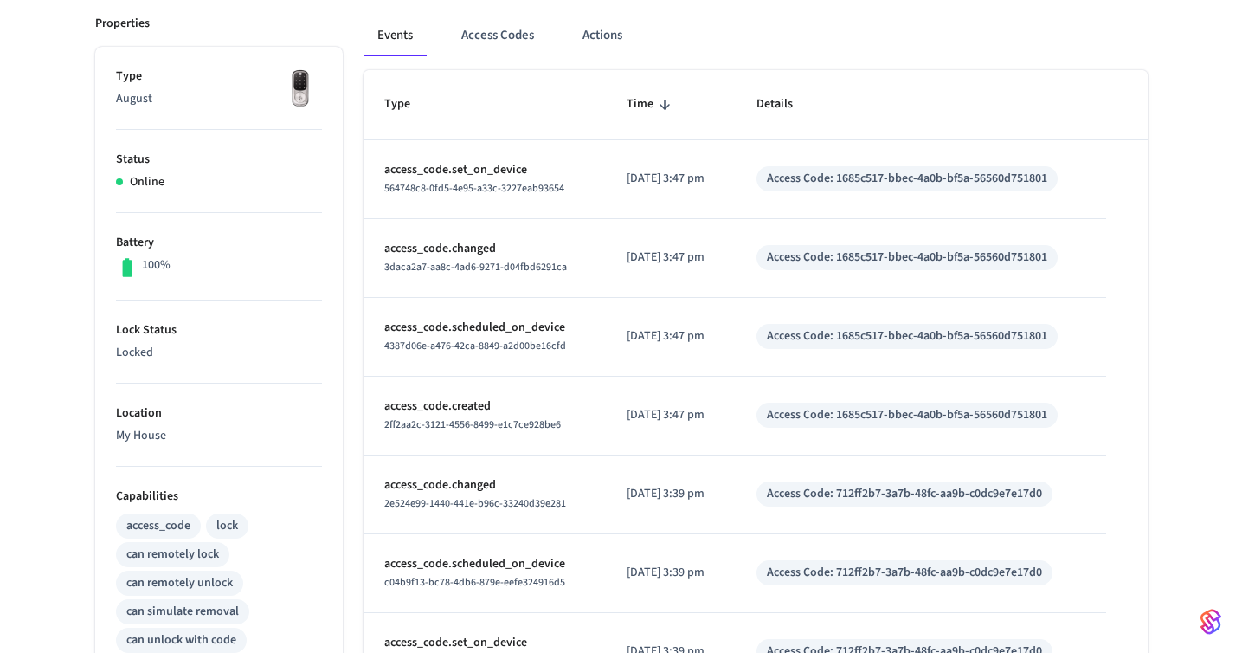
scroll to position [236, 0]
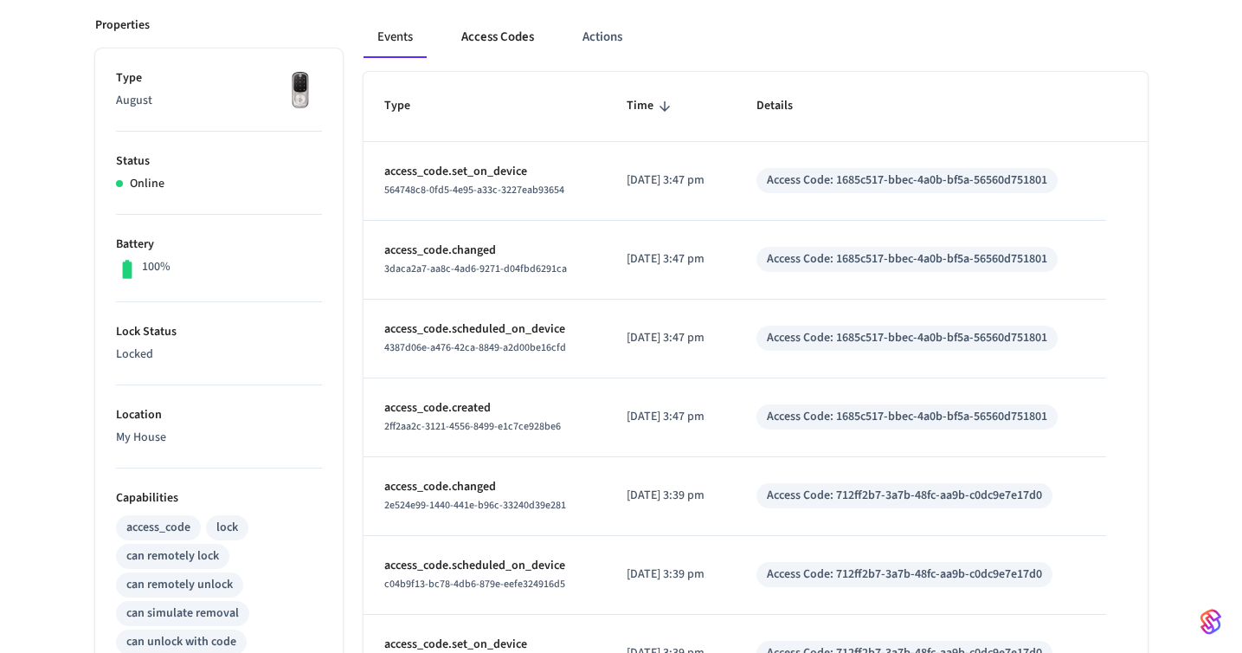
click at [504, 32] on button "Access Codes" at bounding box center [498, 37] width 100 height 42
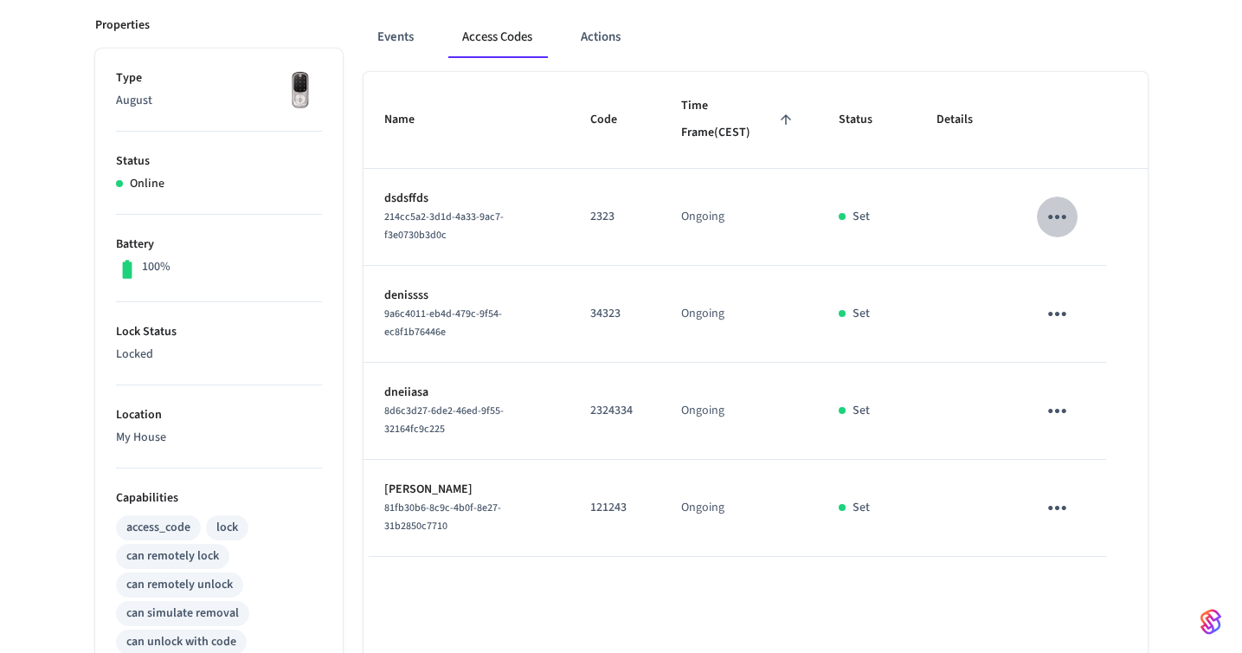
click at [1045, 225] on icon "sticky table" at bounding box center [1057, 216] width 27 height 27
click at [1084, 311] on icon at bounding box center [1079, 314] width 14 height 14
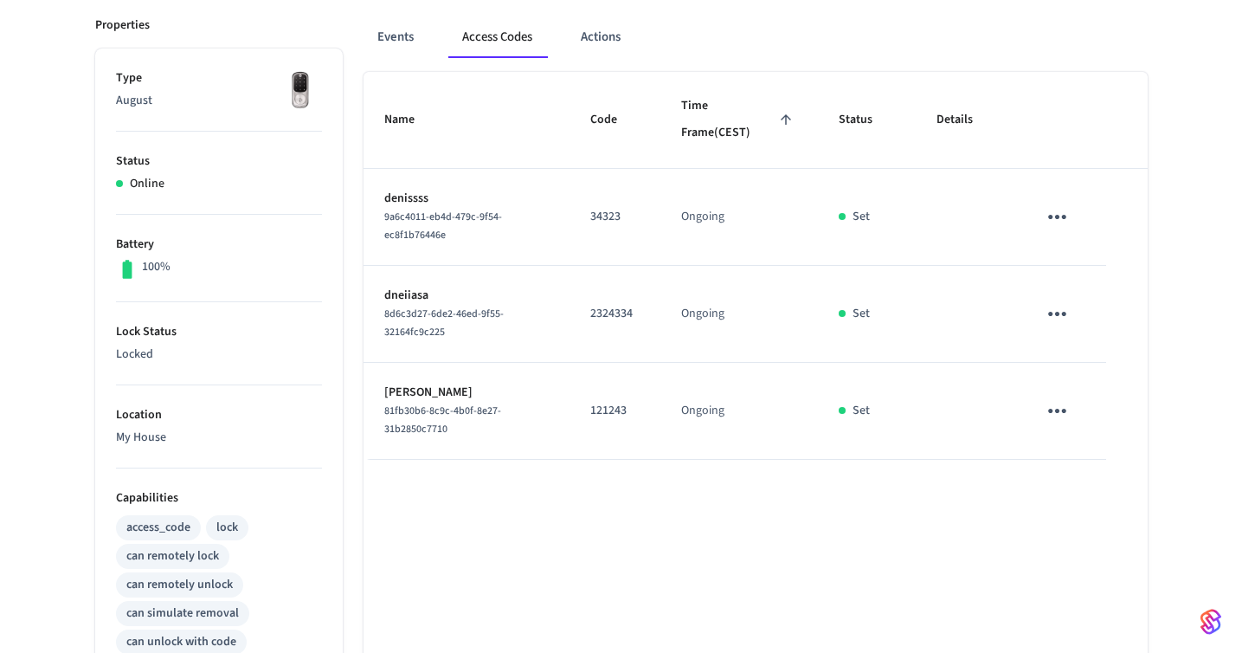
scroll to position [0, 0]
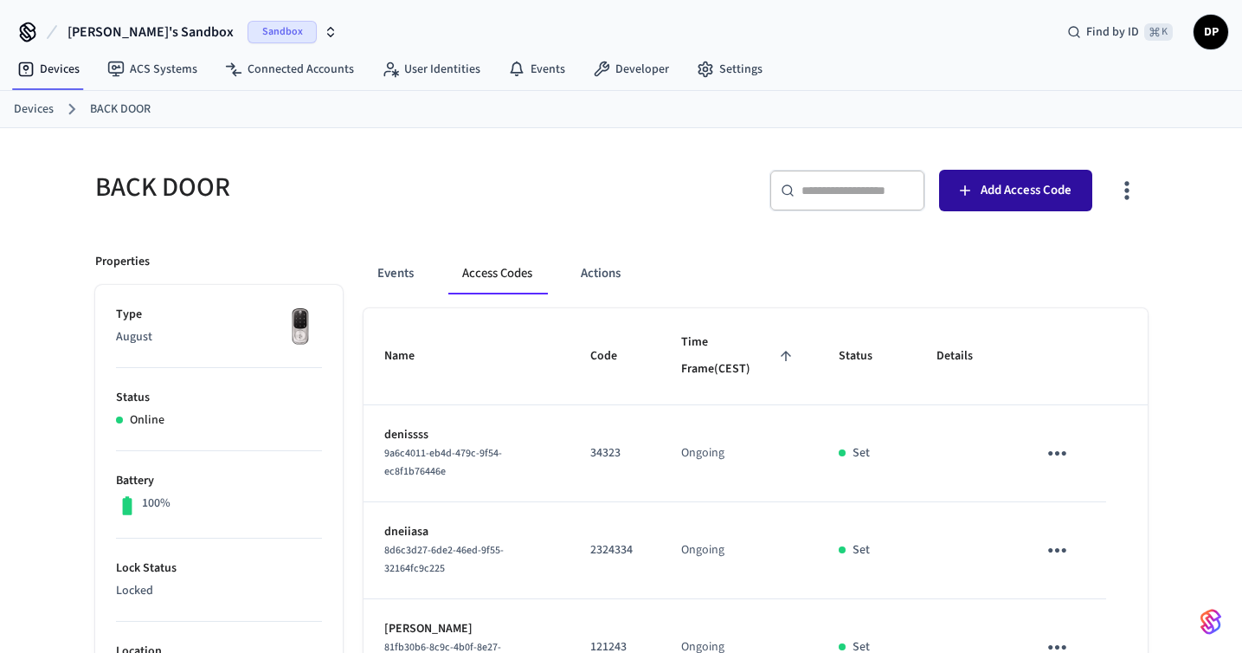
click at [1010, 196] on span "Add Access Code" at bounding box center [1026, 190] width 91 height 23
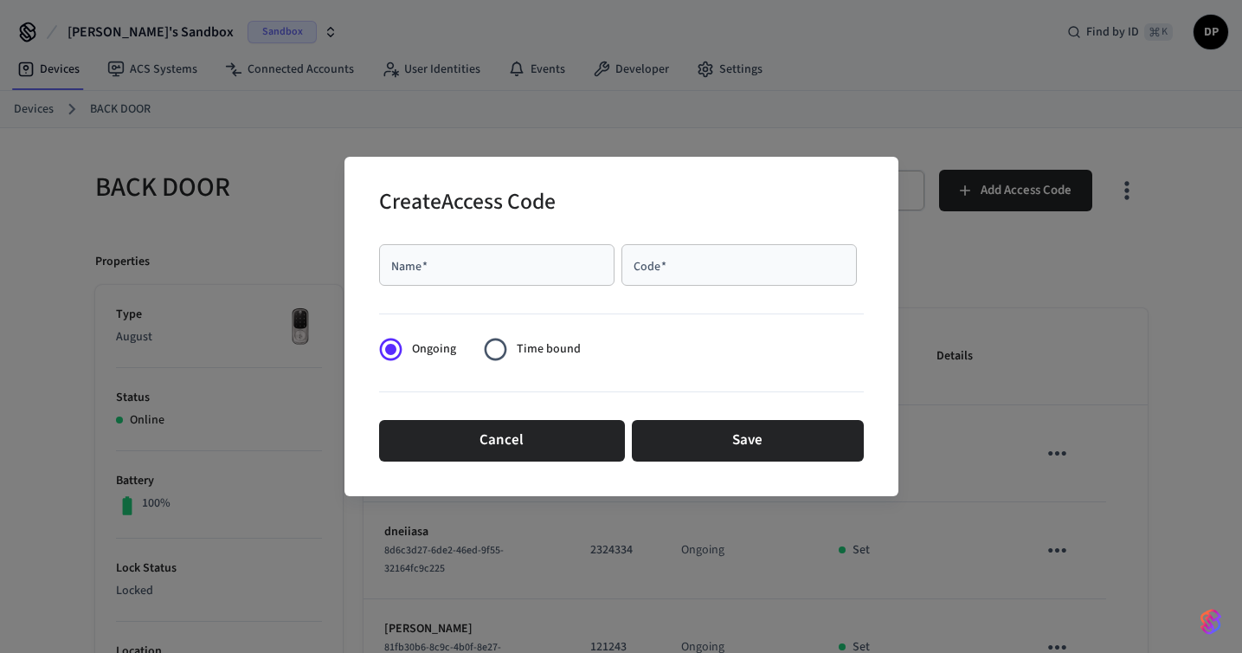
click at [530, 256] on input "Name   *" at bounding box center [497, 264] width 215 height 17
type input "****"
click at [681, 254] on div "Code   *" at bounding box center [739, 265] width 235 height 42
type input "****"
click at [757, 466] on div "Cancel Save" at bounding box center [621, 440] width 485 height 55
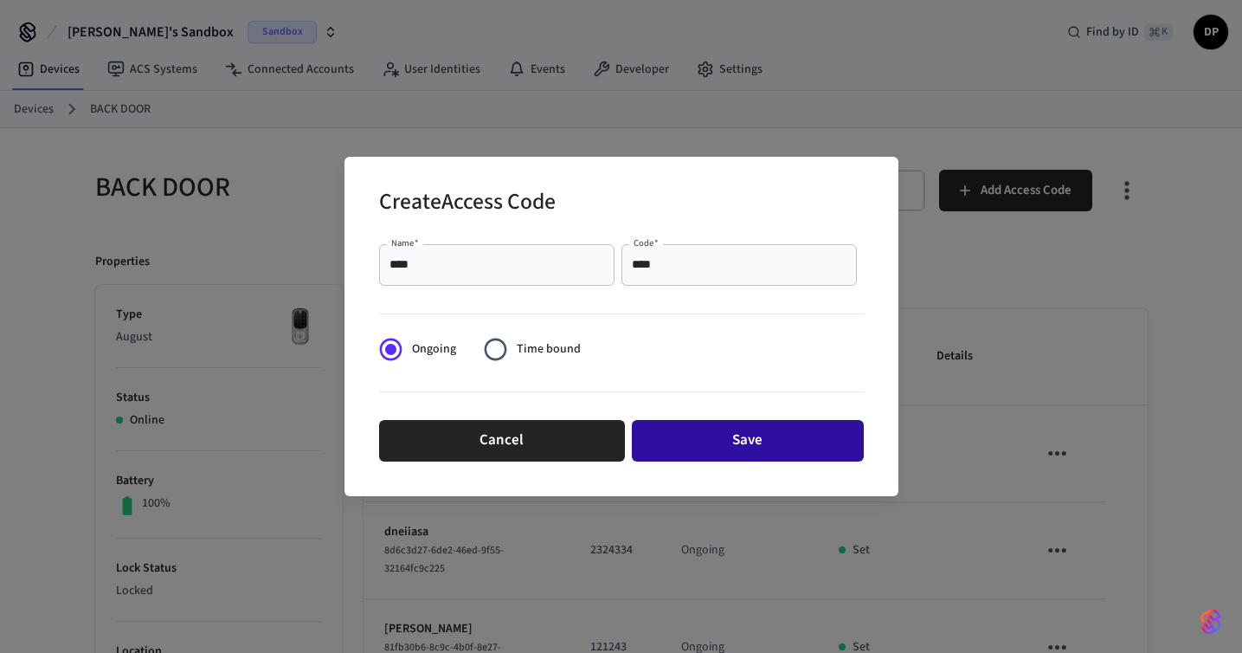
click at [760, 444] on button "Save" at bounding box center [748, 441] width 232 height 42
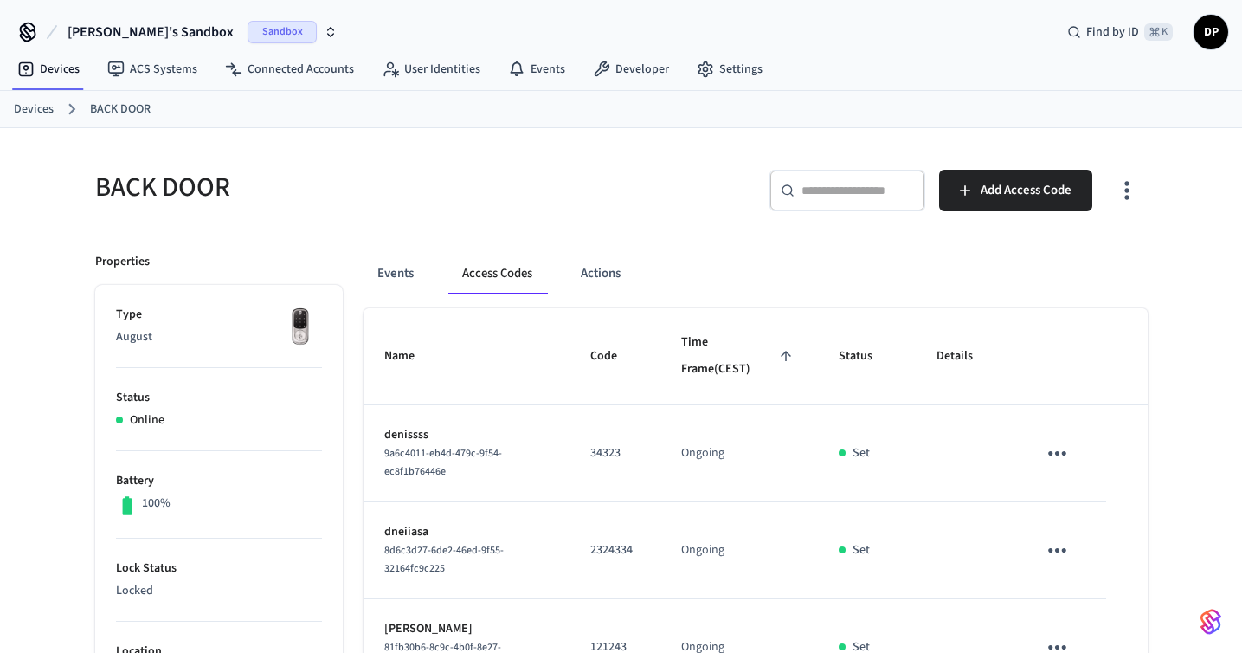
click at [609, 48] on div "[PERSON_NAME]'s Sandbox Sandbox Find by ID ⌘ K DP" at bounding box center [621, 25] width 1242 height 50
click at [614, 78] on link "Developer" at bounding box center [631, 69] width 104 height 31
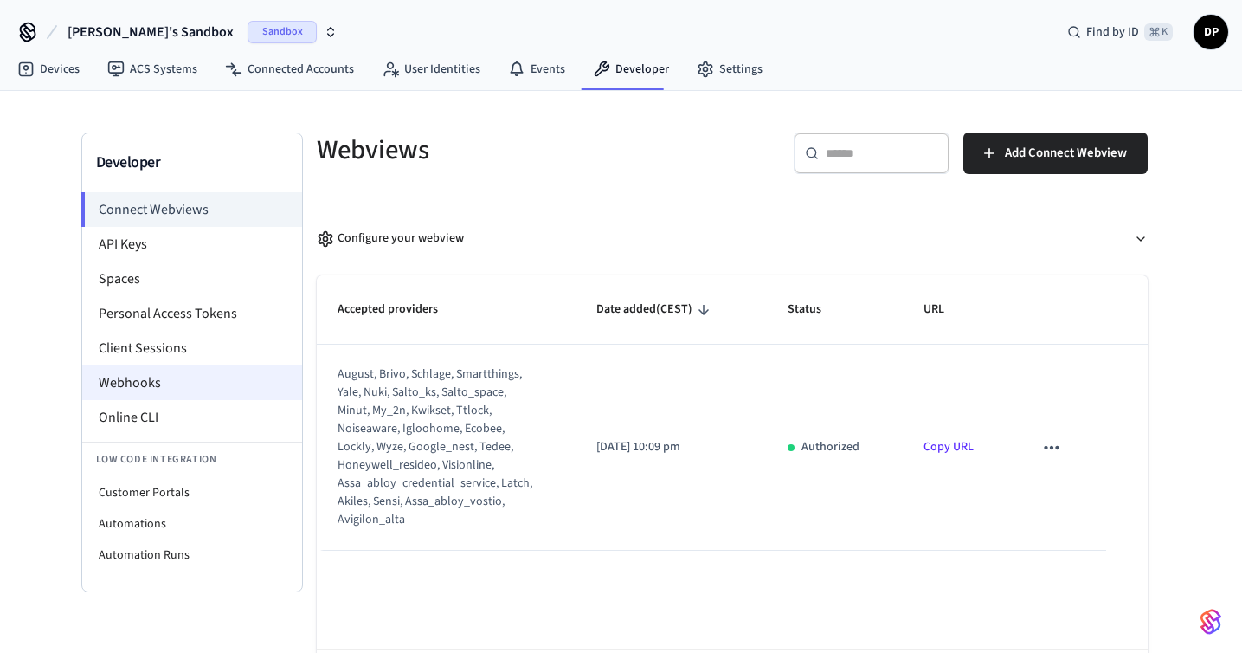
click at [222, 376] on li "Webhooks" at bounding box center [192, 382] width 220 height 35
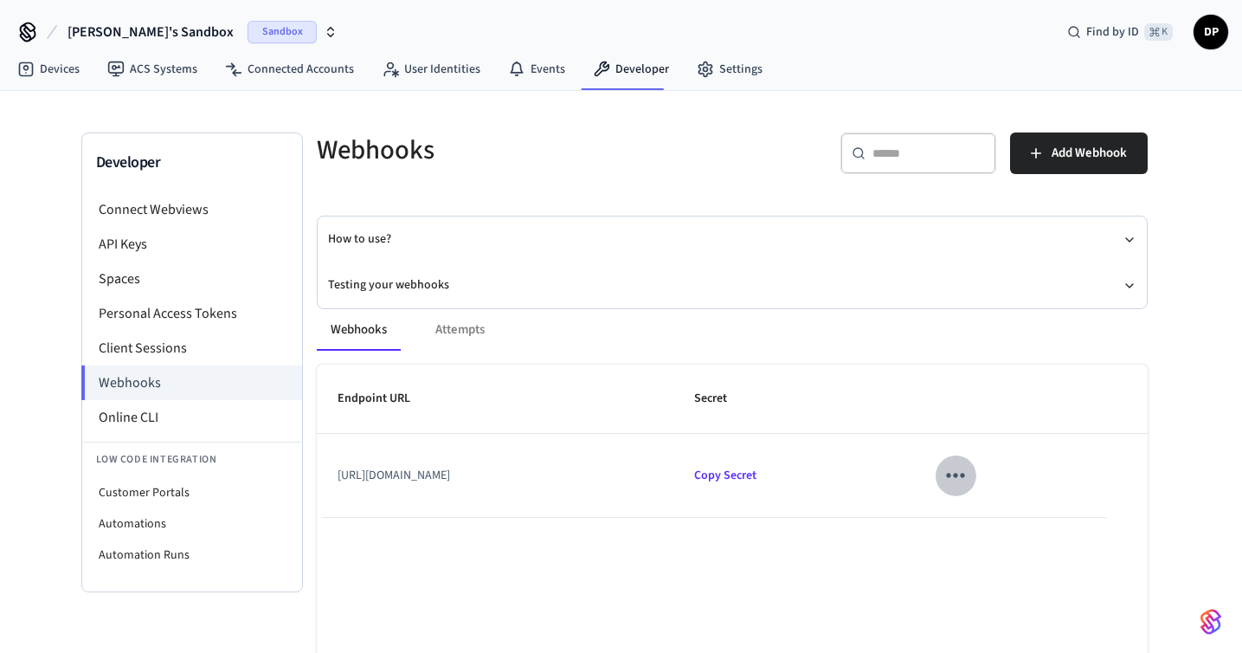
click at [976, 489] on button "sticky table" at bounding box center [955, 475] width 41 height 41
drag, startPoint x: 1125, startPoint y: 531, endPoint x: 1120, endPoint y: 583, distance: 53.1
click at [1120, 583] on ul "Edit Delete" at bounding box center [1147, 557] width 82 height 93
click at [1120, 583] on icon at bounding box center [1126, 581] width 14 height 14
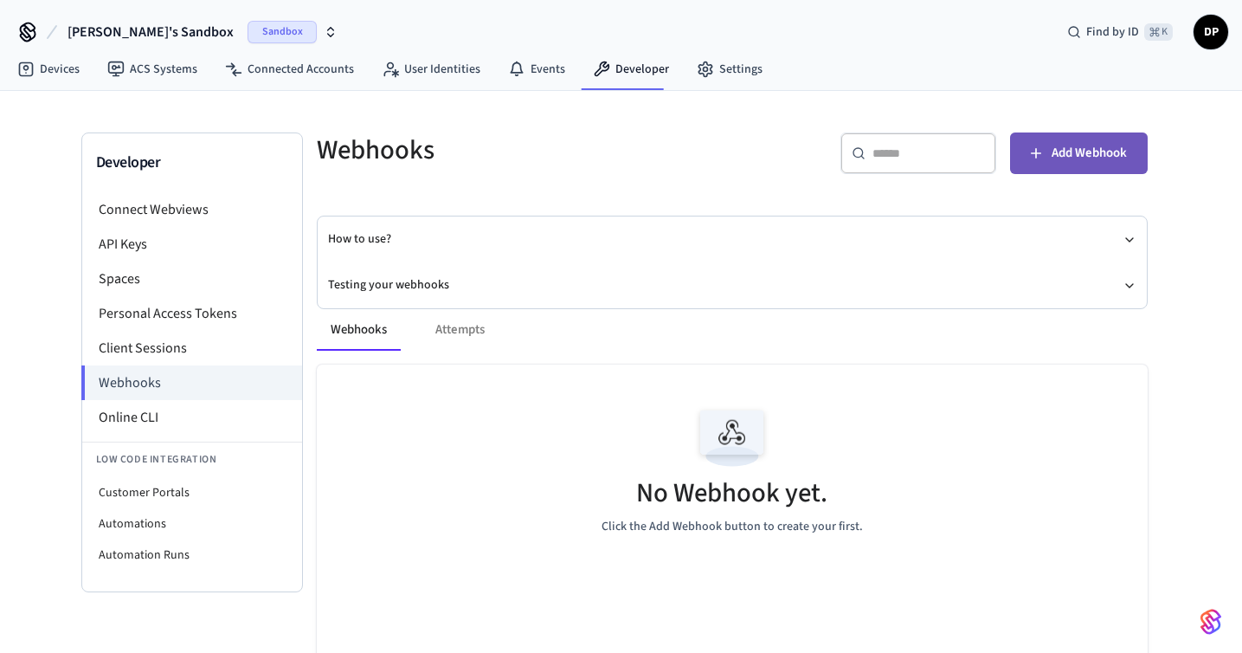
click at [1042, 156] on icon "button" at bounding box center [1036, 153] width 17 height 17
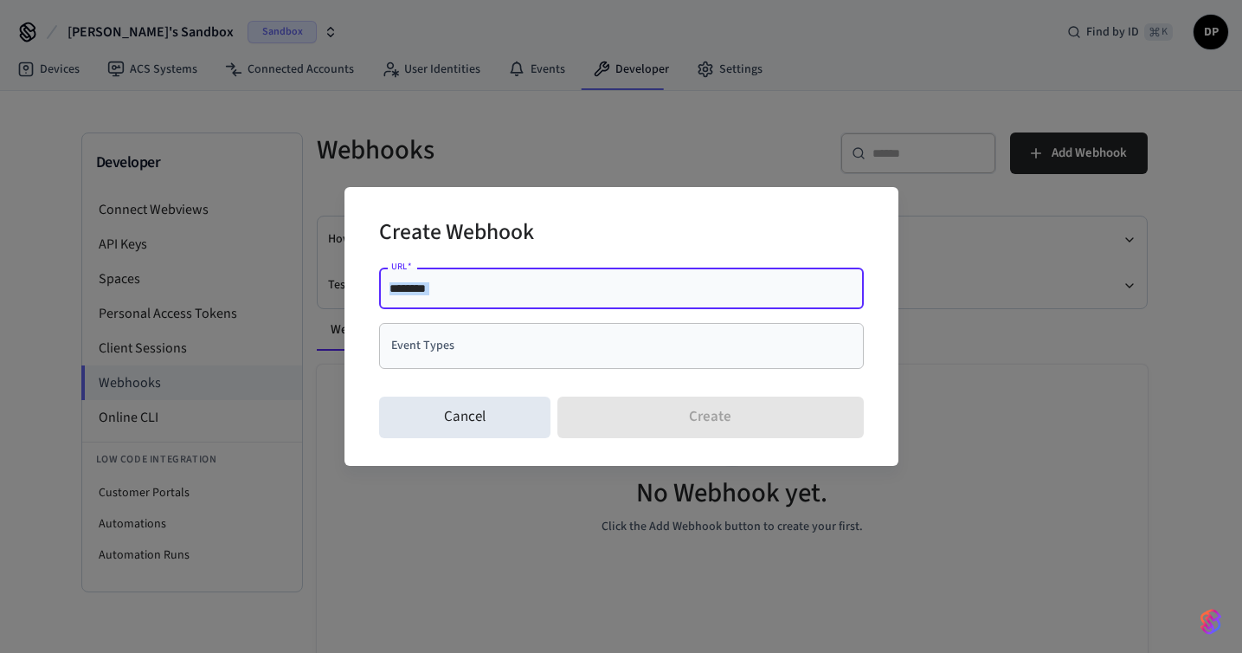
click at [665, 279] on div "******** URL   *" at bounding box center [621, 289] width 485 height 42
click at [665, 280] on input "********" at bounding box center [622, 288] width 464 height 17
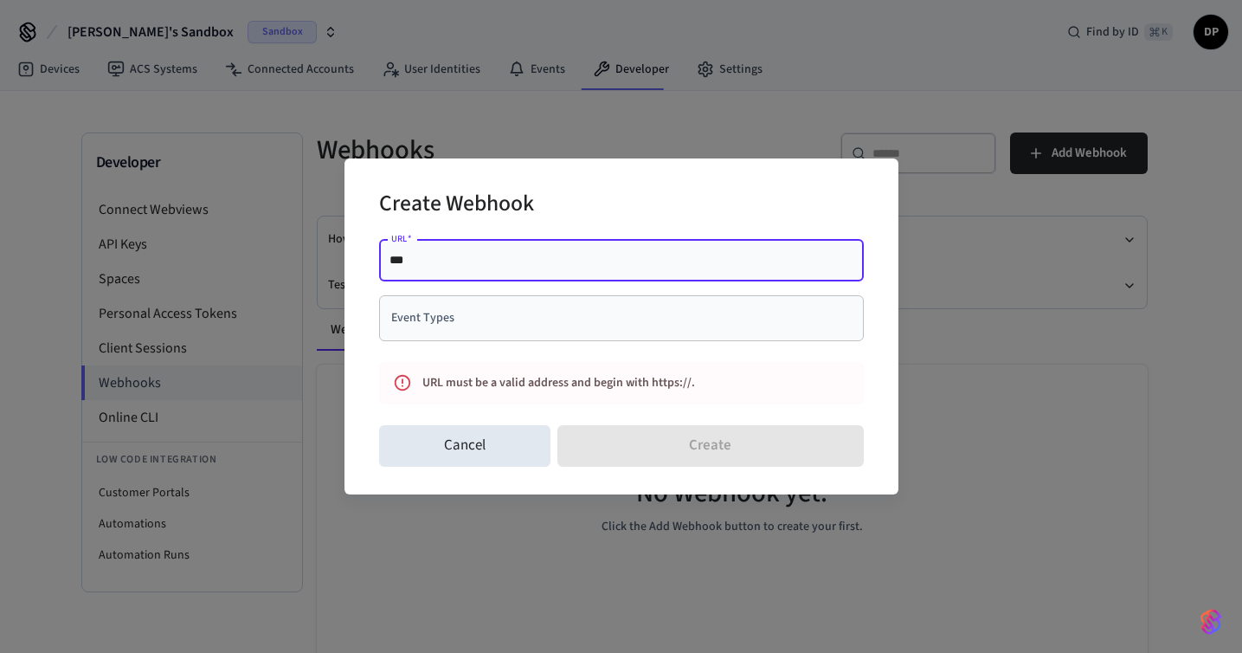
paste input "**********"
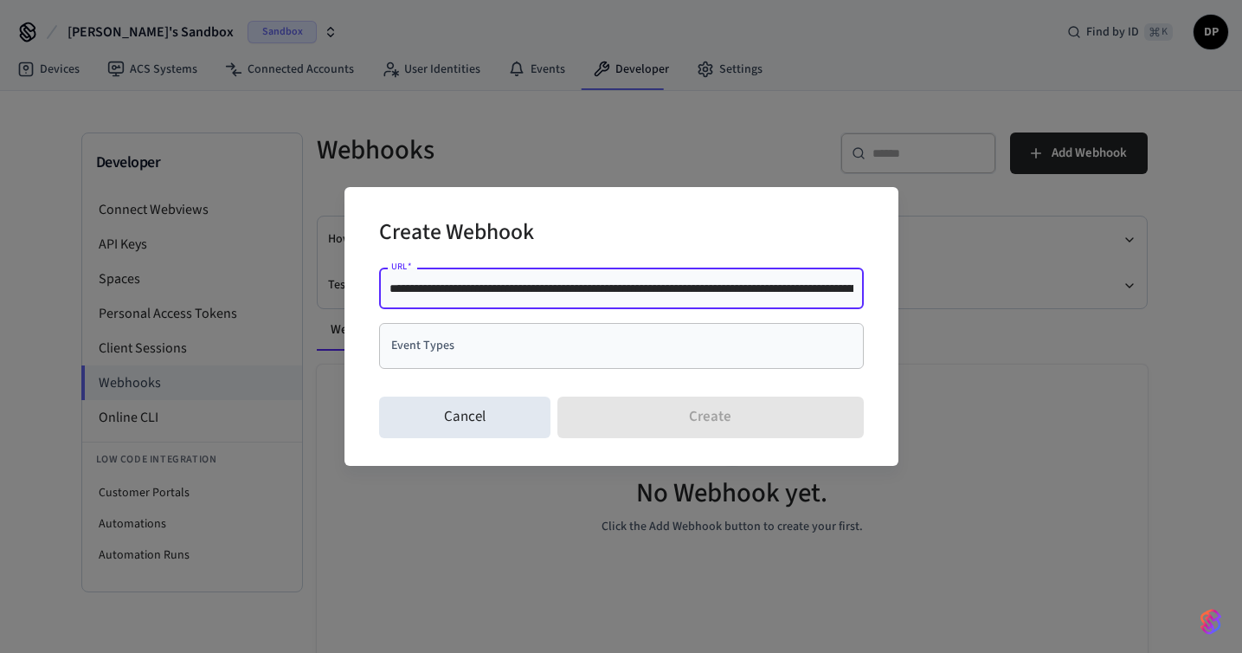
drag, startPoint x: 635, startPoint y: 289, endPoint x: 375, endPoint y: 302, distance: 260.9
click at [375, 302] on div "**********" at bounding box center [622, 326] width 554 height 279
type input "**********"
click at [456, 332] on input "Event Types" at bounding box center [608, 346] width 443 height 30
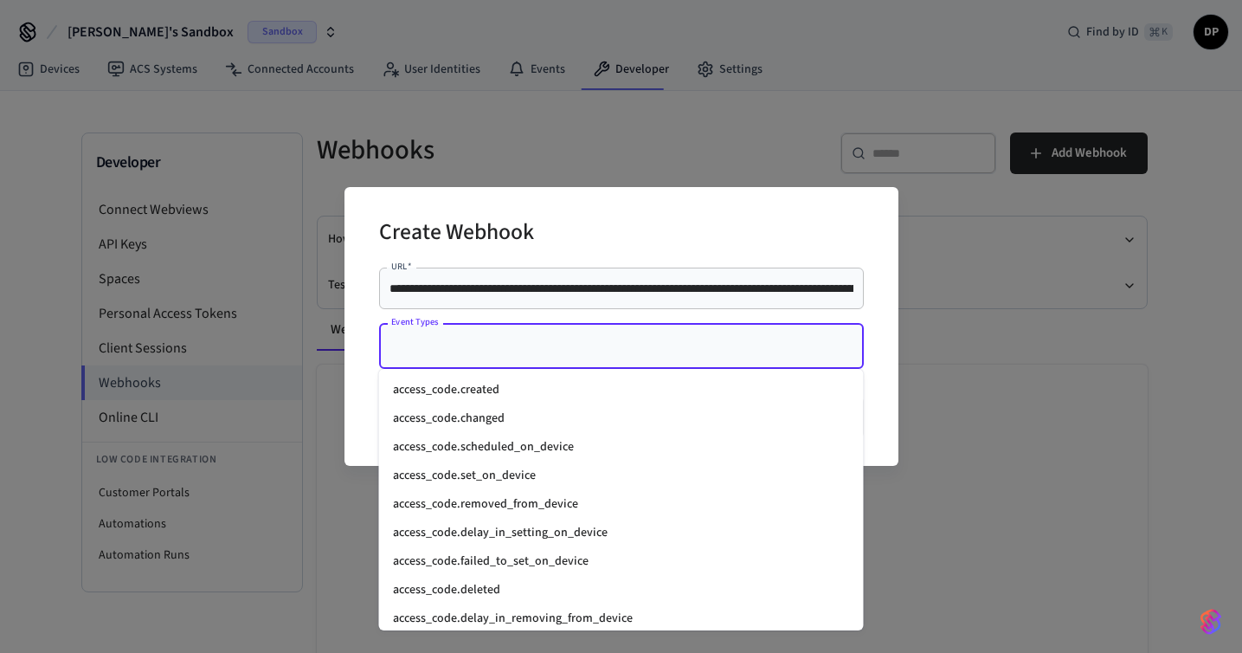
click at [553, 393] on li "access_code.created" at bounding box center [621, 390] width 485 height 29
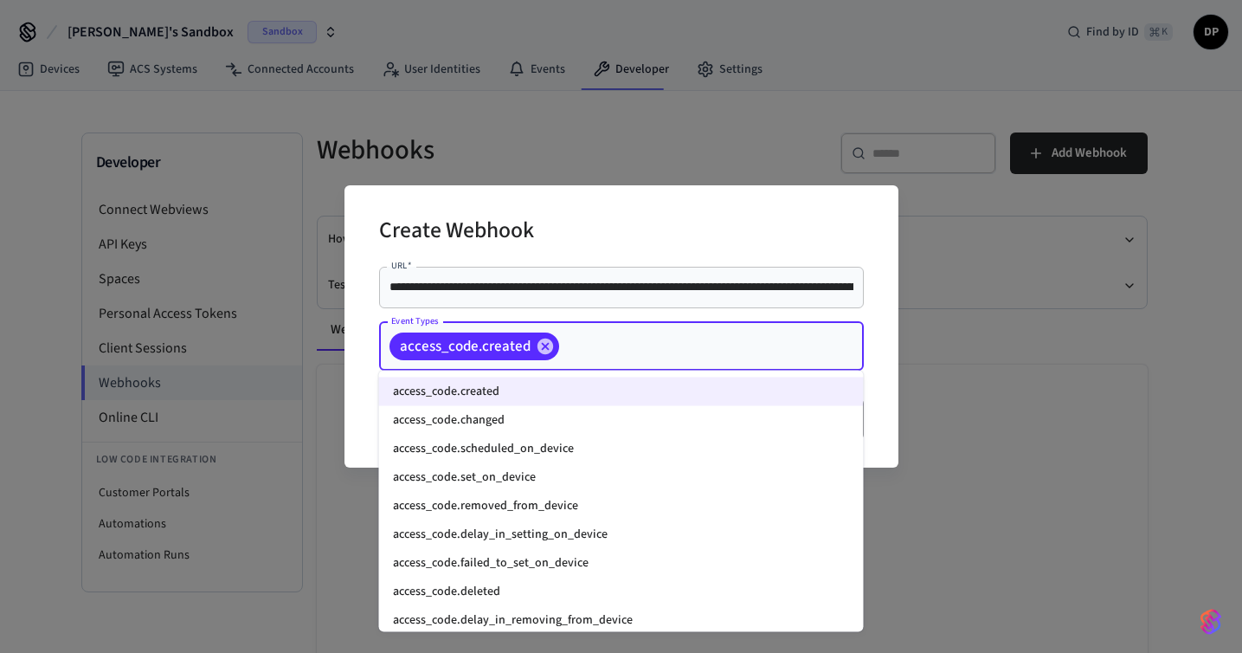
click at [588, 354] on input "Event Types" at bounding box center [685, 346] width 246 height 30
click at [614, 474] on li "access_code.set_on_device" at bounding box center [621, 477] width 485 height 29
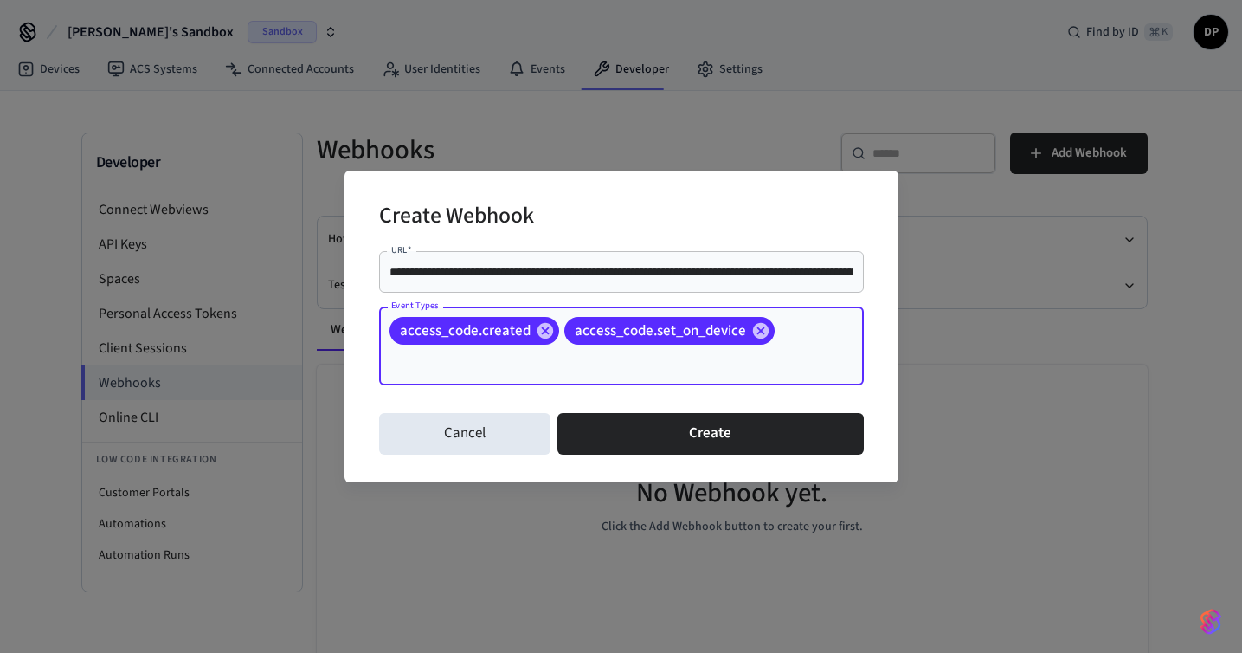
click at [811, 333] on div "access_code.created access_code.set_on_device Event Types" at bounding box center [621, 345] width 485 height 79
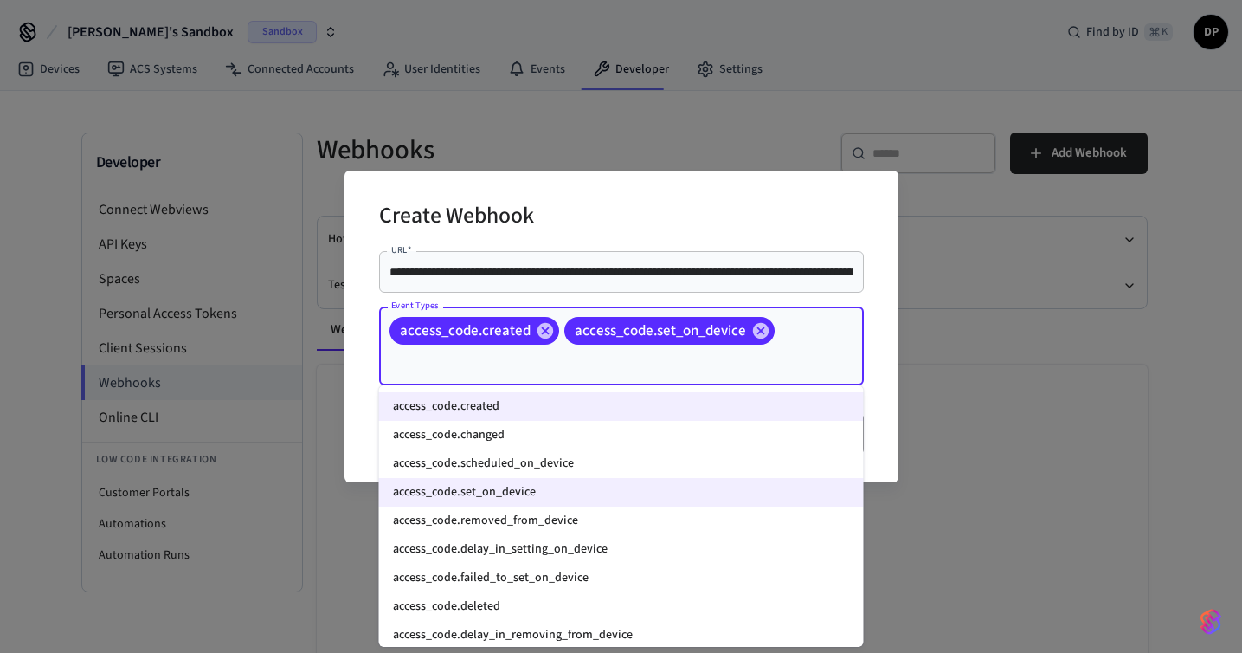
click at [634, 527] on li "access_code.removed_from_device" at bounding box center [621, 520] width 485 height 29
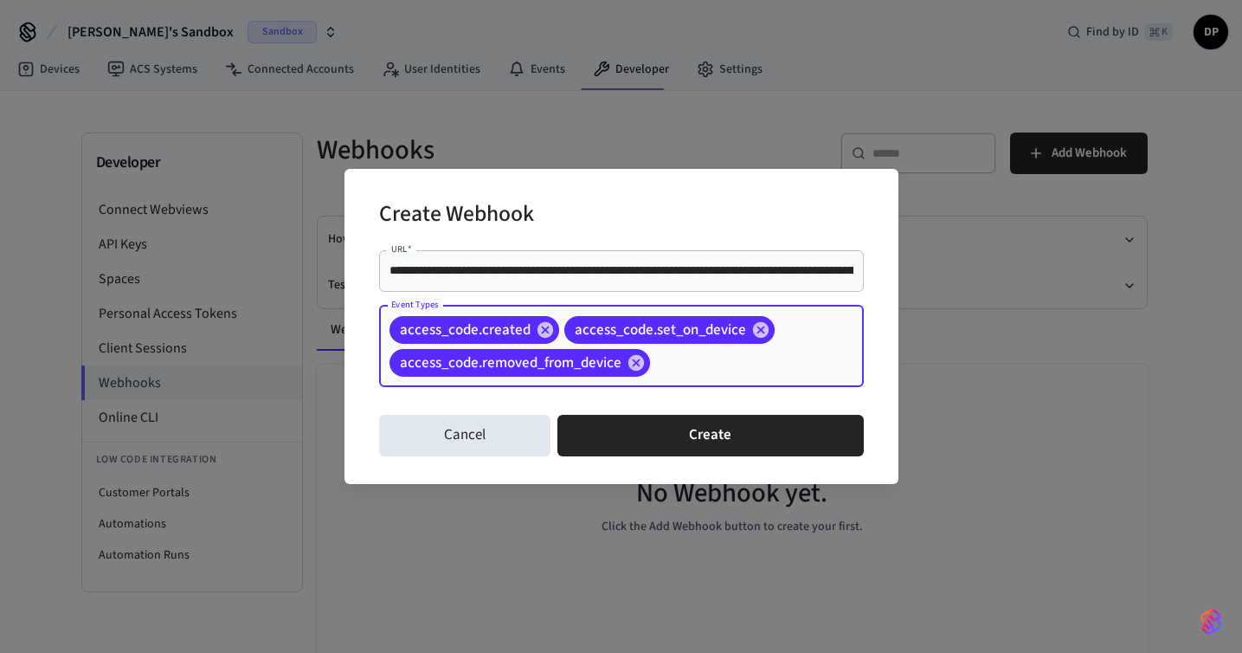
click at [692, 367] on input "Event Types" at bounding box center [730, 362] width 155 height 30
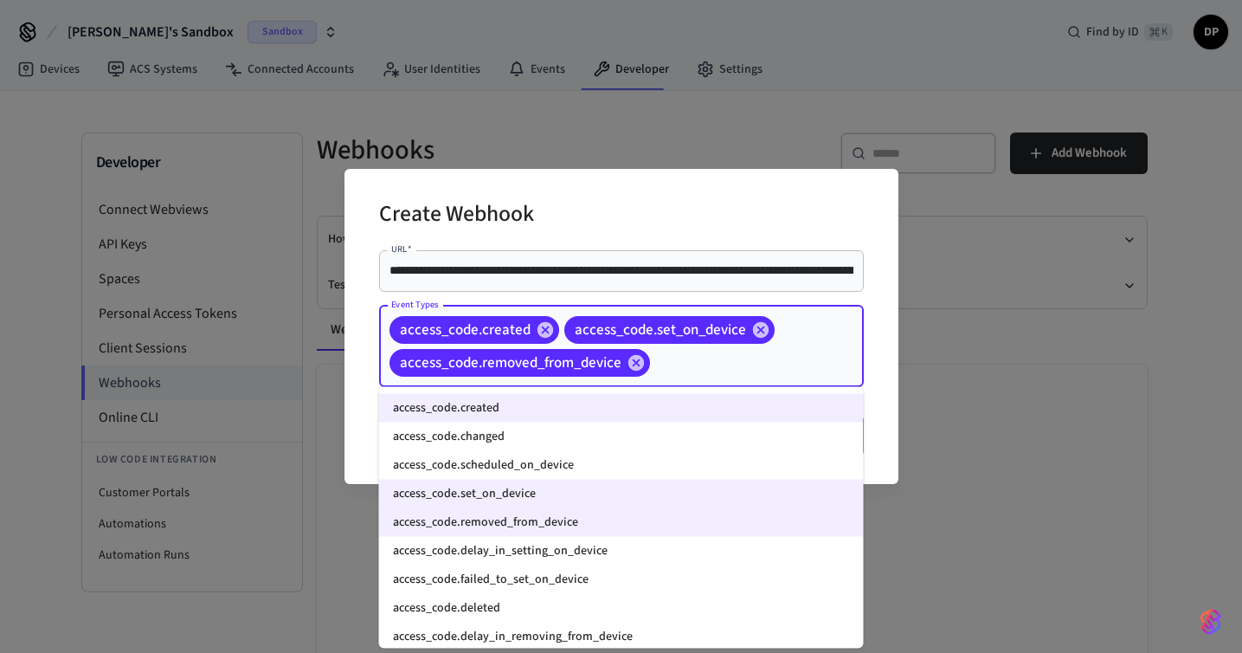
click at [639, 597] on li "access_code.deleted" at bounding box center [621, 608] width 485 height 29
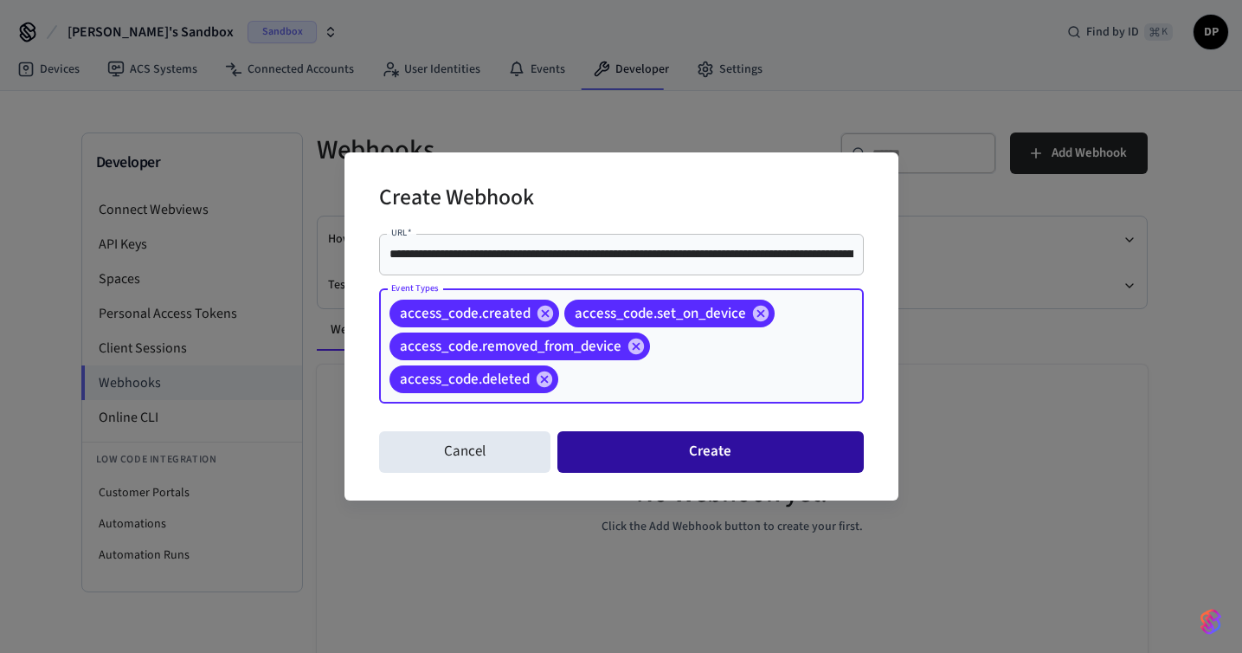
click at [763, 451] on button "Create" at bounding box center [711, 452] width 306 height 42
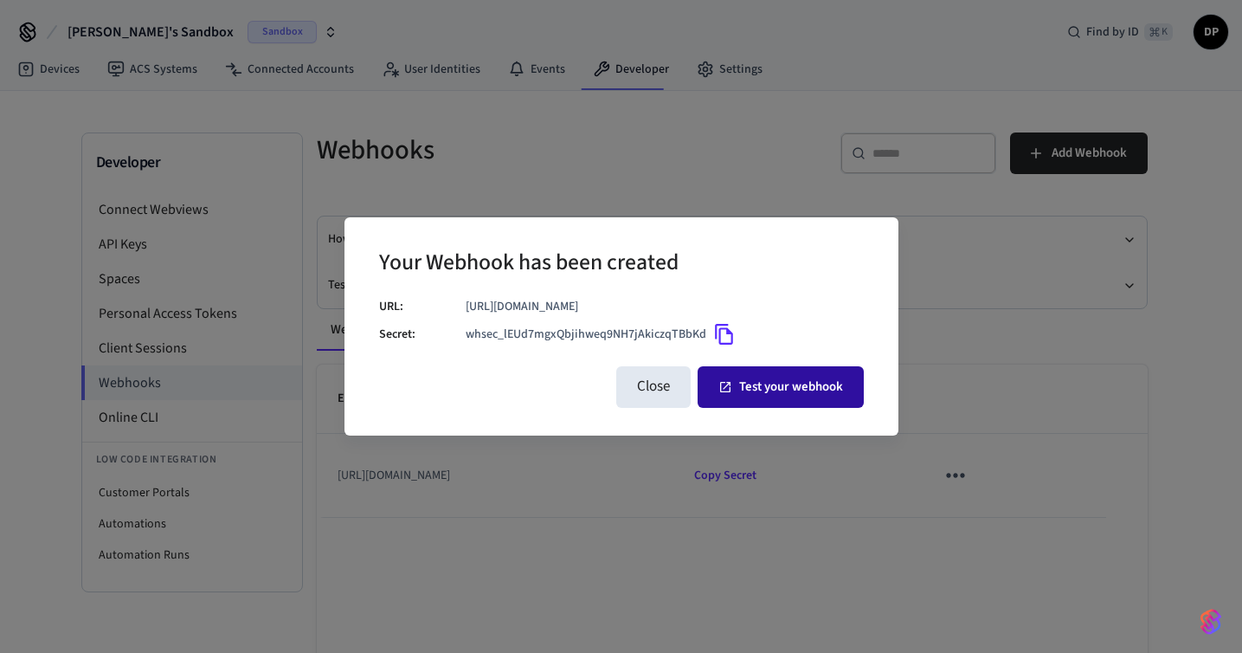
click at [727, 390] on icon "button" at bounding box center [726, 387] width 14 height 14
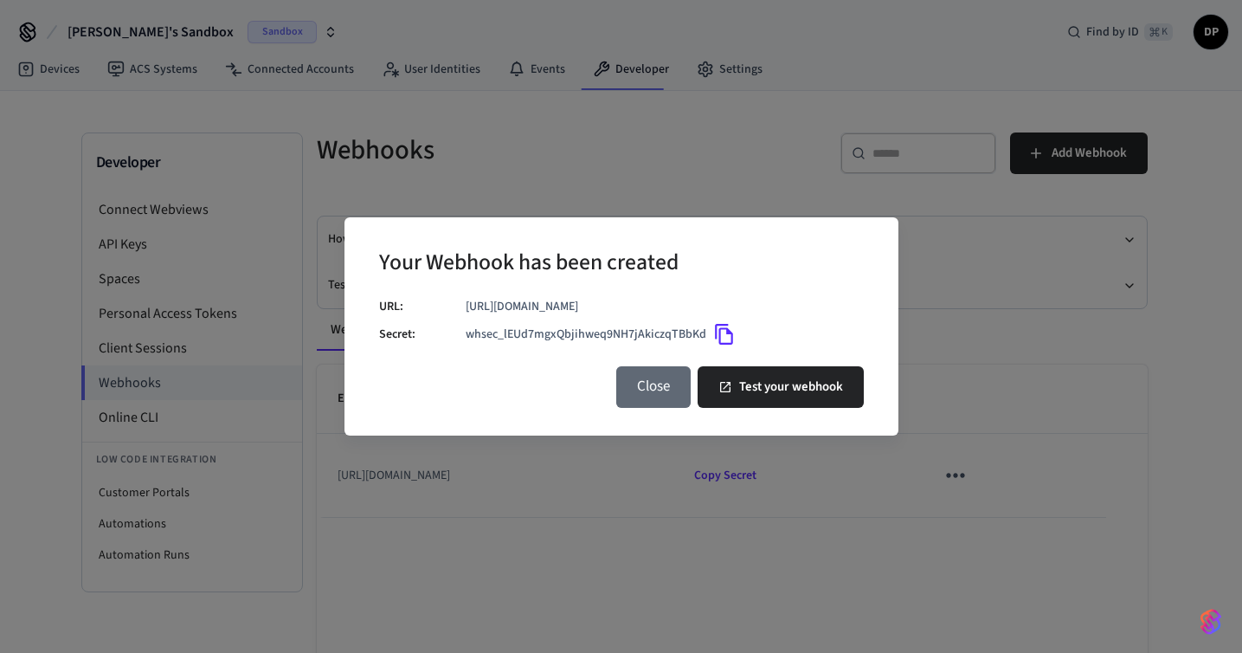
click at [654, 407] on button "Close" at bounding box center [653, 387] width 74 height 42
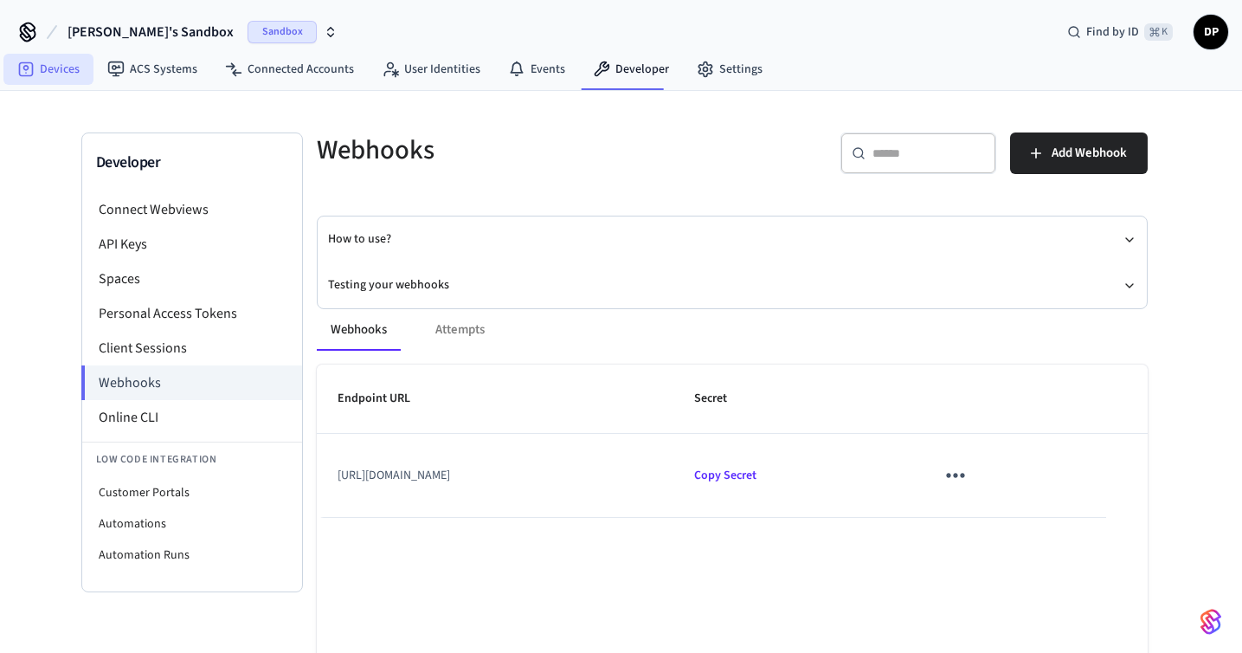
click at [64, 70] on link "Devices" at bounding box center [48, 69] width 90 height 31
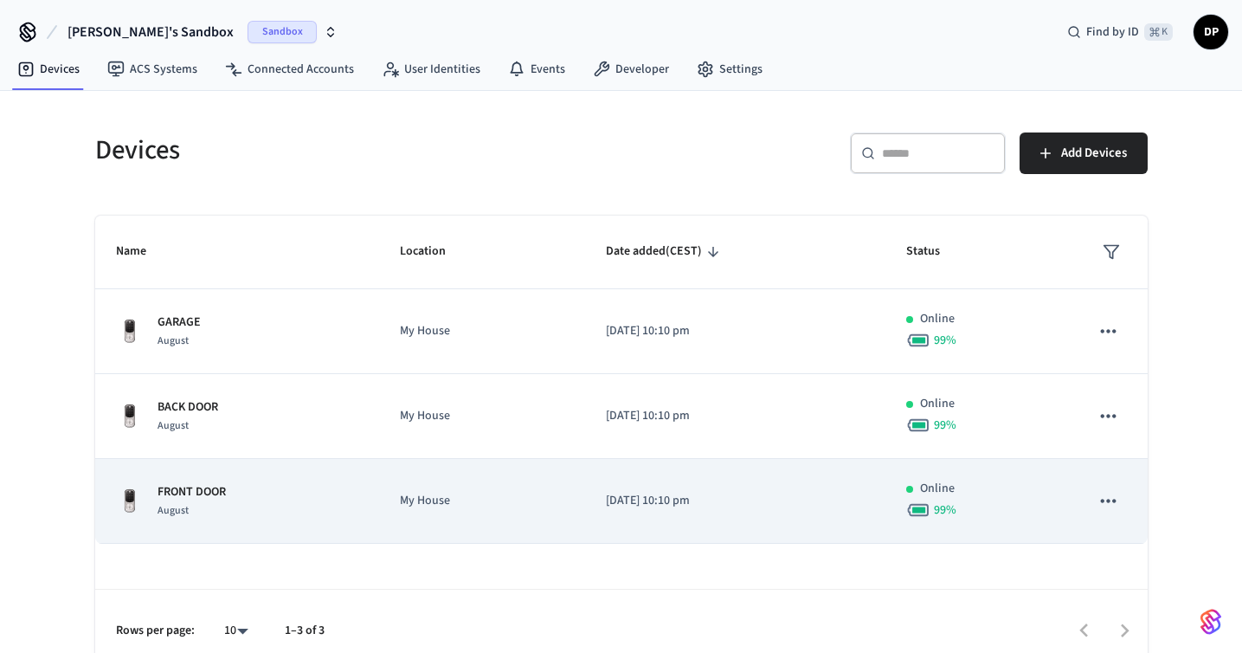
click at [716, 461] on td "[DATE] 10:10 pm" at bounding box center [735, 501] width 300 height 85
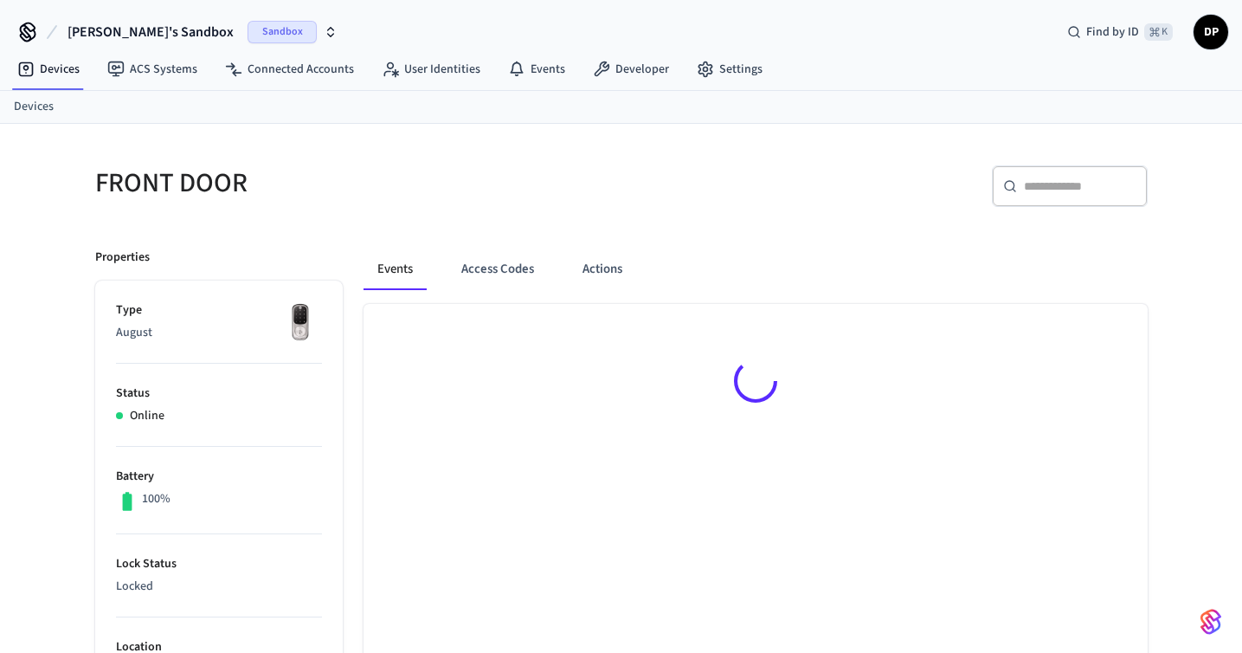
click at [736, 436] on div at bounding box center [756, 384] width 784 height 160
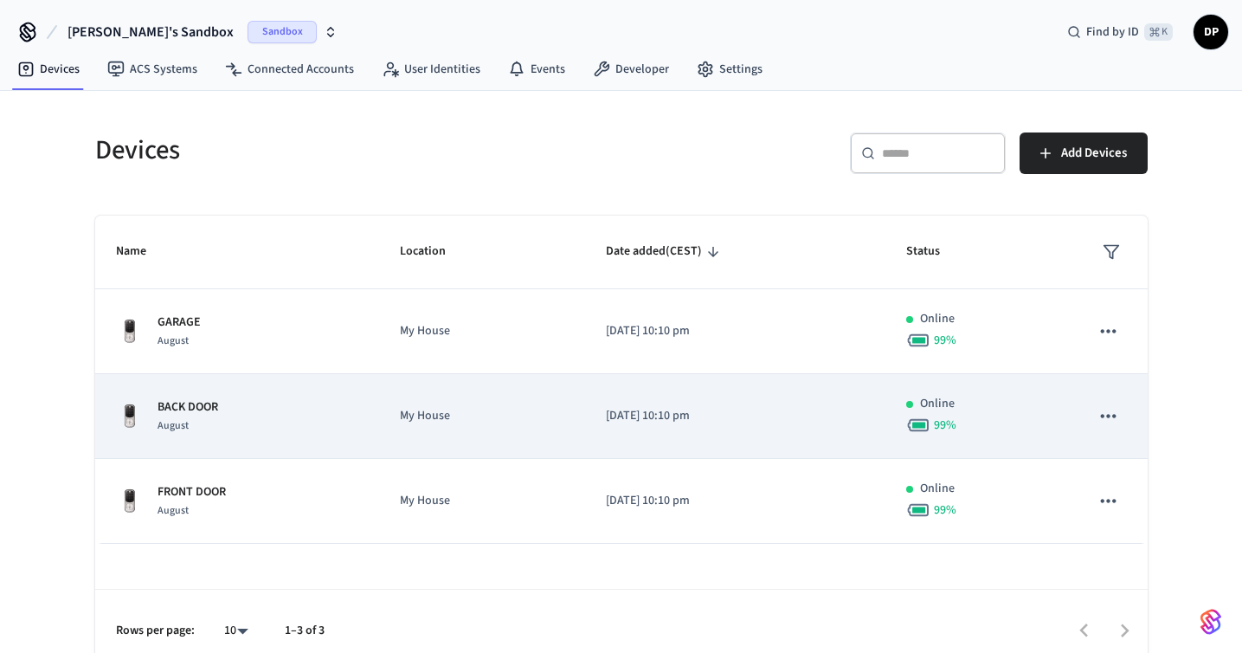
click at [687, 424] on p "[DATE] 10:10 pm" at bounding box center [735, 416] width 259 height 18
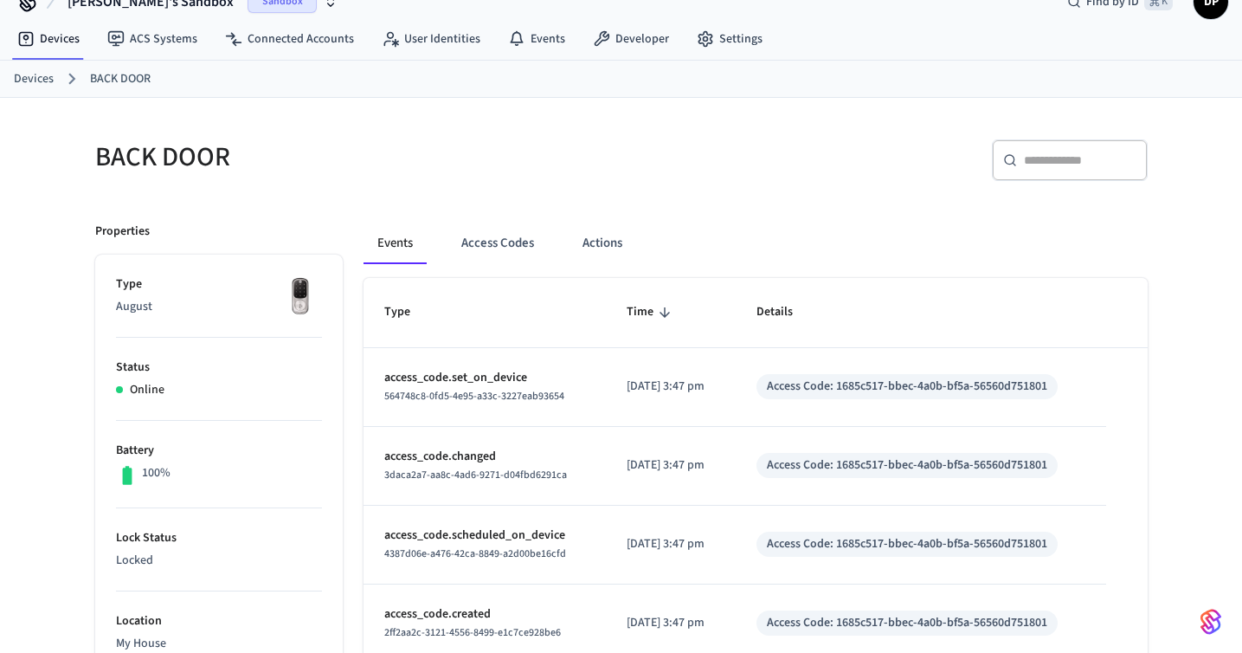
scroll to position [28, 0]
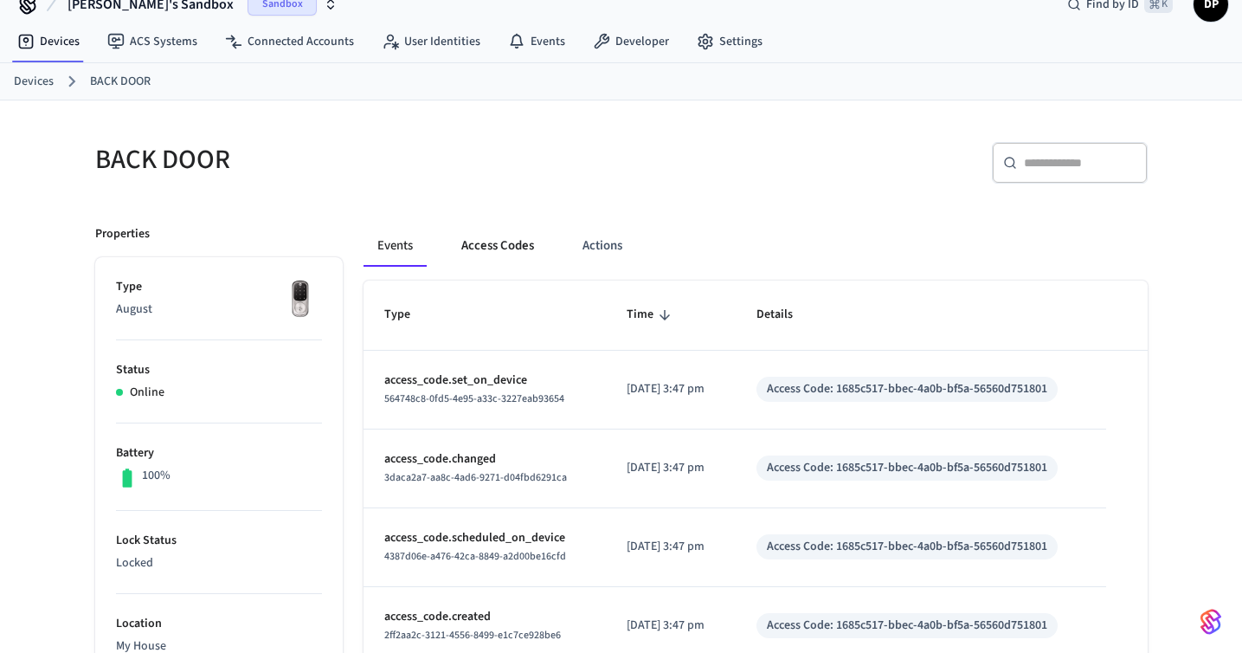
click at [503, 239] on button "Access Codes" at bounding box center [498, 246] width 100 height 42
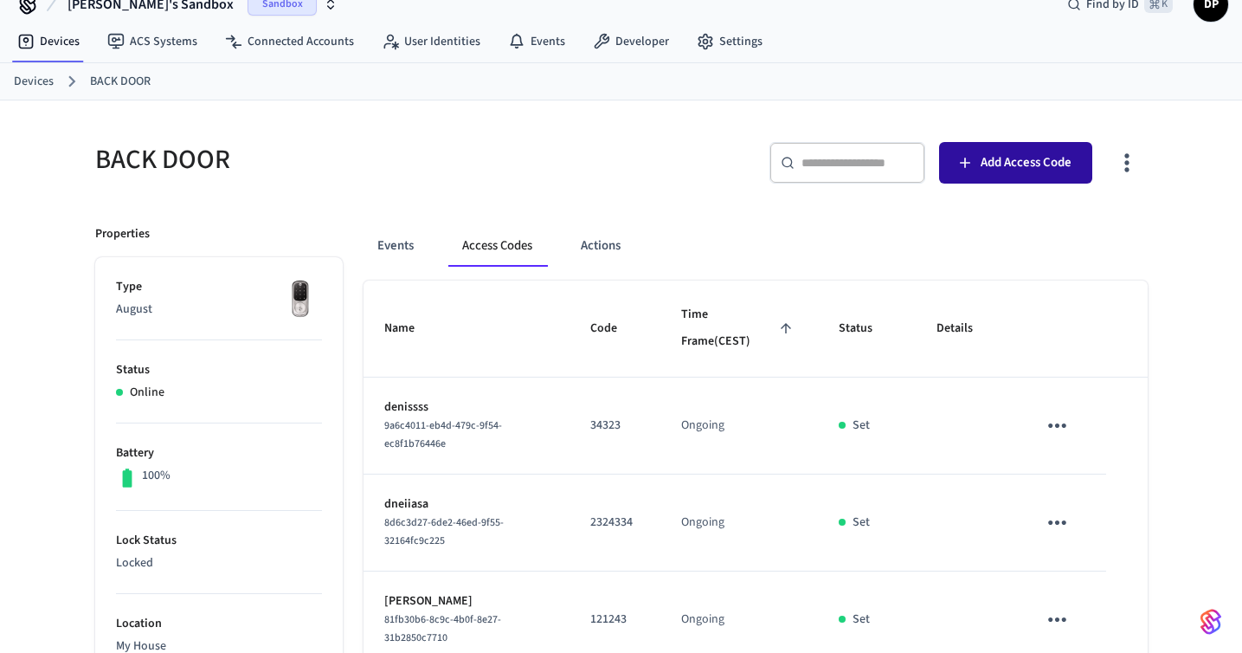
click at [989, 176] on button "Add Access Code" at bounding box center [1015, 163] width 153 height 42
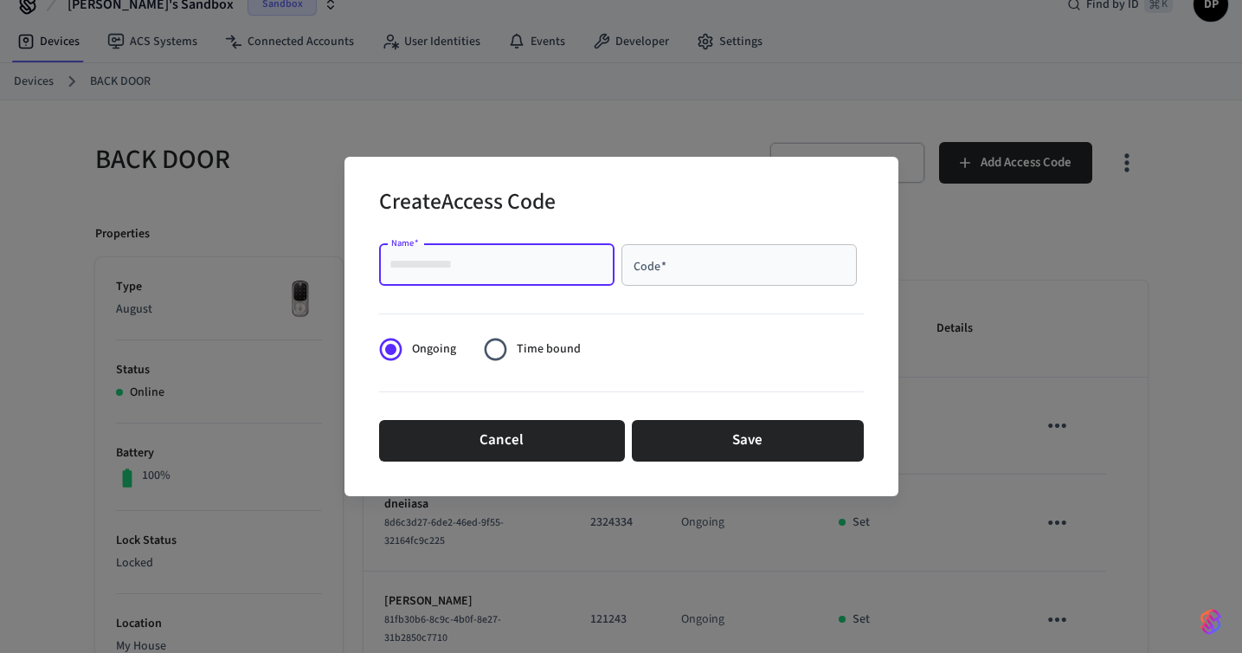
click at [515, 257] on input "Name   *" at bounding box center [497, 264] width 215 height 17
type input "******"
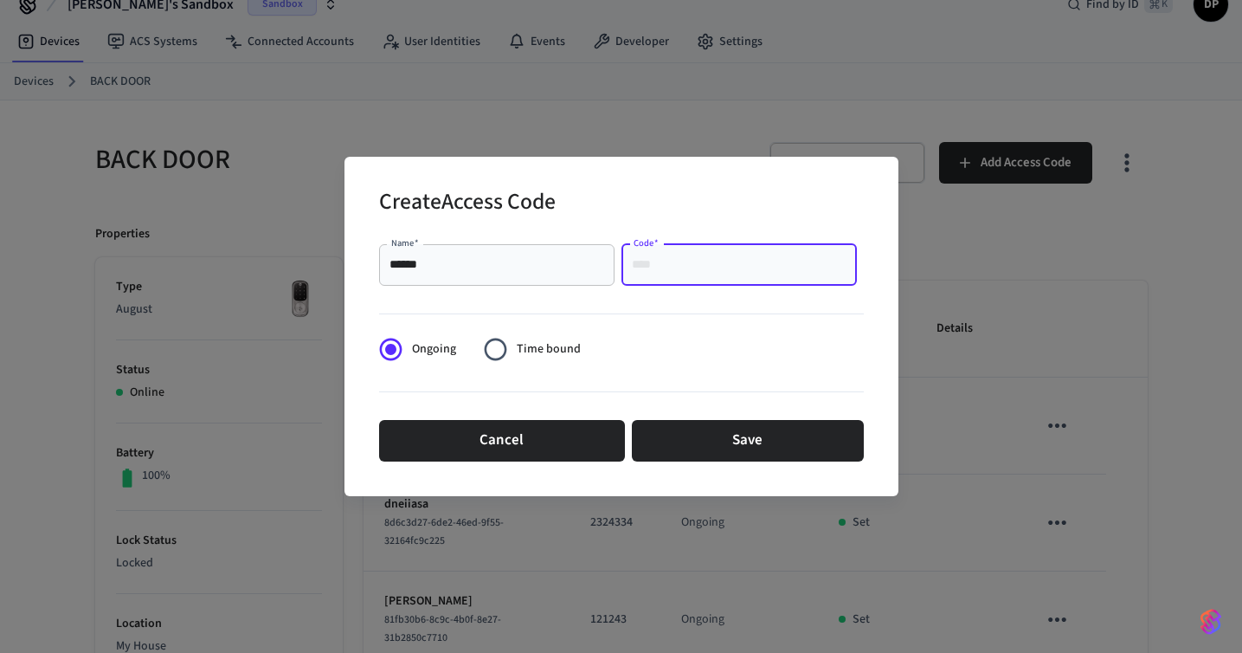
click at [719, 273] on input "Code   *" at bounding box center [739, 264] width 215 height 17
type input "*"
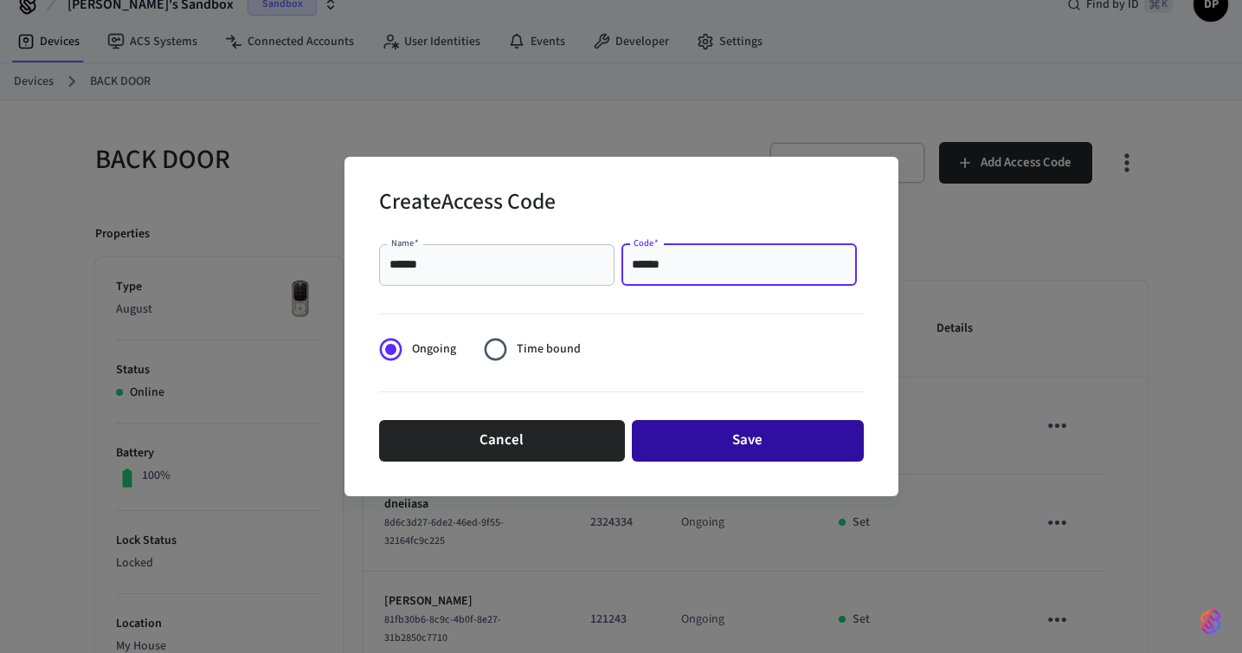
type input "******"
click at [745, 440] on button "Save" at bounding box center [748, 441] width 232 height 42
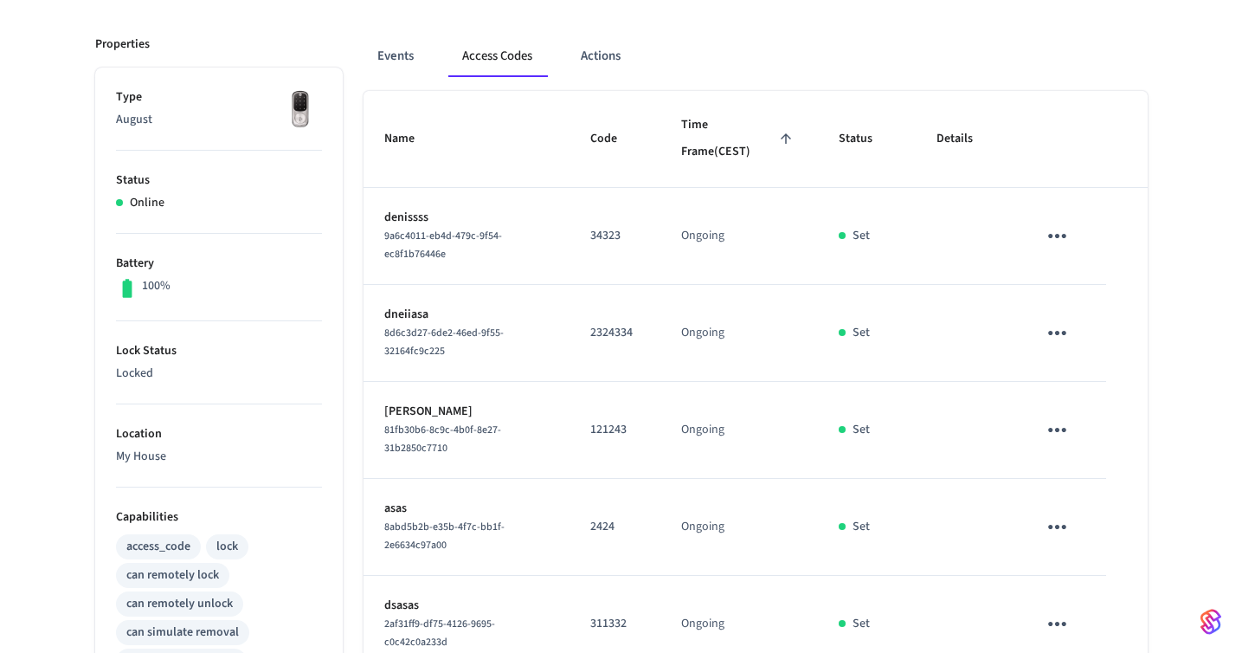
scroll to position [0, 0]
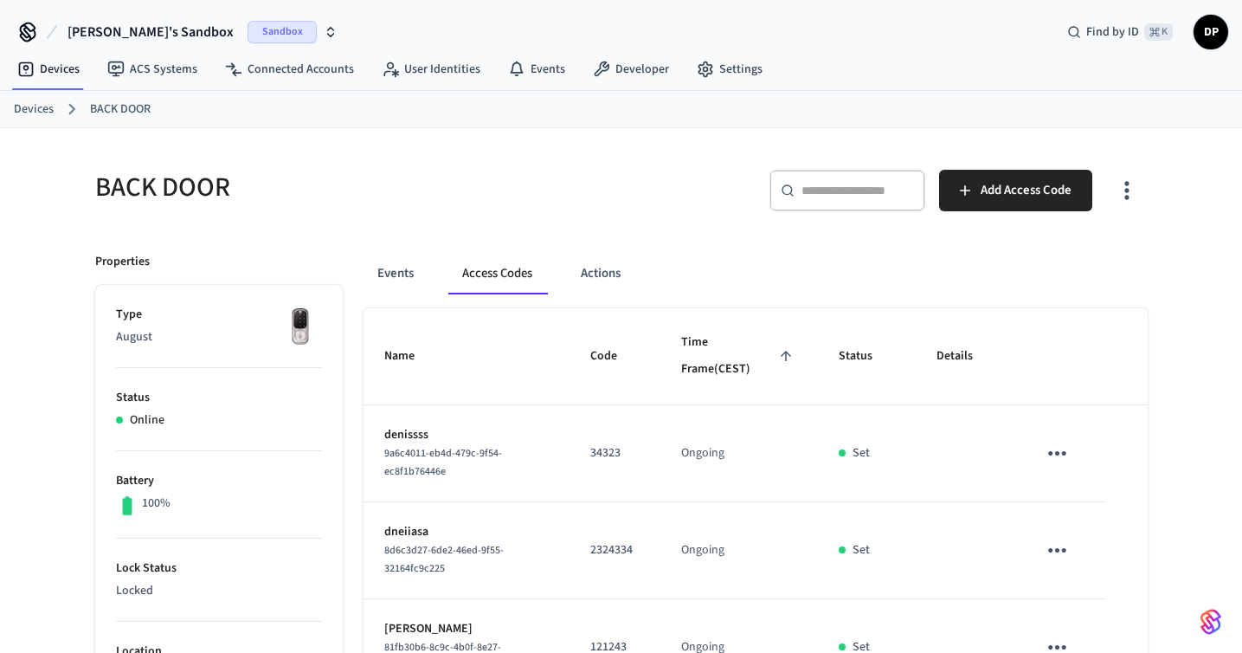
click at [1070, 457] on icon "sticky table" at bounding box center [1057, 453] width 27 height 27
click at [1101, 538] on li "Delete" at bounding box center [1099, 550] width 82 height 46
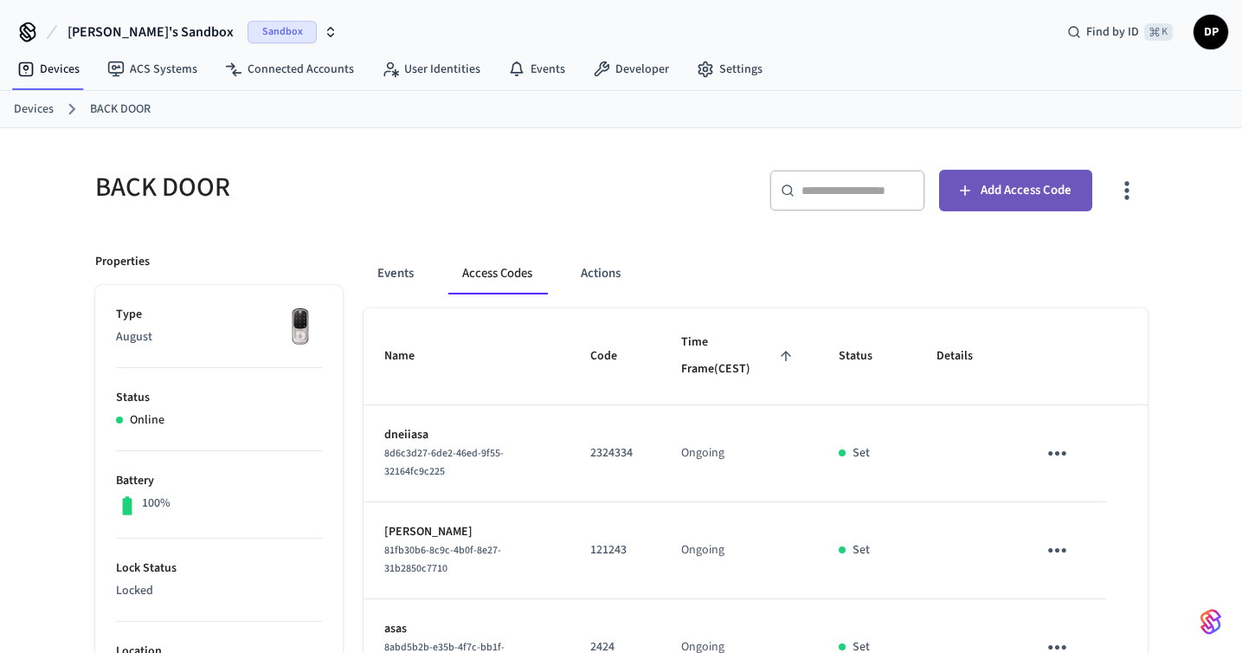
click at [988, 179] on span "Add Access Code" at bounding box center [1026, 190] width 91 height 23
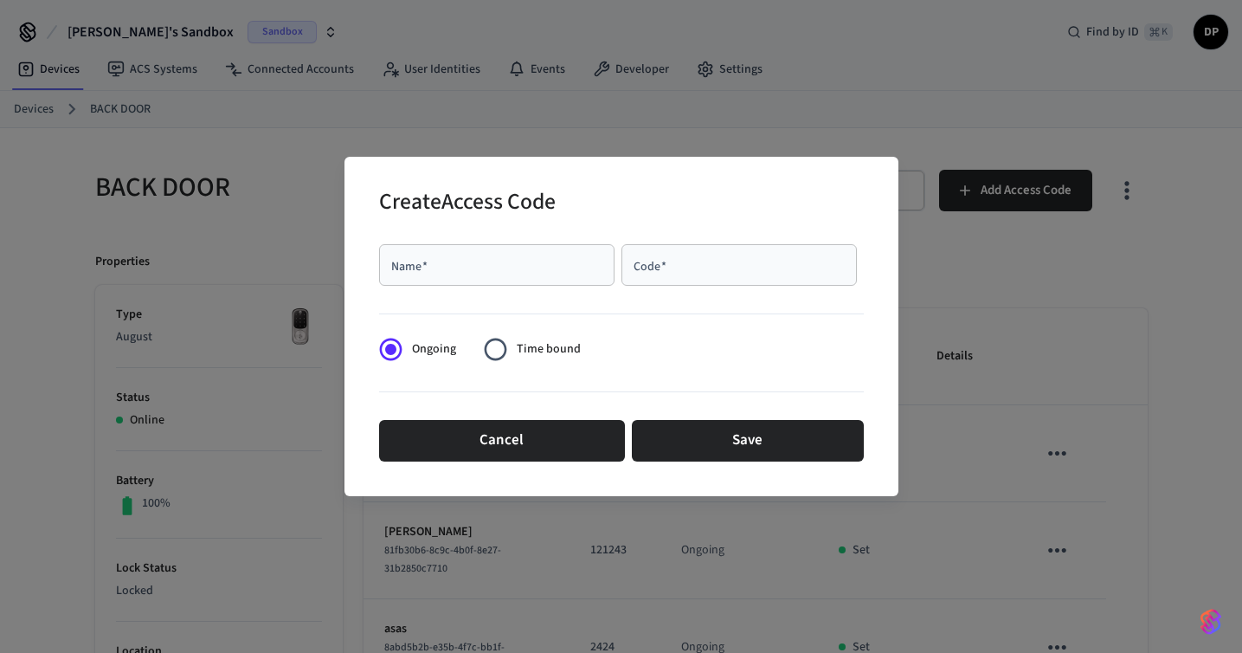
click at [545, 268] on input "Name   *" at bounding box center [497, 264] width 215 height 17
type input "*****"
click at [712, 268] on input "Code   *" at bounding box center [739, 264] width 215 height 17
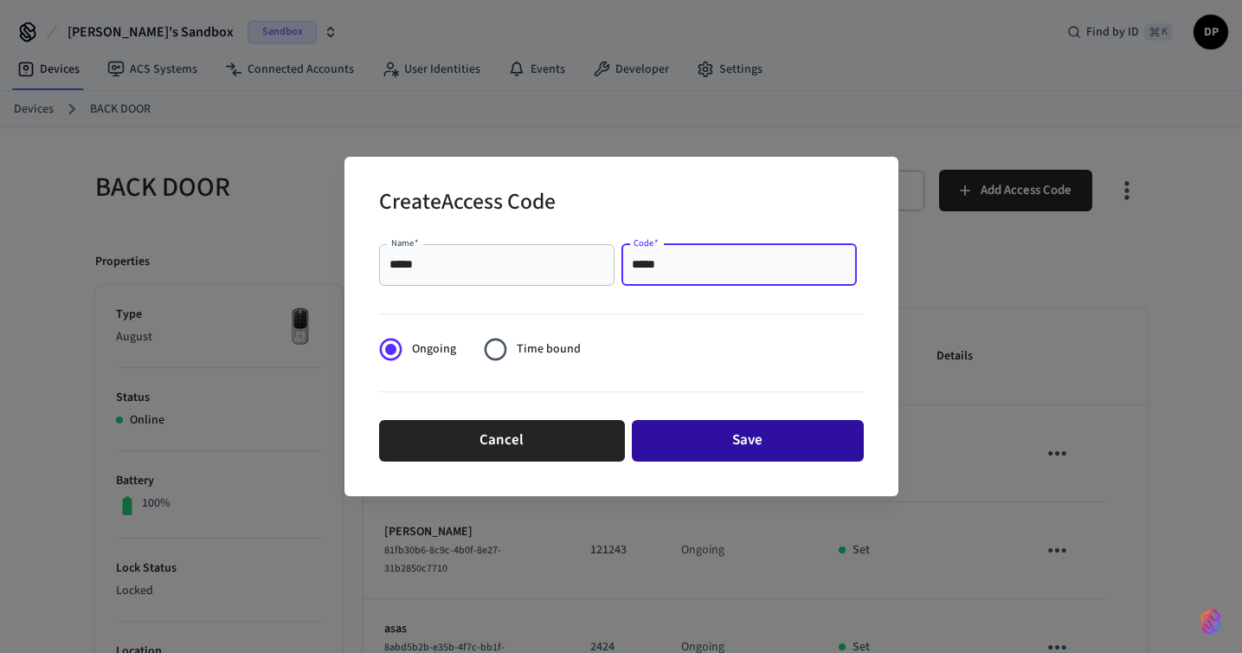
type input "*****"
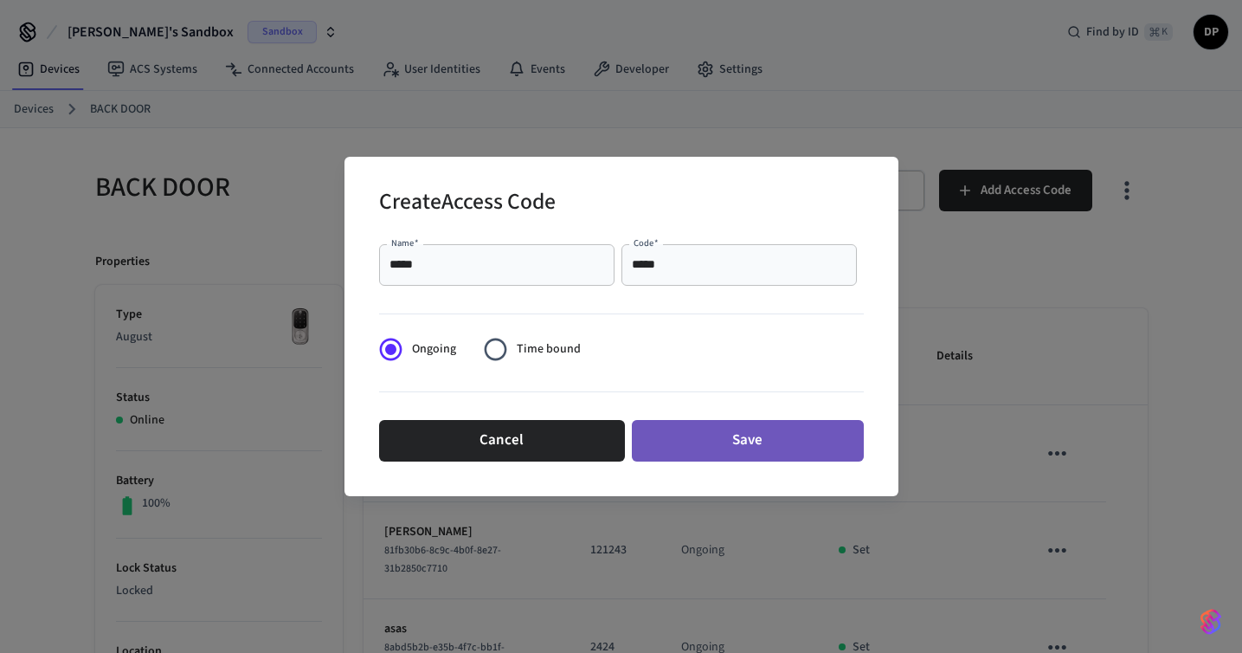
click at [770, 440] on button "Save" at bounding box center [748, 441] width 232 height 42
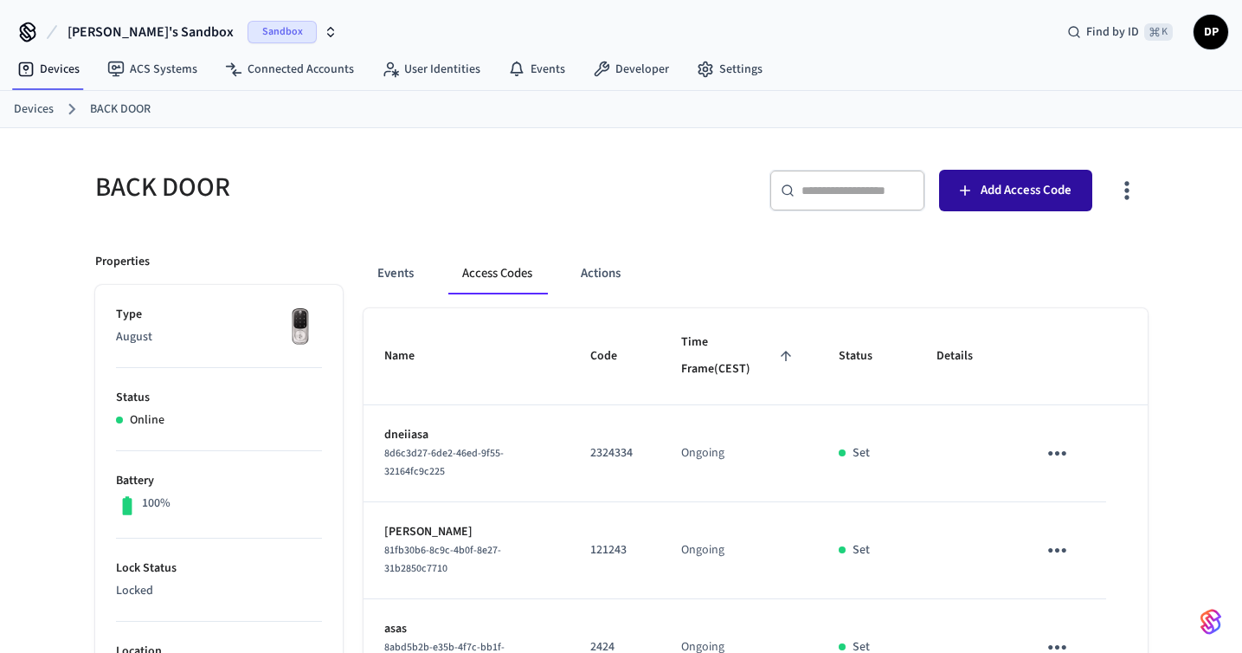
click at [987, 201] on span "Add Access Code" at bounding box center [1026, 190] width 91 height 23
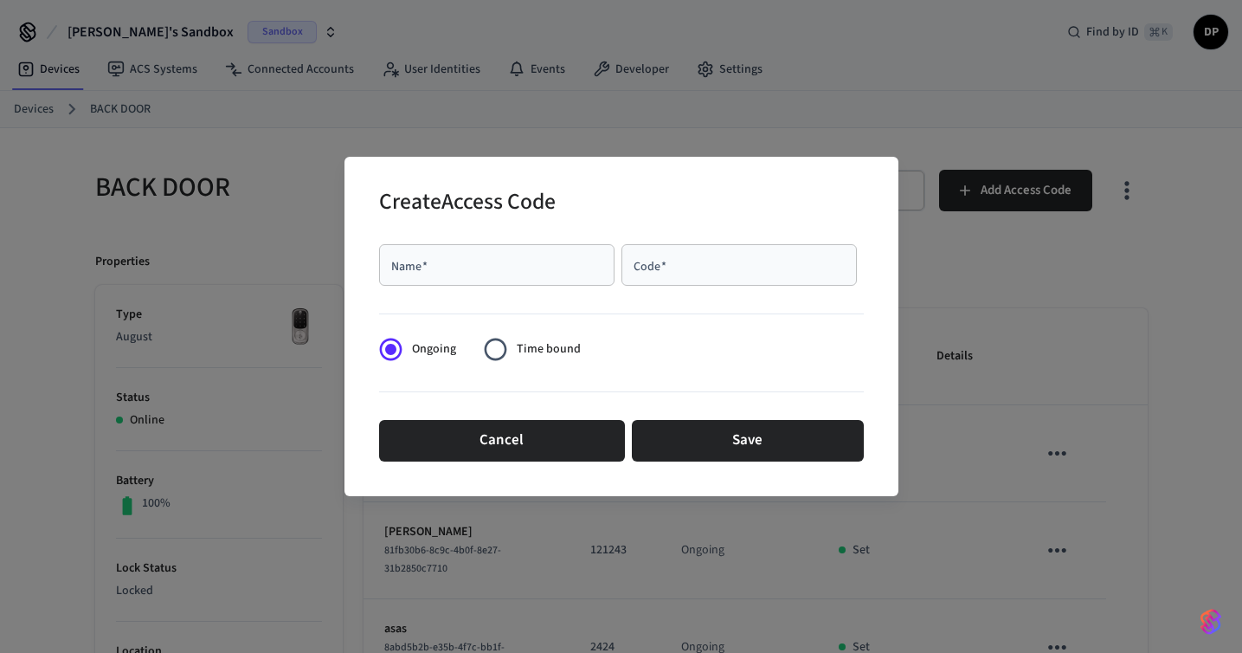
click at [517, 259] on input "Name   *" at bounding box center [497, 264] width 215 height 17
type input "**********"
click at [725, 270] on input "Code   *" at bounding box center [739, 264] width 215 height 17
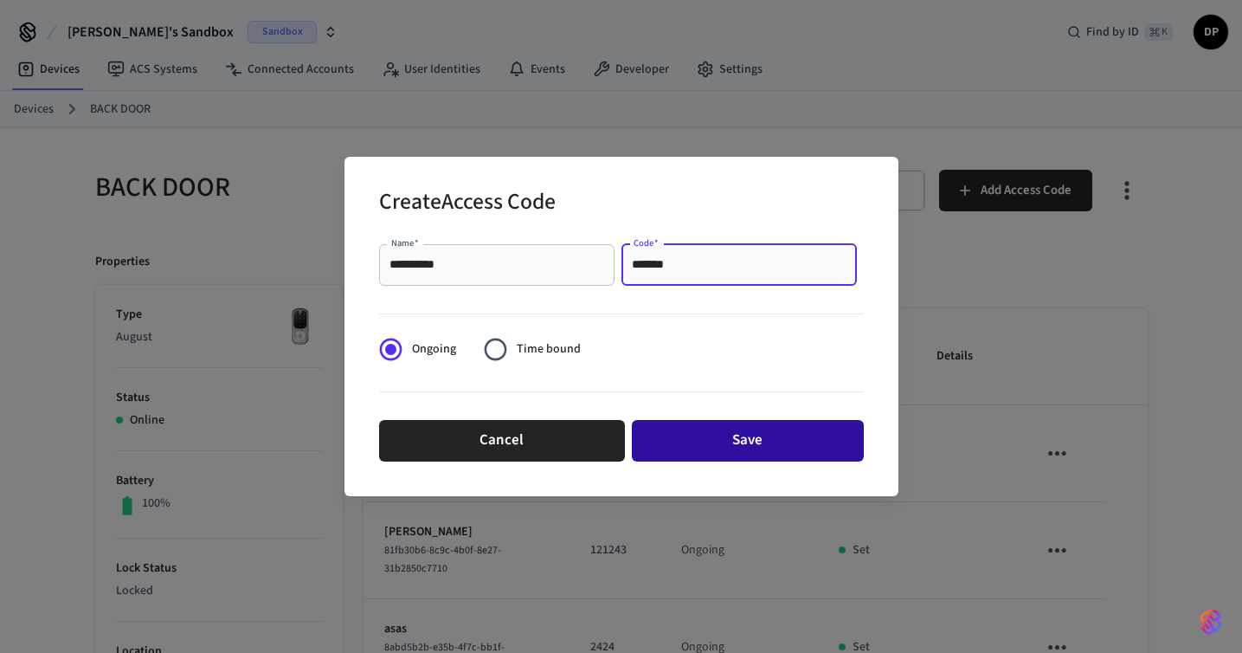
type input "*******"
click at [763, 442] on button "Save" at bounding box center [748, 441] width 232 height 42
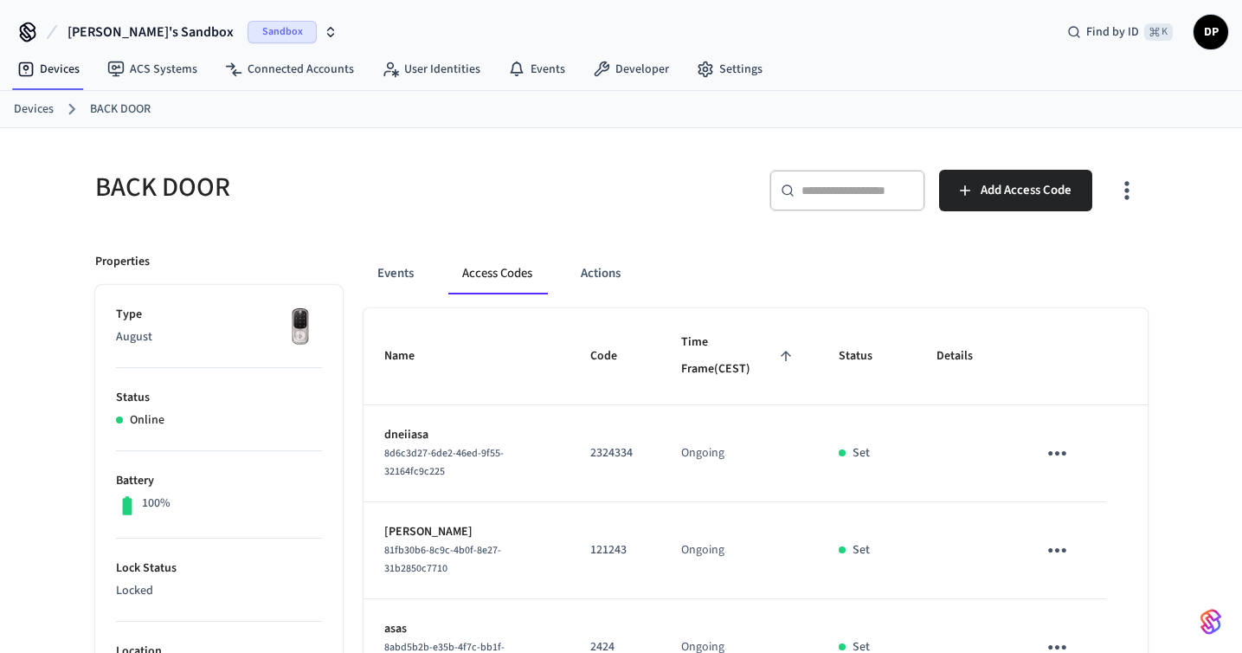
scroll to position [543, 0]
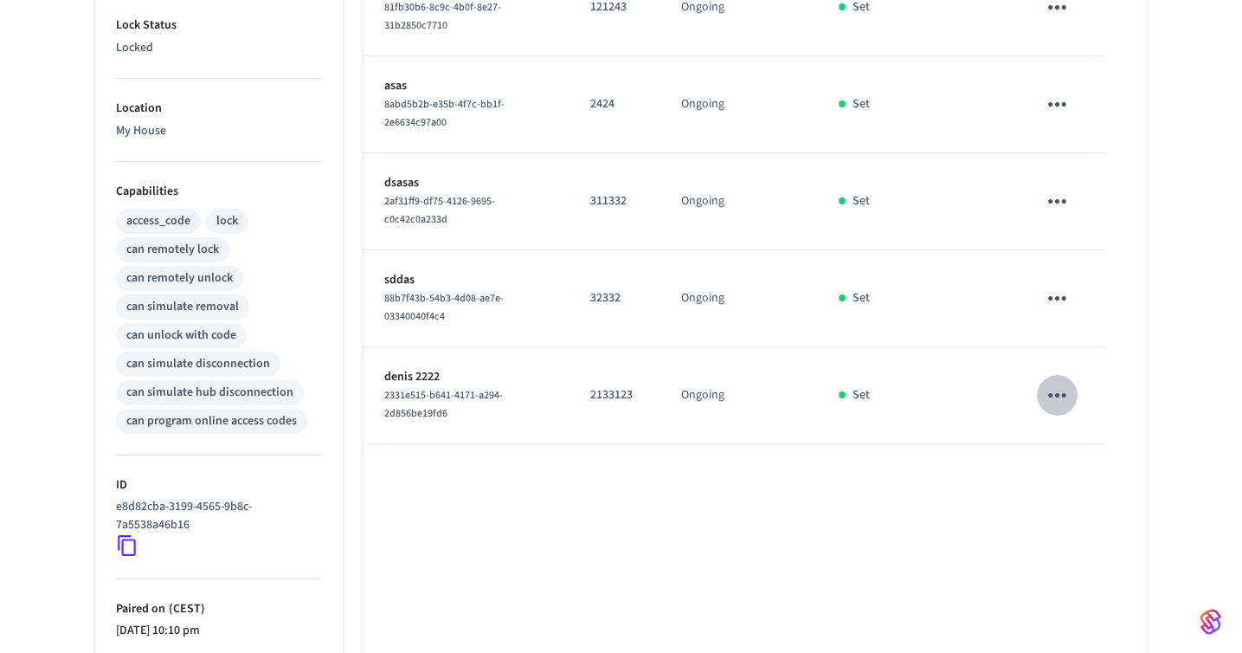
click at [1058, 397] on icon "sticky table" at bounding box center [1057, 395] width 27 height 27
click at [1077, 503] on li "Delete" at bounding box center [1099, 492] width 82 height 46
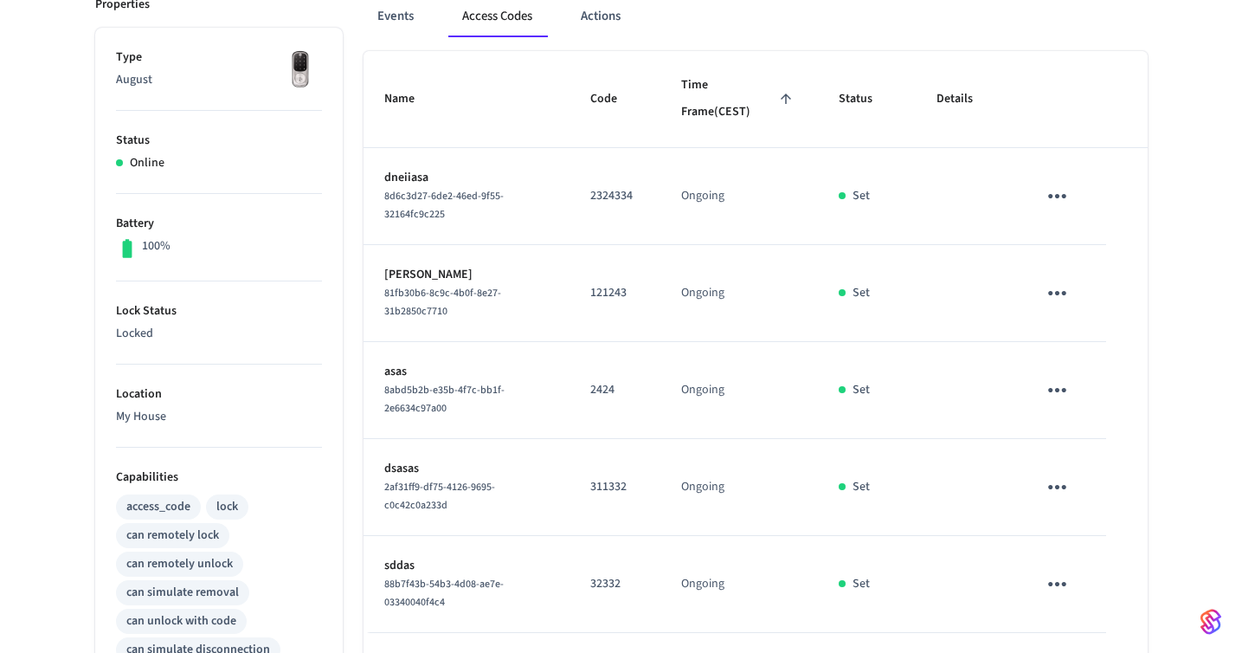
scroll to position [268, 0]
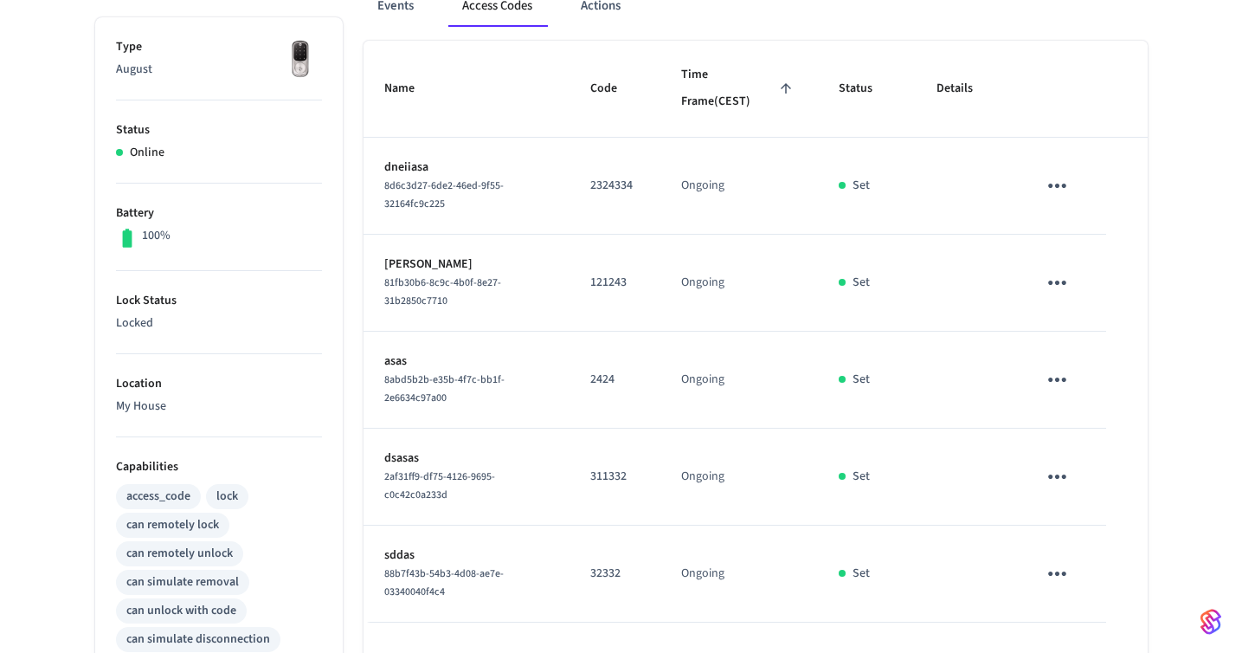
click at [1058, 184] on icon "sticky table" at bounding box center [1057, 186] width 18 height 4
click at [1080, 269] on icon at bounding box center [1083, 272] width 8 height 10
click at [1064, 284] on icon "sticky table" at bounding box center [1057, 282] width 18 height 4
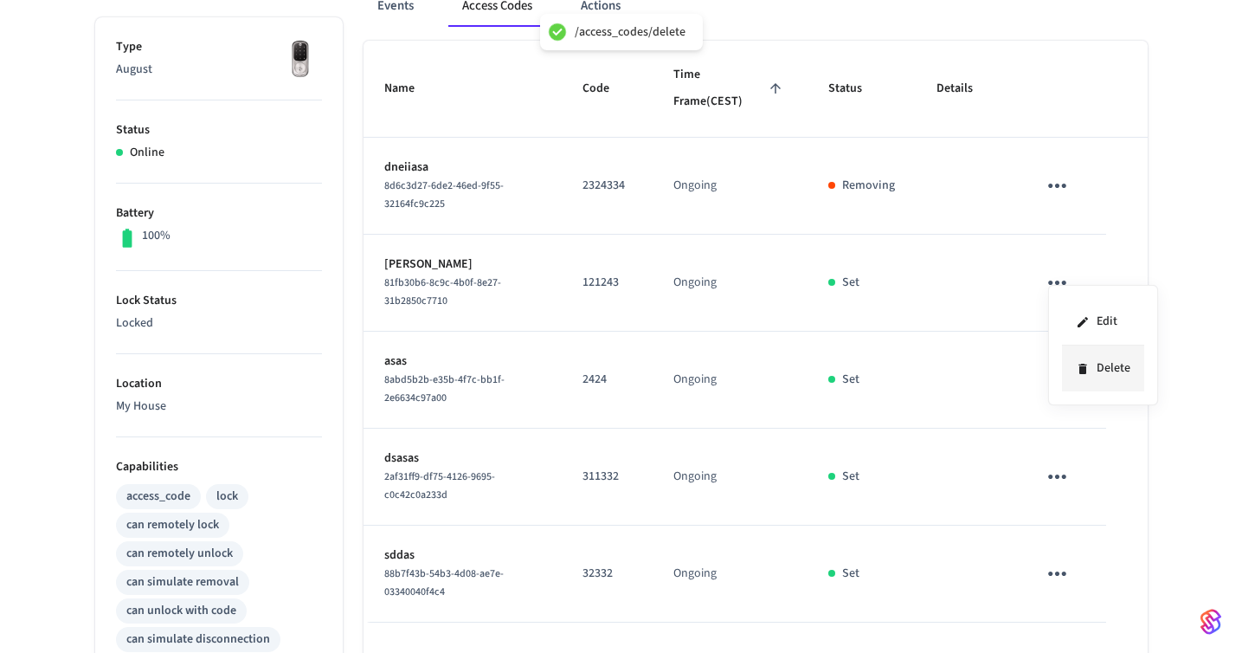
click at [1080, 364] on icon at bounding box center [1083, 369] width 8 height 10
click at [1062, 379] on icon "sticky table" at bounding box center [1057, 379] width 18 height 4
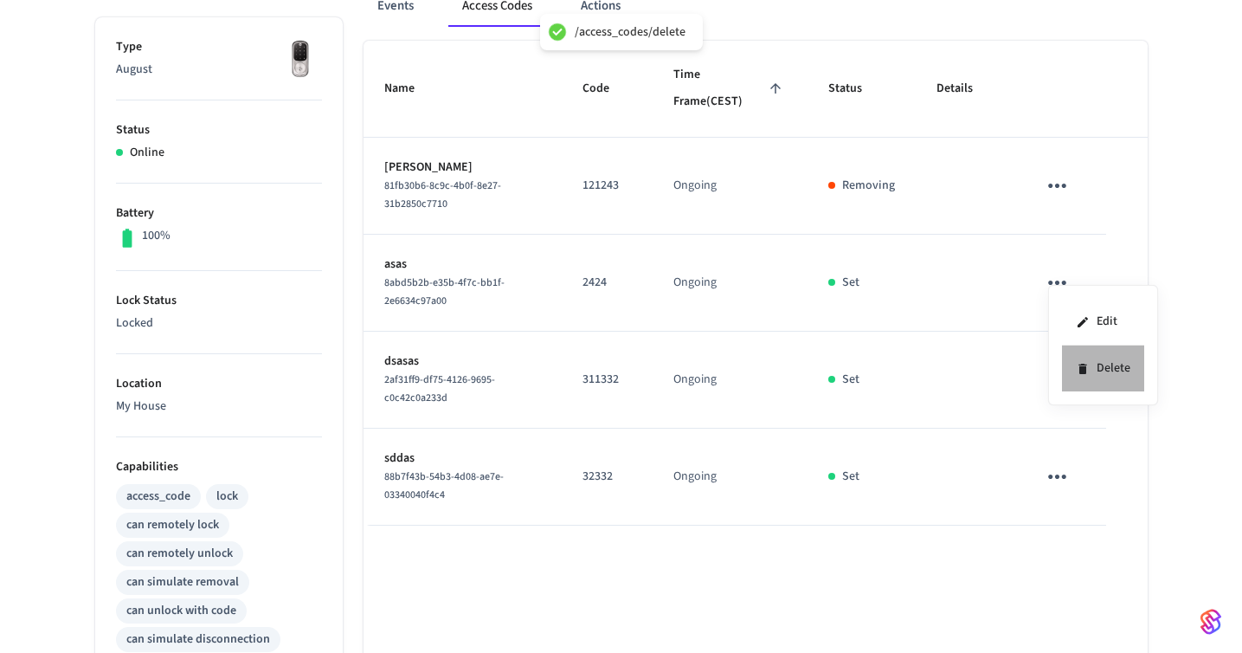
click at [1090, 368] on li "Delete" at bounding box center [1103, 368] width 82 height 46
click at [1064, 488] on icon "sticky table" at bounding box center [1057, 476] width 27 height 27
click at [1092, 568] on li "Delete" at bounding box center [1099, 574] width 82 height 46
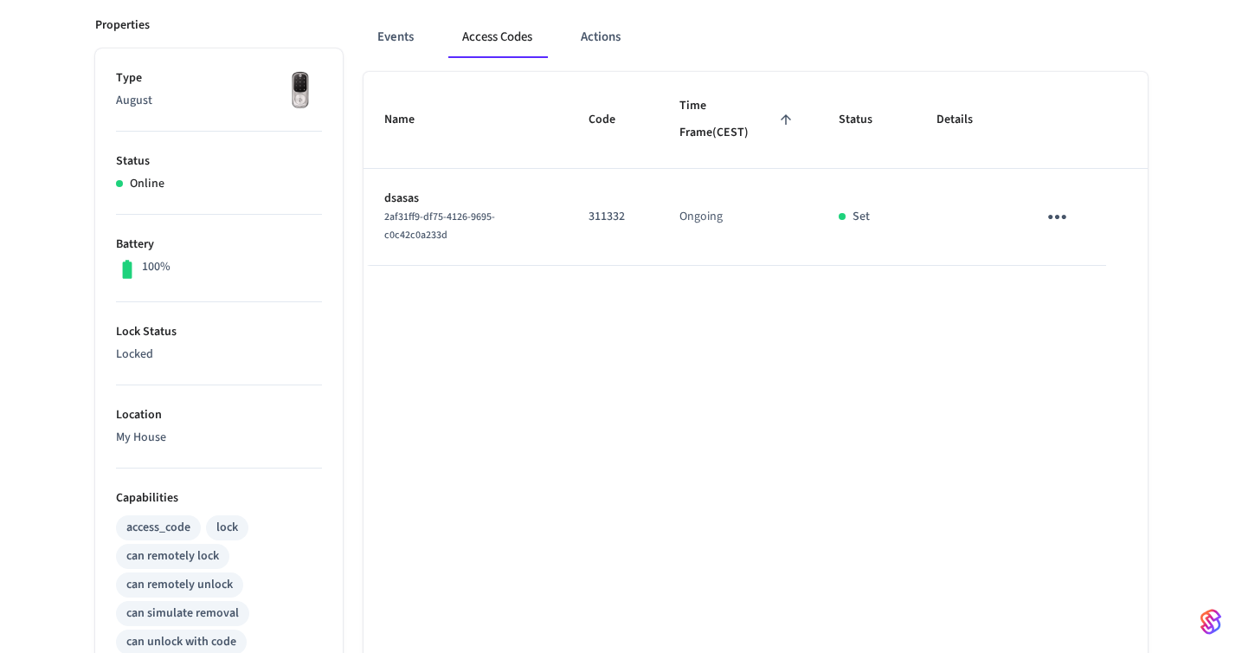
scroll to position [224, 0]
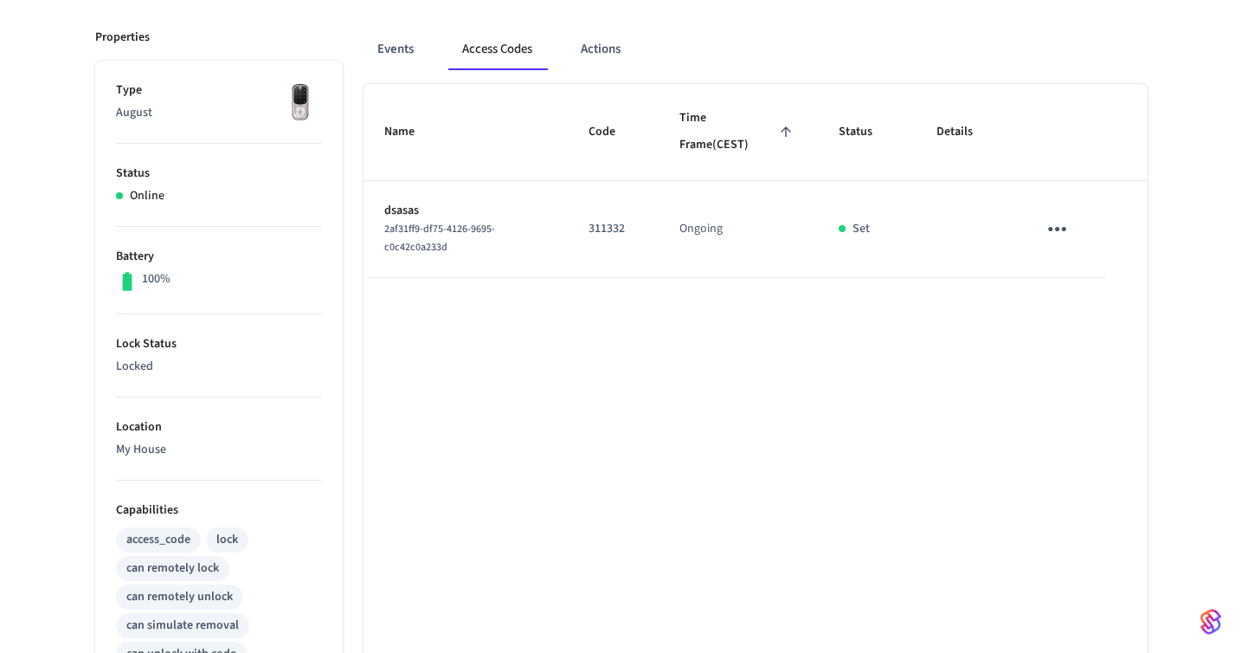
click at [1061, 227] on icon "sticky table" at bounding box center [1057, 229] width 27 height 27
click at [1080, 326] on icon at bounding box center [1078, 326] width 8 height 10
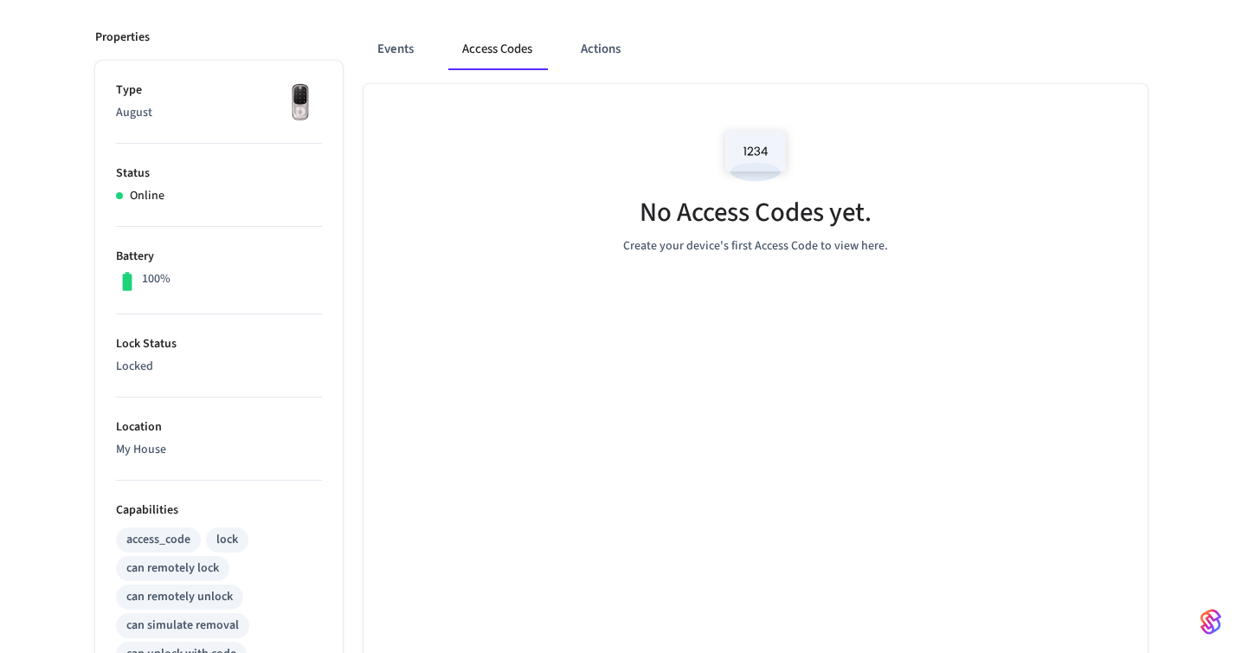
scroll to position [0, 0]
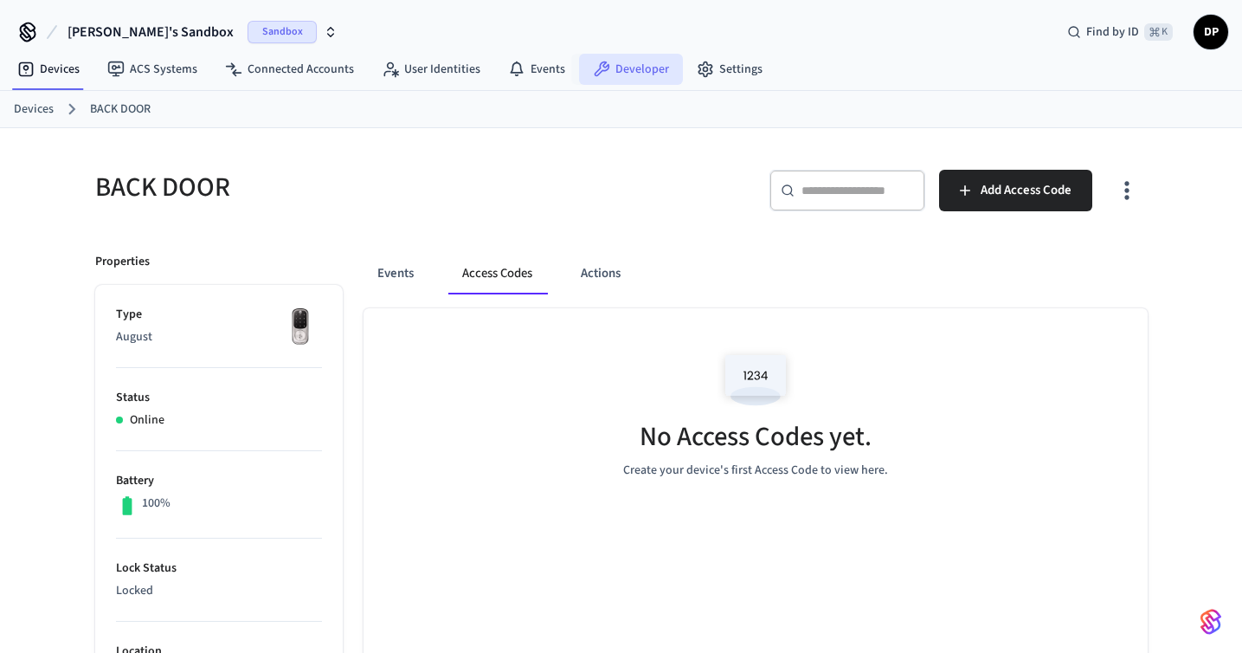
click at [632, 61] on link "Developer" at bounding box center [631, 69] width 104 height 31
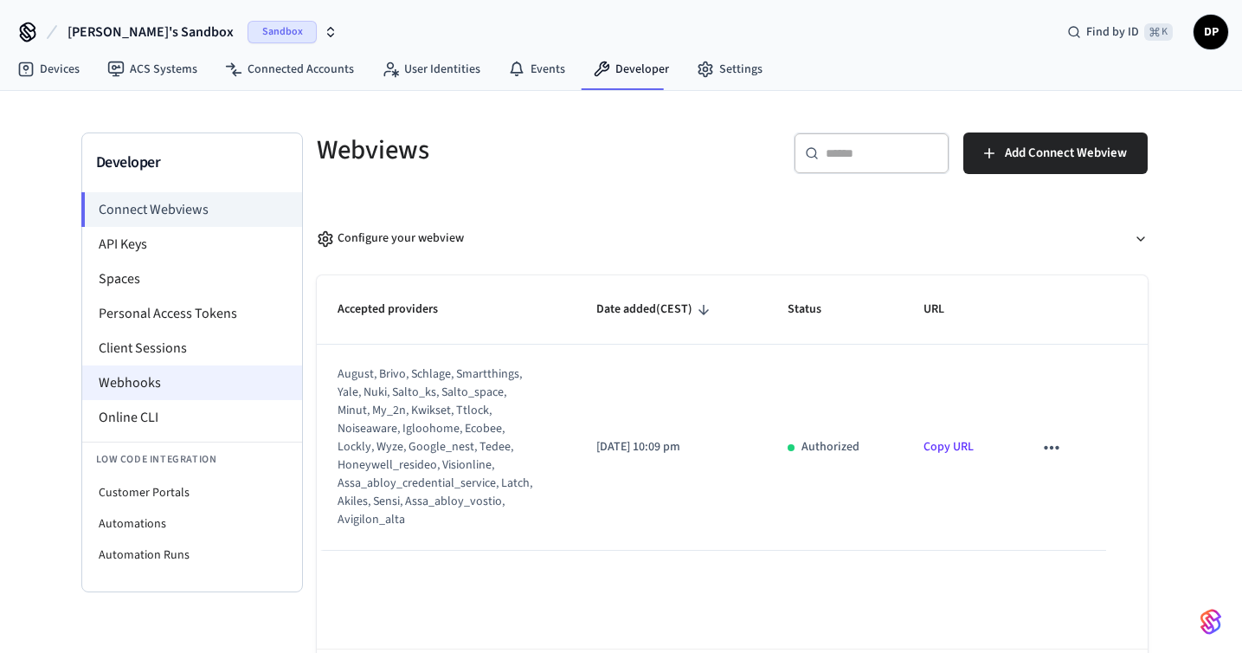
click at [197, 377] on li "Webhooks" at bounding box center [192, 382] width 220 height 35
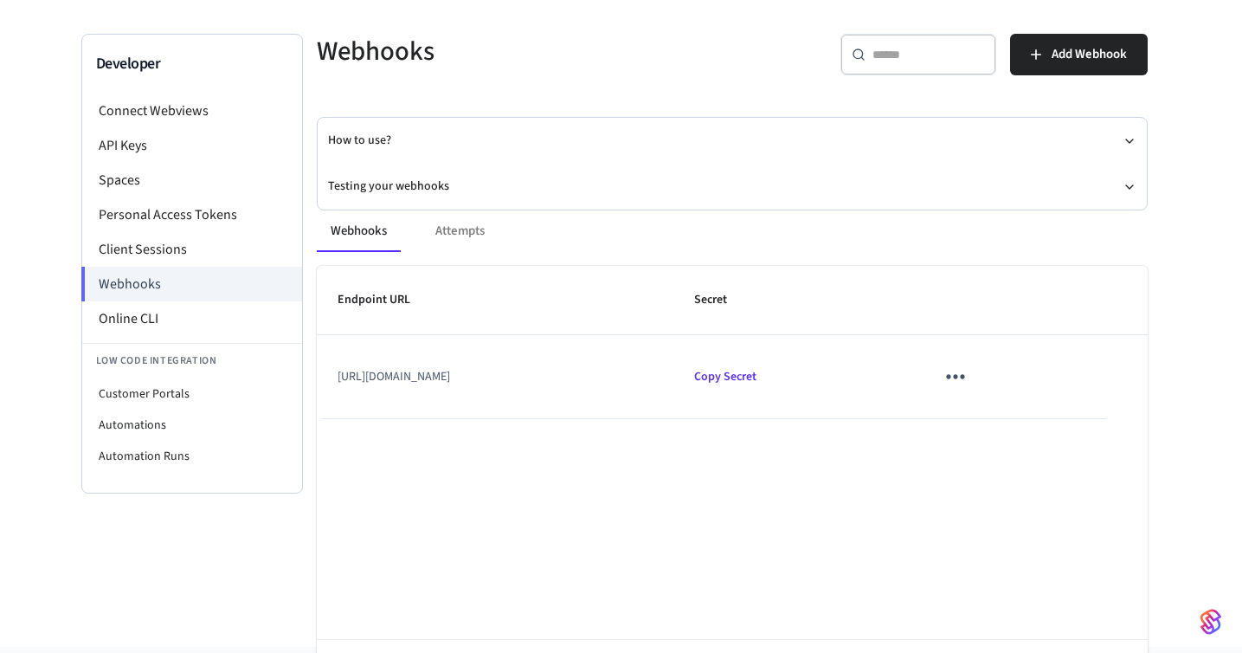
scroll to position [155, 0]
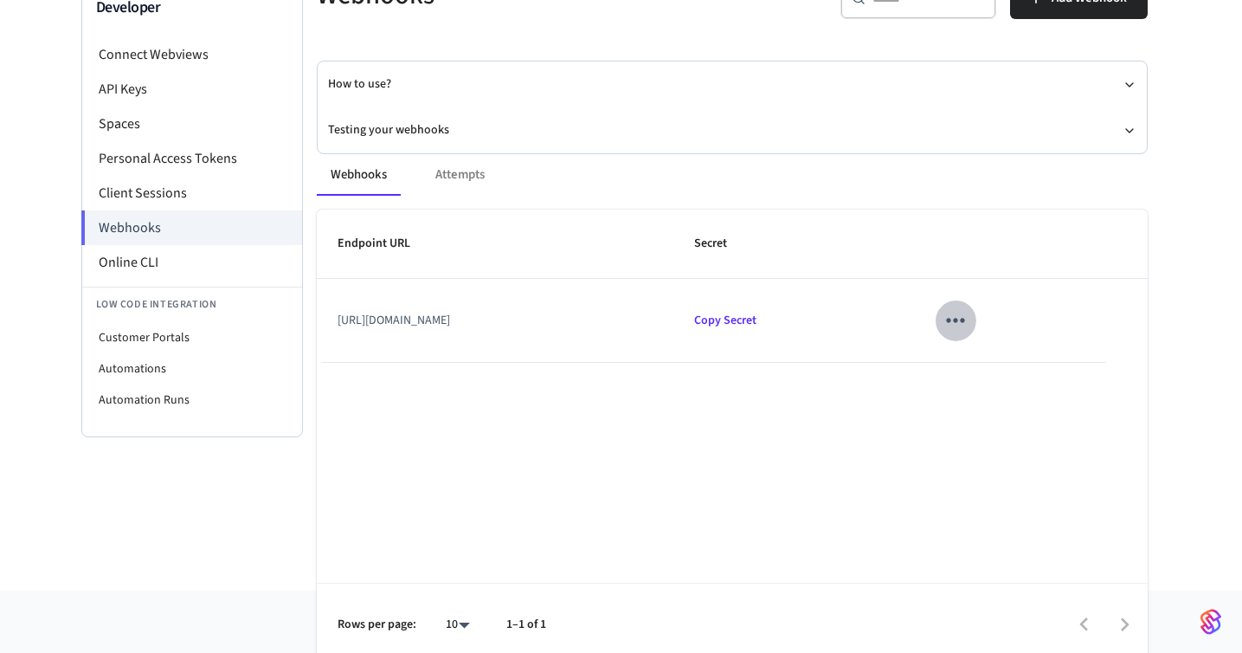
click at [969, 309] on icon "sticky table" at bounding box center [955, 319] width 27 height 27
click at [1168, 372] on li "Edit" at bounding box center [1174, 372] width 82 height 47
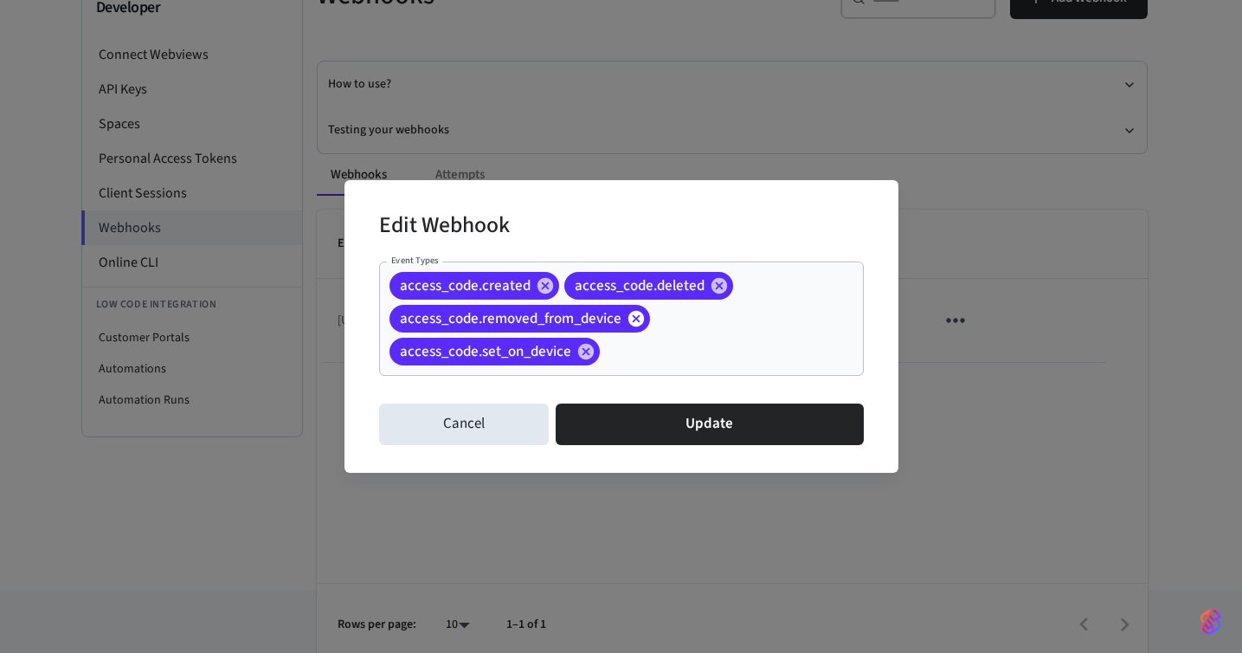
click at [636, 319] on icon at bounding box center [636, 318] width 19 height 19
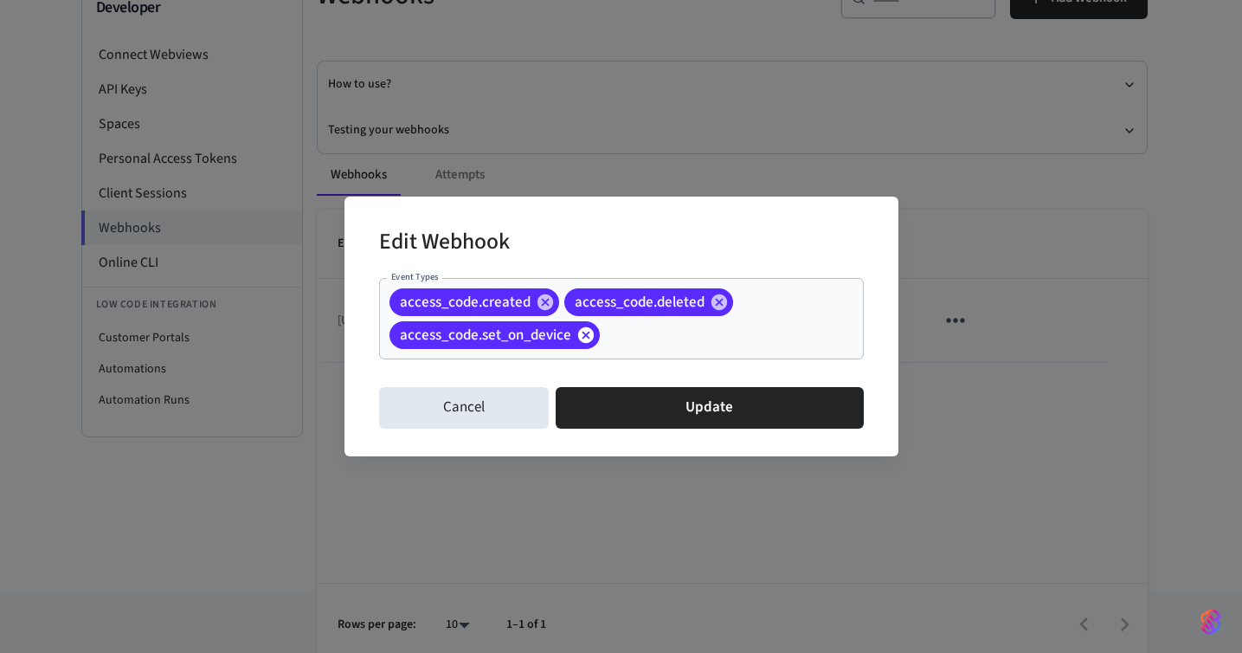
click at [584, 336] on icon at bounding box center [585, 334] width 16 height 16
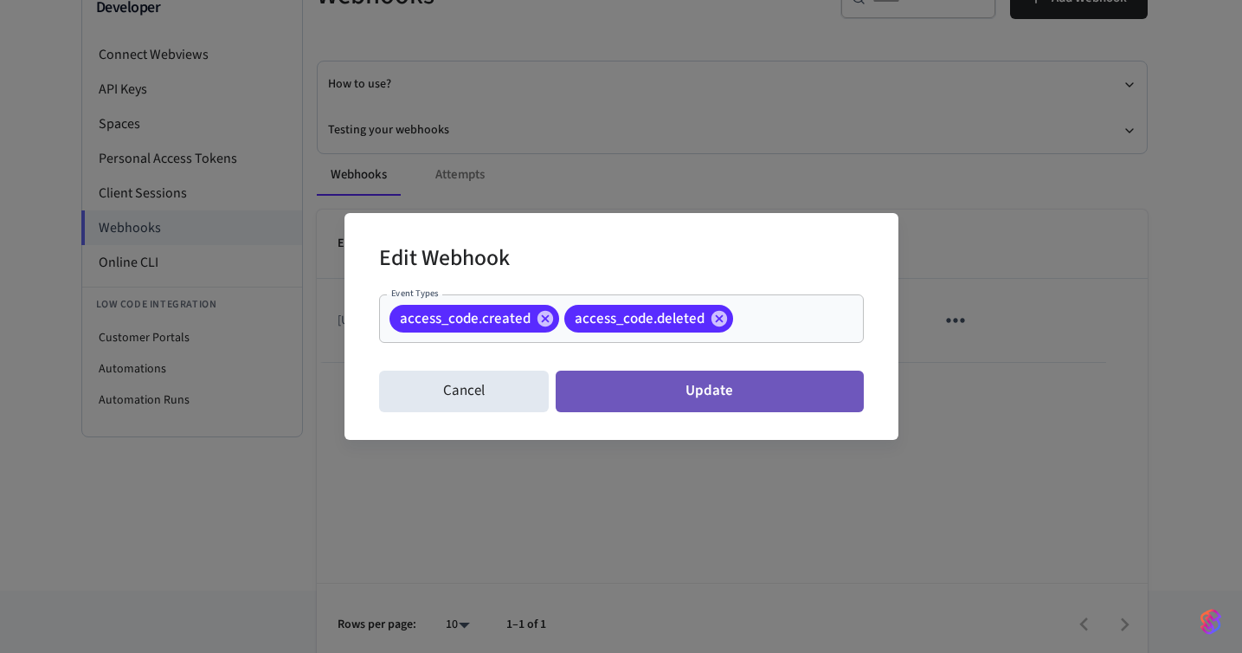
click at [685, 385] on button "Update" at bounding box center [709, 392] width 307 height 42
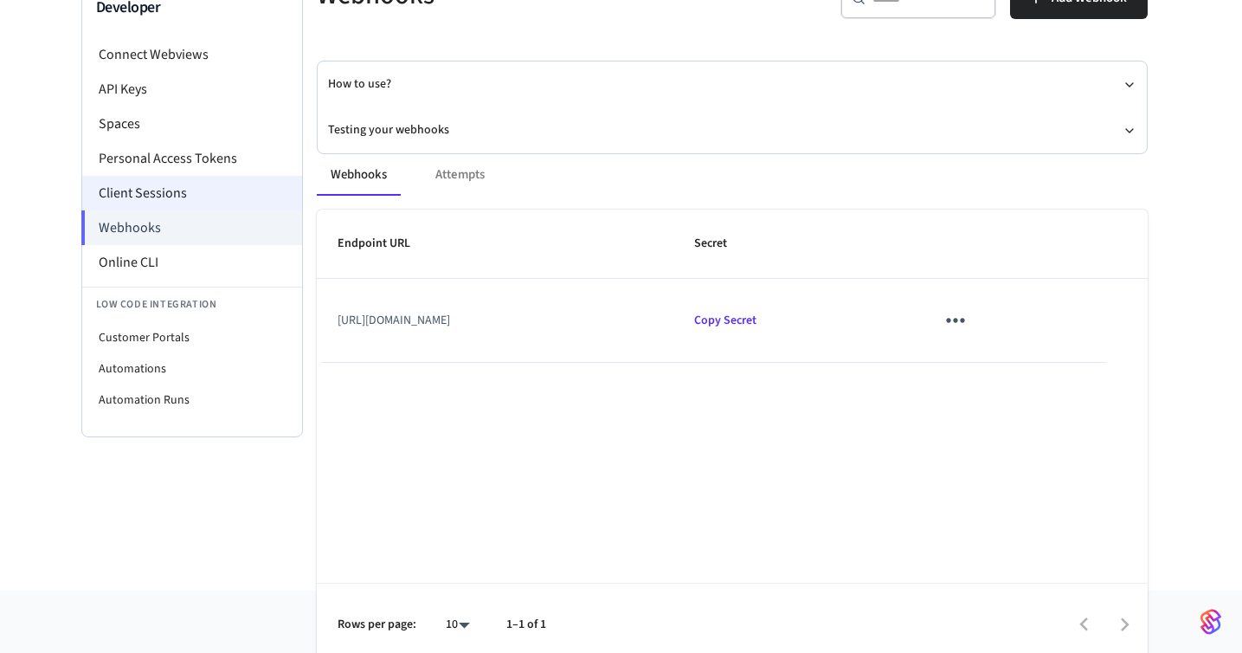
scroll to position [0, 0]
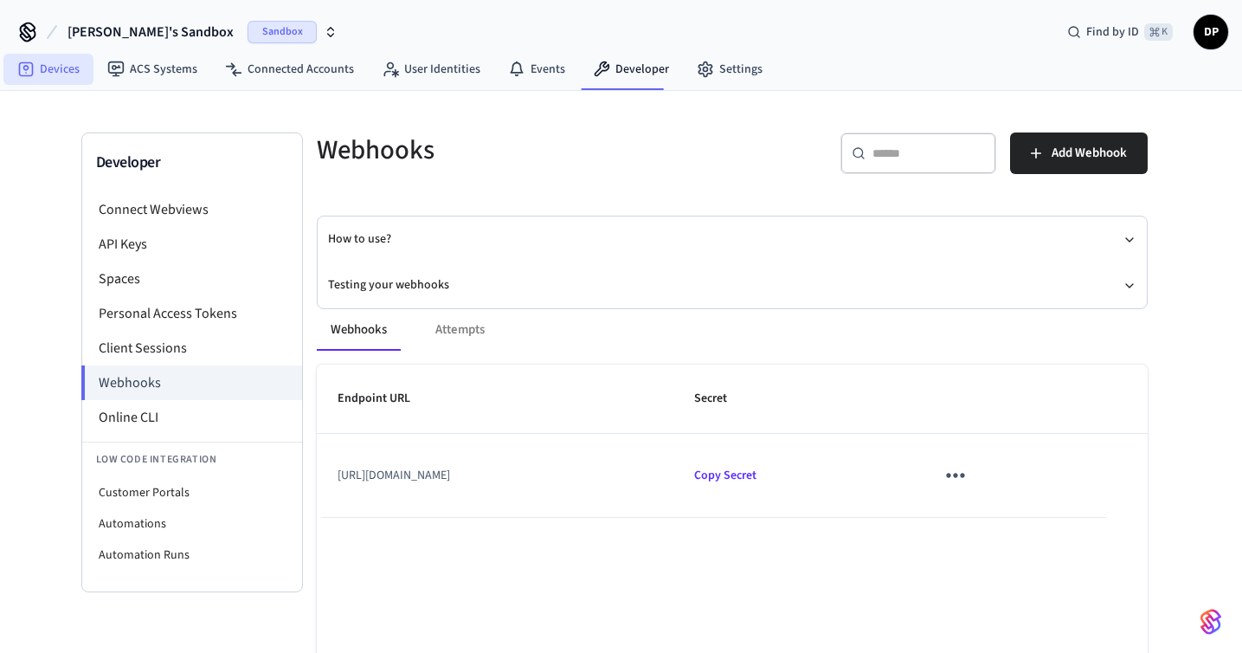
click at [47, 61] on link "Devices" at bounding box center [48, 69] width 90 height 31
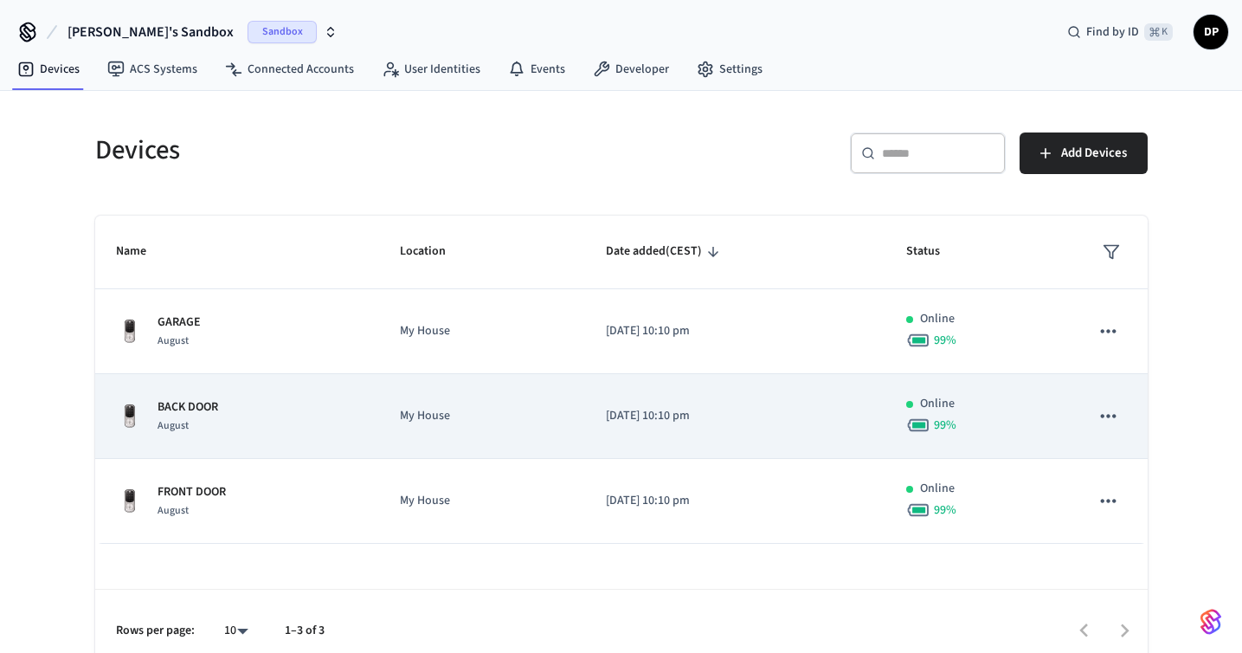
click at [709, 399] on td "[DATE] 10:10 pm" at bounding box center [735, 416] width 300 height 85
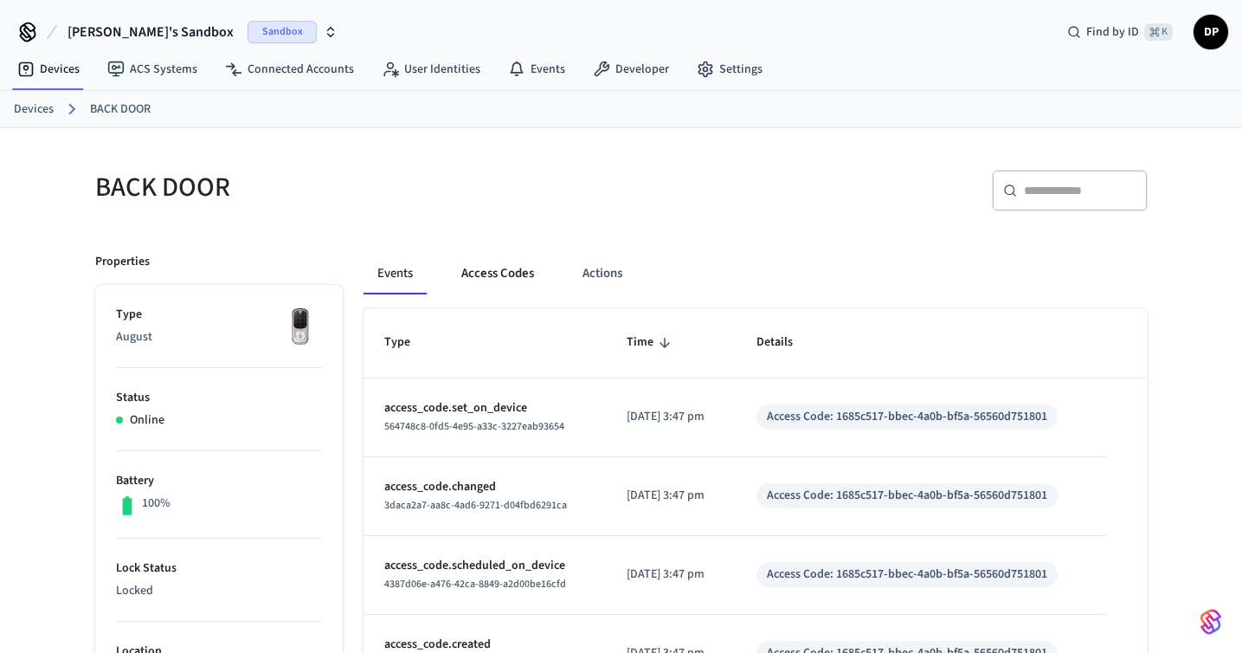
click at [483, 280] on button "Access Codes" at bounding box center [498, 274] width 100 height 42
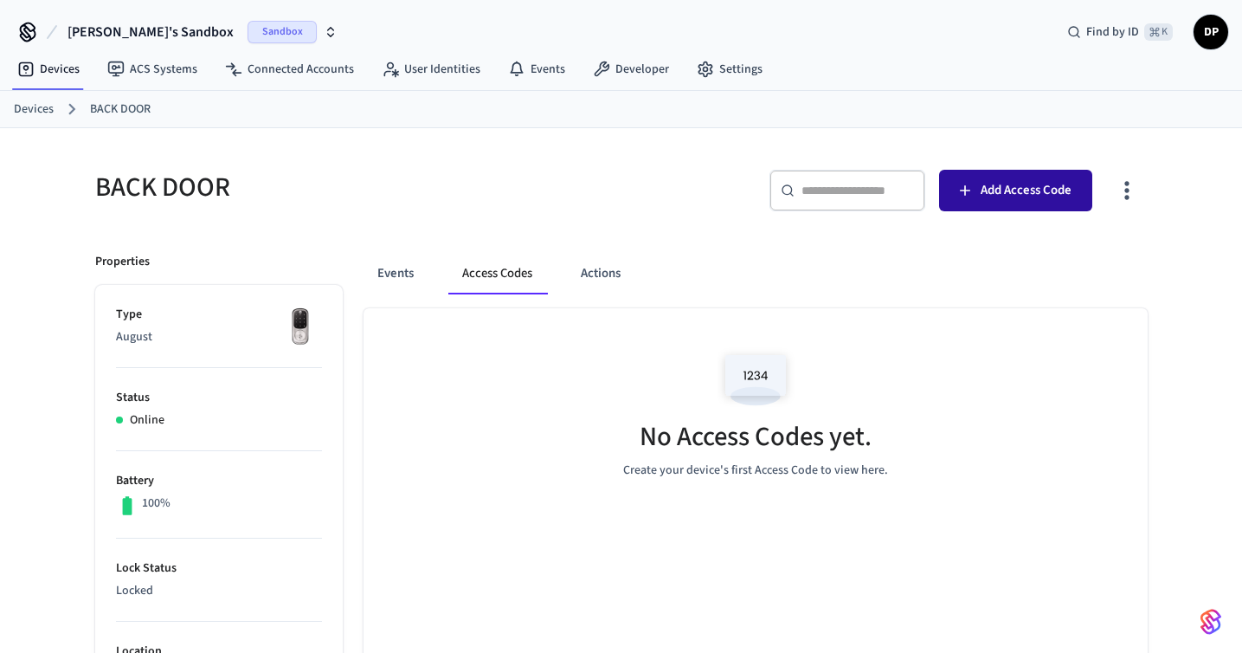
click at [996, 180] on span "Add Access Code" at bounding box center [1026, 190] width 91 height 23
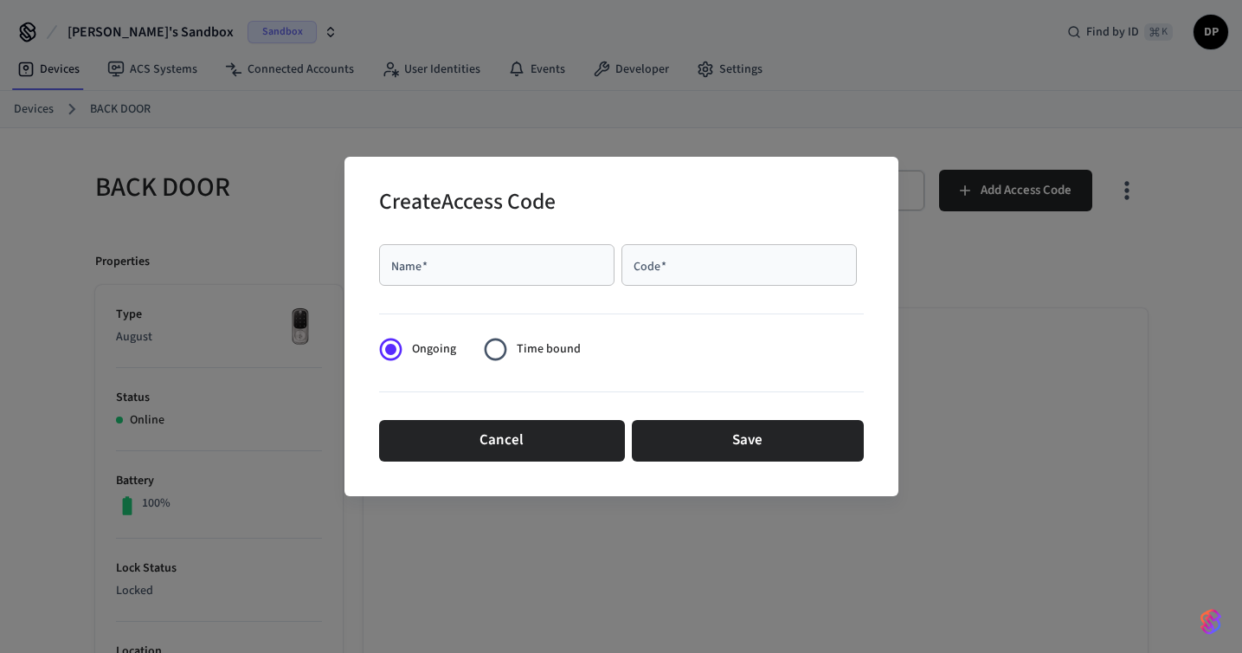
click at [546, 260] on input "Name   *" at bounding box center [497, 264] width 215 height 17
type input "*******"
click at [736, 266] on input "Code   *" at bounding box center [739, 264] width 215 height 17
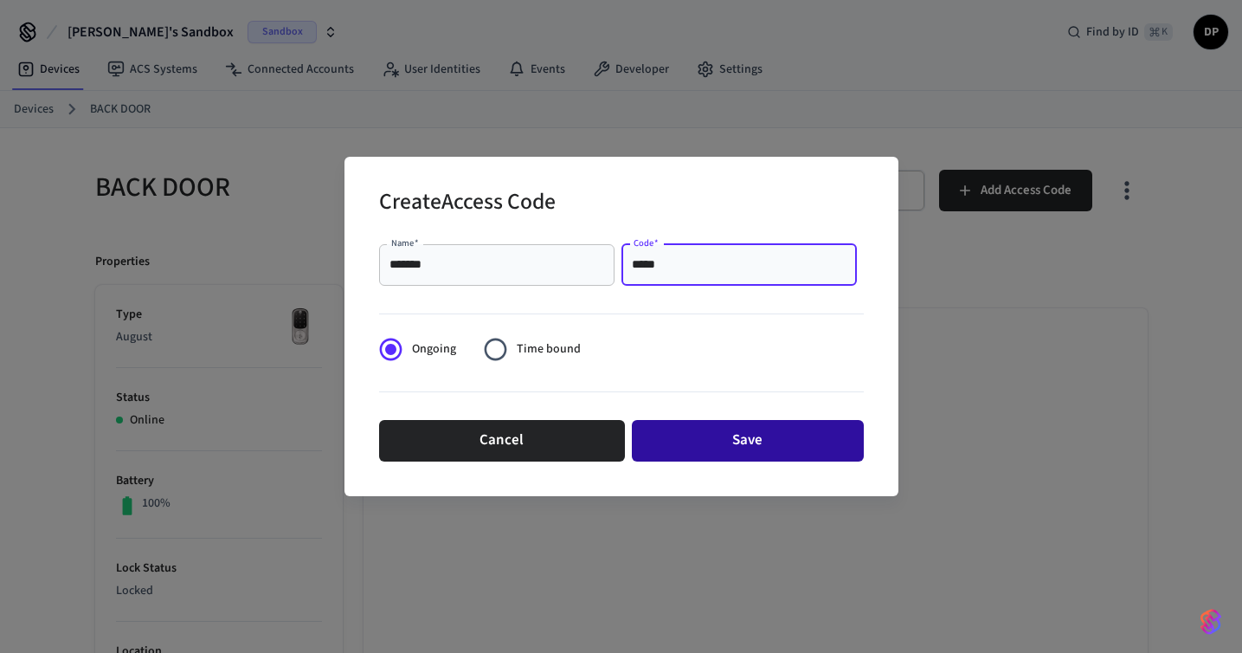
type input "*****"
click at [793, 441] on button "Save" at bounding box center [748, 441] width 232 height 42
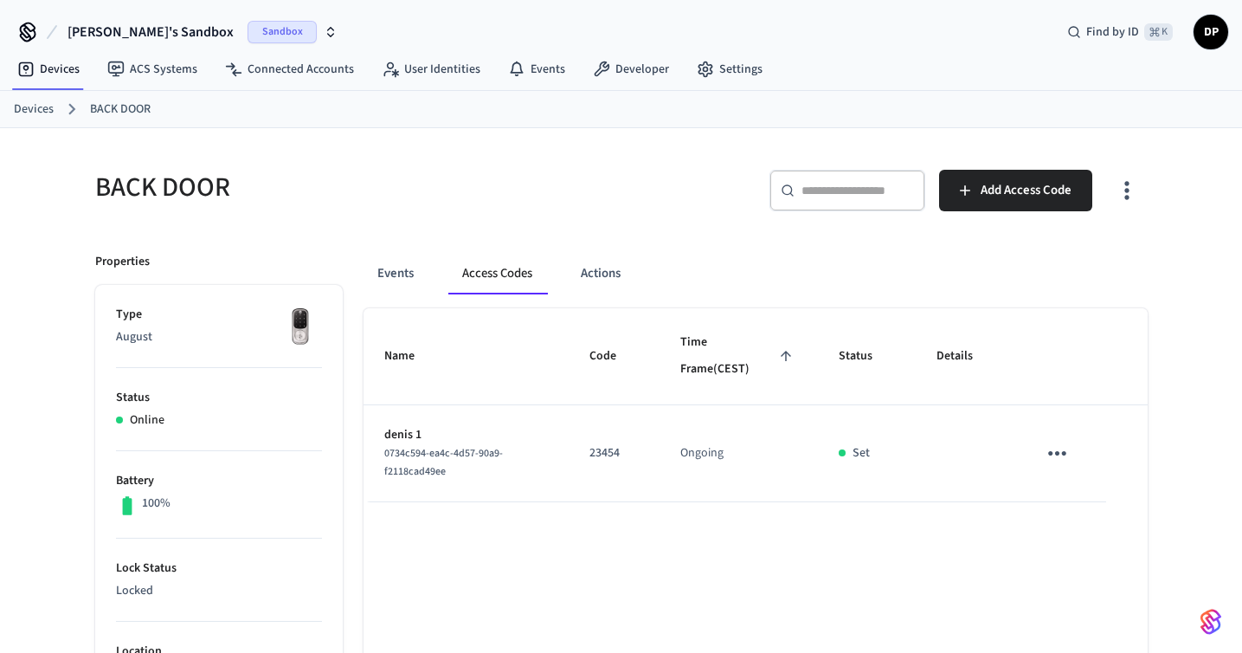
click at [47, 113] on link "Devices" at bounding box center [34, 109] width 40 height 18
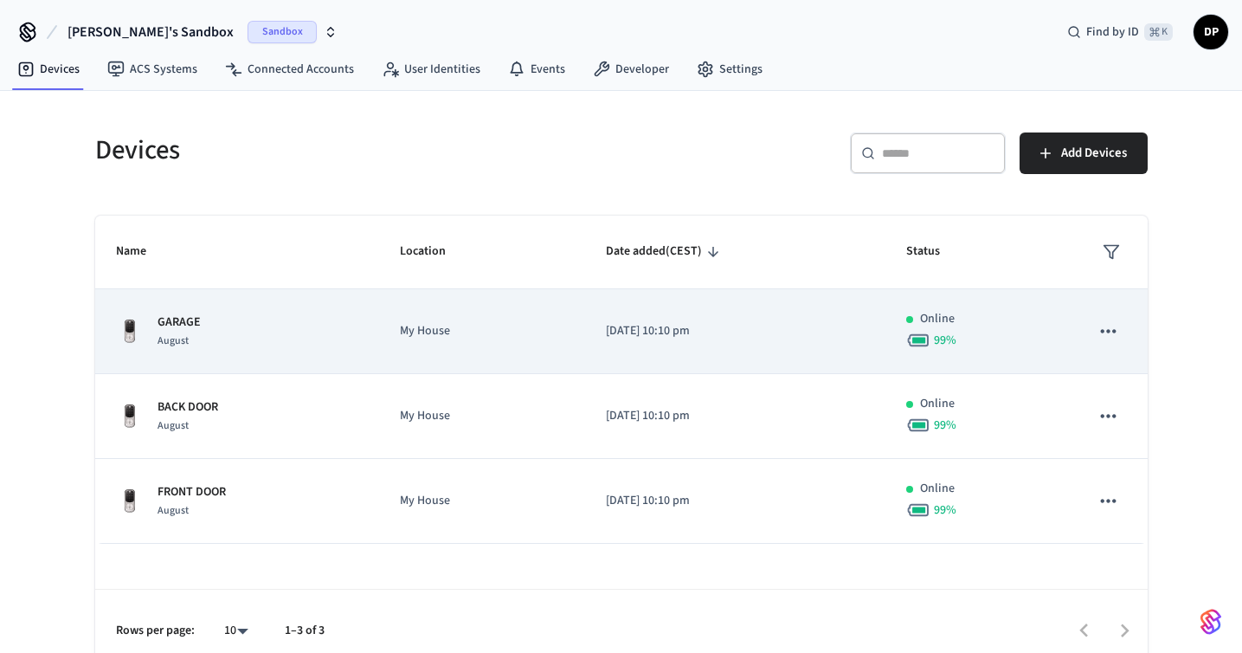
scroll to position [20, 0]
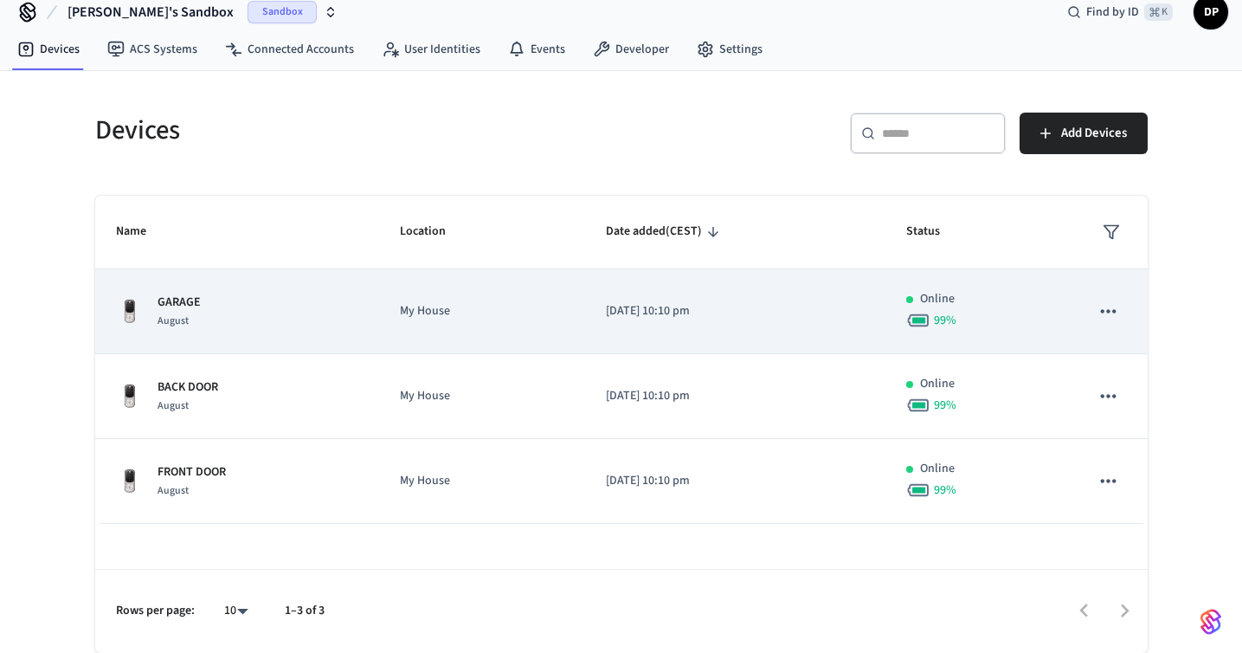
click at [641, 321] on td "[DATE] 10:10 pm" at bounding box center [735, 311] width 300 height 85
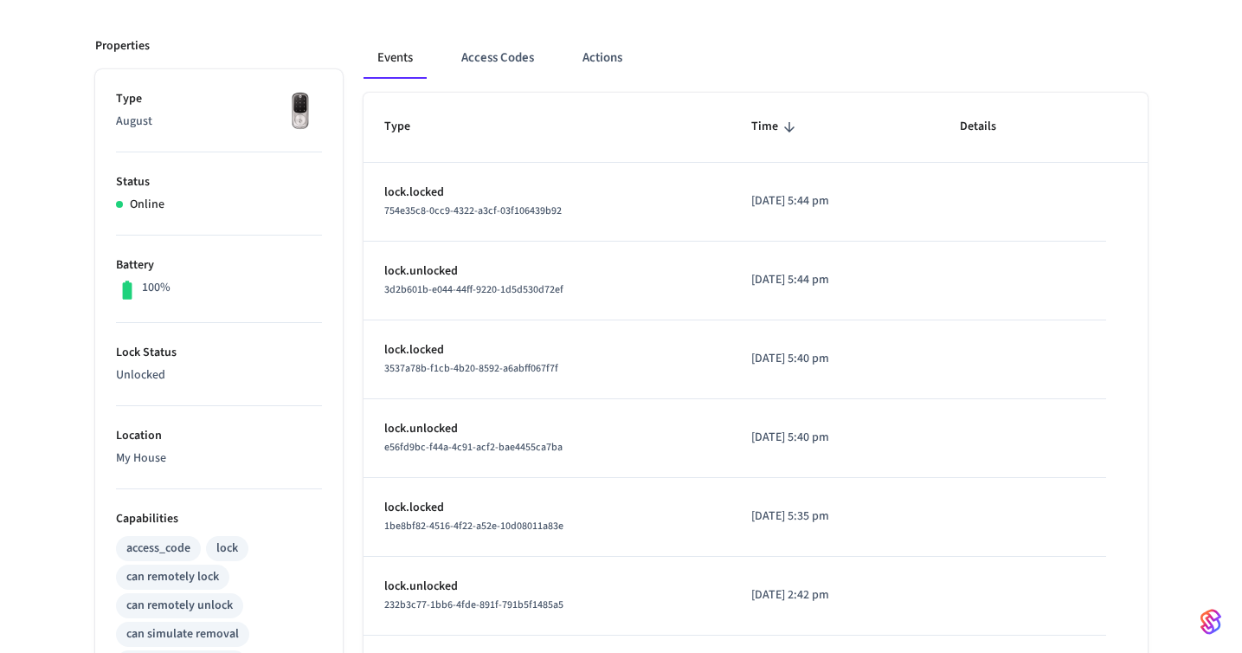
scroll to position [226, 0]
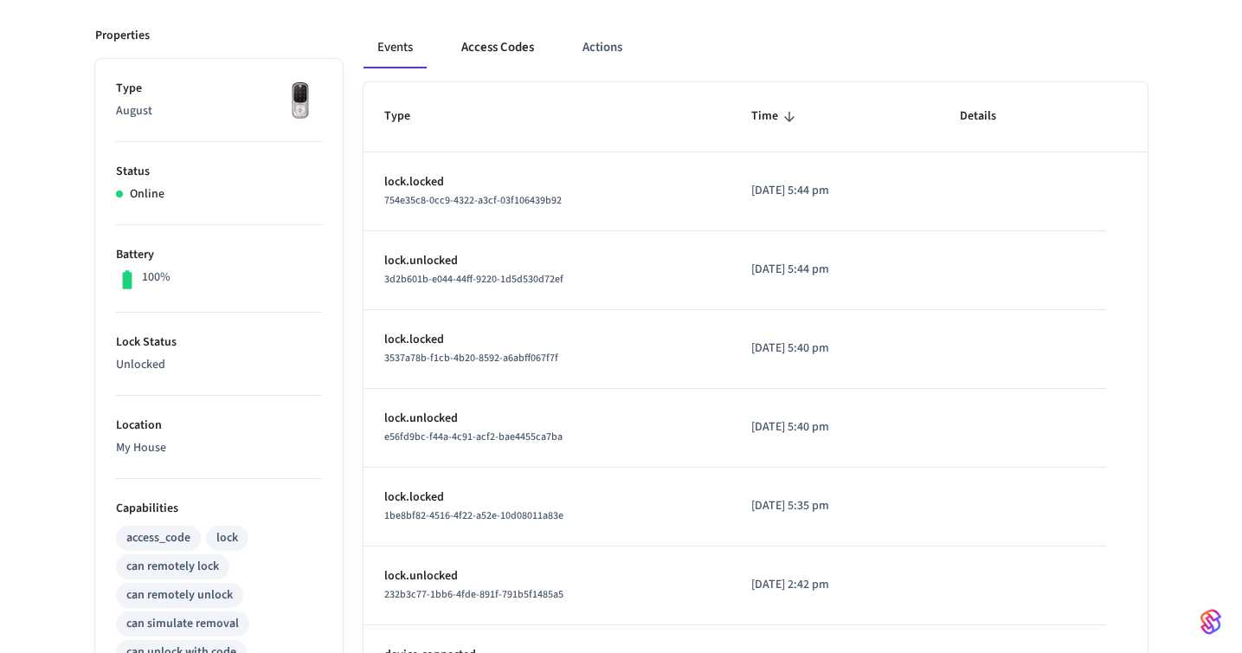
click at [512, 50] on button "Access Codes" at bounding box center [498, 48] width 100 height 42
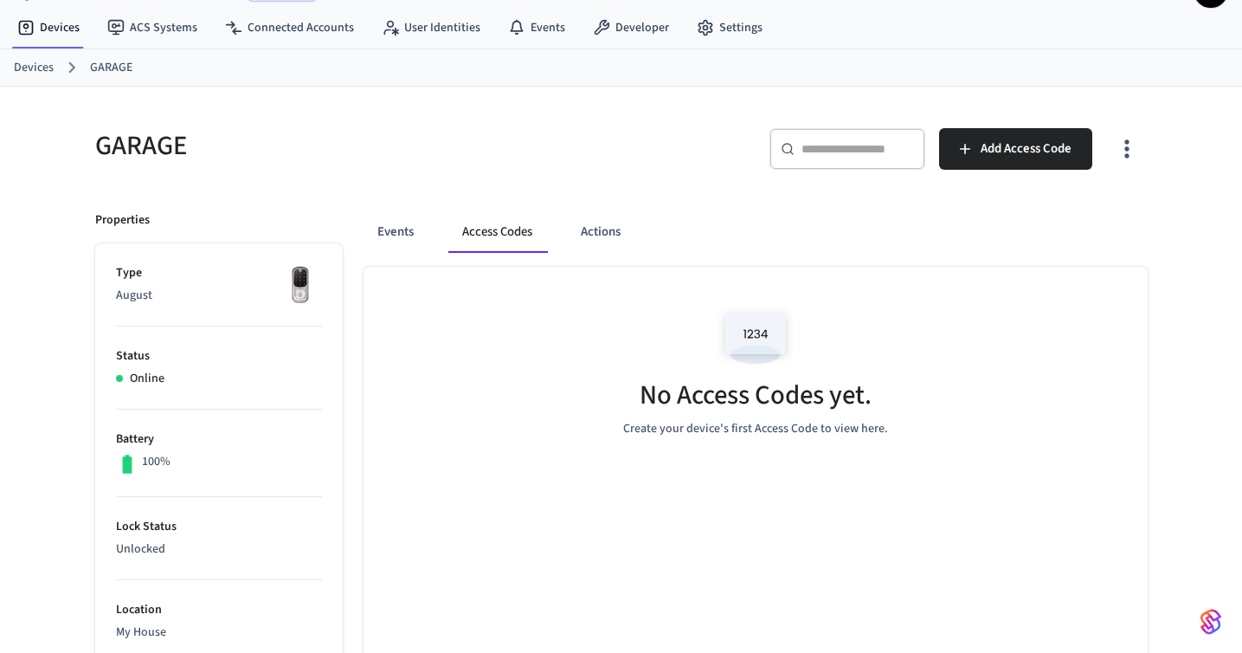
scroll to position [0, 0]
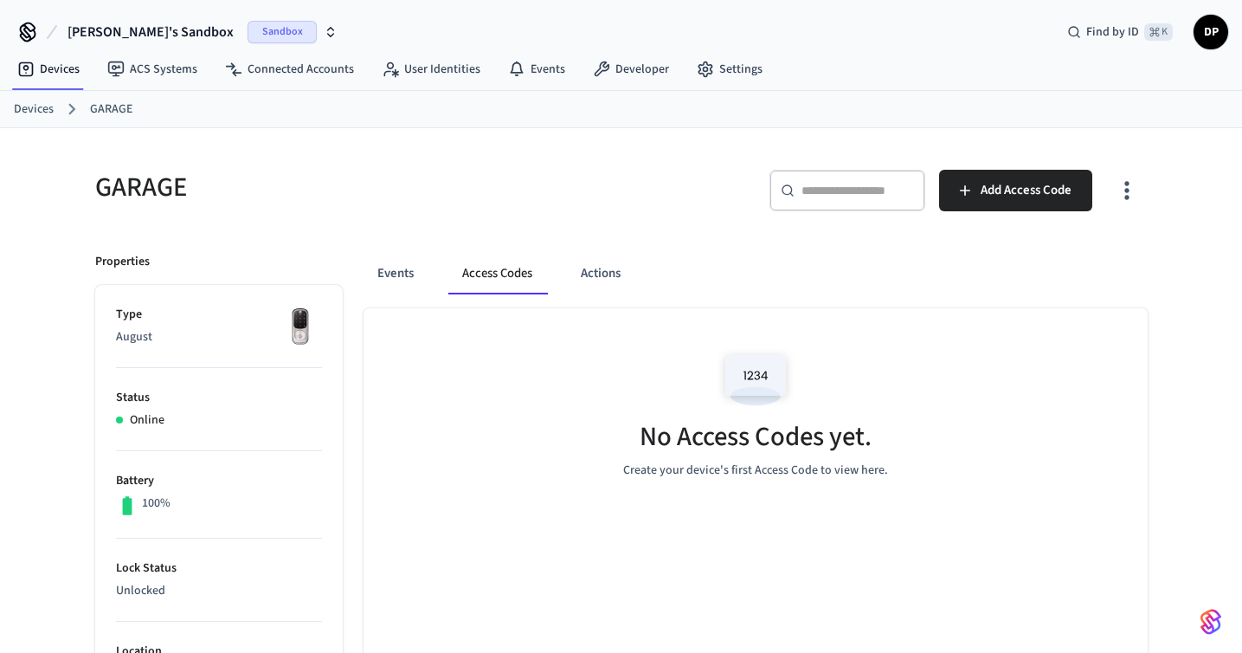
click at [32, 113] on link "Devices" at bounding box center [34, 109] width 40 height 18
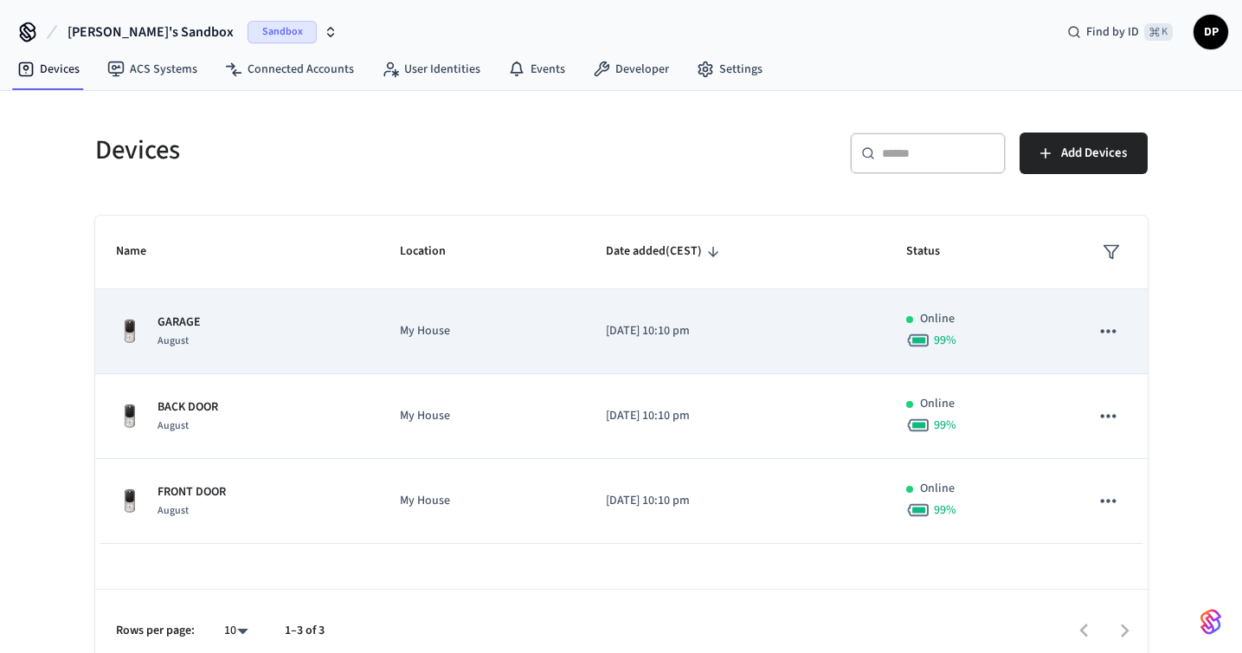
scroll to position [20, 0]
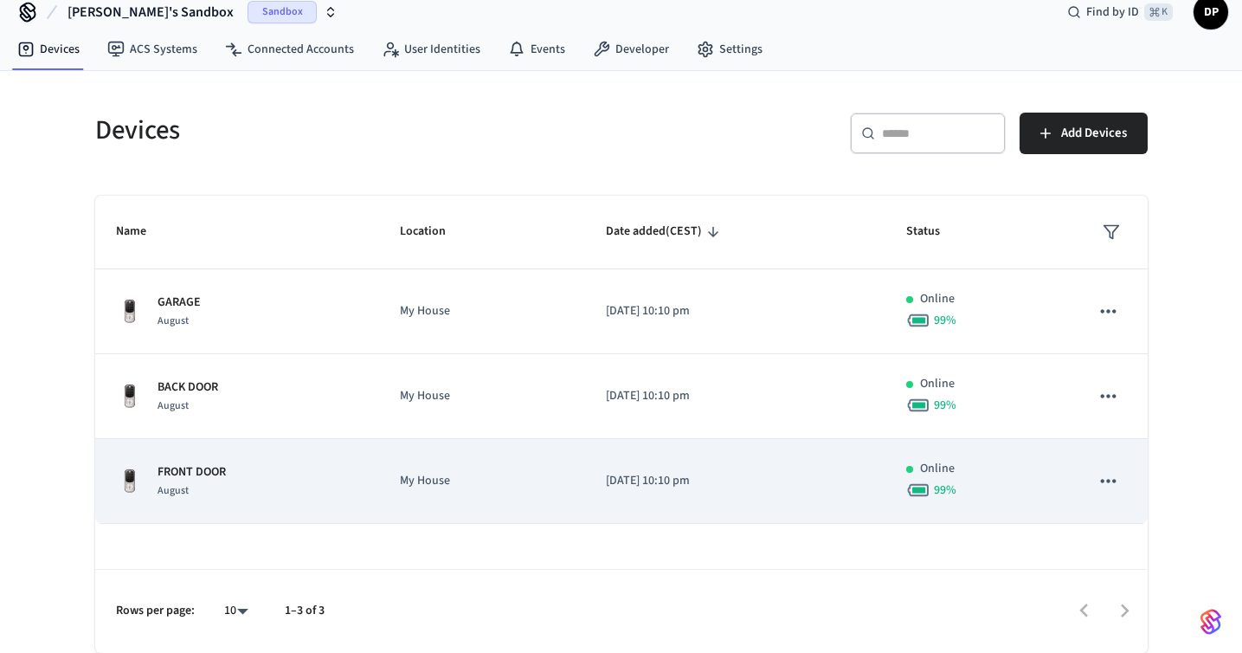
click at [652, 484] on p "[DATE] 10:10 pm" at bounding box center [735, 481] width 259 height 18
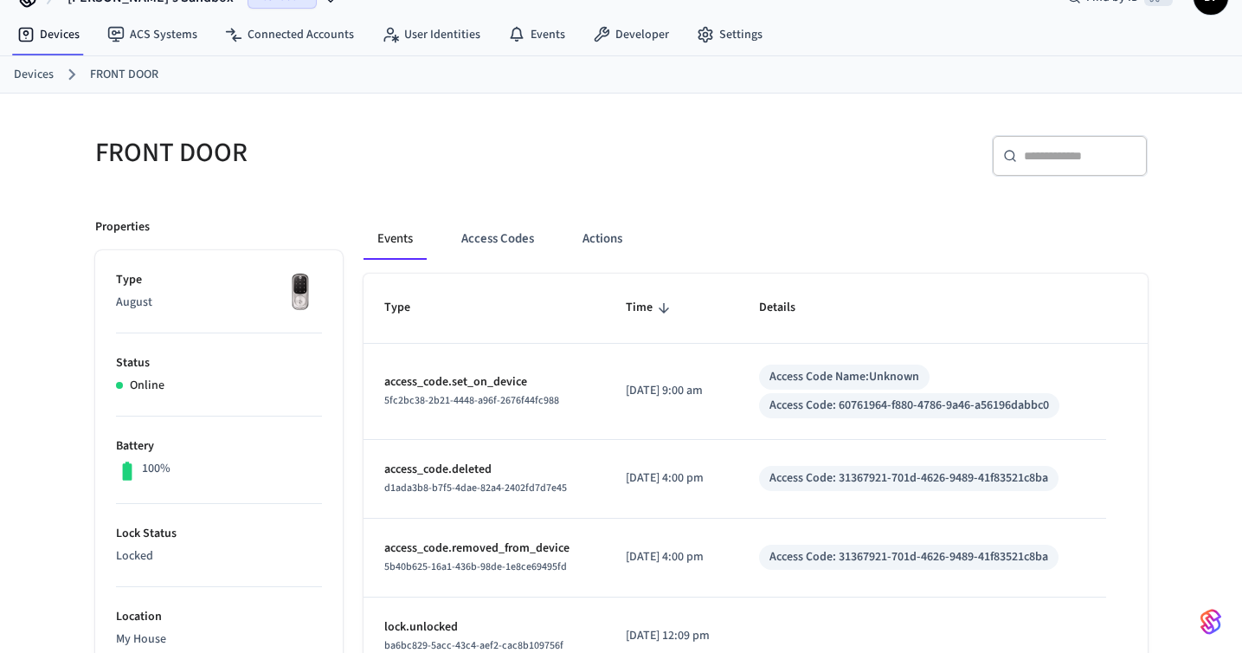
scroll to position [56, 0]
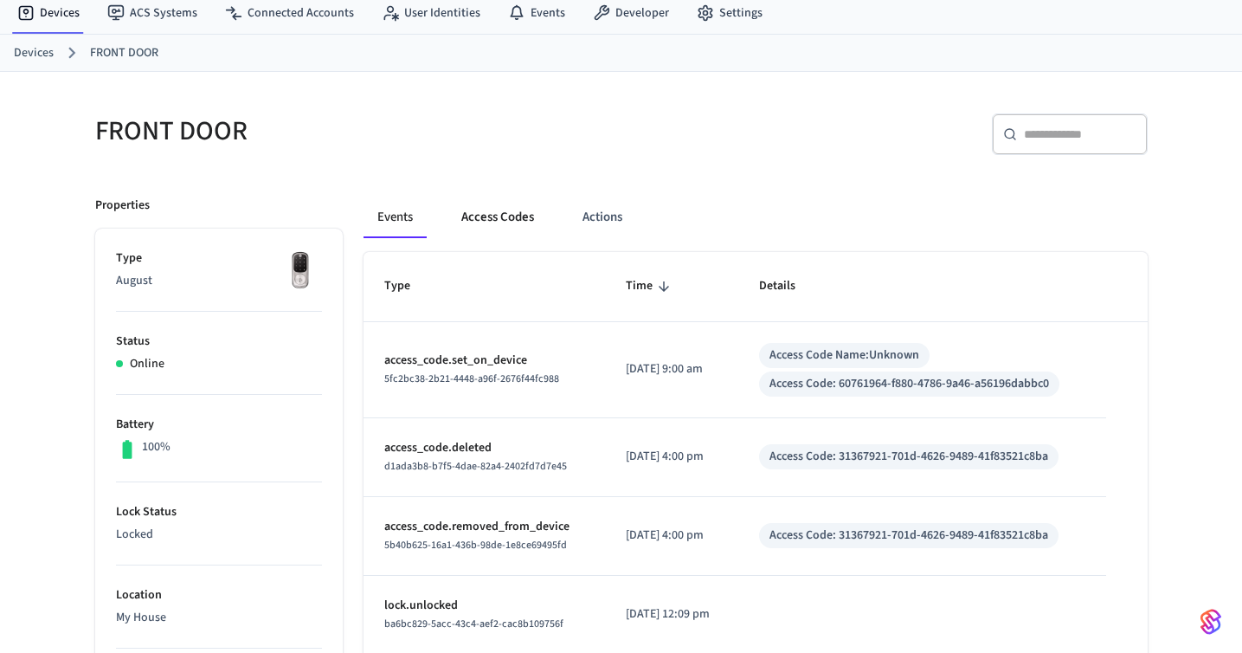
click at [504, 221] on button "Access Codes" at bounding box center [498, 218] width 100 height 42
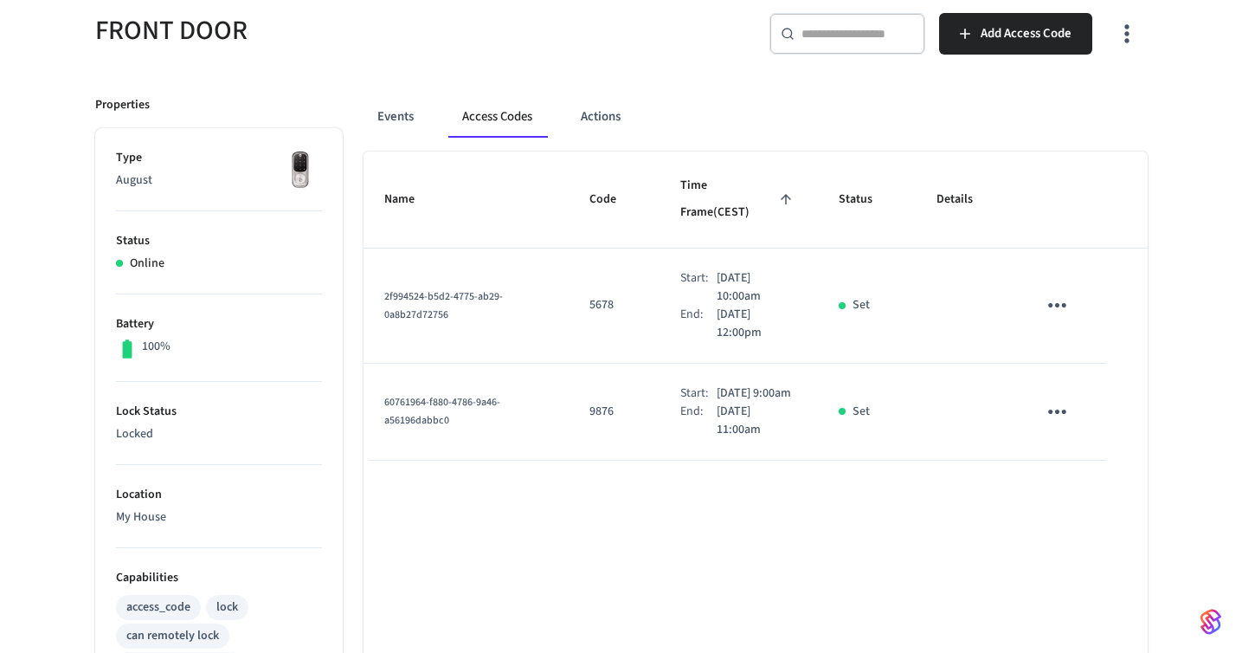
scroll to position [164, 0]
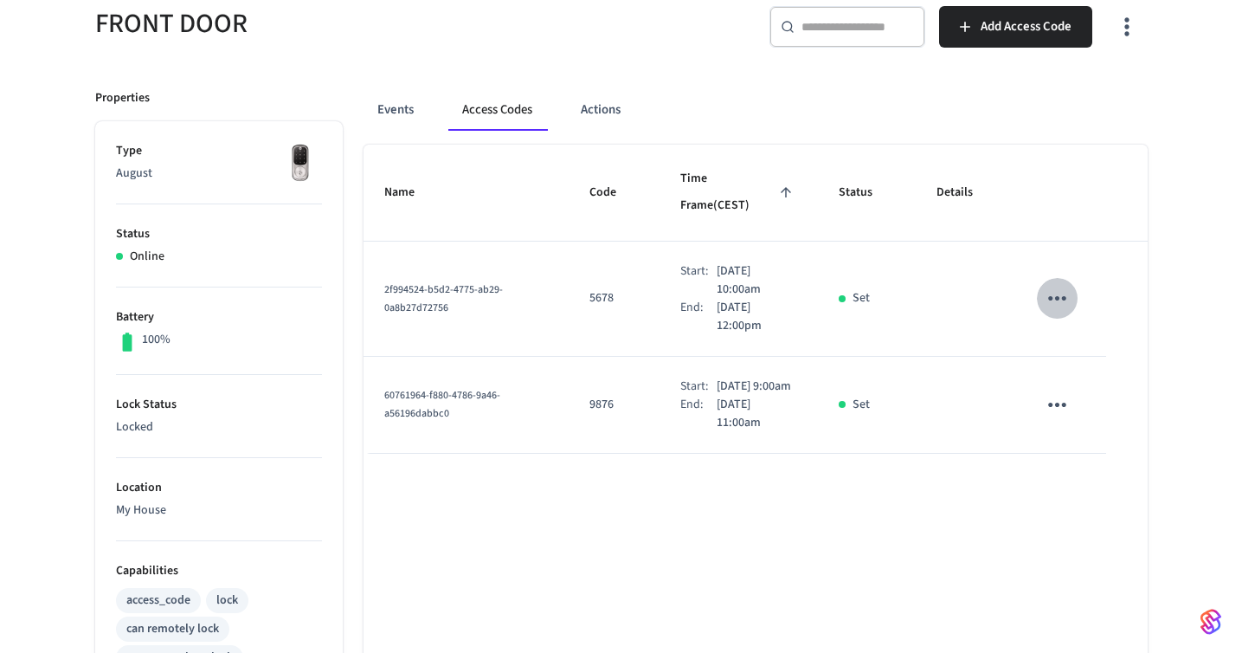
click at [1064, 285] on icon "sticky table" at bounding box center [1057, 298] width 27 height 27
click at [1086, 370] on li "Delete" at bounding box center [1099, 369] width 82 height 46
click at [1071, 390] on button "sticky table" at bounding box center [1057, 404] width 41 height 41
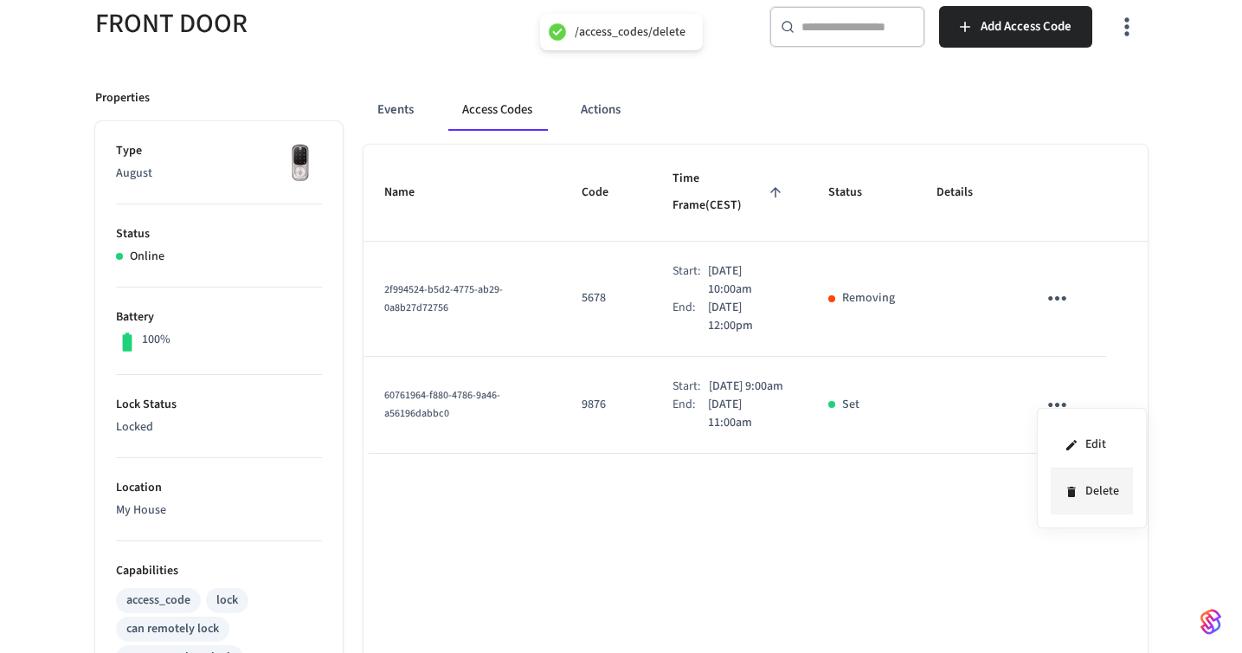
click at [1086, 488] on li "Delete" at bounding box center [1092, 491] width 82 height 46
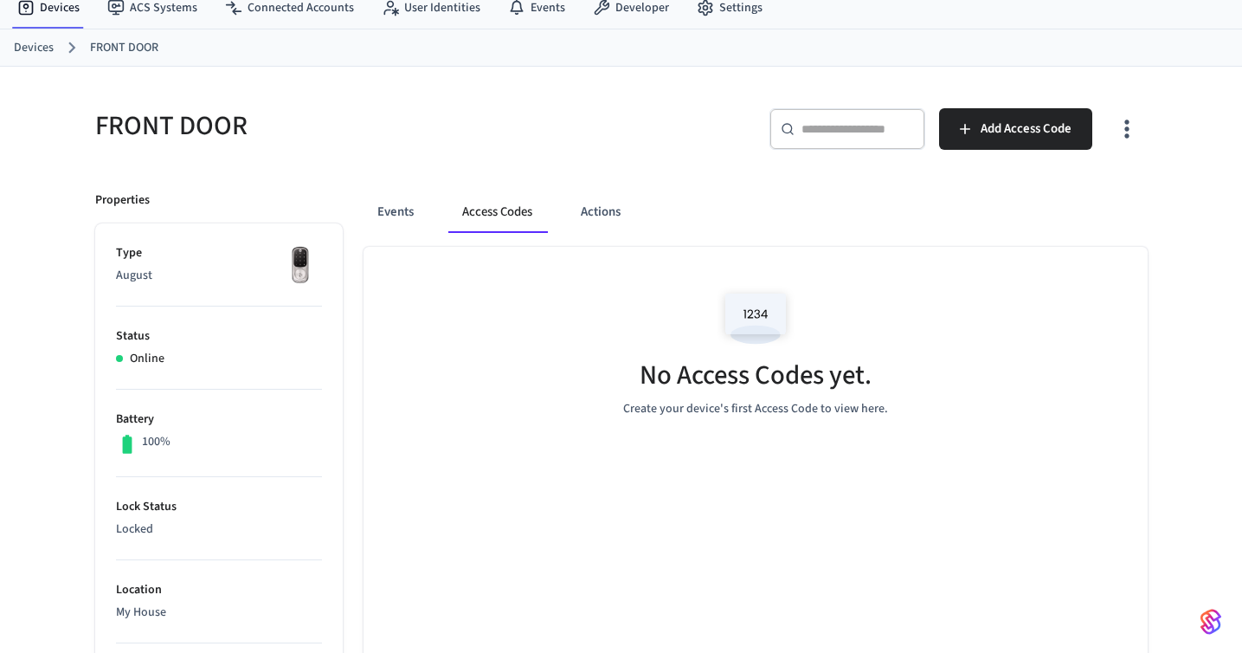
scroll to position [0, 0]
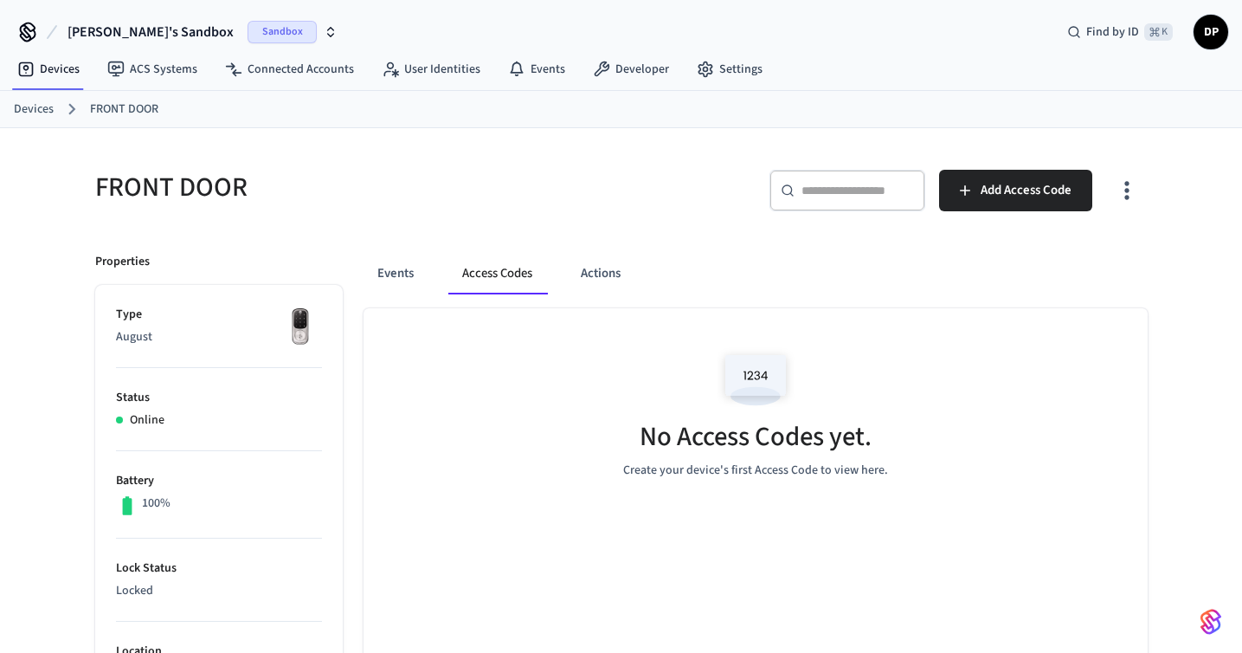
click at [32, 116] on link "Devices" at bounding box center [34, 109] width 40 height 18
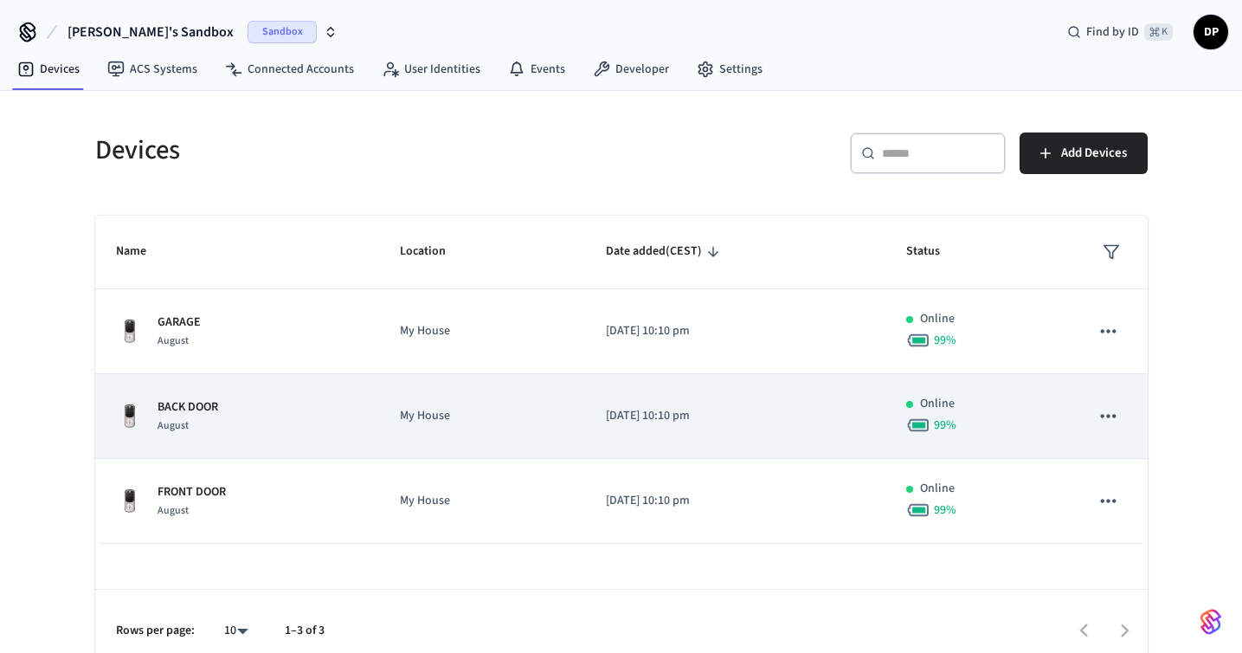
click at [899, 441] on td "Online 99 %" at bounding box center [978, 416] width 184 height 85
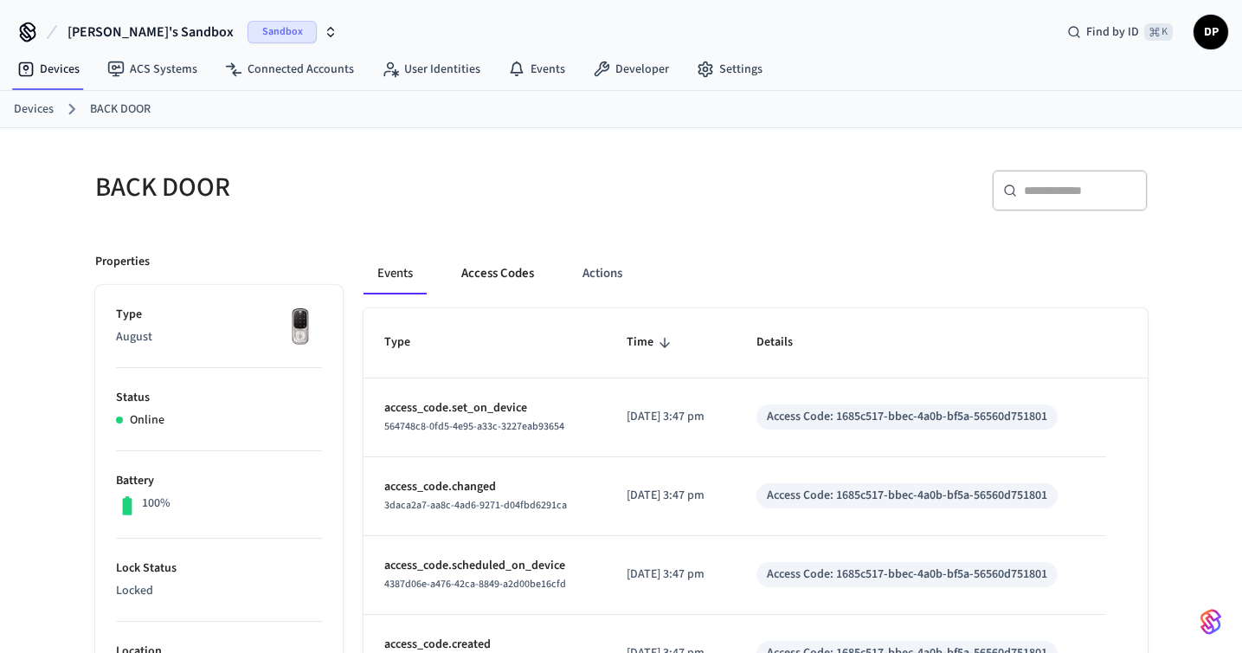
click at [516, 274] on button "Access Codes" at bounding box center [498, 274] width 100 height 42
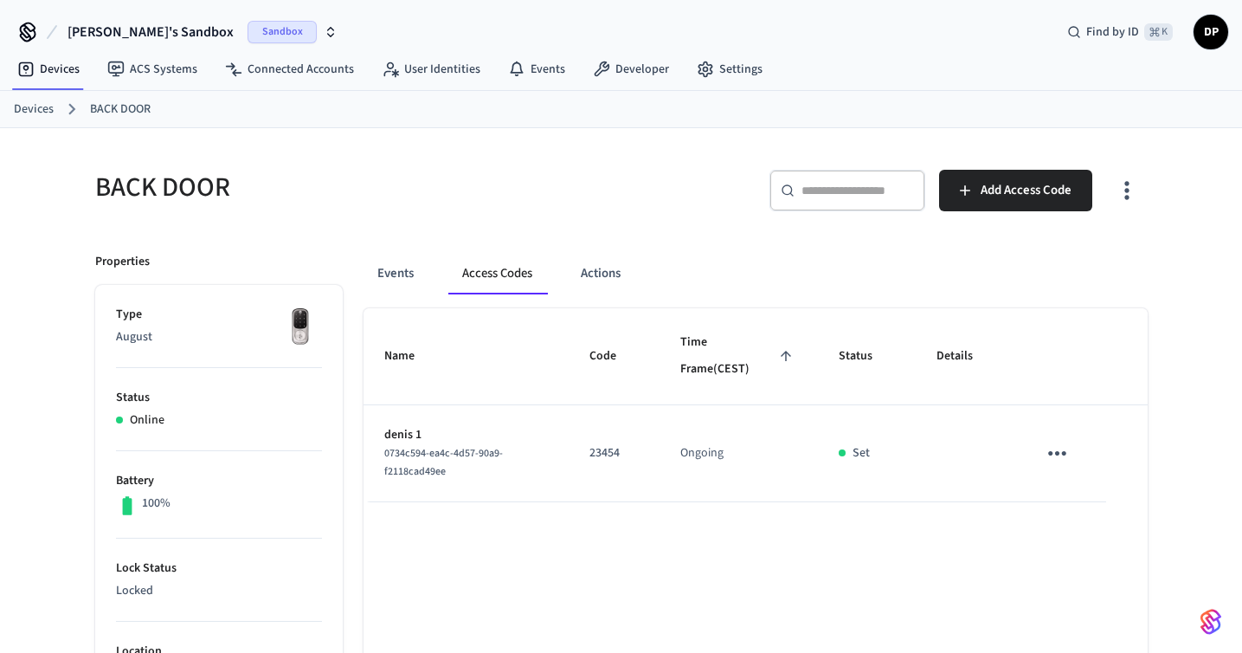
scroll to position [169, 0]
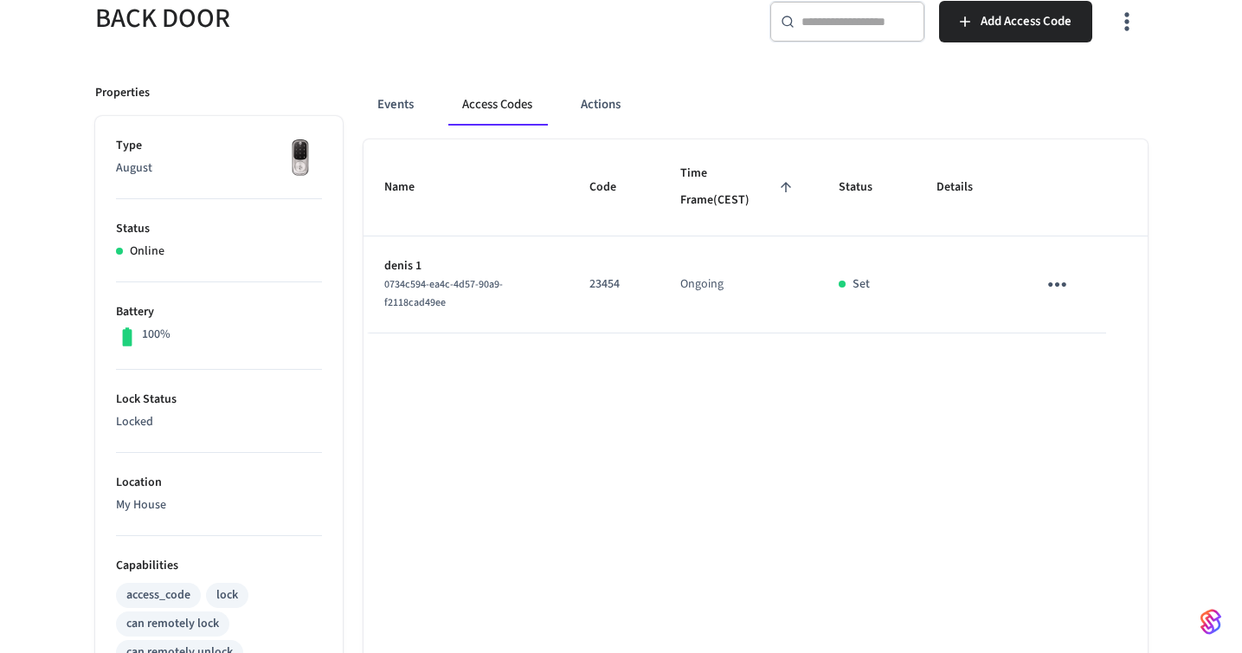
click at [1055, 298] on button "sticky table" at bounding box center [1057, 284] width 41 height 41
click at [1076, 389] on icon at bounding box center [1072, 389] width 14 height 14
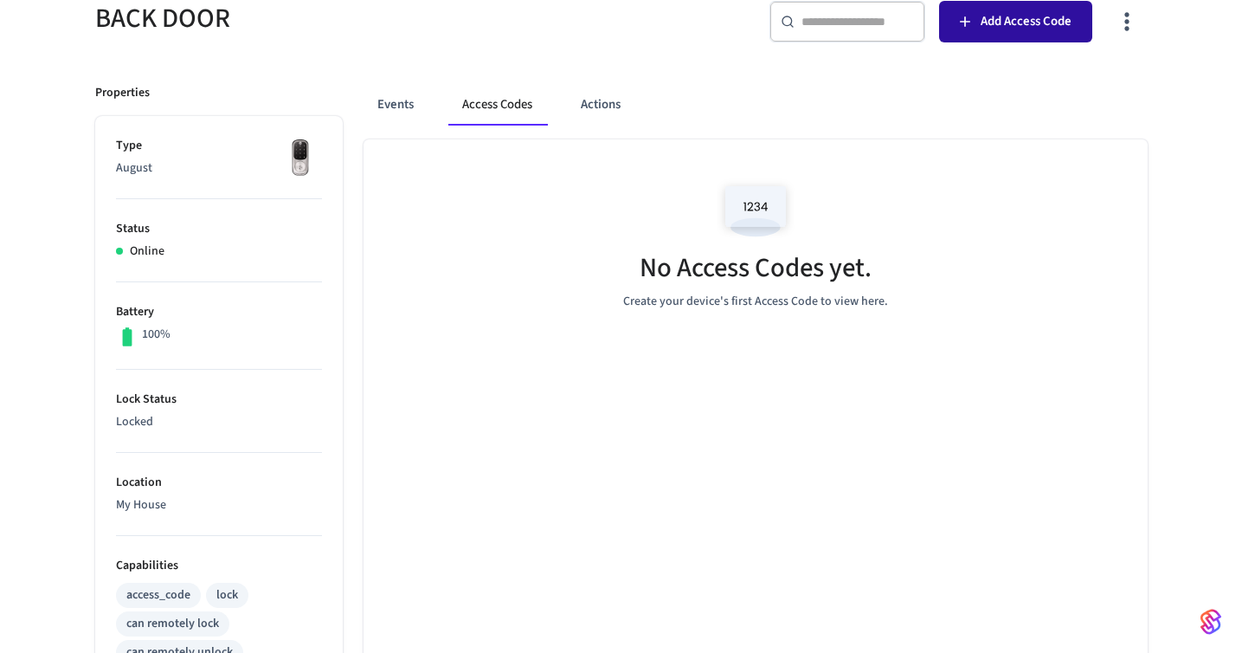
click at [996, 19] on span "Add Access Code" at bounding box center [1026, 21] width 91 height 23
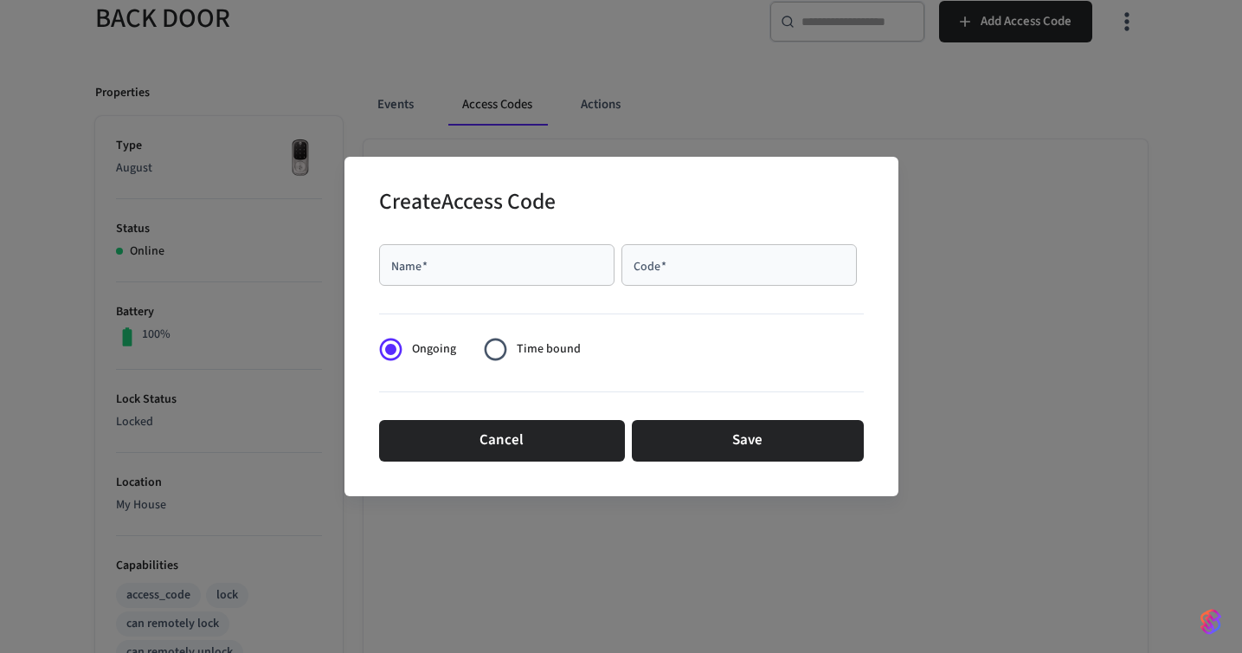
click at [515, 272] on input "Name   *" at bounding box center [497, 264] width 215 height 17
type input "*******"
click at [772, 277] on div "Code   *" at bounding box center [739, 265] width 235 height 42
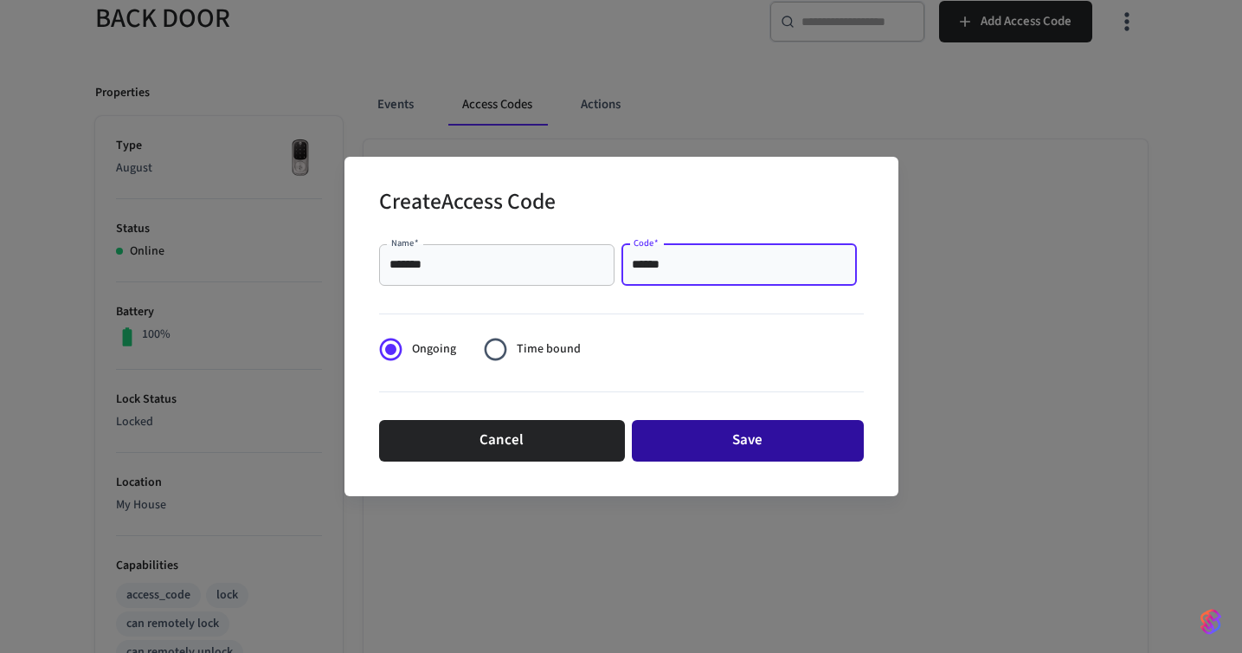
type input "******"
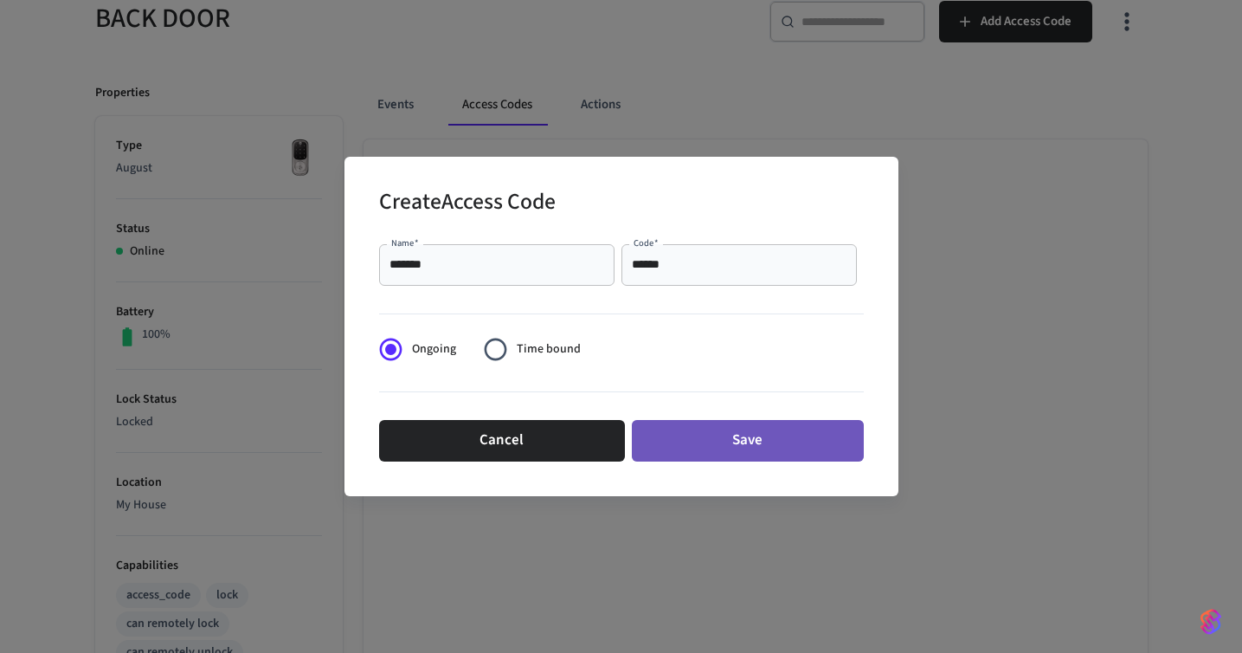
click at [760, 432] on button "Save" at bounding box center [748, 441] width 232 height 42
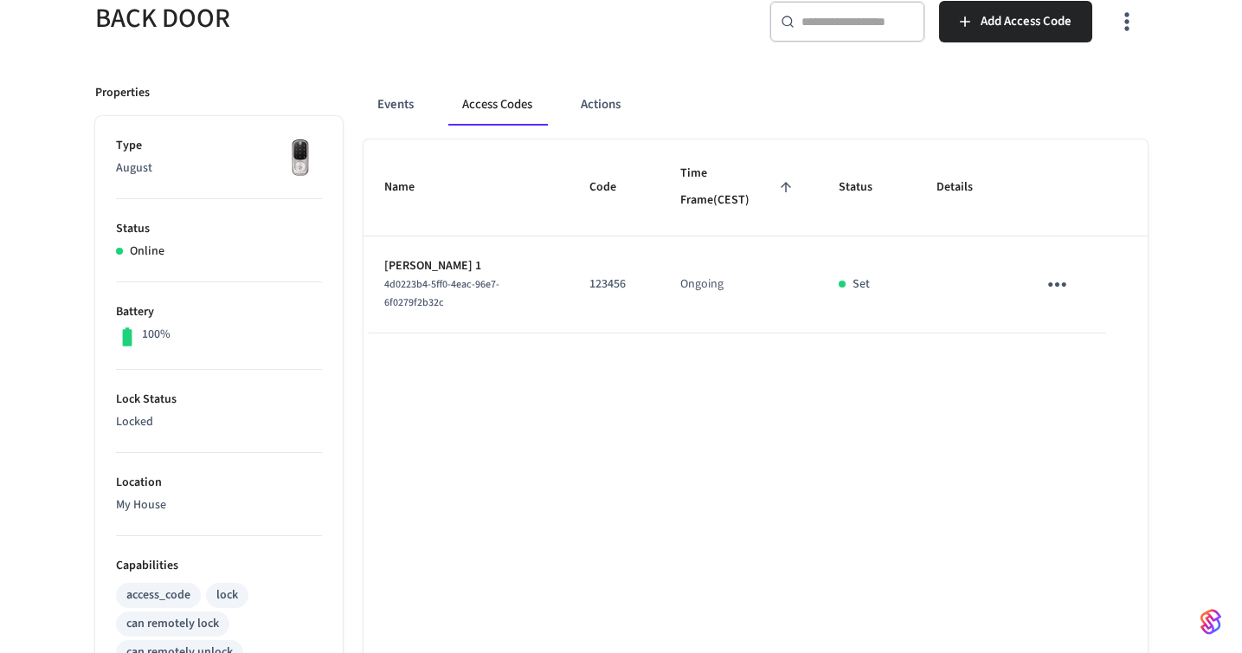
click at [1050, 283] on icon "sticky table" at bounding box center [1057, 284] width 18 height 4
click at [1088, 368] on icon at bounding box center [1083, 371] width 14 height 14
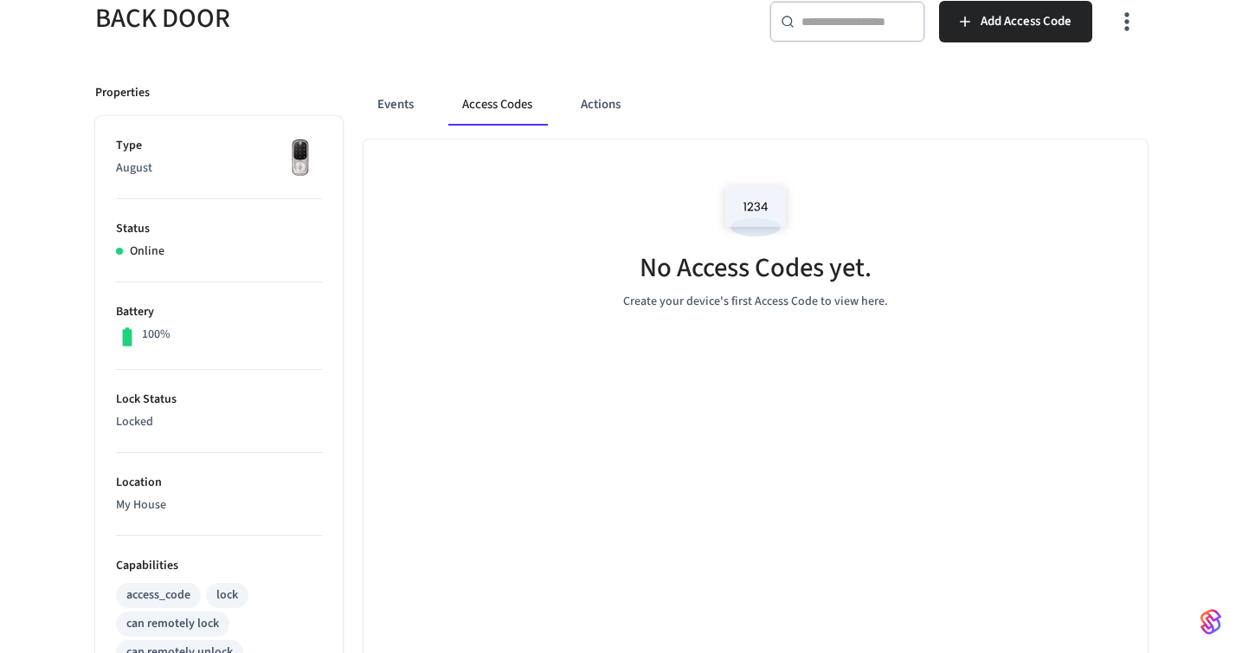
scroll to position [0, 0]
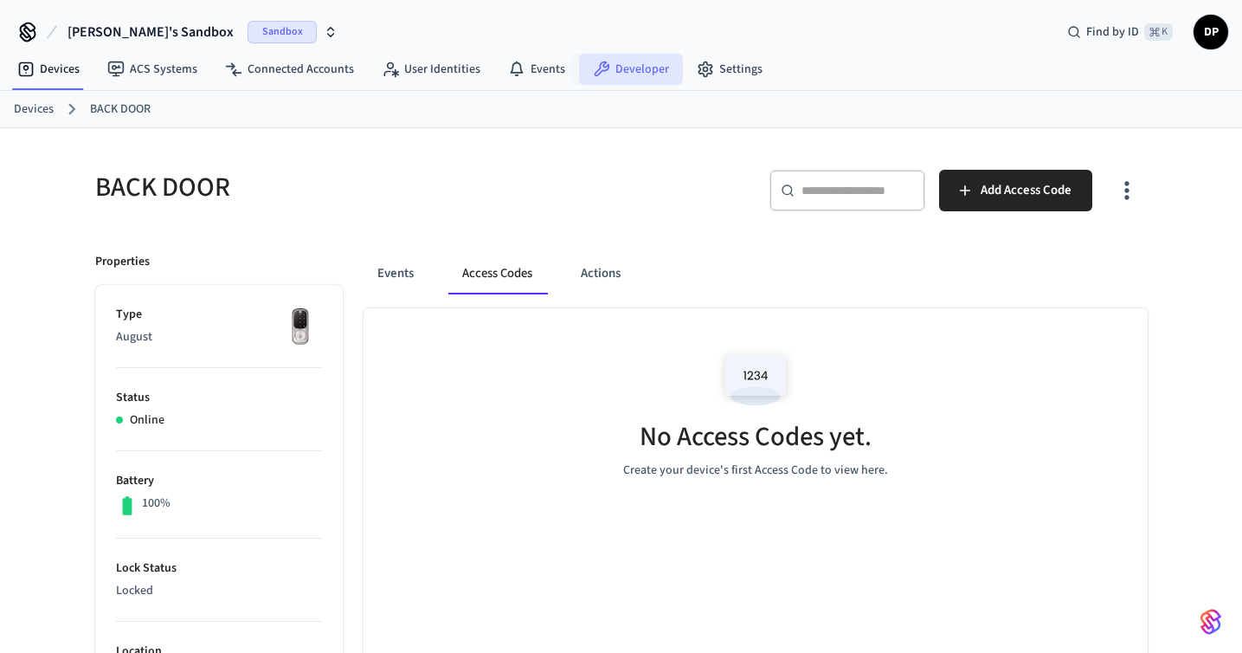
click at [617, 75] on link "Developer" at bounding box center [631, 69] width 104 height 31
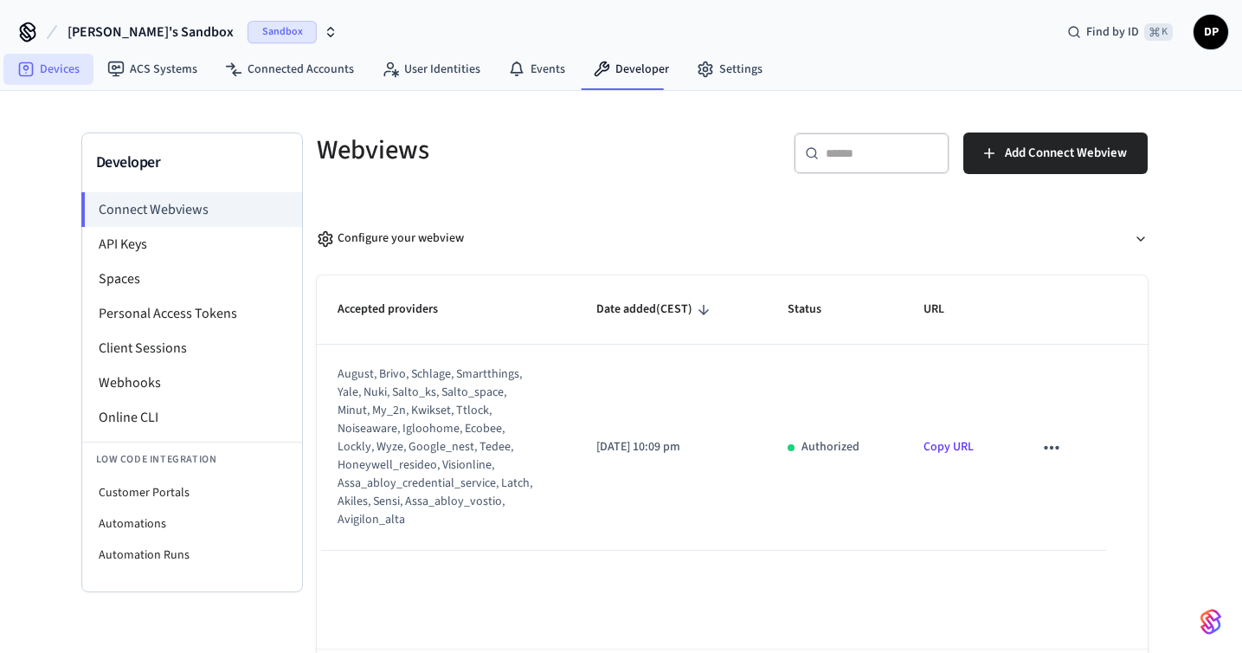
click at [77, 66] on link "Devices" at bounding box center [48, 69] width 90 height 31
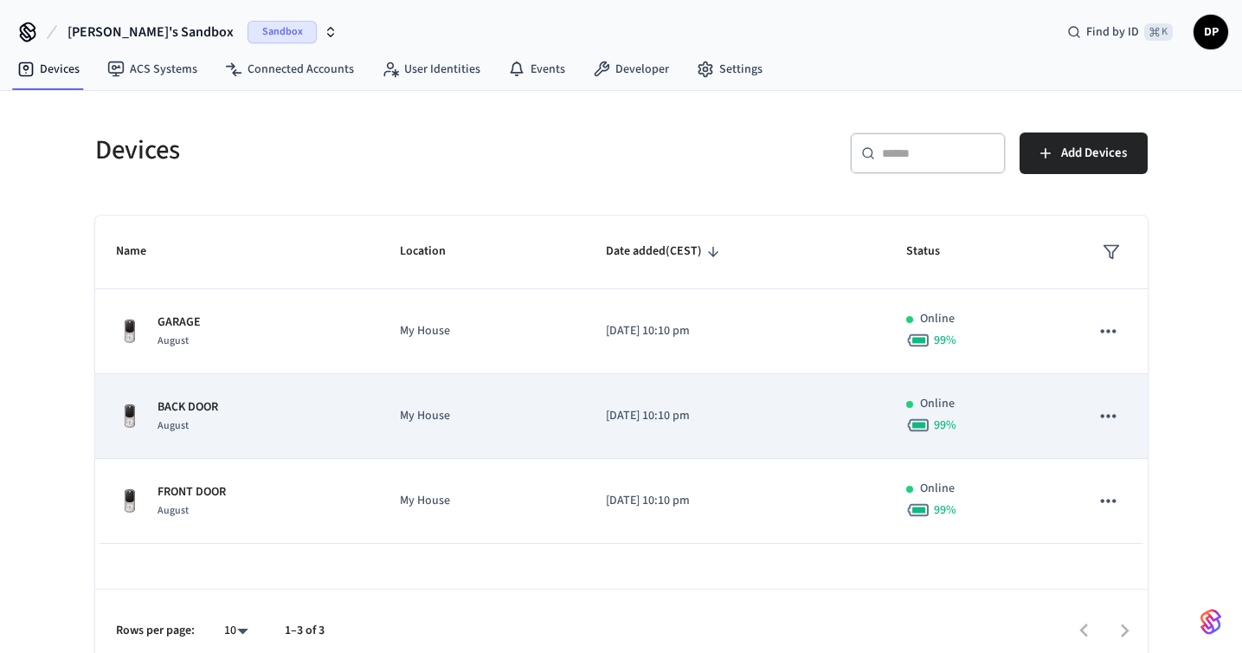
click at [630, 436] on td "[DATE] 10:10 pm" at bounding box center [735, 416] width 300 height 85
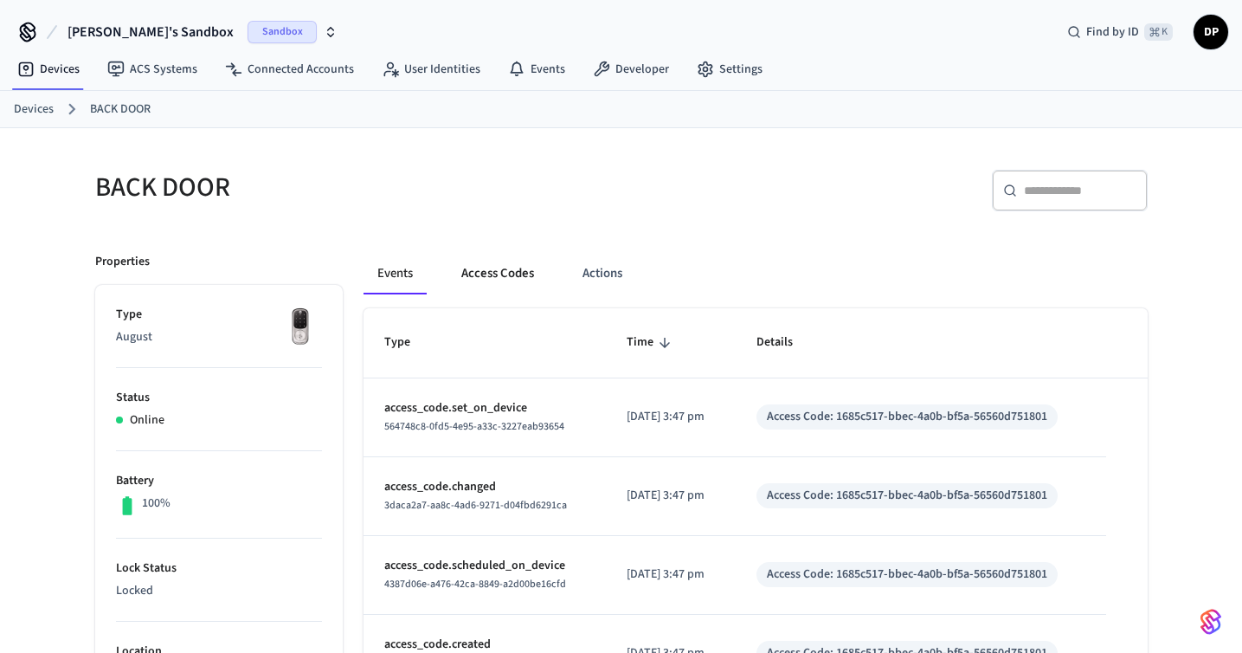
click at [498, 269] on button "Access Codes" at bounding box center [498, 274] width 100 height 42
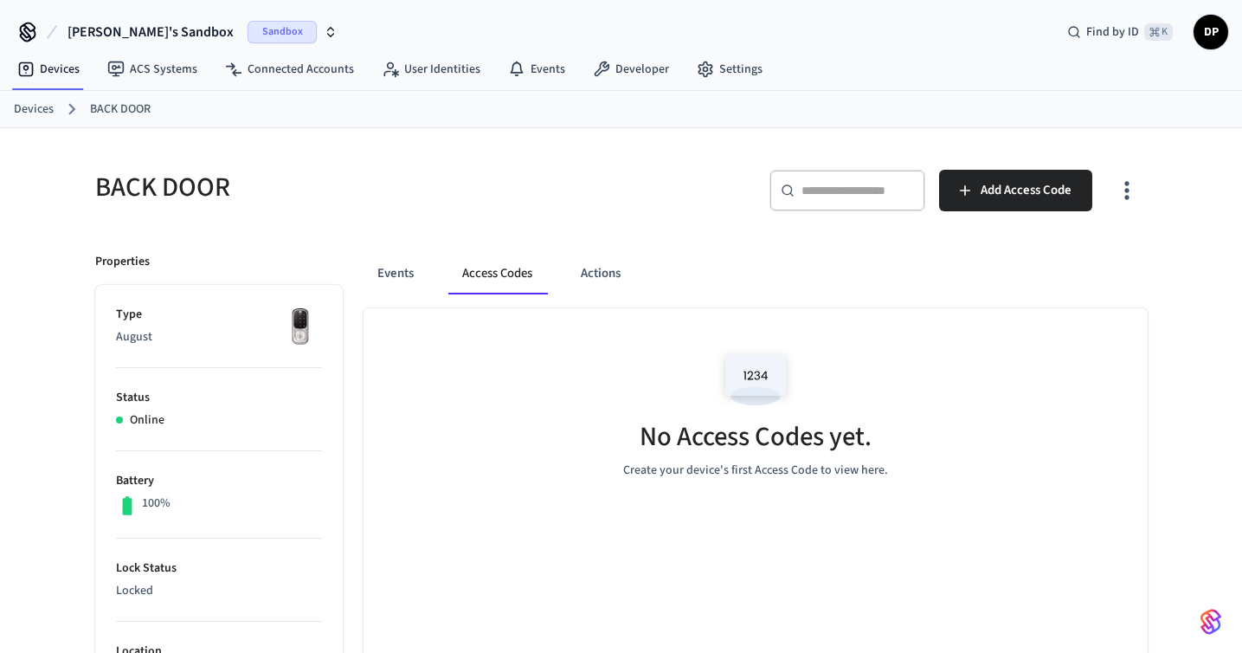
click at [42, 111] on link "Devices" at bounding box center [34, 109] width 40 height 18
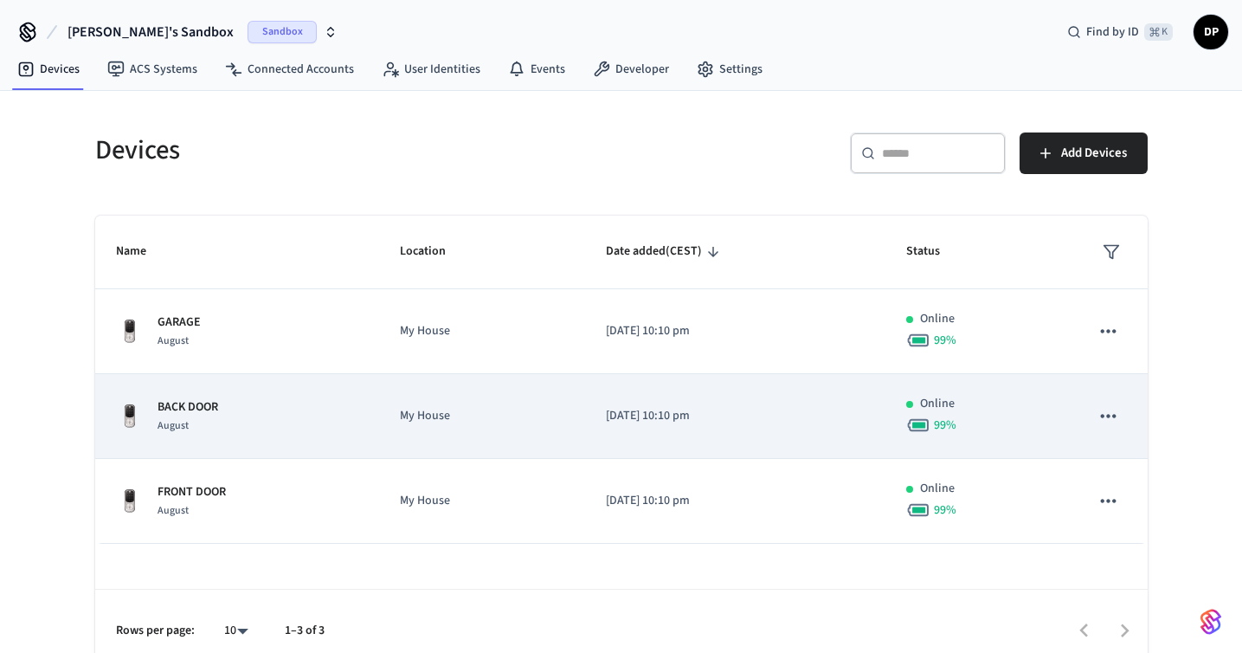
click at [797, 439] on td "[DATE] 10:10 pm" at bounding box center [735, 416] width 300 height 85
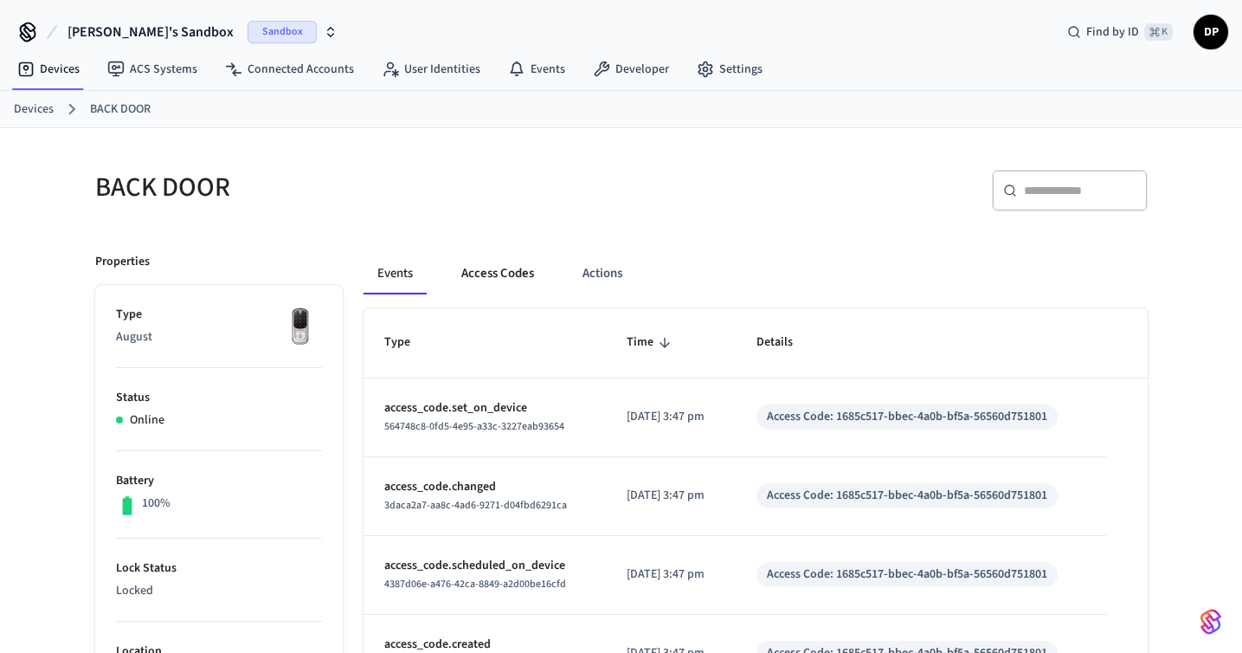
click at [515, 267] on button "Access Codes" at bounding box center [498, 274] width 100 height 42
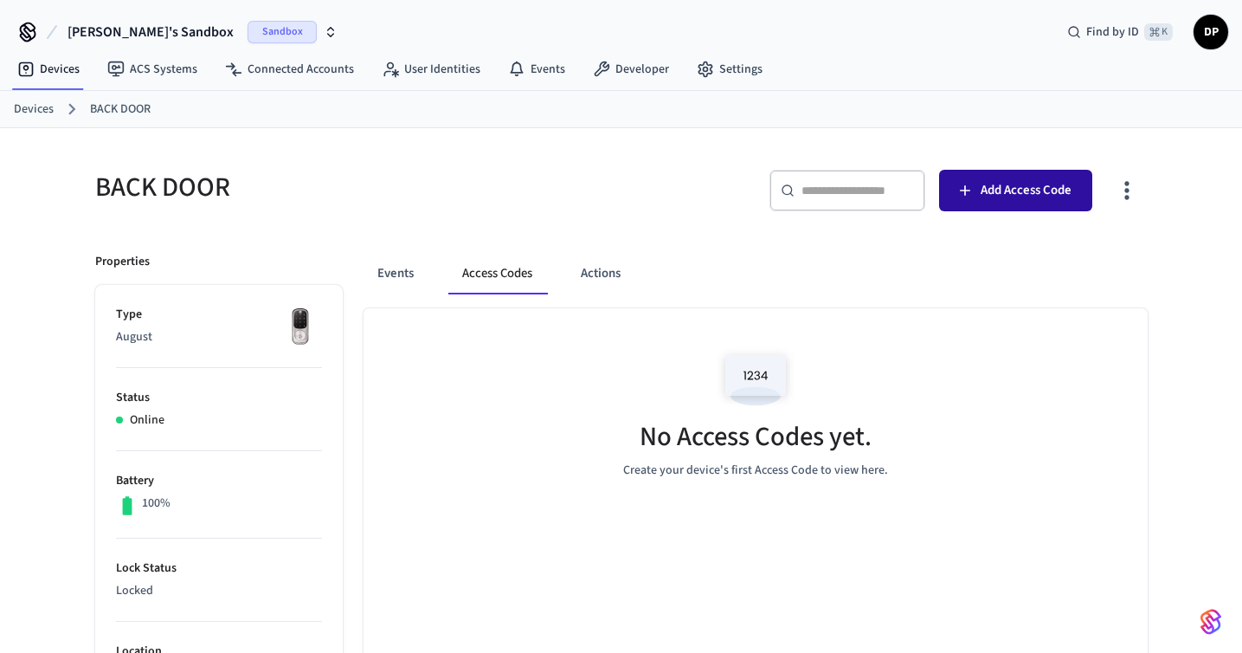
click at [1015, 184] on span "Add Access Code" at bounding box center [1026, 190] width 91 height 23
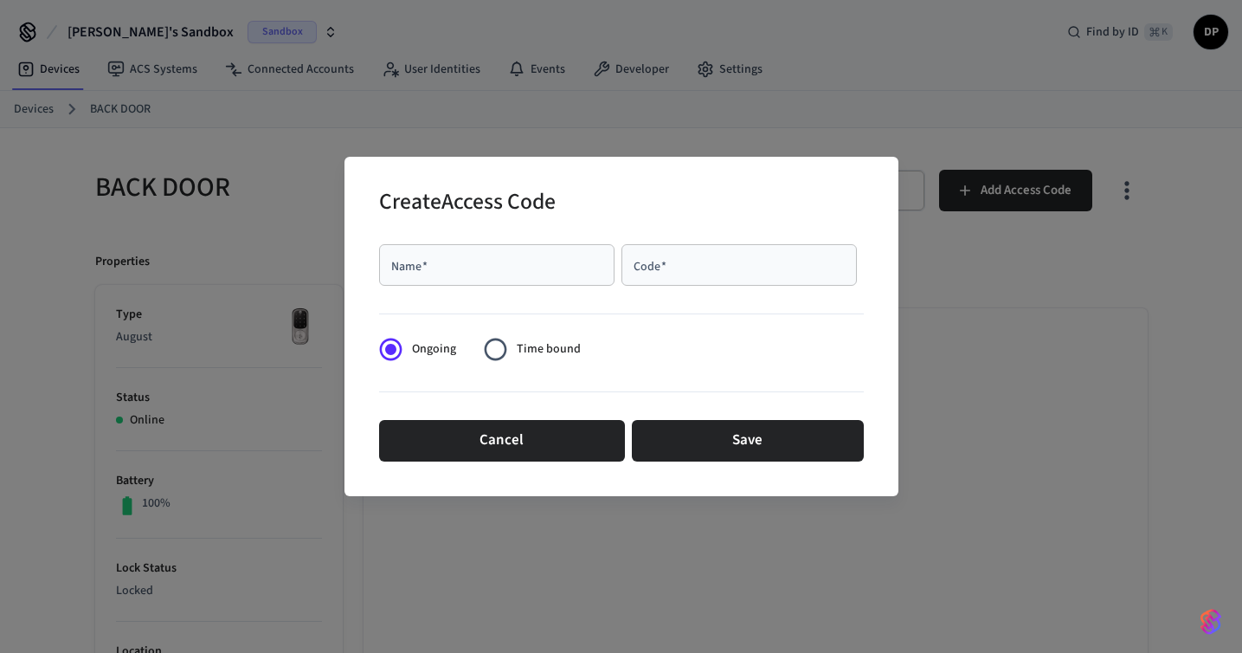
click at [491, 269] on input "Name   *" at bounding box center [497, 264] width 215 height 17
type input "*******"
click at [677, 278] on div "Code   *" at bounding box center [739, 265] width 235 height 42
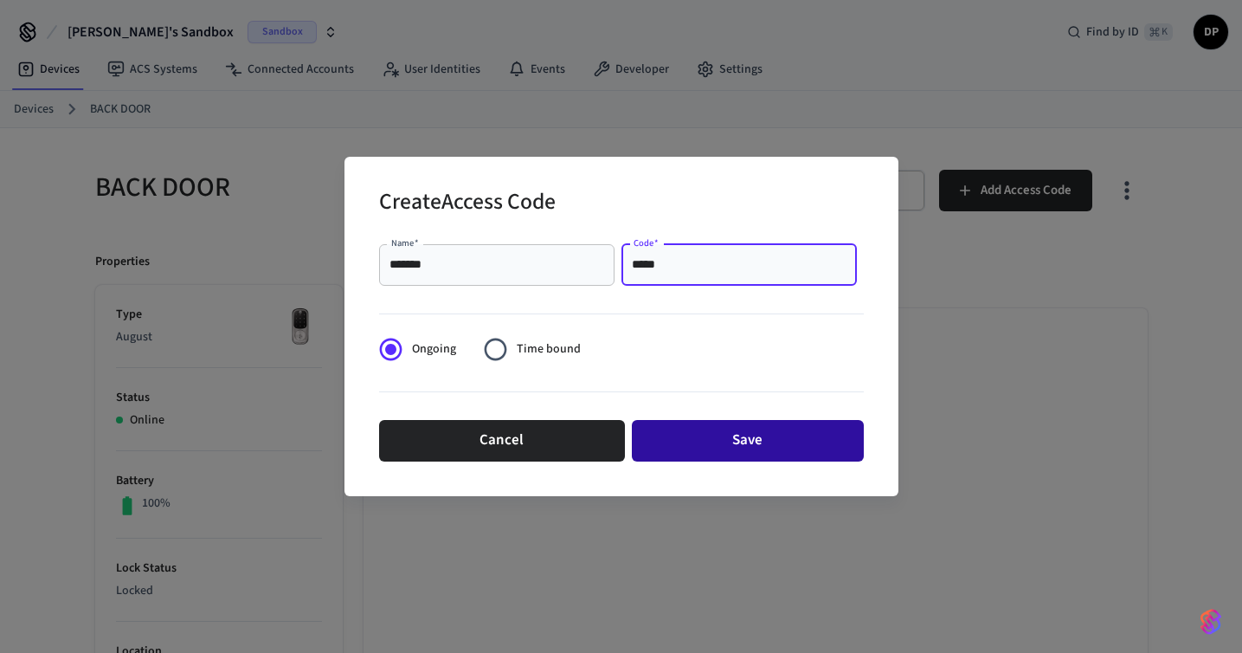
type input "*****"
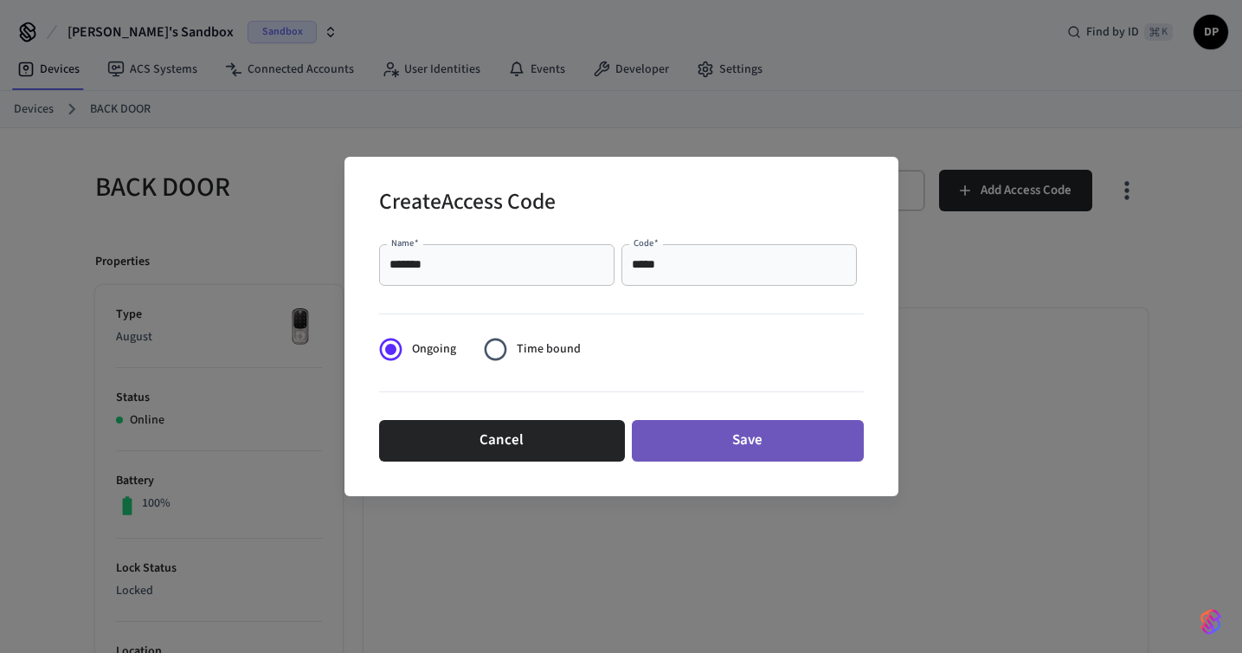
click at [750, 453] on button "Save" at bounding box center [748, 441] width 232 height 42
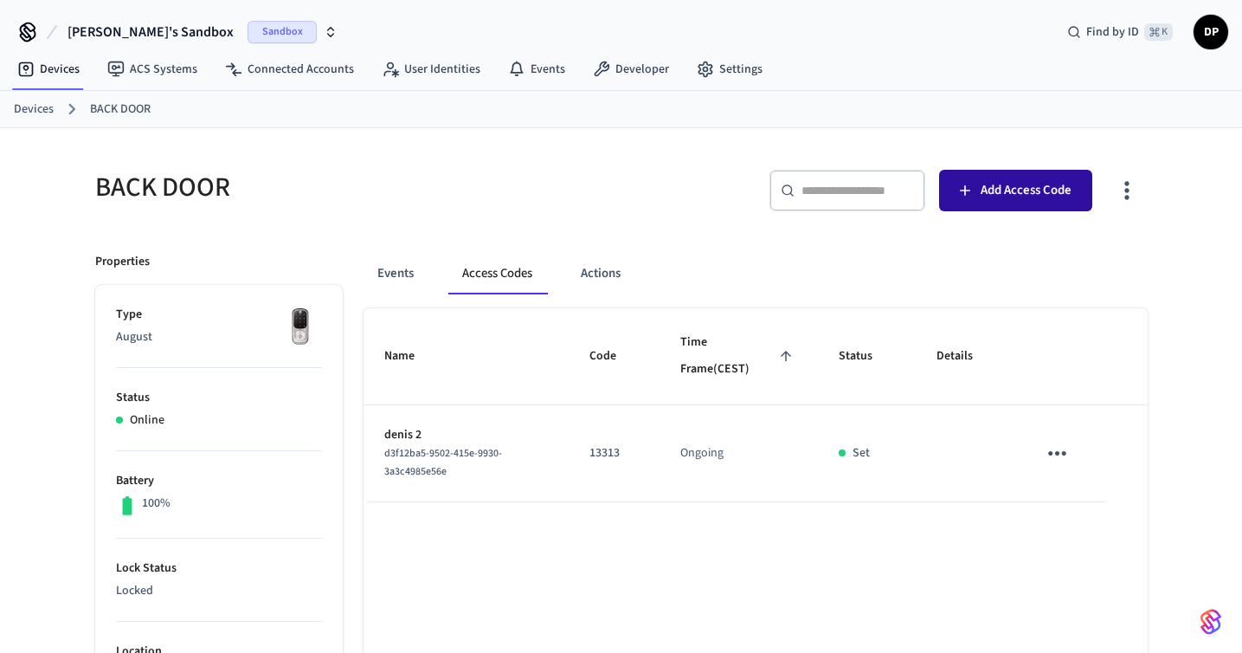
click at [1014, 180] on span "Add Access Code" at bounding box center [1026, 190] width 91 height 23
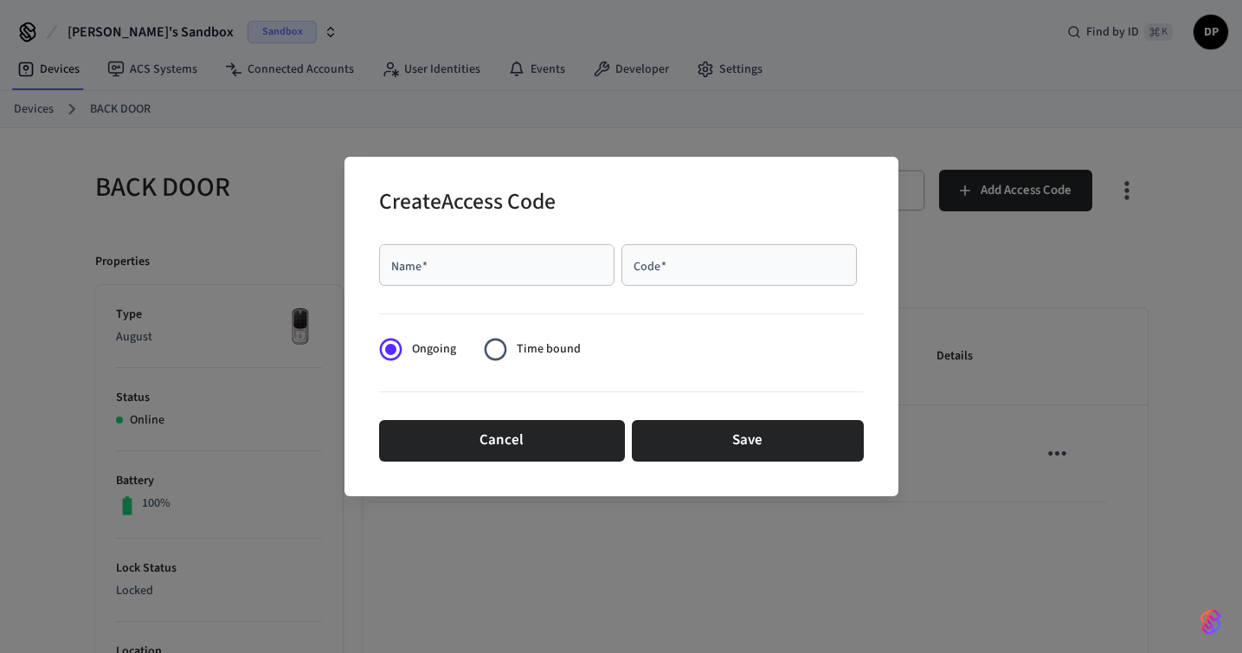
click at [516, 274] on div "Name   *" at bounding box center [496, 265] width 235 height 42
type input "*****"
click at [684, 275] on div "Code   *" at bounding box center [739, 265] width 235 height 42
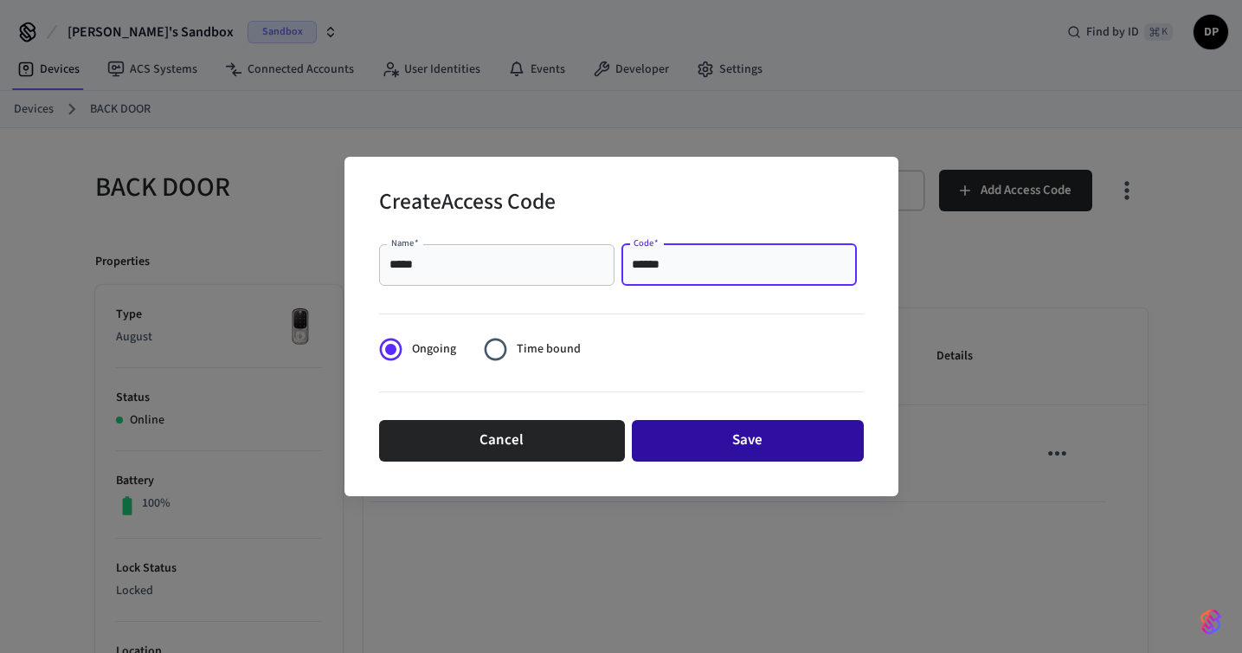
type input "******"
click at [767, 438] on button "Save" at bounding box center [748, 441] width 232 height 42
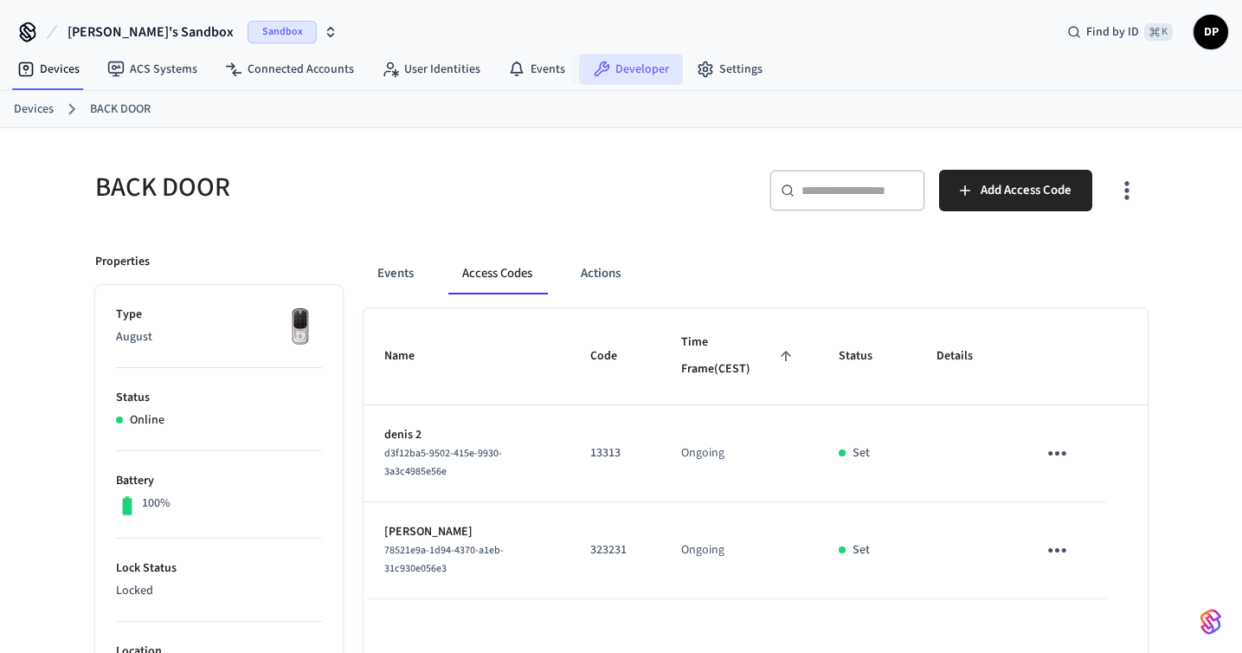
click at [623, 73] on link "Developer" at bounding box center [631, 69] width 104 height 31
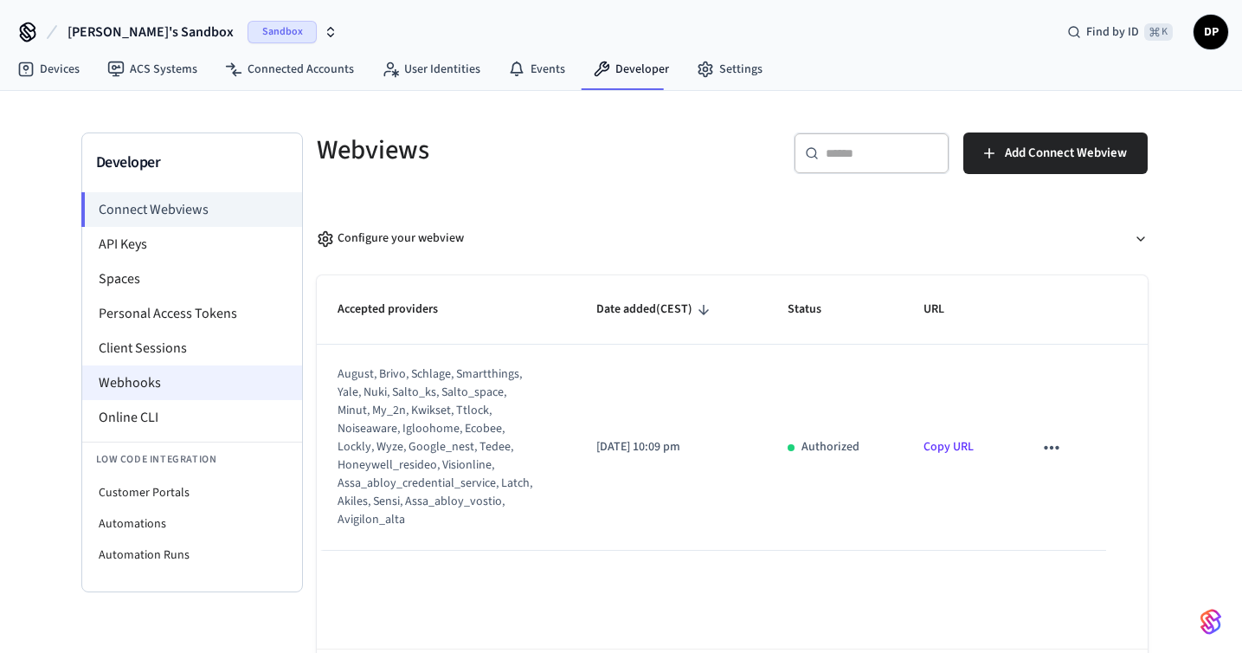
click at [172, 384] on li "Webhooks" at bounding box center [192, 382] width 220 height 35
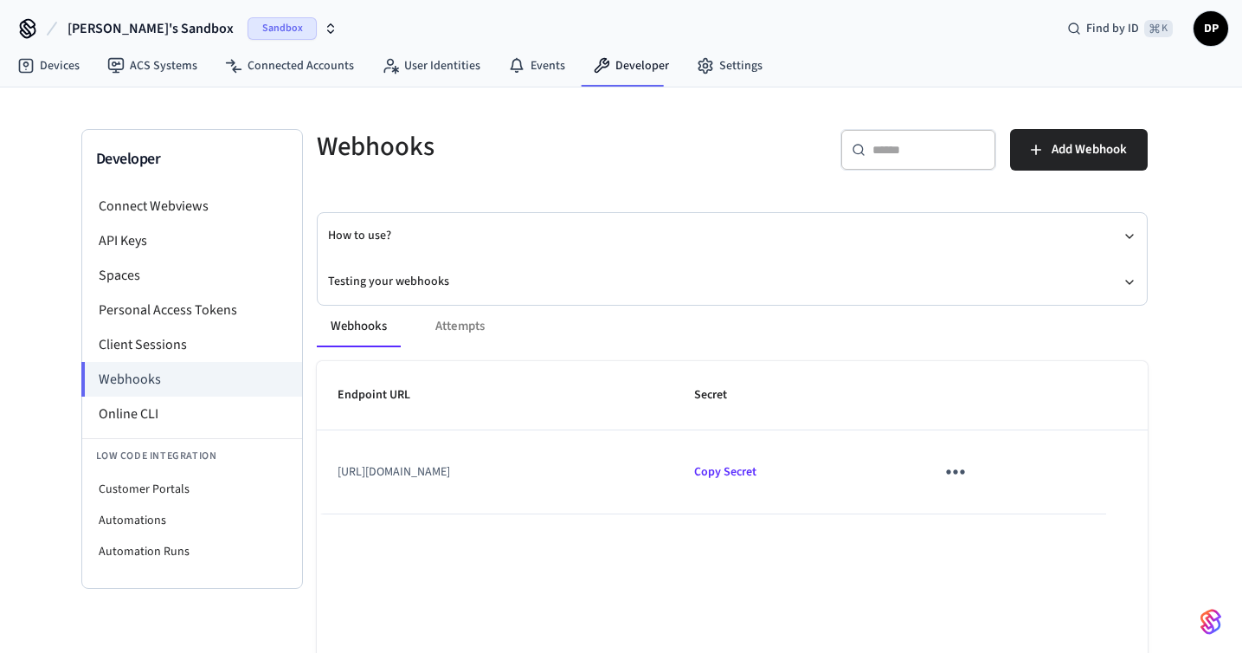
scroll to position [5, 0]
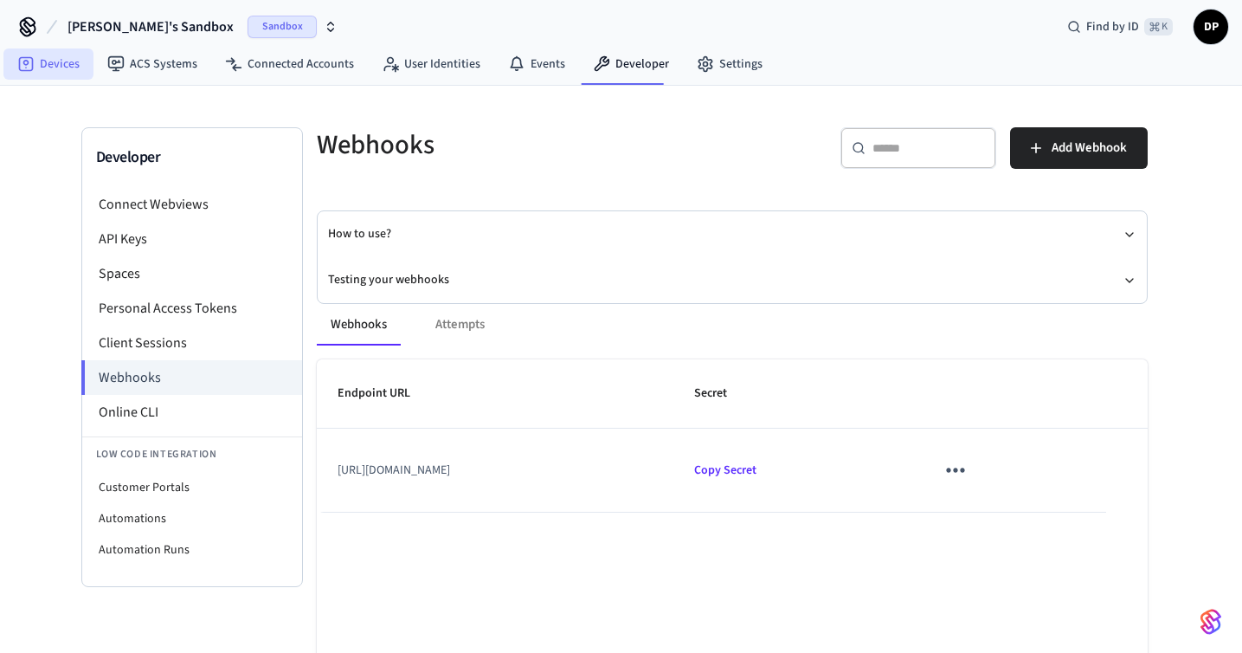
click at [56, 63] on link "Devices" at bounding box center [48, 63] width 90 height 31
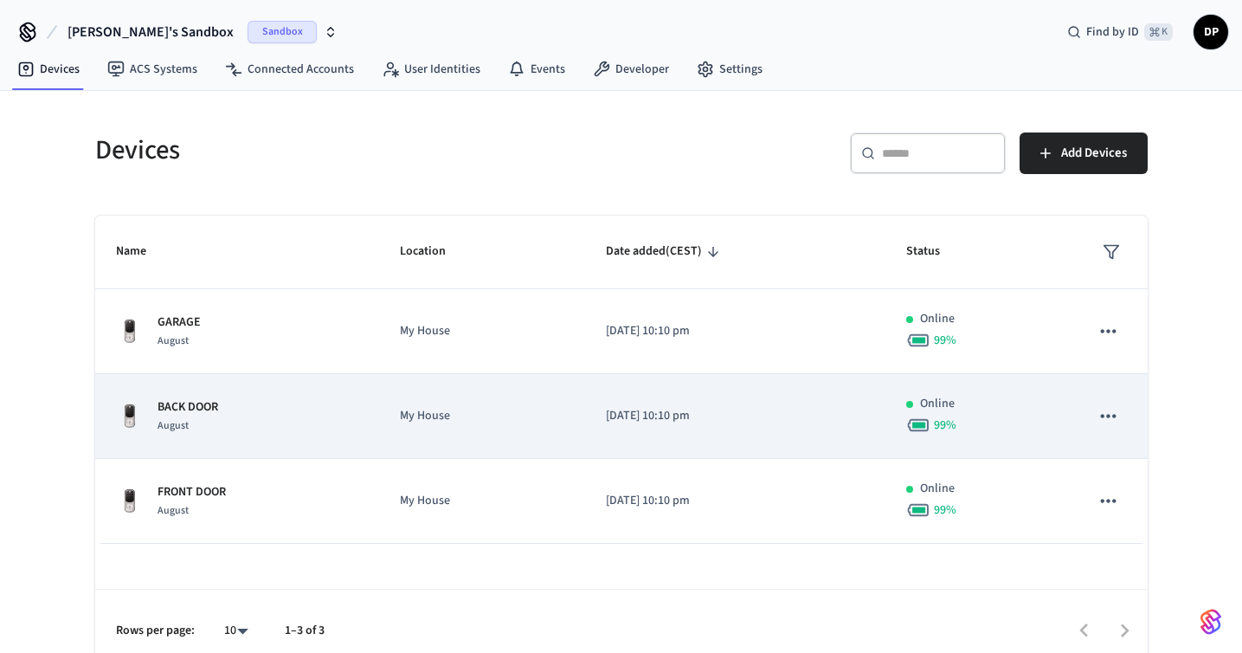
click at [624, 435] on td "[DATE] 10:10 pm" at bounding box center [735, 416] width 300 height 85
